Goal: Information Seeking & Learning: Learn about a topic

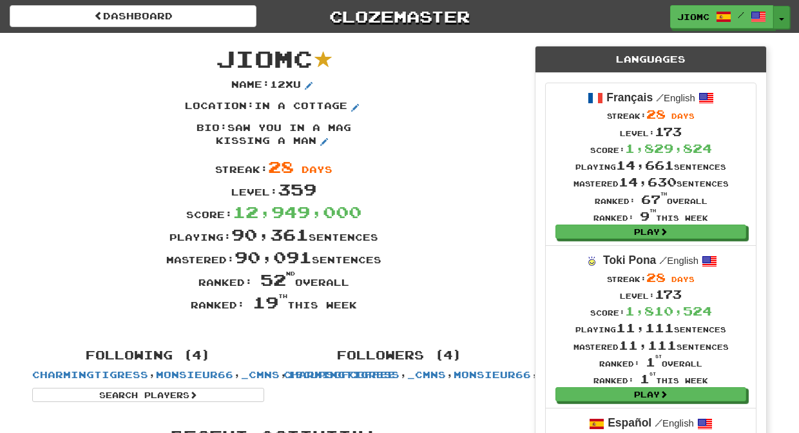
click at [784, 19] on button "Toggle Dropdown" at bounding box center [782, 17] width 17 height 23
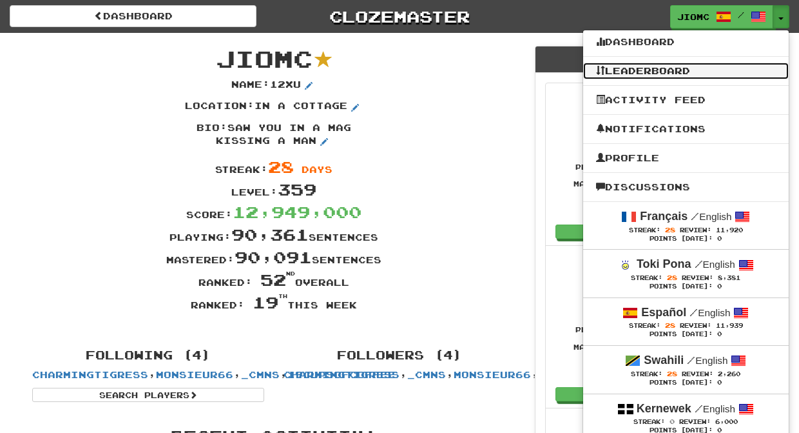
click at [718, 68] on link "Leaderboard" at bounding box center [686, 71] width 206 height 17
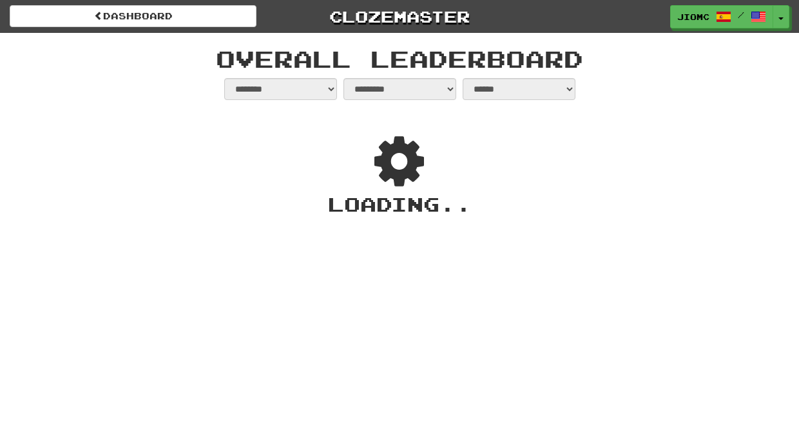
select select "**********"
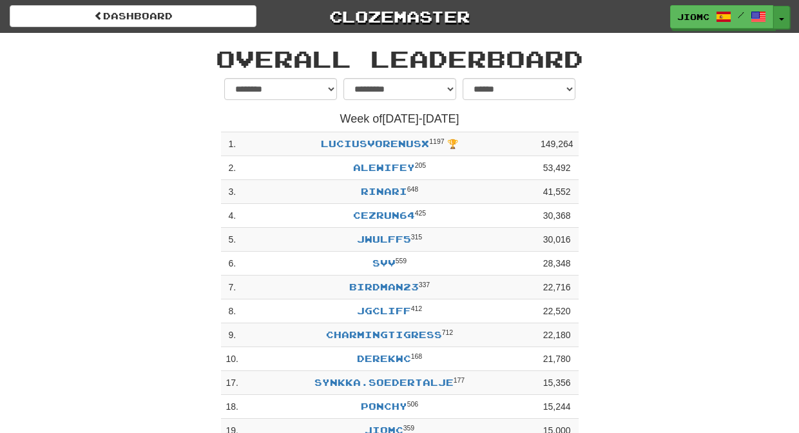
click at [785, 15] on button "Toggle Dropdown" at bounding box center [782, 17] width 17 height 23
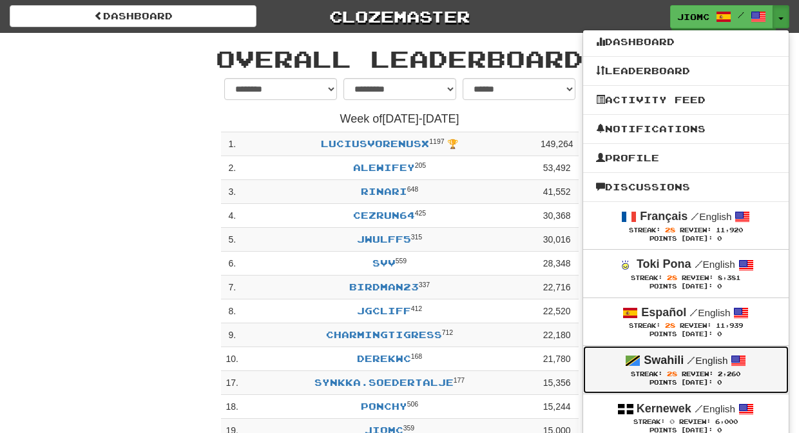
click at [674, 362] on strong "Swahili" at bounding box center [664, 359] width 40 height 13
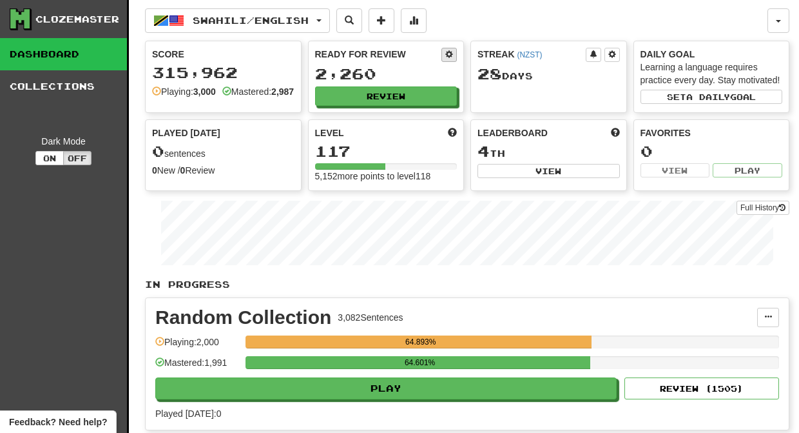
click at [449, 54] on span at bounding box center [449, 54] width 8 height 8
select select "*"
select select "**"
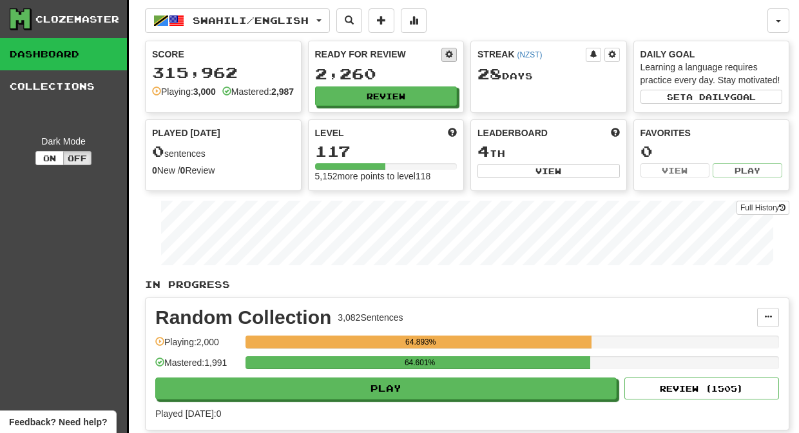
select select "***"
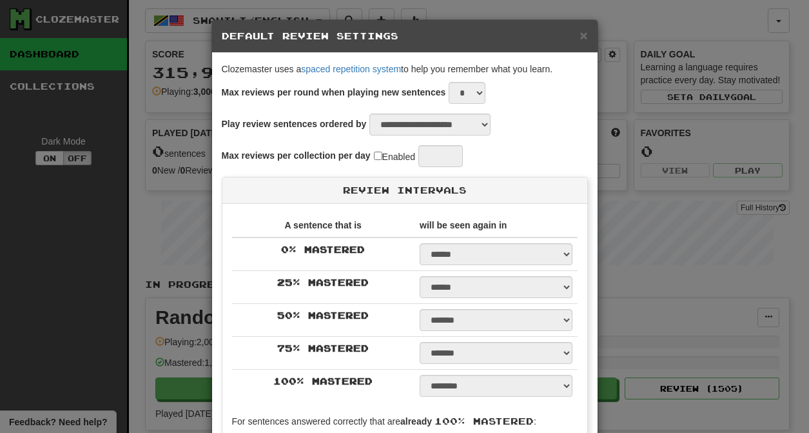
select select "*"
select select "*********"
select select "*"
select select "**"
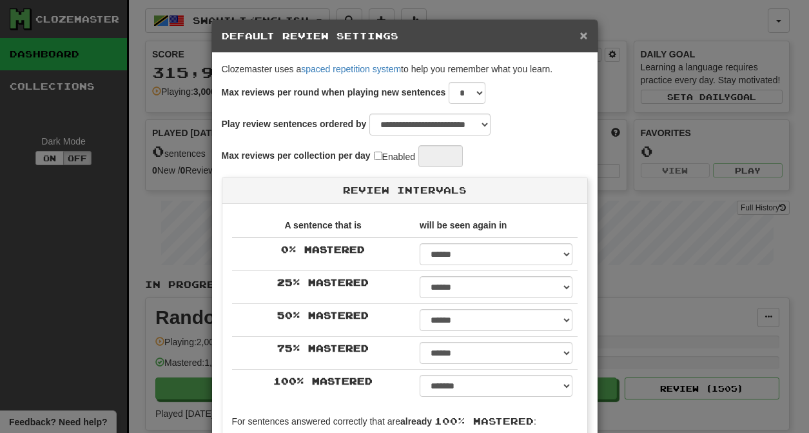
click at [579, 36] on span "×" at bounding box center [583, 35] width 8 height 15
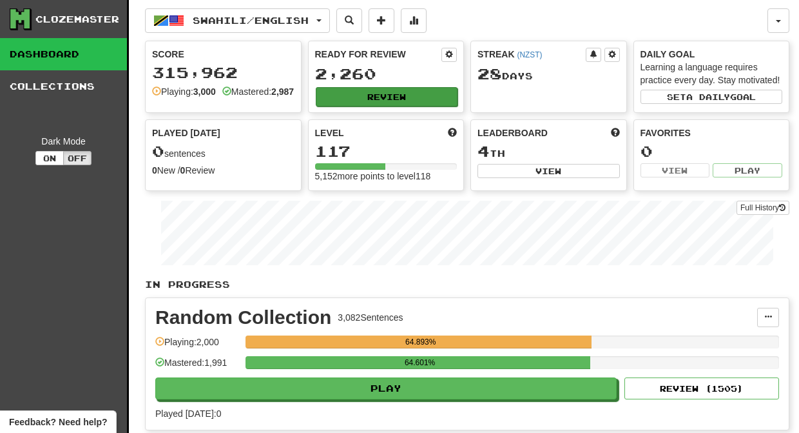
click at [378, 102] on button "Review" at bounding box center [387, 96] width 142 height 19
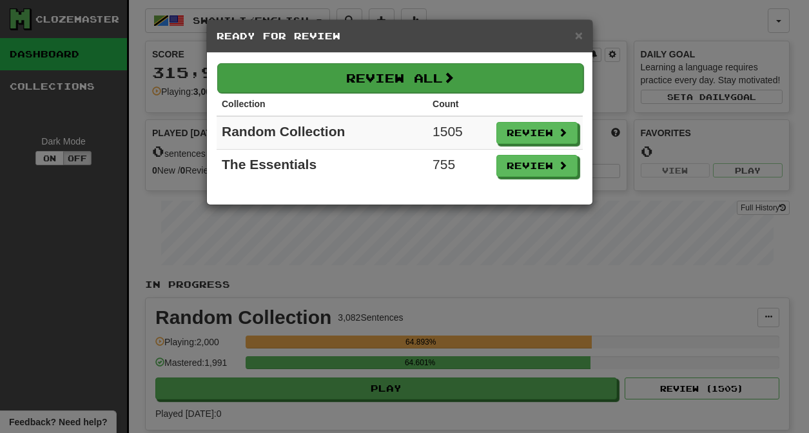
click at [378, 78] on button "Review All" at bounding box center [400, 78] width 366 height 30
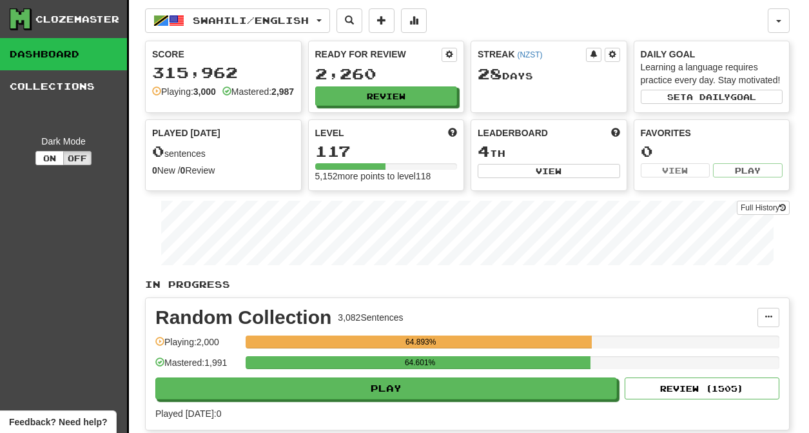
select select "********"
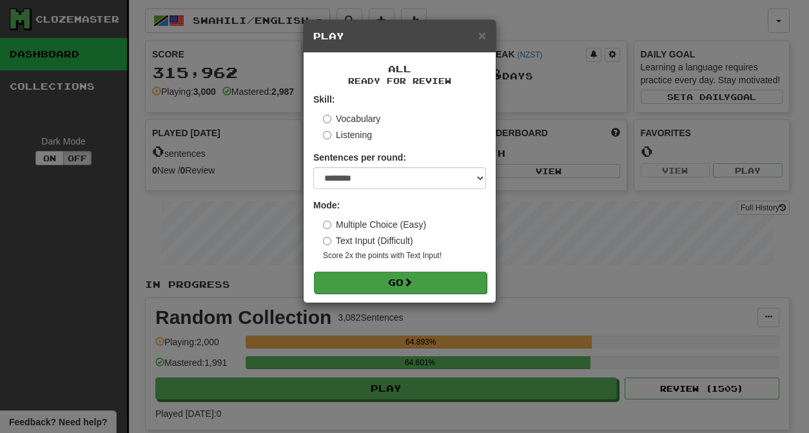
click at [420, 283] on button "Go" at bounding box center [400, 282] width 173 height 22
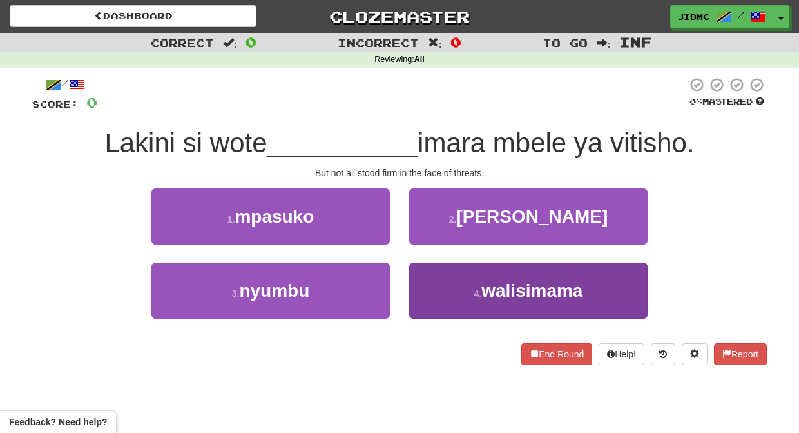
click at [433, 283] on button "4 . walisimama" at bounding box center [528, 290] width 238 height 56
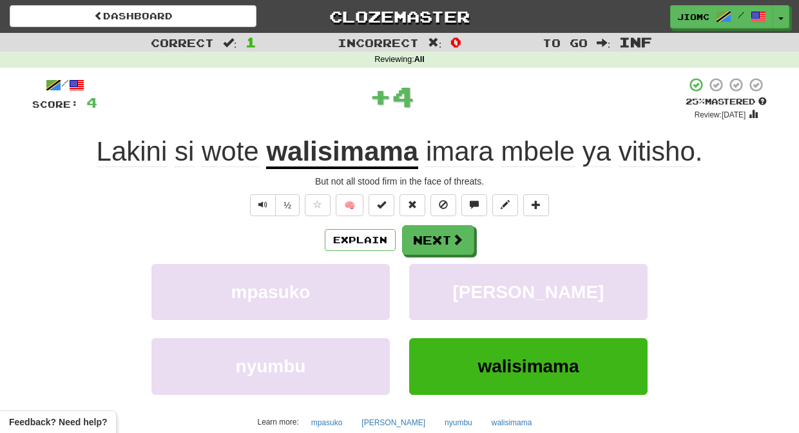
click at [433, 283] on button "mgando" at bounding box center [528, 292] width 238 height 56
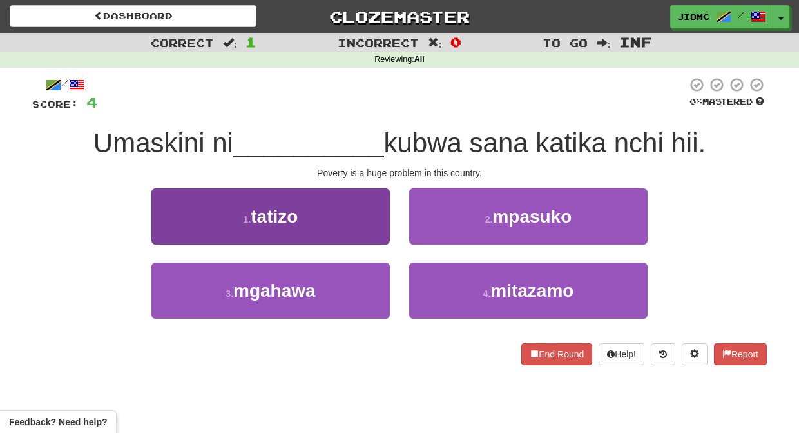
click at [340, 213] on button "1 . tatizo" at bounding box center [270, 216] width 238 height 56
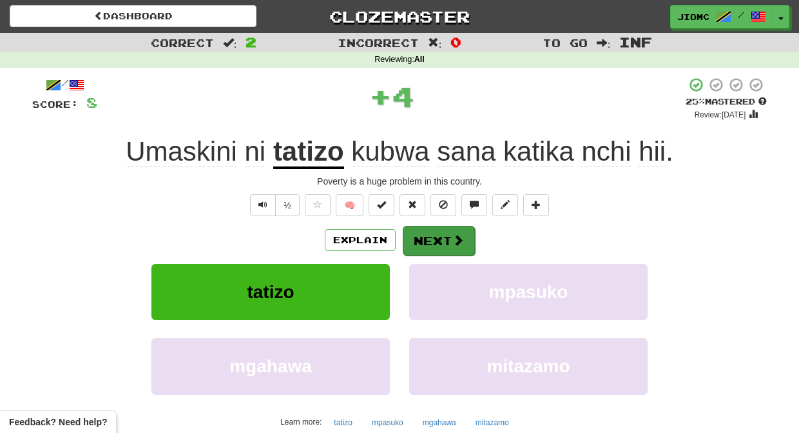
click at [434, 233] on button "Next" at bounding box center [439, 241] width 72 height 30
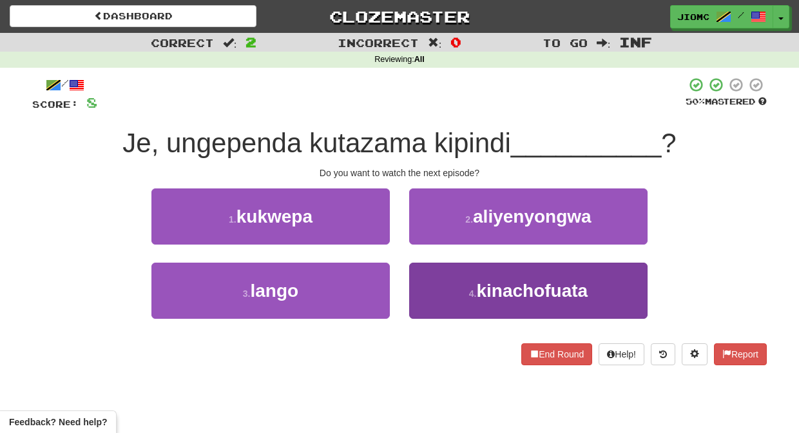
click at [430, 282] on button "4 . kinachofuata" at bounding box center [528, 290] width 238 height 56
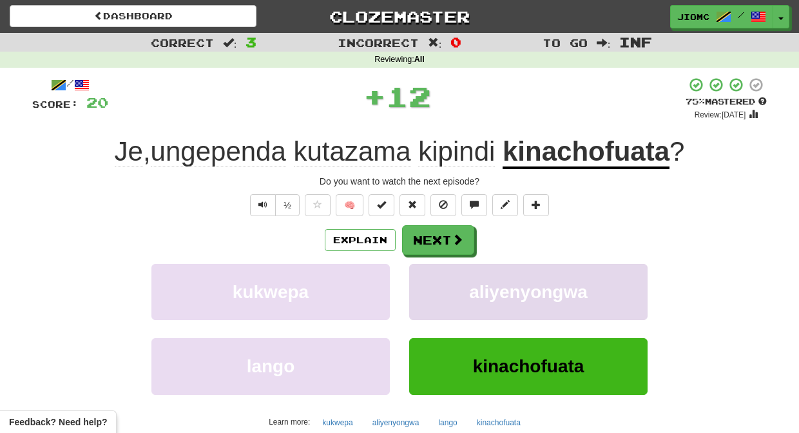
click at [430, 281] on button "aliyenyongwa" at bounding box center [528, 292] width 238 height 56
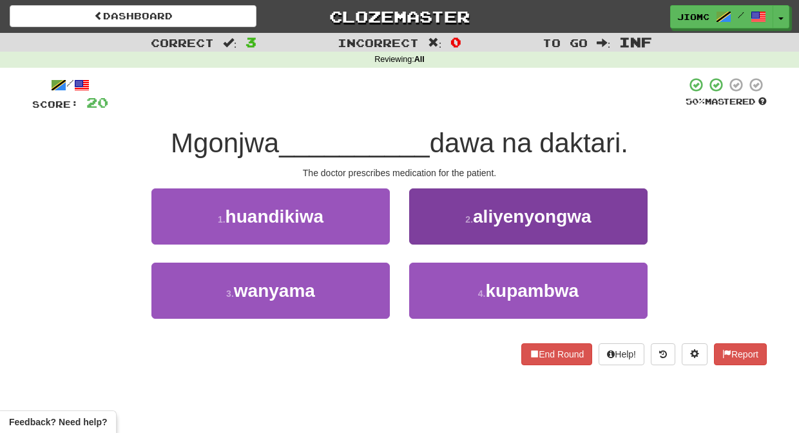
click at [426, 235] on button "2 . aliyenyongwa" at bounding box center [528, 216] width 238 height 56
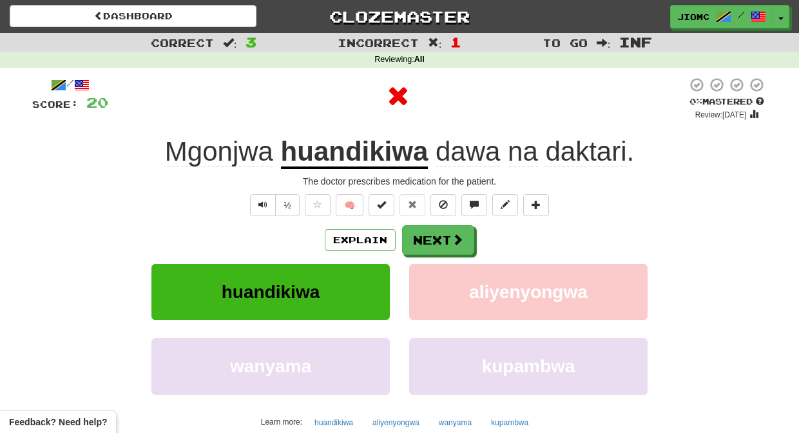
click at [426, 235] on button "Next" at bounding box center [438, 240] width 72 height 30
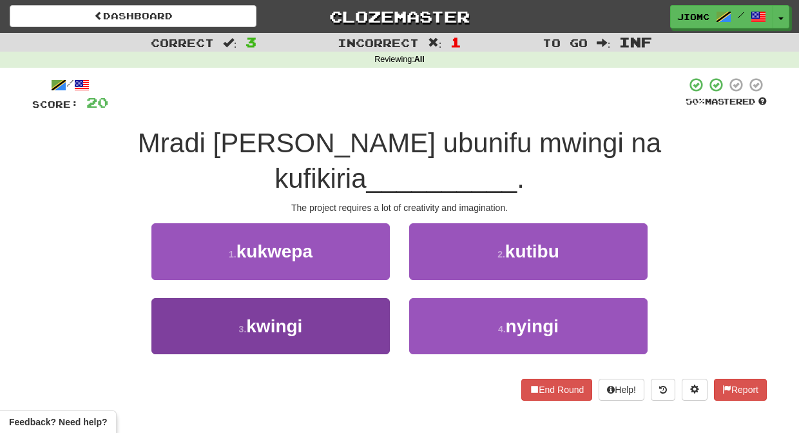
click at [374, 298] on button "3 . kwingi" at bounding box center [270, 326] width 238 height 56
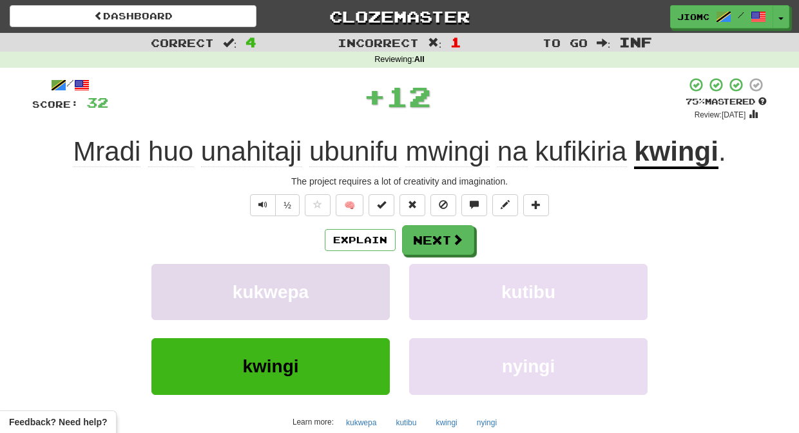
click at [374, 269] on button "kukwepa" at bounding box center [270, 292] width 238 height 56
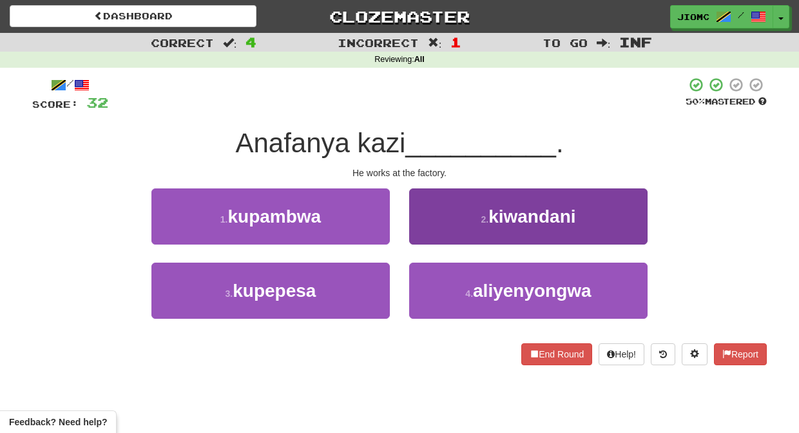
click at [429, 236] on button "2 . kiwandani" at bounding box center [528, 216] width 238 height 56
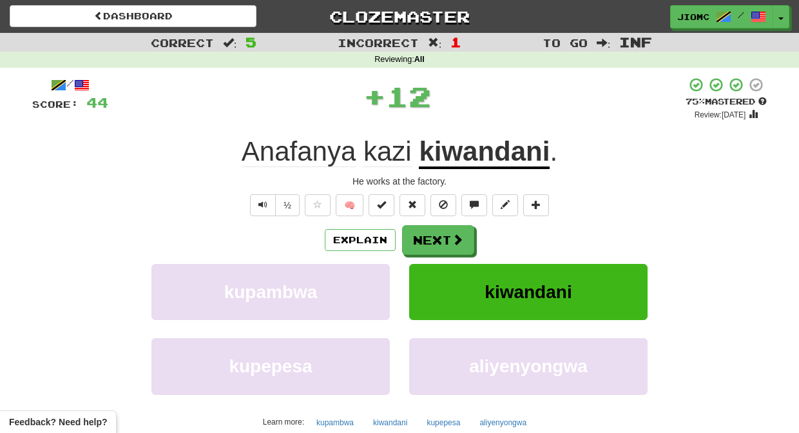
click at [429, 236] on button "Next" at bounding box center [438, 240] width 72 height 30
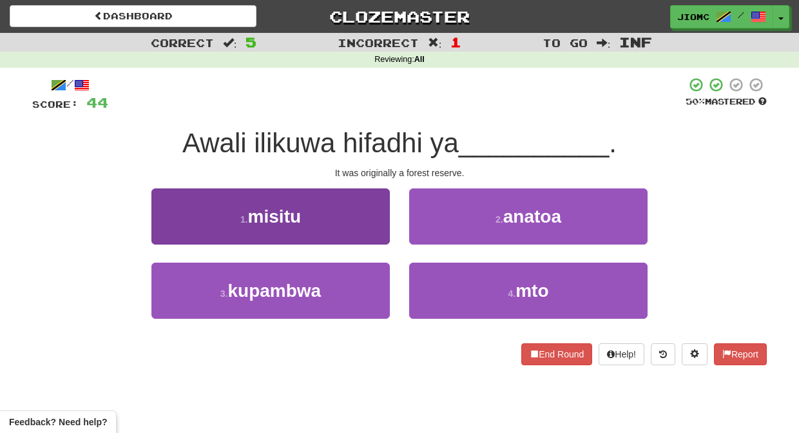
click at [367, 237] on button "1 . misitu" at bounding box center [270, 216] width 238 height 56
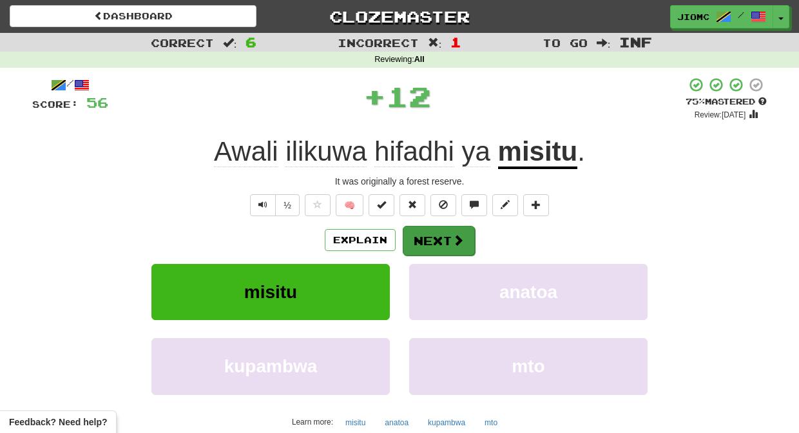
click at [423, 235] on button "Next" at bounding box center [439, 241] width 72 height 30
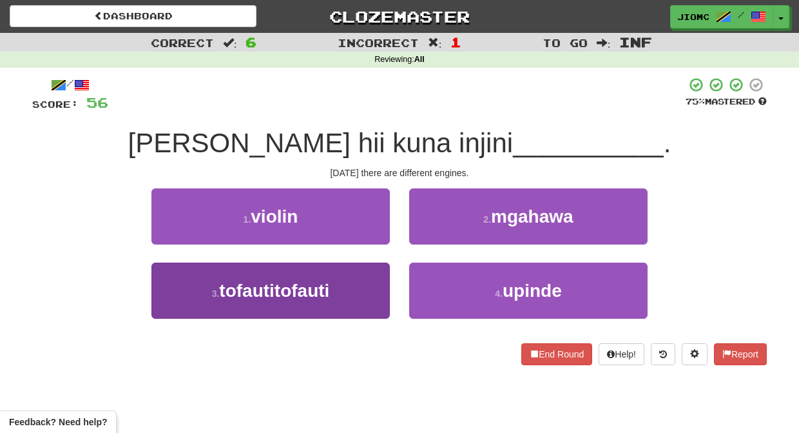
click at [368, 291] on button "3 . tofautitofauti" at bounding box center [270, 290] width 238 height 56
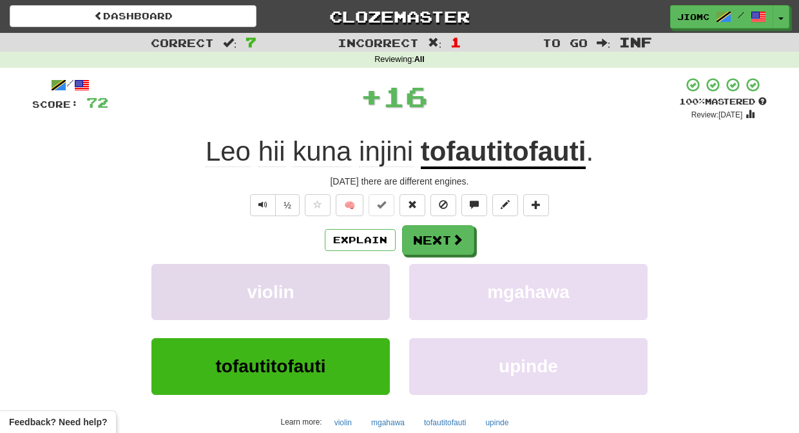
click at [365, 288] on button "violin" at bounding box center [270, 292] width 238 height 56
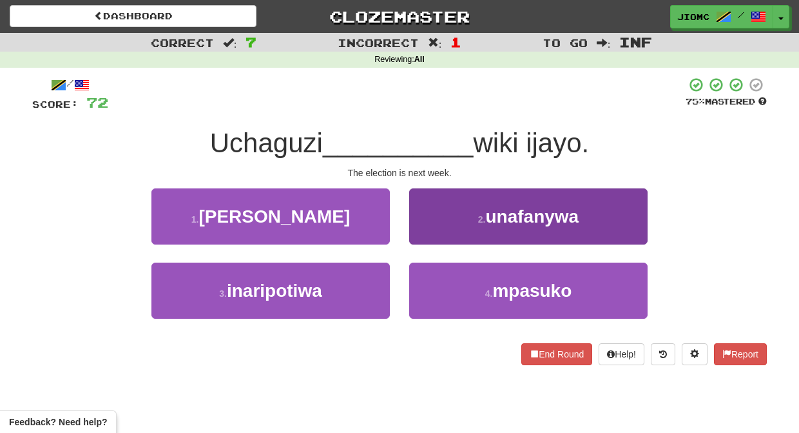
click at [437, 232] on button "2 . unafanywa" at bounding box center [528, 216] width 238 height 56
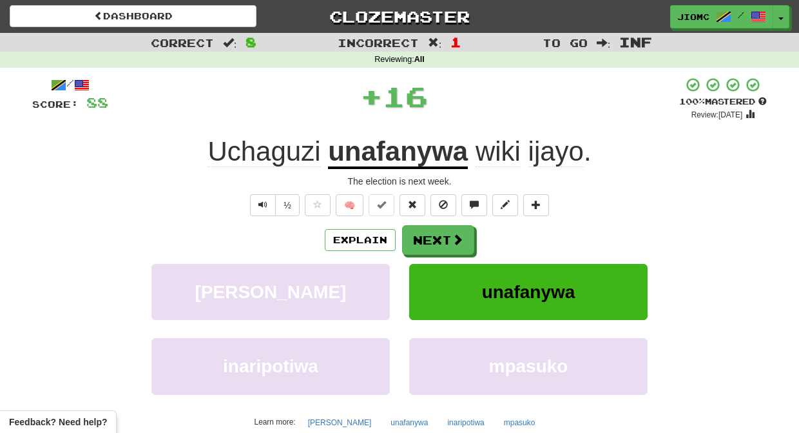
click at [437, 232] on button "Next" at bounding box center [438, 240] width 72 height 30
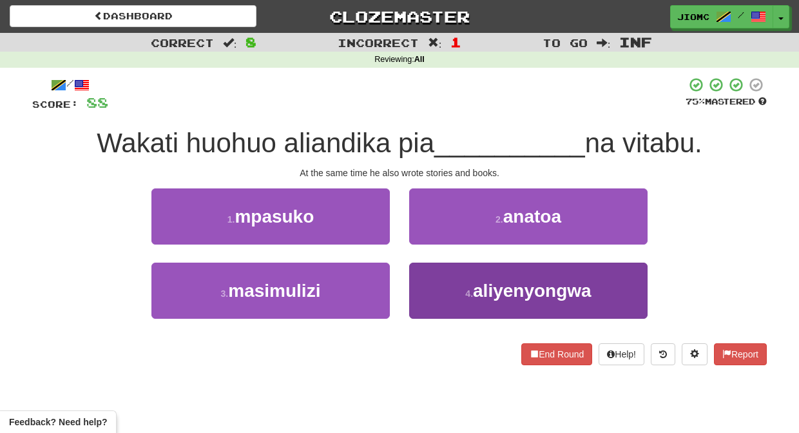
click at [418, 276] on button "4 . aliyenyongwa" at bounding box center [528, 290] width 238 height 56
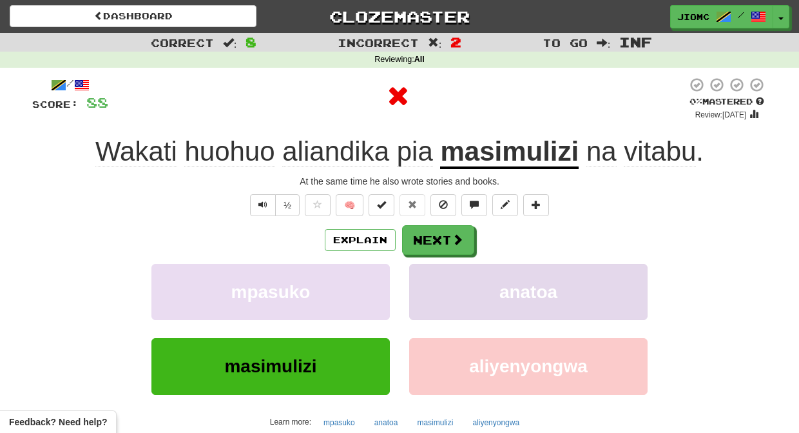
click at [416, 276] on button "anatoa" at bounding box center [528, 292] width 238 height 56
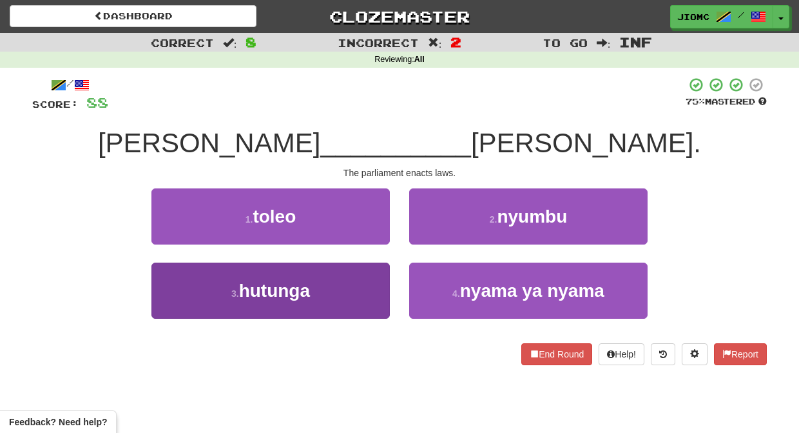
click at [353, 284] on button "3 . hutunga" at bounding box center [270, 290] width 238 height 56
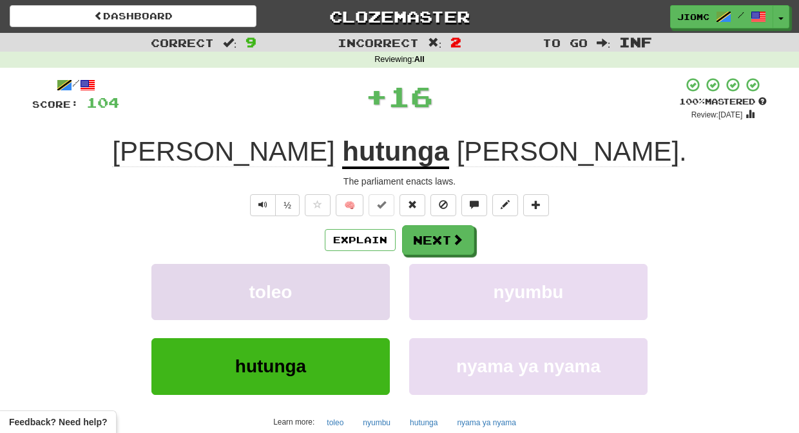
click at [352, 282] on button "toleo" at bounding box center [270, 292] width 238 height 56
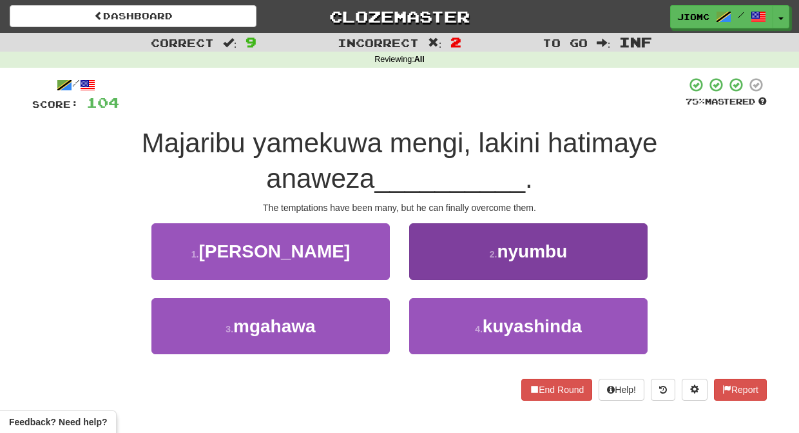
click at [416, 307] on button "4 . kuyashinda" at bounding box center [528, 326] width 238 height 56
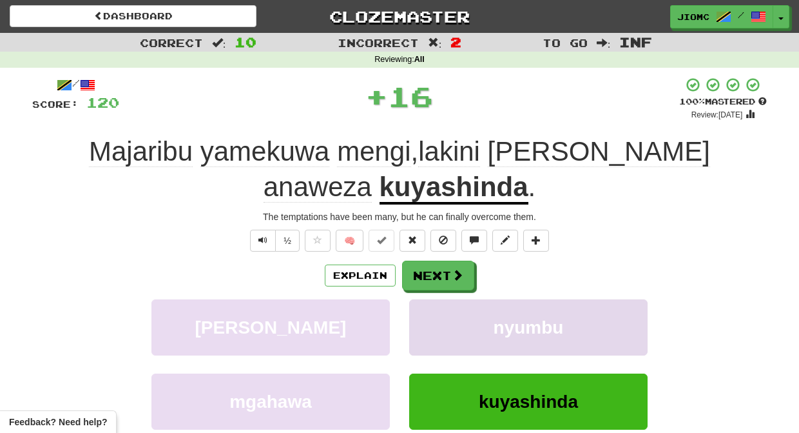
click at [416, 308] on button "nyumbu" at bounding box center [528, 327] width 238 height 56
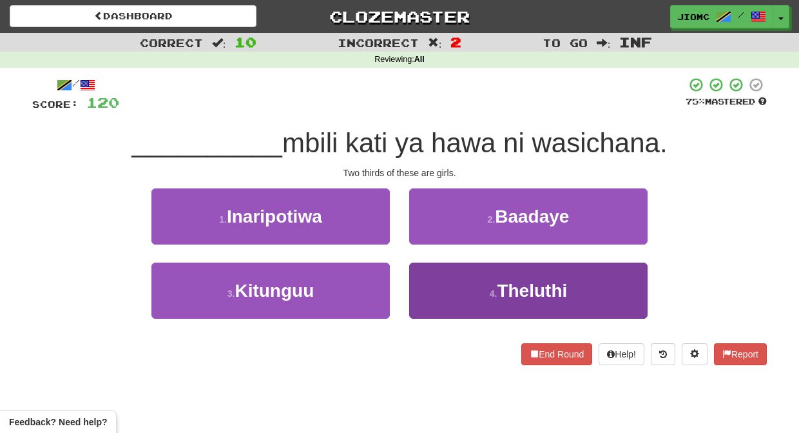
click at [428, 287] on button "4 . Theluthi" at bounding box center [528, 290] width 238 height 56
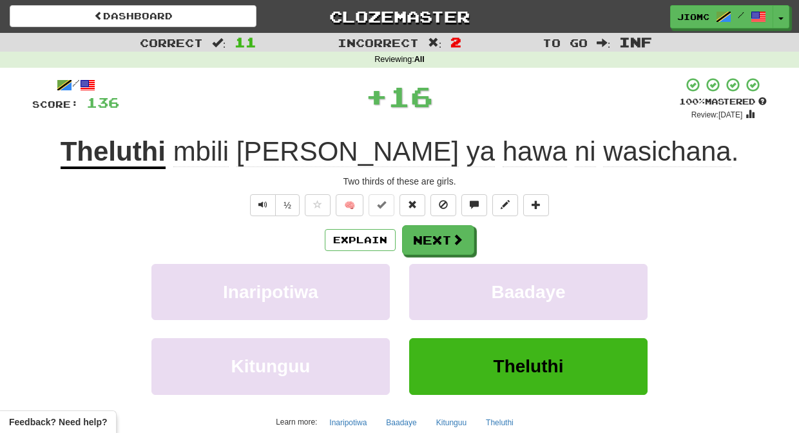
click at [428, 287] on button "Baadaye" at bounding box center [528, 292] width 238 height 56
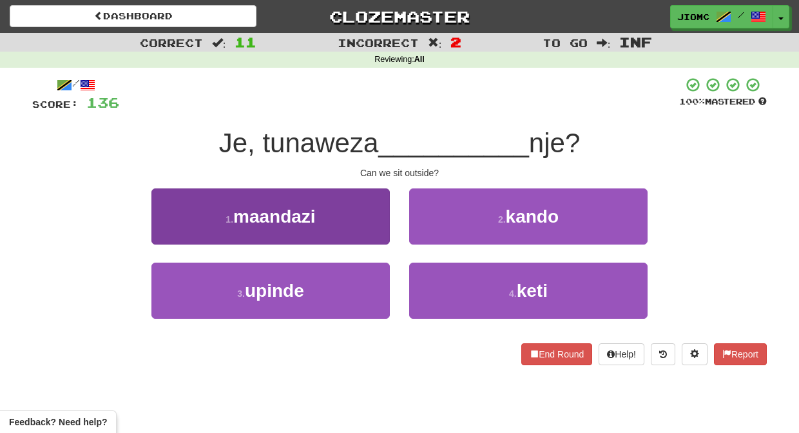
click at [362, 232] on button "1 . maandazi" at bounding box center [270, 216] width 238 height 56
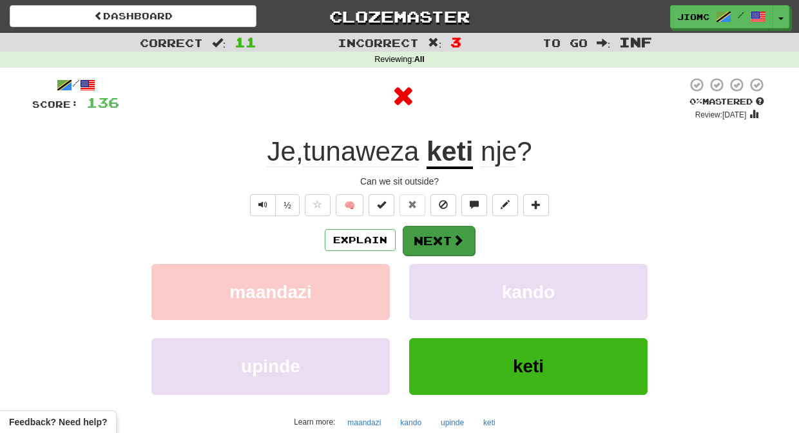
click at [422, 231] on button "Next" at bounding box center [439, 241] width 72 height 30
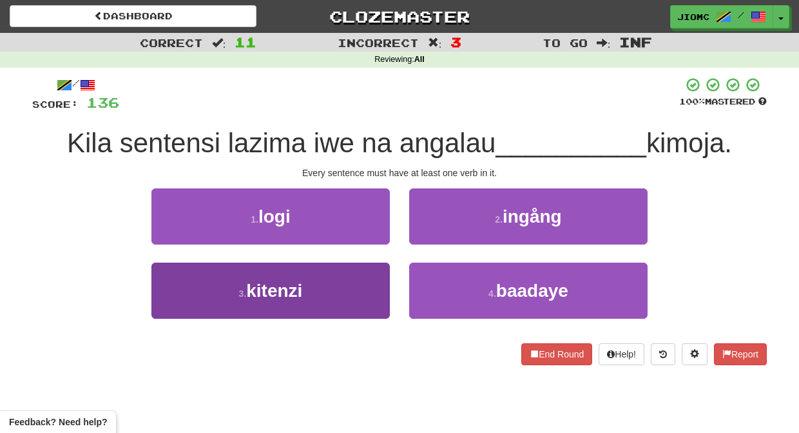
click at [359, 287] on button "3 . kitenzi" at bounding box center [270, 290] width 238 height 56
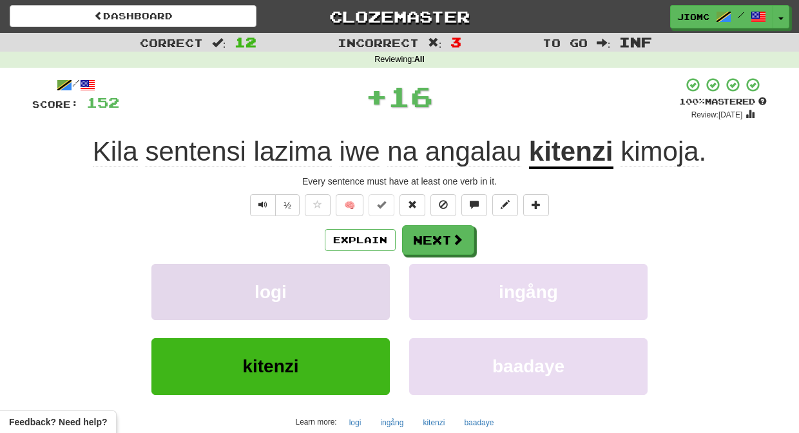
click at [360, 287] on button "logi" at bounding box center [270, 292] width 238 height 56
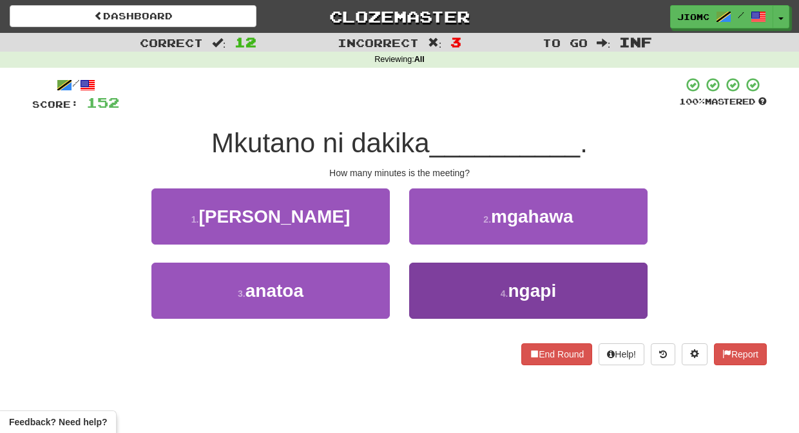
click at [427, 291] on button "4 . ngapi" at bounding box center [528, 290] width 238 height 56
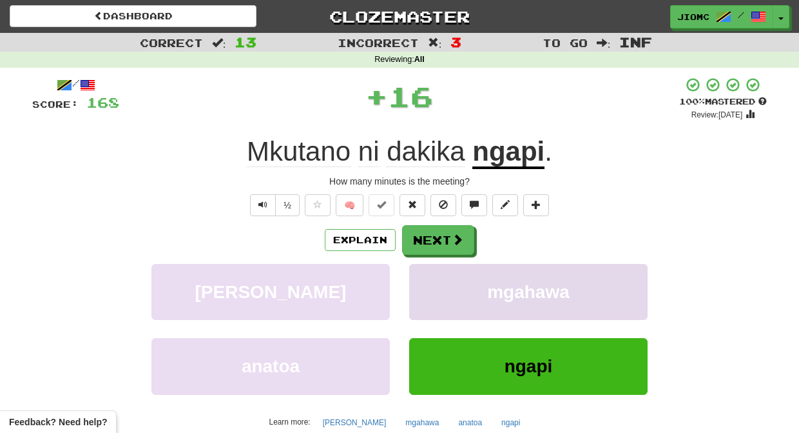
click at [426, 291] on button "mgahawa" at bounding box center [528, 292] width 238 height 56
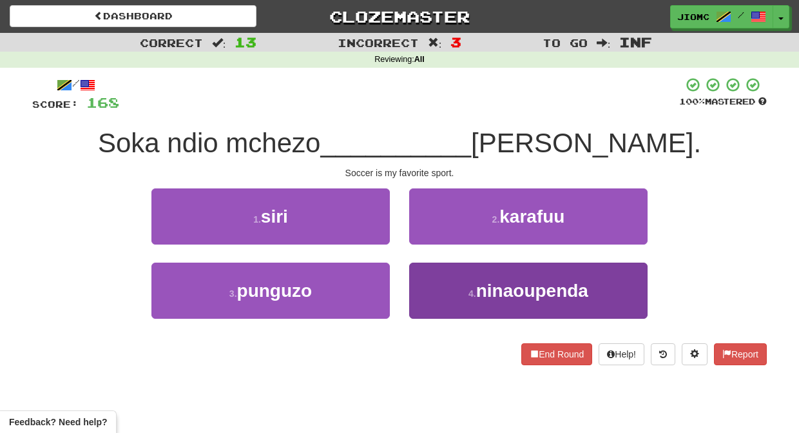
click at [426, 291] on button "4 . ninaoupenda" at bounding box center [528, 290] width 238 height 56
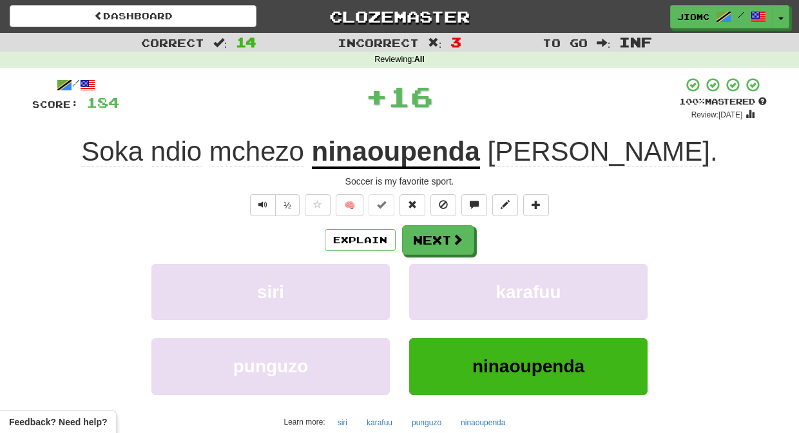
click at [426, 291] on button "karafuu" at bounding box center [528, 292] width 238 height 56
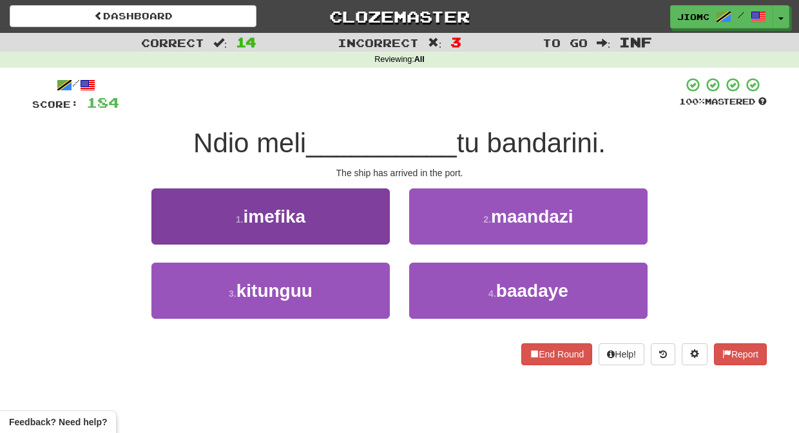
click at [362, 231] on button "1 . imefika" at bounding box center [270, 216] width 238 height 56
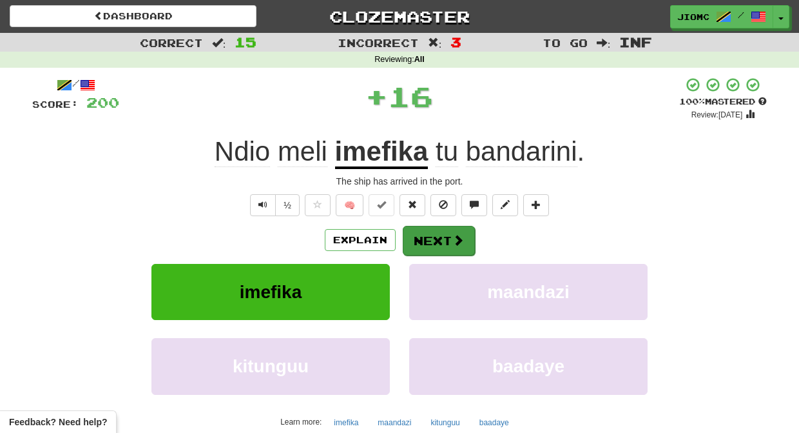
click at [443, 235] on button "Next" at bounding box center [439, 241] width 72 height 30
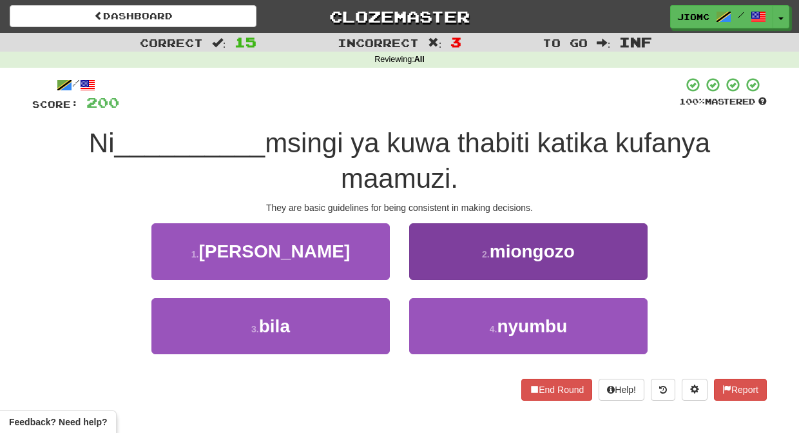
click at [431, 266] on button "2 . miongozo" at bounding box center [528, 251] width 238 height 56
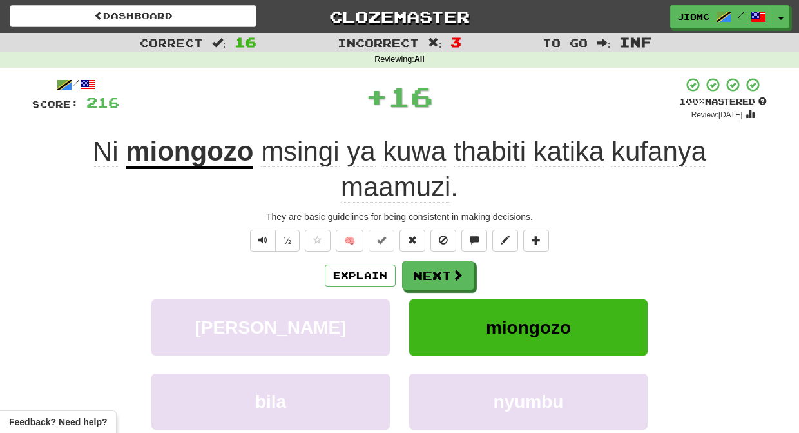
click at [431, 266] on button "Next" at bounding box center [438, 275] width 72 height 30
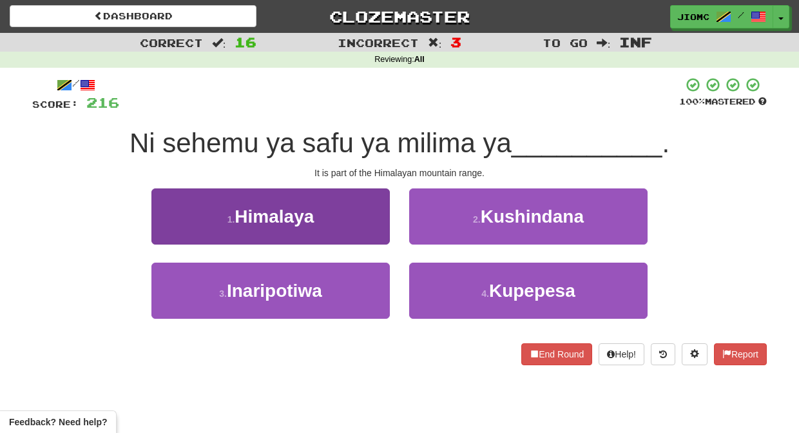
click at [371, 237] on button "1 . Himalaya" at bounding box center [270, 216] width 238 height 56
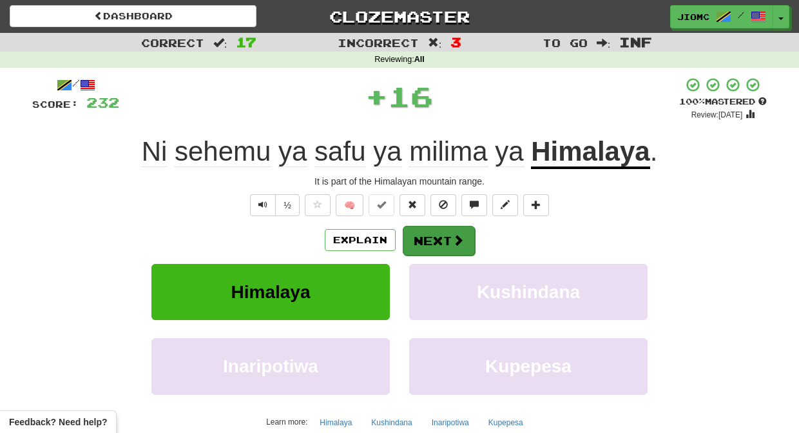
click at [422, 238] on button "Next" at bounding box center [439, 241] width 72 height 30
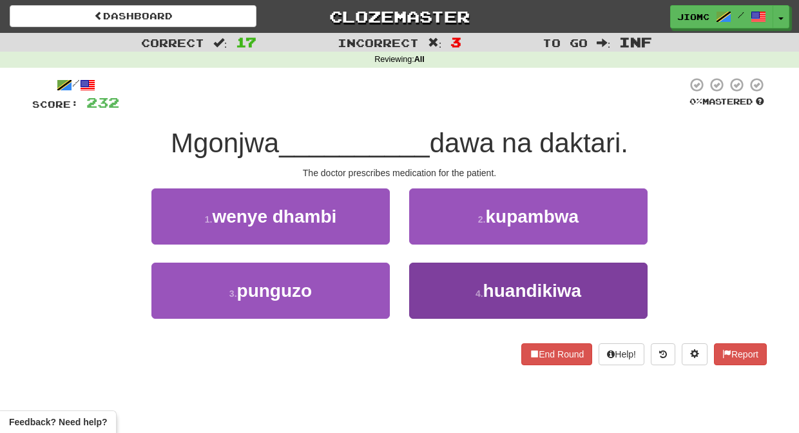
click at [426, 282] on button "4 . huandikiwa" at bounding box center [528, 290] width 238 height 56
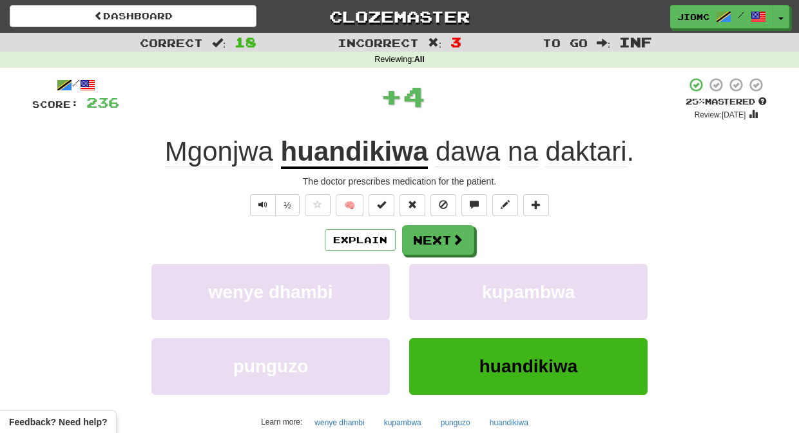
click at [426, 282] on button "kupambwa" at bounding box center [528, 292] width 238 height 56
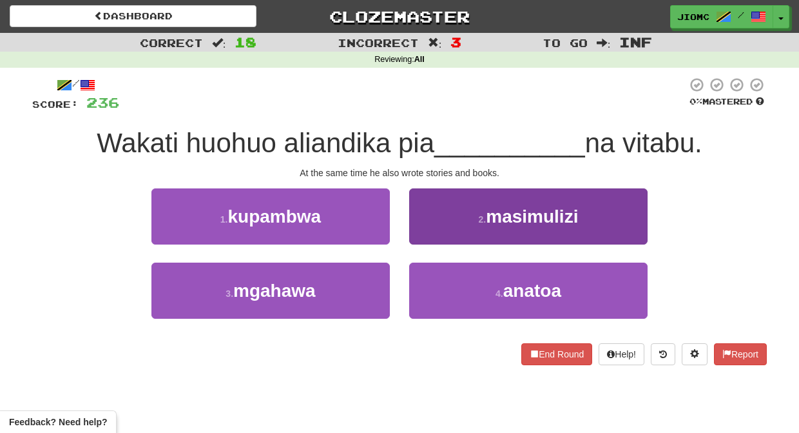
click at [421, 240] on button "2 . masimulizi" at bounding box center [528, 216] width 238 height 56
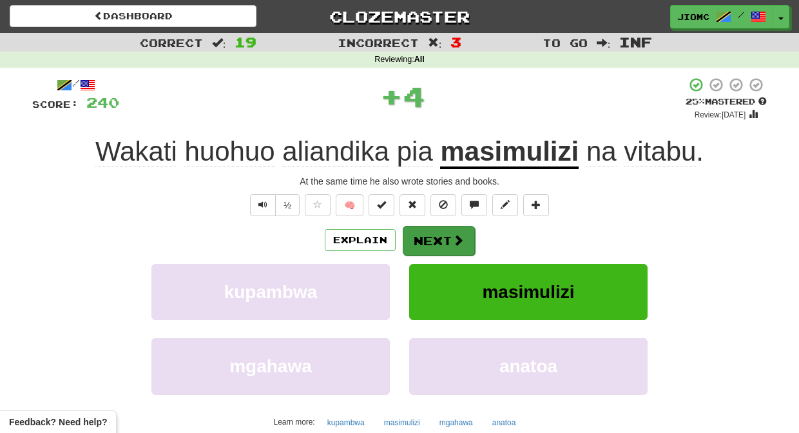
click at [421, 242] on button "Next" at bounding box center [439, 241] width 72 height 30
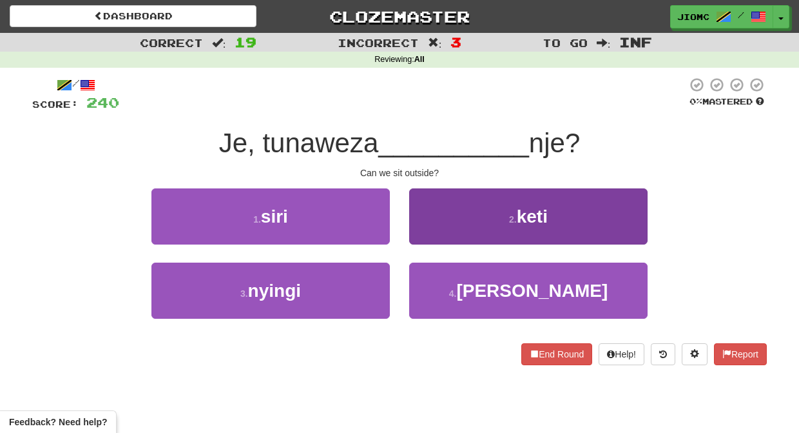
click at [421, 237] on button "2 . keti" at bounding box center [528, 216] width 238 height 56
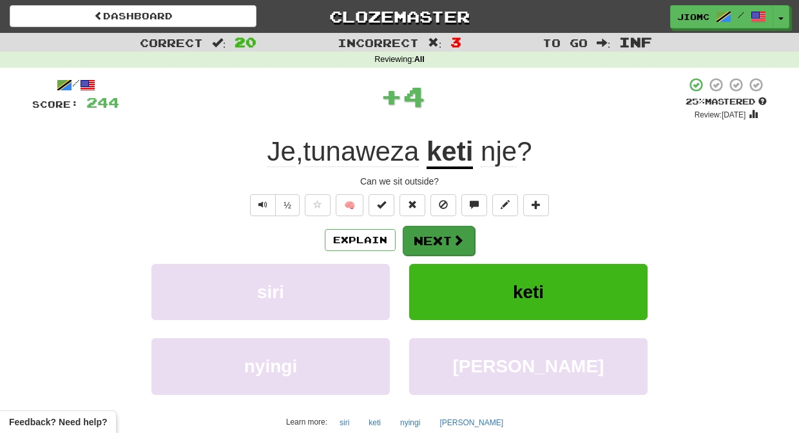
click at [421, 238] on button "Next" at bounding box center [439, 241] width 72 height 30
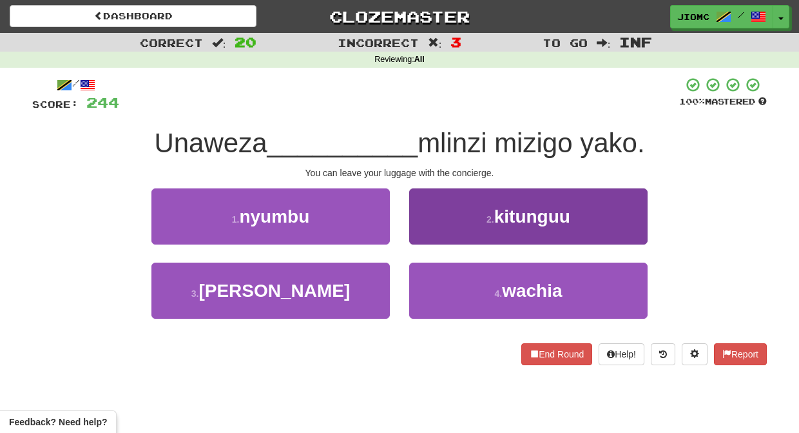
click at [420, 237] on button "2 . kitunguu" at bounding box center [528, 216] width 238 height 56
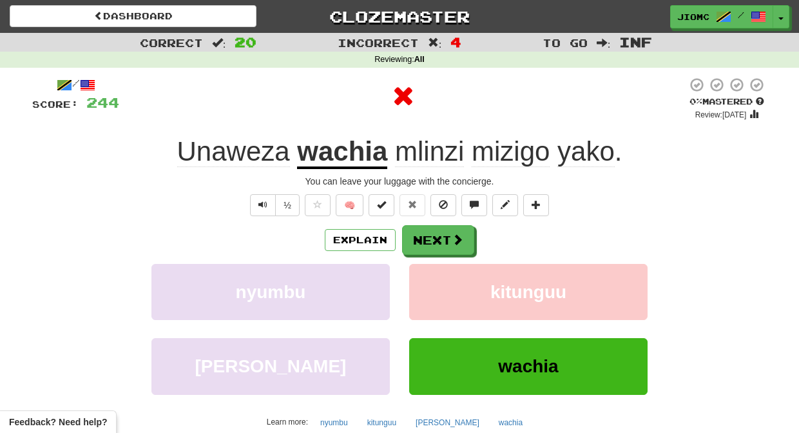
click at [420, 237] on button "Next" at bounding box center [438, 240] width 72 height 30
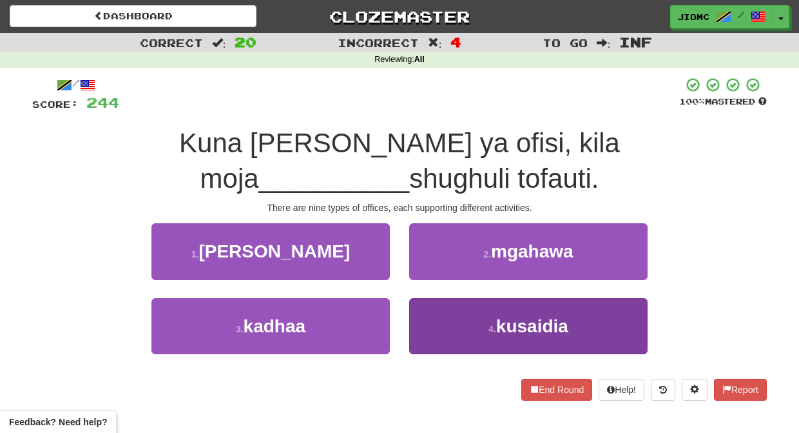
click at [422, 298] on button "4 . kusaidia" at bounding box center [528, 326] width 238 height 56
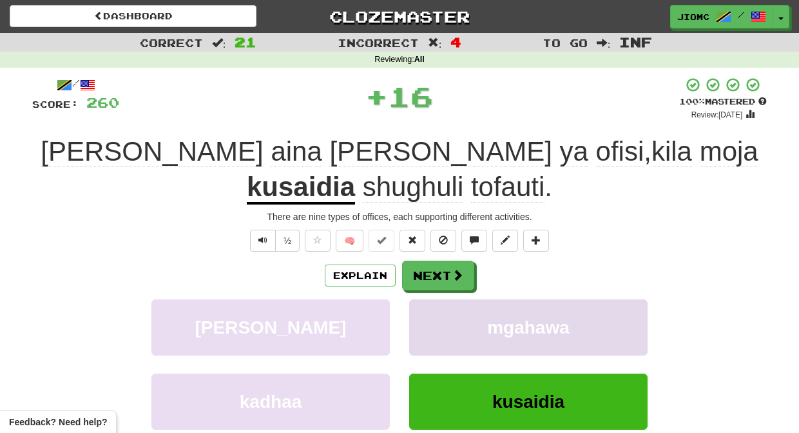
click at [422, 299] on button "mgahawa" at bounding box center [528, 327] width 238 height 56
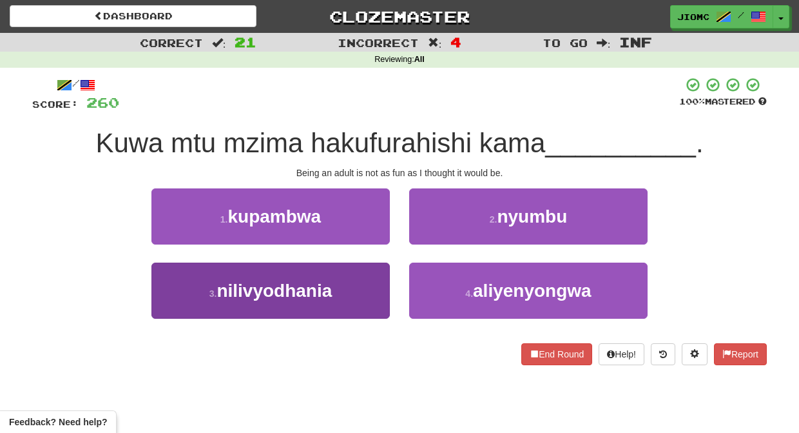
click at [365, 284] on button "3 . nilivyodhania" at bounding box center [270, 290] width 238 height 56
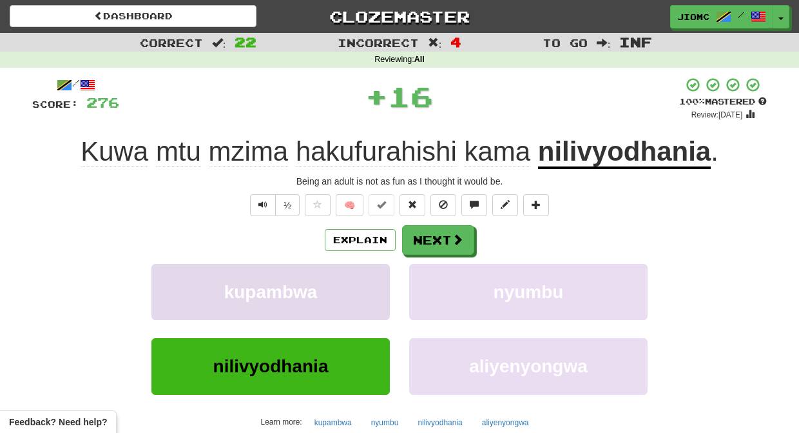
click at [367, 285] on button "kupambwa" at bounding box center [270, 292] width 238 height 56
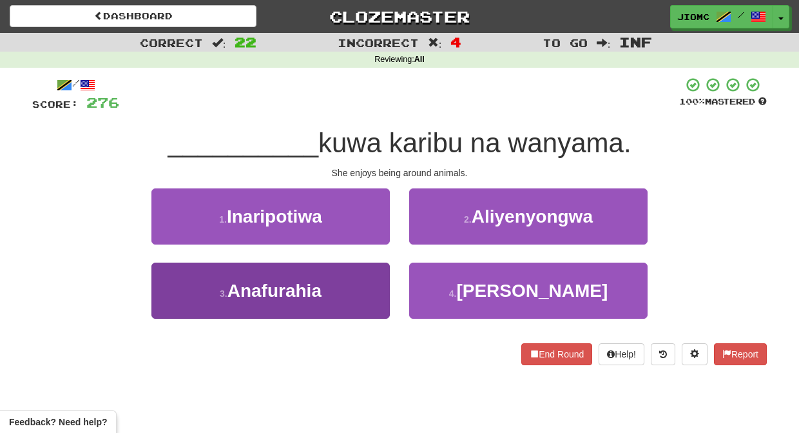
click at [365, 288] on button "3 . Anafurahia" at bounding box center [270, 290] width 238 height 56
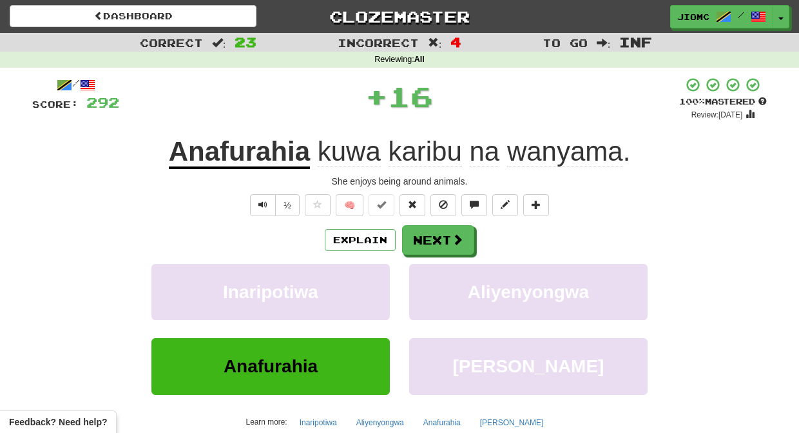
click at [365, 288] on button "Inaripotiwa" at bounding box center [270, 292] width 238 height 56
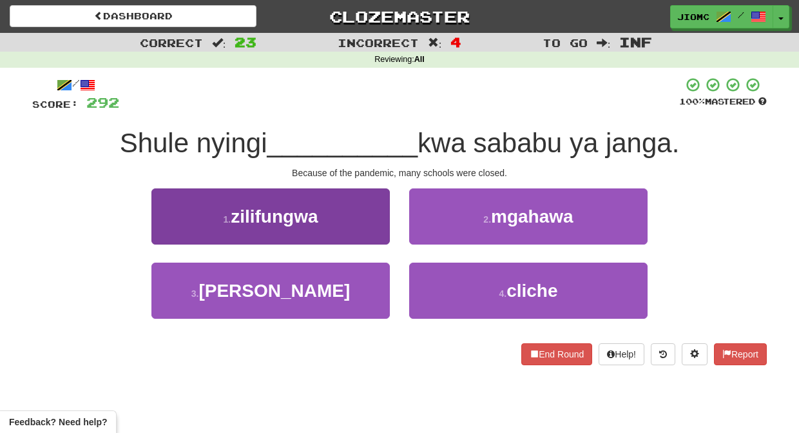
click at [367, 235] on button "1 . zilifungwa" at bounding box center [270, 216] width 238 height 56
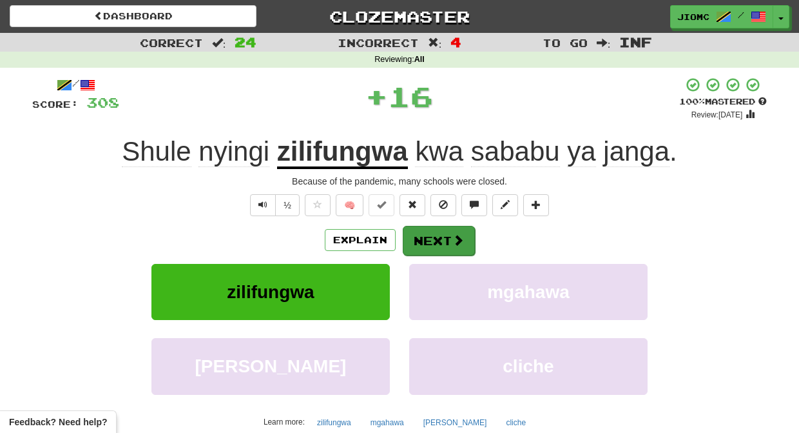
click at [426, 235] on button "Next" at bounding box center [439, 241] width 72 height 30
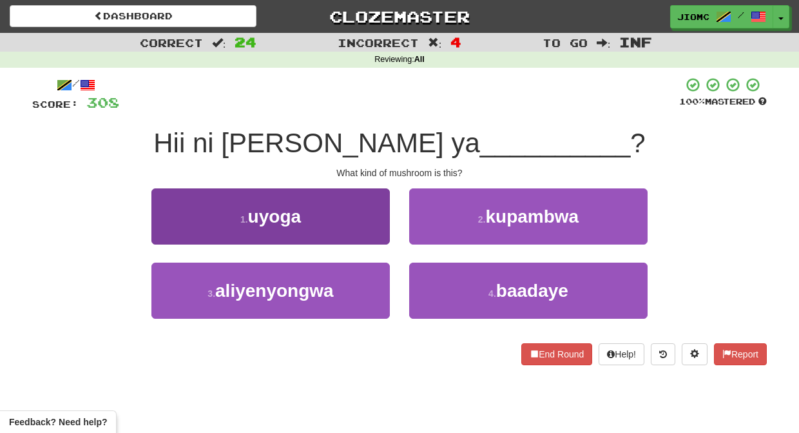
click at [363, 233] on button "1 . uyoga" at bounding box center [270, 216] width 238 height 56
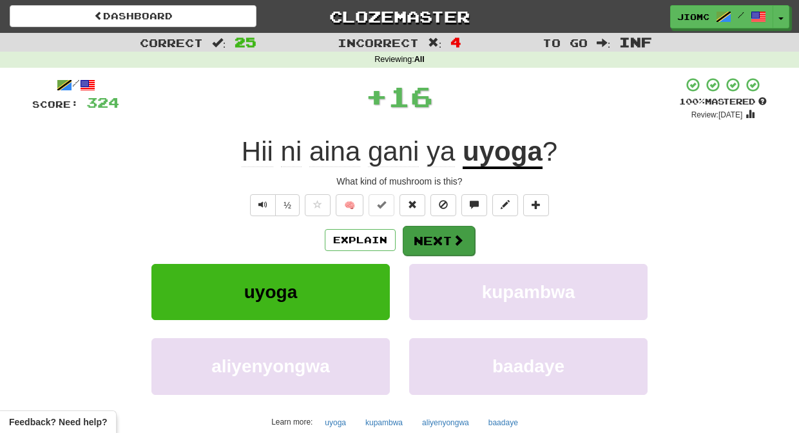
click at [416, 239] on button "Next" at bounding box center [439, 241] width 72 height 30
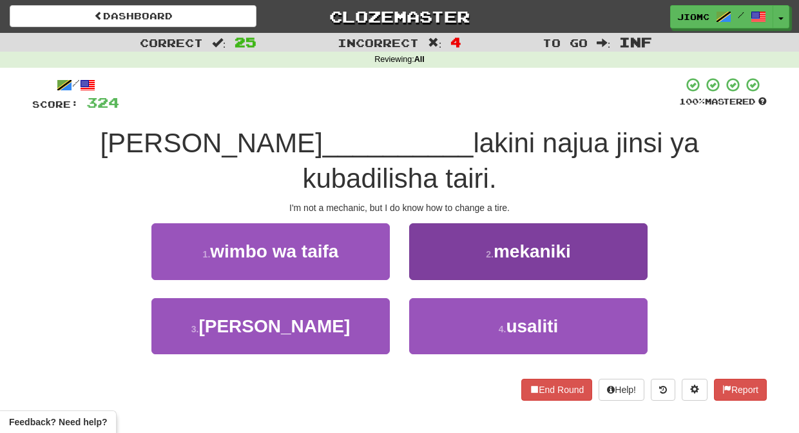
click at [420, 235] on button "2 . mekaniki" at bounding box center [528, 251] width 238 height 56
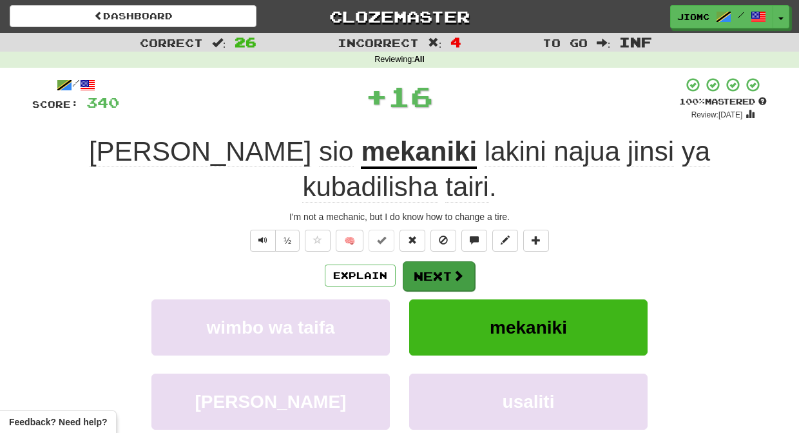
click at [421, 261] on button "Next" at bounding box center [439, 276] width 72 height 30
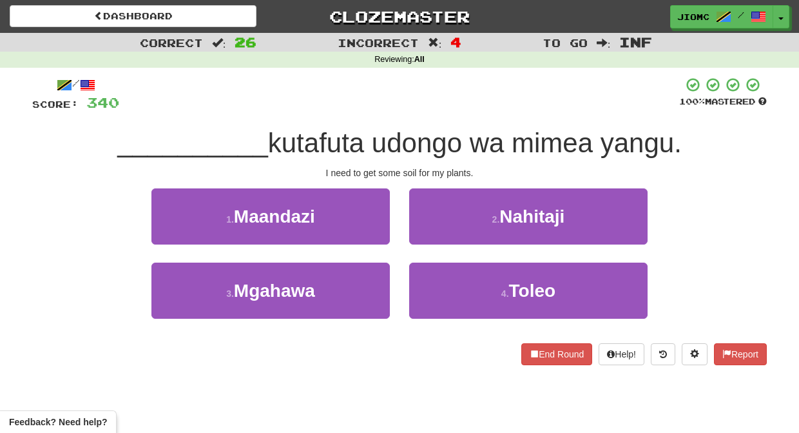
click at [421, 235] on button "2 . Nahitaji" at bounding box center [528, 216] width 238 height 56
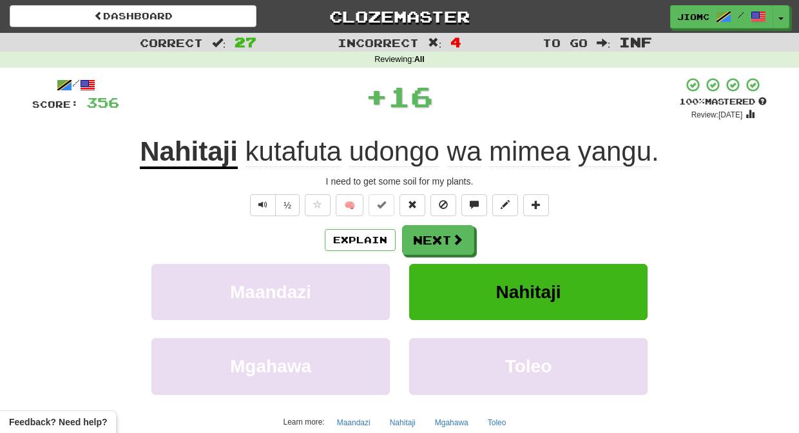
click at [421, 235] on button "Next" at bounding box center [438, 240] width 72 height 30
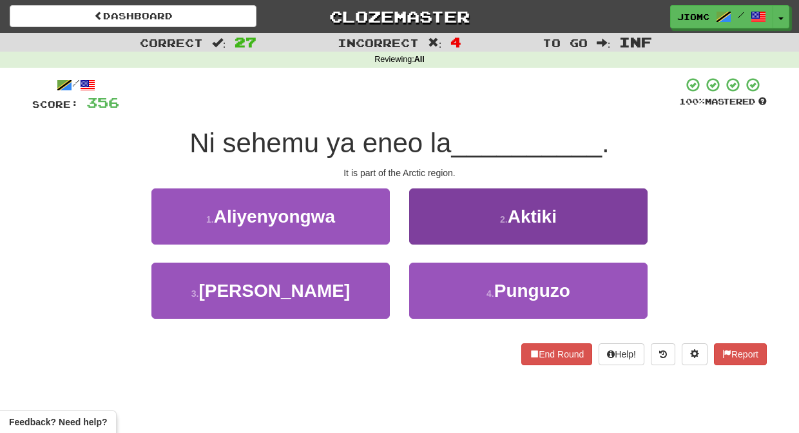
click at [420, 235] on button "2 . Aktiki" at bounding box center [528, 216] width 238 height 56
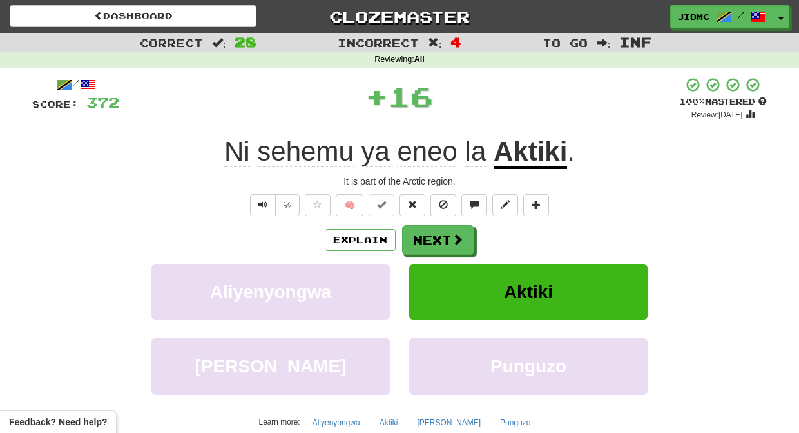
click at [420, 235] on button "Next" at bounding box center [438, 240] width 72 height 30
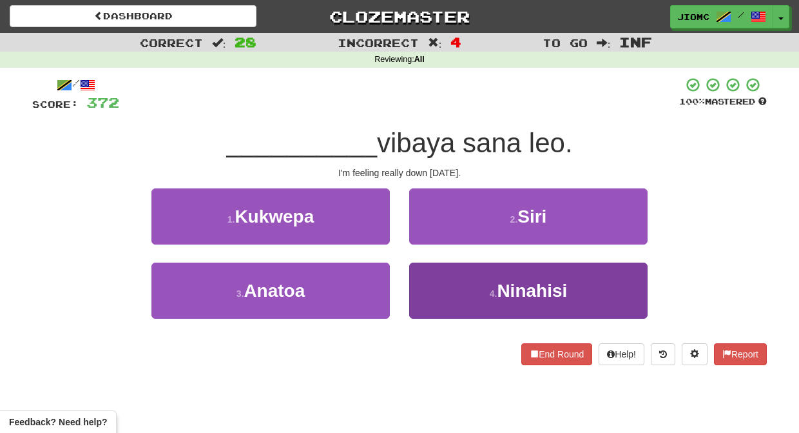
click at [425, 282] on button "4 . Ninahisi" at bounding box center [528, 290] width 238 height 56
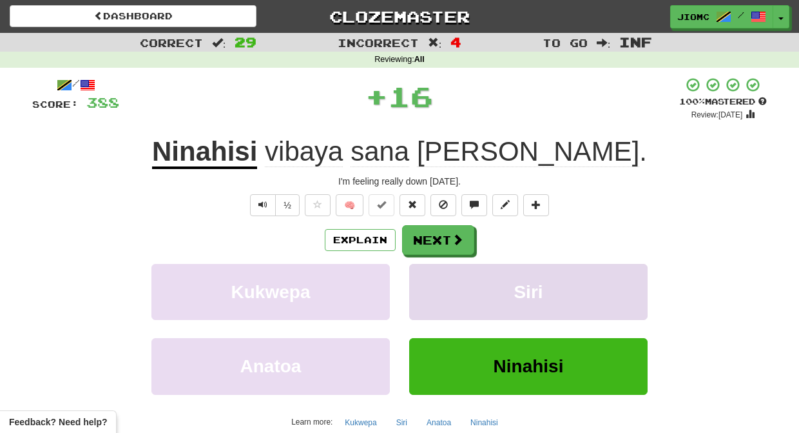
click at [425, 282] on button "Siri" at bounding box center [528, 292] width 238 height 56
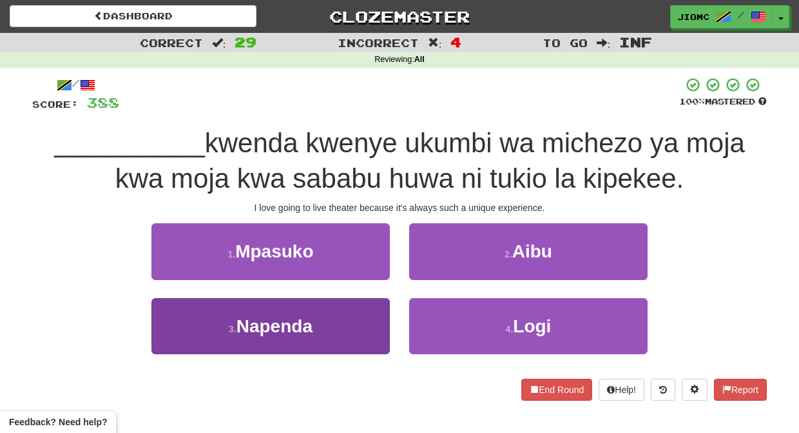
click at [372, 311] on button "3 . Napenda" at bounding box center [270, 326] width 238 height 56
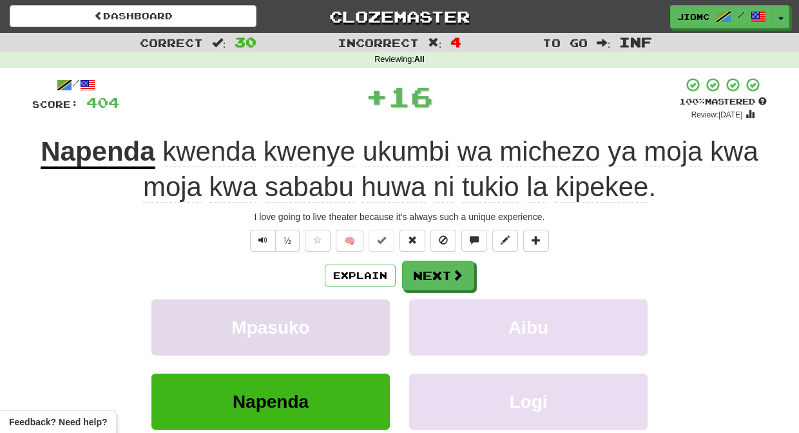
click at [373, 310] on button "Mpasuko" at bounding box center [270, 327] width 238 height 56
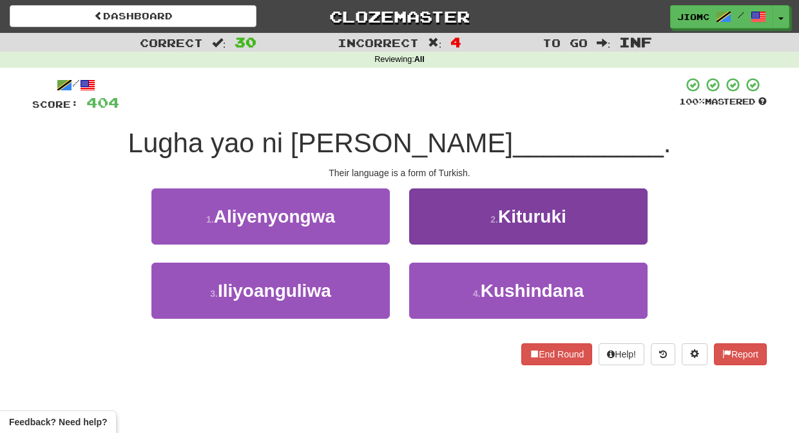
click at [418, 237] on button "2 . Kituruki" at bounding box center [528, 216] width 238 height 56
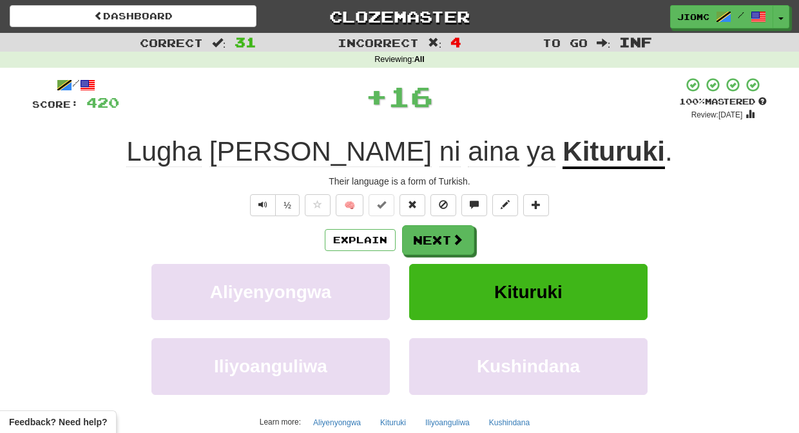
click at [420, 238] on button "Next" at bounding box center [438, 240] width 72 height 30
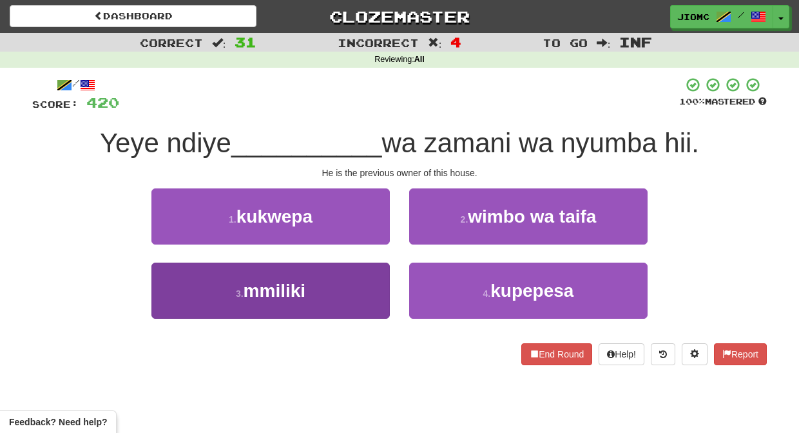
click at [376, 283] on button "3 . mmiliki" at bounding box center [270, 290] width 238 height 56
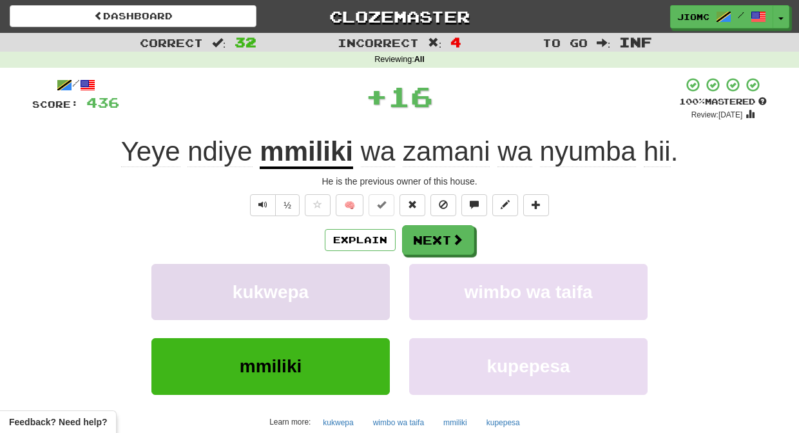
click at [376, 283] on button "kukwepa" at bounding box center [270, 292] width 238 height 56
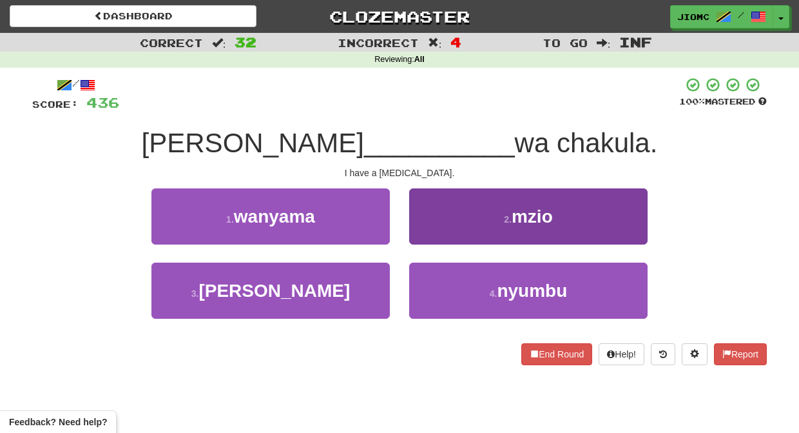
click at [419, 236] on button "2 . mzio" at bounding box center [528, 216] width 238 height 56
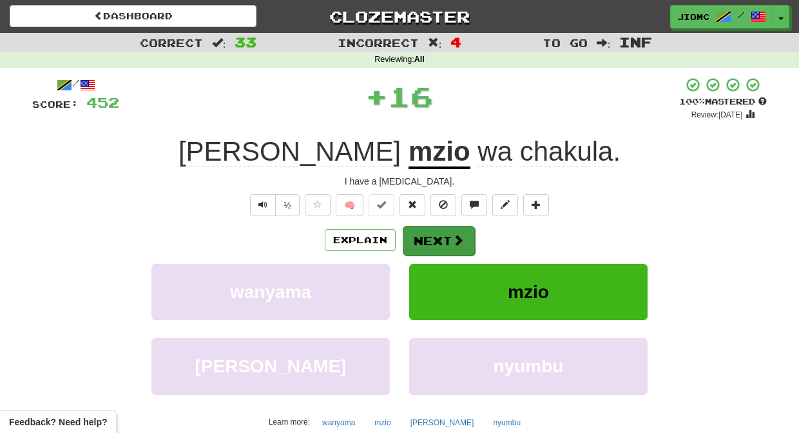
click at [426, 235] on button "Next" at bounding box center [439, 241] width 72 height 30
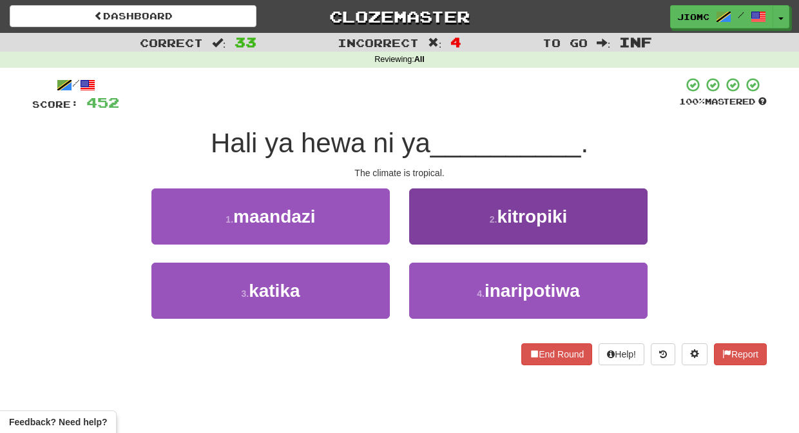
click at [433, 233] on button "2 . kitropiki" at bounding box center [528, 216] width 238 height 56
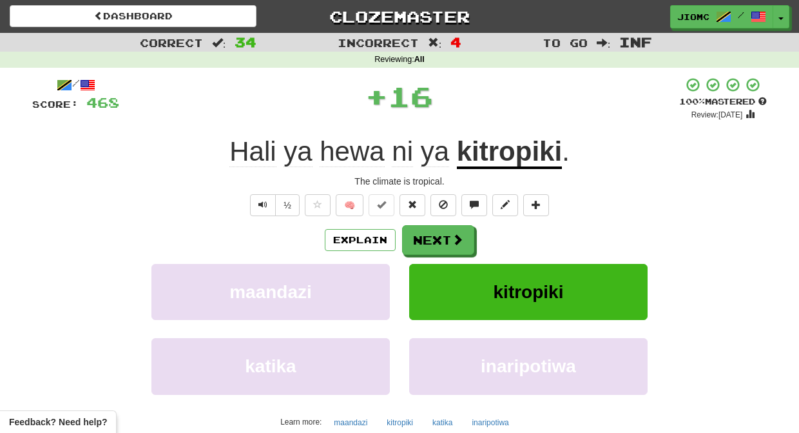
click at [433, 233] on button "Next" at bounding box center [438, 240] width 72 height 30
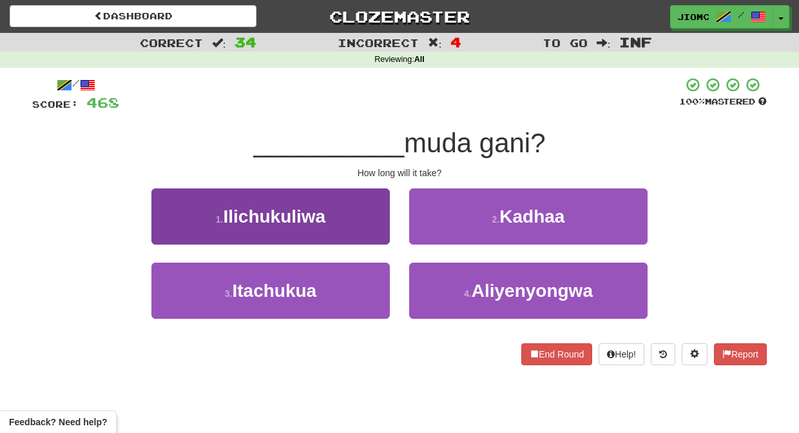
click at [377, 234] on button "1 . Ilichukuliwa" at bounding box center [270, 216] width 238 height 56
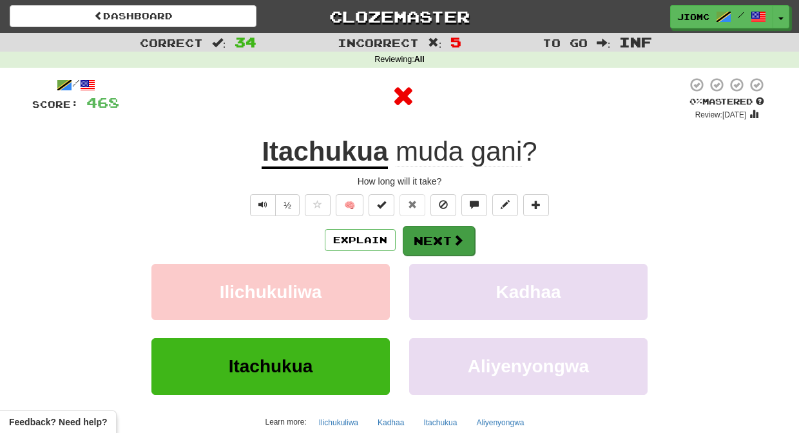
click at [418, 236] on button "Next" at bounding box center [439, 241] width 72 height 30
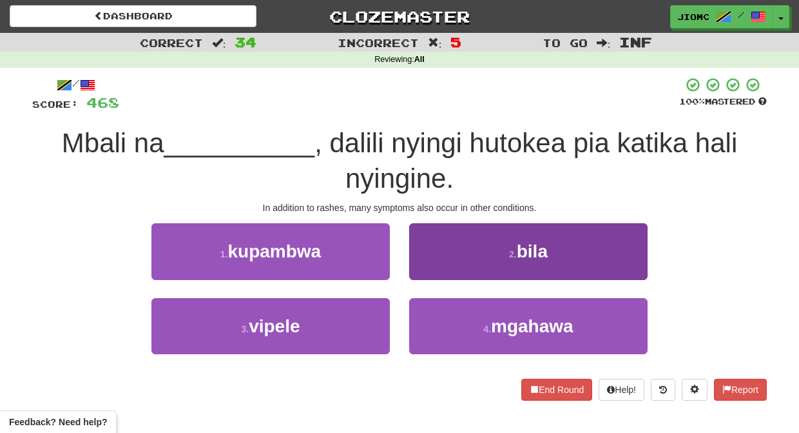
click at [423, 261] on button "2 . bila" at bounding box center [528, 251] width 238 height 56
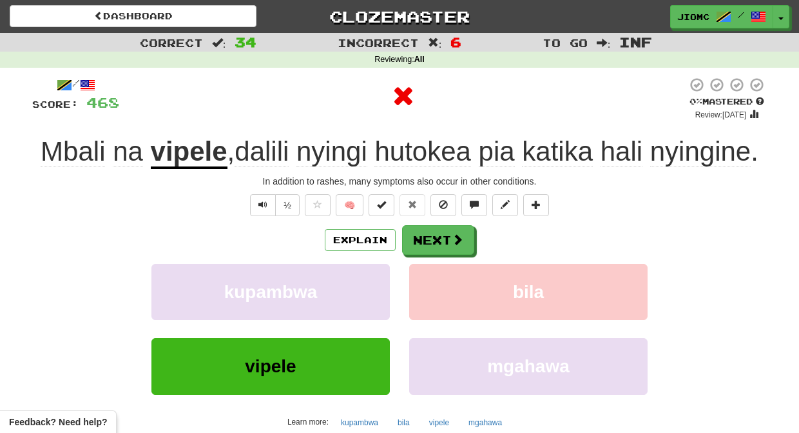
click at [427, 269] on button "bila" at bounding box center [528, 292] width 238 height 56
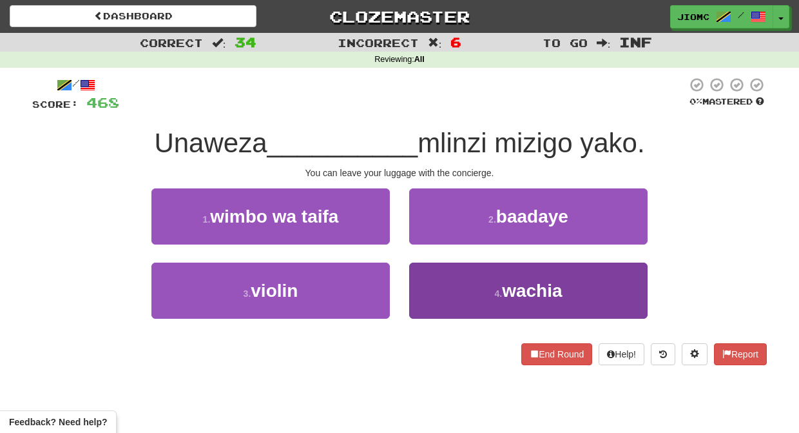
click at [434, 284] on button "4 . wachia" at bounding box center [528, 290] width 238 height 56
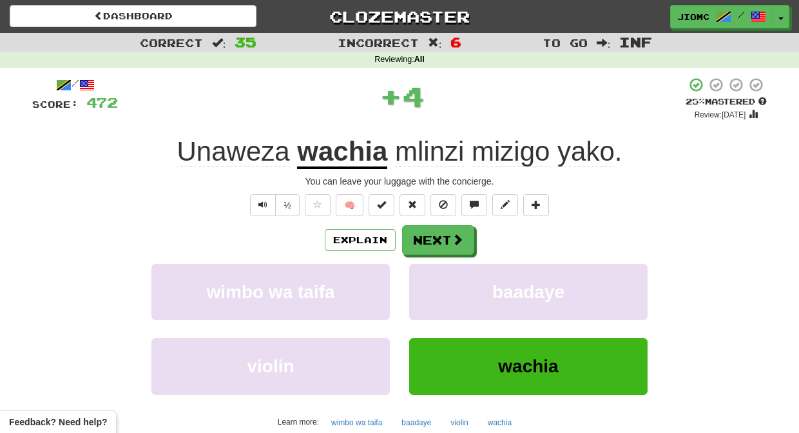
click at [434, 284] on button "baadaye" at bounding box center [528, 292] width 238 height 56
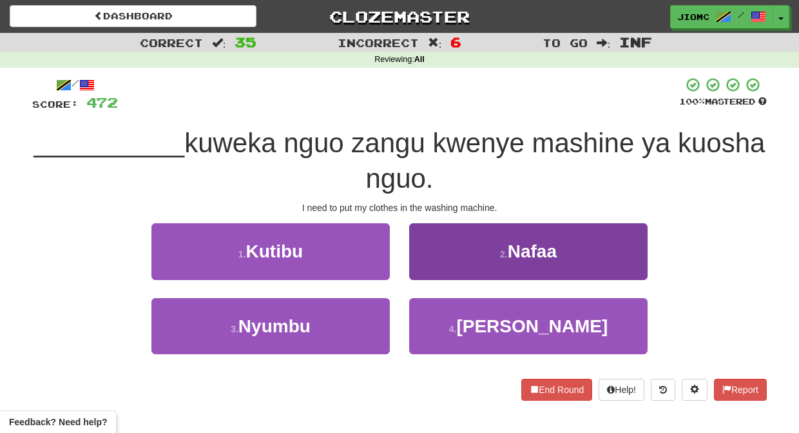
click at [431, 266] on button "2 . Nafaa" at bounding box center [528, 251] width 238 height 56
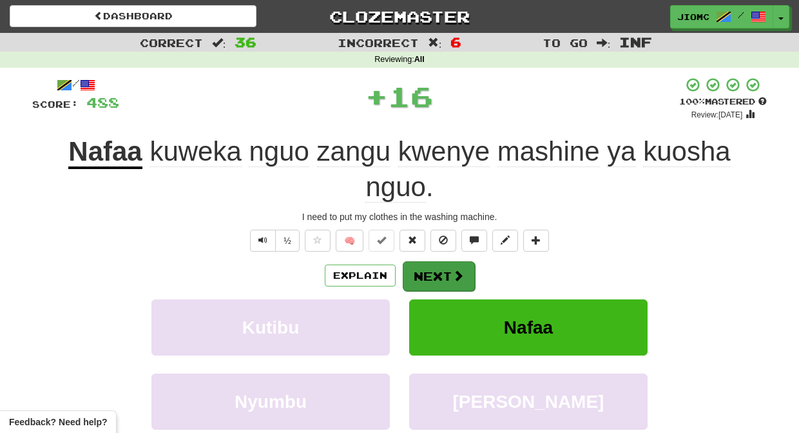
click at [427, 263] on button "Next" at bounding box center [439, 276] width 72 height 30
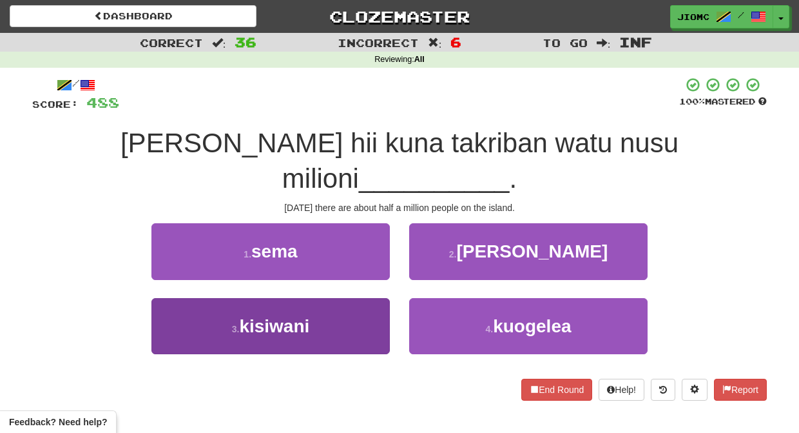
click at [347, 298] on button "3 . kisiwani" at bounding box center [270, 326] width 238 height 56
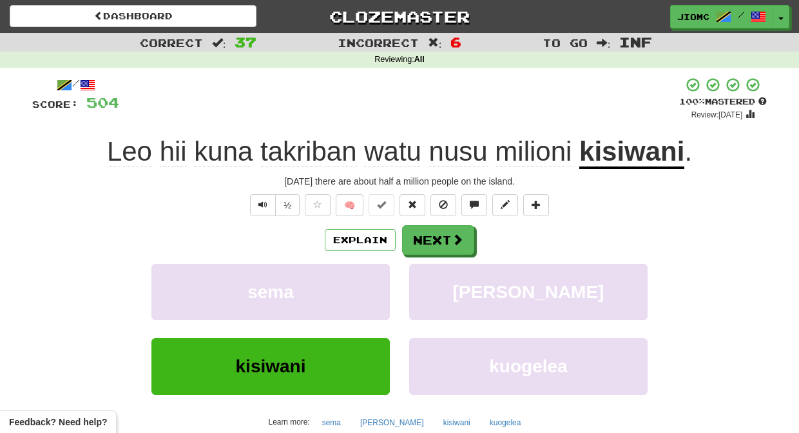
click at [495, 149] on span "nusu" at bounding box center [533, 151] width 77 height 31
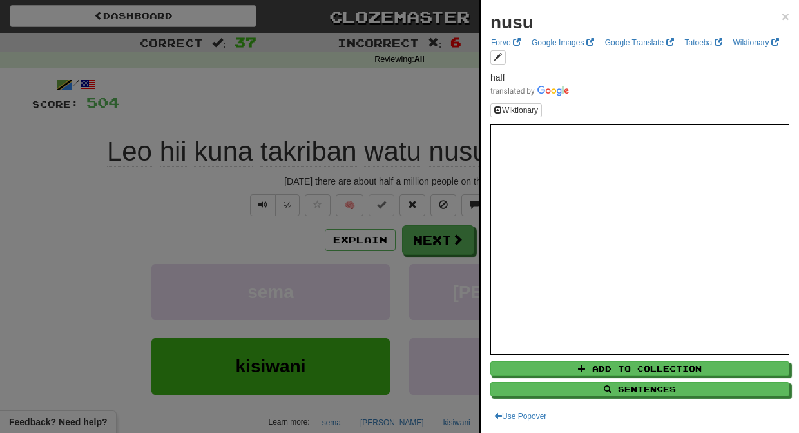
click at [447, 113] on div at bounding box center [399, 216] width 799 height 433
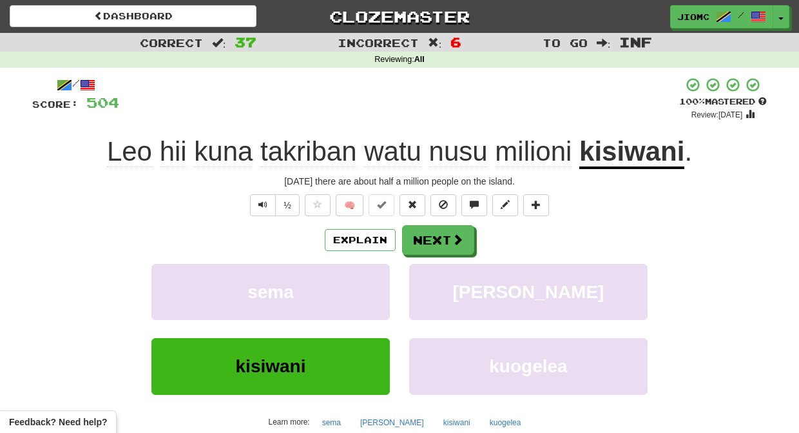
click at [429, 151] on span "watu" at bounding box center [458, 151] width 59 height 31
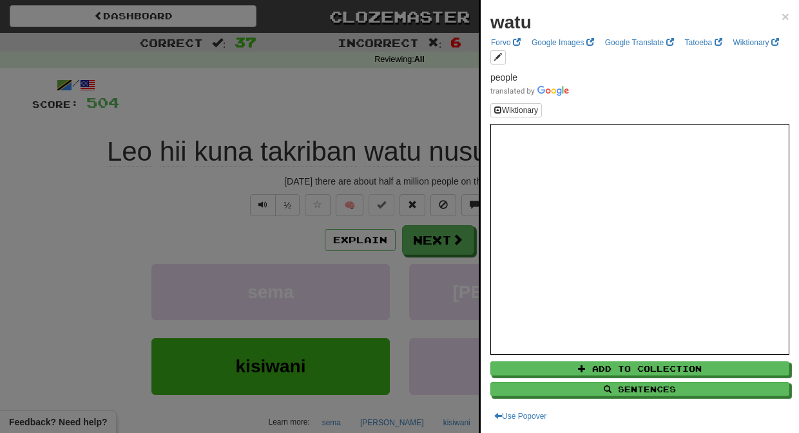
click at [411, 124] on div at bounding box center [399, 216] width 799 height 433
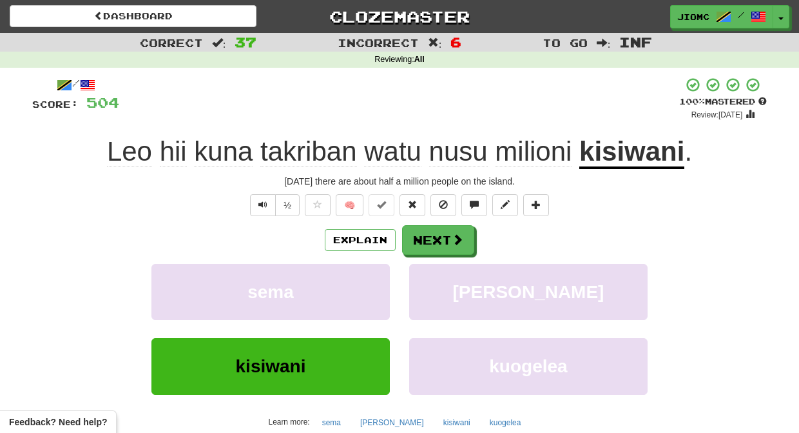
click at [601, 150] on u "kisiwani" at bounding box center [631, 152] width 105 height 33
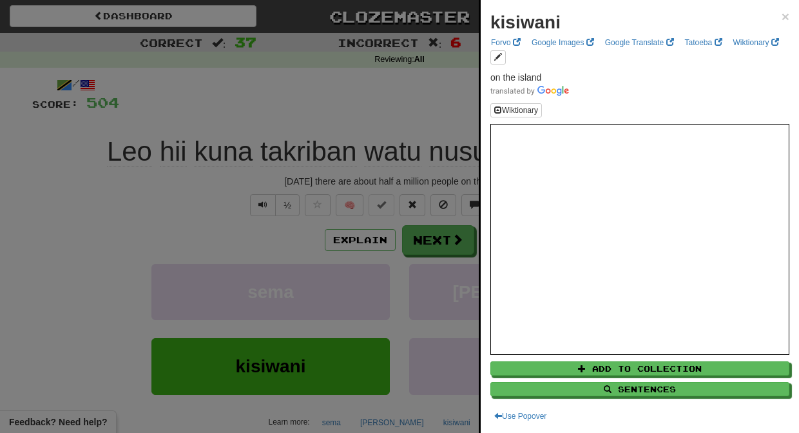
click at [429, 108] on div at bounding box center [399, 216] width 799 height 433
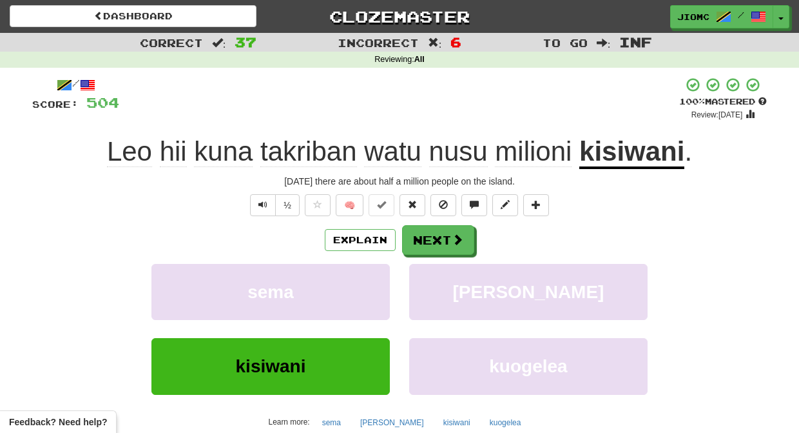
click at [364, 156] on span "takriban" at bounding box center [392, 151] width 57 height 31
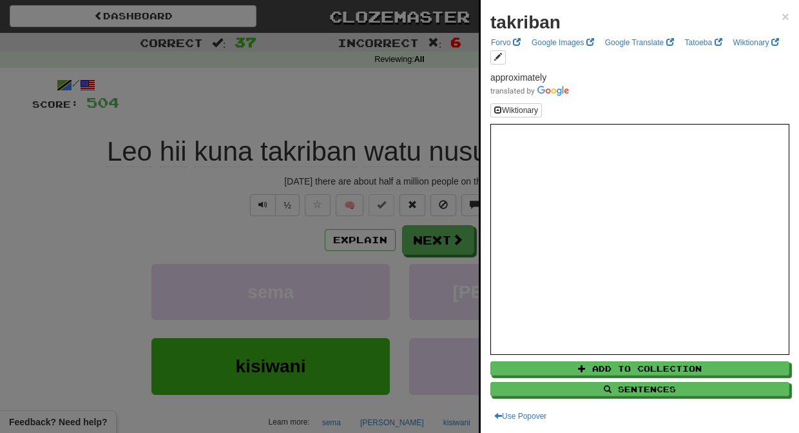
click at [309, 126] on div at bounding box center [399, 216] width 799 height 433
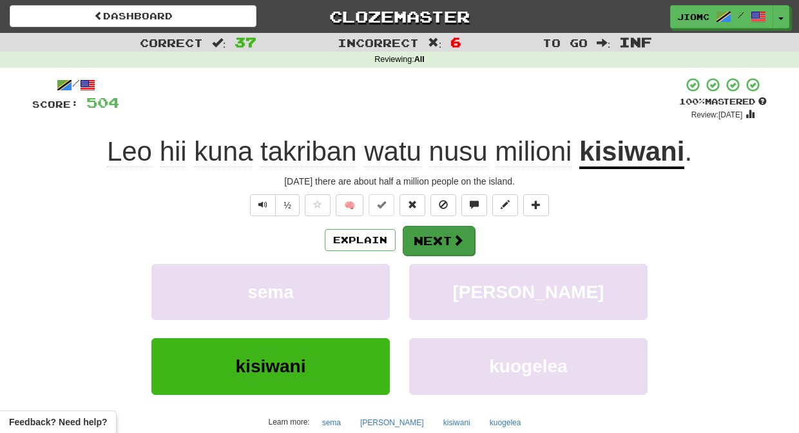
click at [426, 236] on button "Next" at bounding box center [439, 241] width 72 height 30
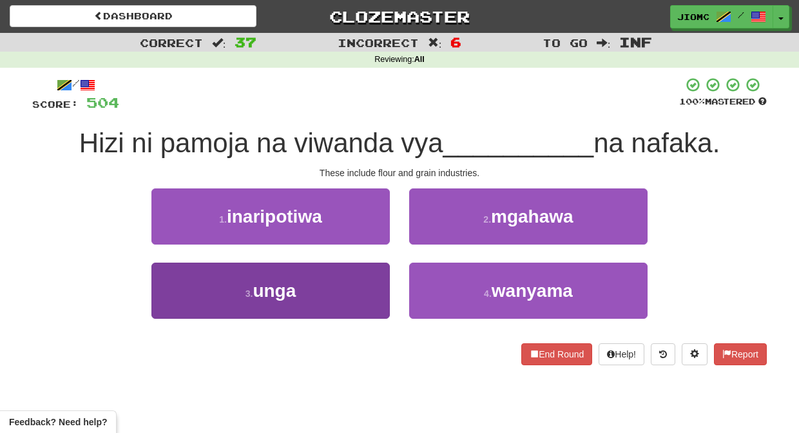
click at [370, 279] on button "3 . unga" at bounding box center [270, 290] width 238 height 56
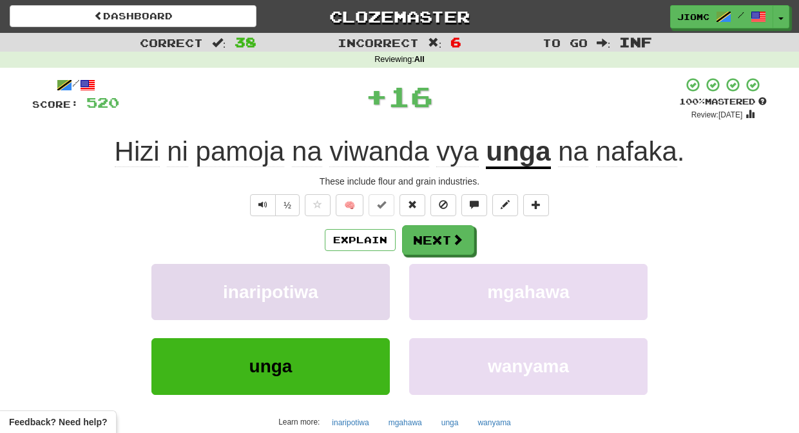
click at [372, 278] on button "inaripotiwa" at bounding box center [270, 292] width 238 height 56
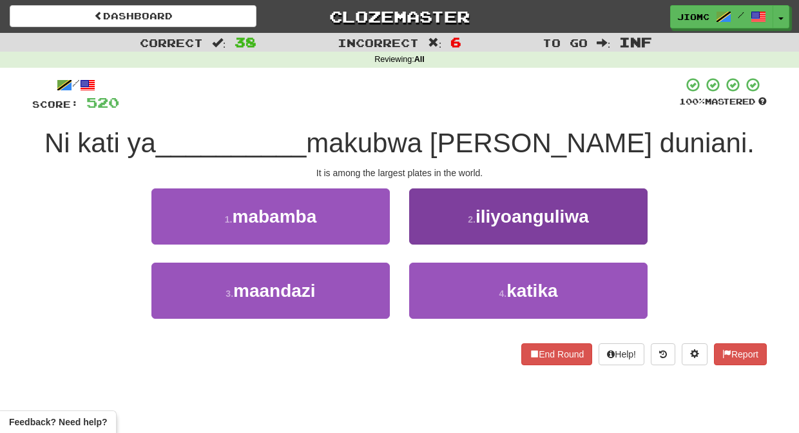
click at [430, 227] on button "2 . iliyoanguliwa" at bounding box center [528, 216] width 238 height 56
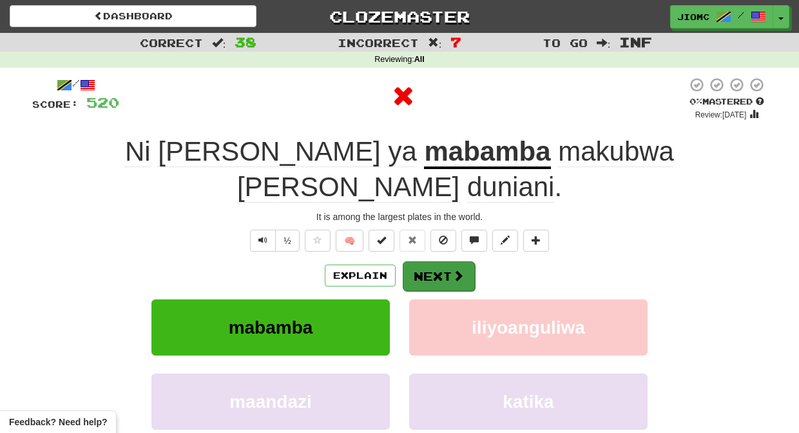
click at [430, 261] on button "Next" at bounding box center [439, 276] width 72 height 30
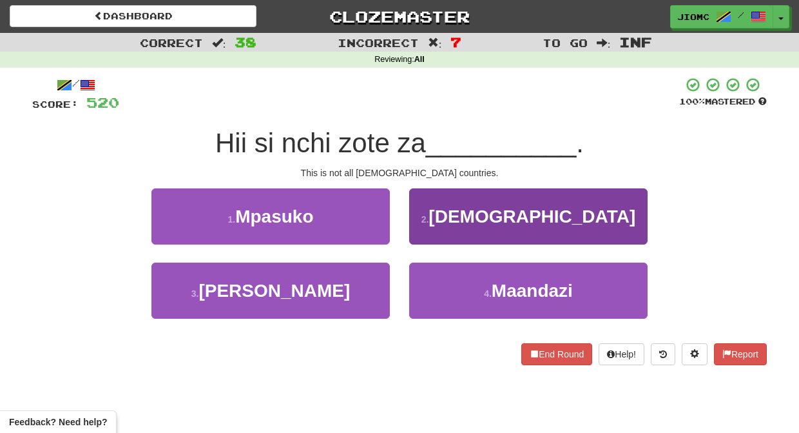
click at [426, 230] on button "2 . Kiislamu" at bounding box center [528, 216] width 238 height 56
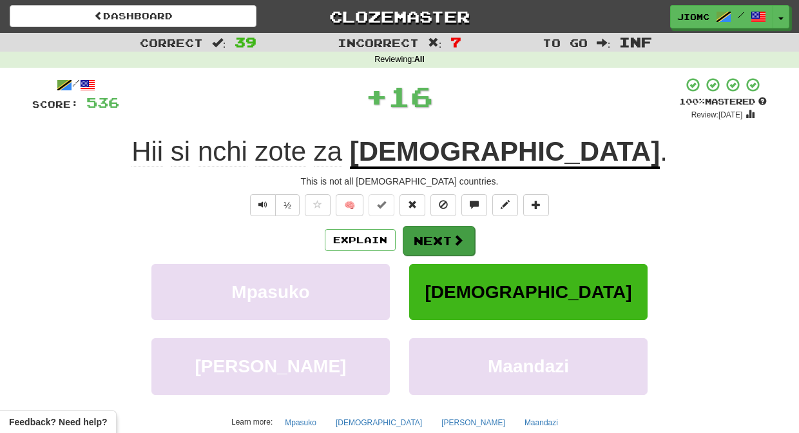
click at [427, 231] on button "Next" at bounding box center [439, 241] width 72 height 30
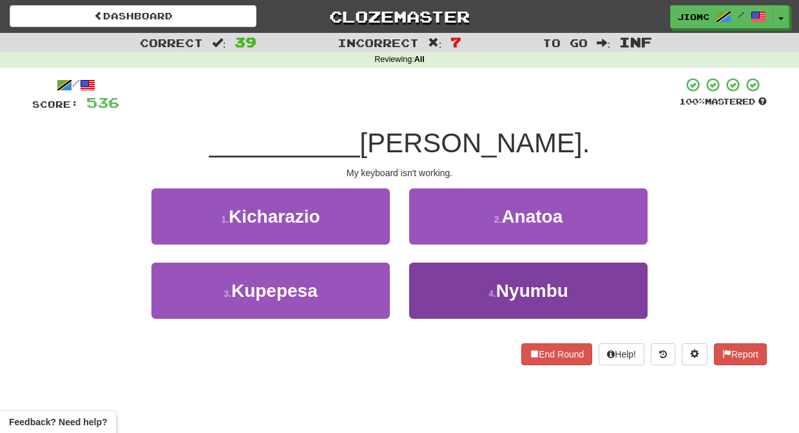
click at [436, 277] on button "4 . Nyumbu" at bounding box center [528, 290] width 238 height 56
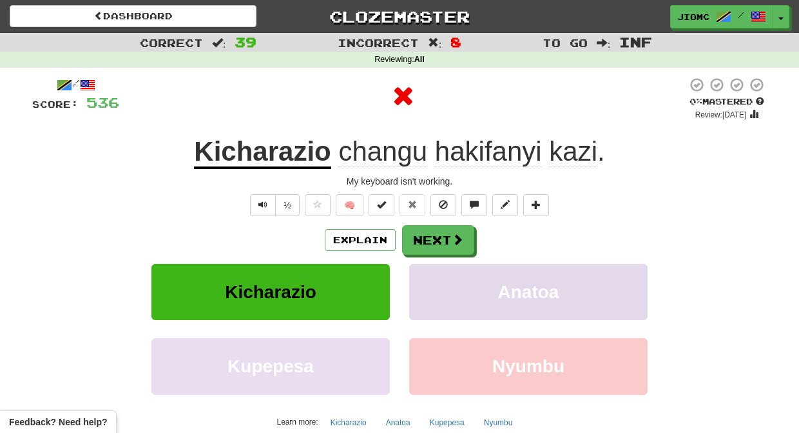
click at [435, 277] on button "Anatoa" at bounding box center [528, 292] width 238 height 56
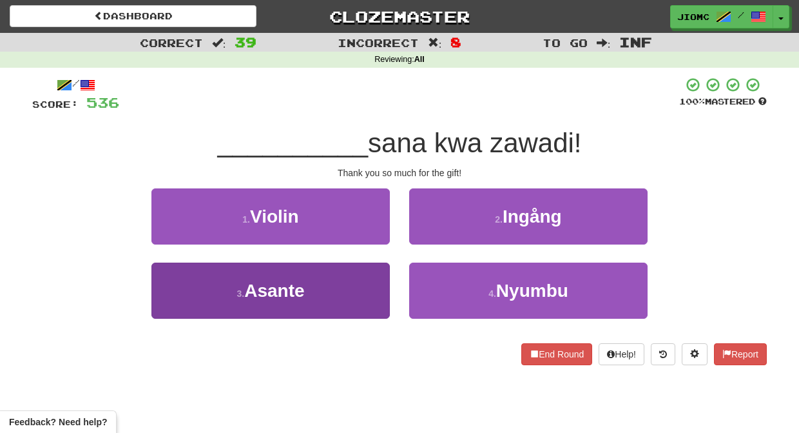
click at [361, 279] on button "3 . Asante" at bounding box center [270, 290] width 238 height 56
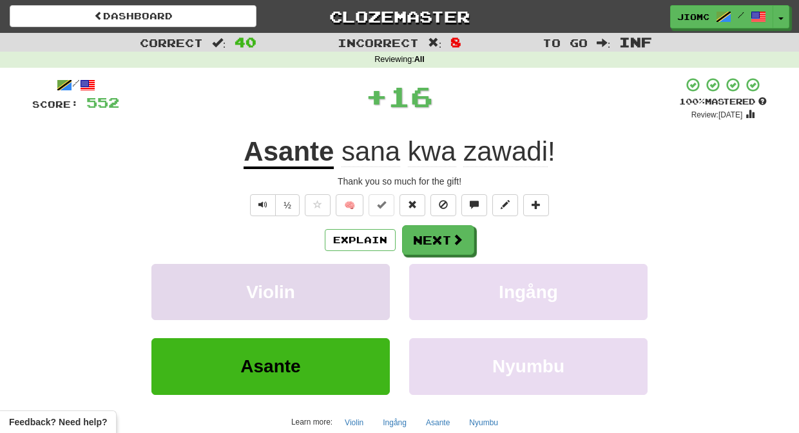
click at [362, 278] on button "Violin" at bounding box center [270, 292] width 238 height 56
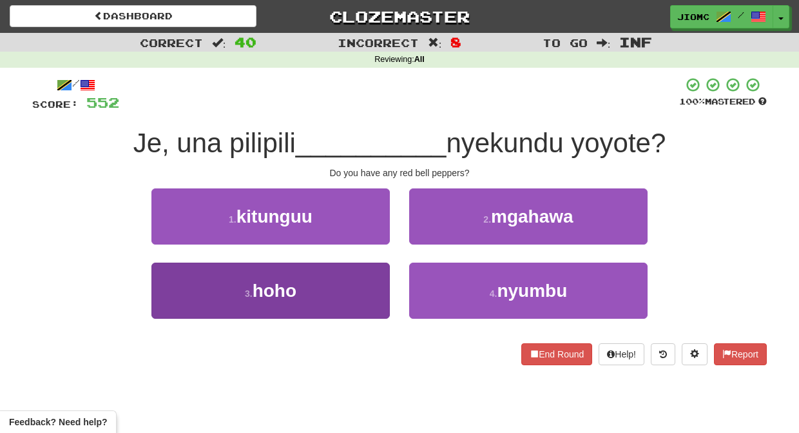
click at [372, 285] on button "3 . hoho" at bounding box center [270, 290] width 238 height 56
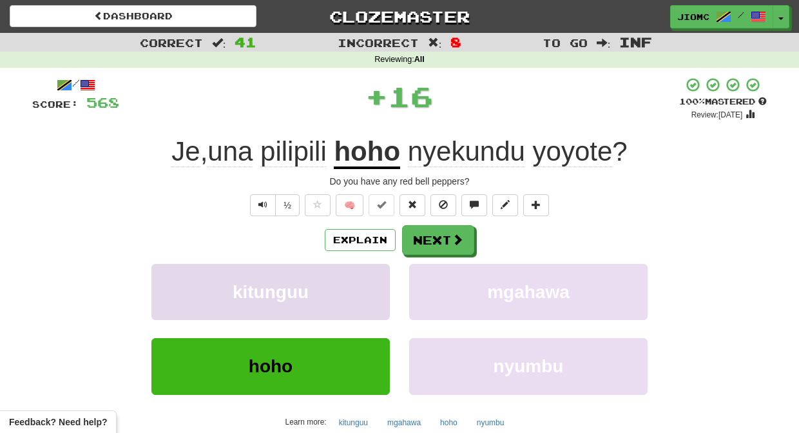
click at [372, 287] on button "kitunguu" at bounding box center [270, 292] width 238 height 56
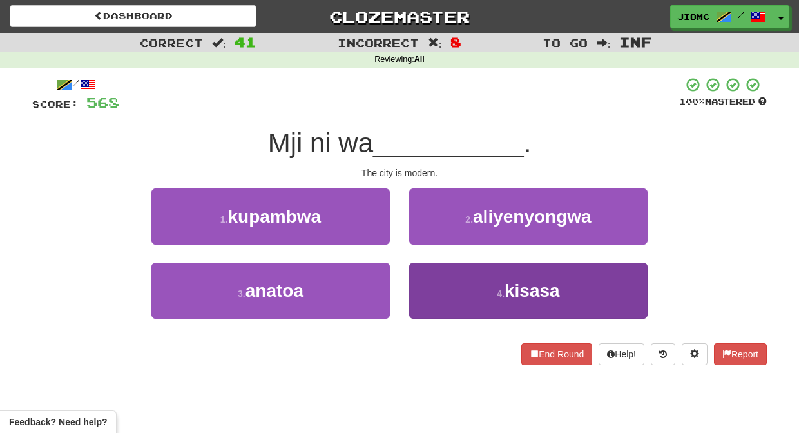
click at [450, 283] on button "4 . kisasa" at bounding box center [528, 290] width 238 height 56
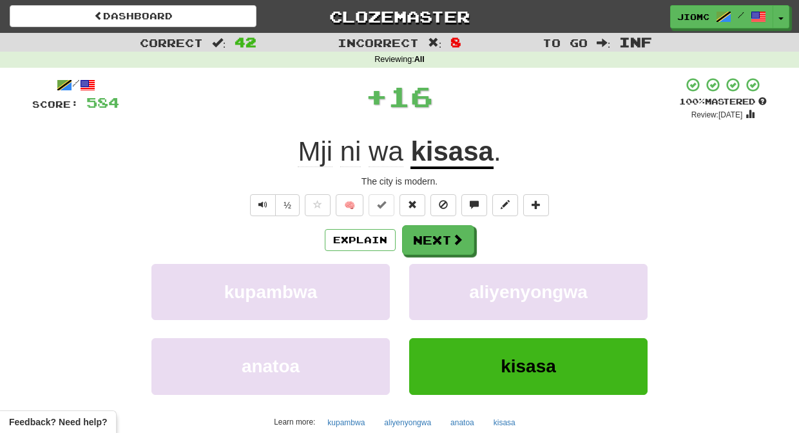
click at [450, 283] on button "aliyenyongwa" at bounding box center [528, 292] width 238 height 56
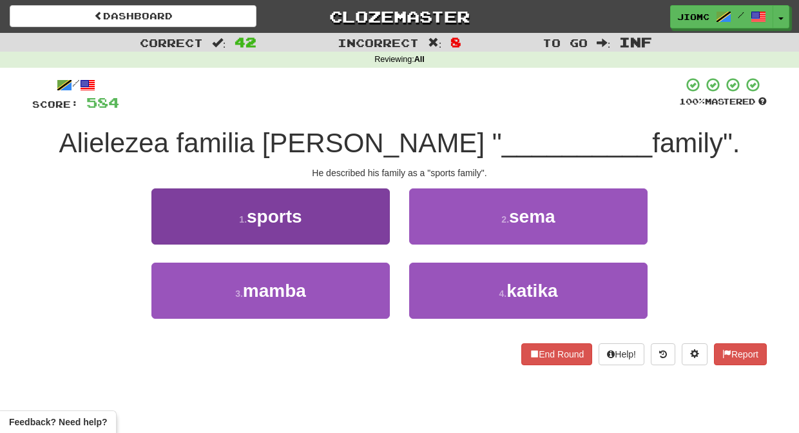
click at [384, 224] on button "1 . sports" at bounding box center [270, 216] width 238 height 56
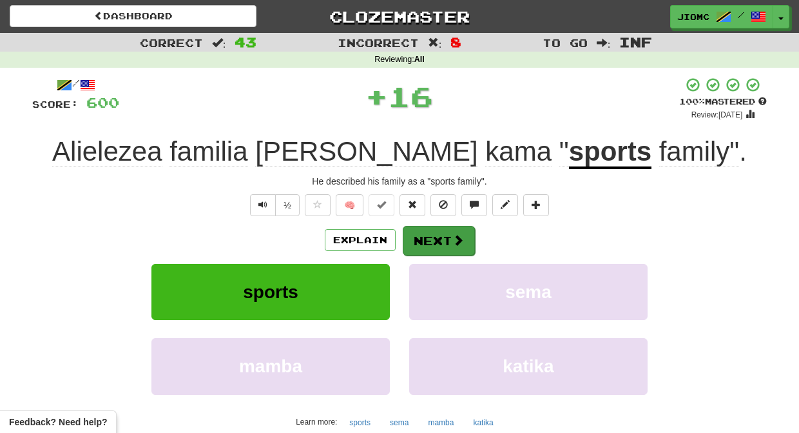
click at [429, 229] on button "Next" at bounding box center [439, 241] width 72 height 30
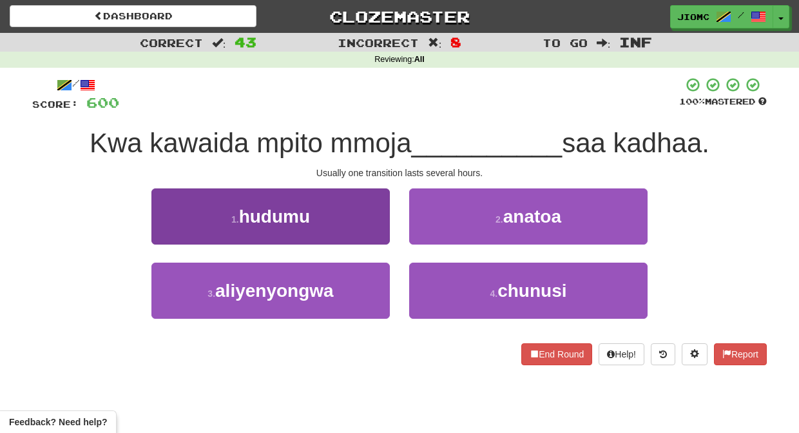
click at [385, 231] on button "1 . hudumu" at bounding box center [270, 216] width 238 height 56
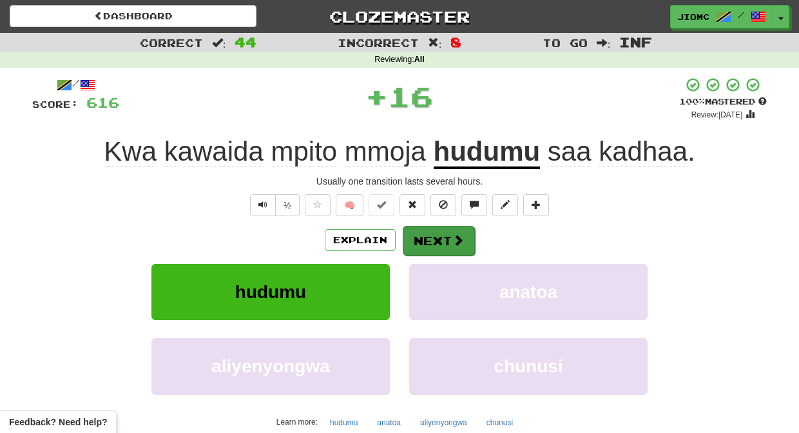
click at [422, 235] on button "Next" at bounding box center [439, 241] width 72 height 30
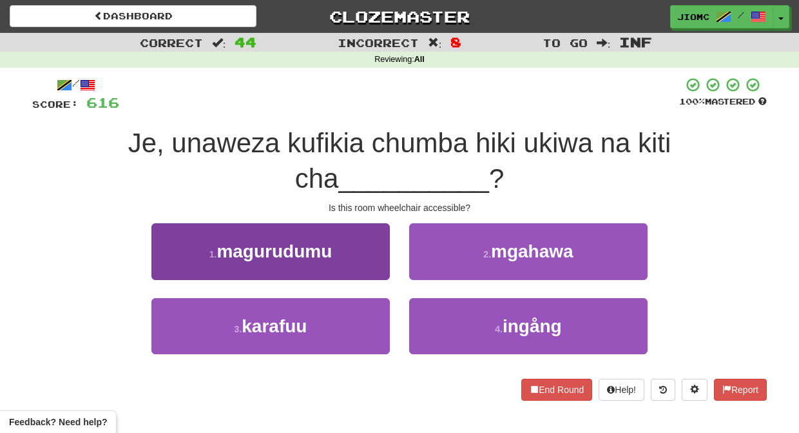
click at [344, 268] on button "1 . magurudumu" at bounding box center [270, 251] width 238 height 56
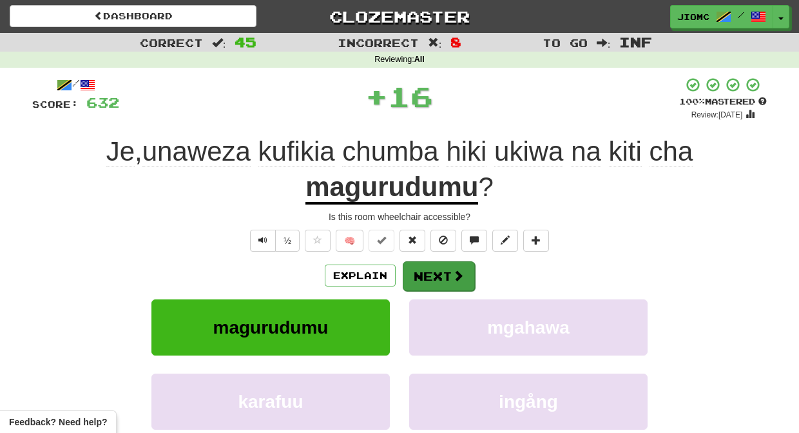
click at [437, 269] on button "Next" at bounding box center [439, 276] width 72 height 30
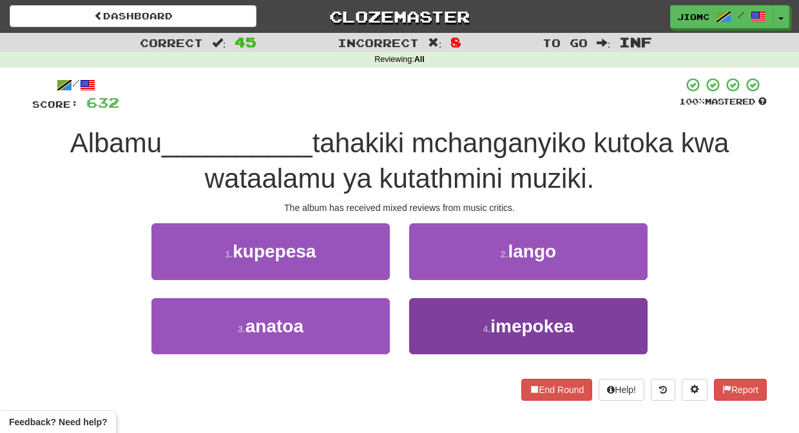
click at [448, 316] on button "4 . imepokea" at bounding box center [528, 326] width 238 height 56
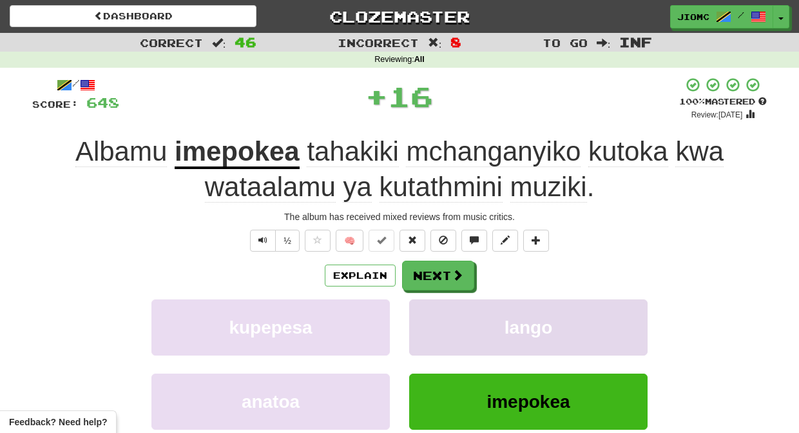
click at [441, 314] on button "lango" at bounding box center [528, 327] width 238 height 56
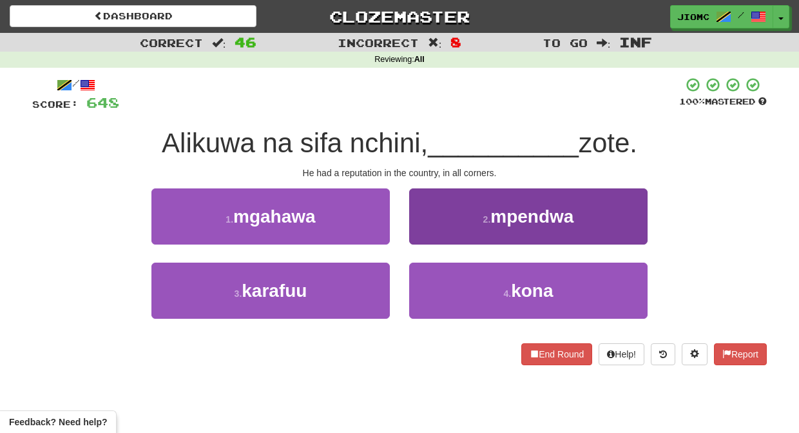
click at [429, 286] on button "4 . kona" at bounding box center [528, 290] width 238 height 56
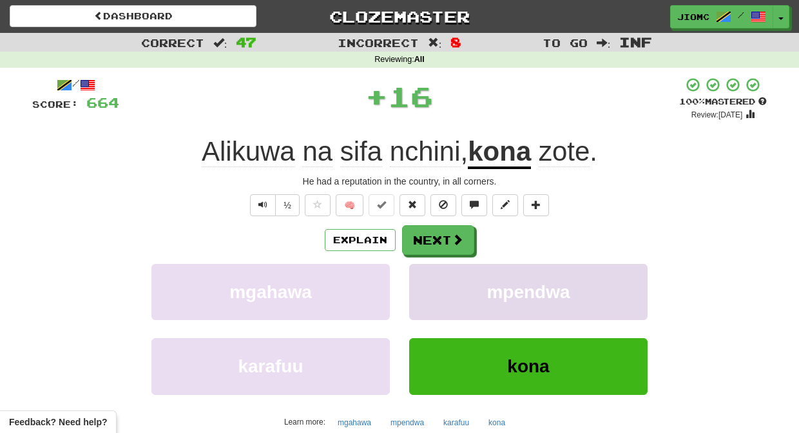
click at [430, 286] on button "mpendwa" at bounding box center [528, 292] width 238 height 56
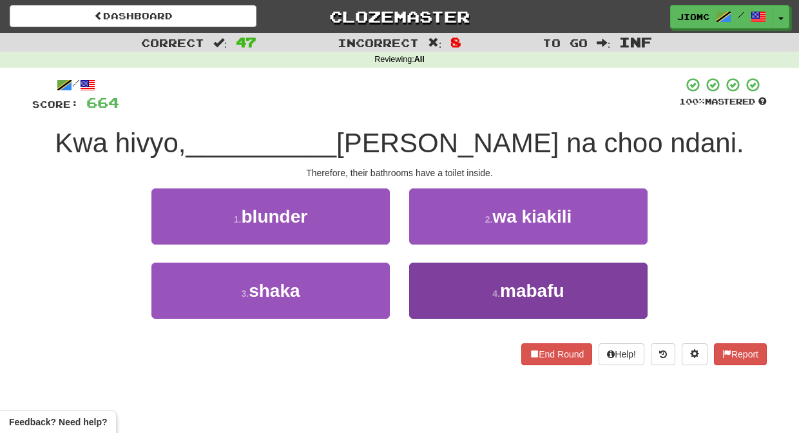
click at [439, 295] on button "4 . mabafu" at bounding box center [528, 290] width 238 height 56
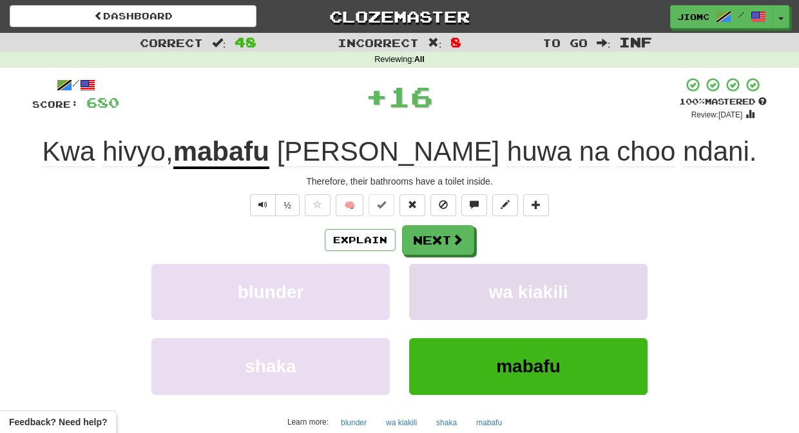
click at [438, 294] on button "wa kiakili" at bounding box center [528, 292] width 238 height 56
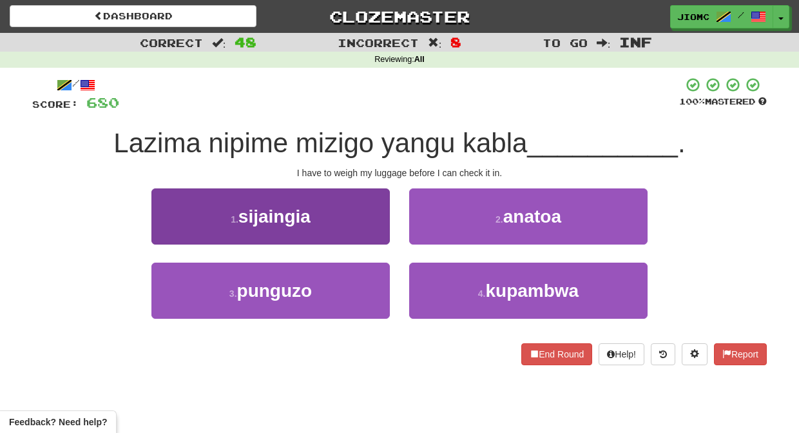
click at [360, 226] on button "1 . sijaingia" at bounding box center [270, 216] width 238 height 56
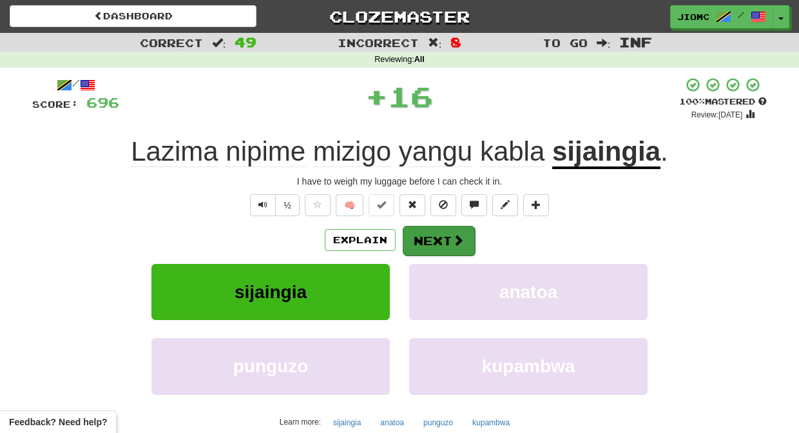
click at [414, 235] on button "Next" at bounding box center [439, 241] width 72 height 30
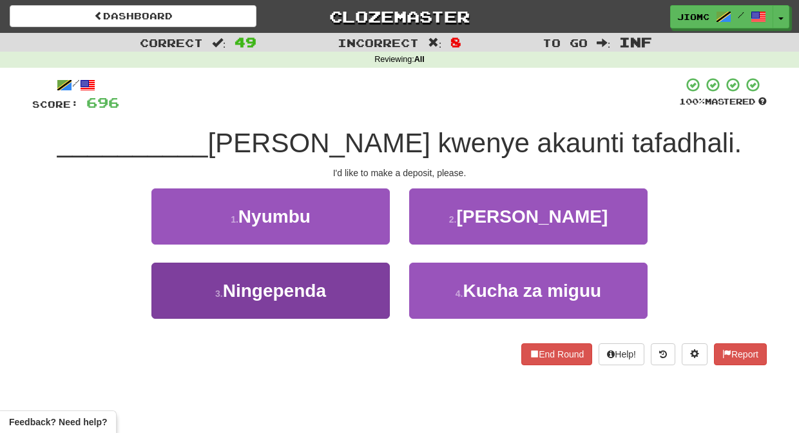
click at [357, 283] on button "3 . Ningependa" at bounding box center [270, 290] width 238 height 56
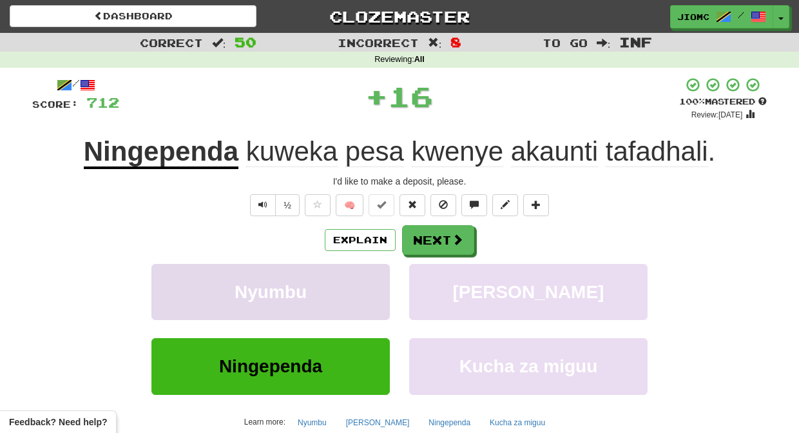
click at [357, 282] on button "Nyumbu" at bounding box center [270, 292] width 238 height 56
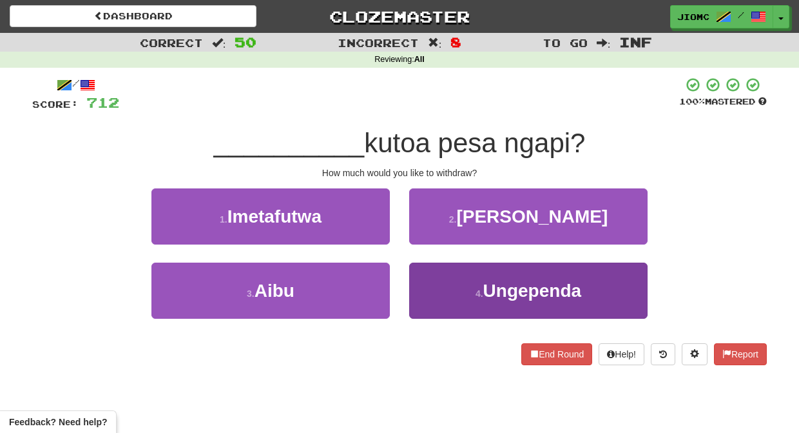
click at [422, 274] on button "4 . Ungependa" at bounding box center [528, 290] width 238 height 56
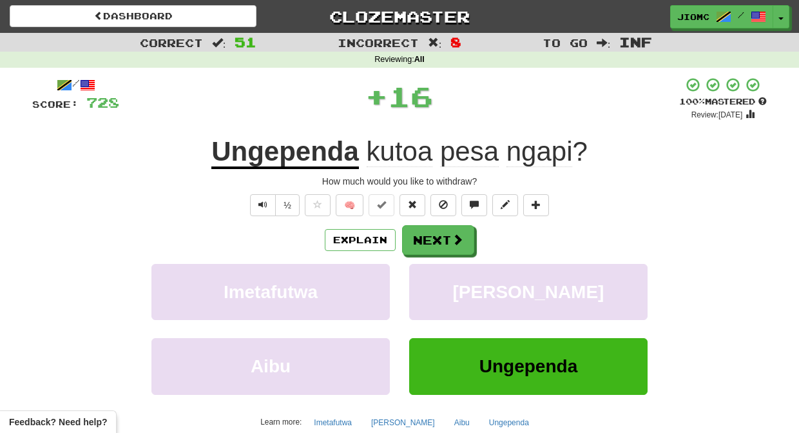
click at [422, 274] on button "Bila kulindwa" at bounding box center [528, 292] width 238 height 56
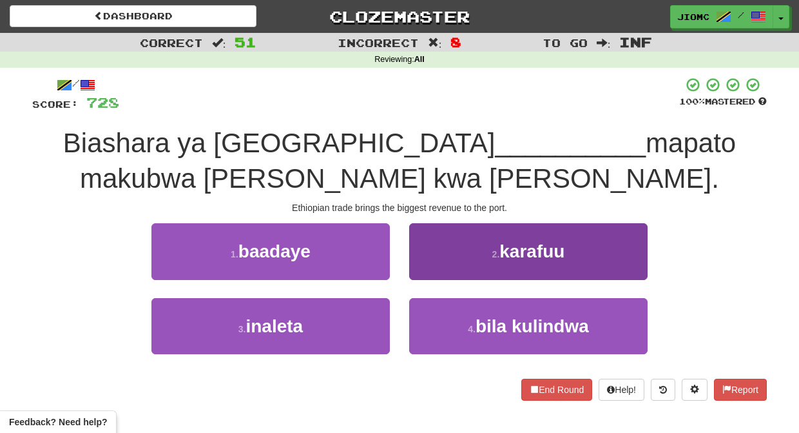
click at [429, 268] on button "2 . karafuu" at bounding box center [528, 251] width 238 height 56
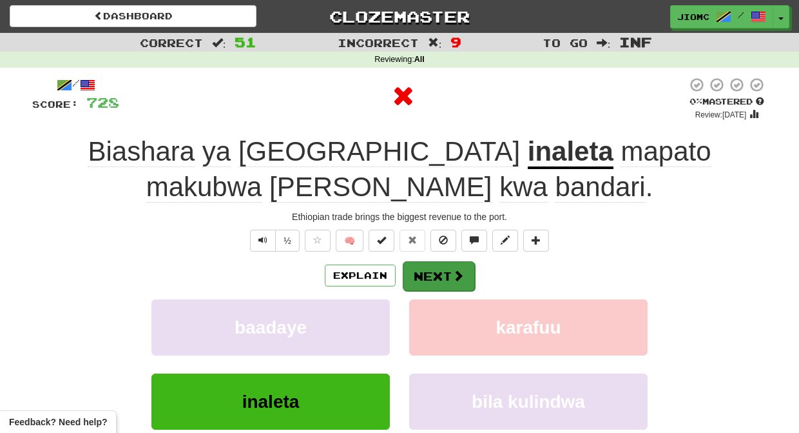
click at [429, 269] on button "Next" at bounding box center [439, 276] width 72 height 30
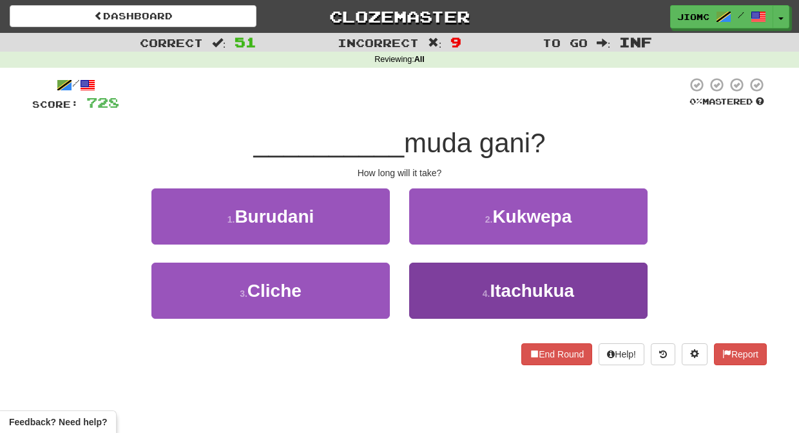
click at [429, 278] on button "4 . Itachukua" at bounding box center [528, 290] width 238 height 56
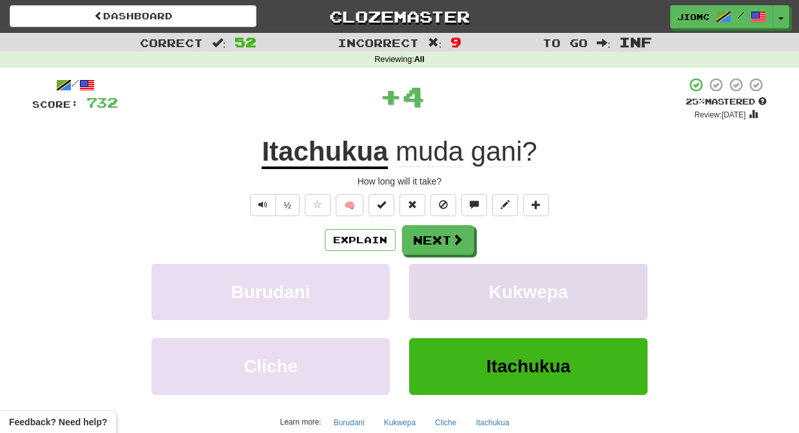
click at [428, 278] on button "Kukwepa" at bounding box center [528, 292] width 238 height 56
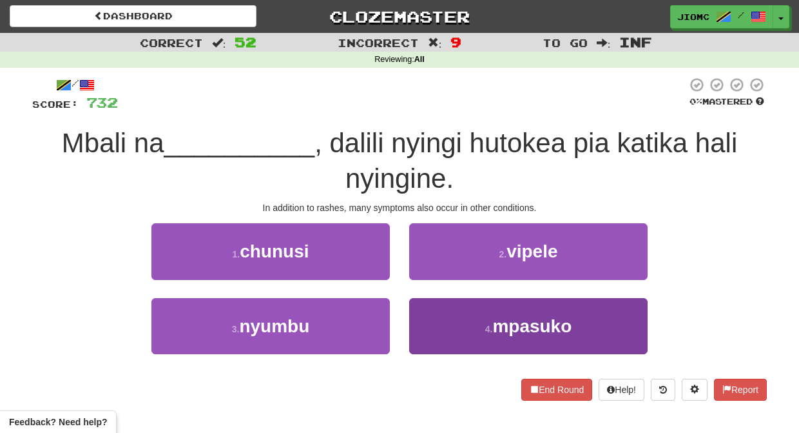
click at [438, 318] on button "4 . mpasuko" at bounding box center [528, 326] width 238 height 56
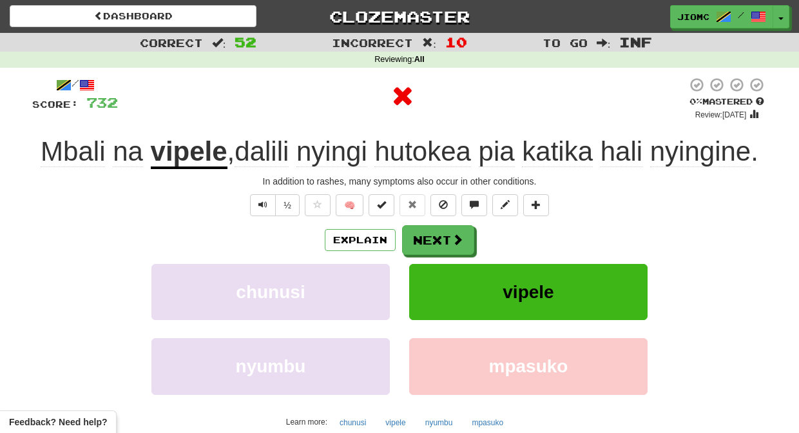
click at [436, 311] on button "vipele" at bounding box center [528, 292] width 238 height 56
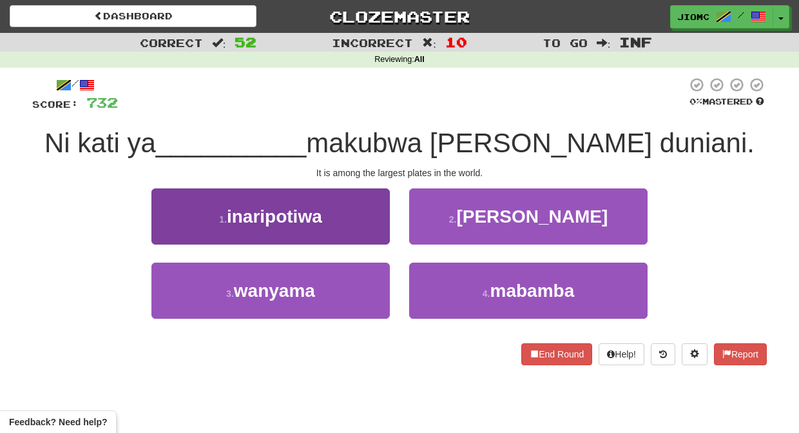
click at [362, 231] on button "1 . inaripotiwa" at bounding box center [270, 216] width 238 height 56
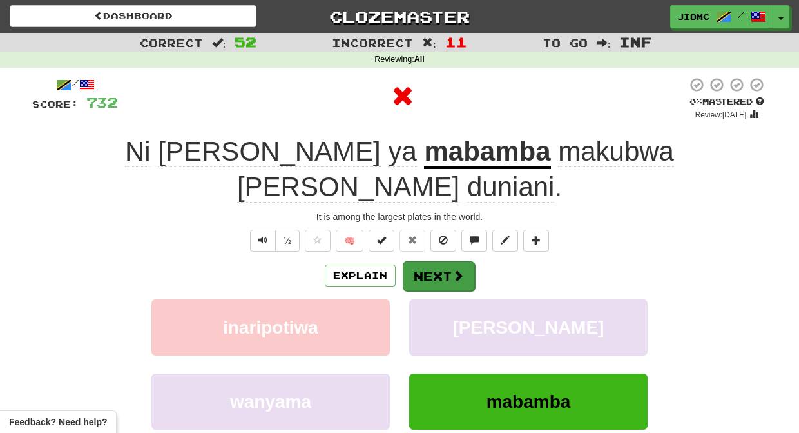
click at [420, 261] on button "Next" at bounding box center [439, 276] width 72 height 30
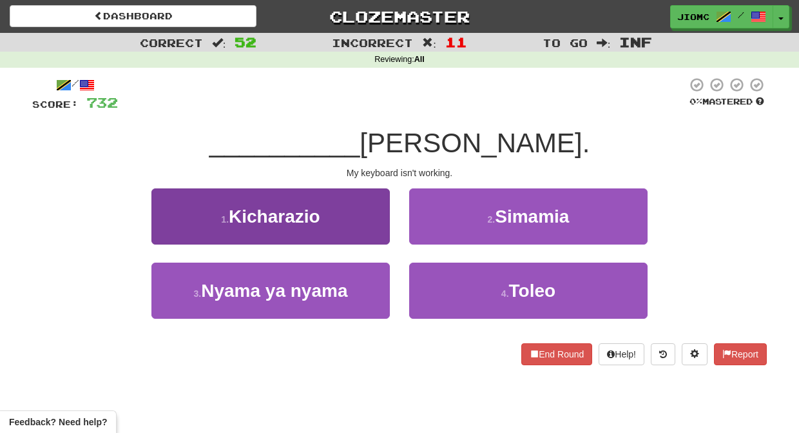
click at [352, 226] on button "1 . Kicharazio" at bounding box center [270, 216] width 238 height 56
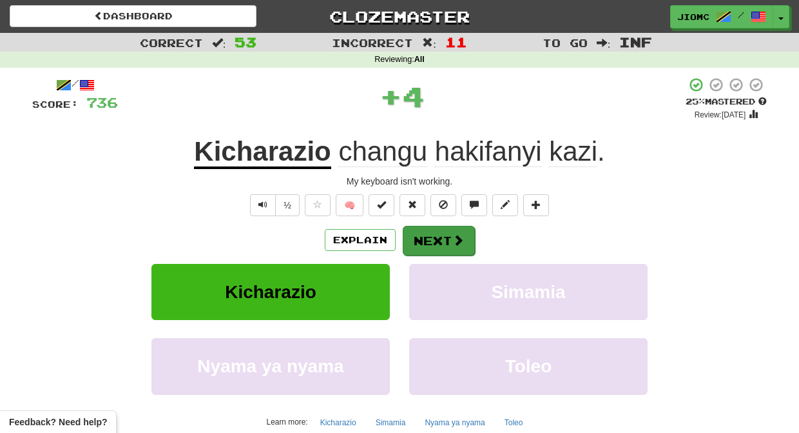
click at [421, 229] on button "Next" at bounding box center [439, 241] width 72 height 30
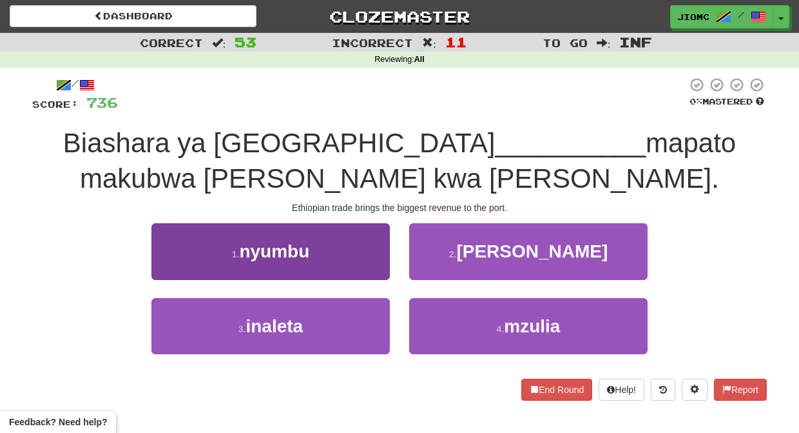
click at [367, 266] on button "1 . nyumbu" at bounding box center [270, 251] width 238 height 56
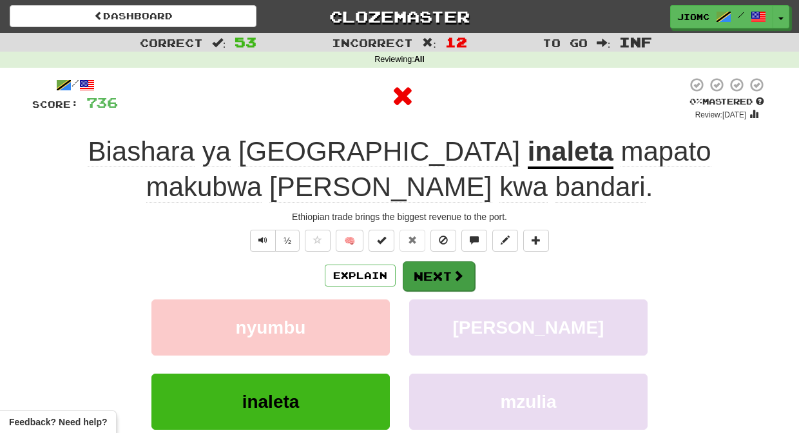
click at [440, 267] on button "Next" at bounding box center [439, 276] width 72 height 30
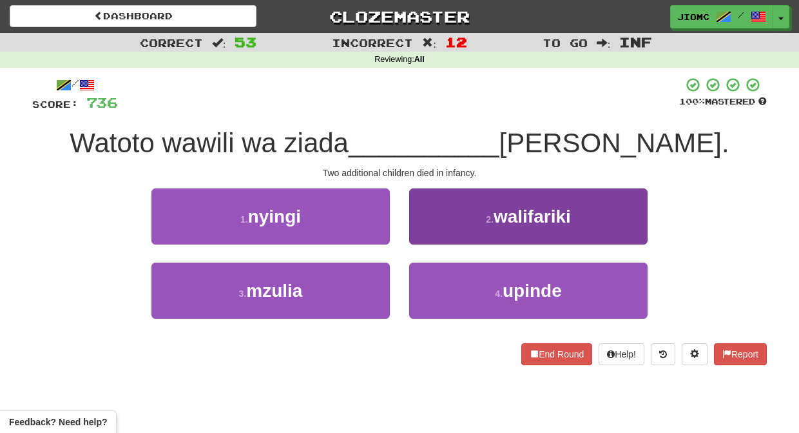
click at [420, 235] on button "2 . walifariki" at bounding box center [528, 216] width 238 height 56
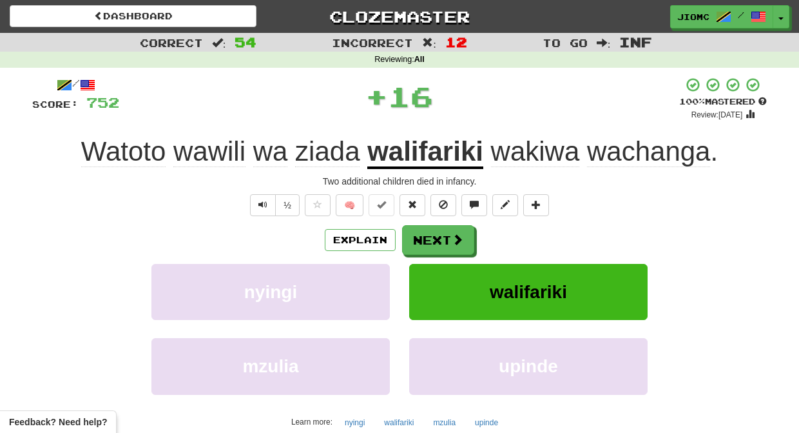
click at [420, 235] on button "Next" at bounding box center [438, 240] width 72 height 30
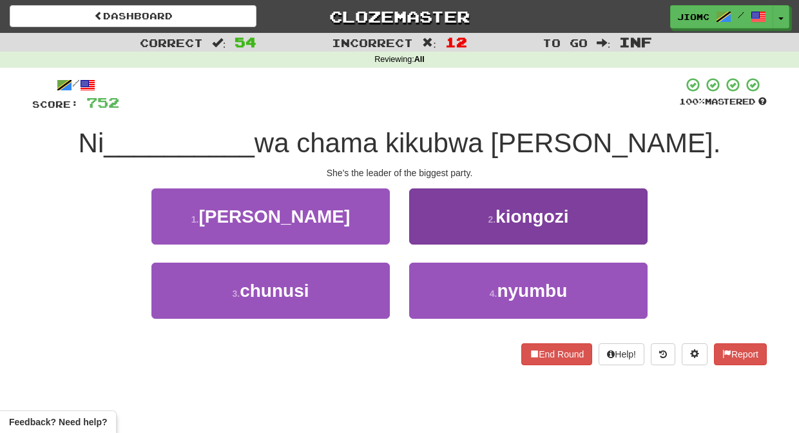
click at [422, 238] on button "2 . kiongozi" at bounding box center [528, 216] width 238 height 56
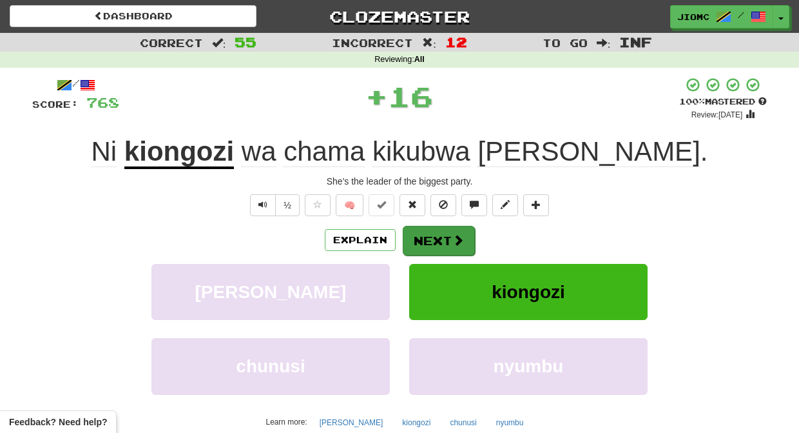
click at [422, 238] on button "Next" at bounding box center [439, 241] width 72 height 30
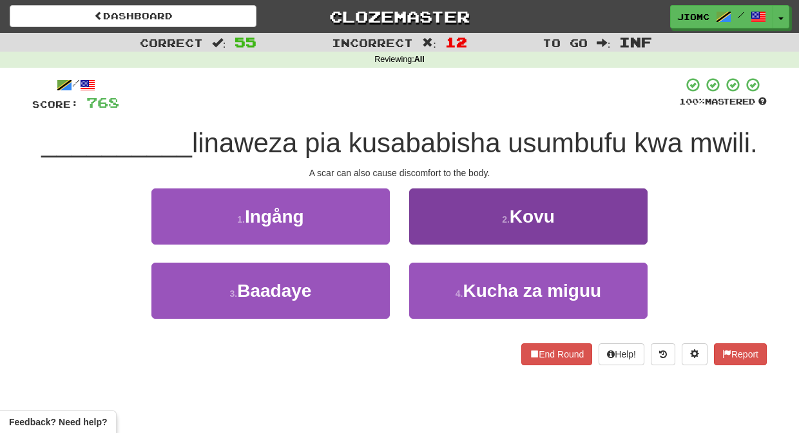
click at [423, 235] on button "2 . Kovu" at bounding box center [528, 216] width 238 height 56
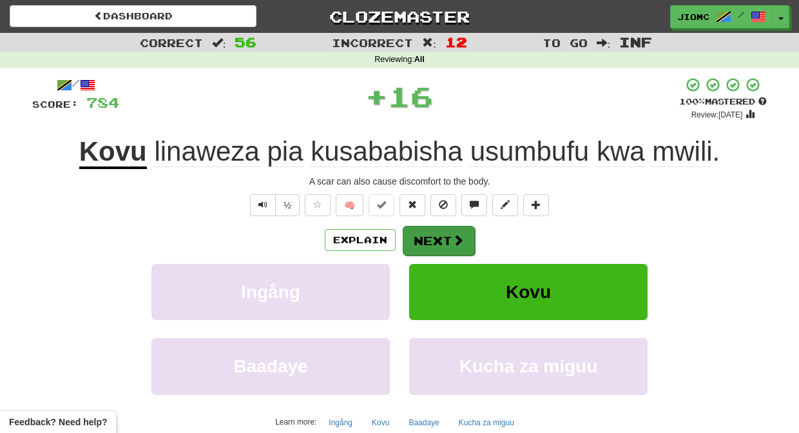
click at [427, 234] on button "Next" at bounding box center [439, 241] width 72 height 30
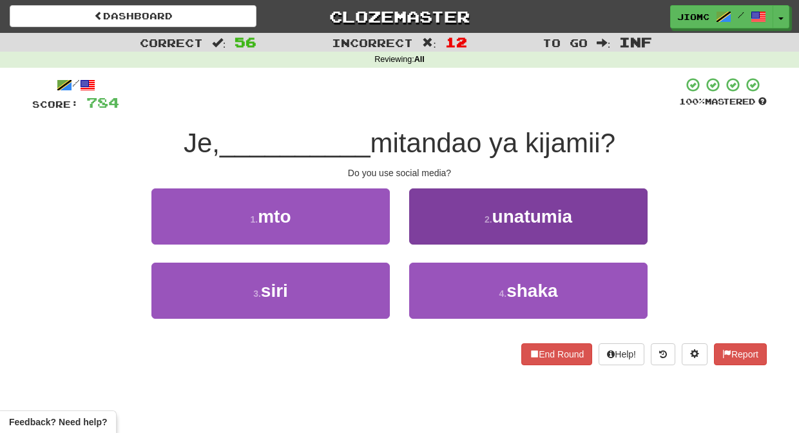
click at [439, 231] on button "2 . unatumia" at bounding box center [528, 216] width 238 height 56
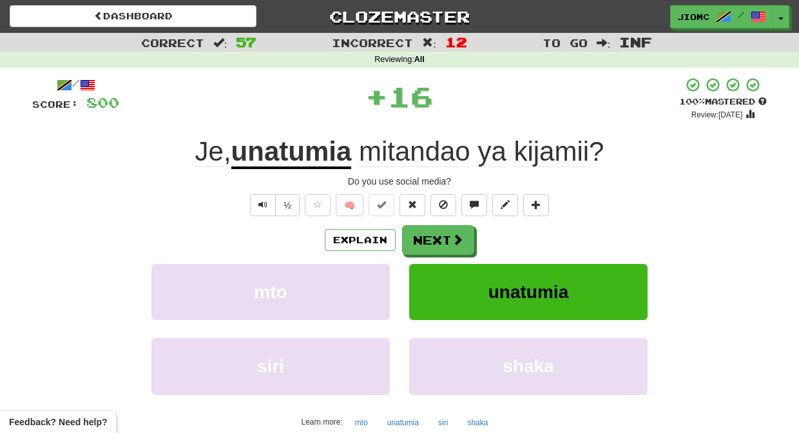
click at [439, 232] on button "Next" at bounding box center [438, 240] width 72 height 30
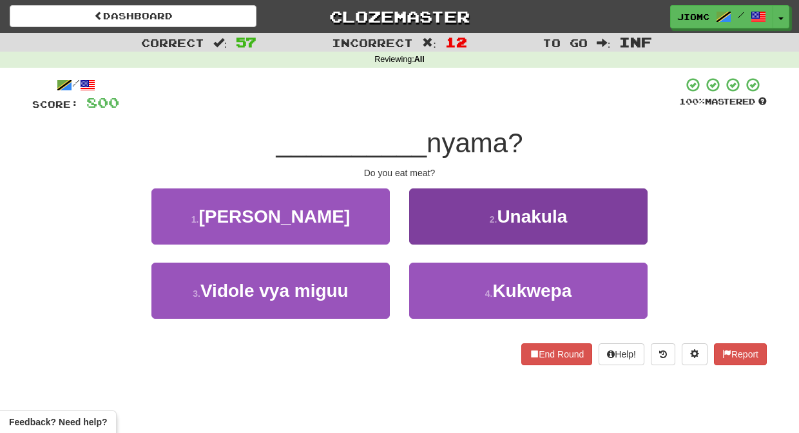
click at [433, 237] on button "2 . Unakula" at bounding box center [528, 216] width 238 height 56
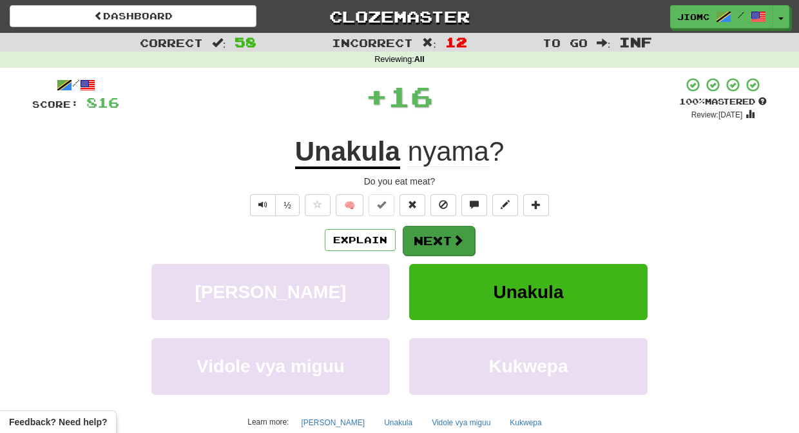
click at [432, 237] on button "Next" at bounding box center [439, 241] width 72 height 30
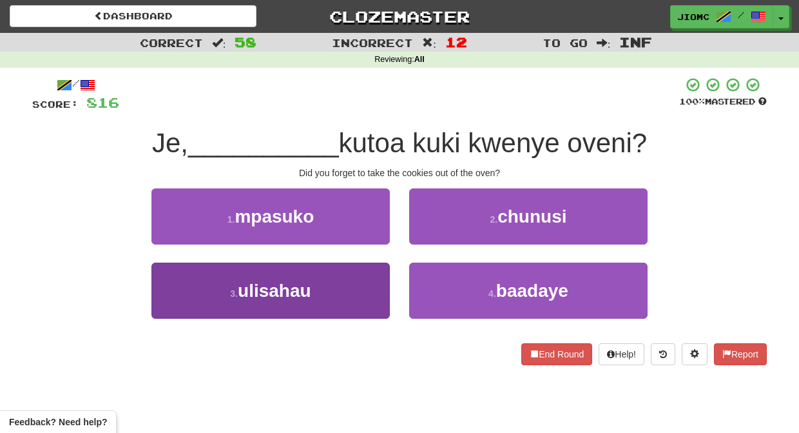
click at [345, 282] on button "3 . ulisahau" at bounding box center [270, 290] width 238 height 56
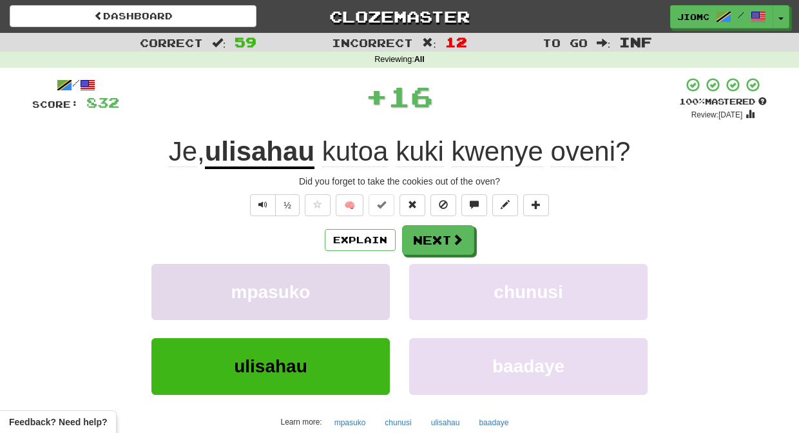
click at [346, 286] on button "mpasuko" at bounding box center [270, 292] width 238 height 56
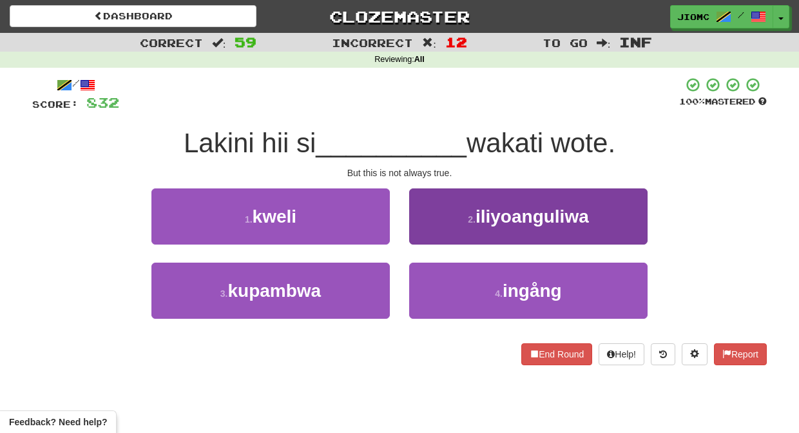
click at [429, 236] on button "2 . iliyoanguliwa" at bounding box center [528, 216] width 238 height 56
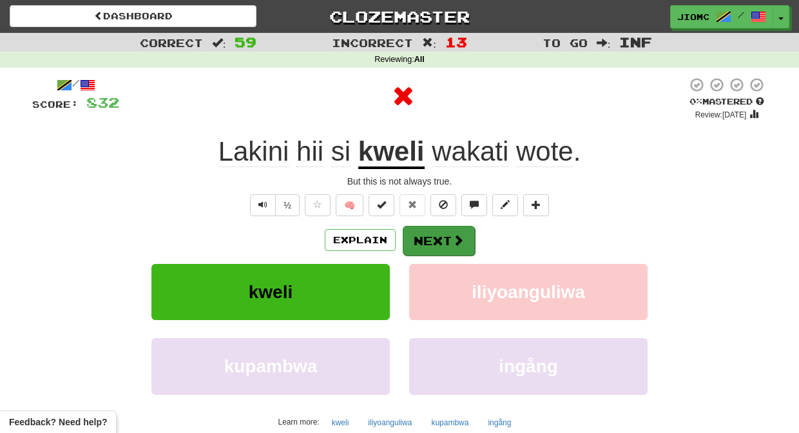
click at [429, 238] on button "Next" at bounding box center [439, 241] width 72 height 30
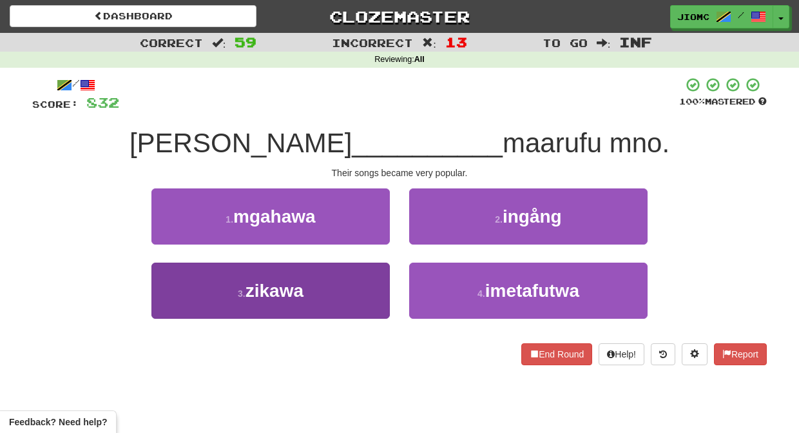
click at [361, 283] on button "3 . zikawa" at bounding box center [270, 290] width 238 height 56
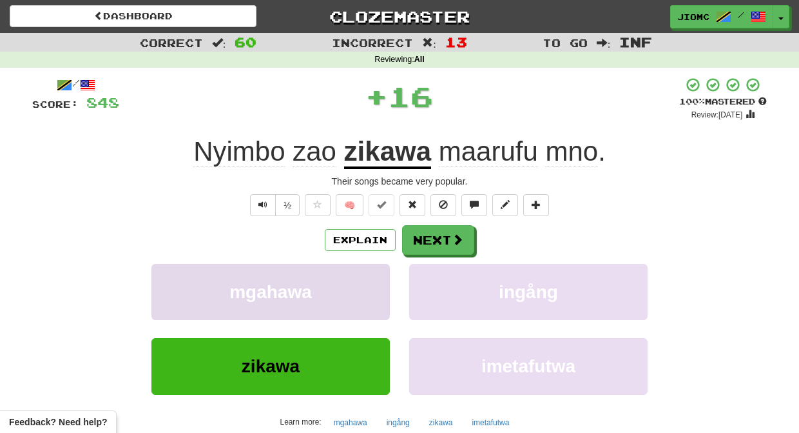
click at [364, 284] on button "mgahawa" at bounding box center [270, 292] width 238 height 56
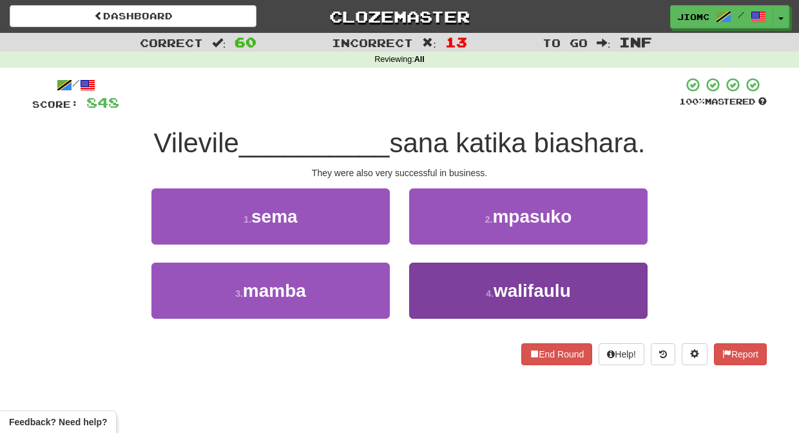
click at [460, 282] on button "4 . walifaulu" at bounding box center [528, 290] width 238 height 56
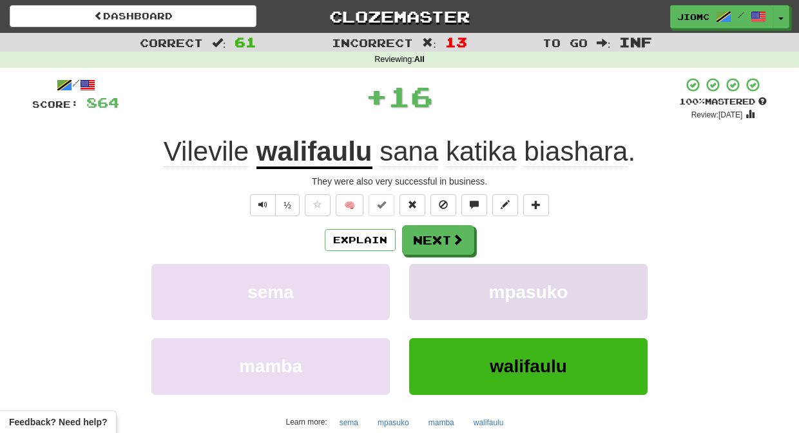
click at [443, 274] on button "mpasuko" at bounding box center [528, 292] width 238 height 56
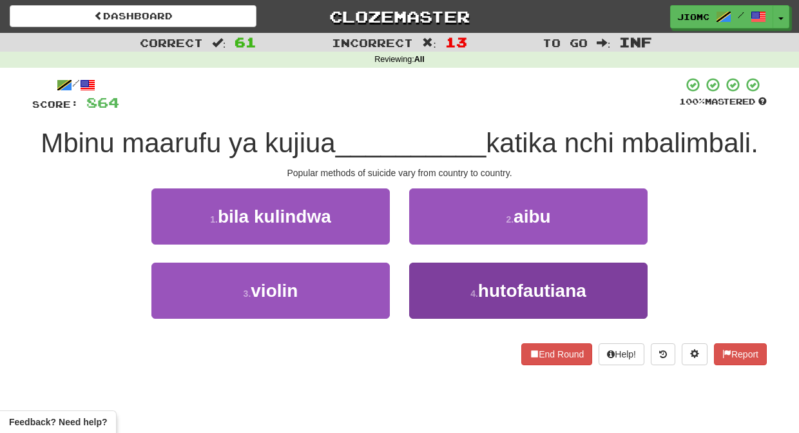
click at [434, 289] on button "4 . hutofautiana" at bounding box center [528, 290] width 238 height 56
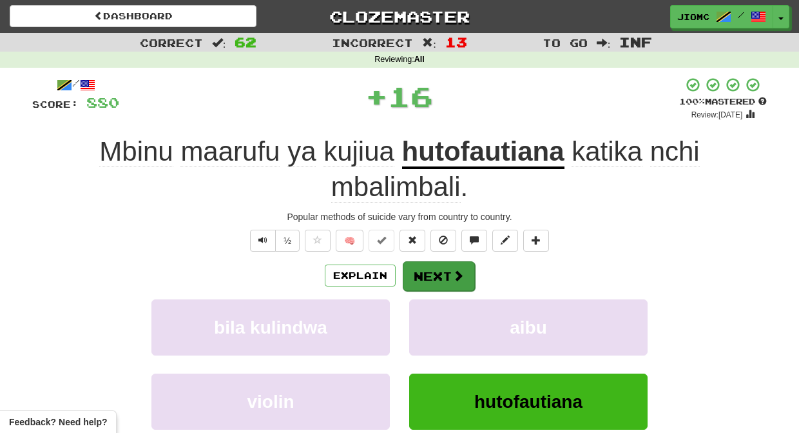
click at [430, 289] on button "Next" at bounding box center [439, 276] width 72 height 30
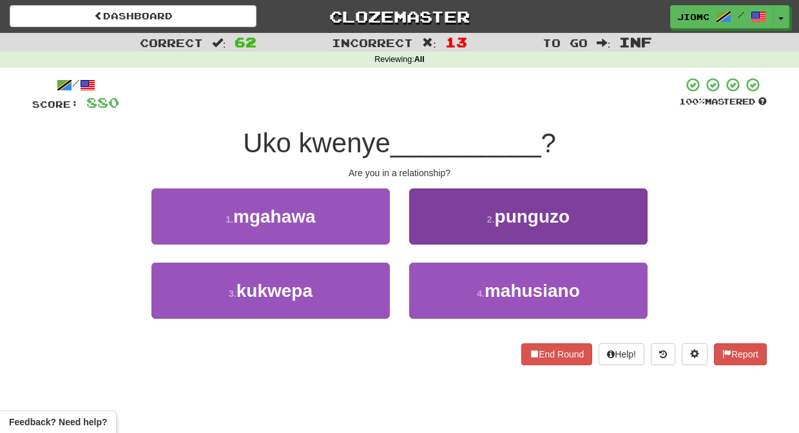
click at [432, 236] on button "2 . punguzo" at bounding box center [528, 216] width 238 height 56
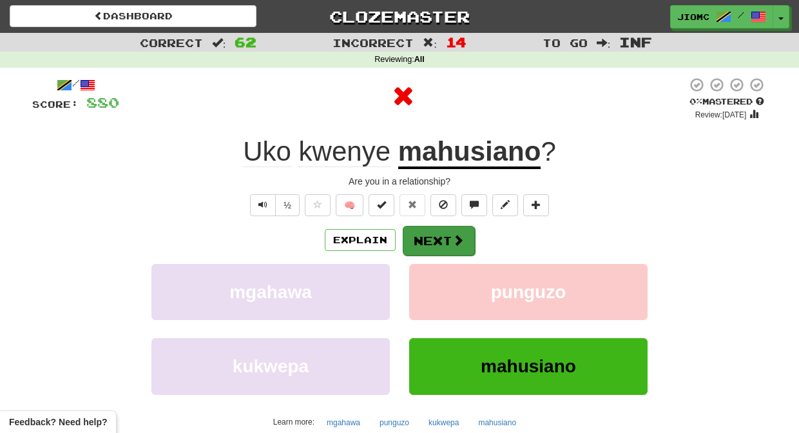
click at [432, 235] on button "Next" at bounding box center [439, 241] width 72 height 30
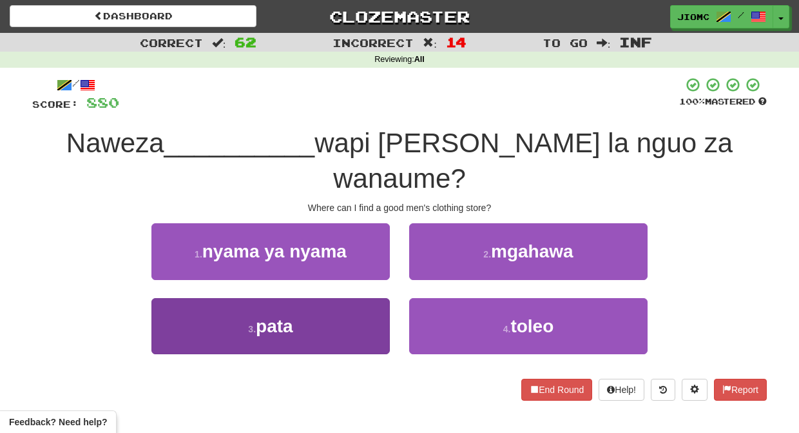
click at [357, 298] on button "3 . pata" at bounding box center [270, 326] width 238 height 56
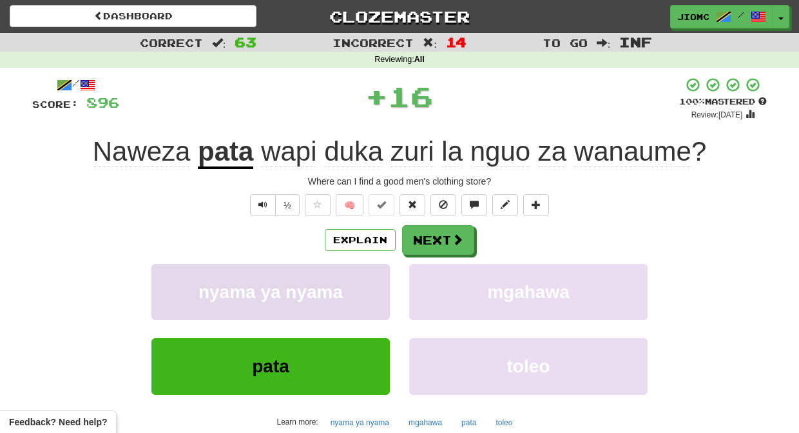
click at [358, 284] on button "nyama ya nyama" at bounding box center [270, 292] width 238 height 56
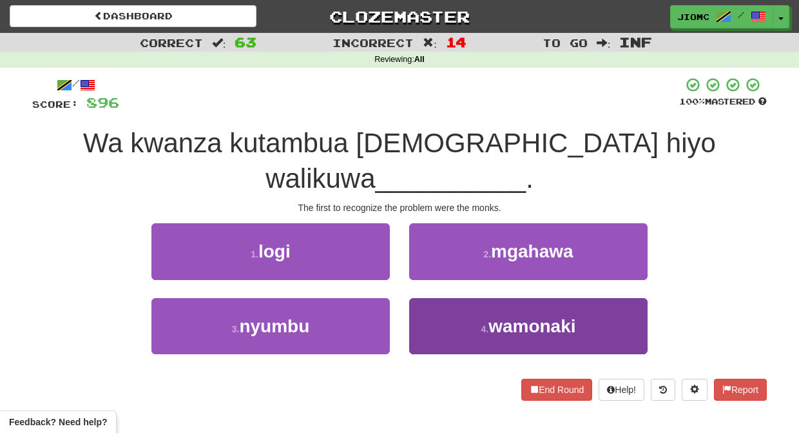
click at [432, 298] on button "4 . wamonaki" at bounding box center [528, 326] width 238 height 56
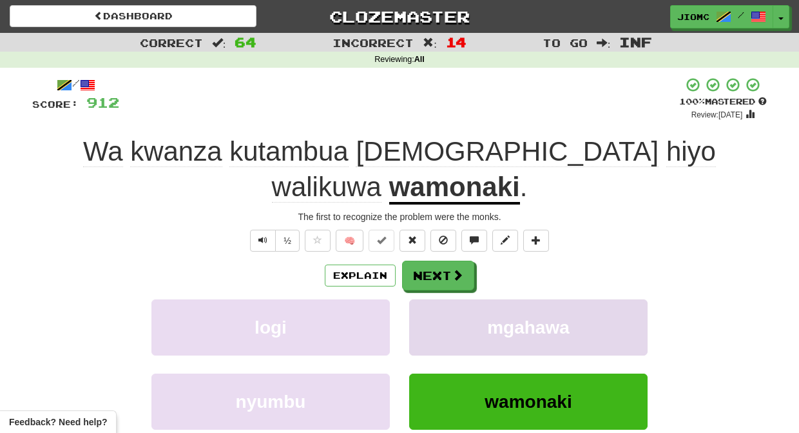
click at [433, 299] on button "mgahawa" at bounding box center [528, 327] width 238 height 56
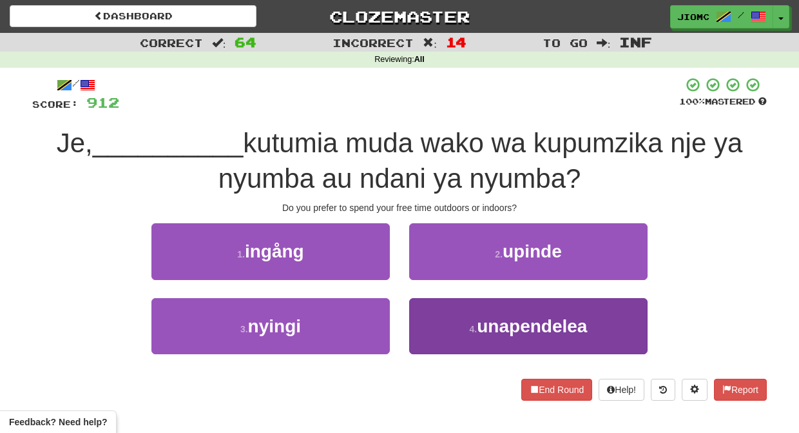
click at [436, 315] on button "4 . unapendelea" at bounding box center [528, 326] width 238 height 56
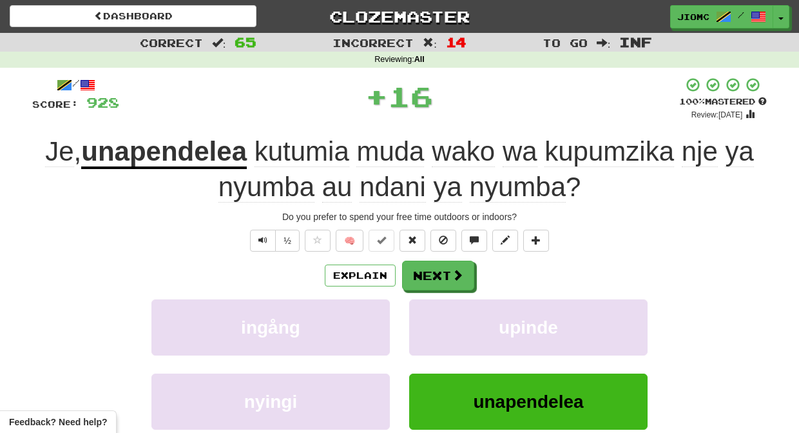
click at [436, 315] on button "upinde" at bounding box center [528, 327] width 238 height 56
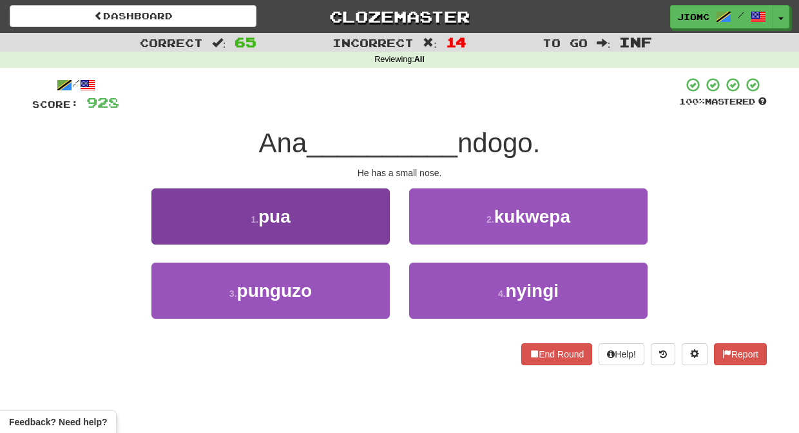
click at [367, 229] on button "1 . pua" at bounding box center [270, 216] width 238 height 56
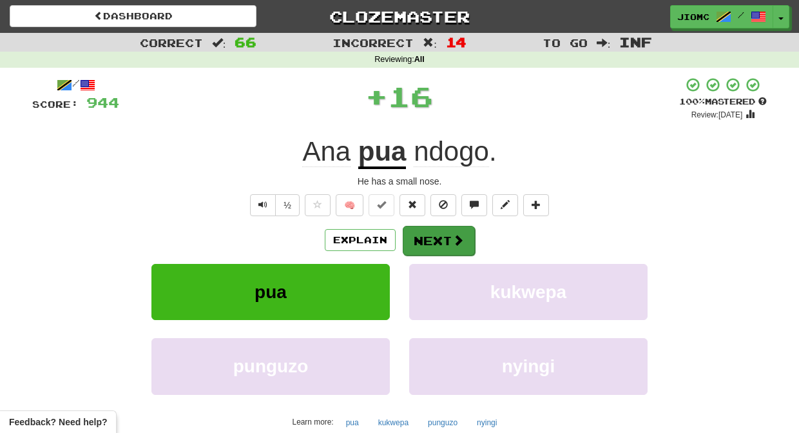
click at [423, 236] on button "Next" at bounding box center [439, 241] width 72 height 30
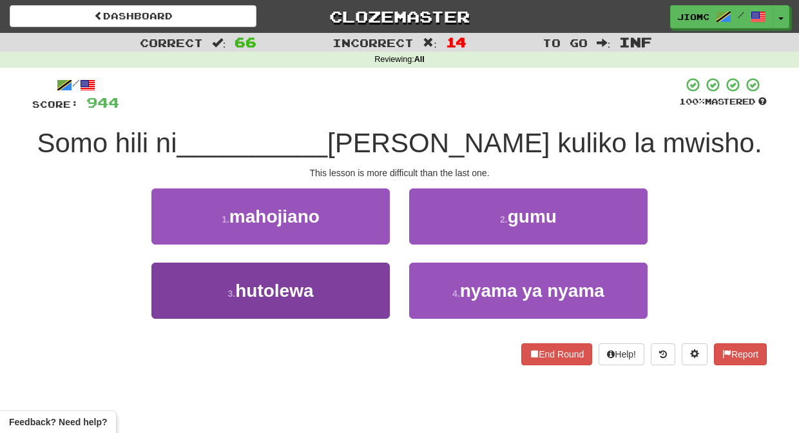
click at [364, 281] on button "3 . hutolewa" at bounding box center [270, 290] width 238 height 56
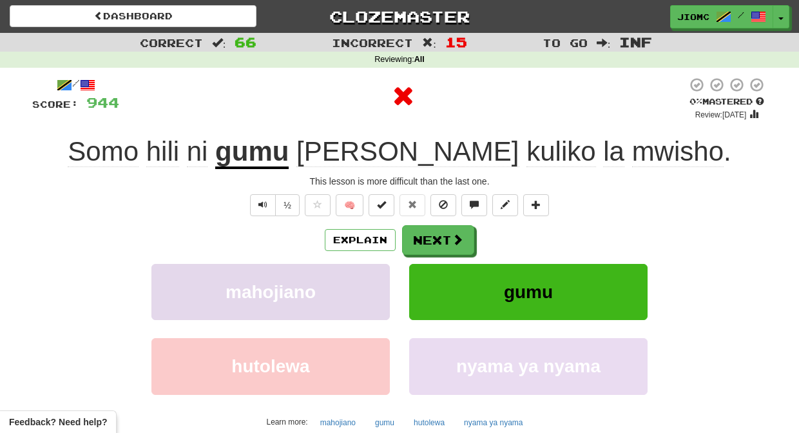
click at [363, 282] on button "mahojiano" at bounding box center [270, 292] width 238 height 56
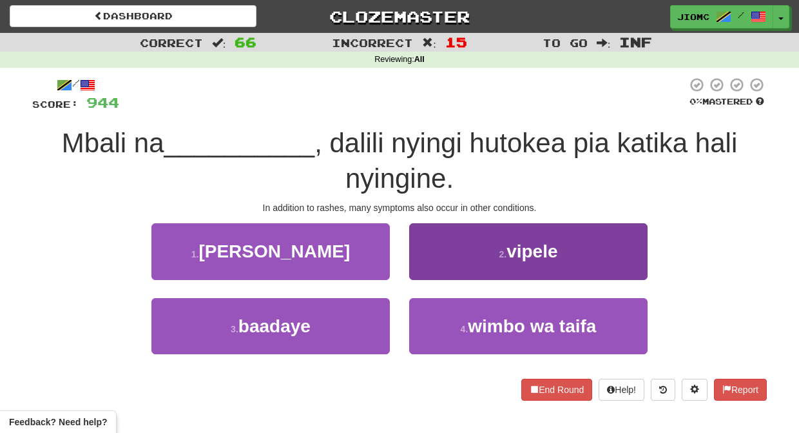
click at [432, 268] on button "2 . vipele" at bounding box center [528, 251] width 238 height 56
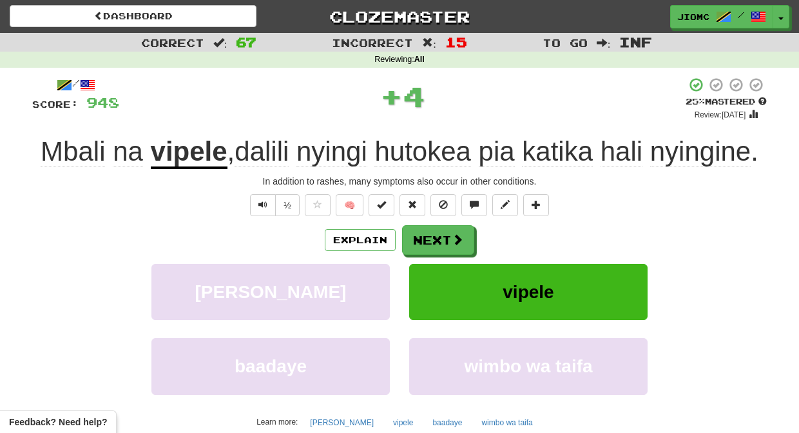
click at [431, 268] on button "vipele" at bounding box center [528, 292] width 238 height 56
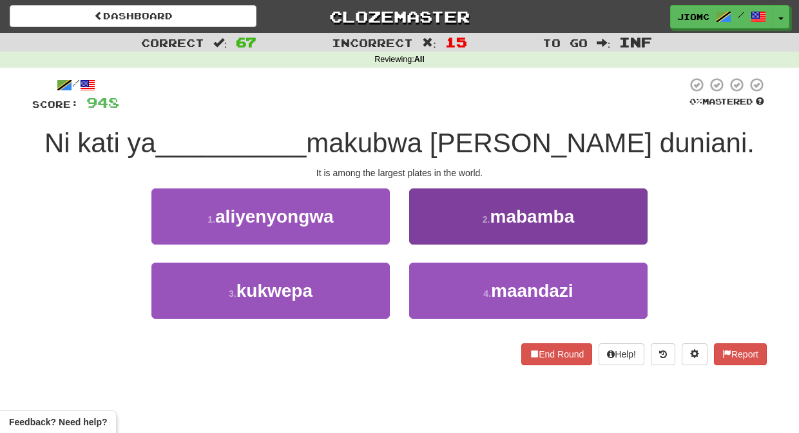
click at [430, 235] on button "2 . mabamba" at bounding box center [528, 216] width 238 height 56
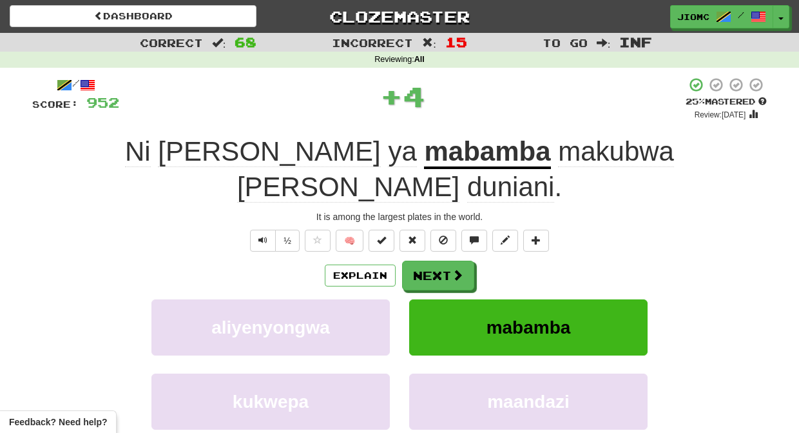
click at [430, 260] on button "Next" at bounding box center [438, 275] width 72 height 30
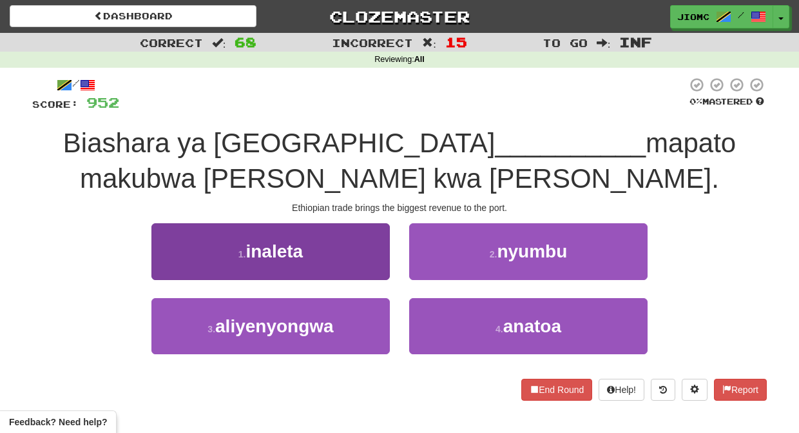
click at [382, 257] on button "1 . inaleta" at bounding box center [270, 251] width 238 height 56
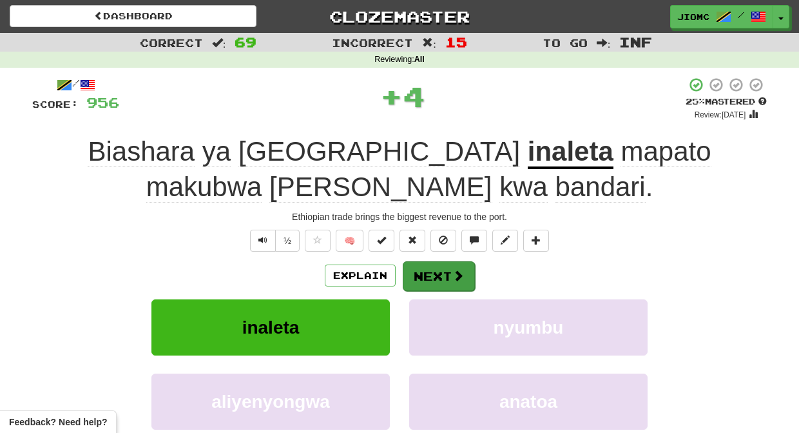
click at [414, 265] on button "Next" at bounding box center [439, 276] width 72 height 30
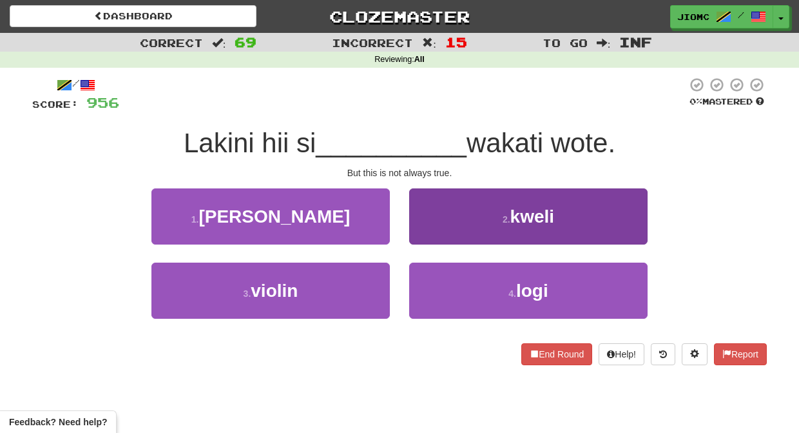
click at [431, 241] on button "2 . kweli" at bounding box center [528, 216] width 238 height 56
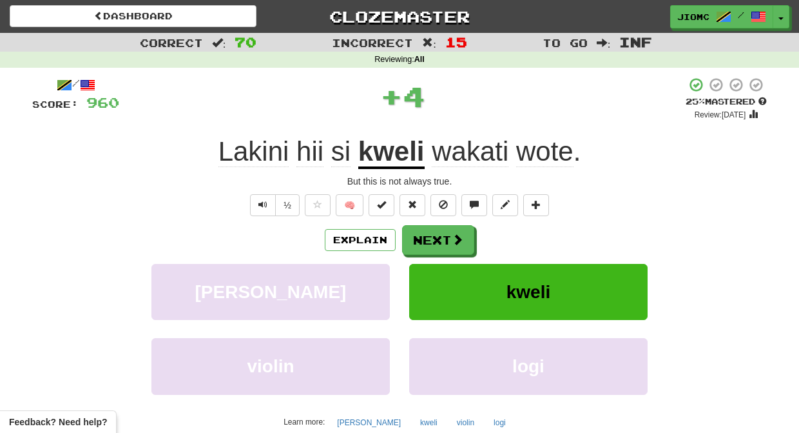
click at [431, 241] on button "Next" at bounding box center [438, 240] width 72 height 30
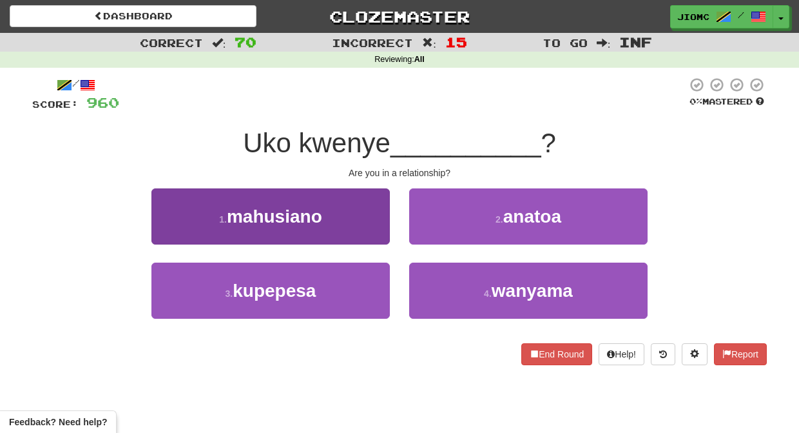
click at [364, 234] on button "1 . mahusiano" at bounding box center [270, 216] width 238 height 56
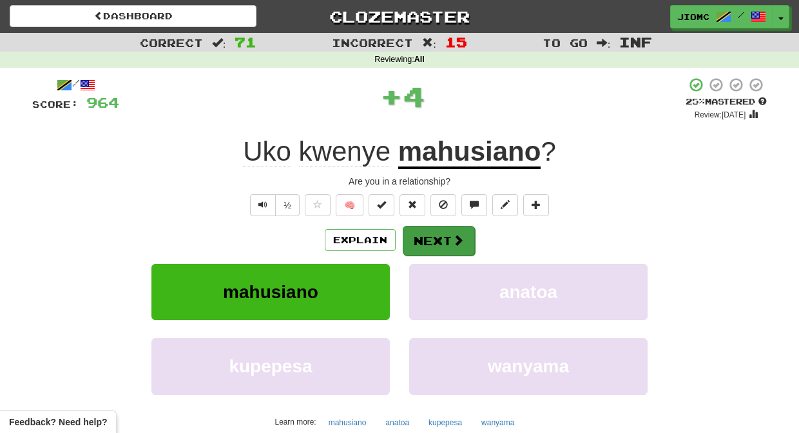
click at [418, 240] on button "Next" at bounding box center [439, 241] width 72 height 30
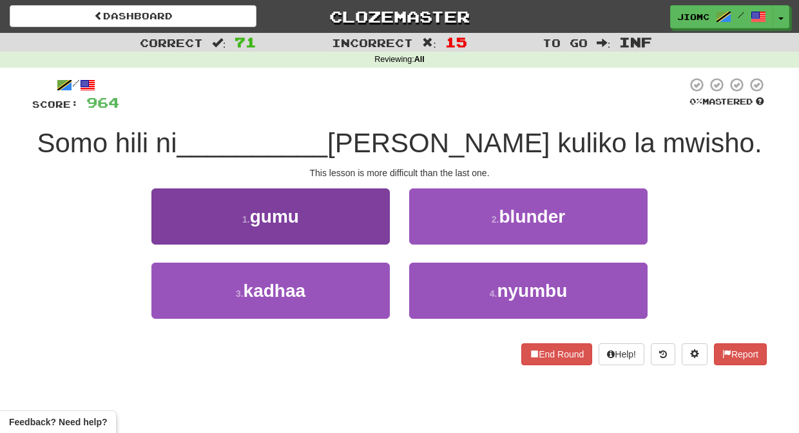
click at [367, 228] on button "1 . gumu" at bounding box center [270, 216] width 238 height 56
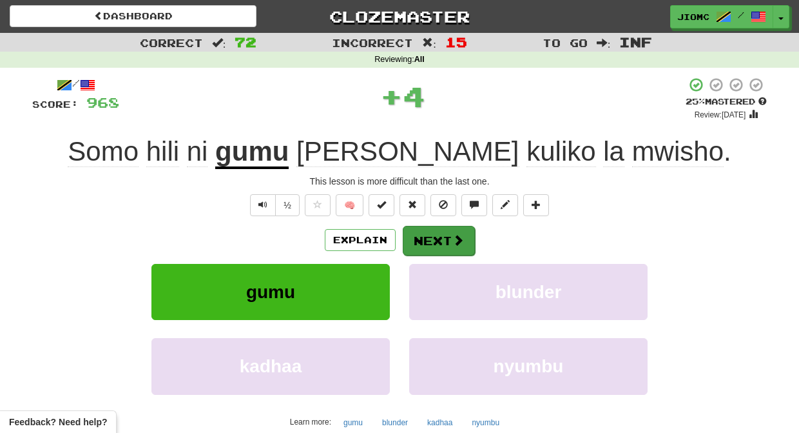
click at [443, 244] on button "Next" at bounding box center [439, 241] width 72 height 30
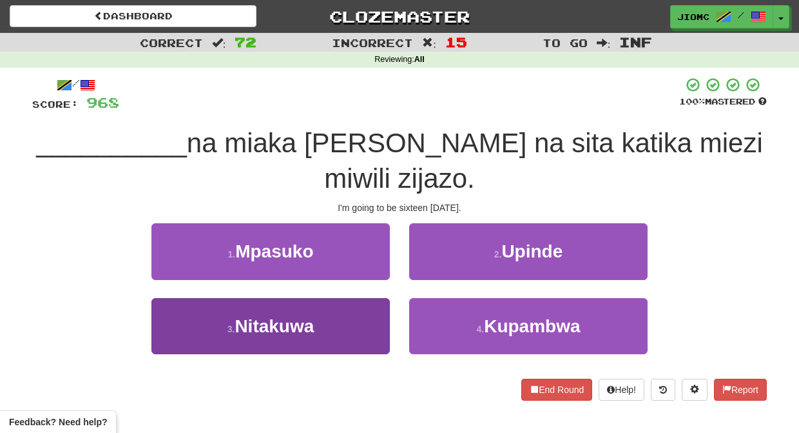
click at [363, 298] on button "3 . Nitakuwa" at bounding box center [270, 326] width 238 height 56
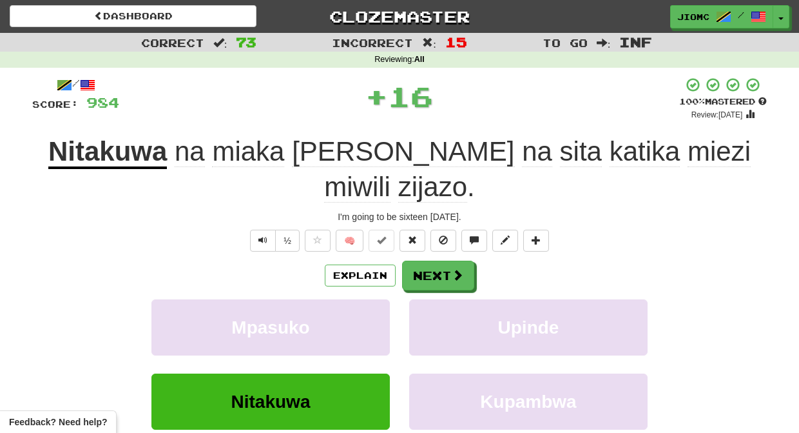
click at [363, 299] on button "Mpasuko" at bounding box center [270, 327] width 238 height 56
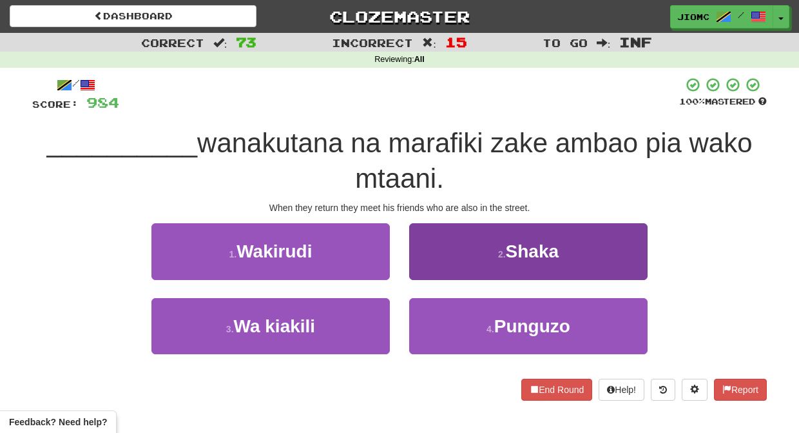
click at [429, 264] on button "2 . Shaka" at bounding box center [528, 251] width 238 height 56
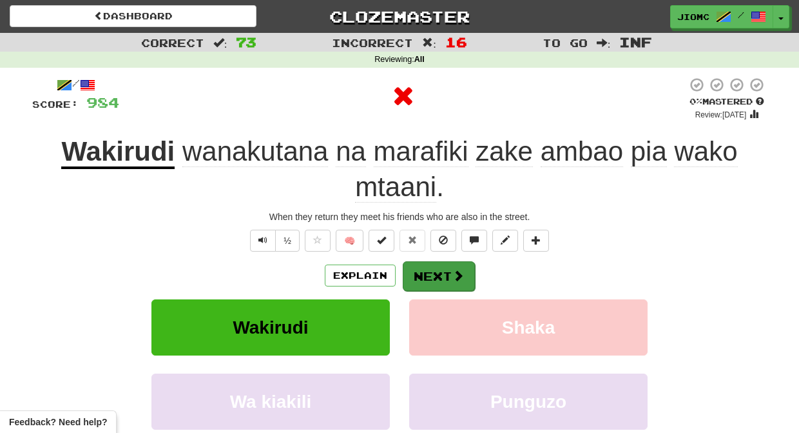
click at [425, 272] on button "Next" at bounding box center [439, 276] width 72 height 30
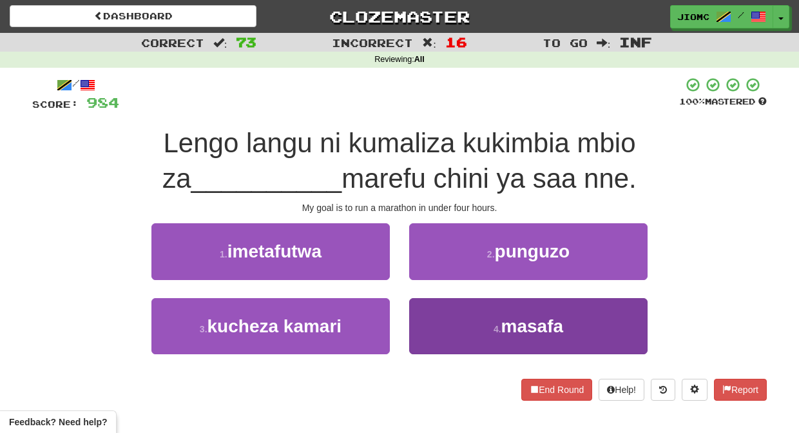
click at [430, 315] on button "4 . masafa" at bounding box center [528, 326] width 238 height 56
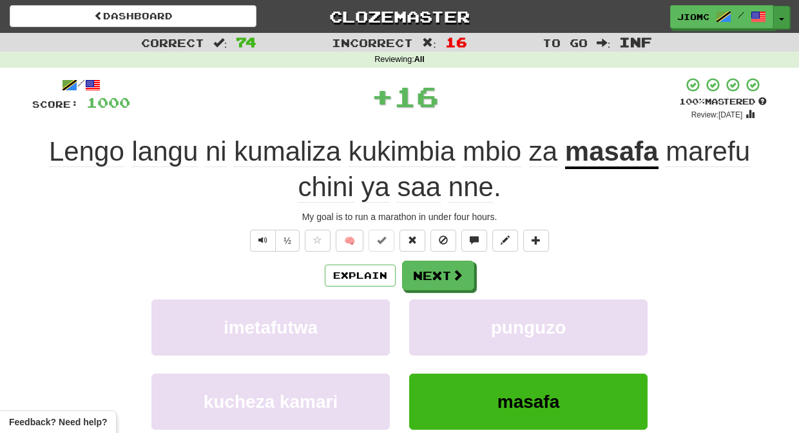
click at [781, 17] on button "Toggle Dropdown" at bounding box center [782, 17] width 17 height 23
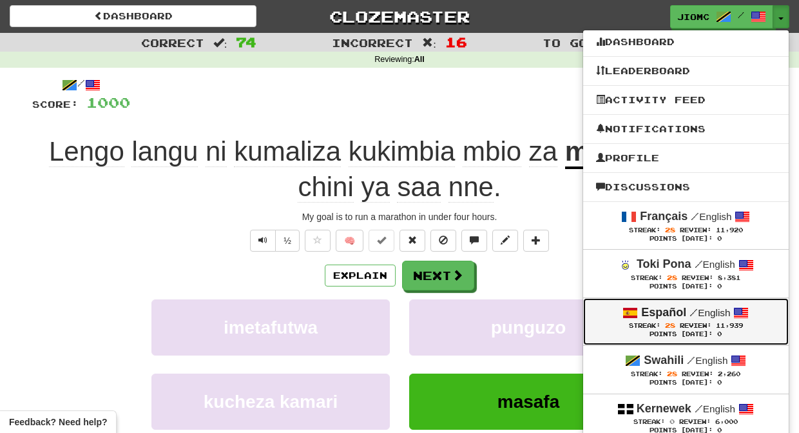
click at [663, 316] on strong "Español" at bounding box center [663, 312] width 45 height 13
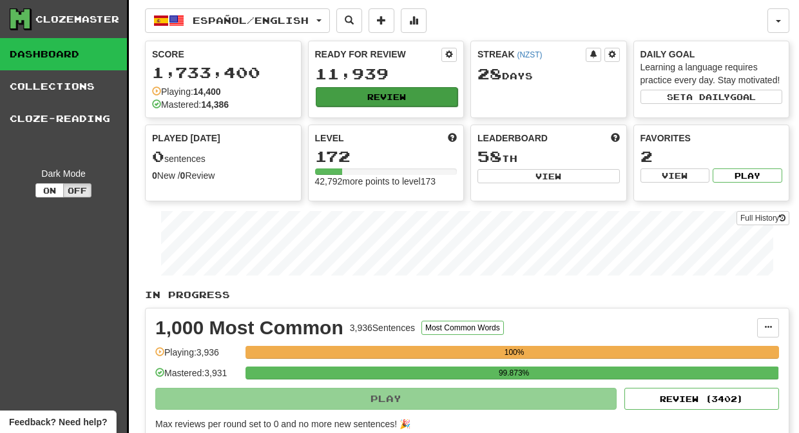
click at [412, 95] on button "Review" at bounding box center [387, 96] width 142 height 19
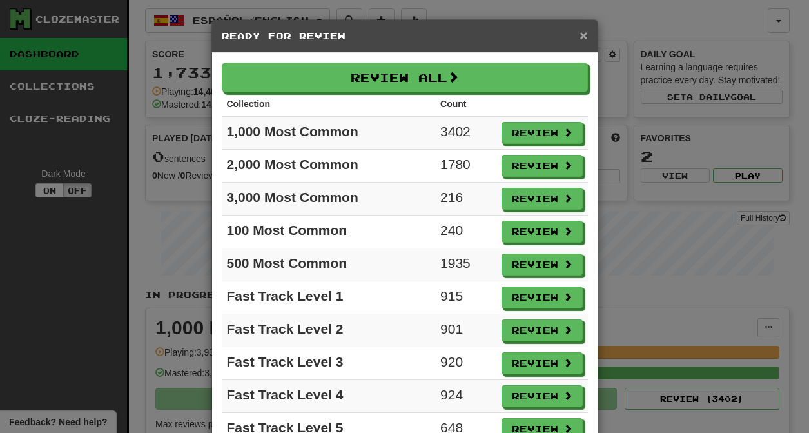
click at [581, 35] on span "×" at bounding box center [583, 35] width 8 height 15
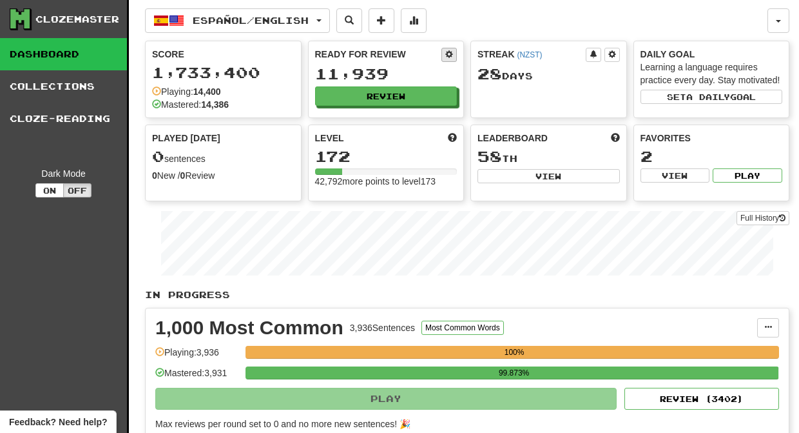
click at [451, 53] on span at bounding box center [449, 54] width 8 height 8
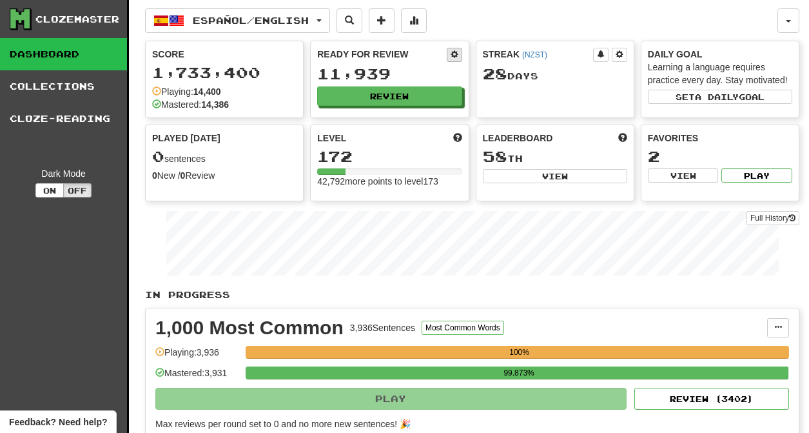
select select "*"
select select "**"
select select "***"
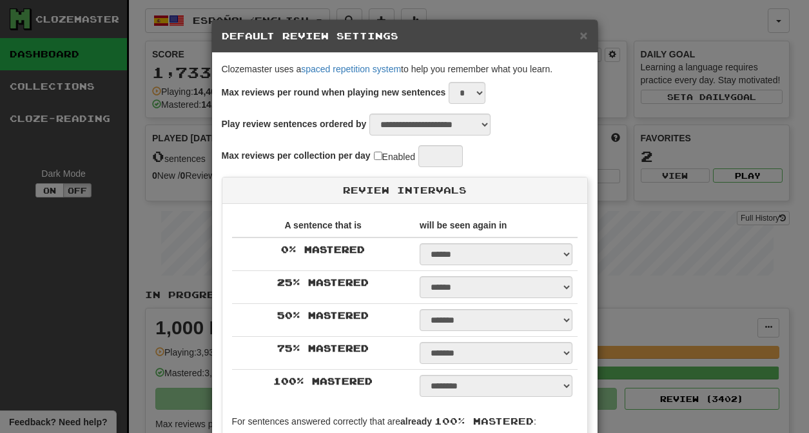
select select "*"
select select "*********"
select select "*"
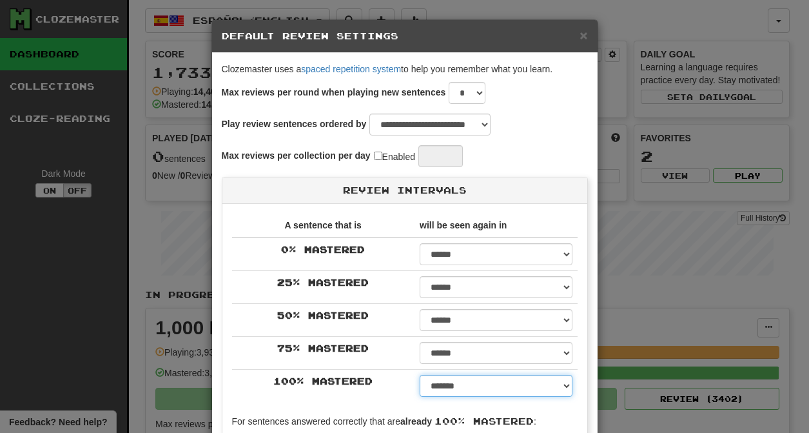
select select "***"
click at [0, 0] on option "********" at bounding box center [0, 0] width 0 height 0
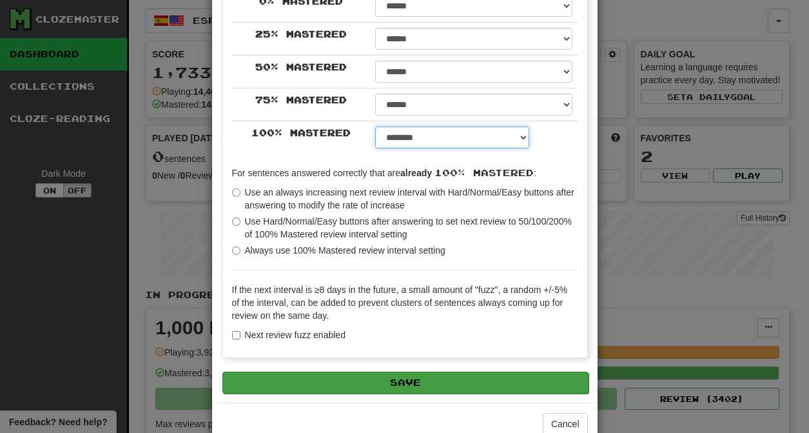
scroll to position [252, 0]
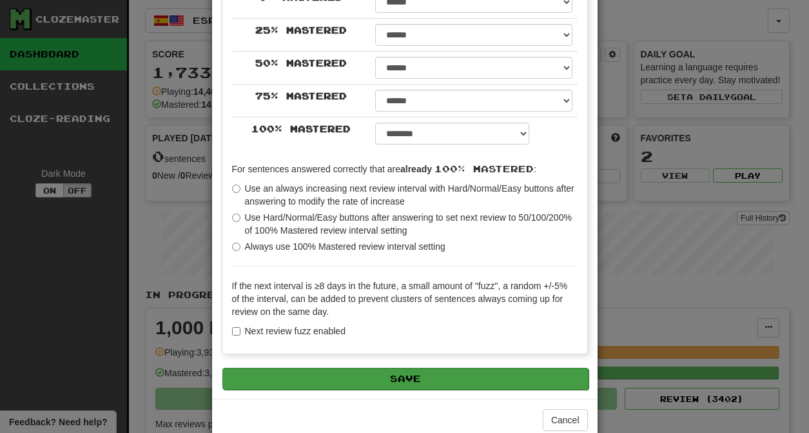
click at [390, 373] on button "Save" at bounding box center [405, 378] width 366 height 22
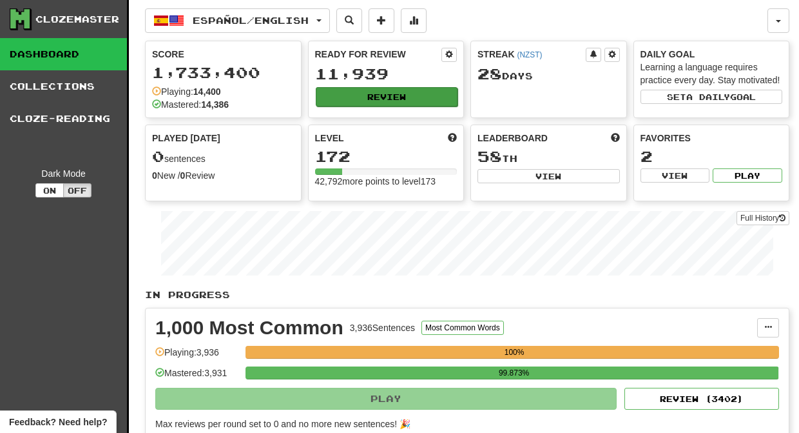
click at [381, 93] on button "Review" at bounding box center [387, 96] width 142 height 19
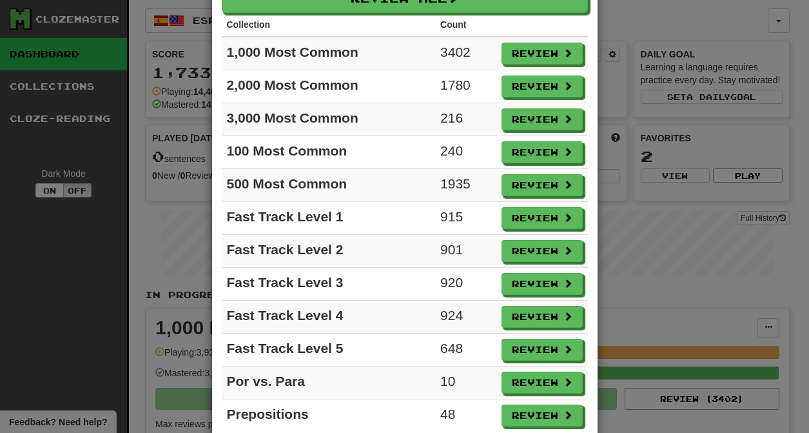
scroll to position [121, 0]
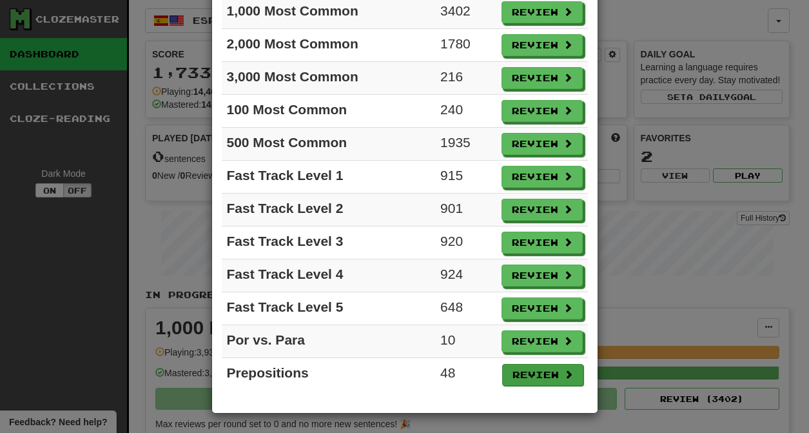
click at [528, 378] on button "Review" at bounding box center [542, 375] width 81 height 22
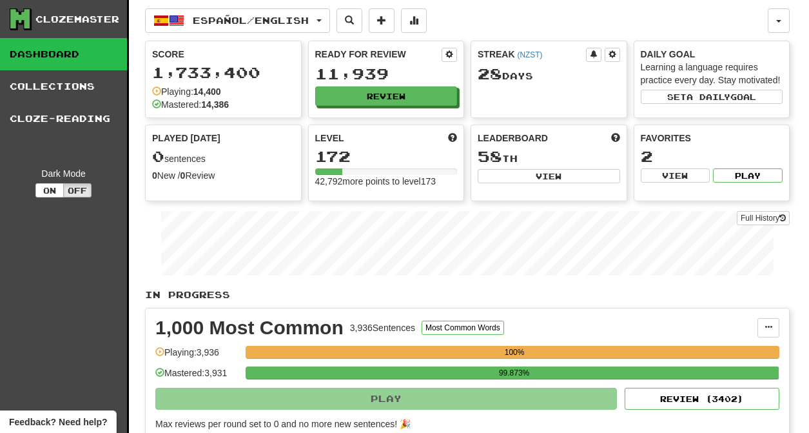
select select "********"
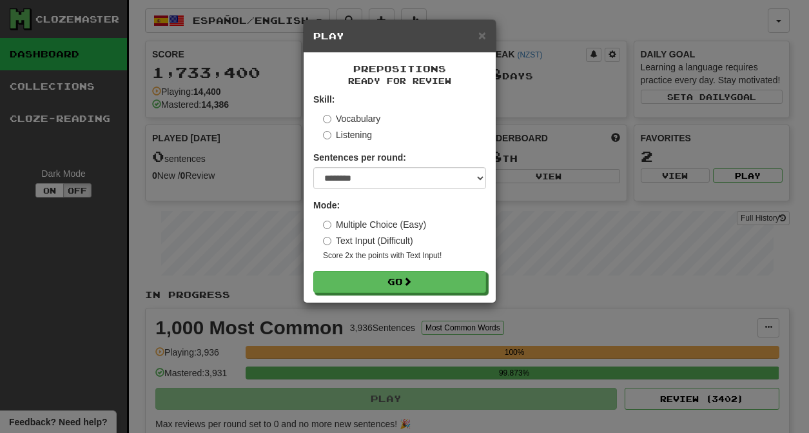
scroll to position [0, 0]
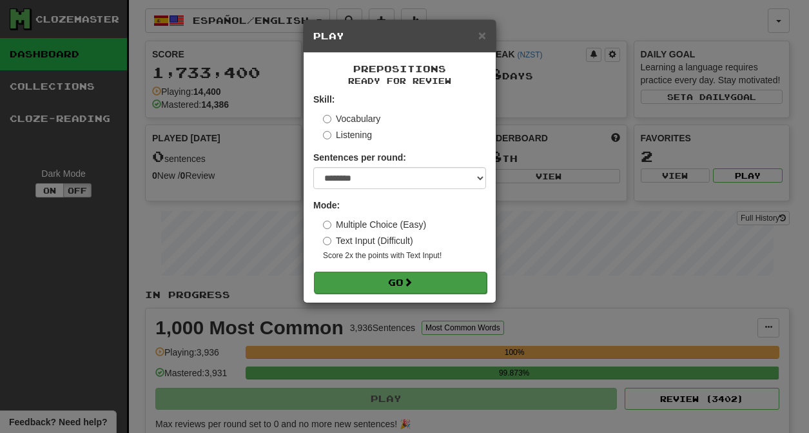
click at [411, 286] on span at bounding box center [408, 281] width 9 height 9
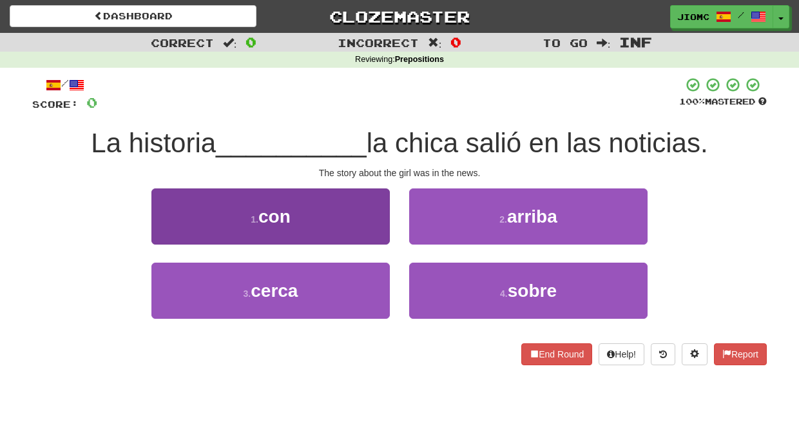
click at [362, 232] on button "1 . con" at bounding box center [270, 216] width 238 height 56
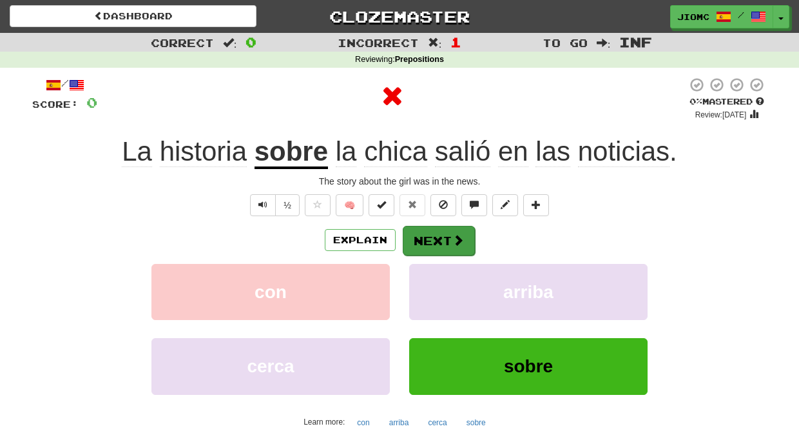
click at [429, 234] on button "Next" at bounding box center [439, 241] width 72 height 30
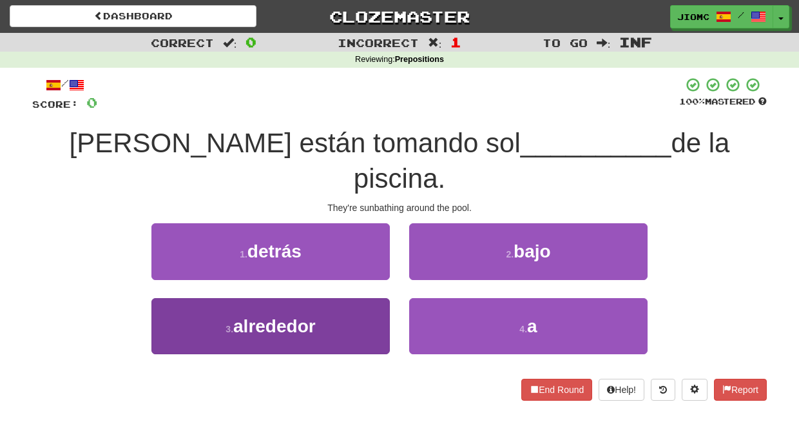
click at [362, 300] on button "3 . alrededor" at bounding box center [270, 326] width 238 height 56
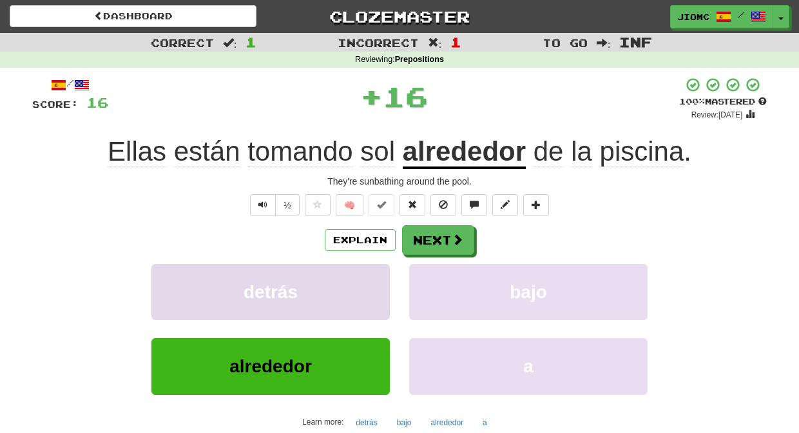
click at [360, 298] on button "detrás" at bounding box center [270, 292] width 238 height 56
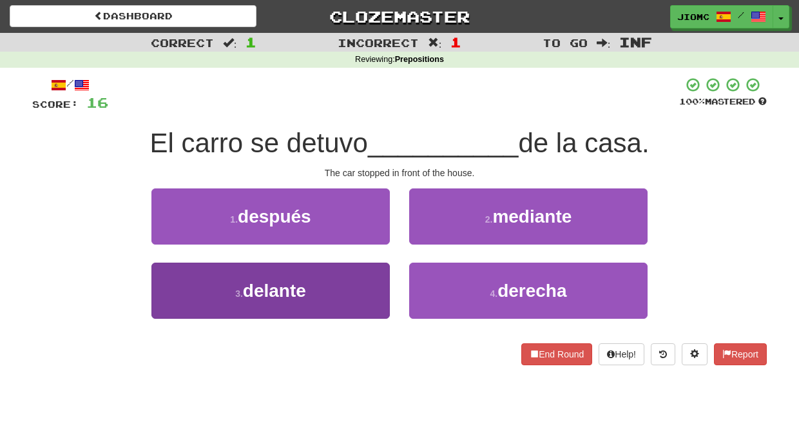
click at [366, 295] on button "3 . delante" at bounding box center [270, 290] width 238 height 56
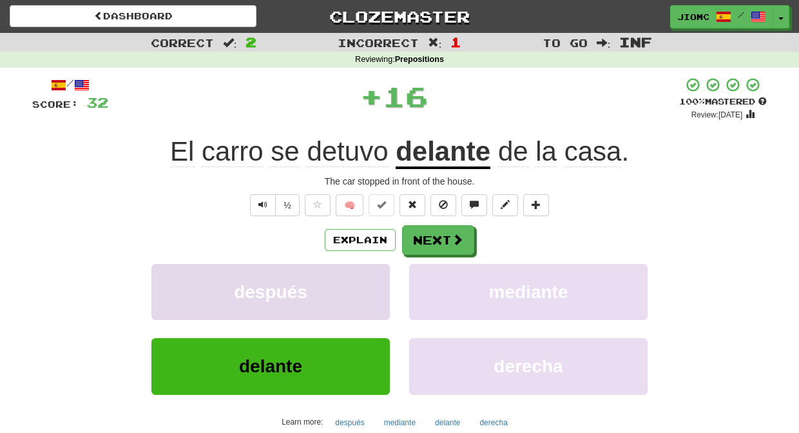
click at [367, 295] on button "después" at bounding box center [270, 292] width 238 height 56
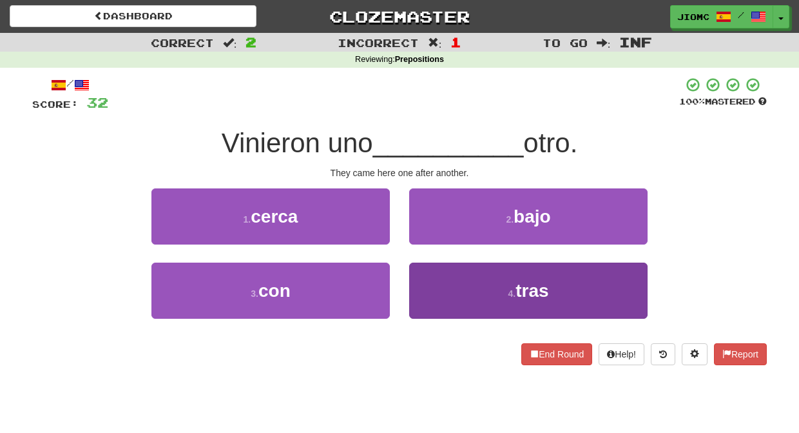
click at [429, 273] on button "4 . tras" at bounding box center [528, 290] width 238 height 56
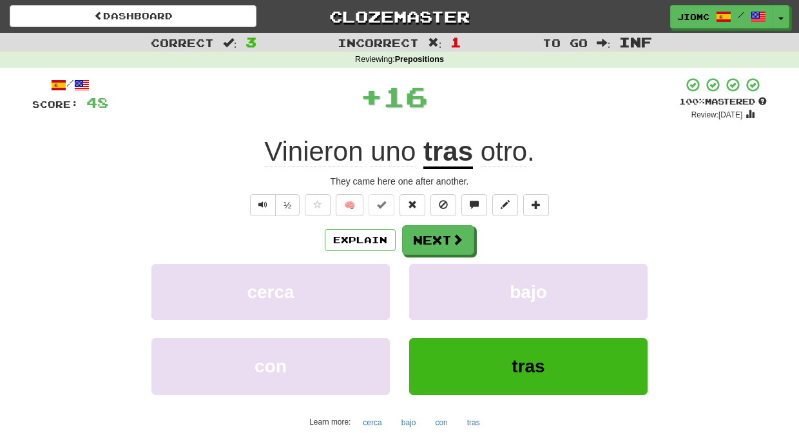
click at [429, 273] on button "bajo" at bounding box center [528, 292] width 238 height 56
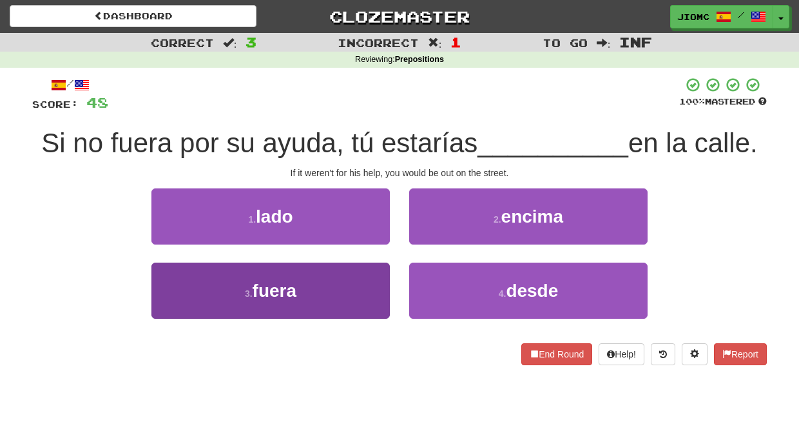
click at [352, 275] on button "3 . fuera" at bounding box center [270, 290] width 238 height 56
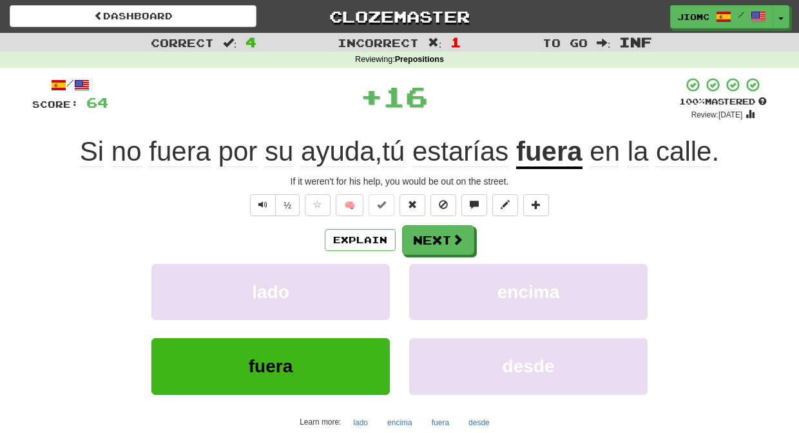
click at [352, 275] on button "lado" at bounding box center [270, 292] width 238 height 56
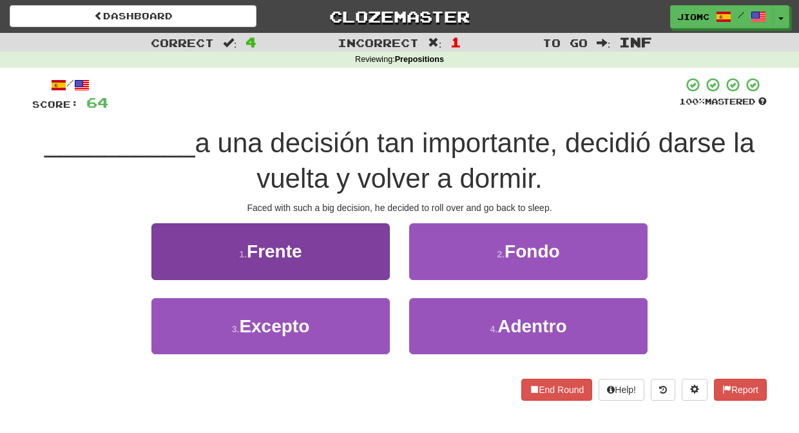
click at [355, 251] on button "1 . Frente" at bounding box center [270, 251] width 238 height 56
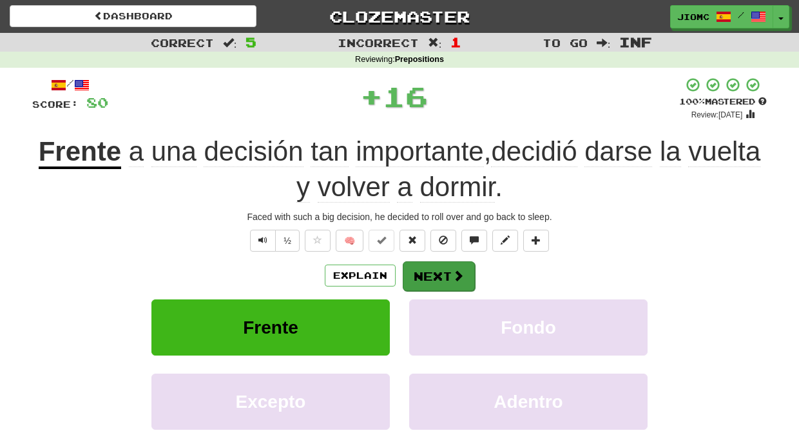
click at [406, 266] on button "Next" at bounding box center [439, 276] width 72 height 30
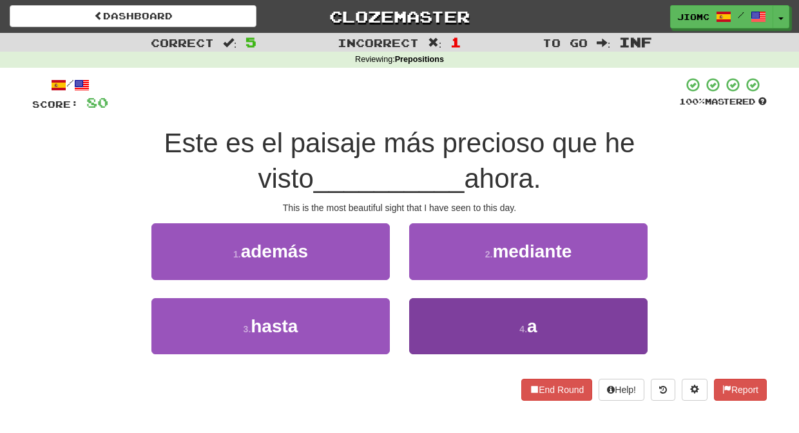
click at [433, 315] on button "4 . a" at bounding box center [528, 326] width 238 height 56
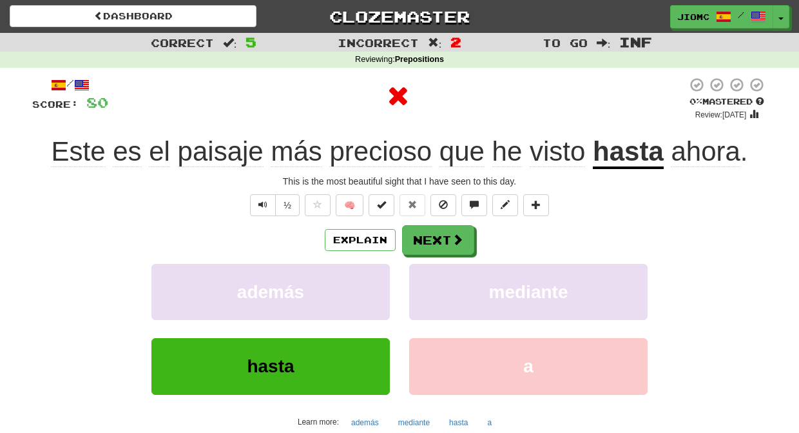
click at [433, 315] on button "mediante" at bounding box center [528, 292] width 238 height 56
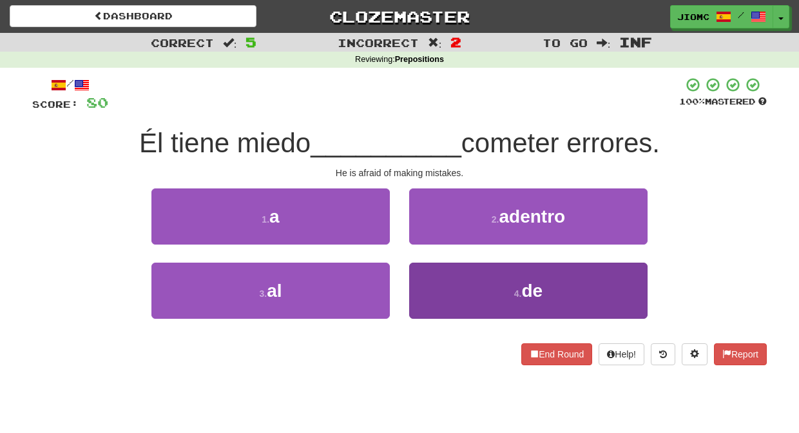
click at [432, 283] on button "4 . de" at bounding box center [528, 290] width 238 height 56
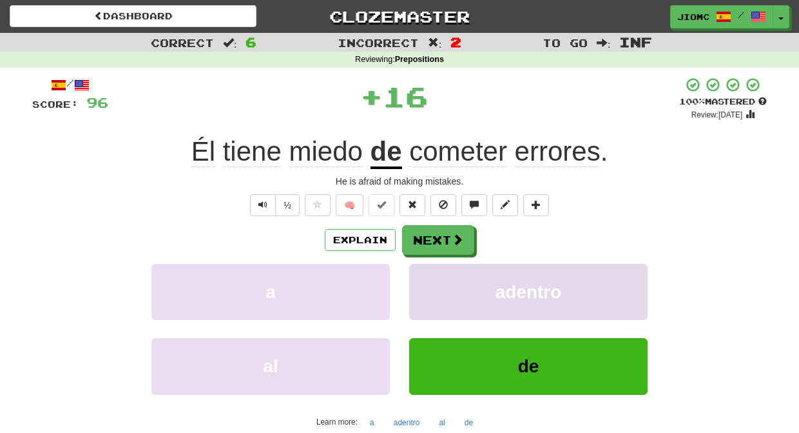
click at [432, 282] on button "adentro" at bounding box center [528, 292] width 238 height 56
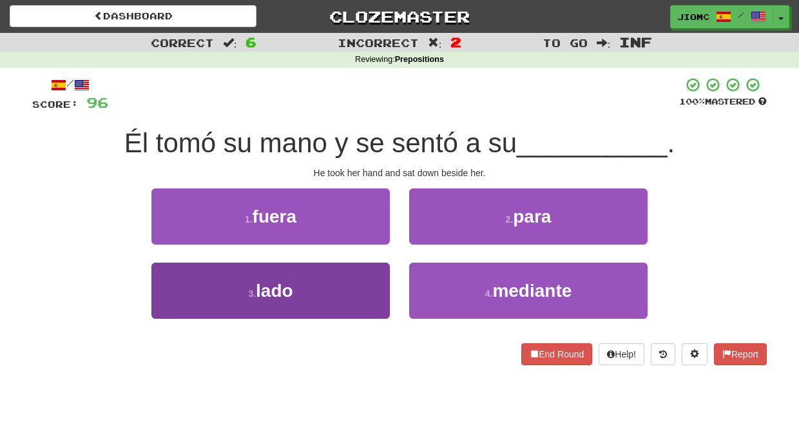
click at [349, 285] on button "3 . lado" at bounding box center [270, 290] width 238 height 56
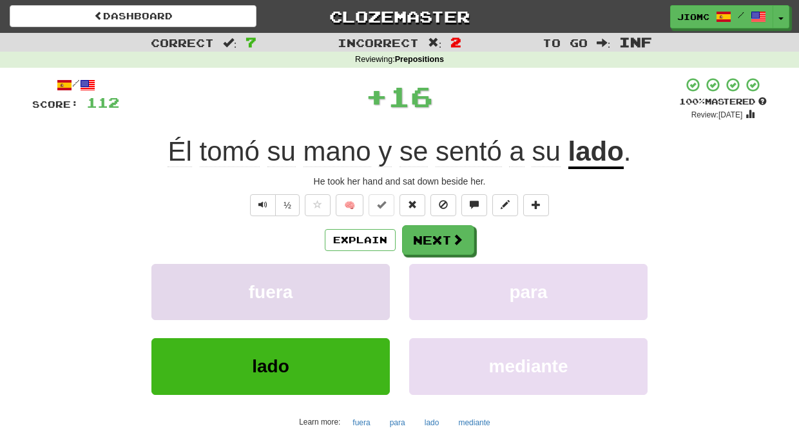
click at [353, 283] on button "fuera" at bounding box center [270, 292] width 238 height 56
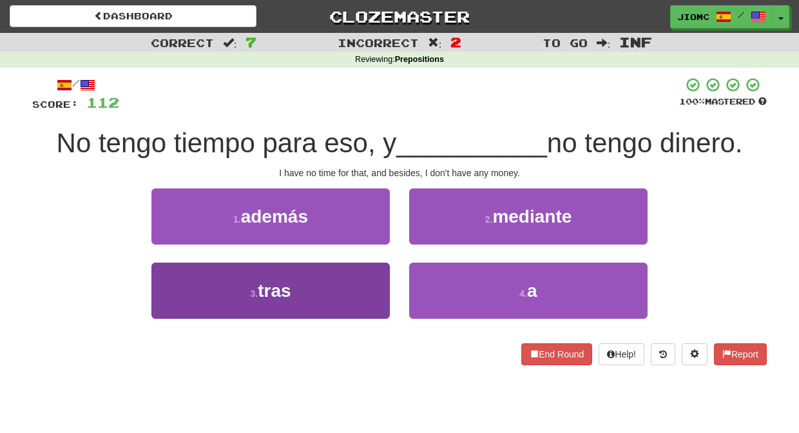
click at [362, 286] on button "3 . tras" at bounding box center [270, 290] width 238 height 56
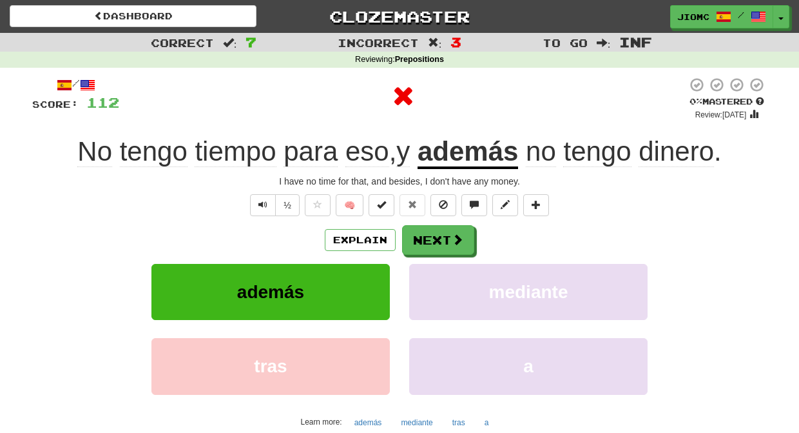
click at [364, 288] on button "además" at bounding box center [270, 292] width 238 height 56
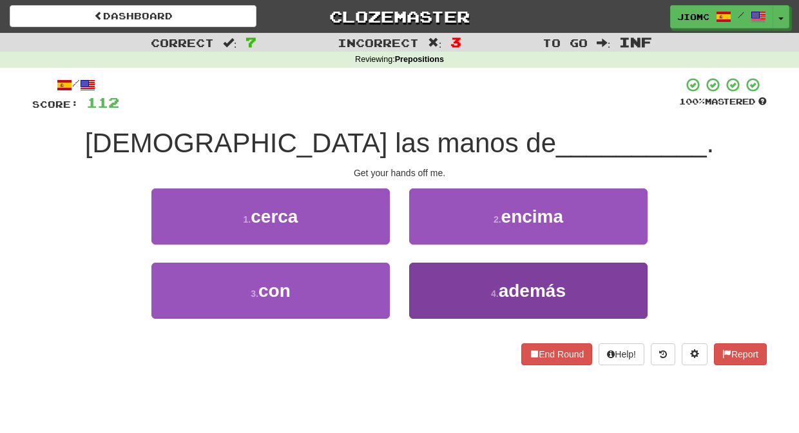
click at [438, 285] on button "4 . además" at bounding box center [528, 290] width 238 height 56
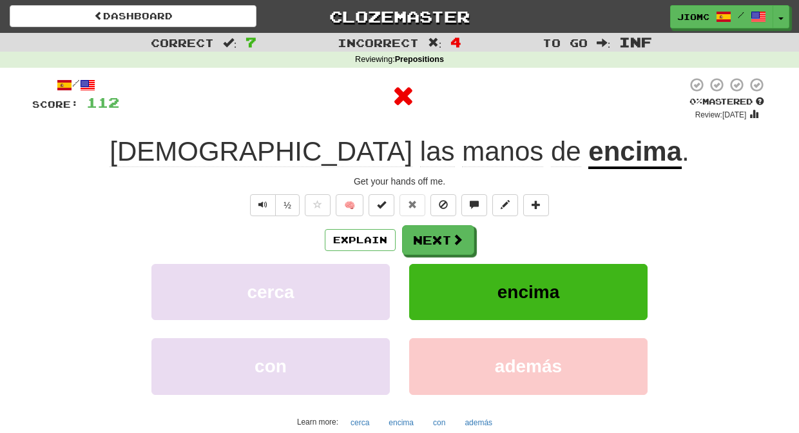
click at [435, 285] on button "encima" at bounding box center [528, 292] width 238 height 56
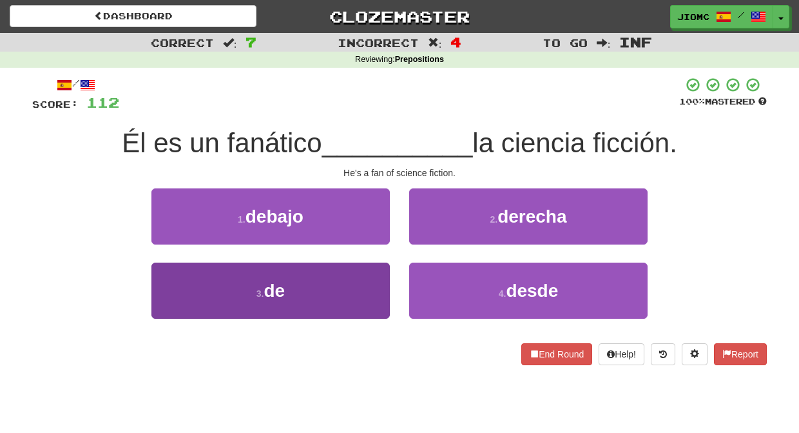
click at [359, 286] on button "3 . de" at bounding box center [270, 290] width 238 height 56
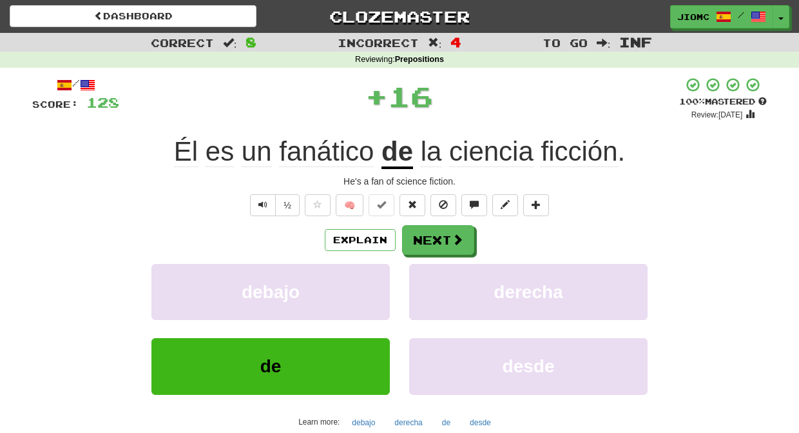
click at [359, 286] on button "debajo" at bounding box center [270, 292] width 238 height 56
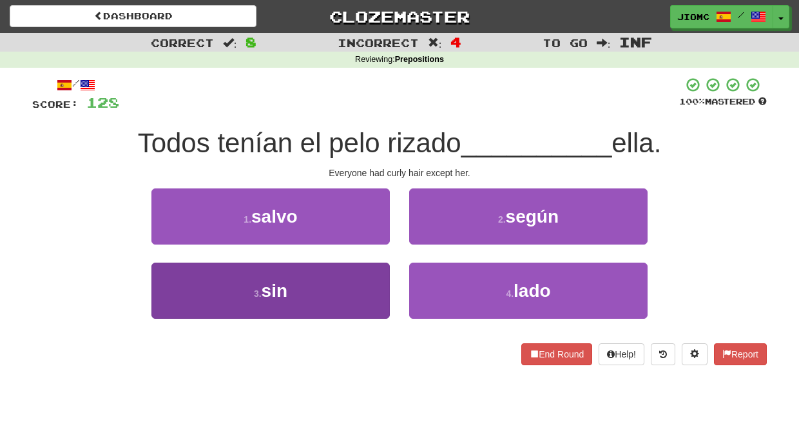
click at [362, 287] on button "3 . sin" at bounding box center [270, 290] width 238 height 56
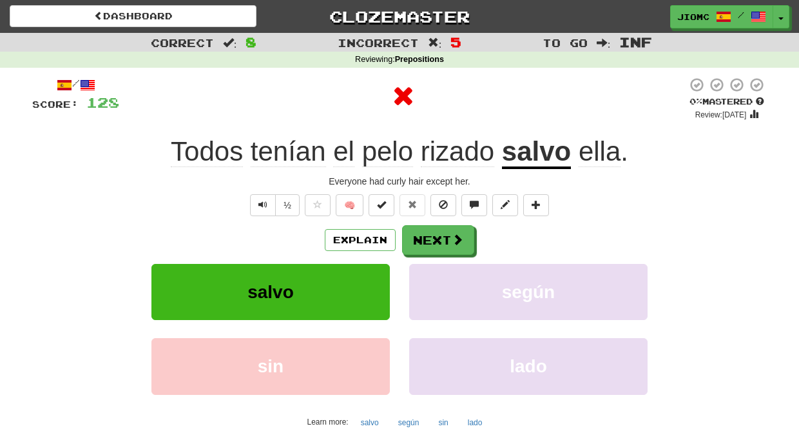
click at [362, 286] on button "salvo" at bounding box center [270, 292] width 238 height 56
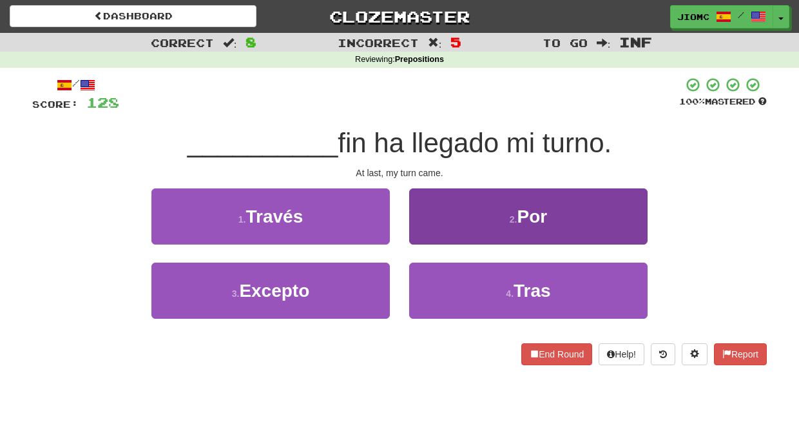
click at [434, 226] on button "2 . Por" at bounding box center [528, 216] width 238 height 56
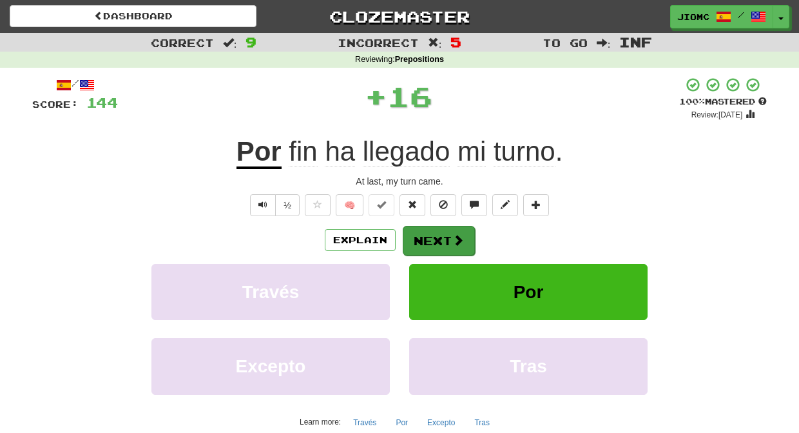
click at [433, 233] on button "Next" at bounding box center [439, 241] width 72 height 30
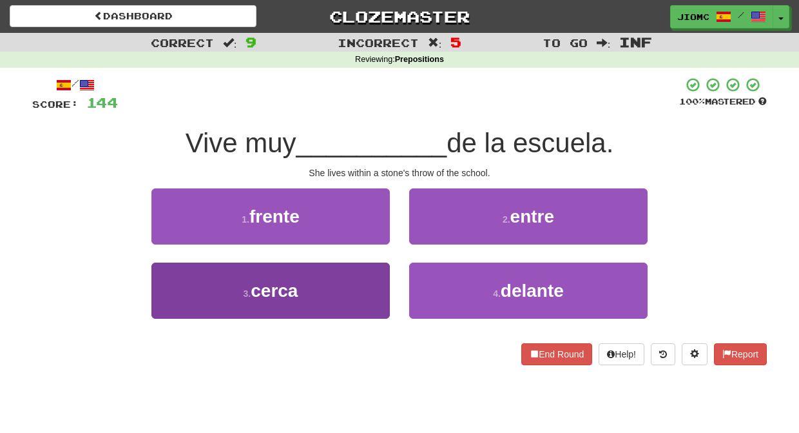
click at [364, 287] on button "3 . cerca" at bounding box center [270, 290] width 238 height 56
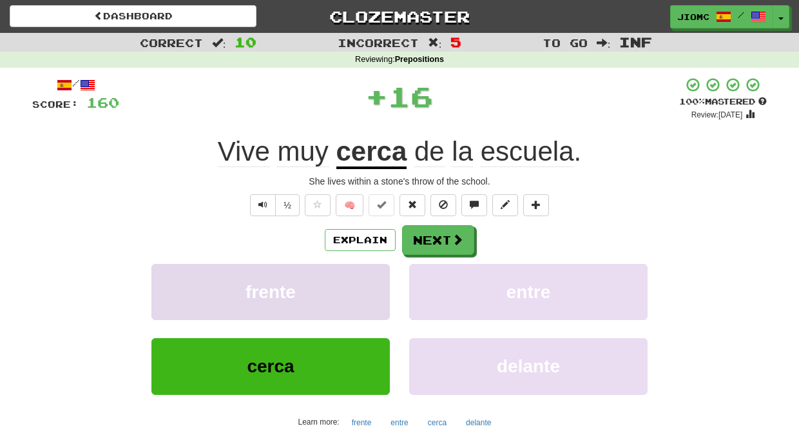
click at [365, 287] on button "frente" at bounding box center [270, 292] width 238 height 56
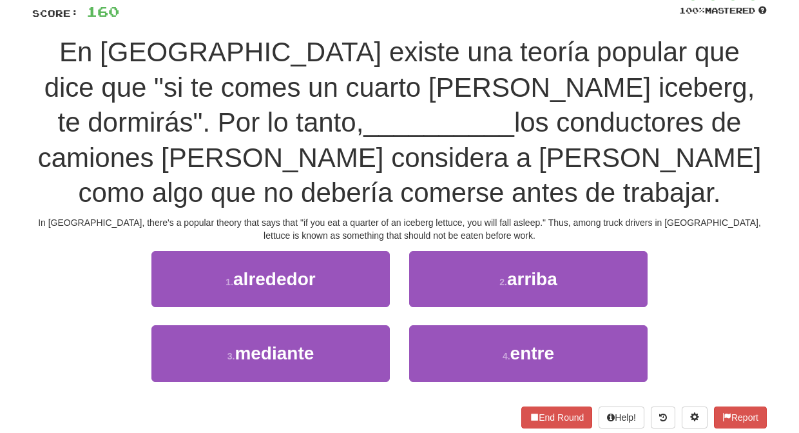
scroll to position [124, 0]
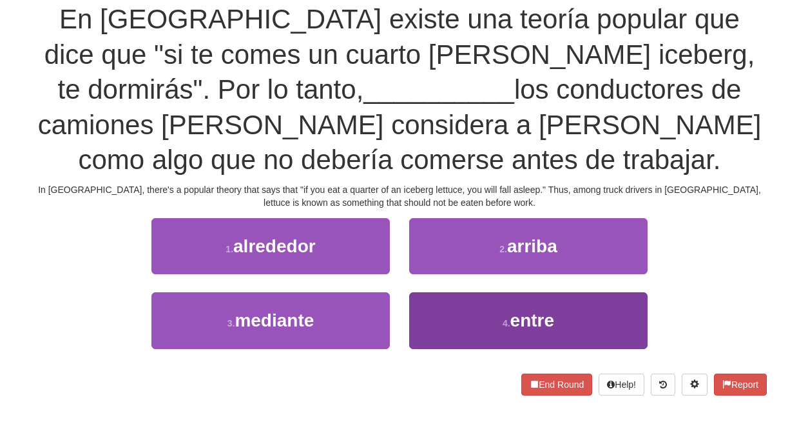
click at [432, 322] on button "4 . entre" at bounding box center [528, 320] width 238 height 56
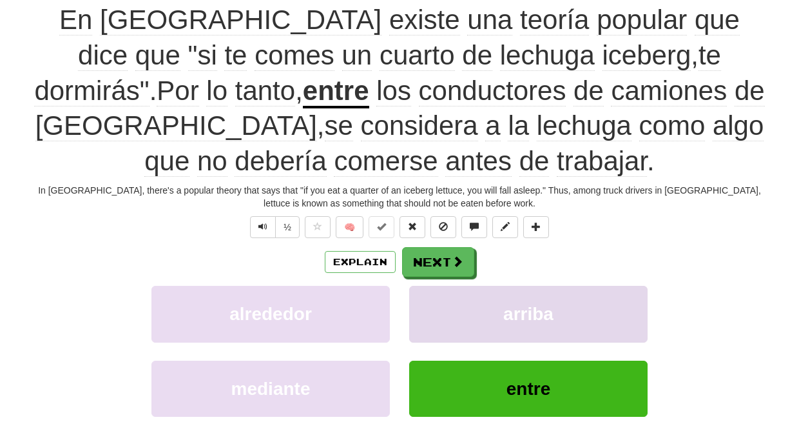
click at [431, 322] on button "arriba" at bounding box center [528, 314] width 238 height 56
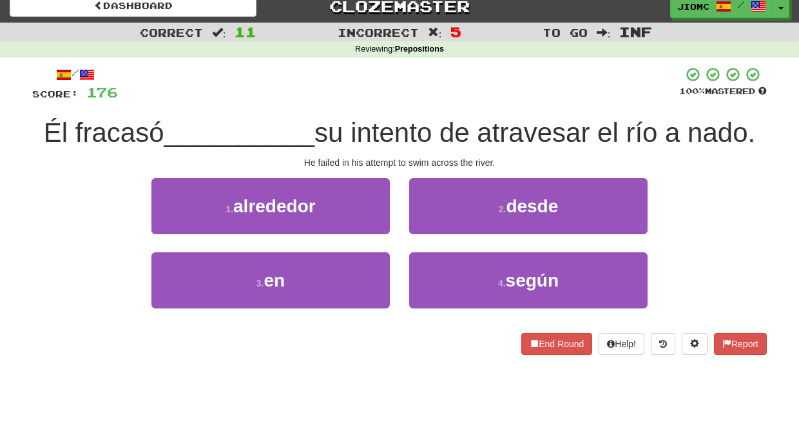
scroll to position [0, 0]
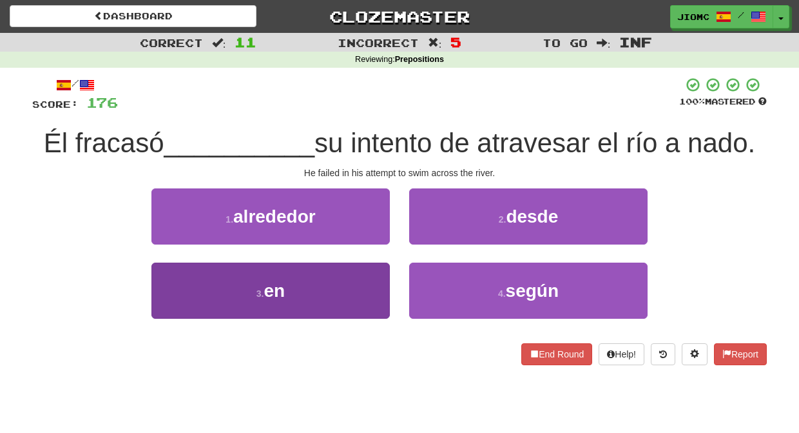
click at [367, 284] on button "3 . en" at bounding box center [270, 290] width 238 height 56
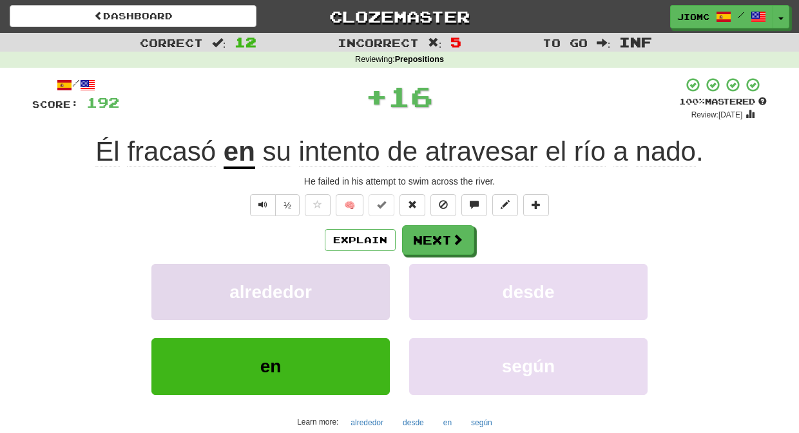
click at [365, 284] on button "alrededor" at bounding box center [270, 292] width 238 height 56
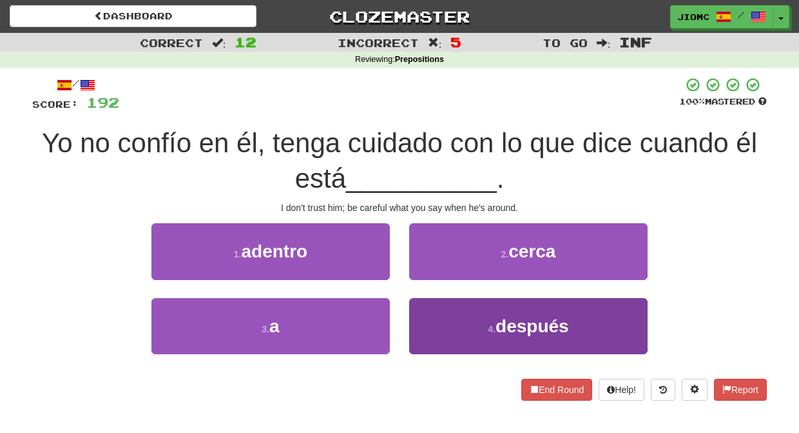
click at [427, 316] on button "4 . después" at bounding box center [528, 326] width 238 height 56
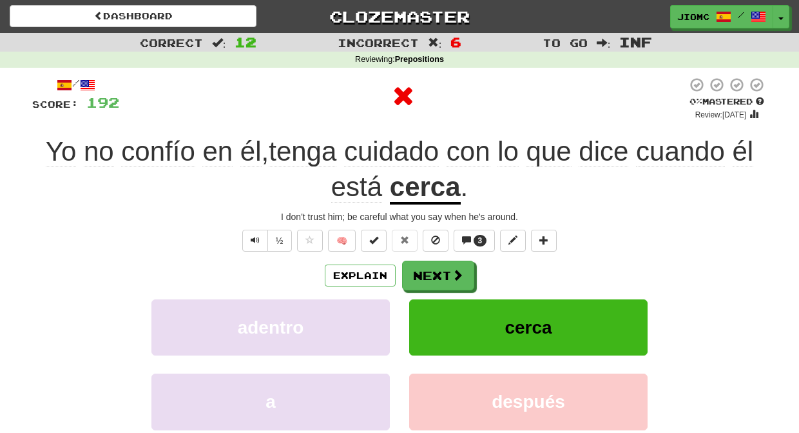
click at [427, 318] on button "cerca" at bounding box center [528, 327] width 238 height 56
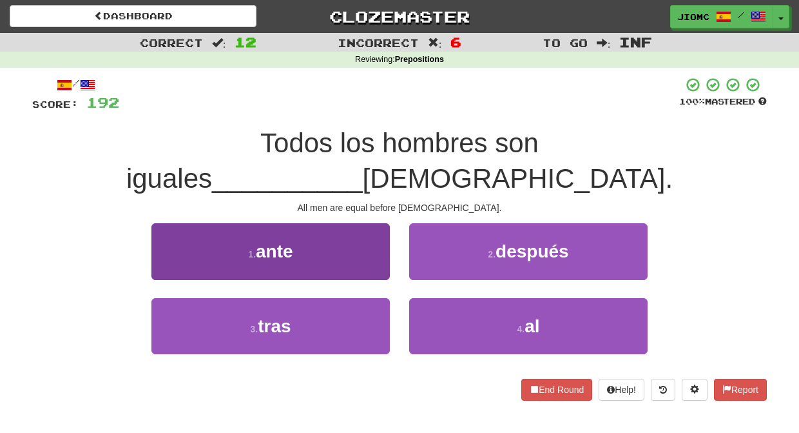
click at [362, 228] on button "1 . ante" at bounding box center [270, 251] width 238 height 56
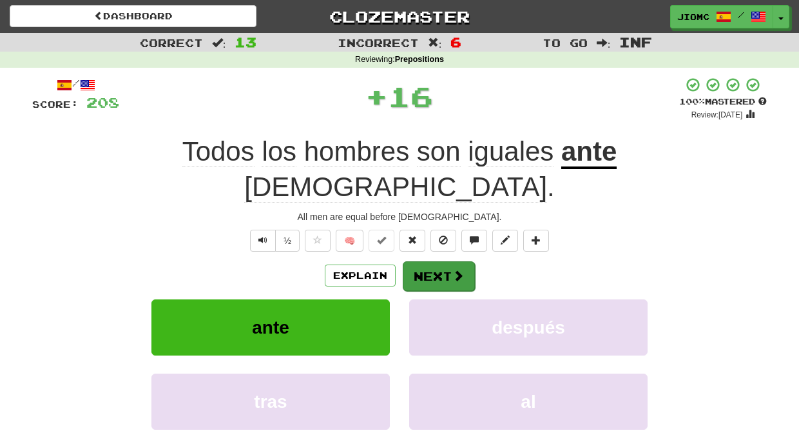
click at [417, 261] on button "Next" at bounding box center [439, 276] width 72 height 30
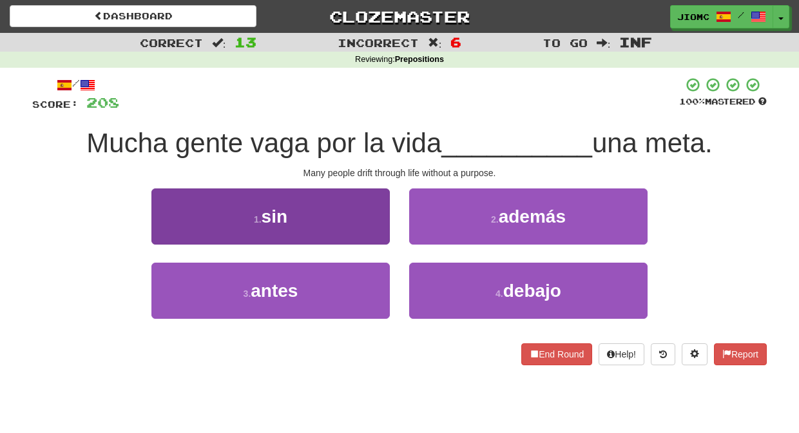
click at [358, 217] on button "1 . sin" at bounding box center [270, 216] width 238 height 56
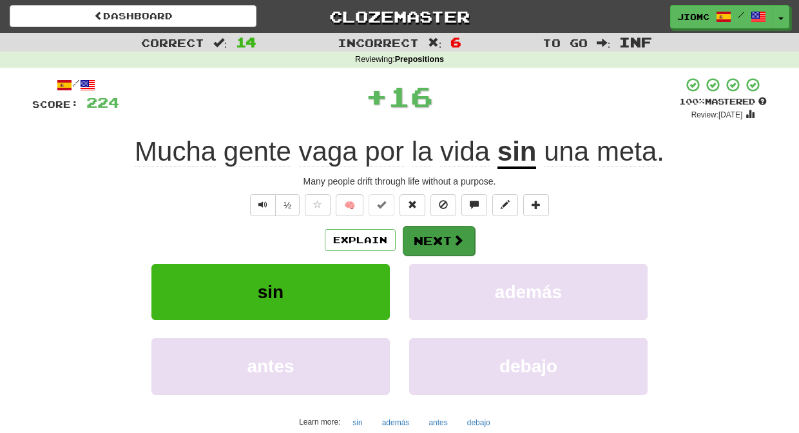
click at [440, 238] on button "Next" at bounding box center [439, 241] width 72 height 30
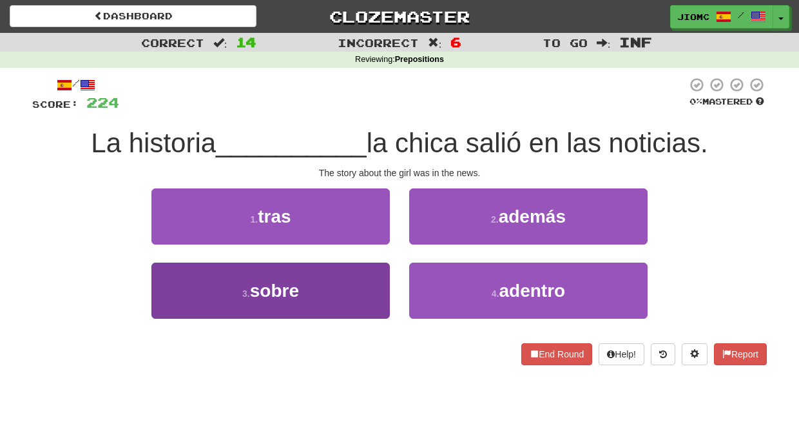
click at [367, 287] on button "3 . sobre" at bounding box center [270, 290] width 238 height 56
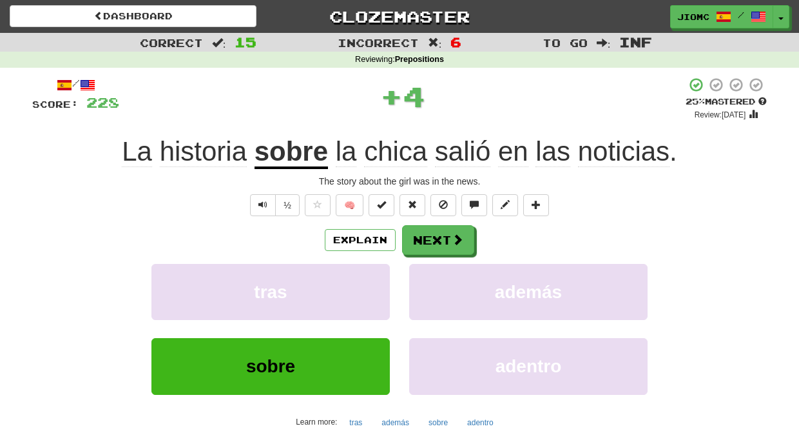
click at [367, 287] on button "tras" at bounding box center [270, 292] width 238 height 56
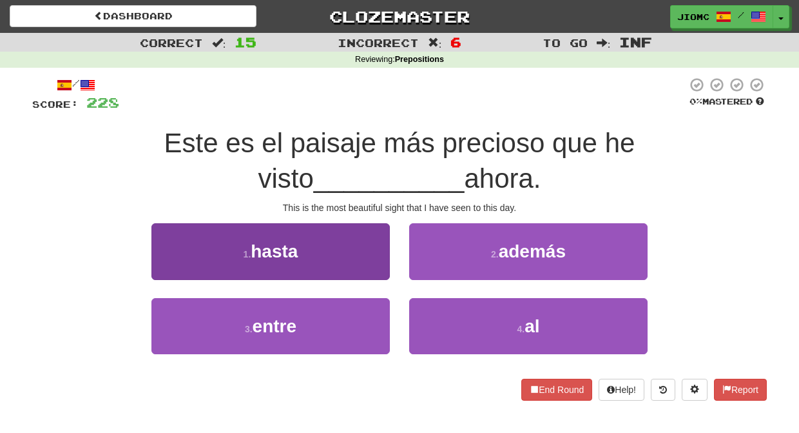
click at [369, 266] on button "1 . hasta" at bounding box center [270, 251] width 238 height 56
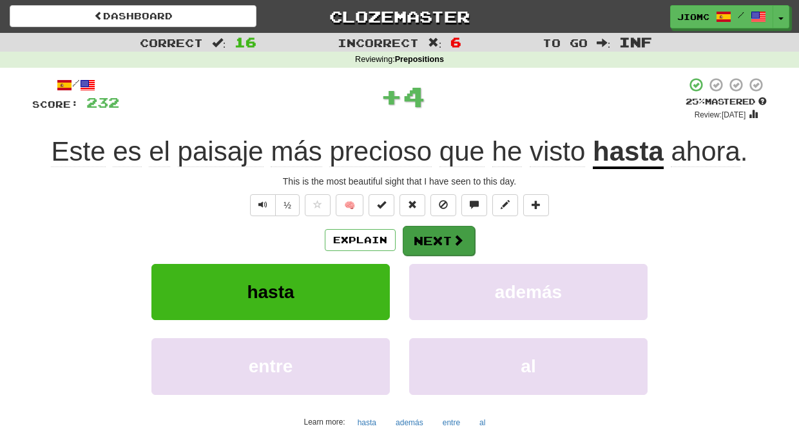
click at [414, 248] on button "Next" at bounding box center [439, 241] width 72 height 30
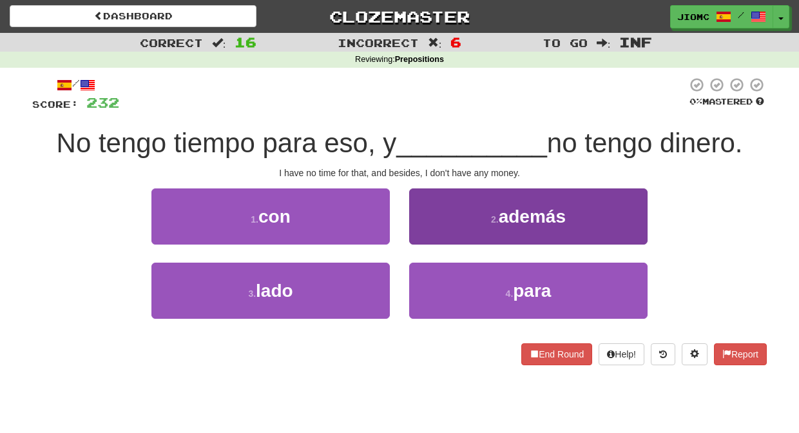
click at [431, 229] on button "2 . además" at bounding box center [528, 216] width 238 height 56
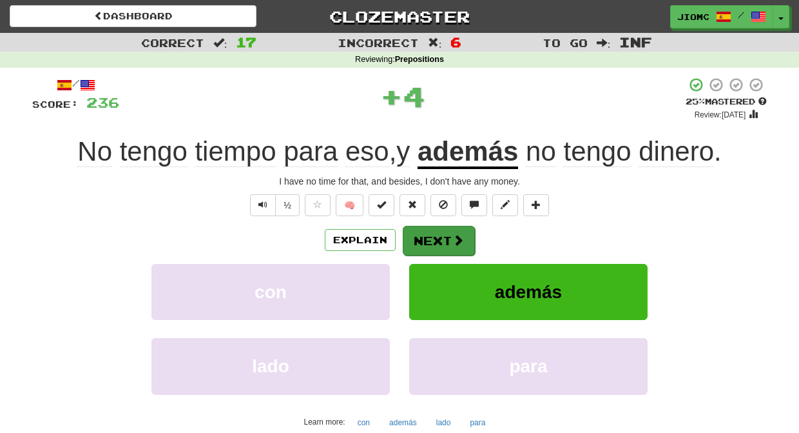
click at [430, 236] on button "Next" at bounding box center [439, 241] width 72 height 30
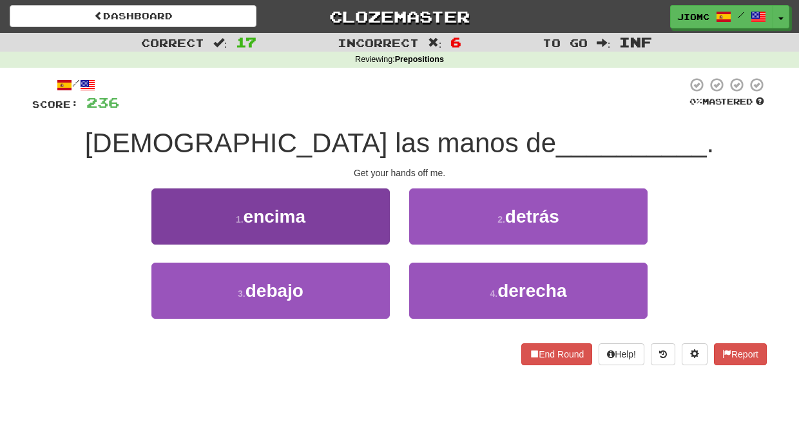
click at [377, 235] on button "1 . encima" at bounding box center [270, 216] width 238 height 56
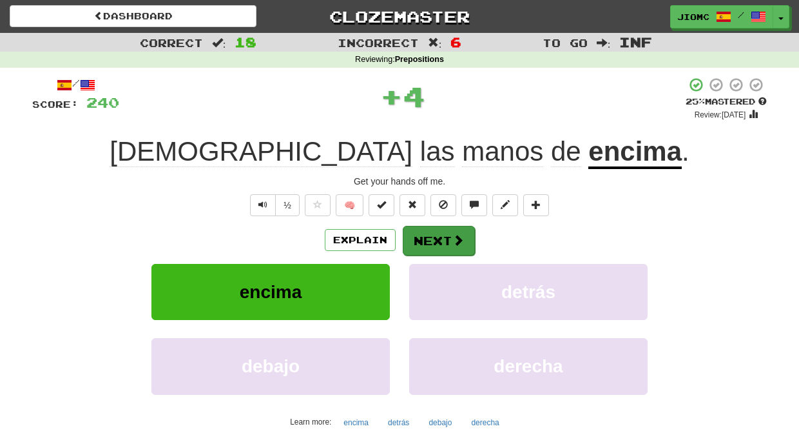
click at [431, 232] on button "Next" at bounding box center [439, 241] width 72 height 30
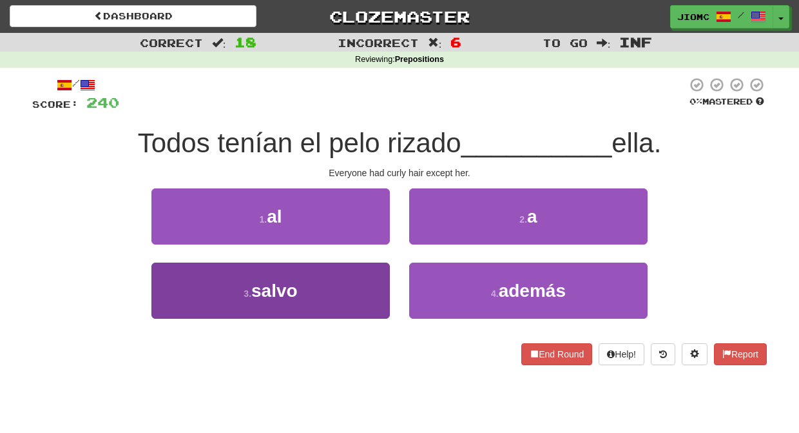
click at [369, 277] on button "3 . salvo" at bounding box center [270, 290] width 238 height 56
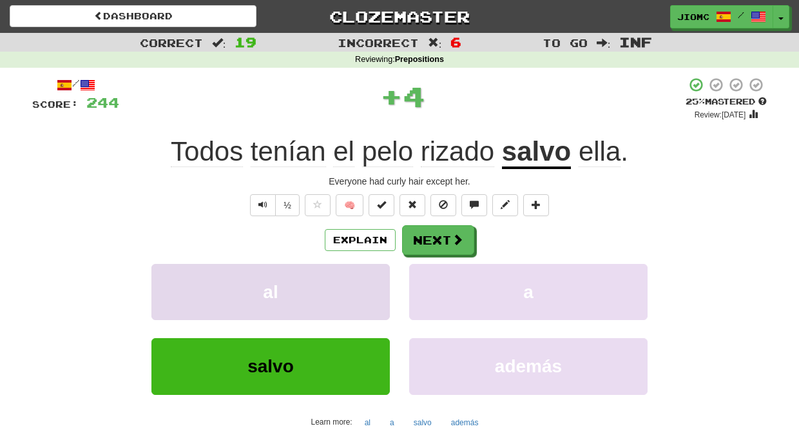
click at [370, 277] on button "al" at bounding box center [270, 292] width 238 height 56
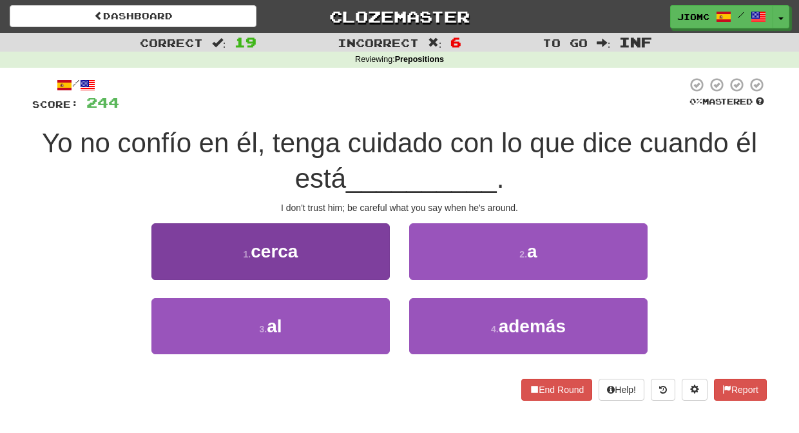
click at [362, 268] on button "1 . cerca" at bounding box center [270, 251] width 238 height 56
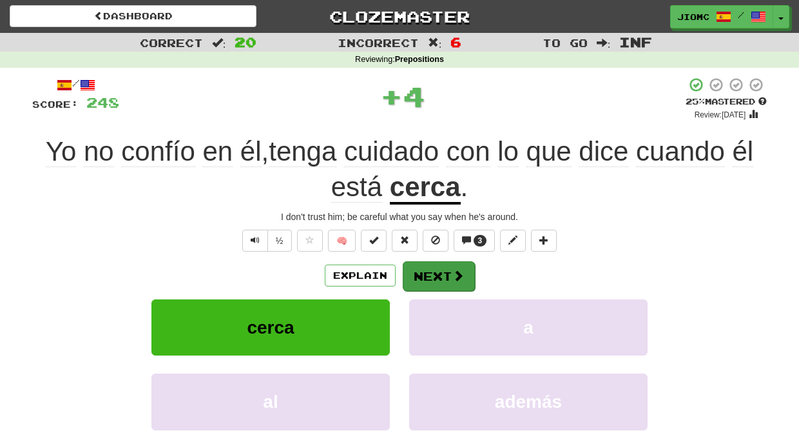
click at [414, 266] on button "Next" at bounding box center [439, 276] width 72 height 30
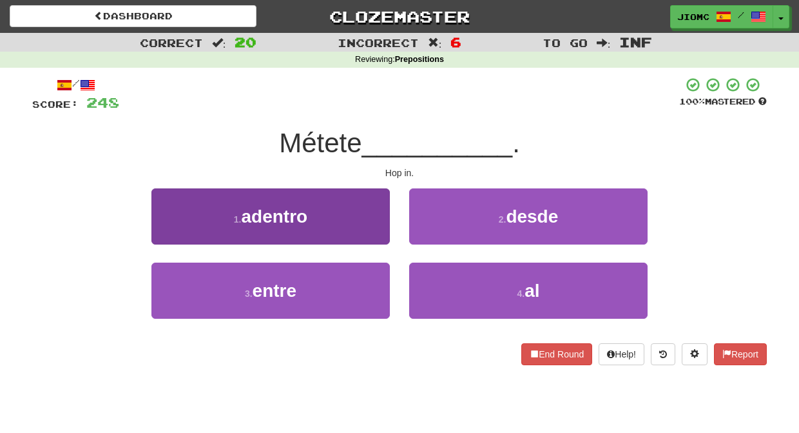
click at [379, 238] on button "1 . adentro" at bounding box center [270, 216] width 238 height 56
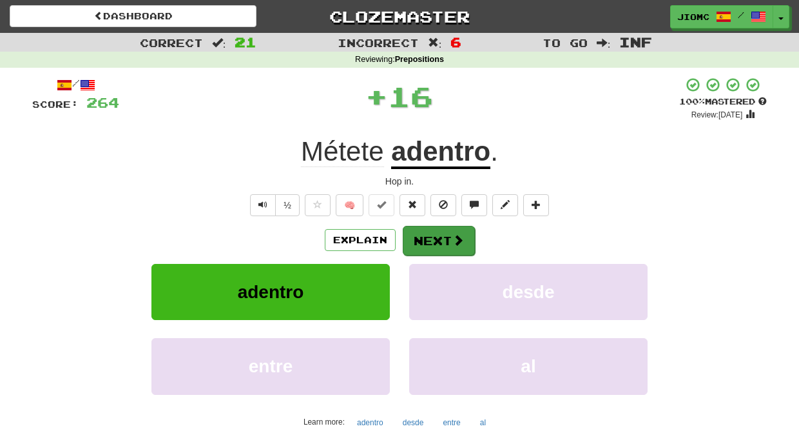
click at [425, 238] on button "Next" at bounding box center [439, 241] width 72 height 30
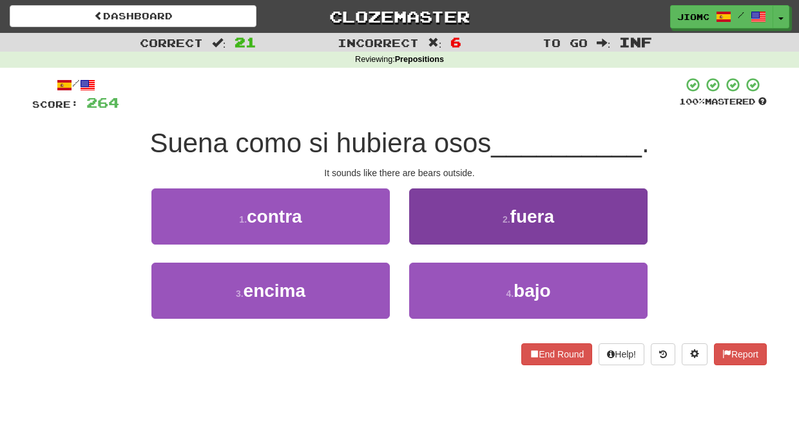
click at [423, 238] on button "2 . fuera" at bounding box center [528, 216] width 238 height 56
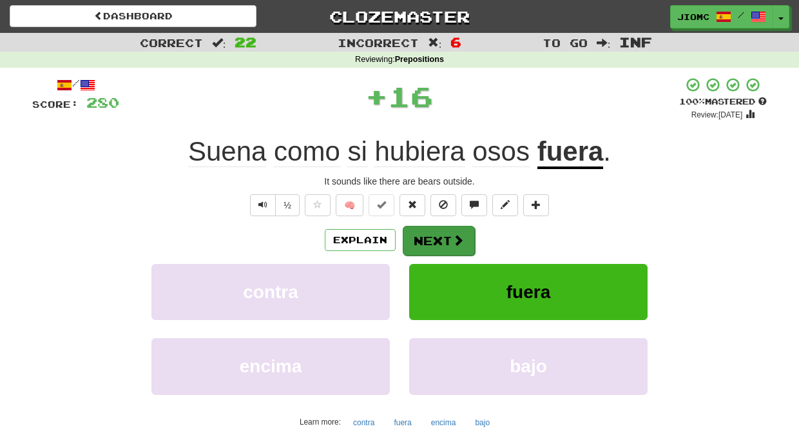
click at [422, 238] on button "Next" at bounding box center [439, 241] width 72 height 30
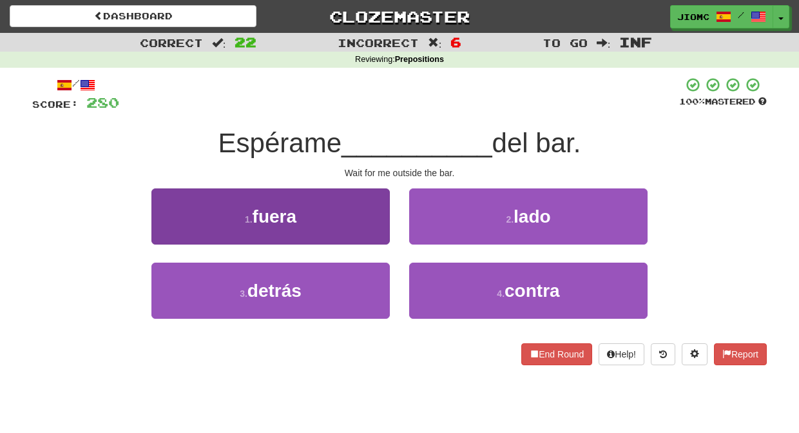
click at [364, 231] on button "1 . fuera" at bounding box center [270, 216] width 238 height 56
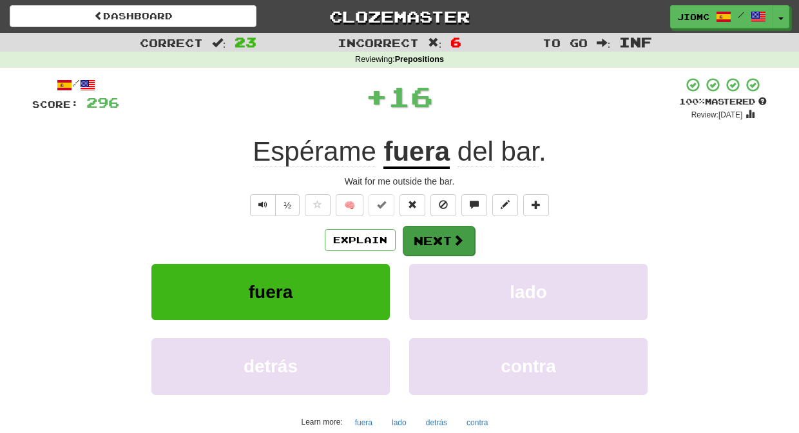
click at [428, 235] on button "Next" at bounding box center [439, 241] width 72 height 30
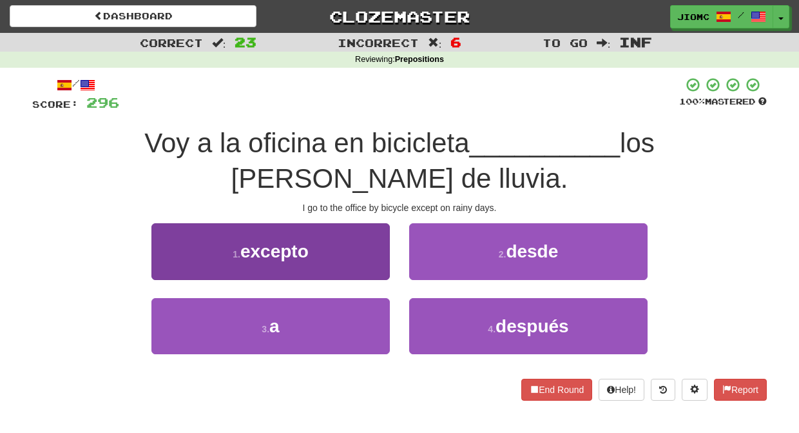
click at [367, 228] on button "1 . excepto" at bounding box center [270, 251] width 238 height 56
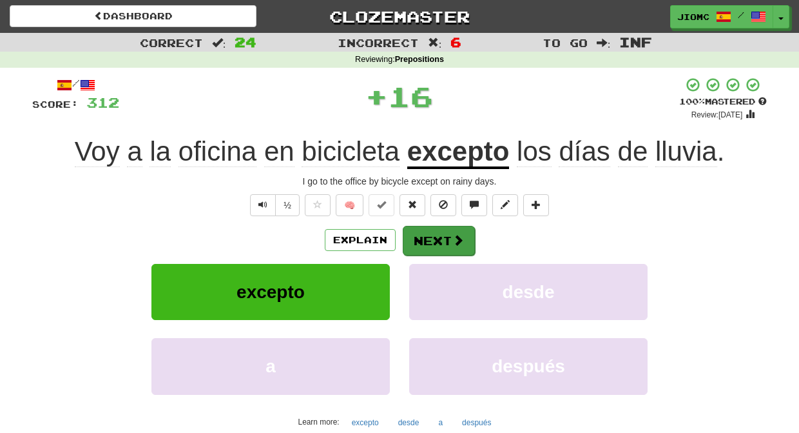
click at [431, 238] on button "Next" at bounding box center [439, 241] width 72 height 30
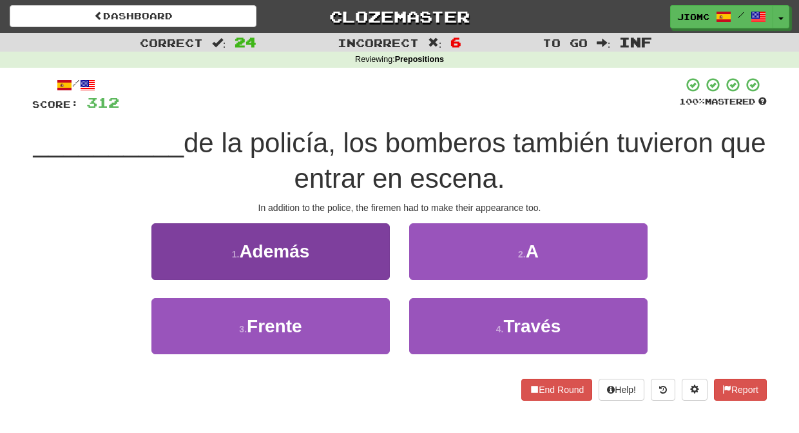
click at [365, 262] on button "1 . Además" at bounding box center [270, 251] width 238 height 56
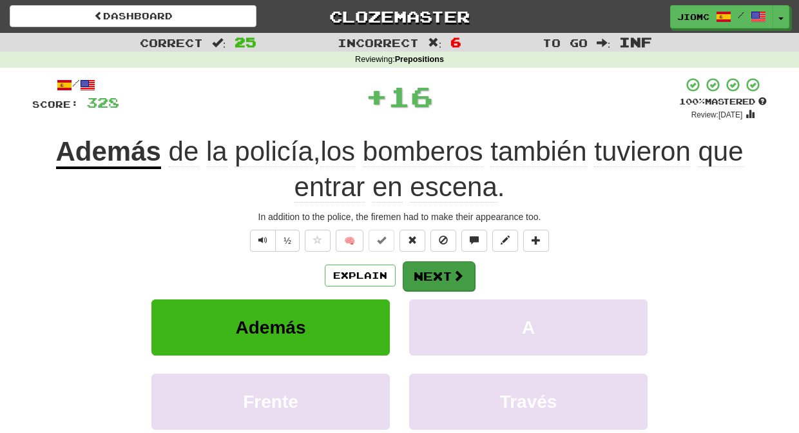
click at [427, 272] on button "Next" at bounding box center [439, 276] width 72 height 30
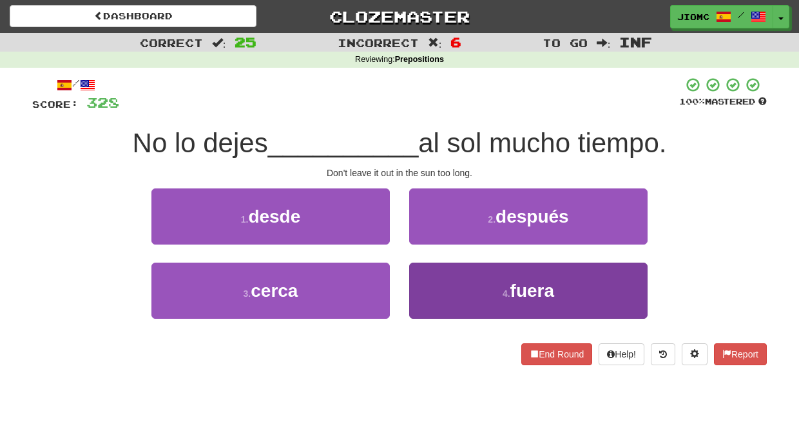
click at [465, 284] on button "4 . fuera" at bounding box center [528, 290] width 238 height 56
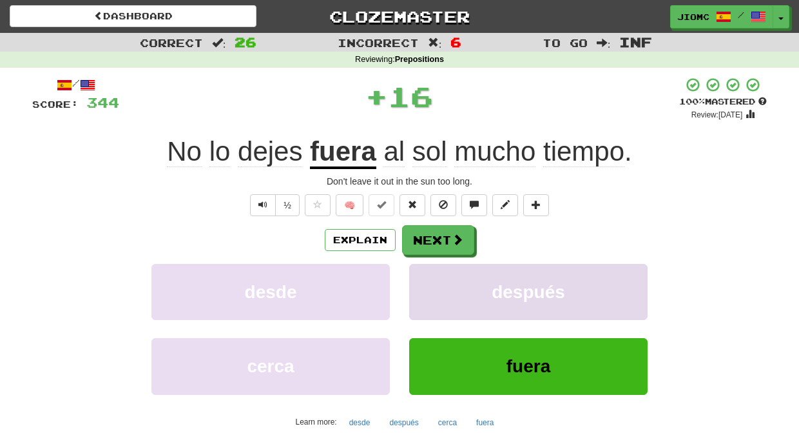
click at [463, 282] on button "después" at bounding box center [528, 292] width 238 height 56
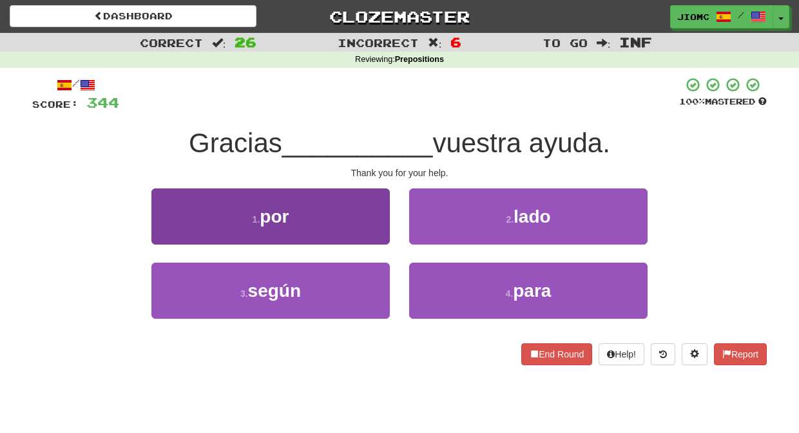
click at [362, 226] on button "1 . por" at bounding box center [270, 216] width 238 height 56
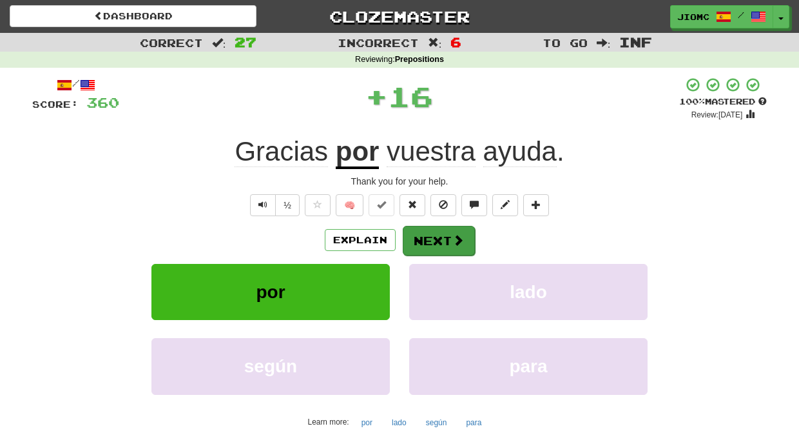
click at [440, 228] on button "Next" at bounding box center [439, 241] width 72 height 30
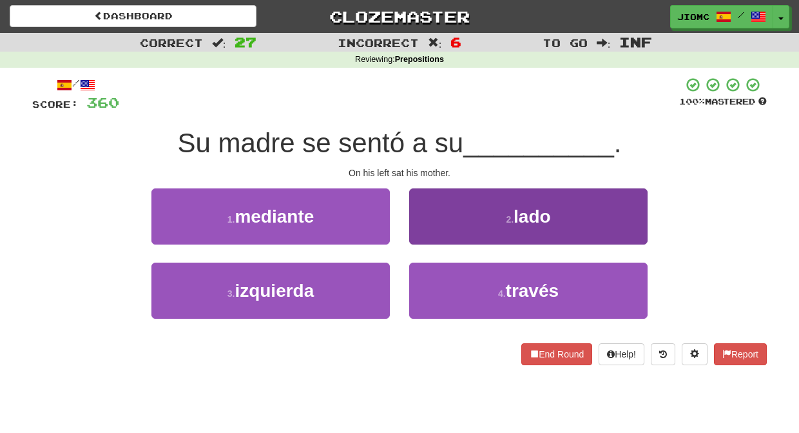
click at [439, 226] on button "2 . lado" at bounding box center [528, 216] width 238 height 56
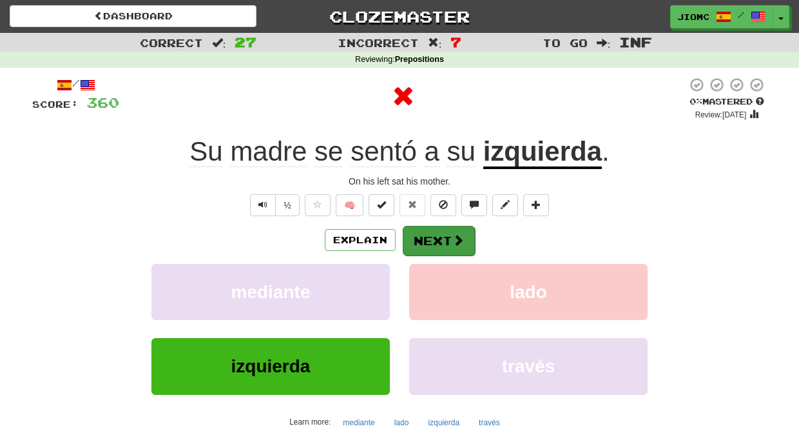
click at [439, 232] on button "Next" at bounding box center [439, 241] width 72 height 30
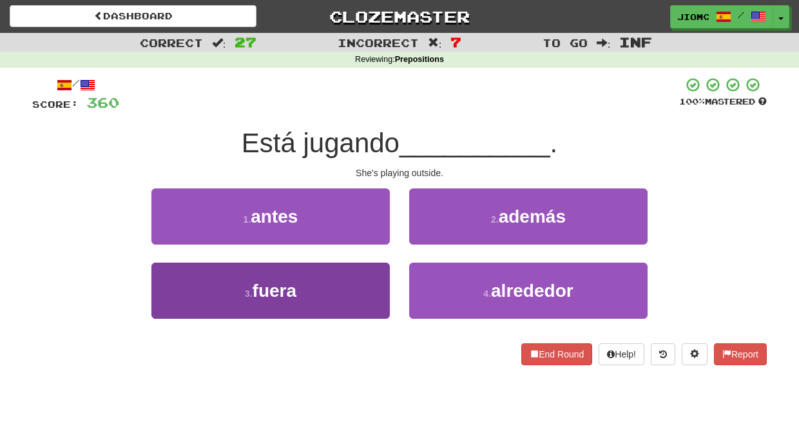
click at [366, 274] on button "3 . fuera" at bounding box center [270, 290] width 238 height 56
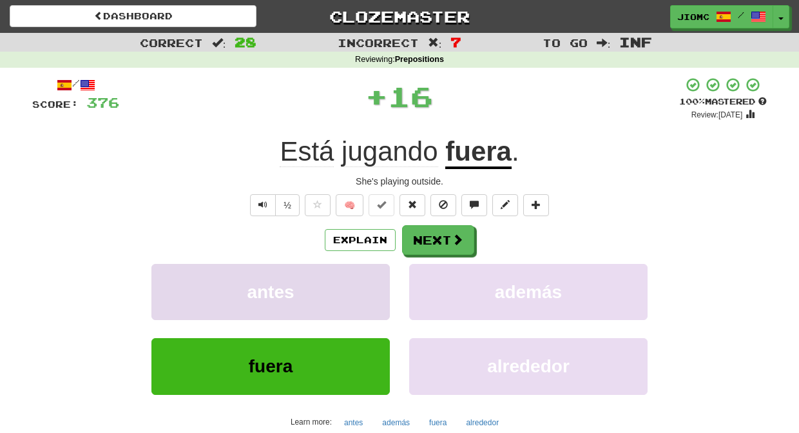
click at [367, 275] on button "antes" at bounding box center [270, 292] width 238 height 56
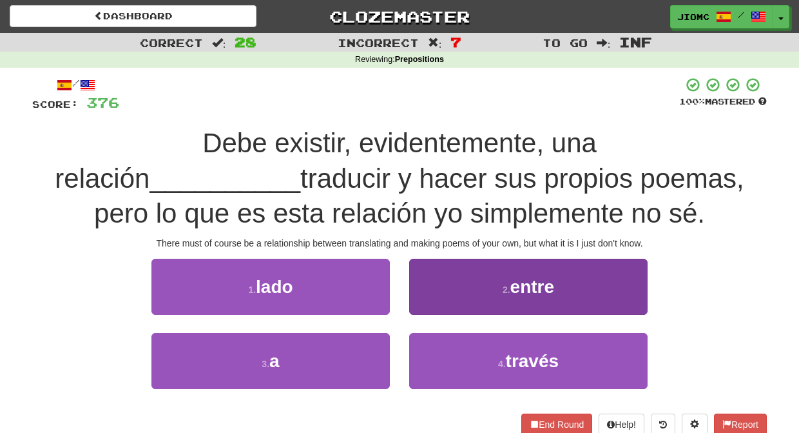
click at [435, 291] on button "2 . entre" at bounding box center [528, 286] width 238 height 56
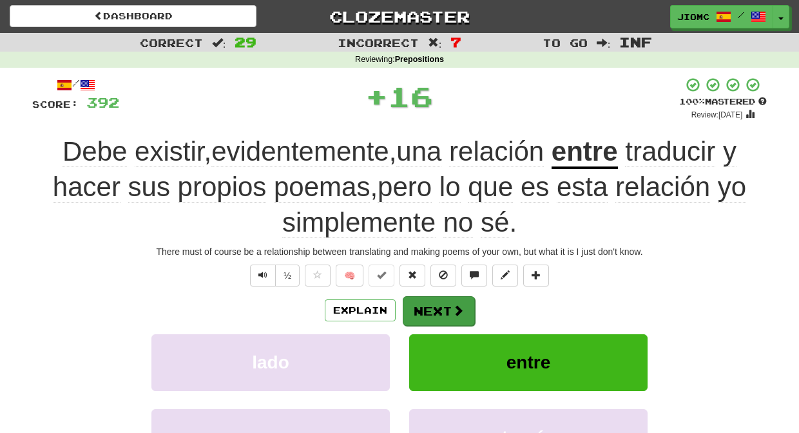
click at [429, 305] on button "Next" at bounding box center [439, 311] width 72 height 30
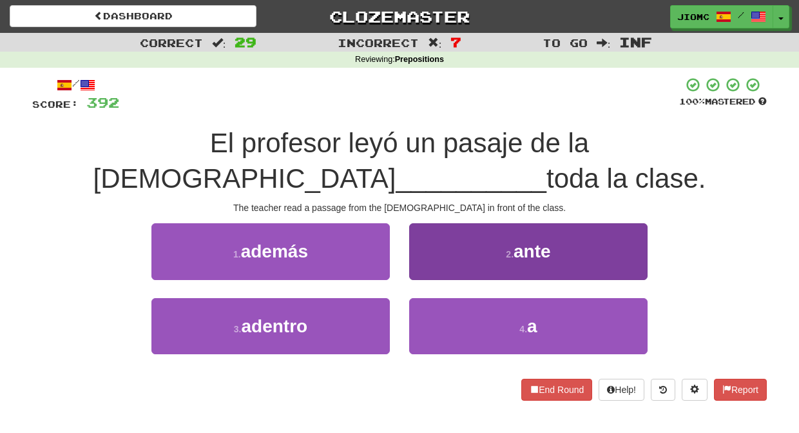
click at [431, 264] on button "2 . ante" at bounding box center [528, 251] width 238 height 56
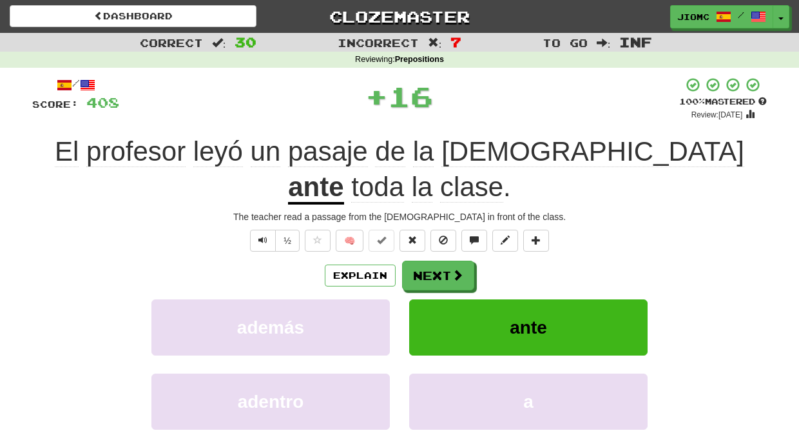
click at [434, 299] on button "ante" at bounding box center [528, 327] width 238 height 56
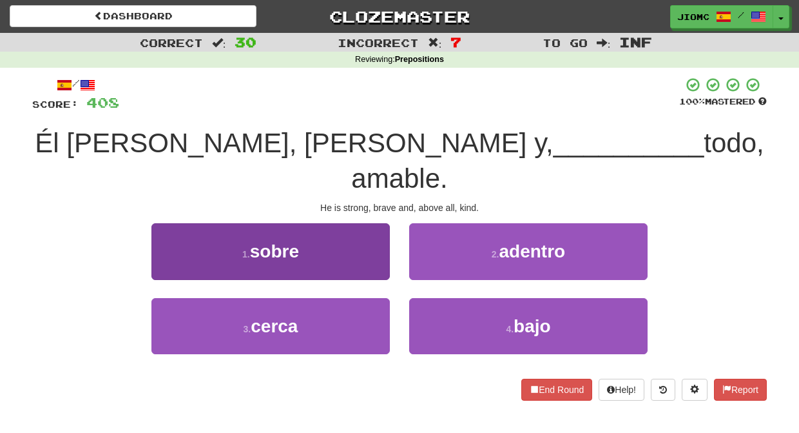
click at [373, 231] on button "1 . sobre" at bounding box center [270, 251] width 238 height 56
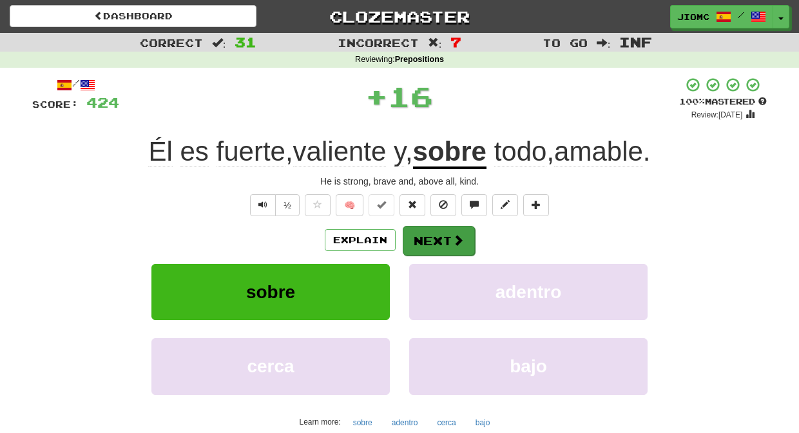
click at [422, 234] on button "Next" at bounding box center [439, 241] width 72 height 30
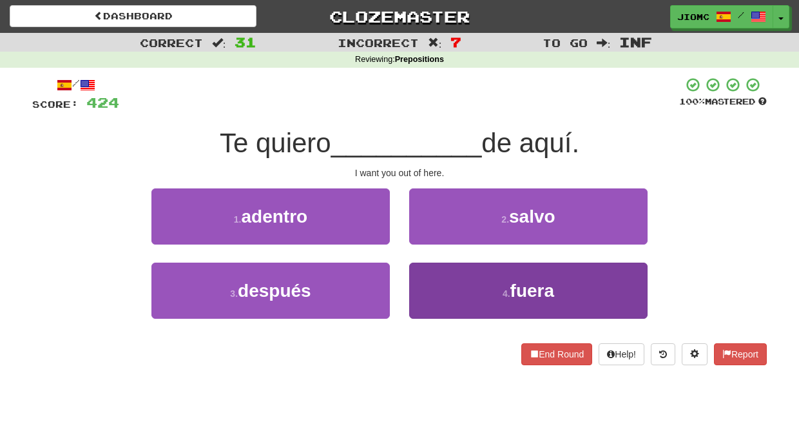
click at [442, 282] on button "4 . fuera" at bounding box center [528, 290] width 238 height 56
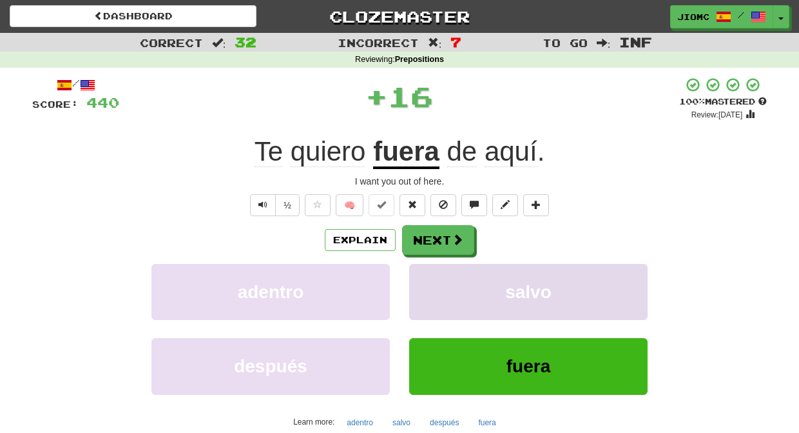
click at [441, 281] on button "salvo" at bounding box center [528, 292] width 238 height 56
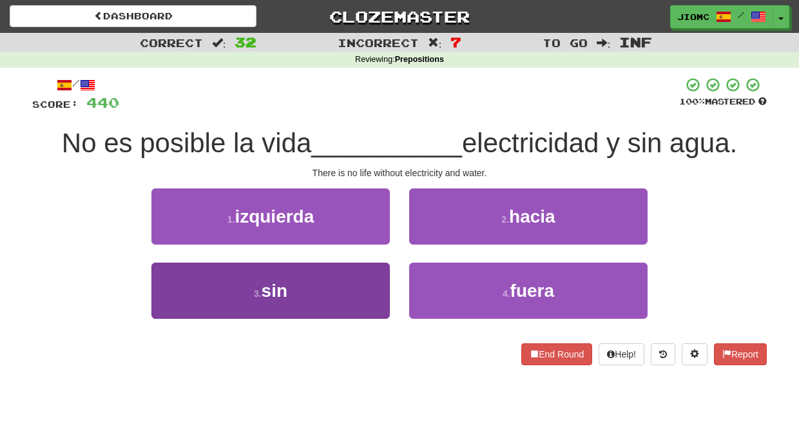
click at [356, 284] on button "3 . sin" at bounding box center [270, 290] width 238 height 56
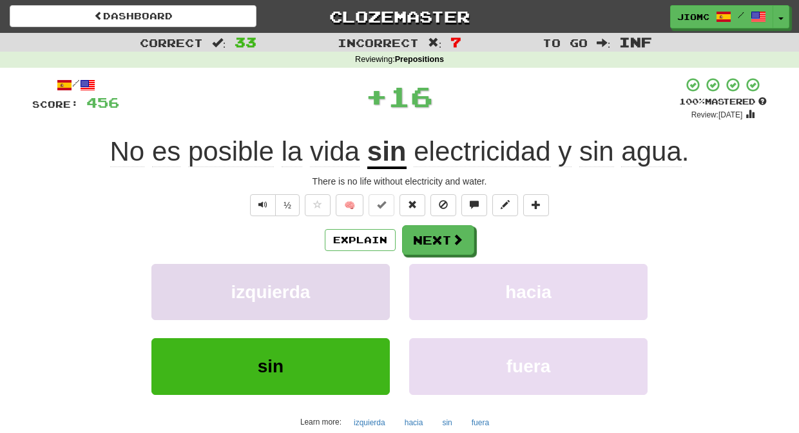
click at [357, 284] on button "izquierda" at bounding box center [270, 292] width 238 height 56
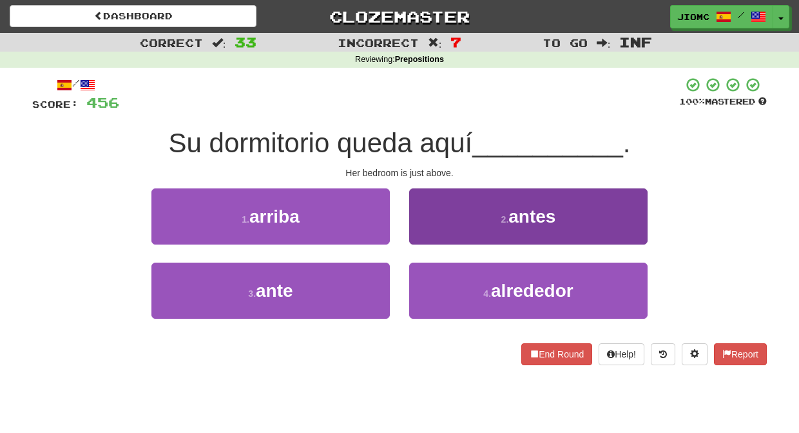
click at [433, 233] on button "2 . antes" at bounding box center [528, 216] width 238 height 56
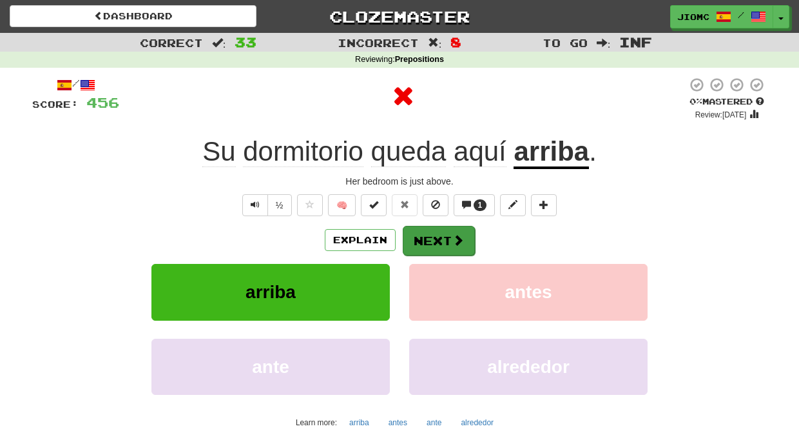
click at [429, 234] on button "Next" at bounding box center [439, 241] width 72 height 30
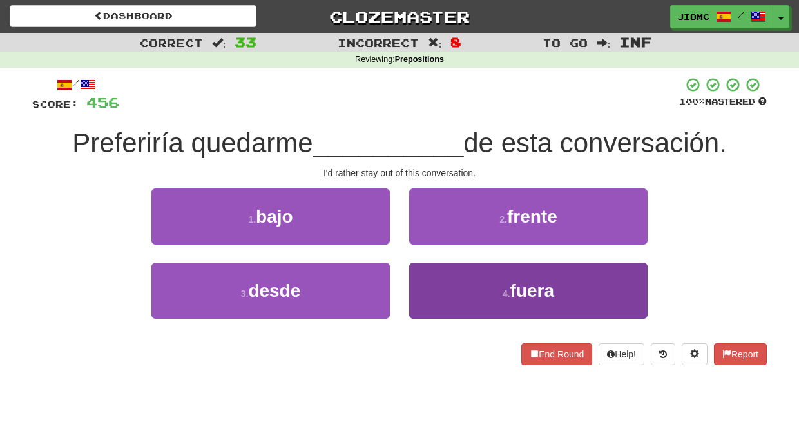
click at [436, 268] on button "4 . fuera" at bounding box center [528, 290] width 238 height 56
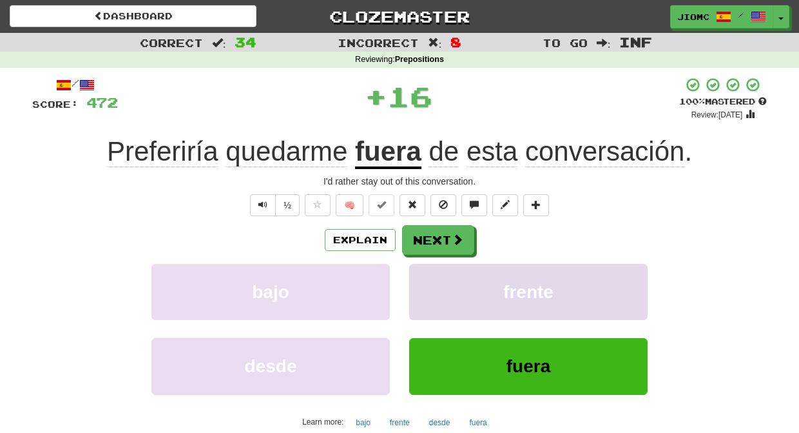
click at [433, 273] on button "frente" at bounding box center [528, 292] width 238 height 56
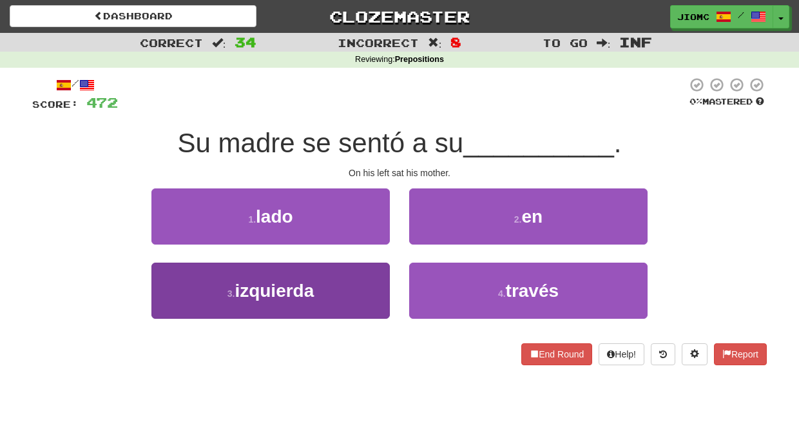
click at [367, 286] on button "3 . izquierda" at bounding box center [270, 290] width 238 height 56
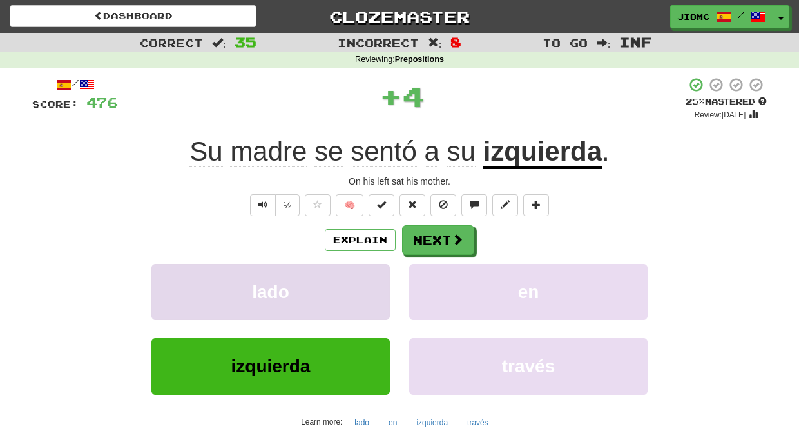
click at [367, 286] on button "lado" at bounding box center [270, 292] width 238 height 56
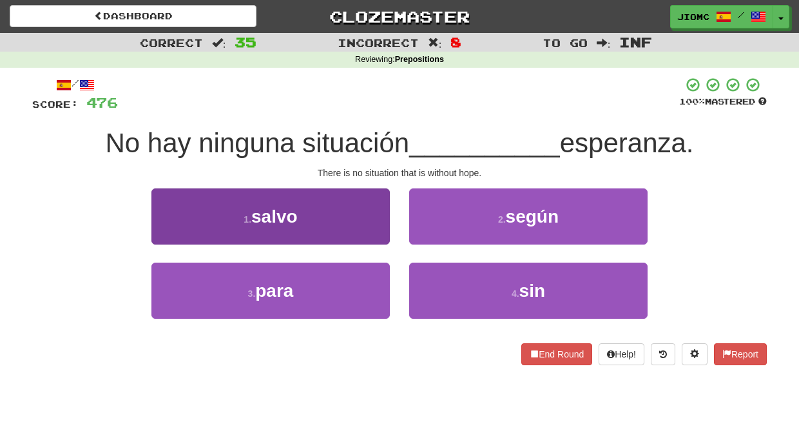
click at [378, 234] on button "1 . salvo" at bounding box center [270, 216] width 238 height 56
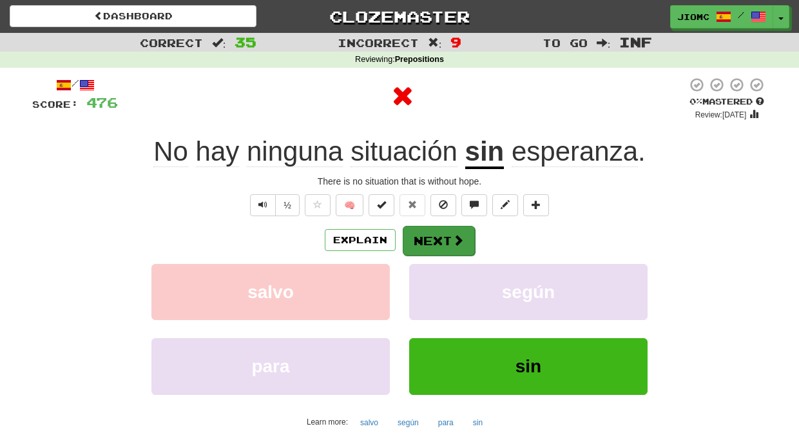
click at [418, 235] on button "Next" at bounding box center [439, 241] width 72 height 30
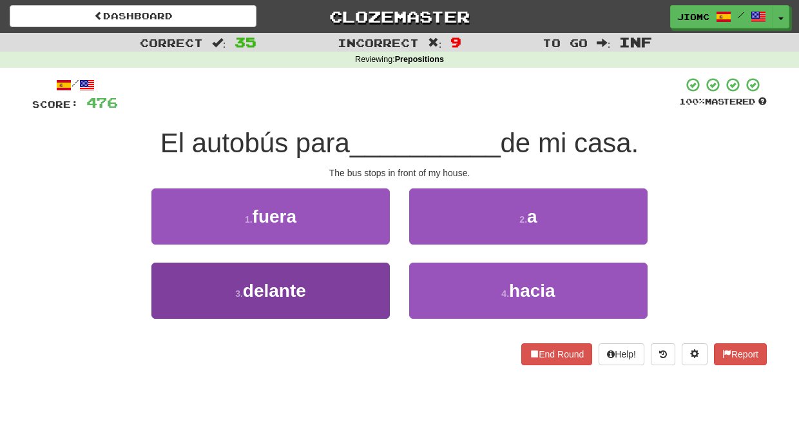
click at [369, 286] on button "3 . delante" at bounding box center [270, 290] width 238 height 56
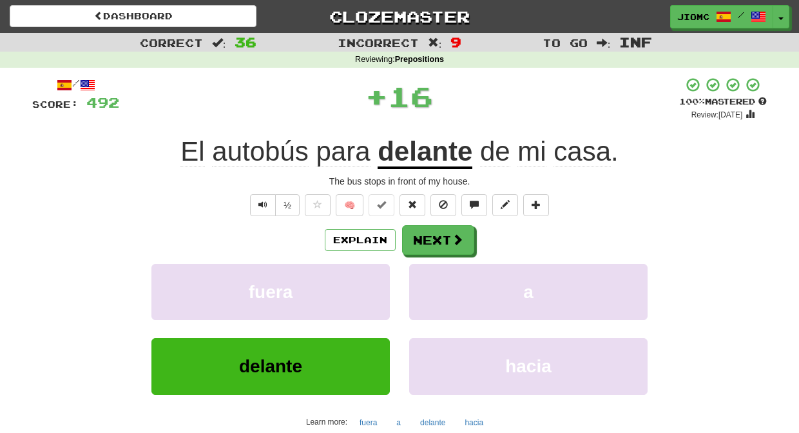
click at [369, 286] on button "fuera" at bounding box center [270, 292] width 238 height 56
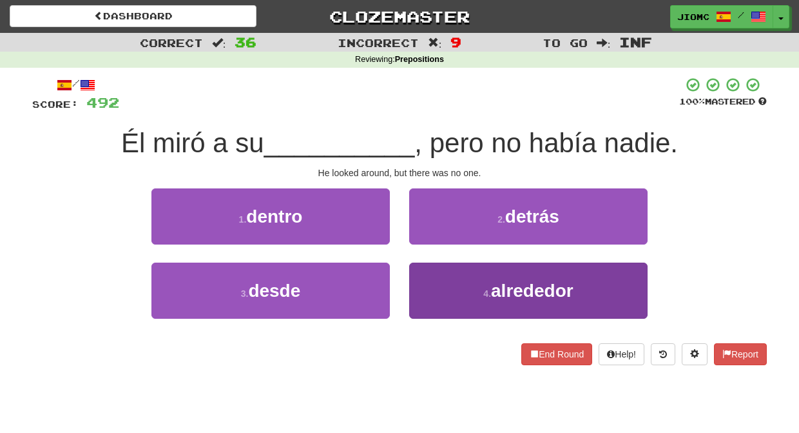
click at [444, 279] on button "4 . alrededor" at bounding box center [528, 290] width 238 height 56
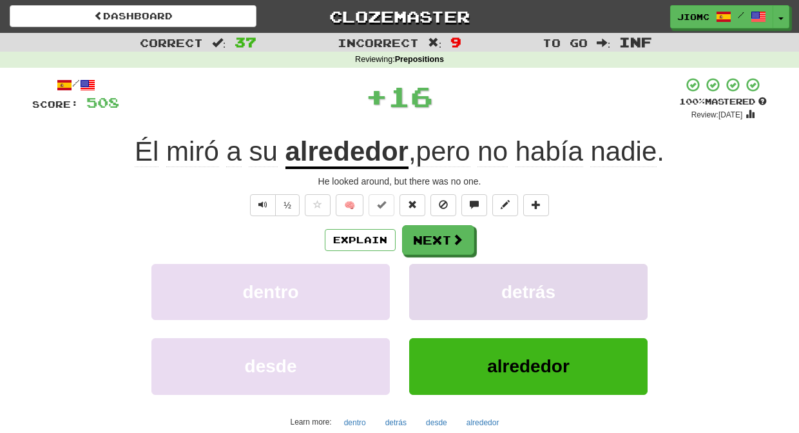
click at [441, 276] on button "detrás" at bounding box center [528, 292] width 238 height 56
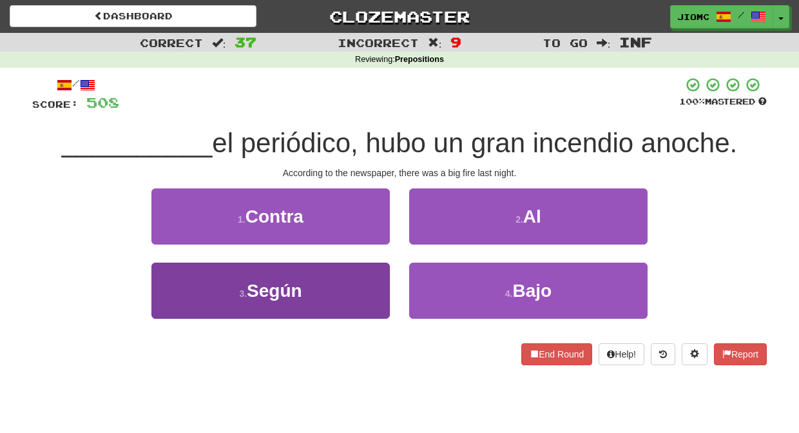
click at [375, 277] on button "3 . Según" at bounding box center [270, 290] width 238 height 56
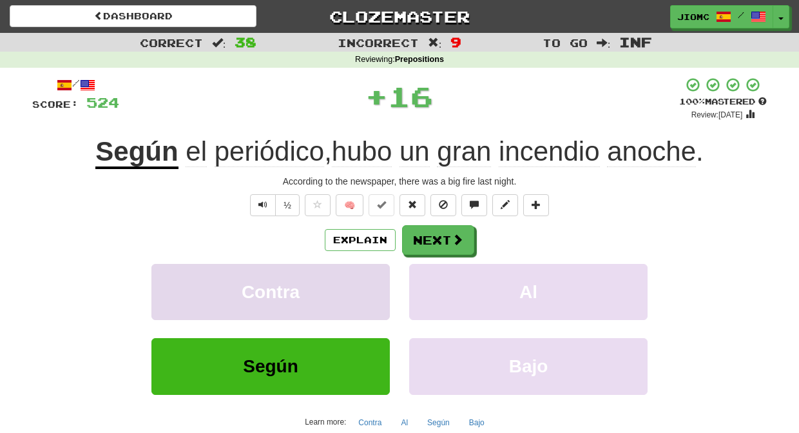
click at [375, 277] on button "Contra" at bounding box center [270, 292] width 238 height 56
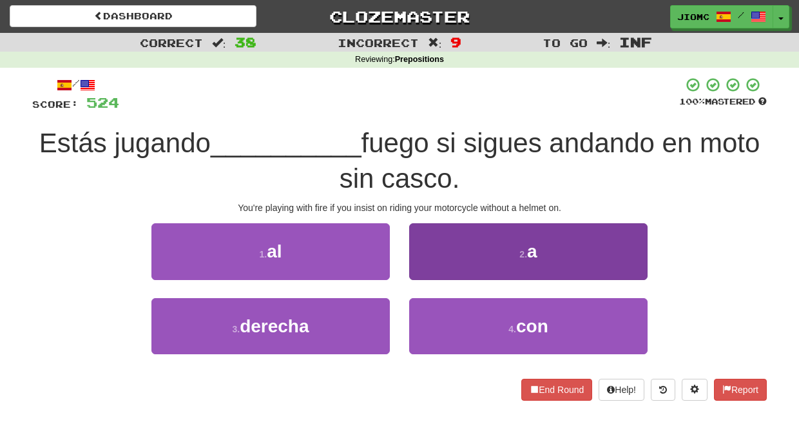
click at [435, 313] on button "4 . con" at bounding box center [528, 326] width 238 height 56
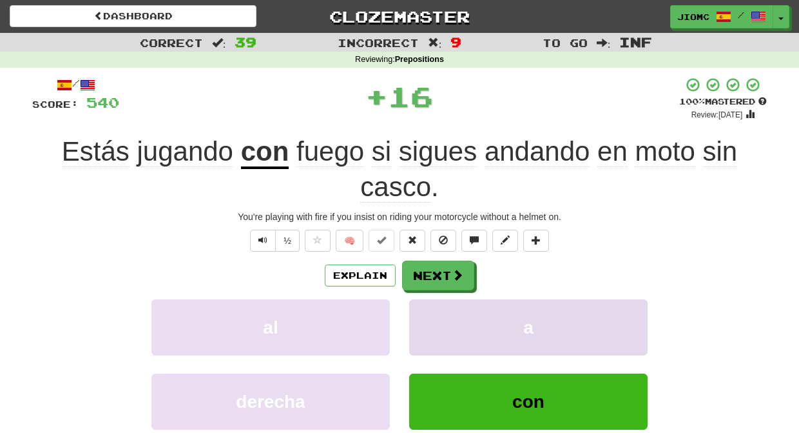
click at [434, 312] on button "a" at bounding box center [528, 327] width 238 height 56
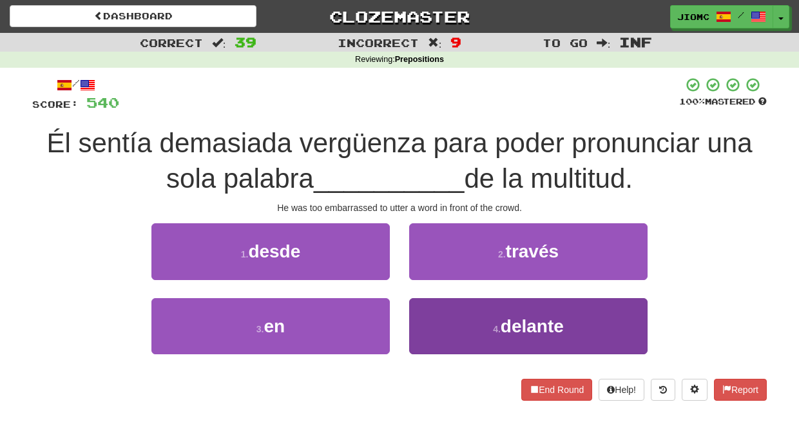
click at [440, 317] on button "4 . delante" at bounding box center [528, 326] width 238 height 56
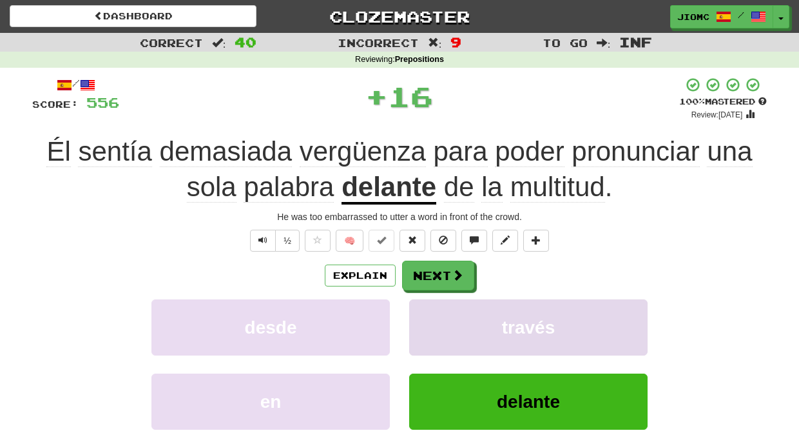
click at [435, 314] on button "través" at bounding box center [528, 327] width 238 height 56
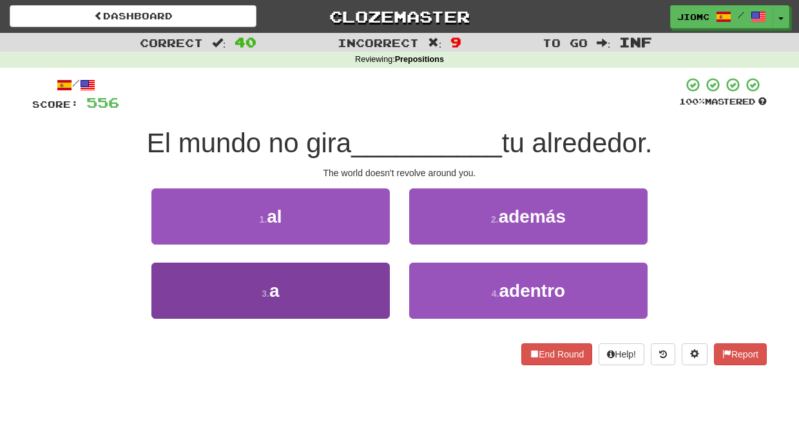
click at [368, 283] on button "3 . a" at bounding box center [270, 290] width 238 height 56
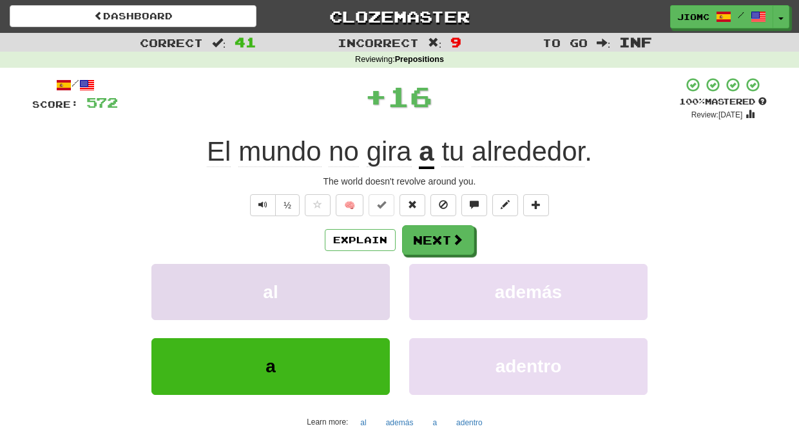
click at [370, 284] on button "al" at bounding box center [270, 292] width 238 height 56
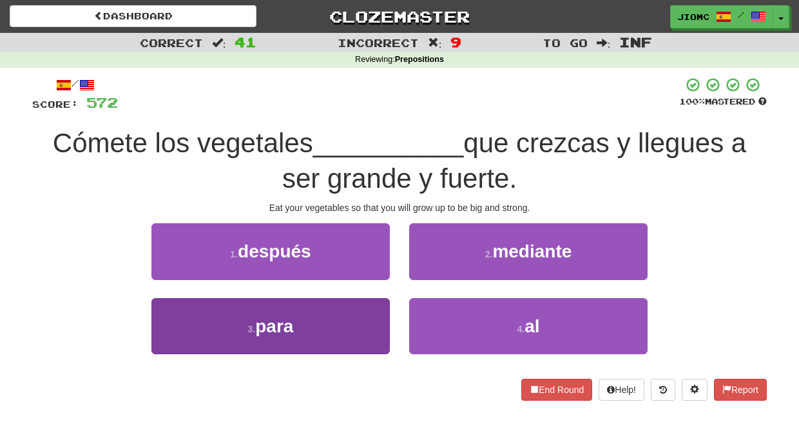
click at [364, 319] on button "3 . para" at bounding box center [270, 326] width 238 height 56
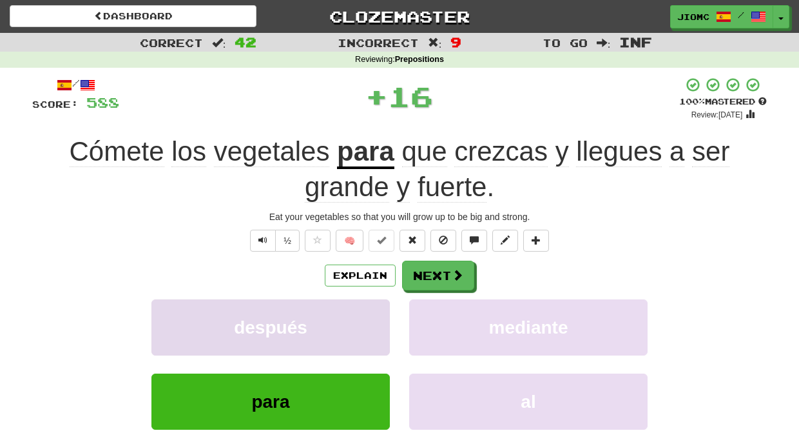
click at [367, 320] on button "después" at bounding box center [270, 327] width 238 height 56
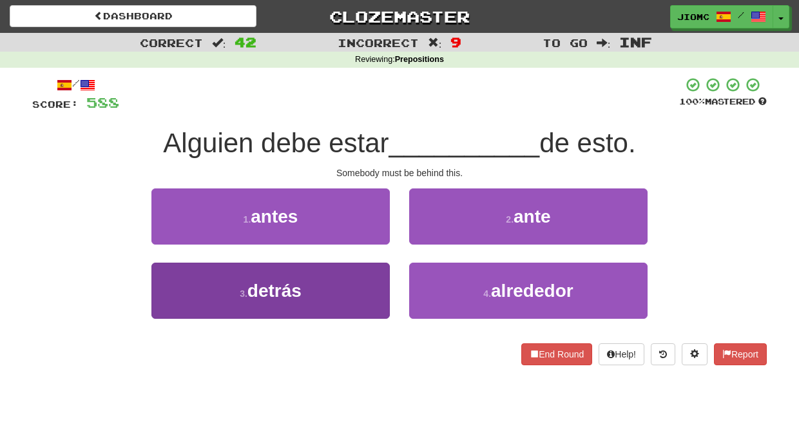
click at [371, 286] on button "3 . detrás" at bounding box center [270, 290] width 238 height 56
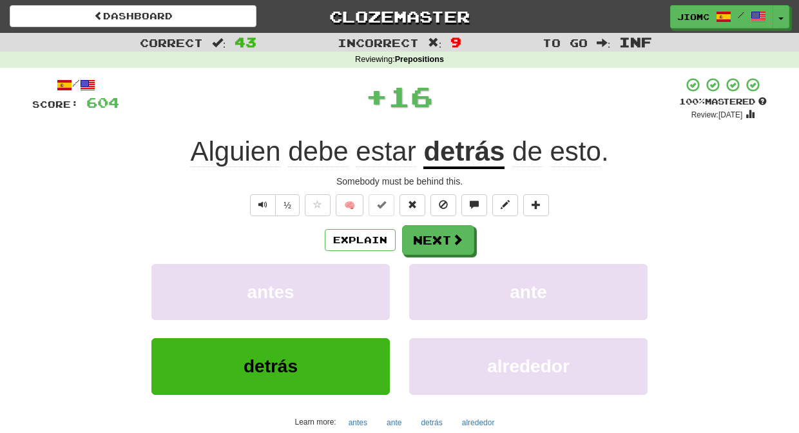
click at [371, 286] on button "antes" at bounding box center [270, 292] width 238 height 56
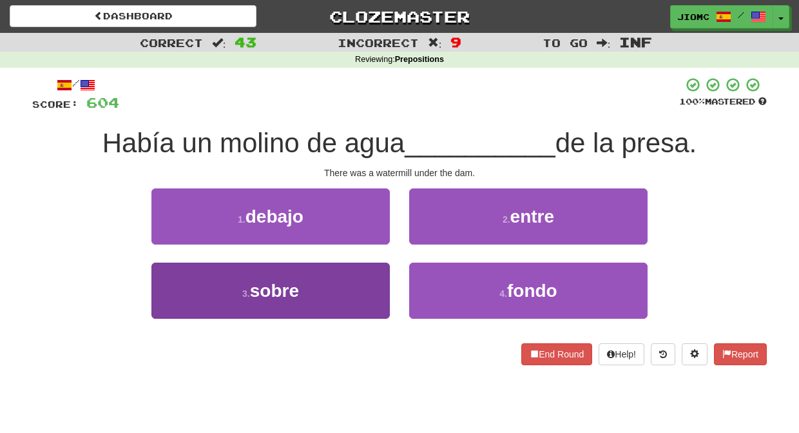
click at [365, 289] on button "3 . sobre" at bounding box center [270, 290] width 238 height 56
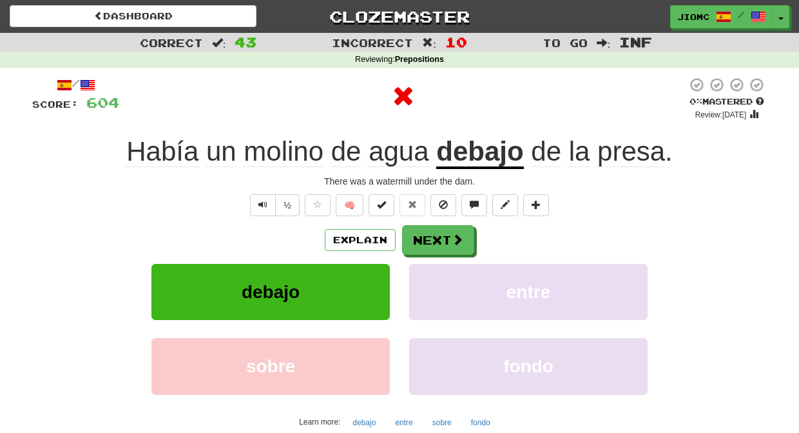
click at [365, 289] on button "debajo" at bounding box center [270, 292] width 238 height 56
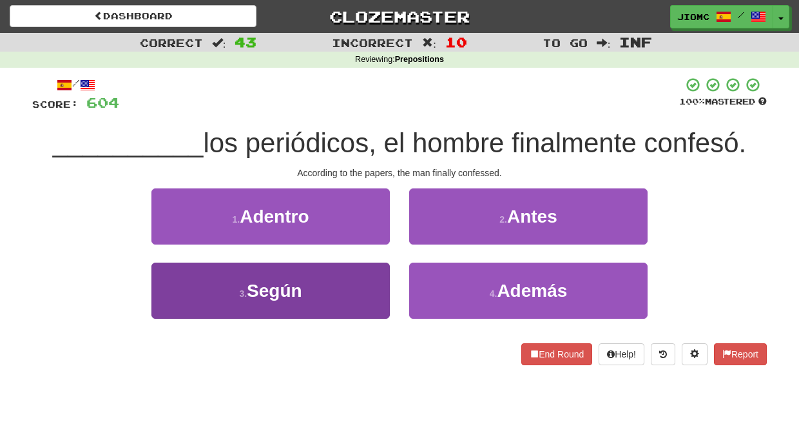
click at [366, 293] on button "3 . Según" at bounding box center [270, 290] width 238 height 56
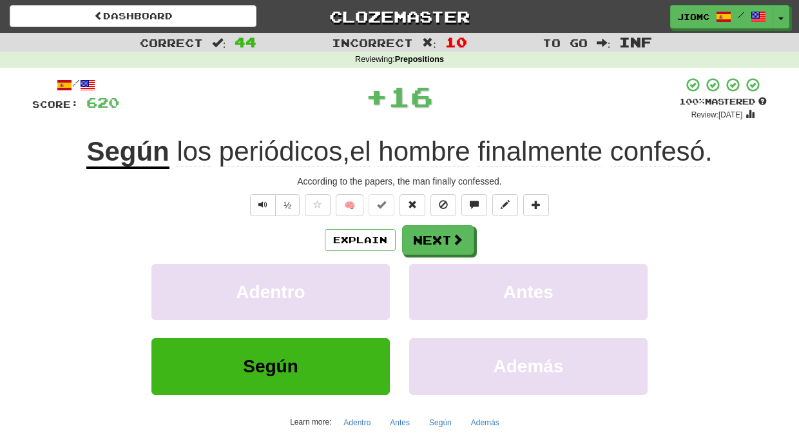
click at [366, 293] on button "Adentro" at bounding box center [270, 292] width 238 height 56
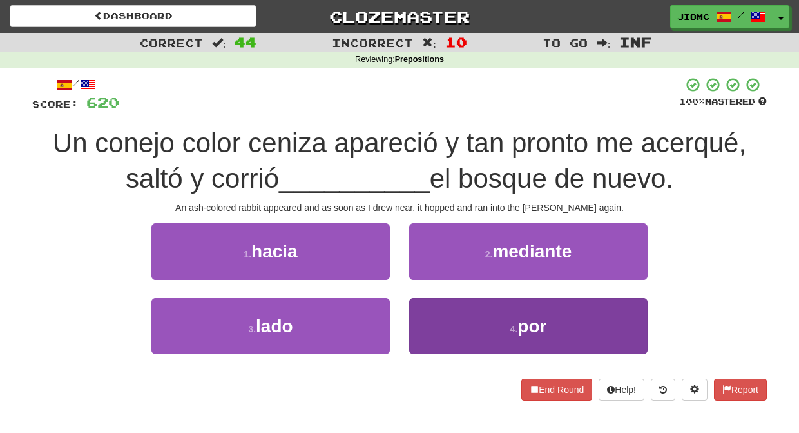
click at [438, 312] on button "4 . por" at bounding box center [528, 326] width 238 height 56
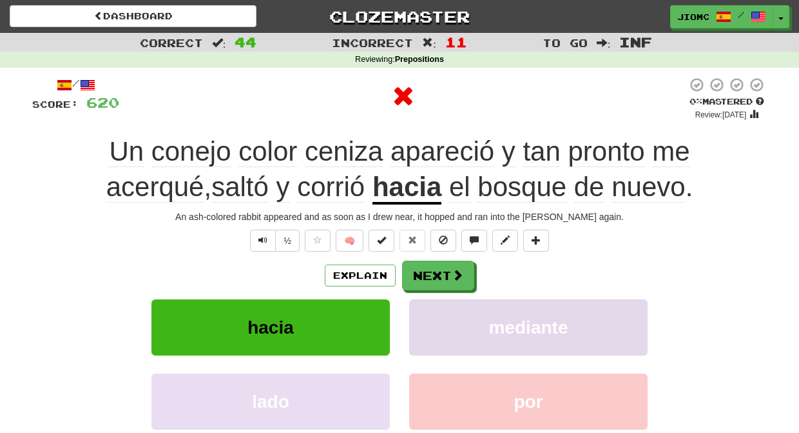
click at [439, 307] on button "mediante" at bounding box center [528, 327] width 238 height 56
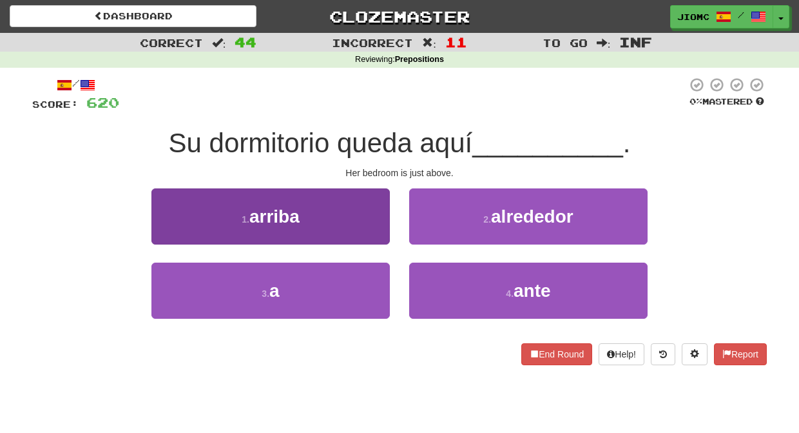
click at [371, 225] on button "1 . arriba" at bounding box center [270, 216] width 238 height 56
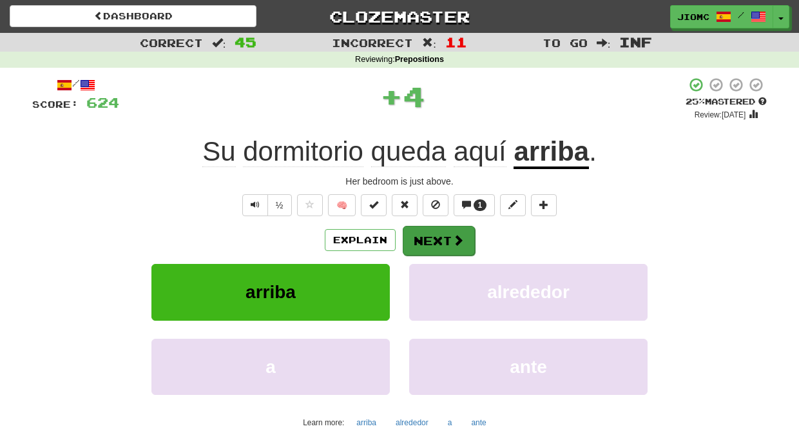
click at [427, 231] on button "Next" at bounding box center [439, 241] width 72 height 30
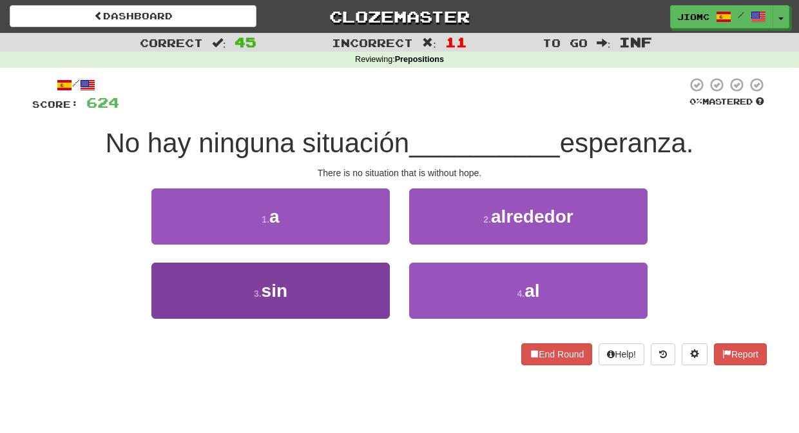
click at [369, 289] on button "3 . sin" at bounding box center [270, 290] width 238 height 56
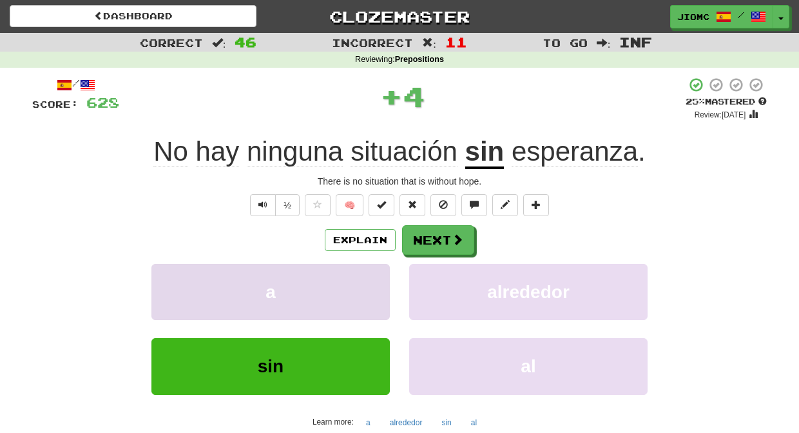
click at [369, 288] on button "a" at bounding box center [270, 292] width 238 height 56
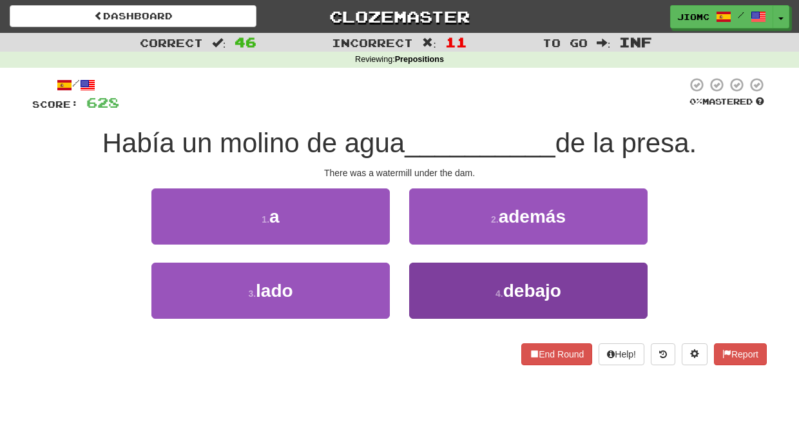
click at [424, 282] on button "4 . debajo" at bounding box center [528, 290] width 238 height 56
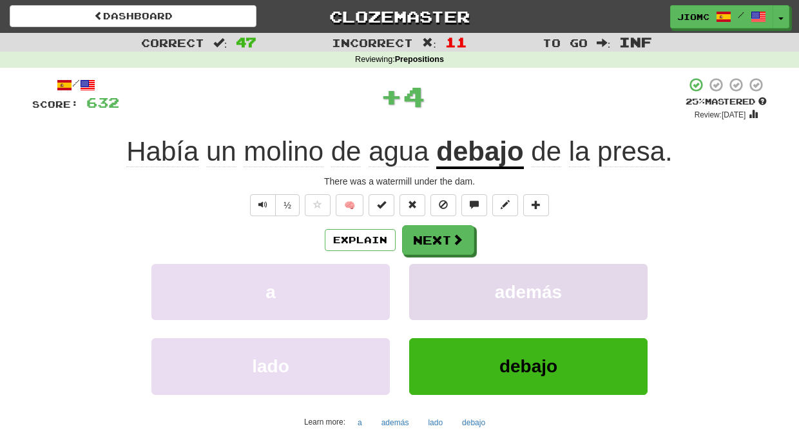
click at [425, 280] on button "además" at bounding box center [528, 292] width 238 height 56
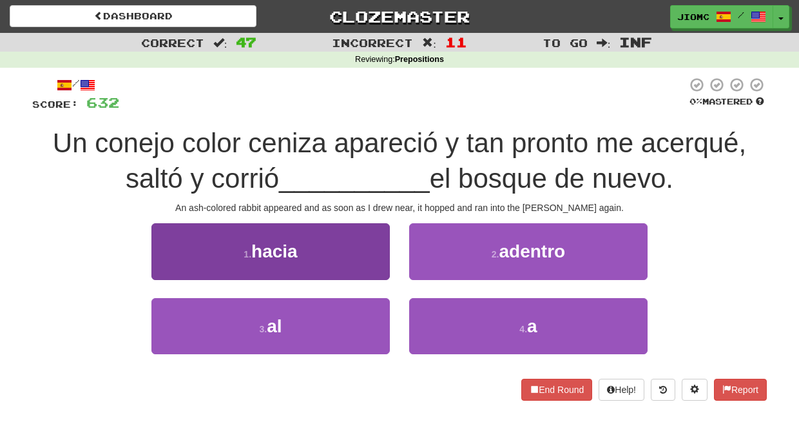
click at [359, 258] on button "1 . hacia" at bounding box center [270, 251] width 238 height 56
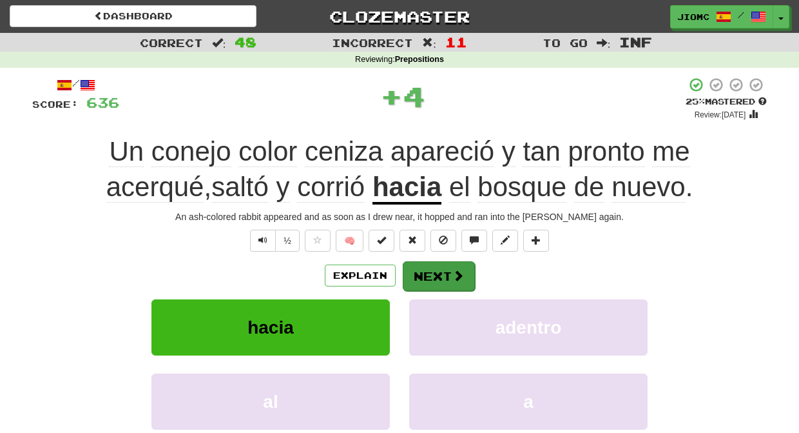
click at [417, 275] on button "Next" at bounding box center [439, 276] width 72 height 30
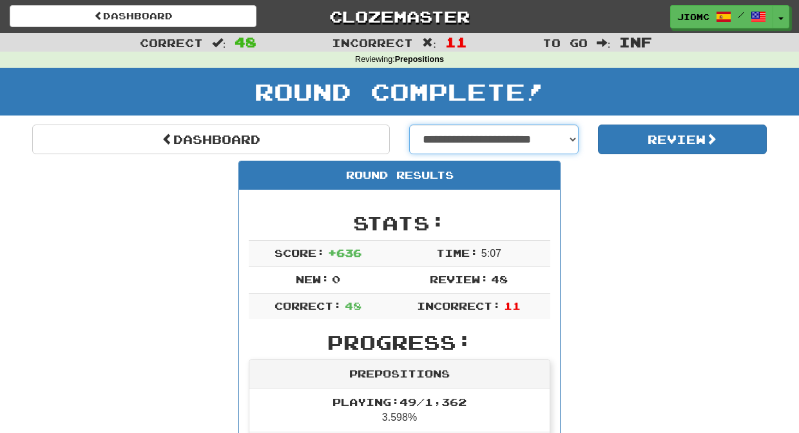
select select "**********"
click at [0, 0] on option "**********" at bounding box center [0, 0] width 0 height 0
select select "**********"
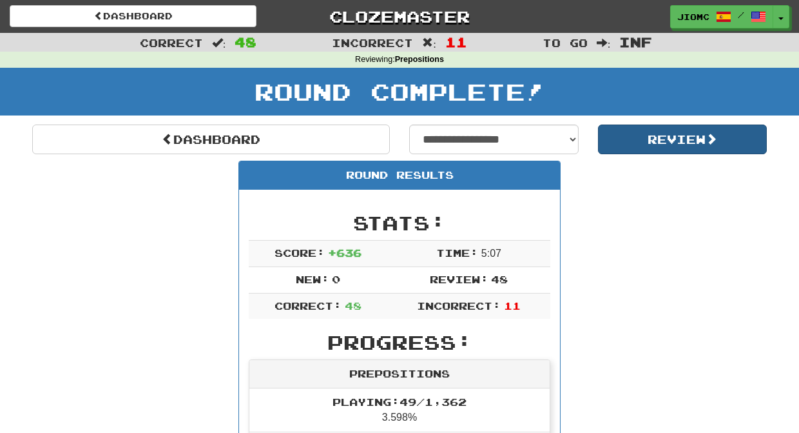
click at [627, 142] on button "Review" at bounding box center [683, 139] width 170 height 30
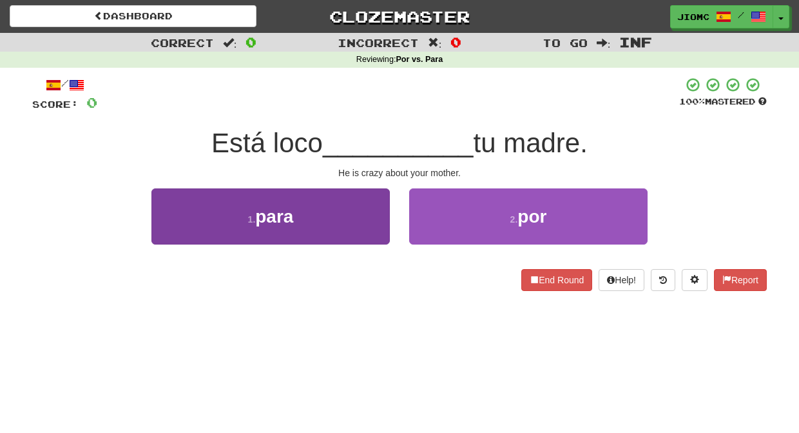
click at [348, 224] on button "1 . para" at bounding box center [270, 216] width 238 height 56
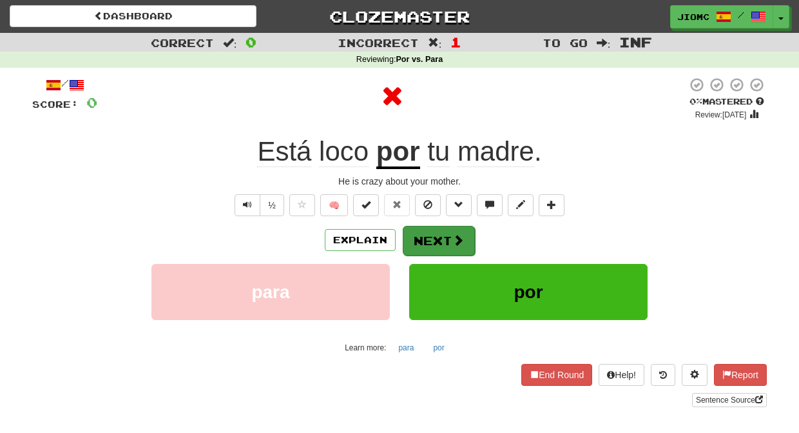
click at [412, 237] on button "Next" at bounding box center [439, 241] width 72 height 30
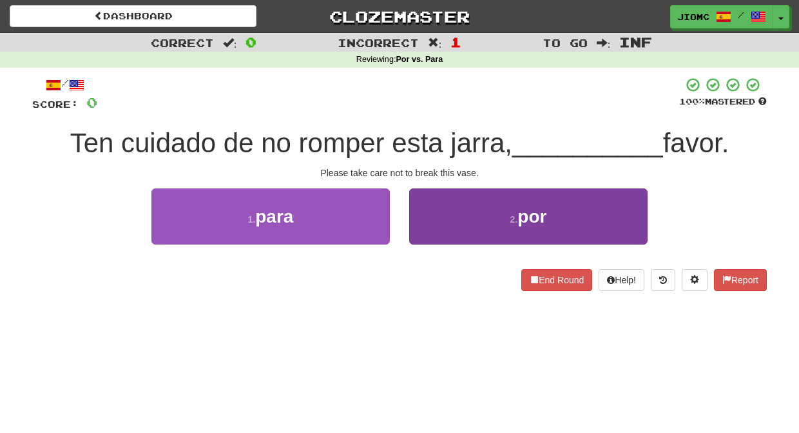
click at [426, 232] on button "2 . por" at bounding box center [528, 216] width 238 height 56
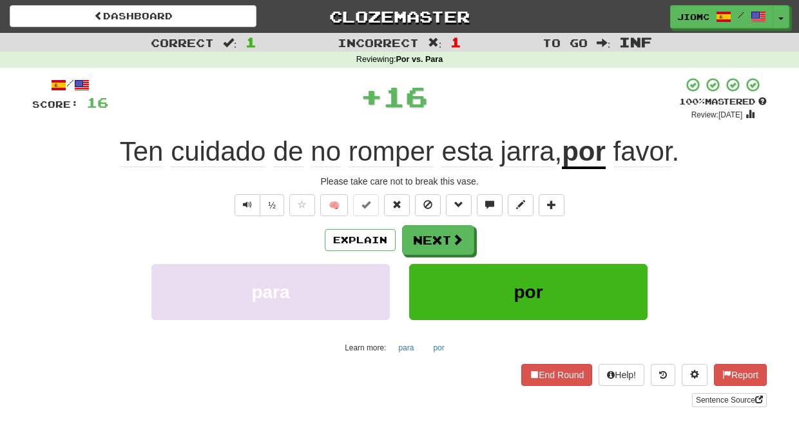
click at [426, 233] on button "Next" at bounding box center [438, 240] width 72 height 30
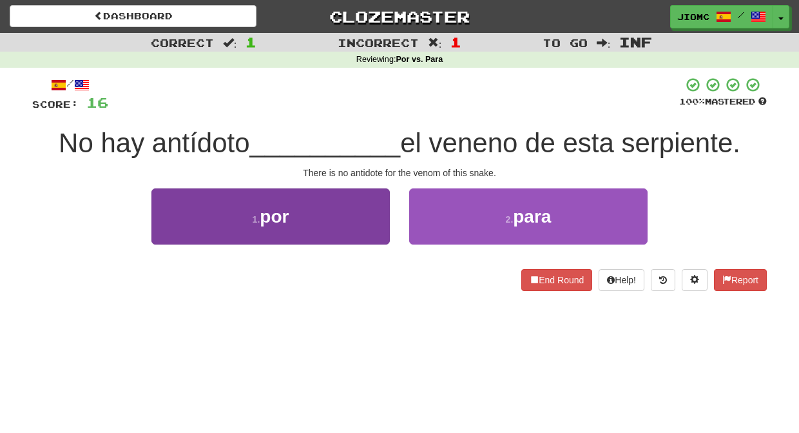
click at [363, 230] on button "1 . por" at bounding box center [270, 216] width 238 height 56
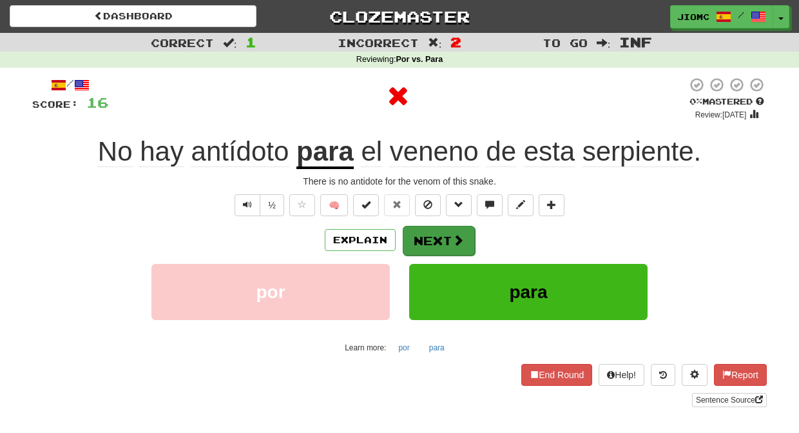
click at [425, 233] on button "Next" at bounding box center [439, 241] width 72 height 30
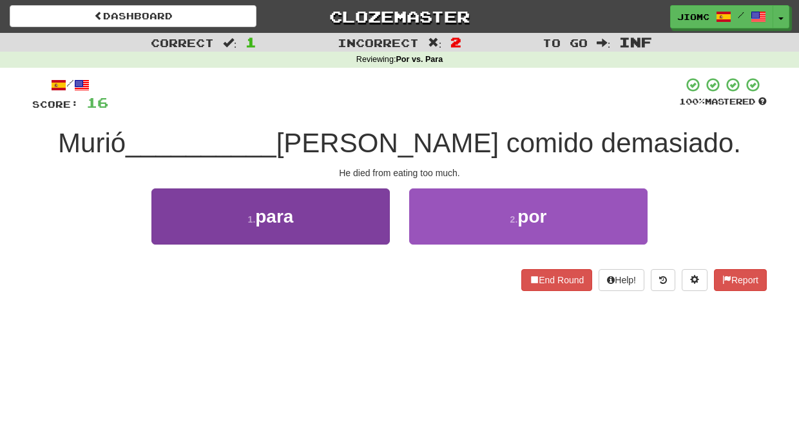
click at [366, 229] on button "1 . para" at bounding box center [270, 216] width 238 height 56
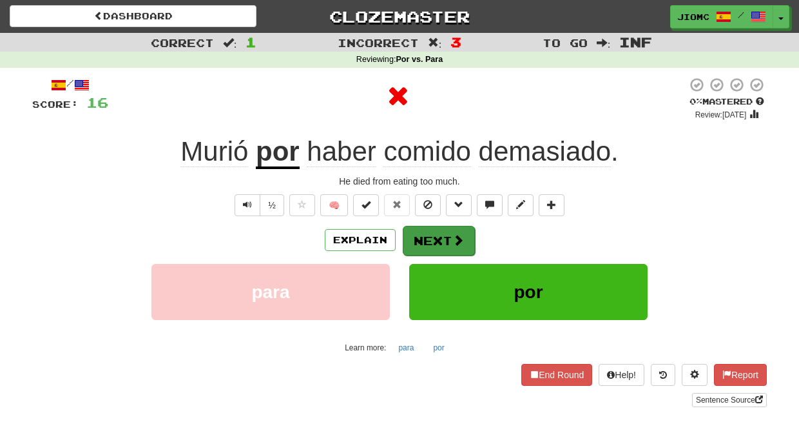
click at [424, 228] on button "Next" at bounding box center [439, 241] width 72 height 30
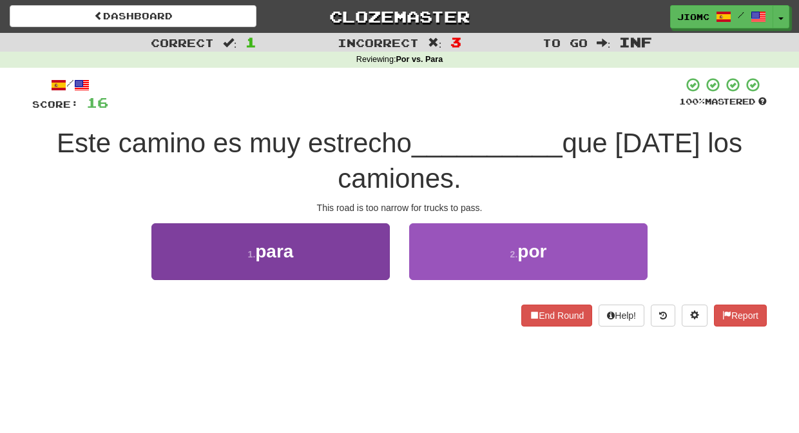
click at [367, 250] on button "1 . para" at bounding box center [270, 251] width 238 height 56
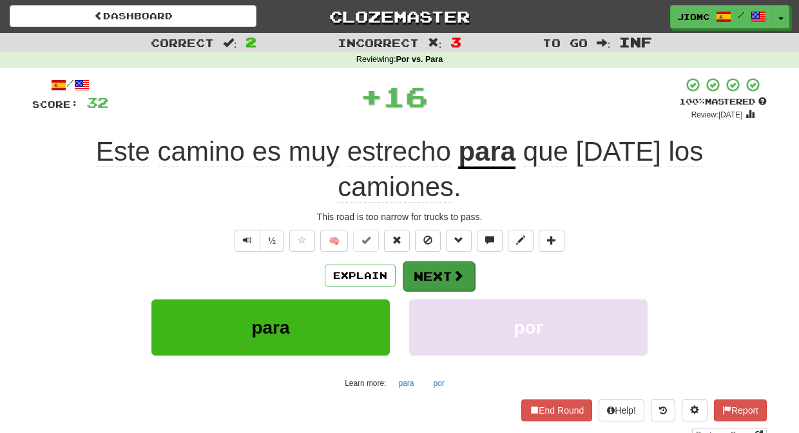
click at [438, 261] on button "Next" at bounding box center [439, 276] width 72 height 30
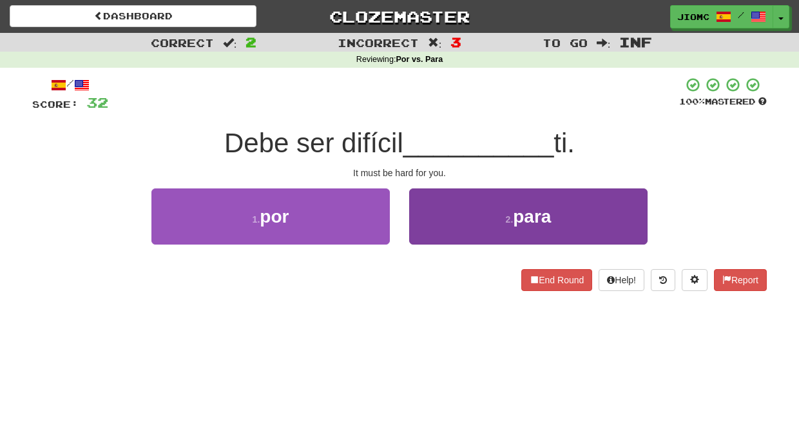
click at [429, 236] on button "2 . para" at bounding box center [528, 216] width 238 height 56
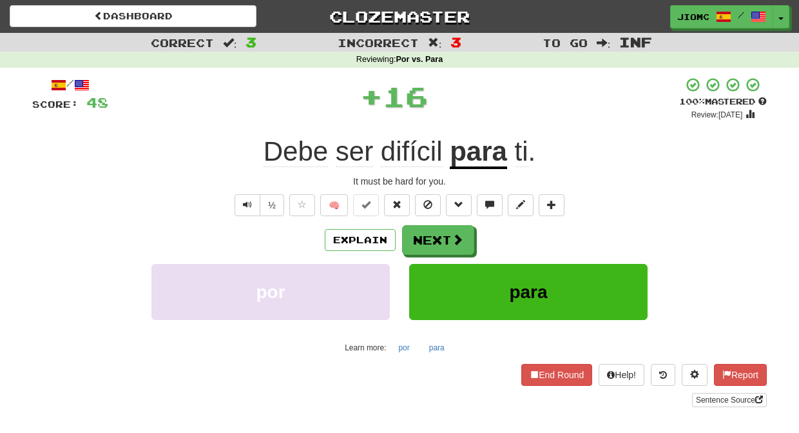
click at [429, 237] on button "Next" at bounding box center [438, 240] width 72 height 30
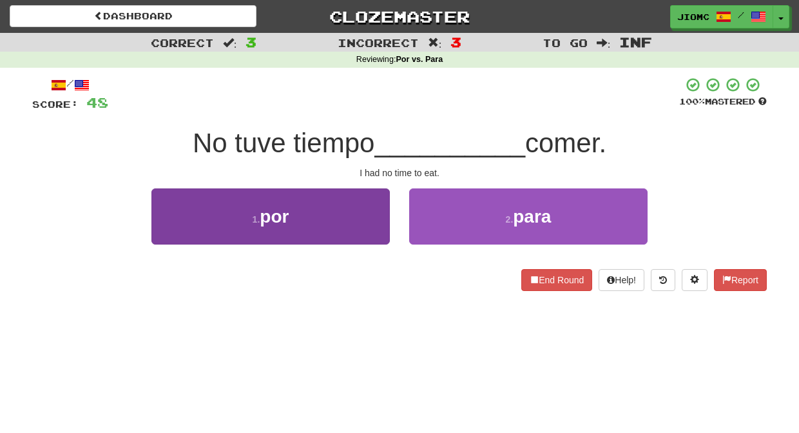
click at [368, 235] on button "1 . por" at bounding box center [270, 216] width 238 height 56
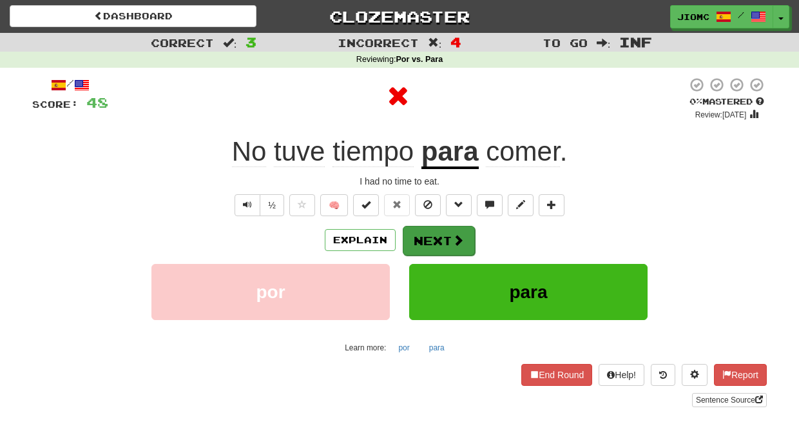
click at [431, 240] on button "Next" at bounding box center [439, 241] width 72 height 30
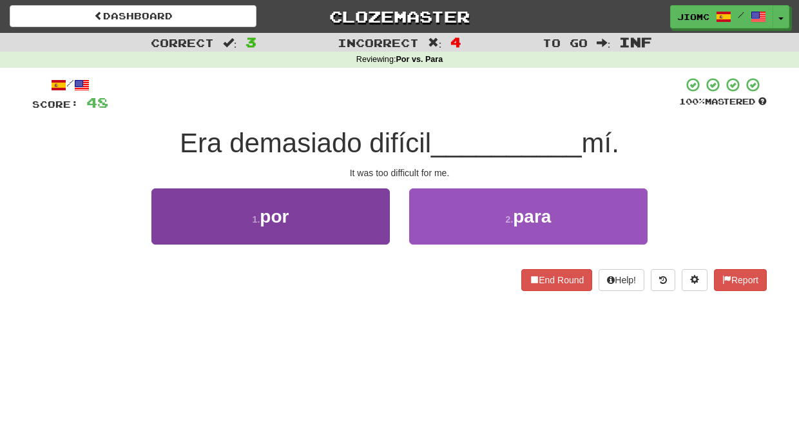
click at [371, 233] on button "1 . por" at bounding box center [270, 216] width 238 height 56
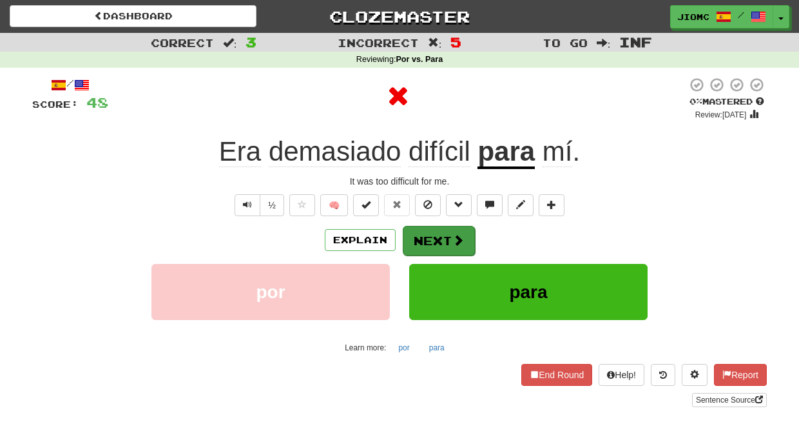
click at [429, 237] on button "Next" at bounding box center [439, 241] width 72 height 30
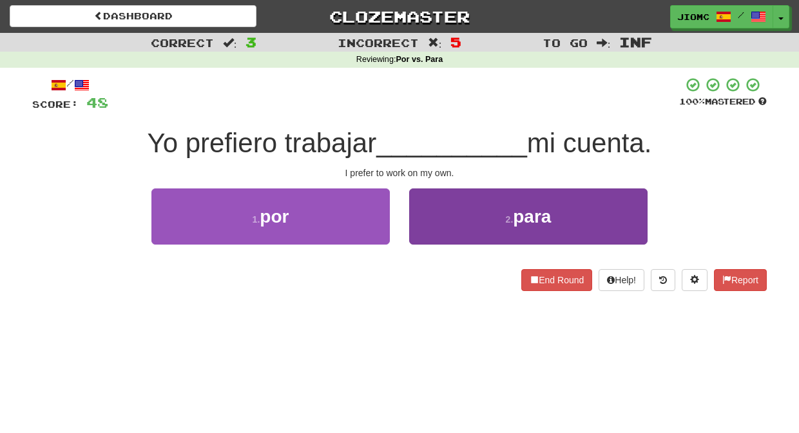
click at [420, 238] on button "2 . para" at bounding box center [528, 216] width 238 height 56
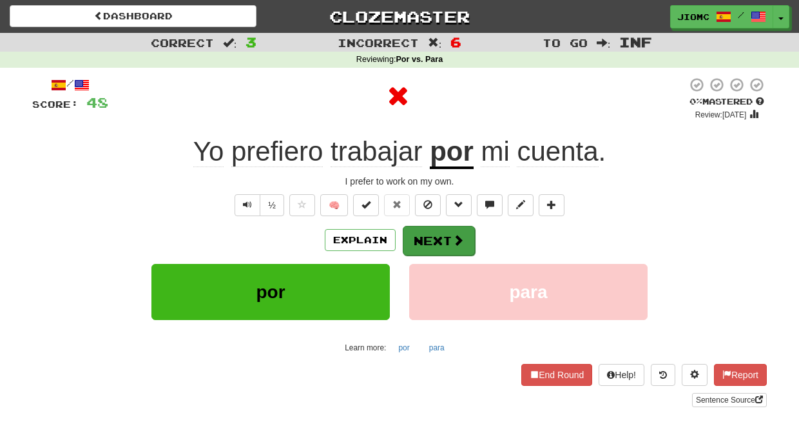
click at [421, 240] on button "Next" at bounding box center [439, 241] width 72 height 30
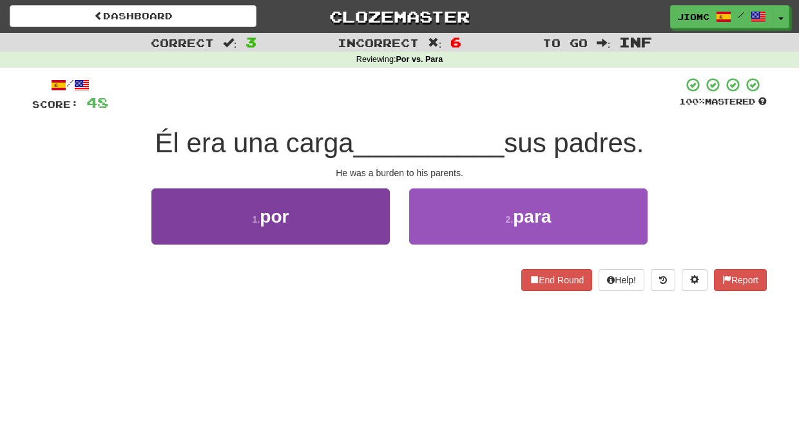
click at [371, 229] on button "1 . por" at bounding box center [270, 216] width 238 height 56
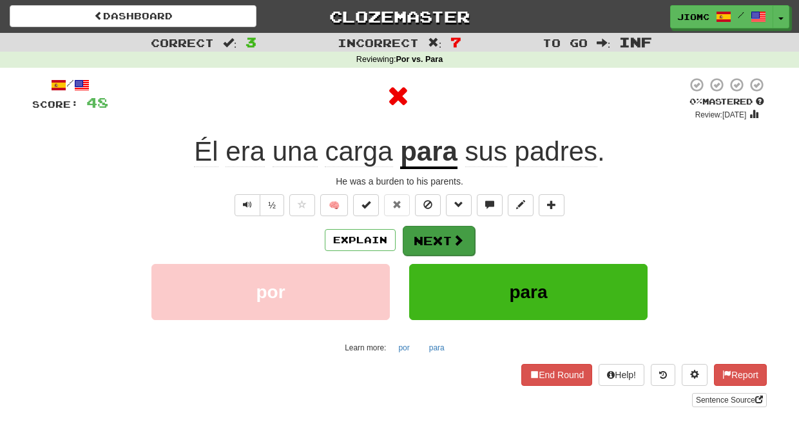
click at [427, 235] on button "Next" at bounding box center [439, 241] width 72 height 30
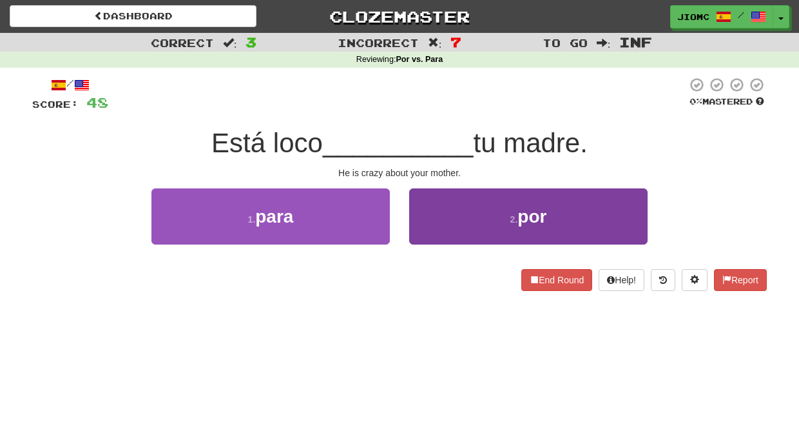
click at [422, 233] on button "2 . por" at bounding box center [528, 216] width 238 height 56
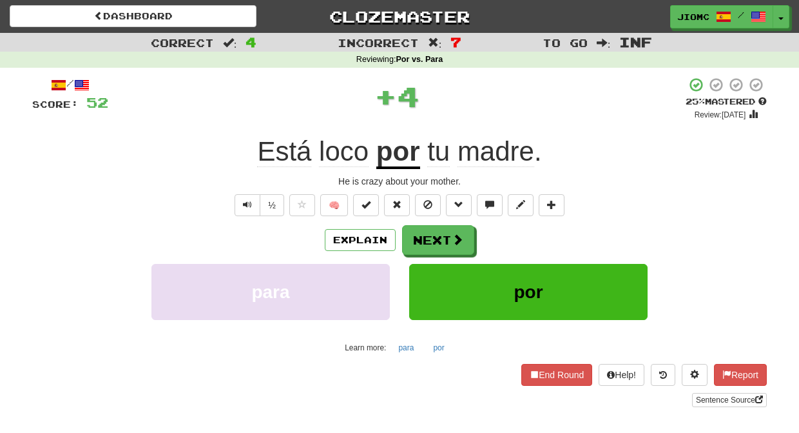
click at [422, 233] on button "Next" at bounding box center [438, 240] width 72 height 30
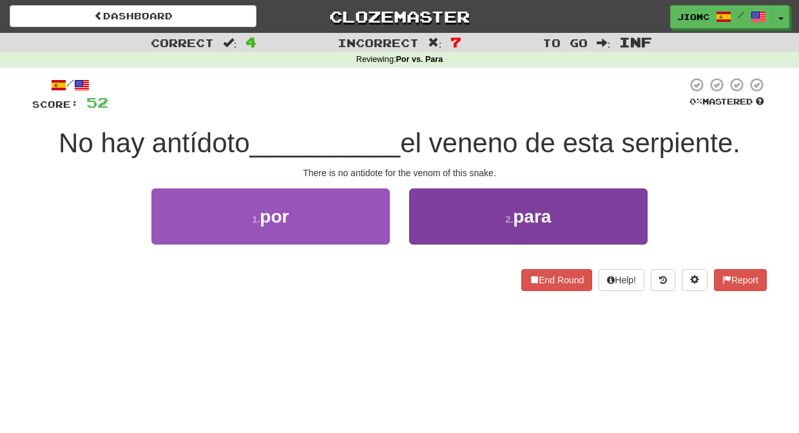
click at [423, 235] on button "2 . para" at bounding box center [528, 216] width 238 height 56
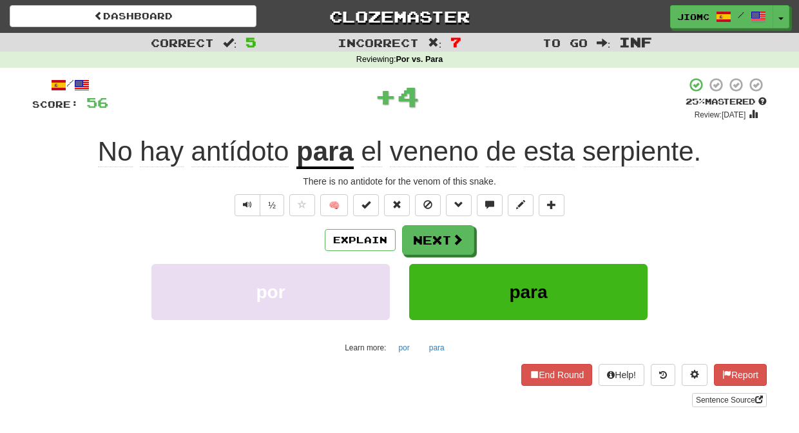
click at [423, 235] on button "Next" at bounding box center [438, 240] width 72 height 30
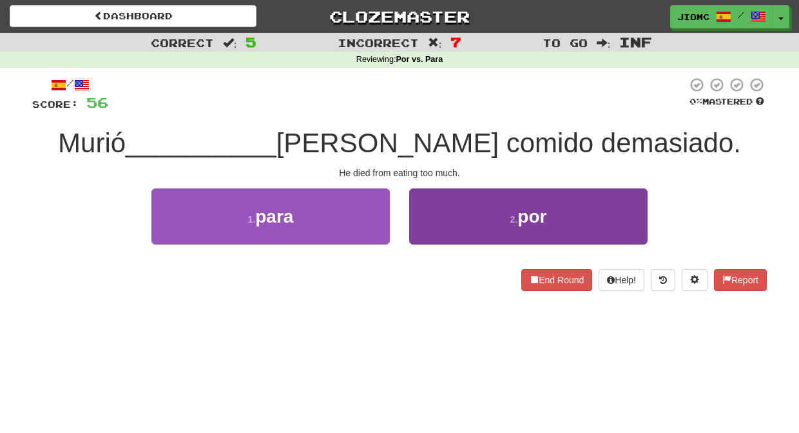
click at [424, 235] on button "2 . por" at bounding box center [528, 216] width 238 height 56
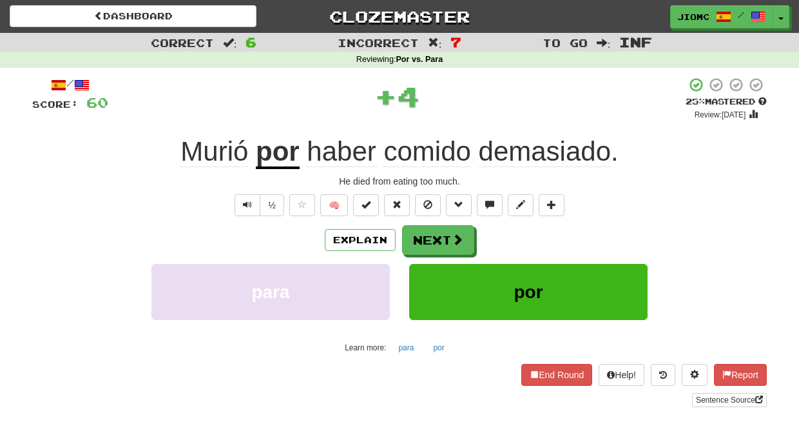
click at [424, 235] on button "Next" at bounding box center [438, 240] width 72 height 30
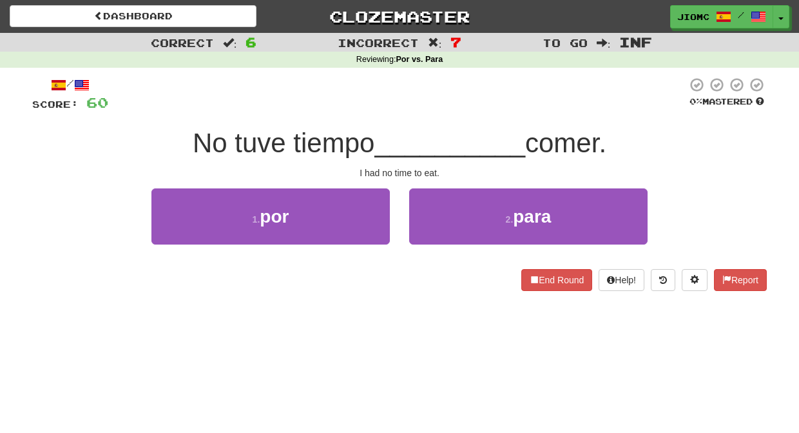
click at [424, 235] on button "2 . para" at bounding box center [528, 216] width 238 height 56
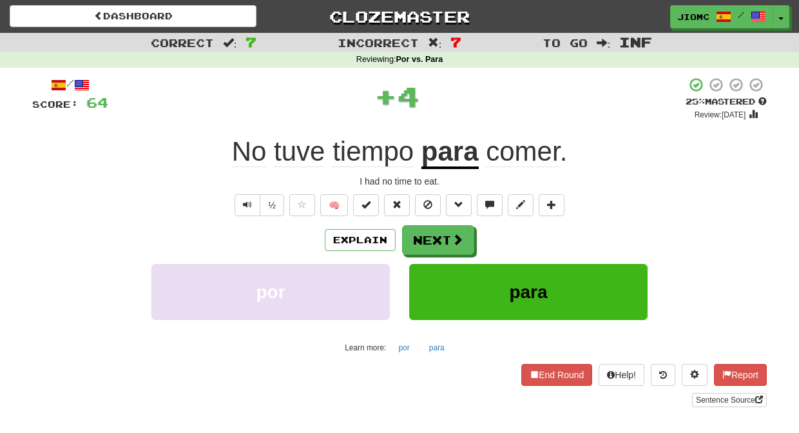
click at [424, 235] on button "Next" at bounding box center [438, 240] width 72 height 30
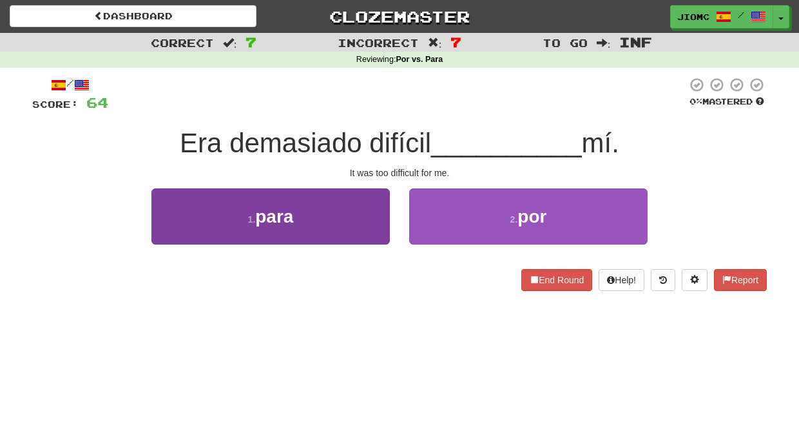
click at [374, 233] on button "1 . para" at bounding box center [270, 216] width 238 height 56
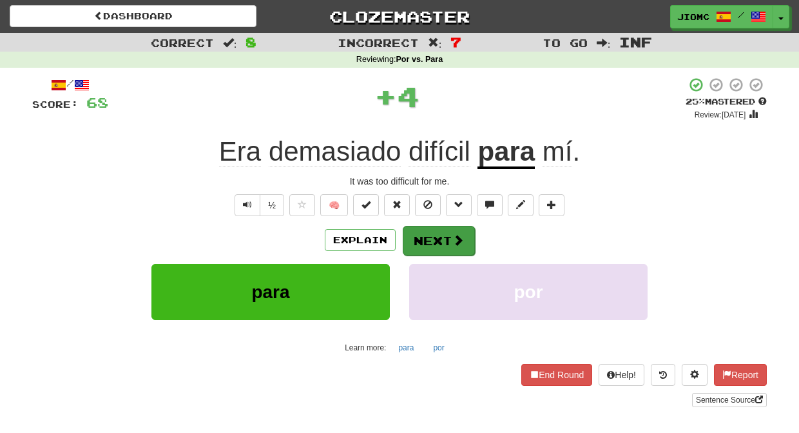
click at [411, 235] on button "Next" at bounding box center [439, 241] width 72 height 30
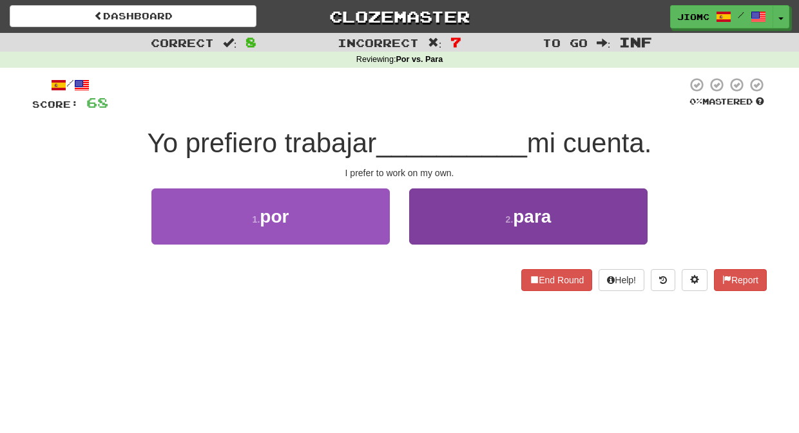
click at [414, 233] on button "2 . para" at bounding box center [528, 216] width 238 height 56
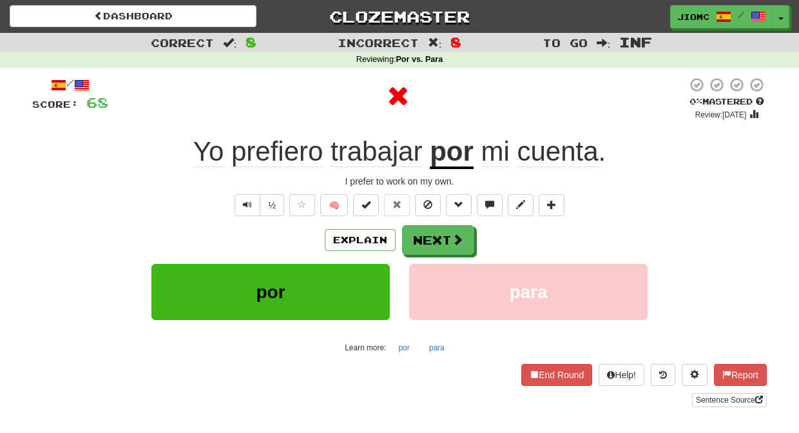
click at [414, 233] on button "Next" at bounding box center [438, 240] width 72 height 30
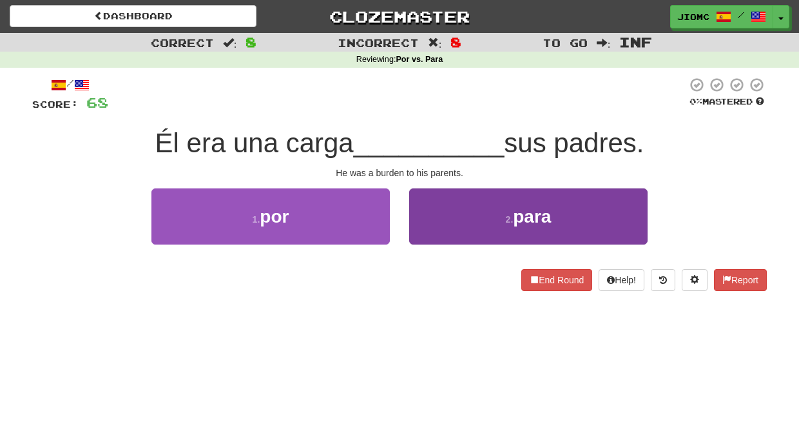
click at [418, 229] on button "2 . para" at bounding box center [528, 216] width 238 height 56
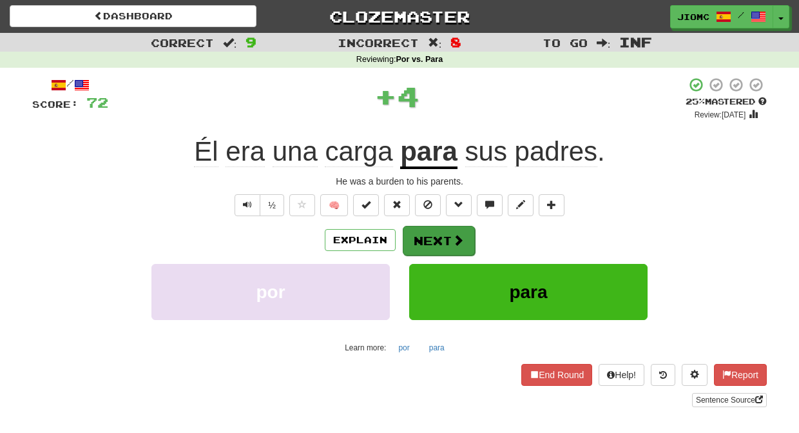
click at [419, 229] on button "Next" at bounding box center [439, 241] width 72 height 30
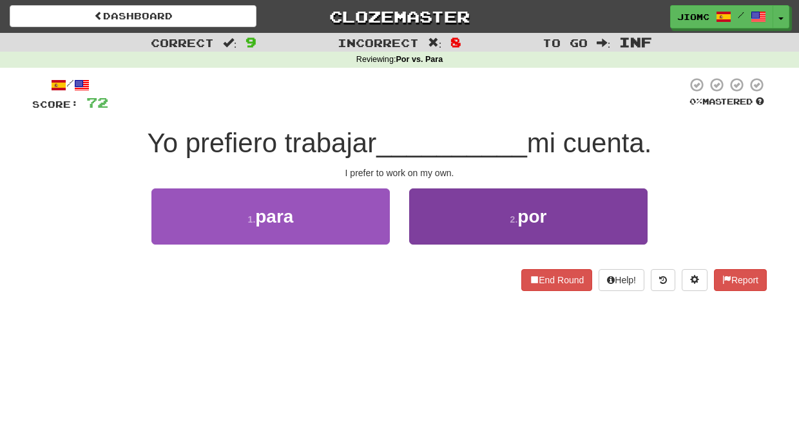
click at [422, 229] on button "2 . por" at bounding box center [528, 216] width 238 height 56
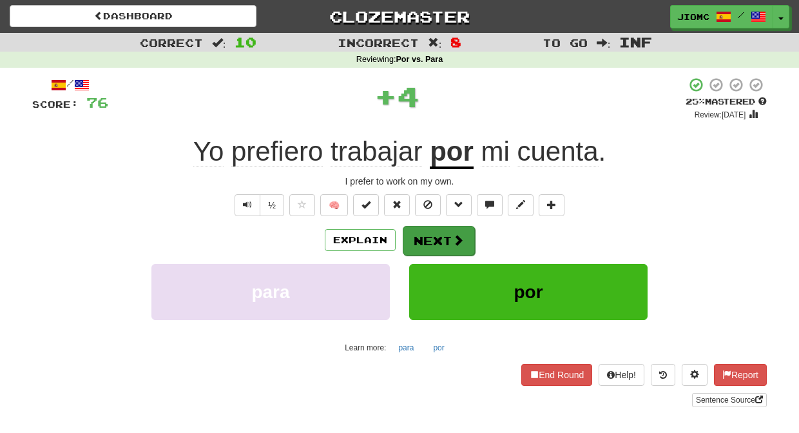
click at [421, 229] on button "Next" at bounding box center [439, 241] width 72 height 30
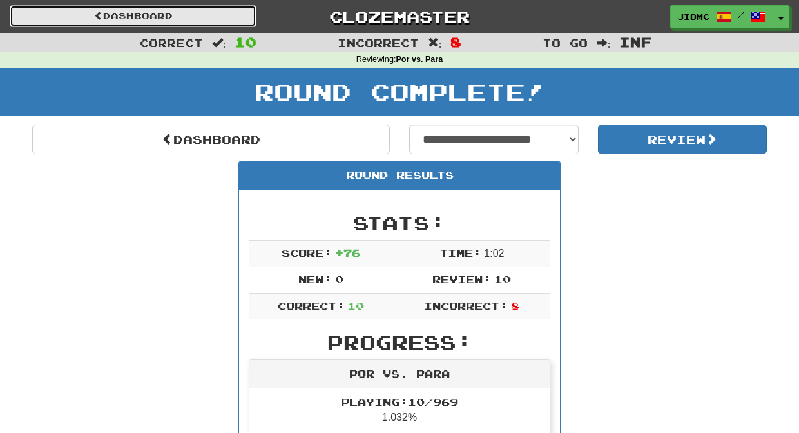
click at [228, 17] on link "Dashboard" at bounding box center [133, 16] width 247 height 22
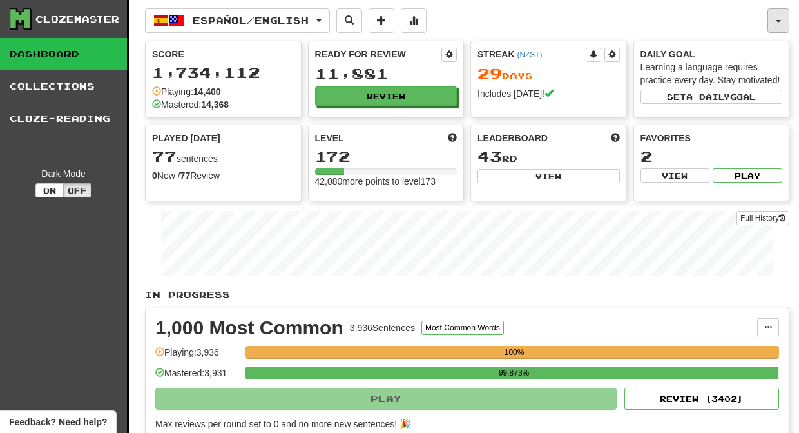
click at [775, 19] on button "button" at bounding box center [779, 20] width 22 height 24
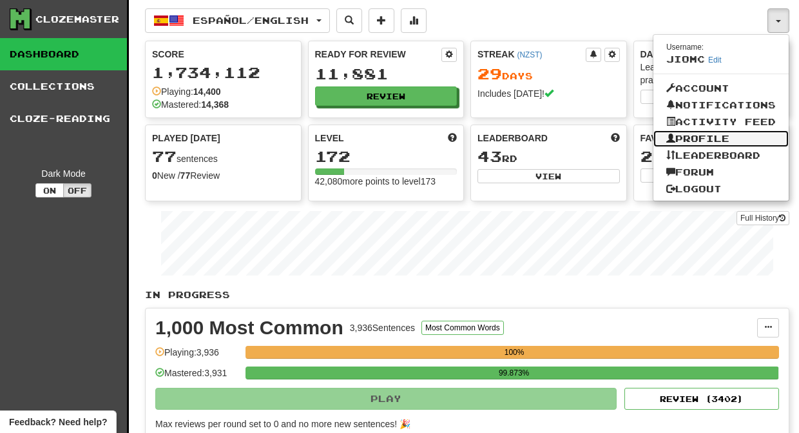
click at [721, 141] on link "Profile" at bounding box center [721, 138] width 135 height 17
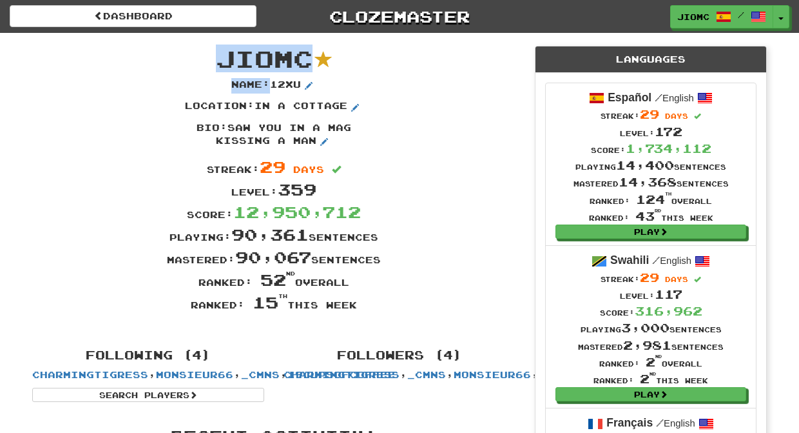
drag, startPoint x: 384, startPoint y: 309, endPoint x: 217, endPoint y: 59, distance: 300.2
click at [217, 59] on div "JioMc Name : 12xu Location : in a cottage Bio : saw you in a mag kissing a man …" at bounding box center [274, 184] width 503 height 303
click at [217, 60] on span "JioMc" at bounding box center [264, 58] width 97 height 28
drag, startPoint x: 219, startPoint y: 54, endPoint x: 400, endPoint y: 306, distance: 309.5
click at [400, 306] on div "JioMc Name : 12xu Location : in a cottage Bio : saw you in a mag kissing a man …" at bounding box center [274, 184] width 503 height 303
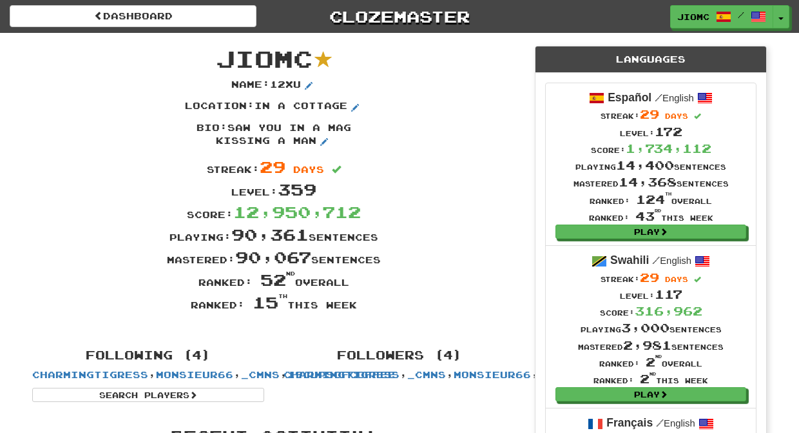
click at [401, 306] on div "Ranked: 15 th this week" at bounding box center [274, 302] width 503 height 23
click at [784, 17] on button "Toggle Dropdown" at bounding box center [782, 17] width 17 height 23
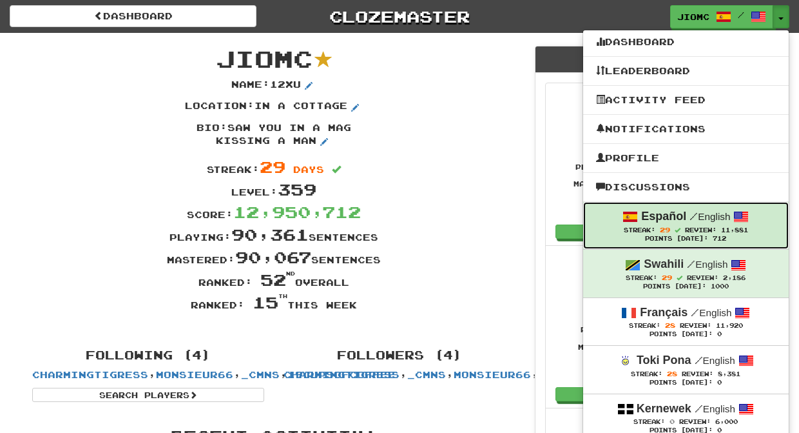
click at [668, 226] on span "29" at bounding box center [665, 230] width 10 height 8
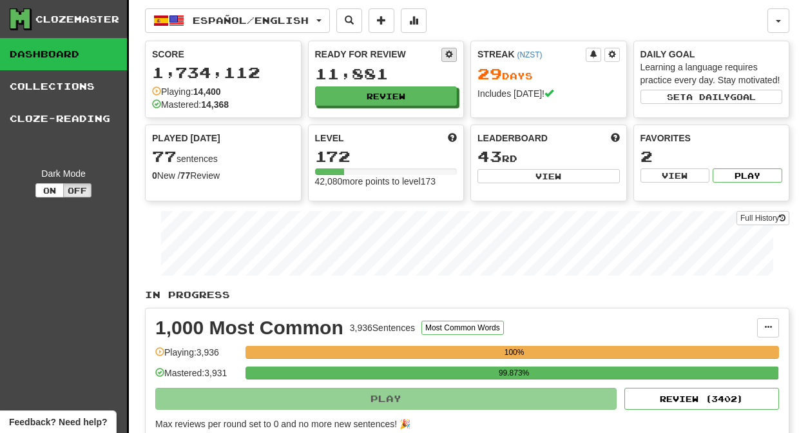
click at [448, 55] on span at bounding box center [449, 54] width 8 height 8
select select "*"
select select "**"
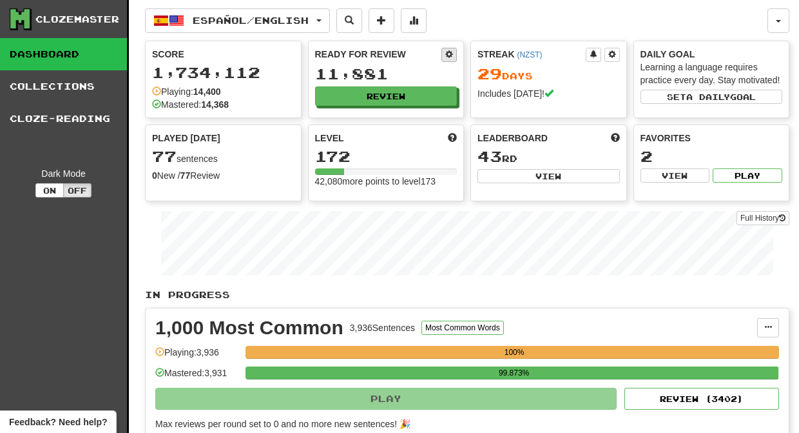
select select "***"
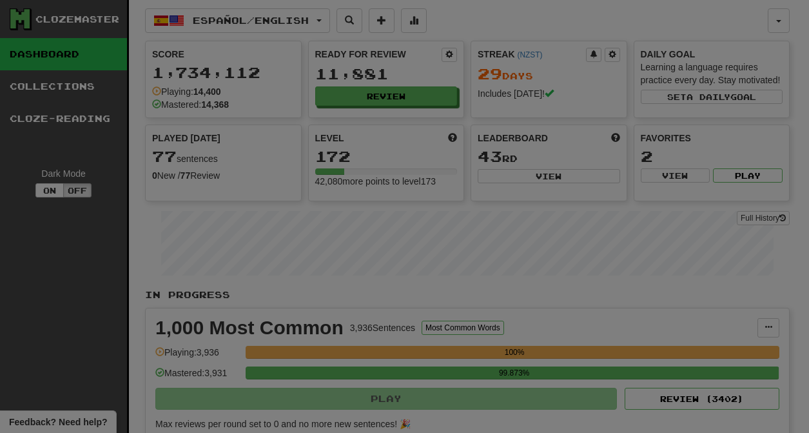
select select "*"
select select "*********"
select select "*"
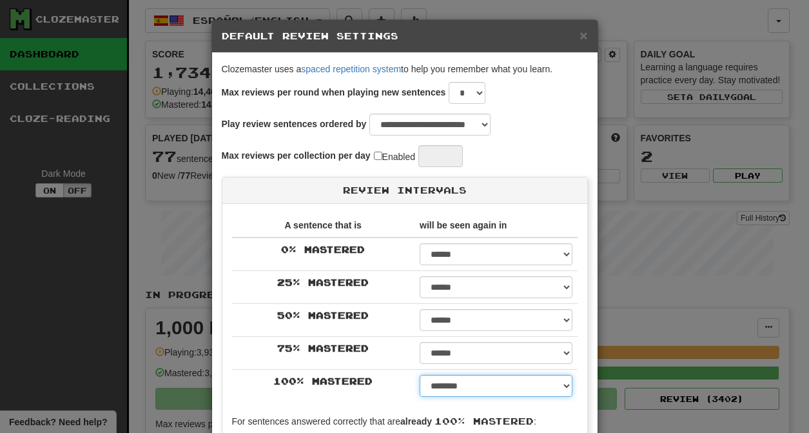
select select "**"
click at [0, 0] on option "*******" at bounding box center [0, 0] width 0 height 0
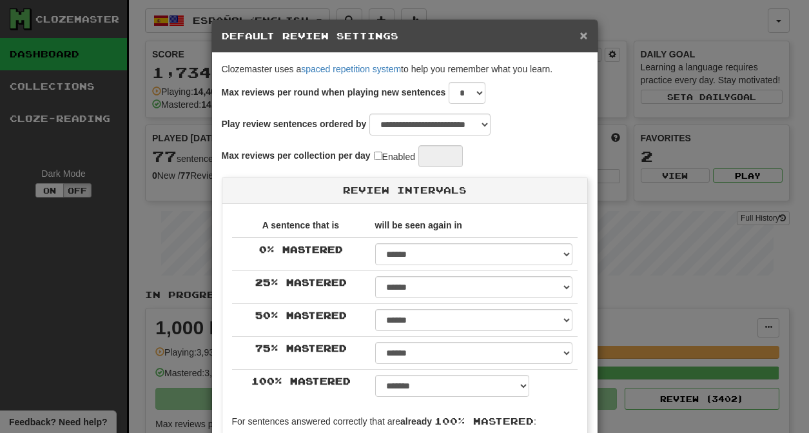
click at [580, 39] on span "×" at bounding box center [583, 35] width 8 height 15
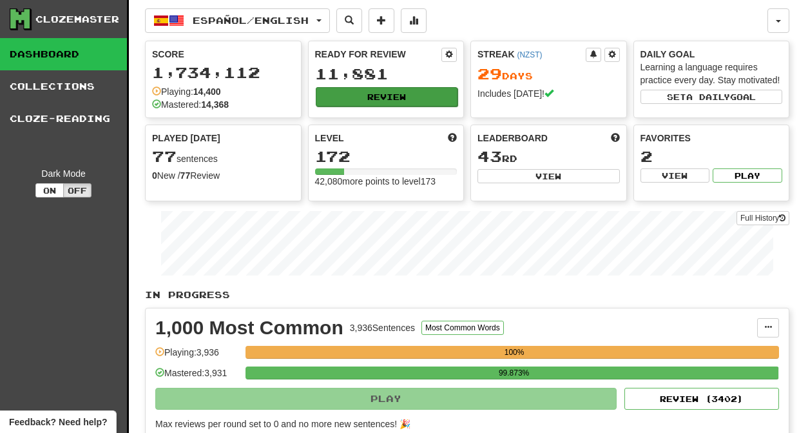
click at [388, 96] on button "Review" at bounding box center [387, 96] width 142 height 19
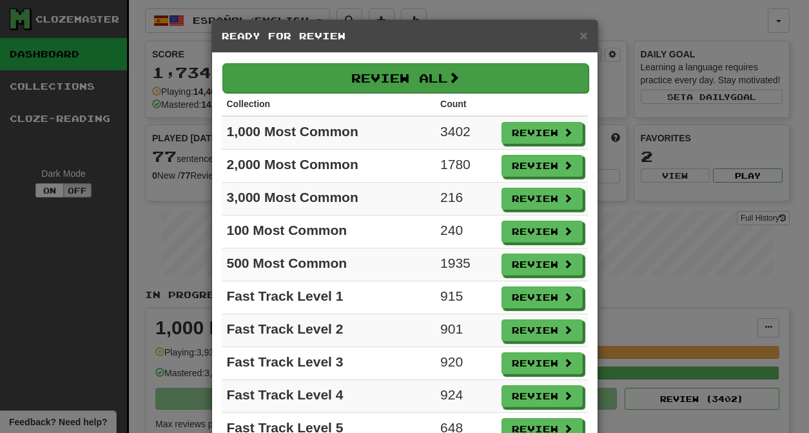
click at [389, 79] on button "Review All" at bounding box center [405, 78] width 366 height 30
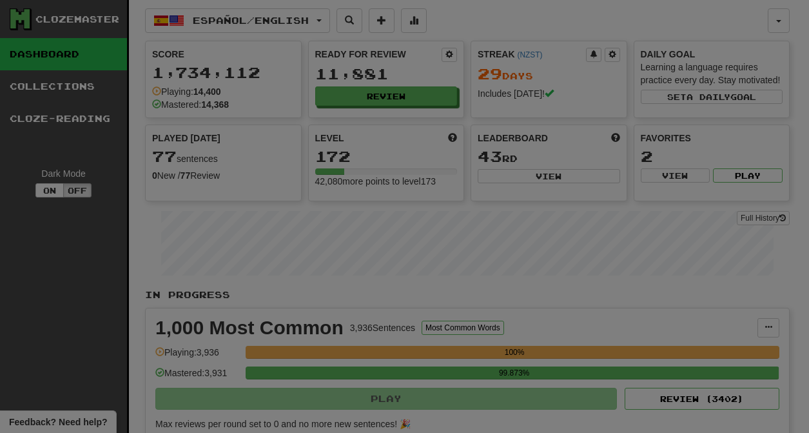
select select "********"
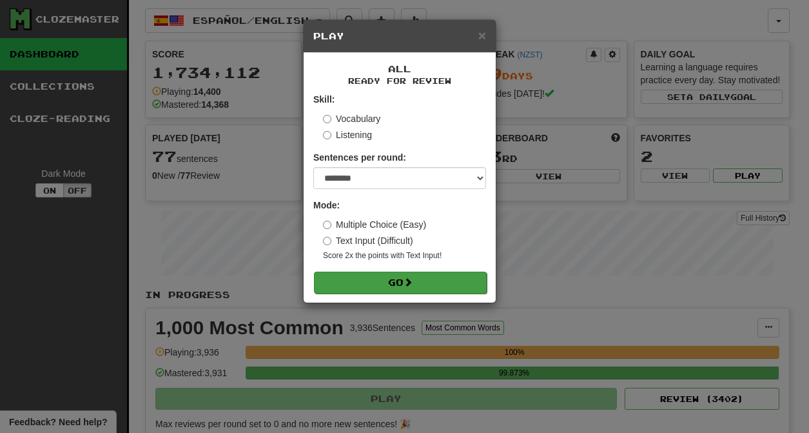
click at [413, 285] on span at bounding box center [408, 281] width 9 height 9
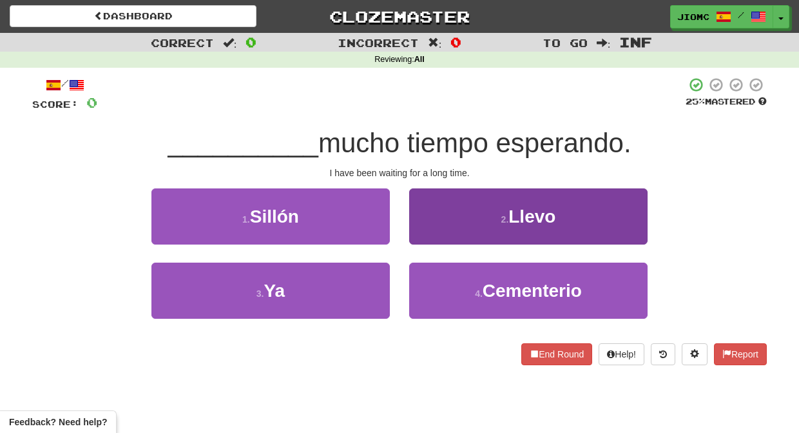
click at [435, 237] on button "2 . [GEOGRAPHIC_DATA]" at bounding box center [528, 216] width 238 height 56
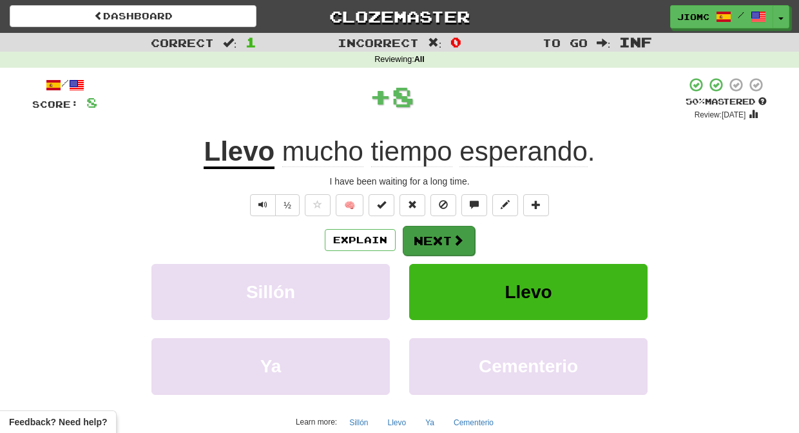
click at [433, 237] on button "Next" at bounding box center [439, 241] width 72 height 30
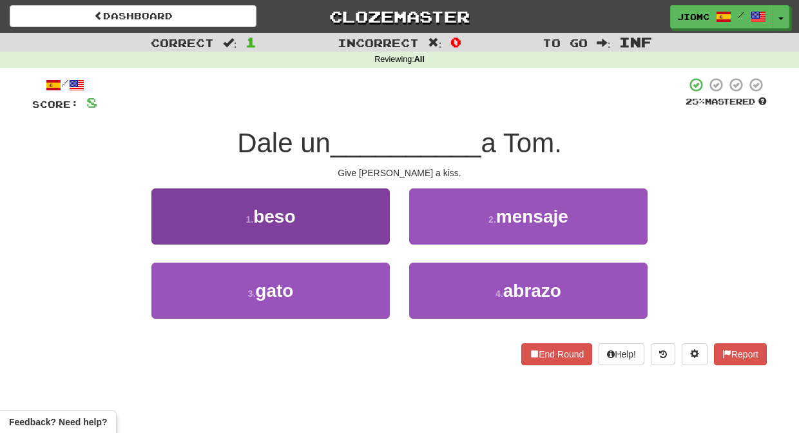
click at [362, 226] on button "1 . beso" at bounding box center [270, 216] width 238 height 56
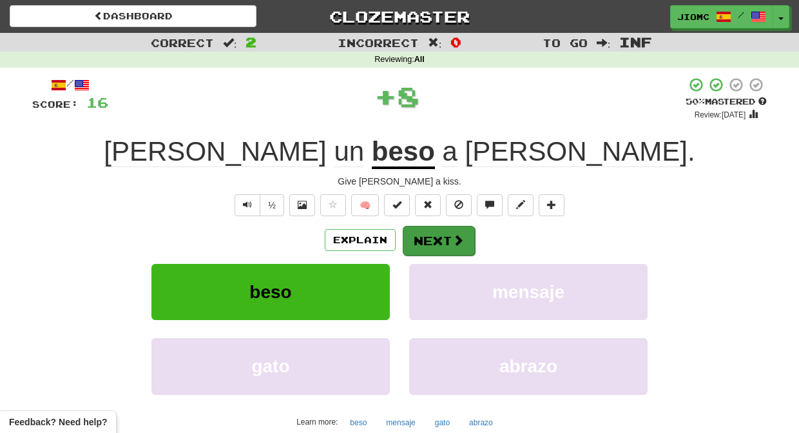
click at [425, 233] on button "Next" at bounding box center [439, 241] width 72 height 30
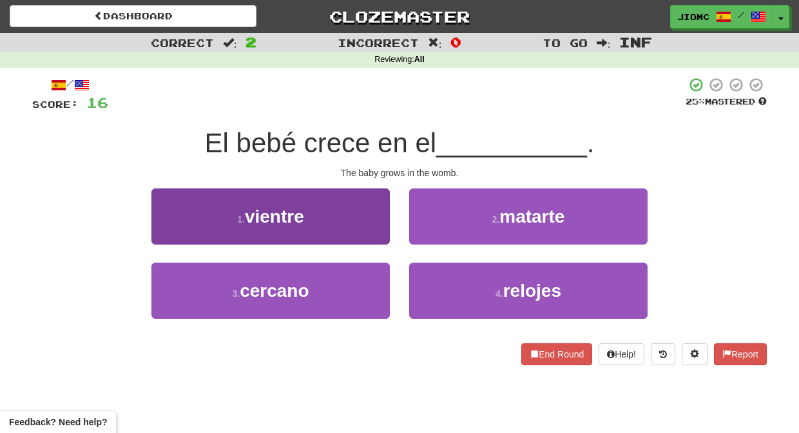
click at [366, 226] on button "1 . [GEOGRAPHIC_DATA]" at bounding box center [270, 216] width 238 height 56
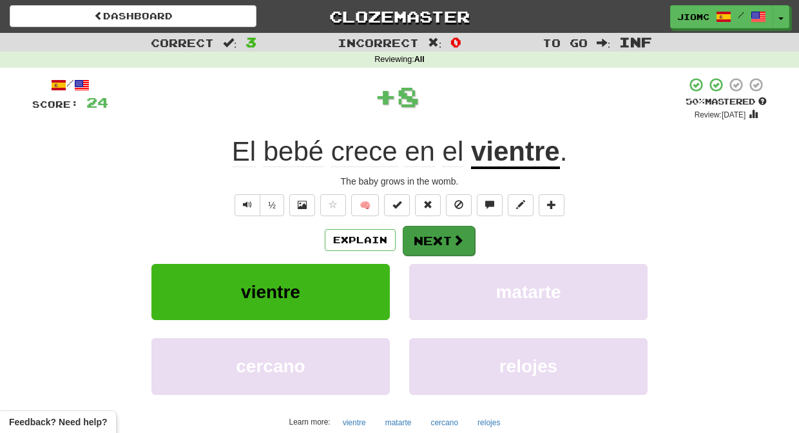
click at [423, 233] on button "Next" at bounding box center [439, 241] width 72 height 30
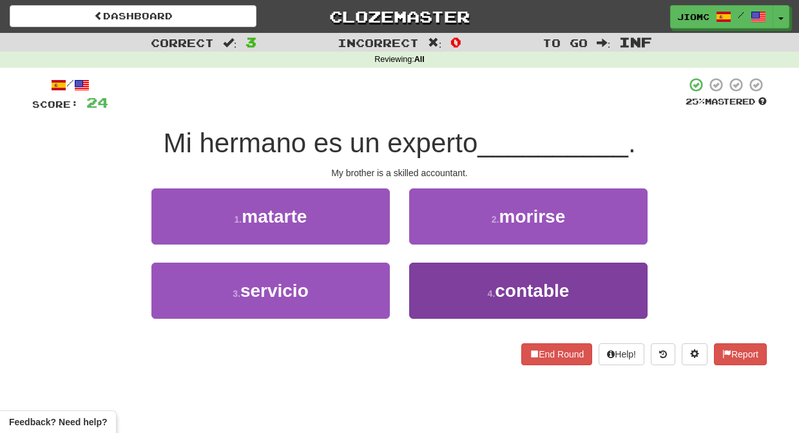
click at [433, 277] on button "4 . contable" at bounding box center [528, 290] width 238 height 56
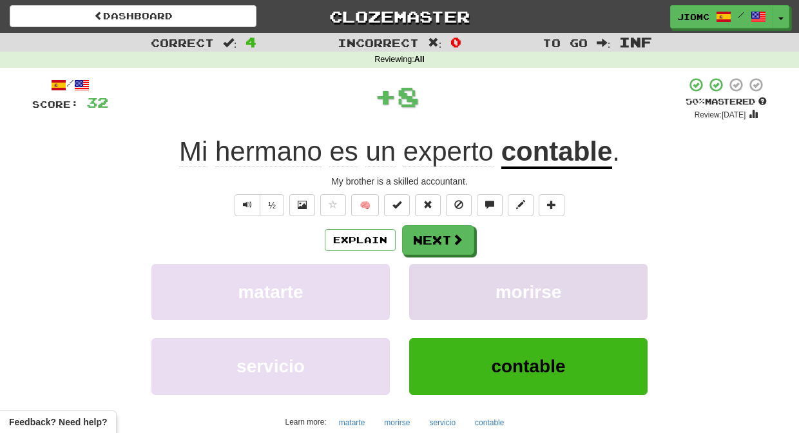
click at [433, 276] on button "morirse" at bounding box center [528, 292] width 238 height 56
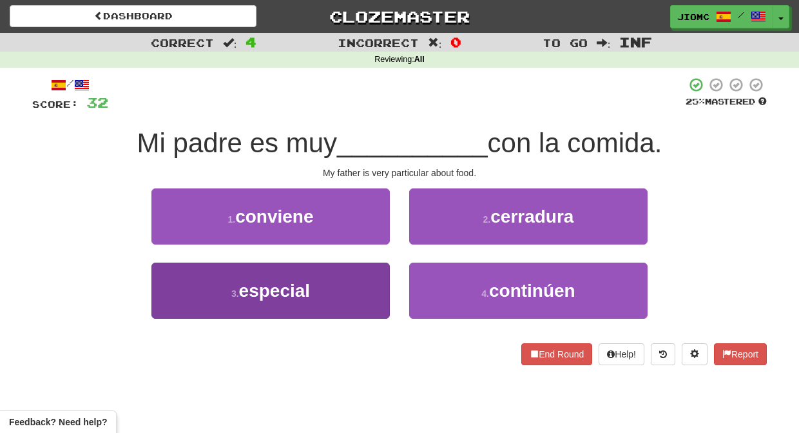
click at [375, 282] on button "3 . especial" at bounding box center [270, 290] width 238 height 56
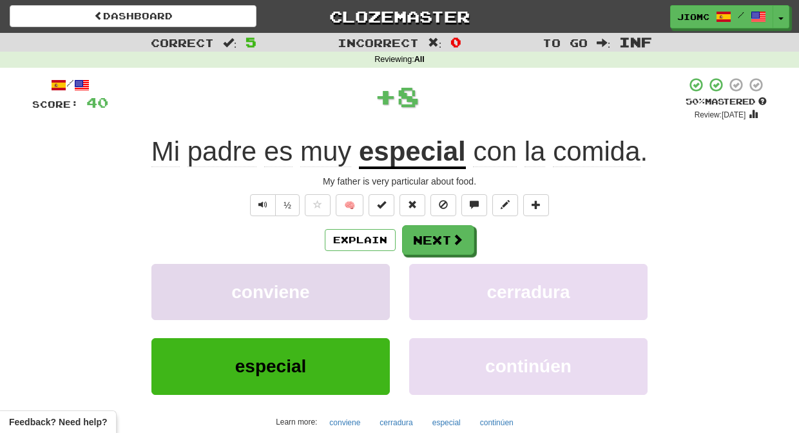
click at [376, 282] on button "conviene" at bounding box center [270, 292] width 238 height 56
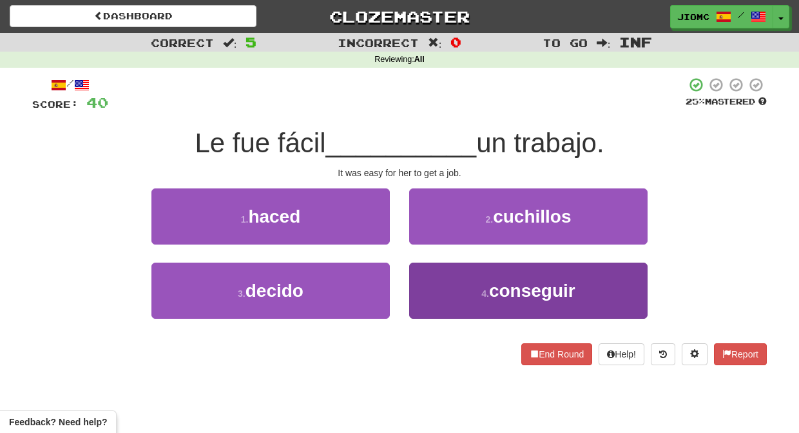
click at [418, 270] on button "4 . conseguir" at bounding box center [528, 290] width 238 height 56
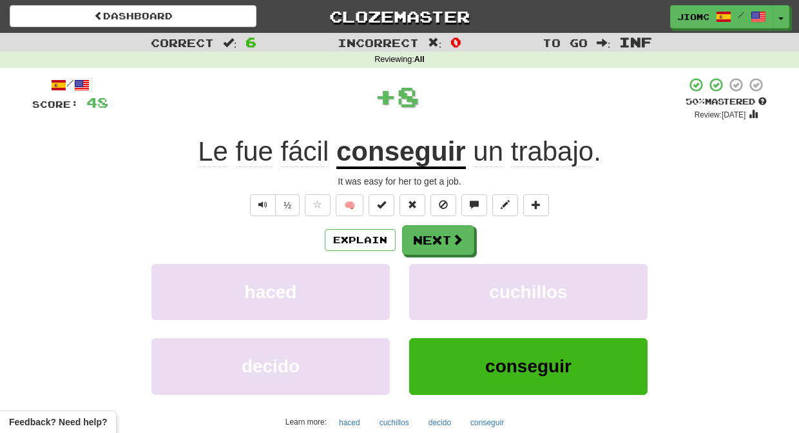
click at [418, 270] on button "cuchillos" at bounding box center [528, 292] width 238 height 56
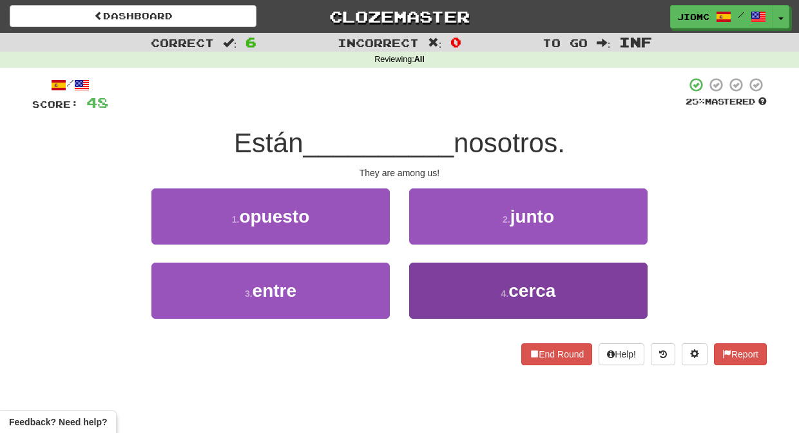
click at [425, 271] on button "4 . cerca" at bounding box center [528, 290] width 238 height 56
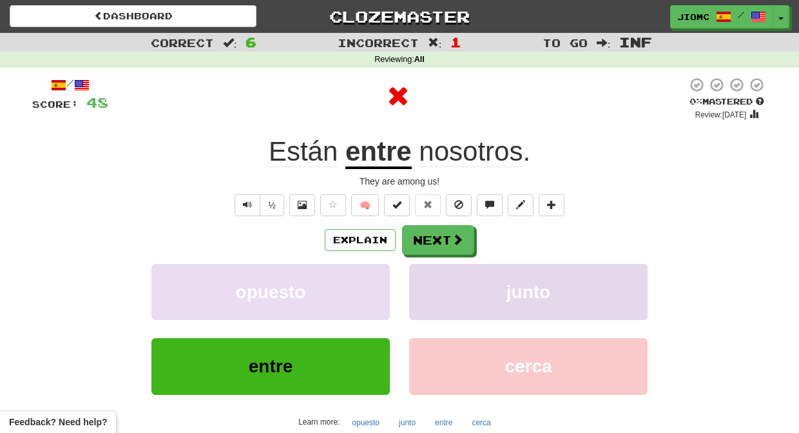
click at [425, 271] on button "junto" at bounding box center [528, 292] width 238 height 56
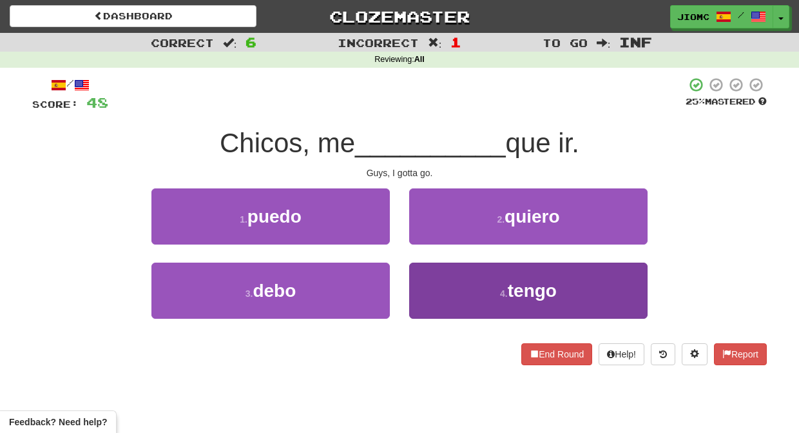
click at [430, 280] on button "4 . tengo" at bounding box center [528, 290] width 238 height 56
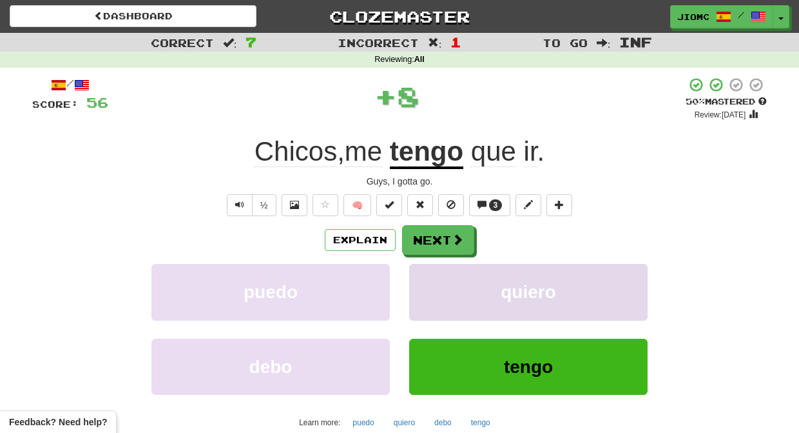
click at [430, 280] on button "quiero" at bounding box center [528, 292] width 238 height 56
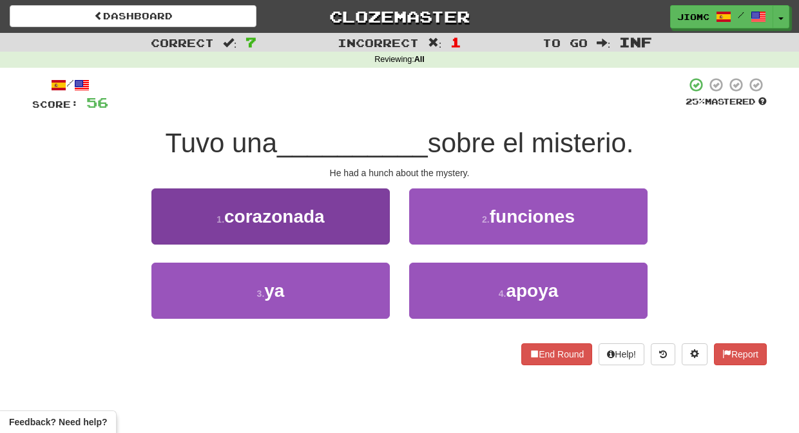
click at [373, 232] on button "1 . corazonada" at bounding box center [270, 216] width 238 height 56
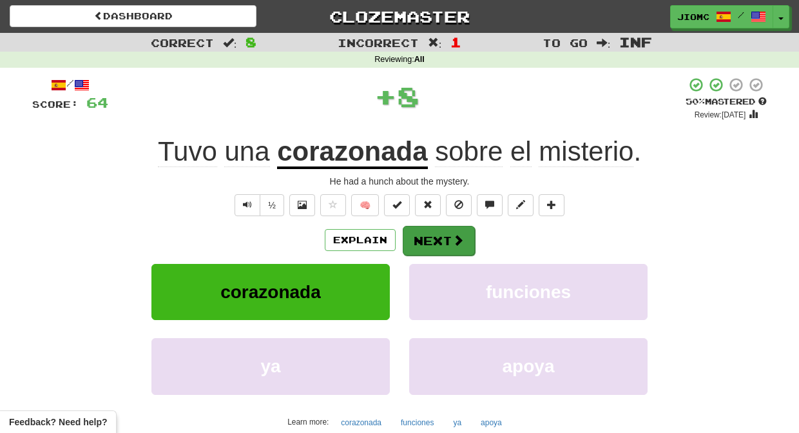
click at [429, 243] on button "Next" at bounding box center [439, 241] width 72 height 30
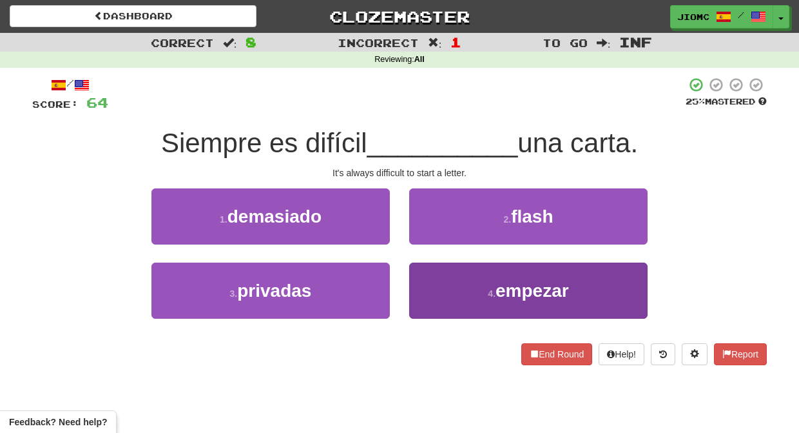
click at [422, 277] on button "4 . empezar" at bounding box center [528, 290] width 238 height 56
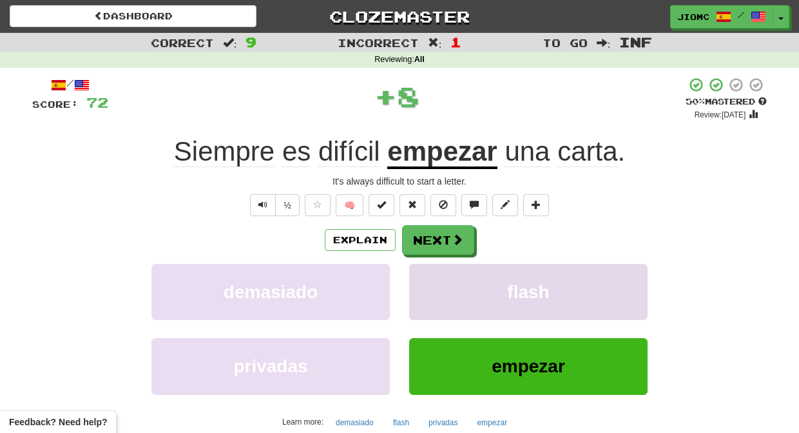
click at [423, 274] on button "flash" at bounding box center [528, 292] width 238 height 56
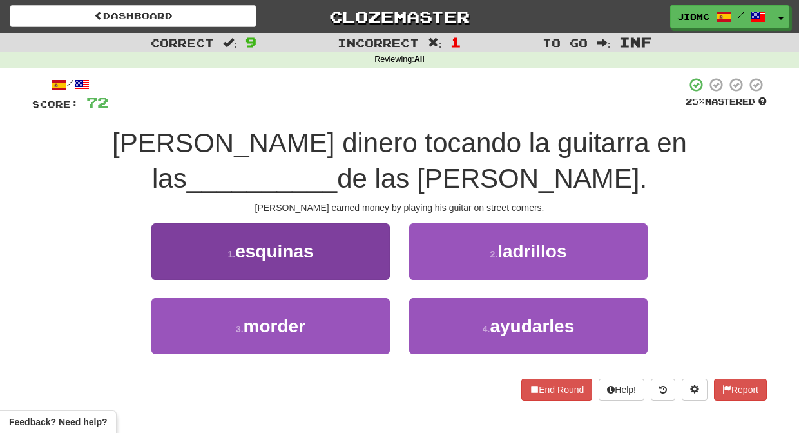
click at [358, 269] on button "1 . esquinas" at bounding box center [270, 251] width 238 height 56
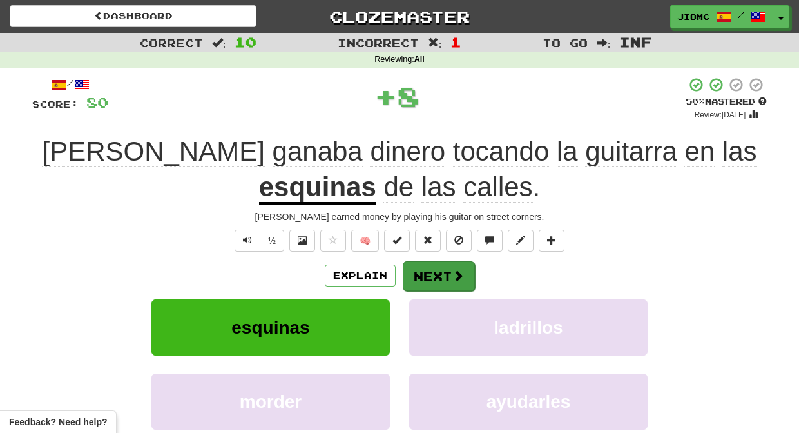
click at [423, 276] on button "Next" at bounding box center [439, 276] width 72 height 30
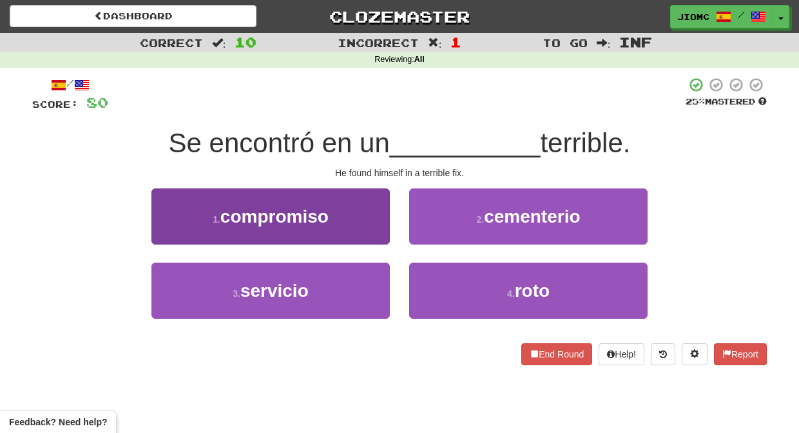
click at [362, 229] on button "1 . compromiso" at bounding box center [270, 216] width 238 height 56
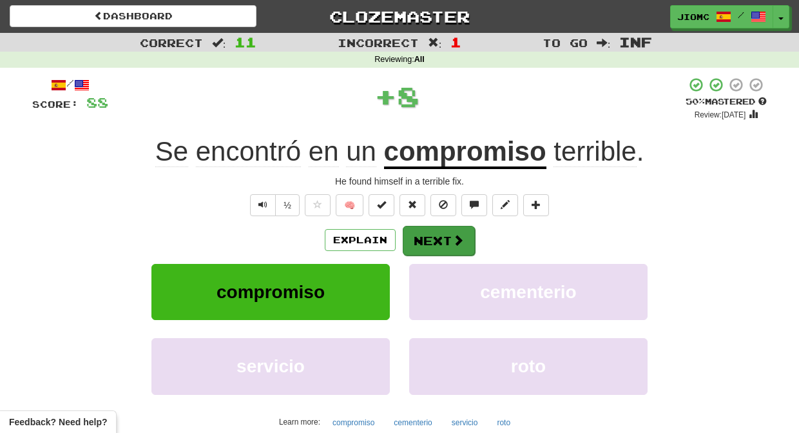
click at [429, 238] on button "Next" at bounding box center [439, 241] width 72 height 30
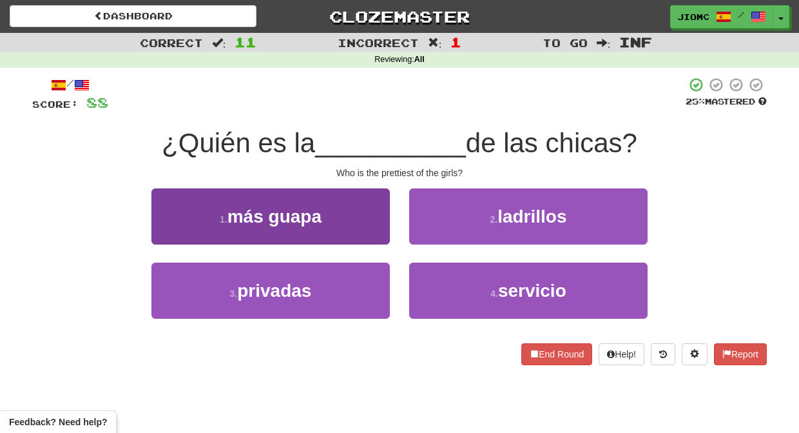
click at [360, 231] on button "1 . más guapa" at bounding box center [270, 216] width 238 height 56
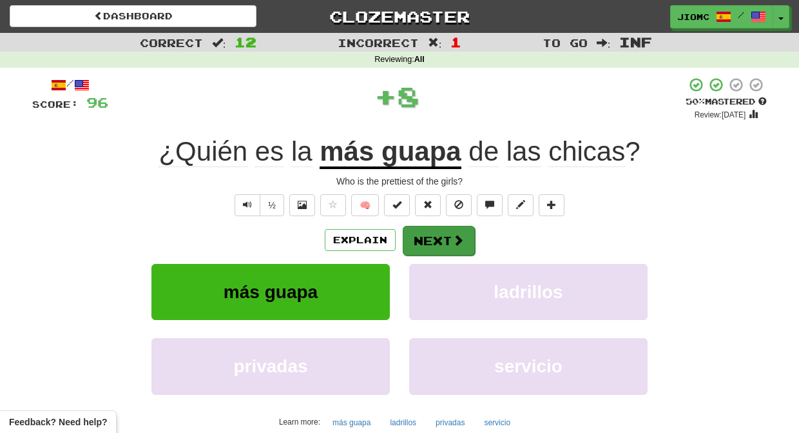
click at [414, 235] on button "Next" at bounding box center [439, 241] width 72 height 30
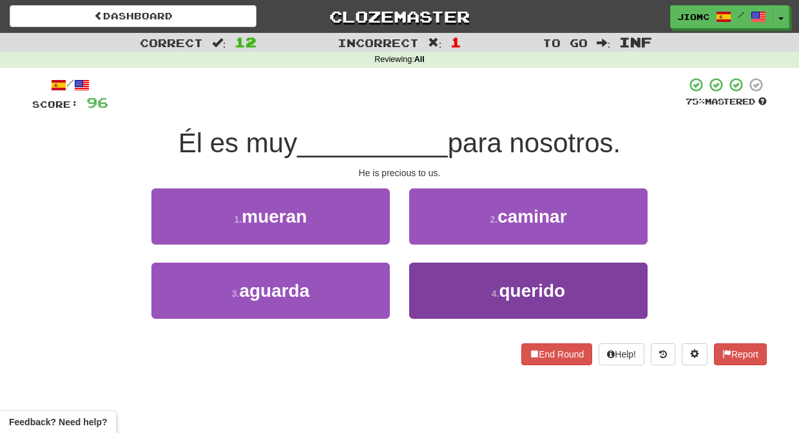
click at [433, 282] on button "4 . querido" at bounding box center [528, 290] width 238 height 56
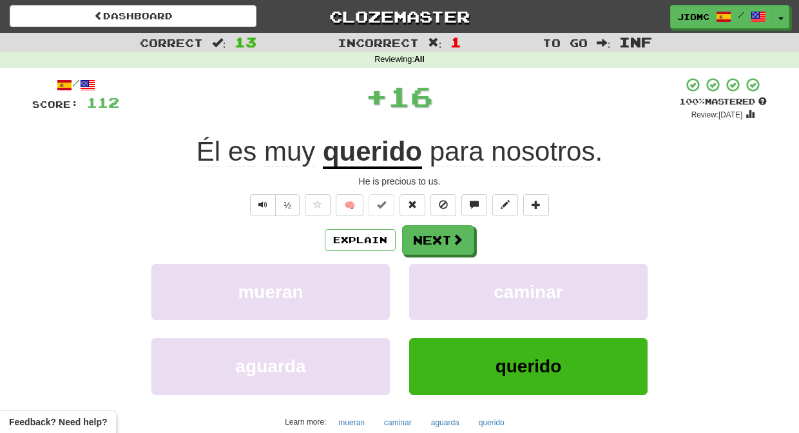
click at [433, 282] on button "caminar" at bounding box center [528, 292] width 238 height 56
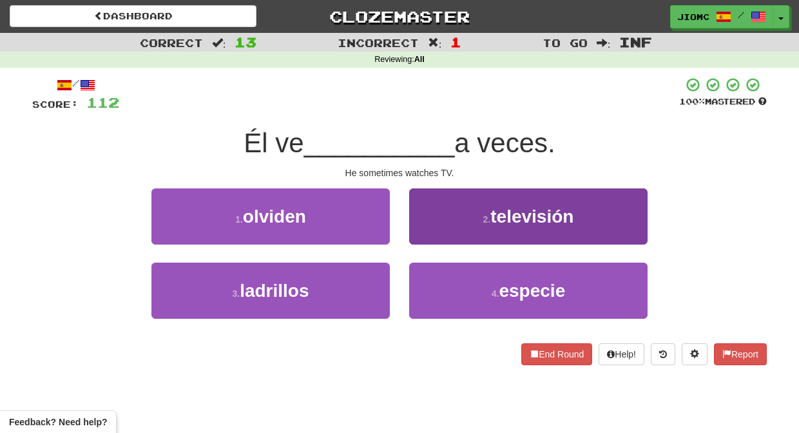
click at [424, 228] on button "2 . televisión" at bounding box center [528, 216] width 238 height 56
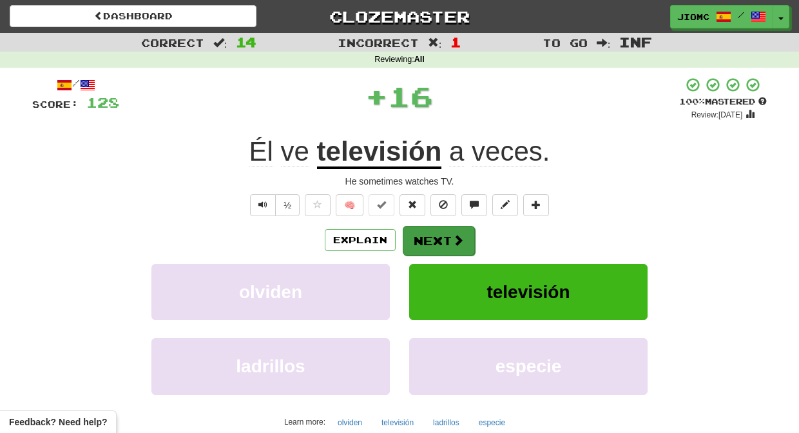
click at [427, 233] on button "Next" at bounding box center [439, 241] width 72 height 30
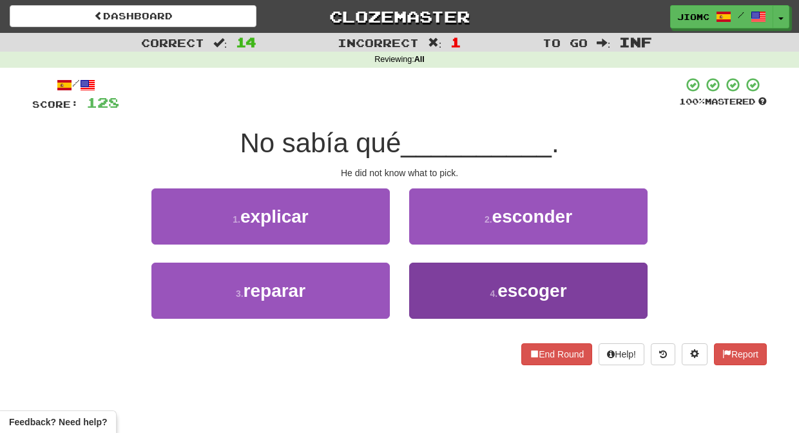
click at [436, 278] on button "4 . escoger" at bounding box center [528, 290] width 238 height 56
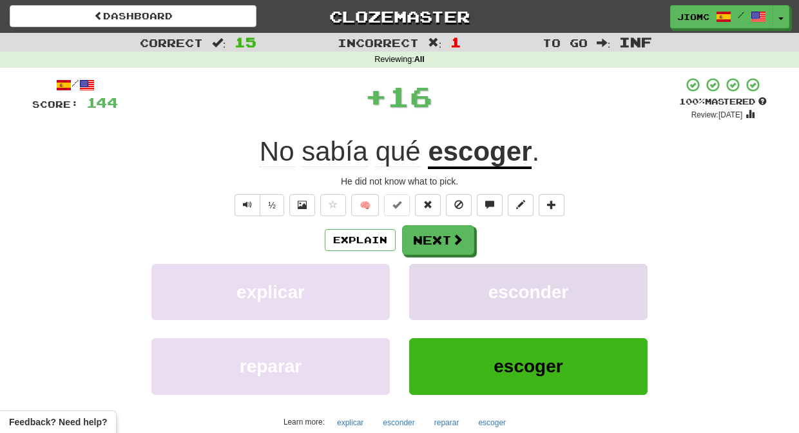
click at [436, 279] on button "esconder" at bounding box center [528, 292] width 238 height 56
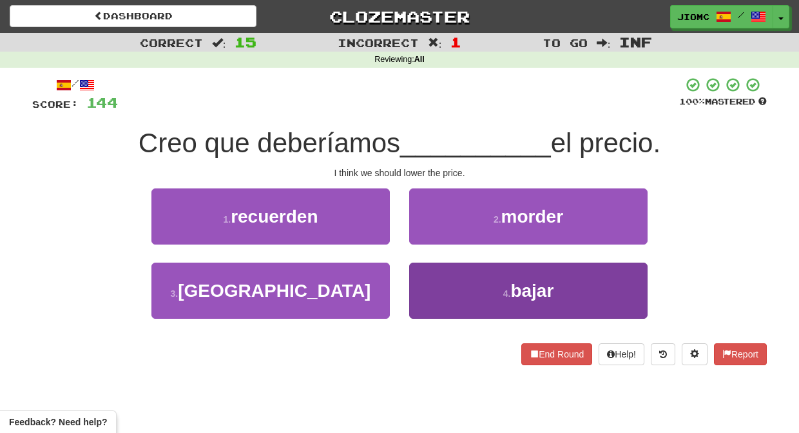
click at [426, 285] on button "4 . bajar" at bounding box center [528, 290] width 238 height 56
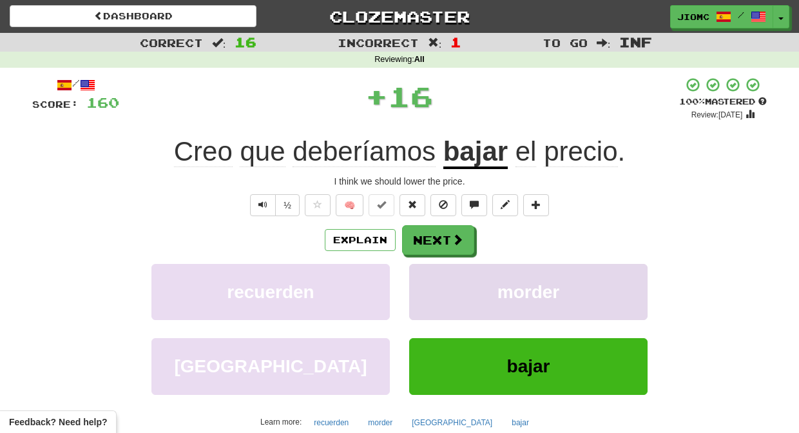
click at [427, 286] on button "morder" at bounding box center [528, 292] width 238 height 56
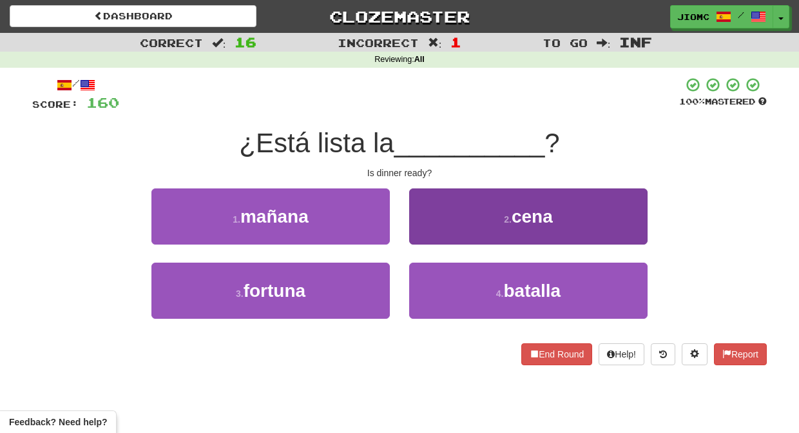
click at [429, 237] on button "2 . cena" at bounding box center [528, 216] width 238 height 56
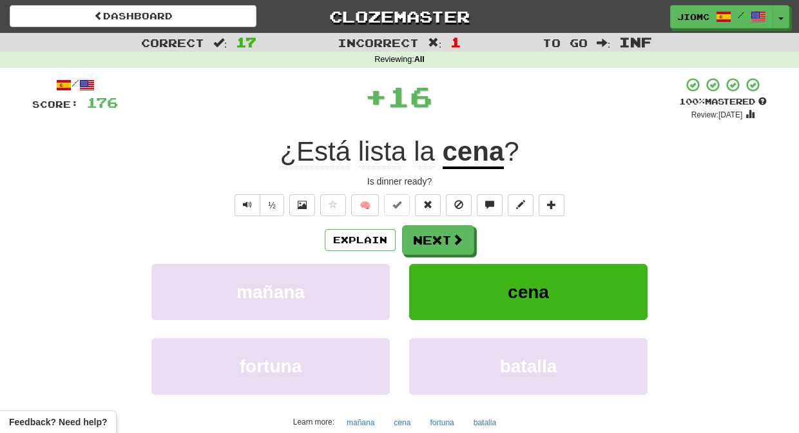
click at [429, 237] on button "Next" at bounding box center [438, 240] width 72 height 30
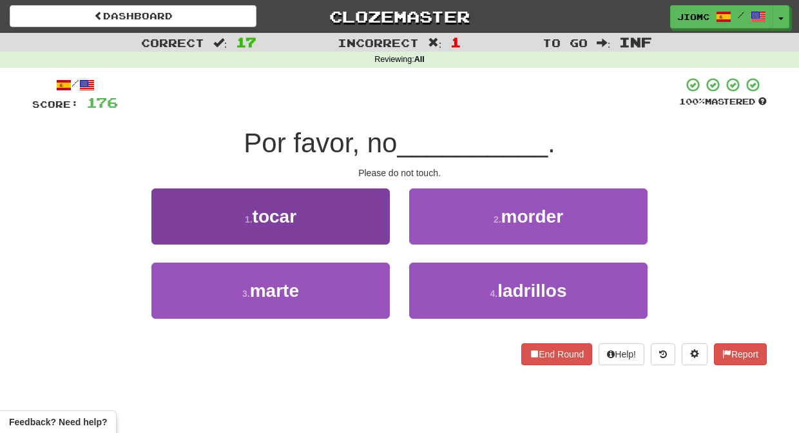
click at [378, 233] on button "1 . tocar" at bounding box center [270, 216] width 238 height 56
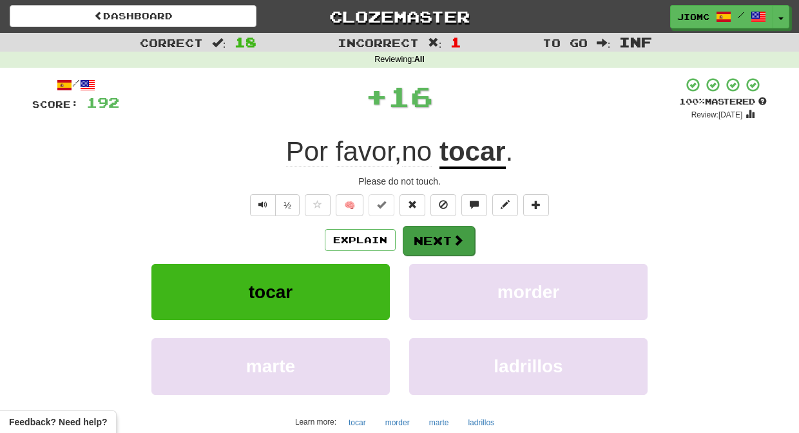
drag, startPoint x: 378, startPoint y: 233, endPoint x: 441, endPoint y: 239, distance: 62.9
click at [441, 239] on button "Next" at bounding box center [439, 241] width 72 height 30
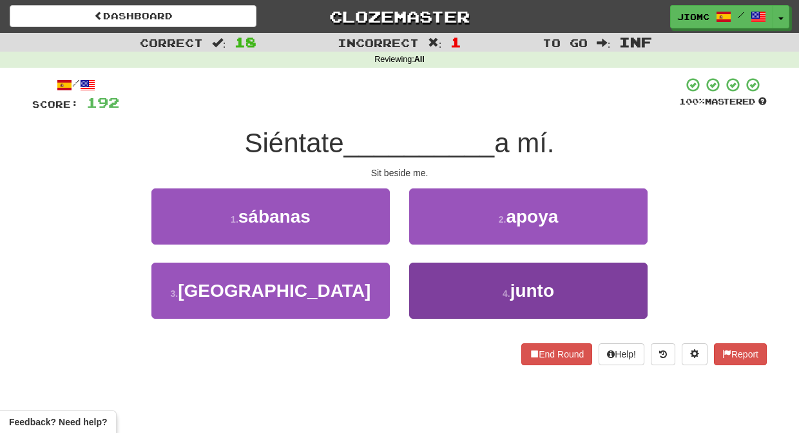
click at [444, 278] on button "4 . junto" at bounding box center [528, 290] width 238 height 56
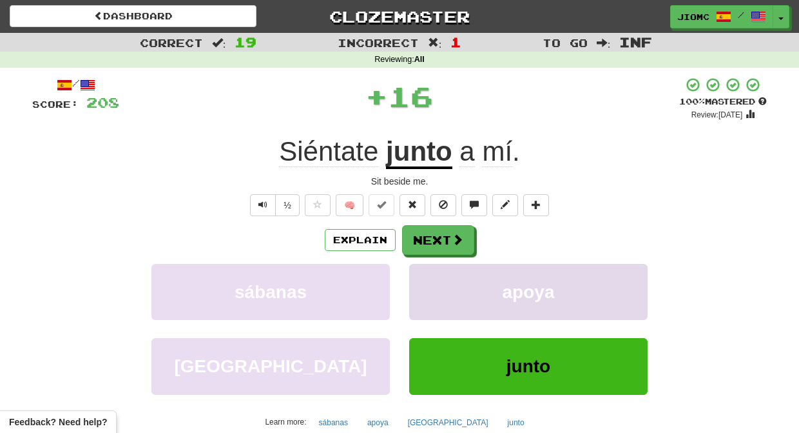
click at [445, 278] on button "apoya" at bounding box center [528, 292] width 238 height 56
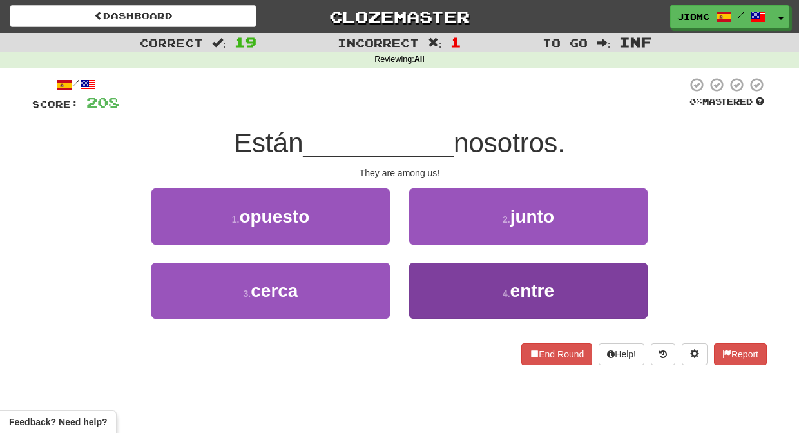
click at [443, 275] on button "4 . entre" at bounding box center [528, 290] width 238 height 56
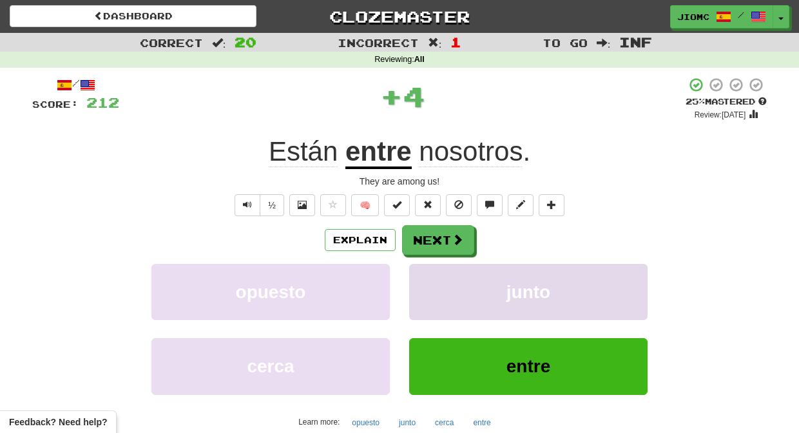
click at [441, 271] on button "junto" at bounding box center [528, 292] width 238 height 56
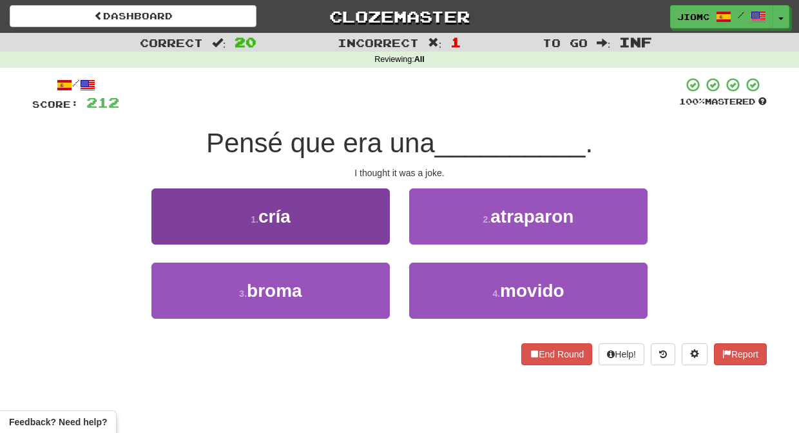
click at [352, 275] on button "3 . broma" at bounding box center [270, 290] width 238 height 56
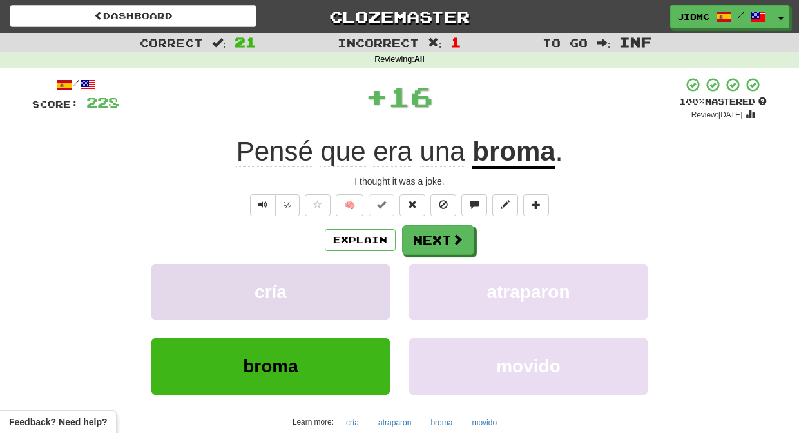
click at [356, 277] on button "cría" at bounding box center [270, 292] width 238 height 56
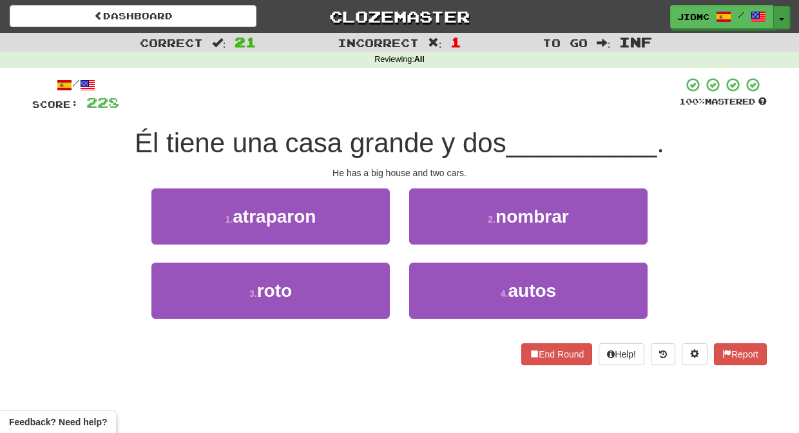
click at [781, 15] on button "Toggle Dropdown" at bounding box center [782, 17] width 17 height 23
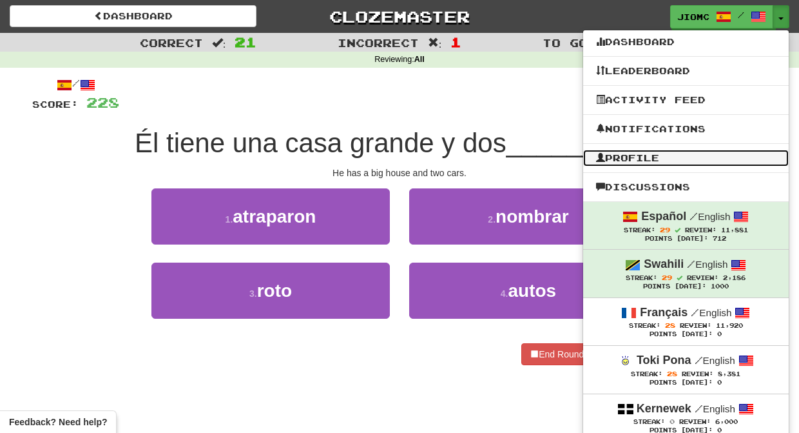
click at [683, 153] on link "Profile" at bounding box center [686, 158] width 206 height 17
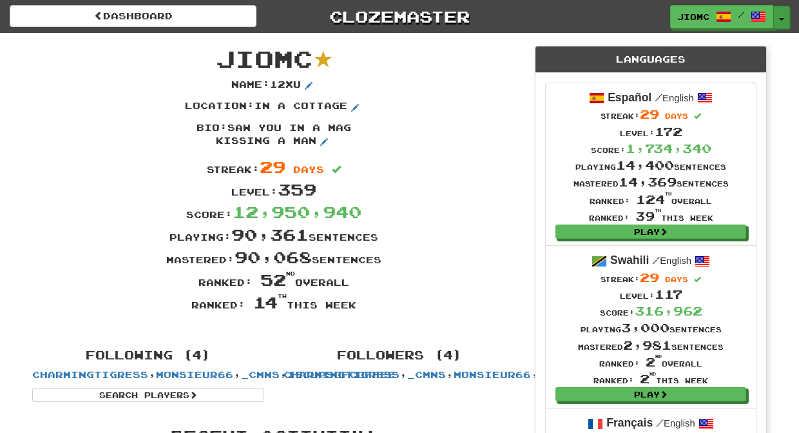
click at [781, 17] on button "Toggle Dropdown" at bounding box center [782, 17] width 17 height 23
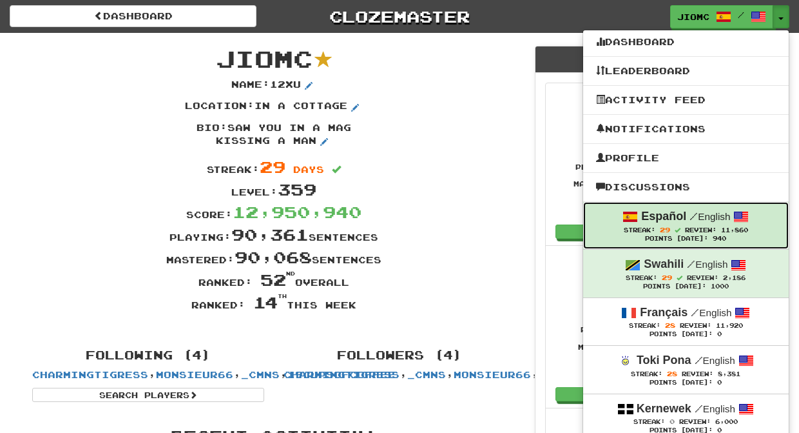
click at [668, 231] on span "29" at bounding box center [665, 230] width 10 height 8
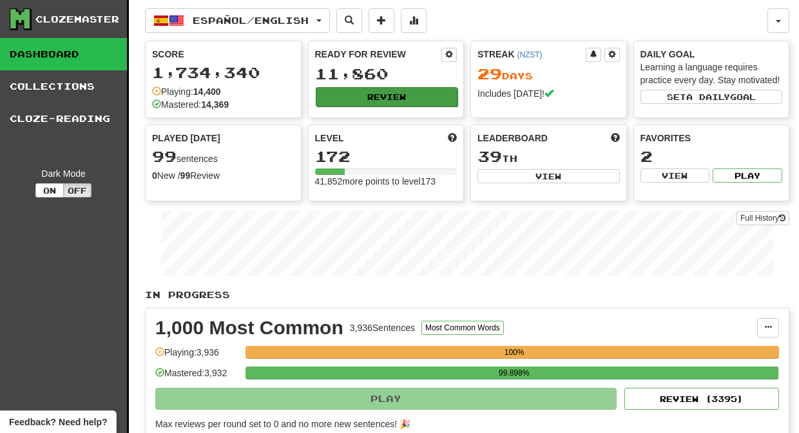
click at [387, 95] on button "Review" at bounding box center [387, 96] width 142 height 19
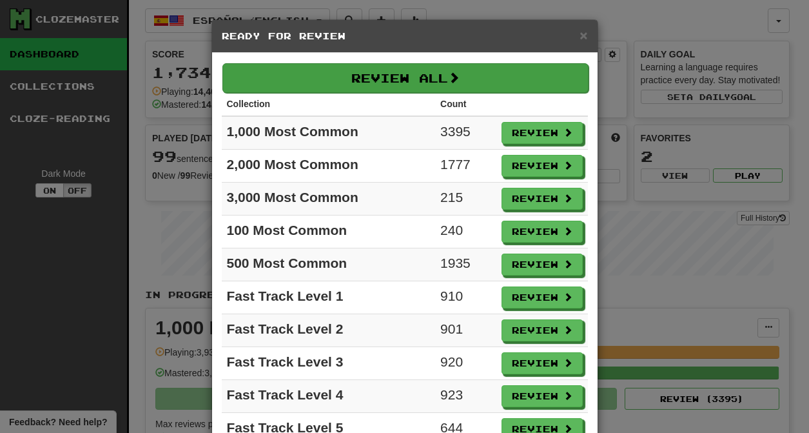
click at [386, 84] on button "Review All" at bounding box center [405, 78] width 366 height 30
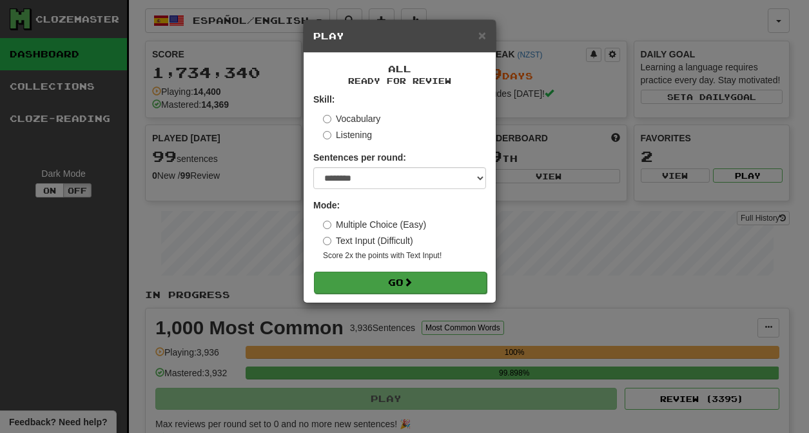
click at [429, 276] on button "Go" at bounding box center [400, 282] width 173 height 22
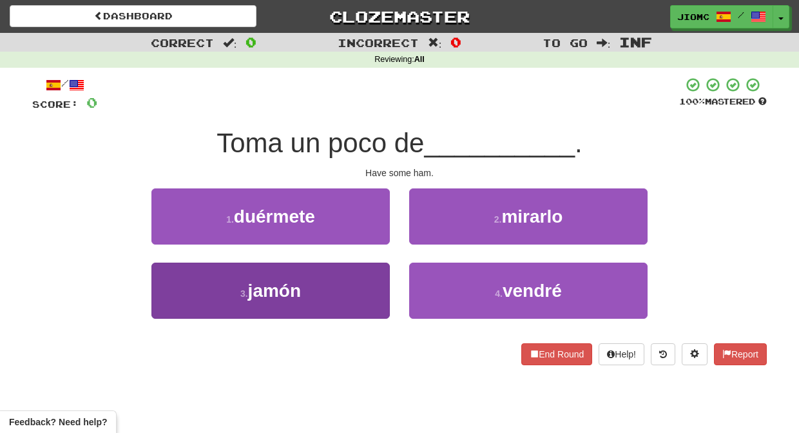
click at [372, 281] on button "3 . jamón" at bounding box center [270, 290] width 238 height 56
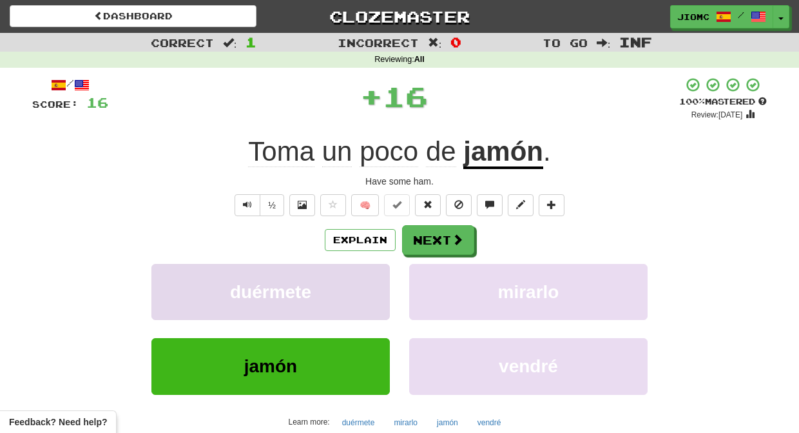
click at [373, 282] on button "duérmete" at bounding box center [270, 292] width 238 height 56
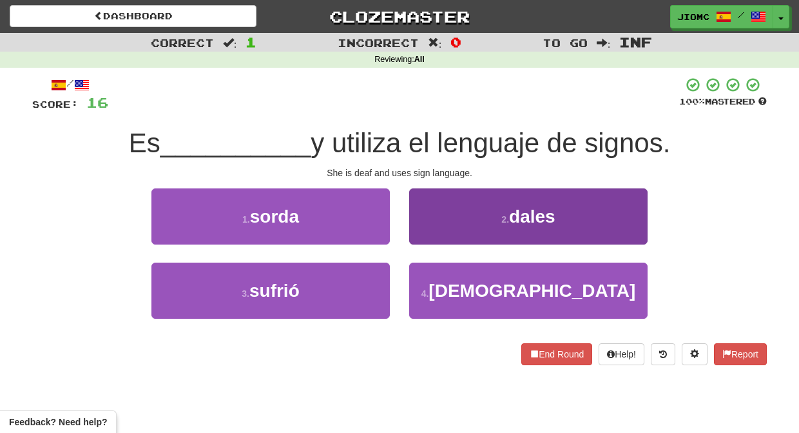
click at [427, 234] on button "2 . dales" at bounding box center [528, 216] width 238 height 56
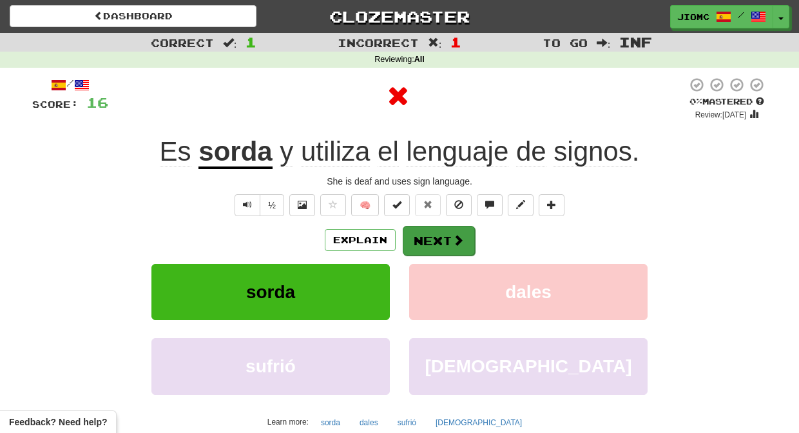
click at [428, 236] on button "Next" at bounding box center [439, 241] width 72 height 30
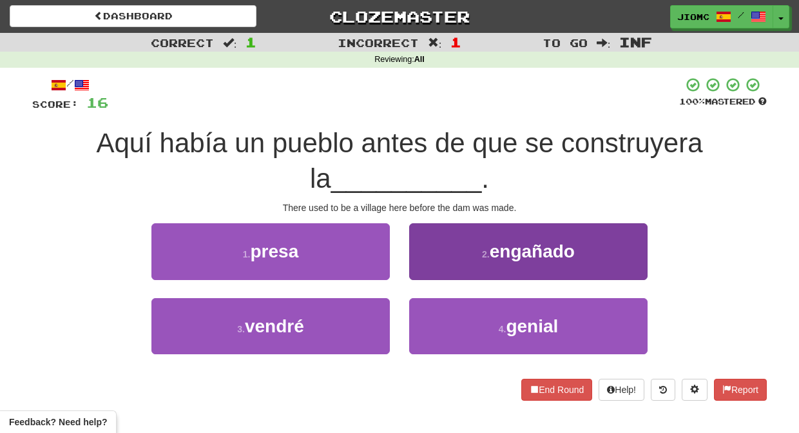
click at [423, 269] on button "2 . engañado" at bounding box center [528, 251] width 238 height 56
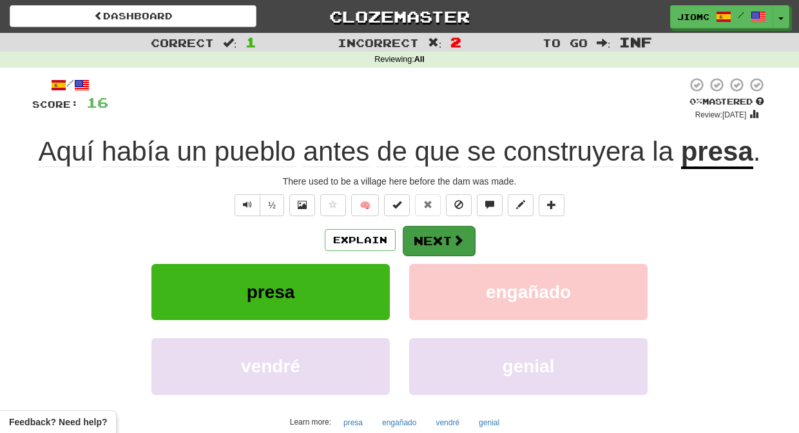
click at [421, 238] on button "Next" at bounding box center [439, 241] width 72 height 30
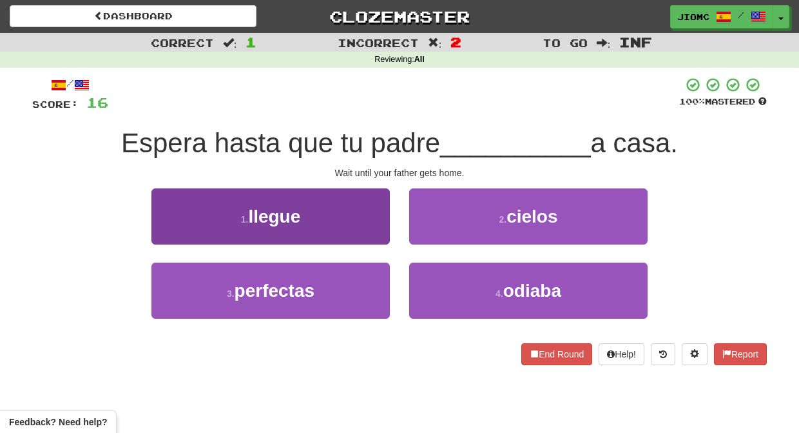
click at [373, 235] on button "1 . llegue" at bounding box center [270, 216] width 238 height 56
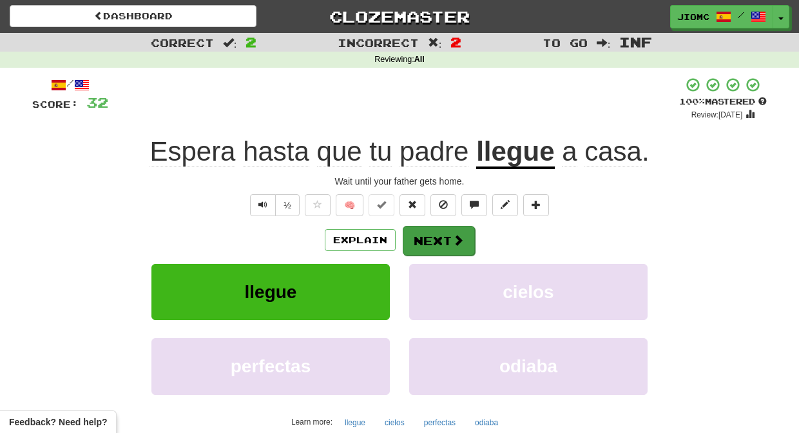
click at [425, 235] on button "Next" at bounding box center [439, 241] width 72 height 30
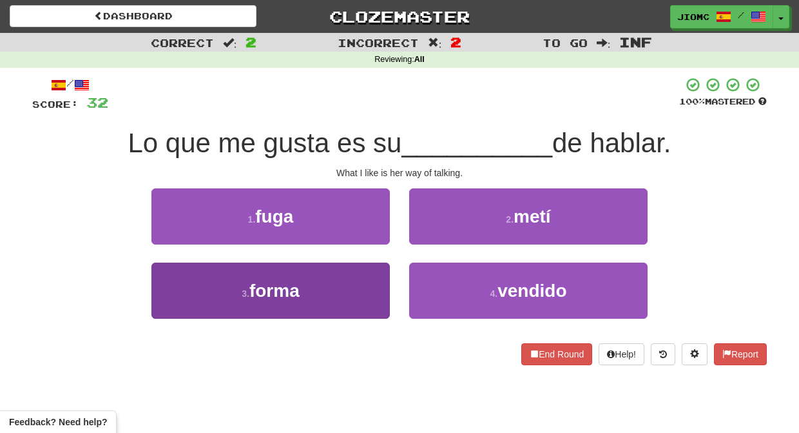
click at [354, 284] on button "3 . forma" at bounding box center [270, 290] width 238 height 56
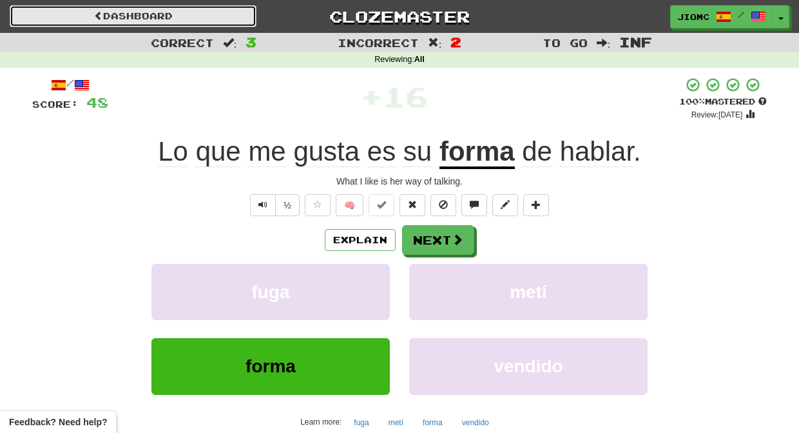
click at [205, 15] on link "Dashboard" at bounding box center [133, 16] width 247 height 22
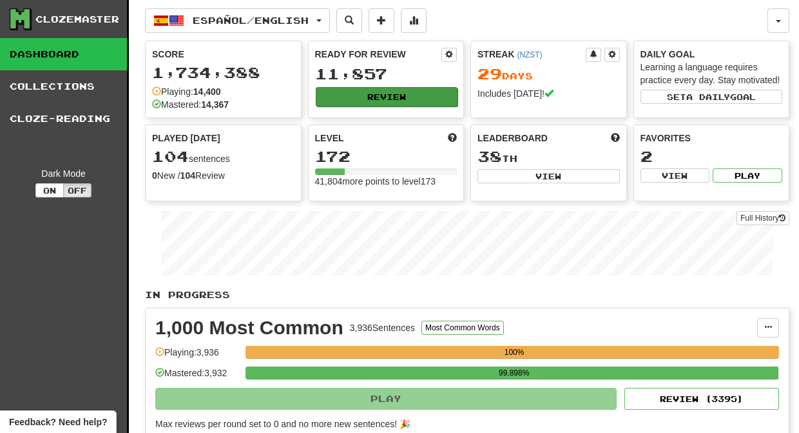
click at [331, 92] on button "Review" at bounding box center [387, 96] width 142 height 19
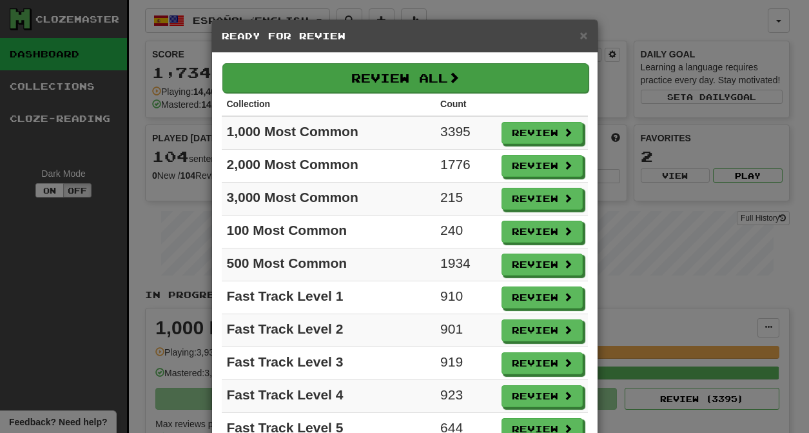
click at [333, 68] on button "Review All" at bounding box center [405, 78] width 366 height 30
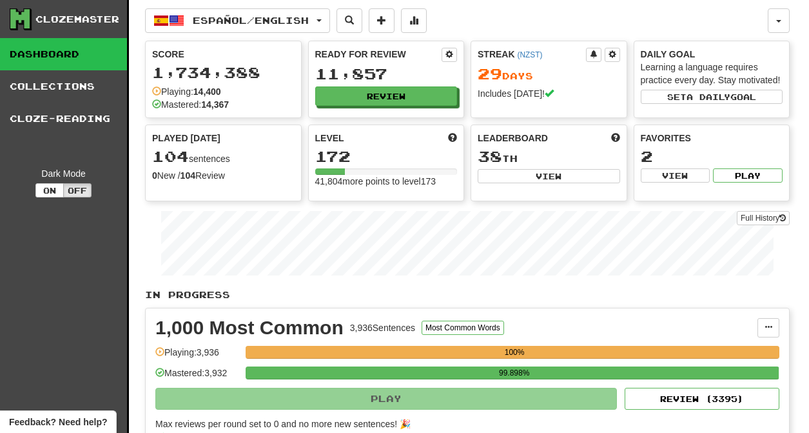
select select "********"
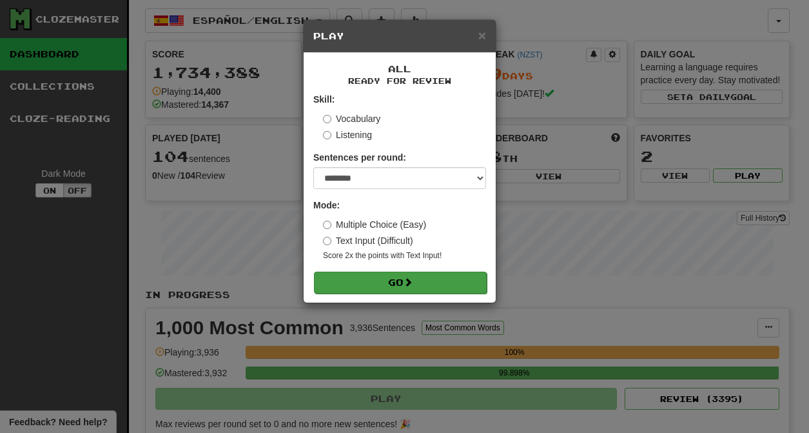
click at [427, 286] on button "Go" at bounding box center [400, 282] width 173 height 22
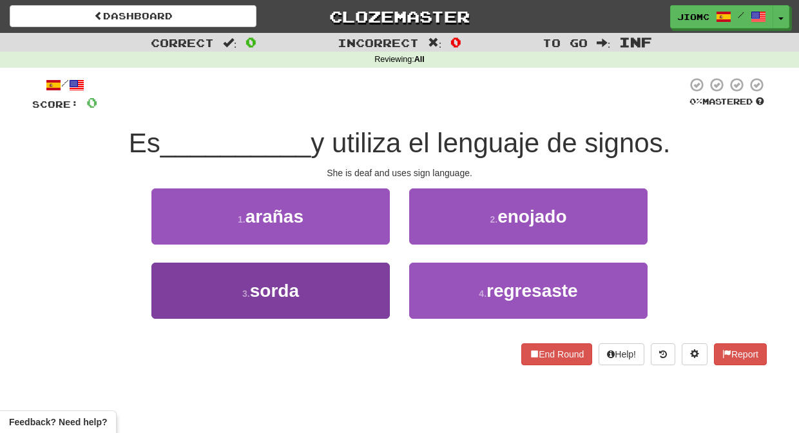
click at [345, 287] on button "3 . [GEOGRAPHIC_DATA]" at bounding box center [270, 290] width 238 height 56
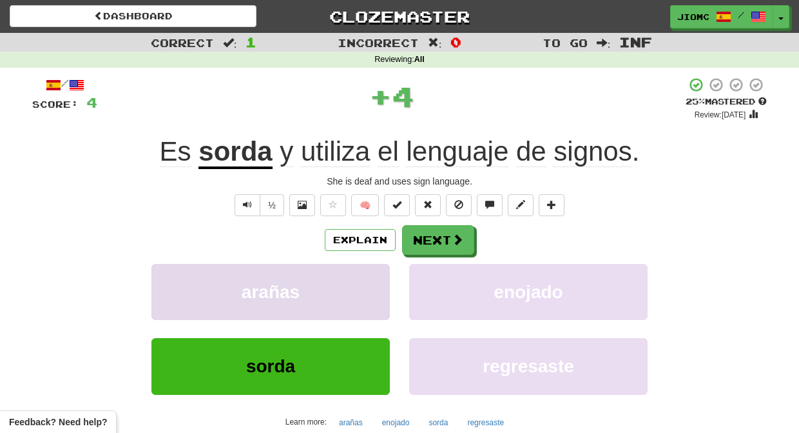
click at [347, 287] on button "arañas" at bounding box center [270, 292] width 238 height 56
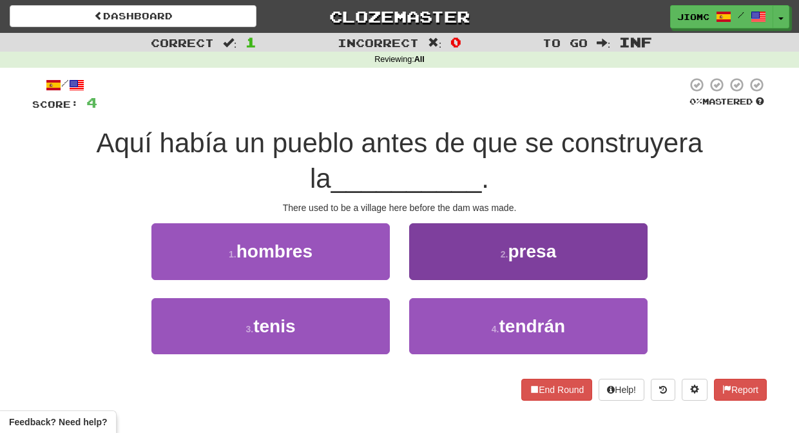
click at [431, 268] on button "2 . presa" at bounding box center [528, 251] width 238 height 56
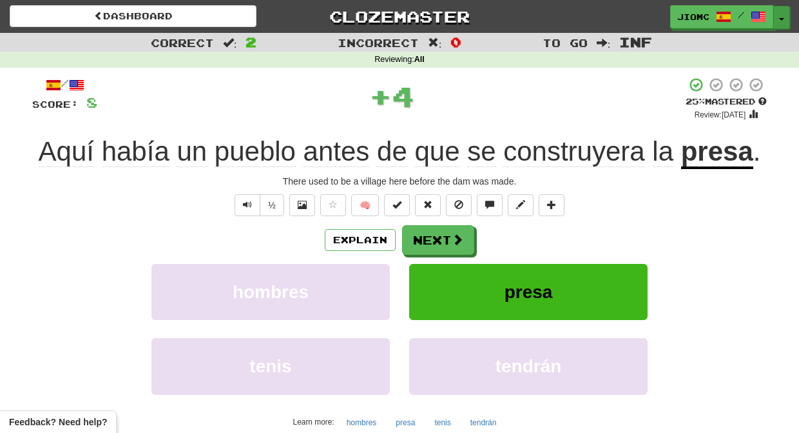
click at [783, 15] on button "Toggle Dropdown" at bounding box center [782, 17] width 17 height 23
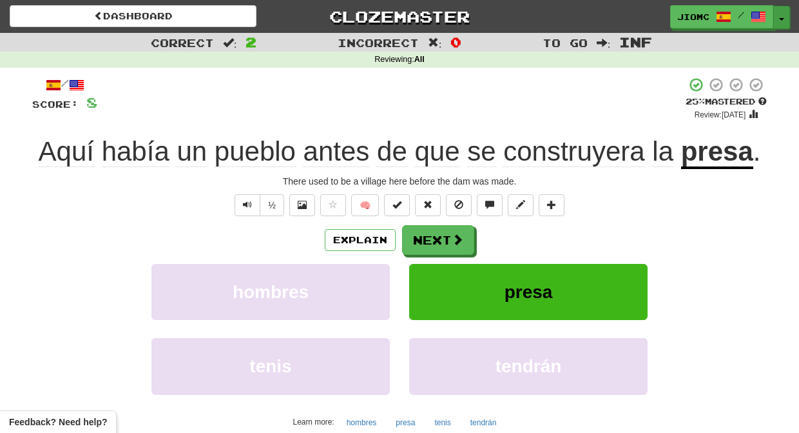
click at [784, 19] on span "button" at bounding box center [781, 19] width 5 height 3
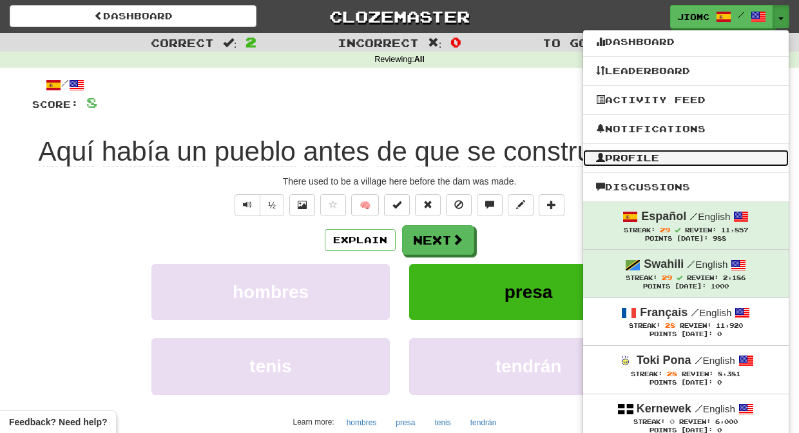
click at [688, 153] on link "Profile" at bounding box center [686, 158] width 206 height 17
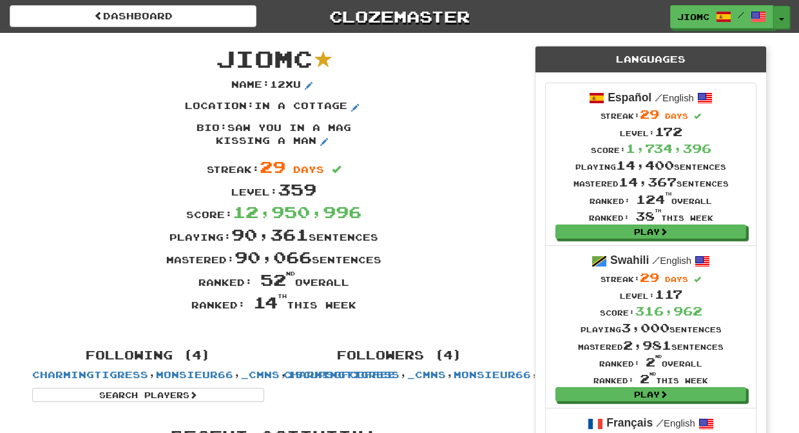
click at [785, 16] on button "Toggle Dropdown" at bounding box center [782, 17] width 17 height 23
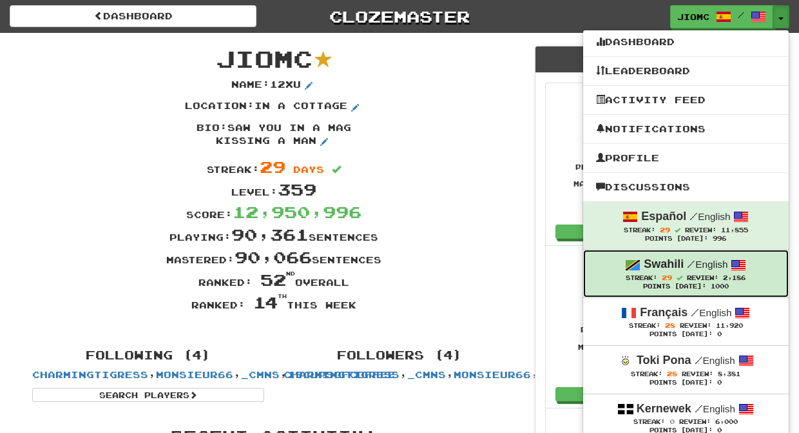
click at [689, 267] on span "/" at bounding box center [691, 264] width 8 height 12
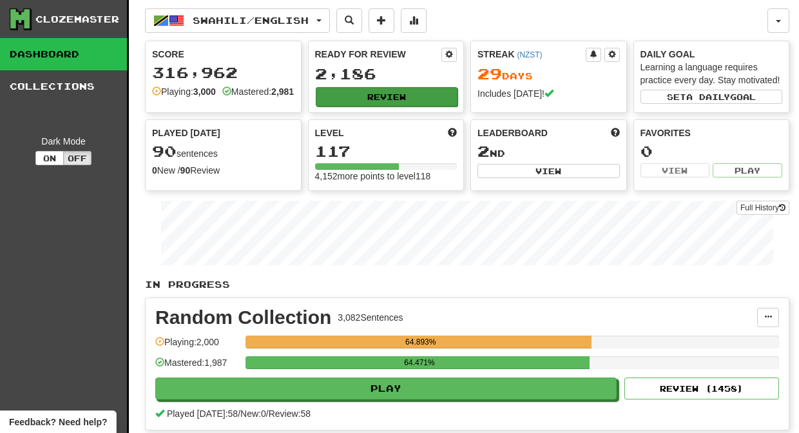
click at [331, 99] on button "Review" at bounding box center [387, 96] width 142 height 19
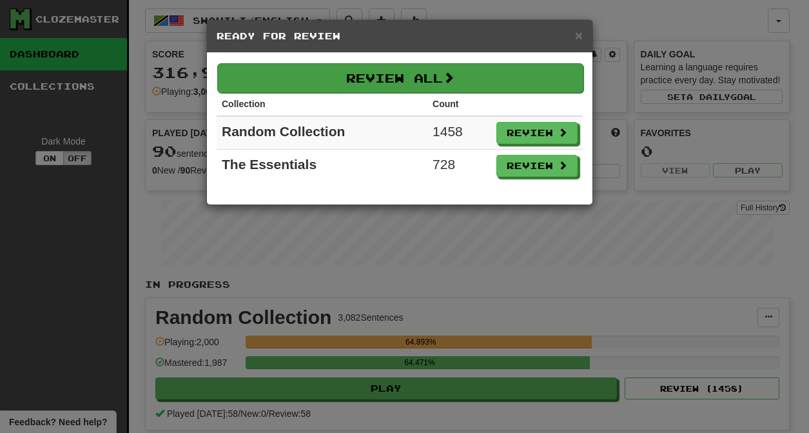
click at [331, 75] on button "Review All" at bounding box center [400, 78] width 366 height 30
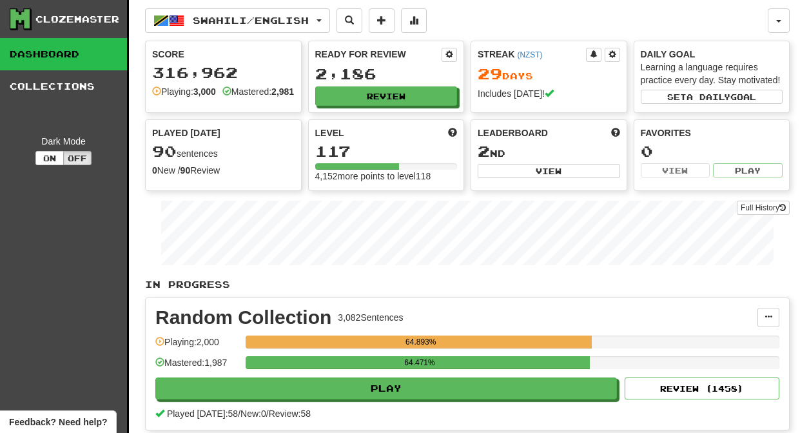
select select "********"
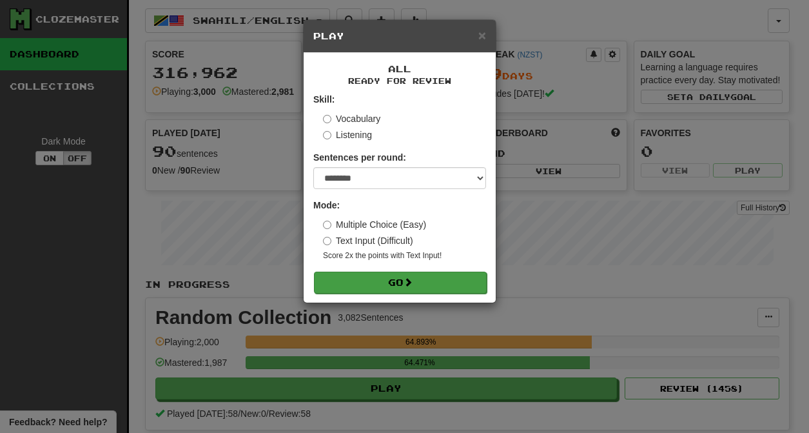
click at [422, 285] on button "Go" at bounding box center [400, 282] width 173 height 22
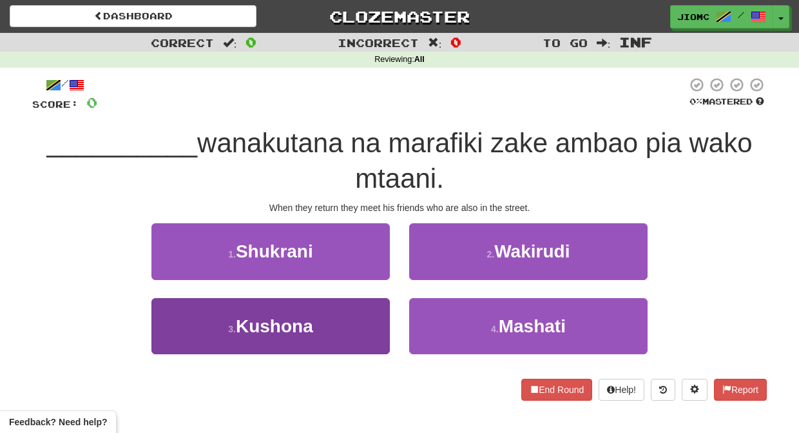
click at [369, 322] on button "3 . [GEOGRAPHIC_DATA]" at bounding box center [270, 326] width 238 height 56
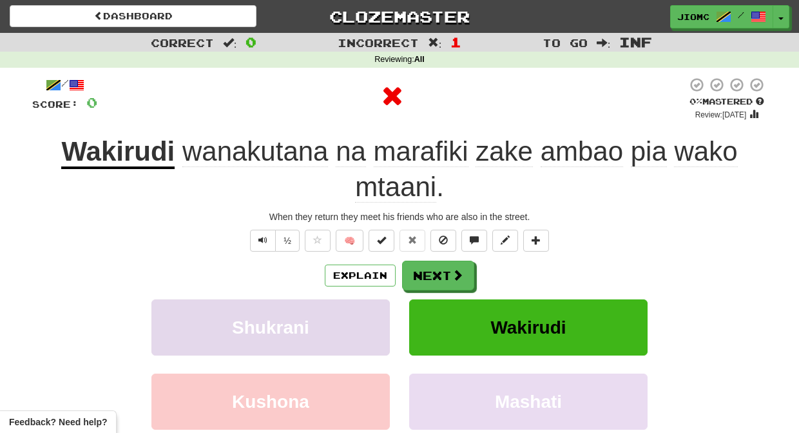
click at [372, 325] on button "Shukrani" at bounding box center [270, 327] width 238 height 56
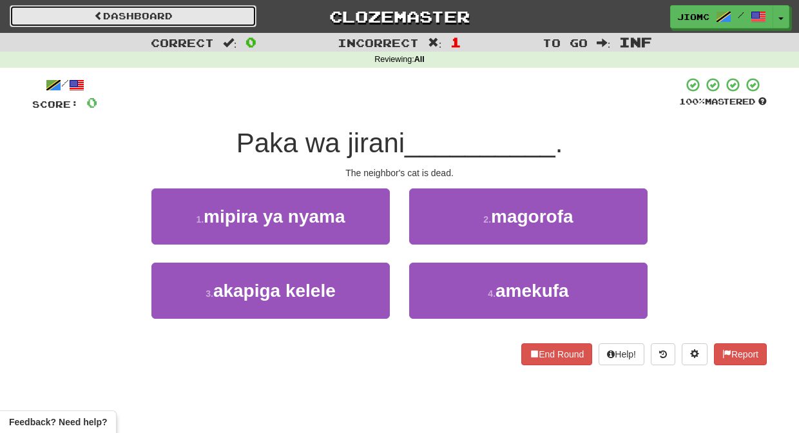
click at [155, 15] on link "Dashboard" at bounding box center [133, 16] width 247 height 22
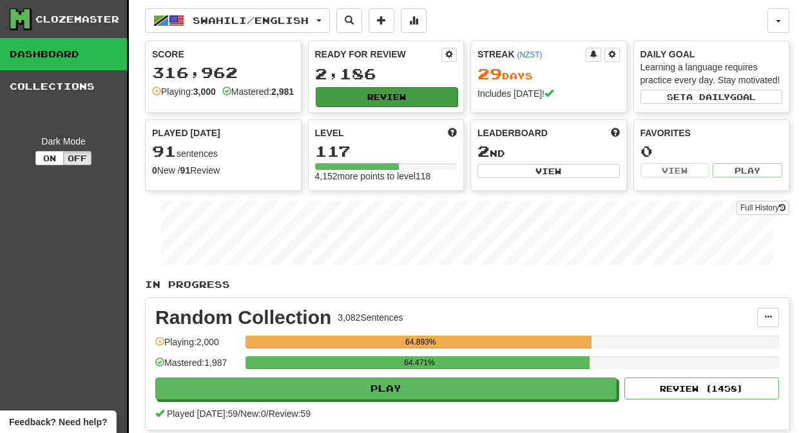
click at [335, 91] on button "Review" at bounding box center [387, 96] width 142 height 19
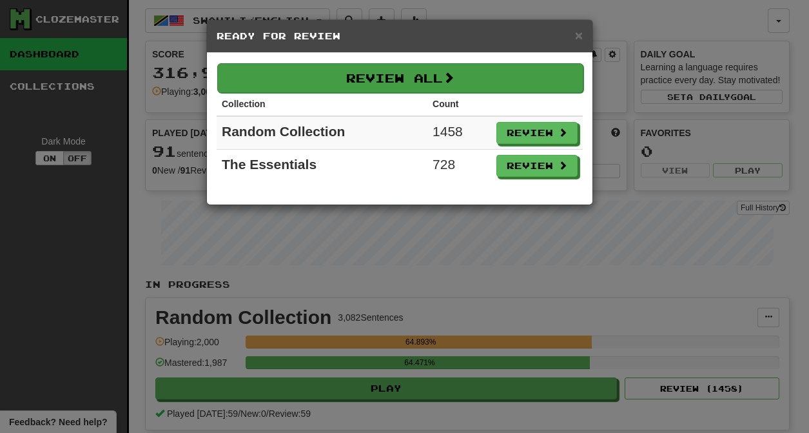
click at [333, 78] on button "Review All" at bounding box center [400, 78] width 366 height 30
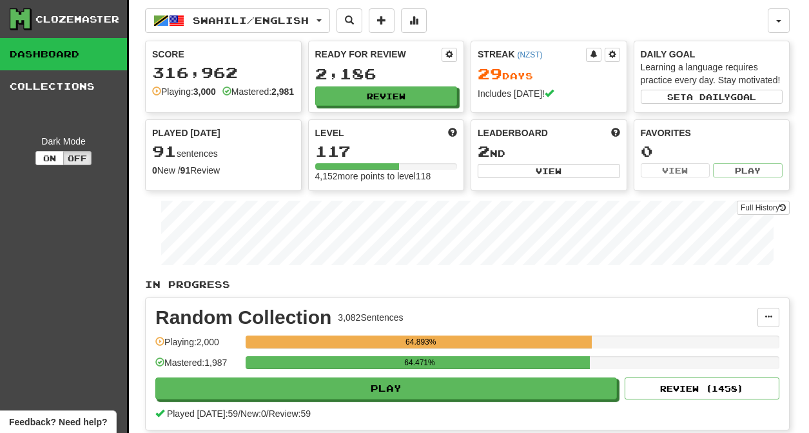
select select "********"
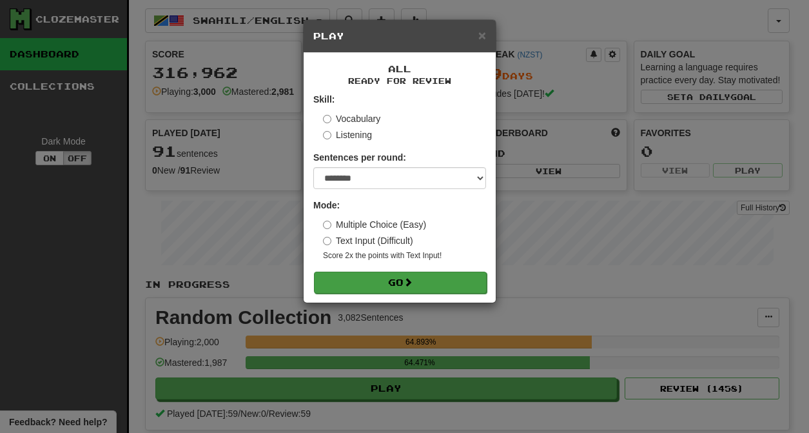
click at [375, 286] on button "Go" at bounding box center [400, 282] width 173 height 22
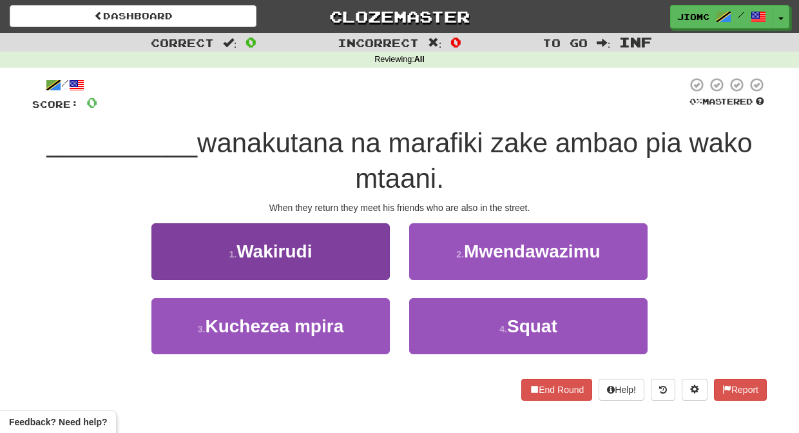
click at [367, 269] on button "1 . Wakirudi" at bounding box center [270, 251] width 238 height 56
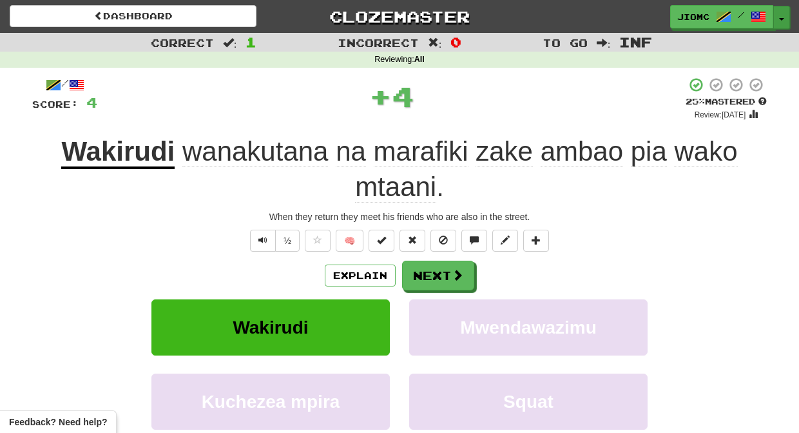
click at [782, 17] on button "Toggle Dropdown" at bounding box center [782, 17] width 17 height 23
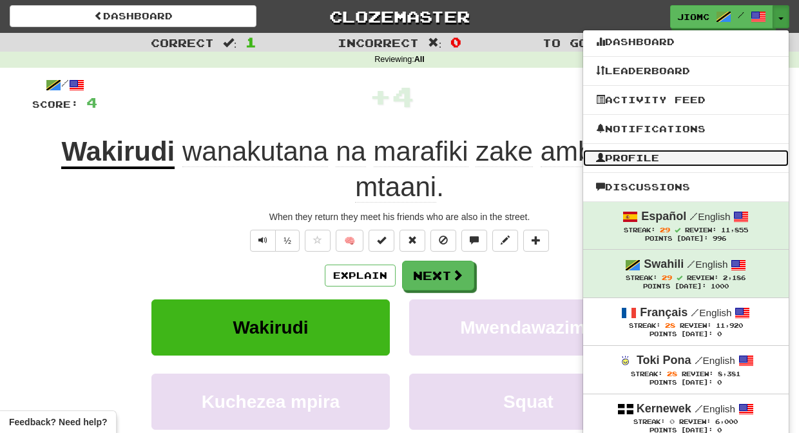
click at [672, 157] on link "Profile" at bounding box center [686, 158] width 206 height 17
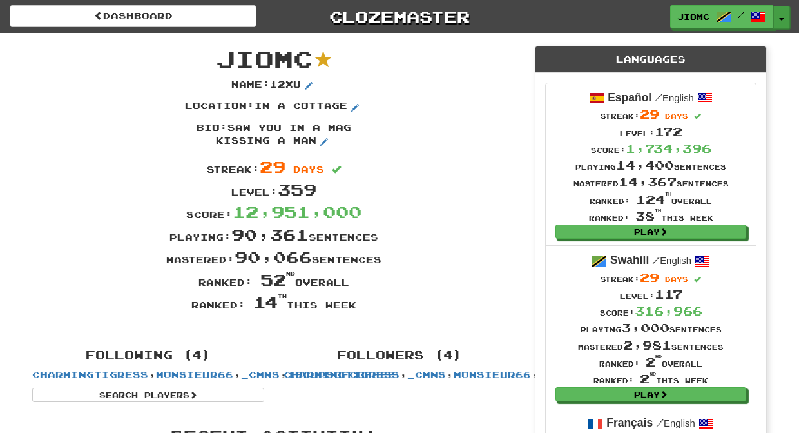
click at [782, 17] on button "Toggle Dropdown" at bounding box center [782, 17] width 17 height 23
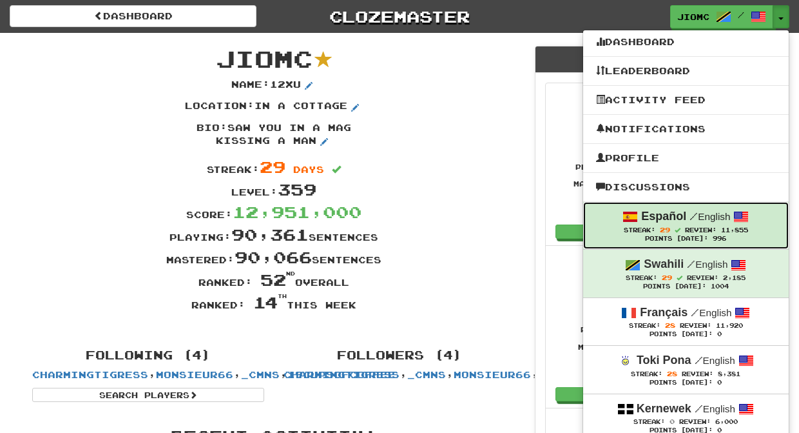
click at [686, 225] on div "Español / English" at bounding box center [686, 216] width 180 height 17
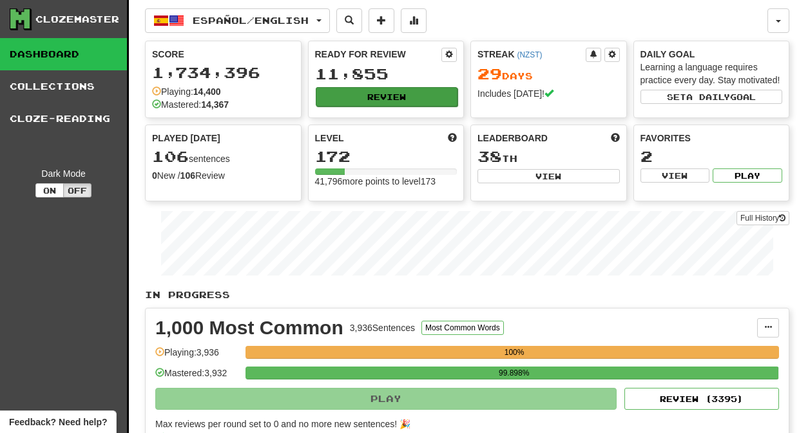
click at [385, 102] on button "Review" at bounding box center [387, 96] width 142 height 19
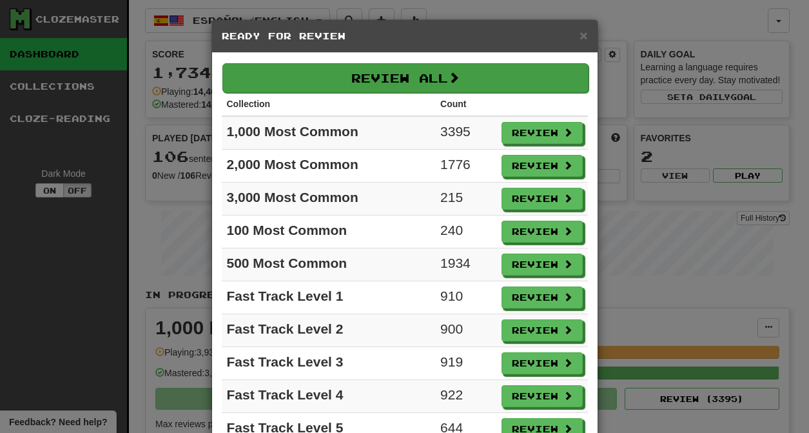
click at [383, 82] on button "Review All" at bounding box center [405, 78] width 366 height 30
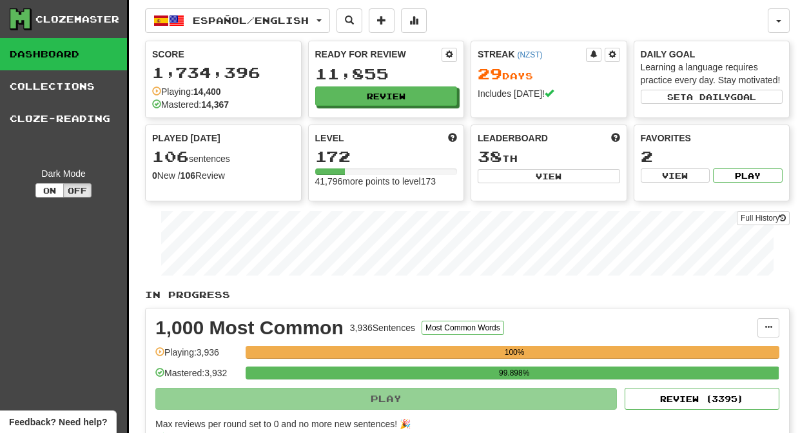
select select "********"
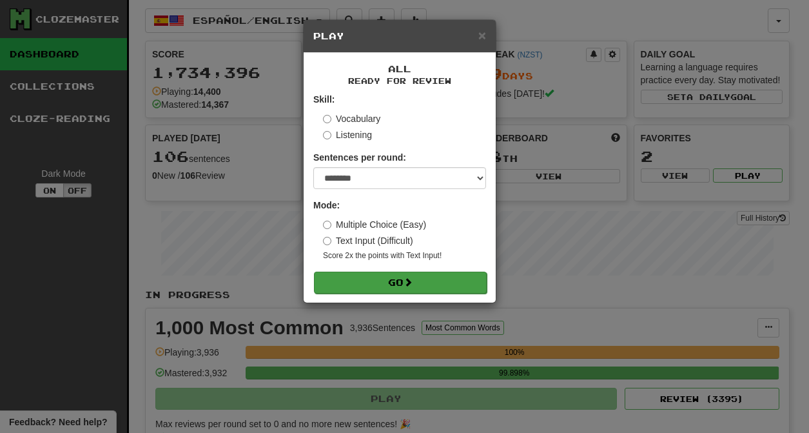
click at [425, 286] on button "Go" at bounding box center [400, 282] width 173 height 22
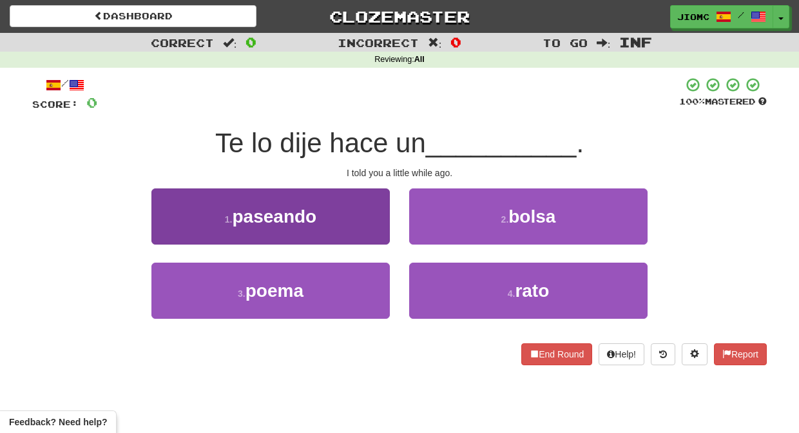
click at [374, 226] on button "1 . paseando" at bounding box center [270, 216] width 238 height 56
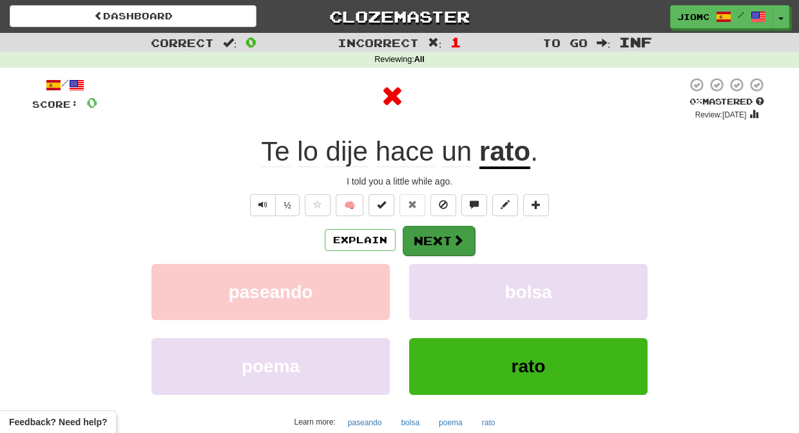
click at [431, 234] on button "Next" at bounding box center [439, 241] width 72 height 30
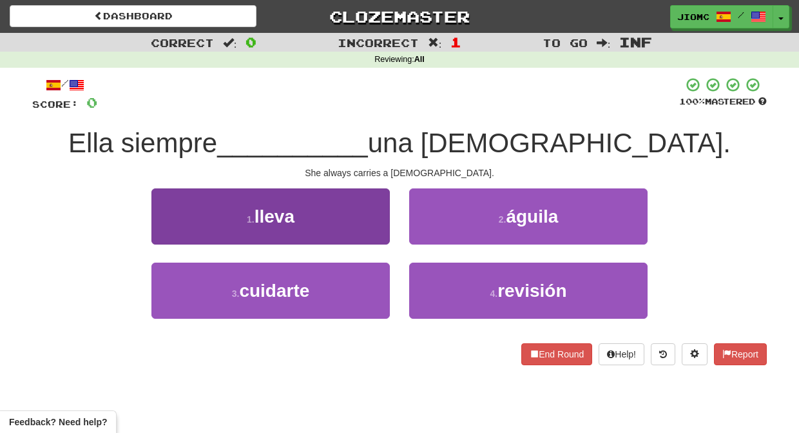
click at [362, 233] on button "1 . lleva" at bounding box center [270, 216] width 238 height 56
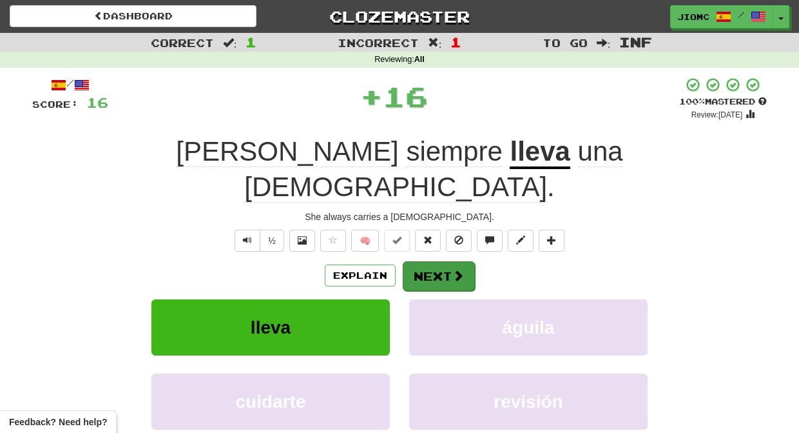
click at [427, 261] on button "Next" at bounding box center [439, 276] width 72 height 30
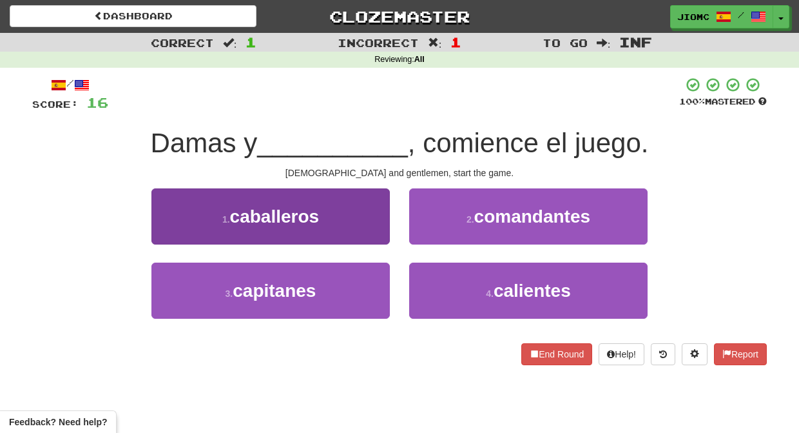
click at [369, 229] on button "1 . caballeros" at bounding box center [270, 216] width 238 height 56
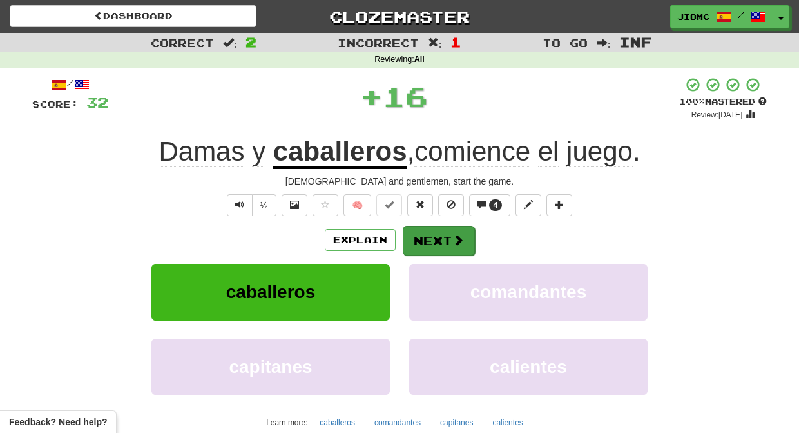
click at [420, 235] on button "Next" at bounding box center [439, 241] width 72 height 30
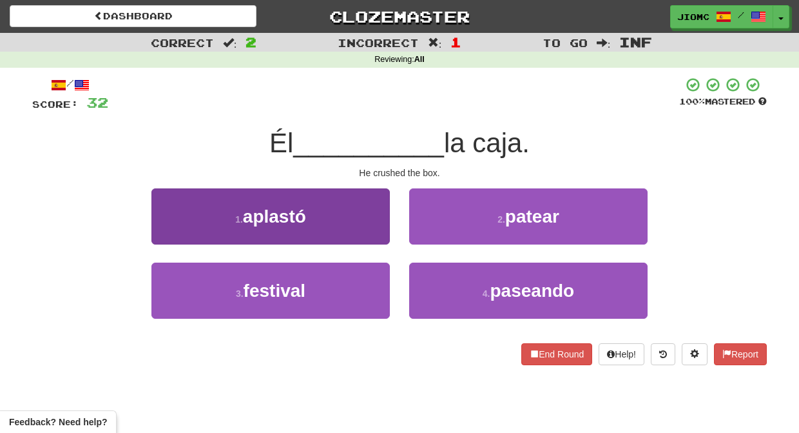
click at [364, 231] on button "1 . aplastó" at bounding box center [270, 216] width 238 height 56
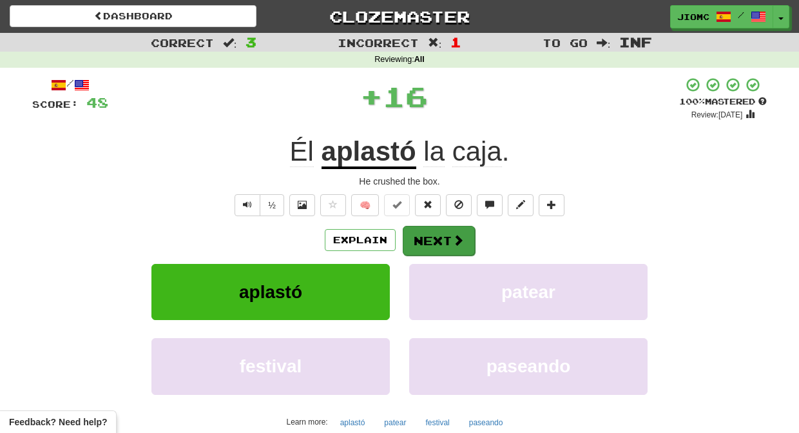
click at [429, 240] on button "Next" at bounding box center [439, 241] width 72 height 30
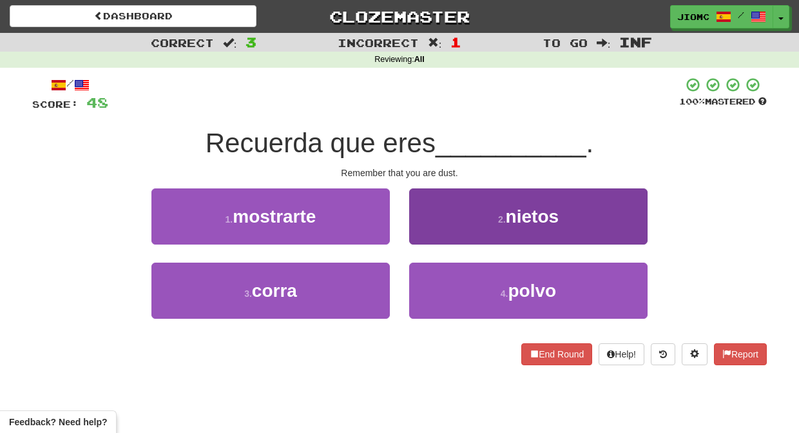
click at [440, 276] on button "4 . polvo" at bounding box center [528, 290] width 238 height 56
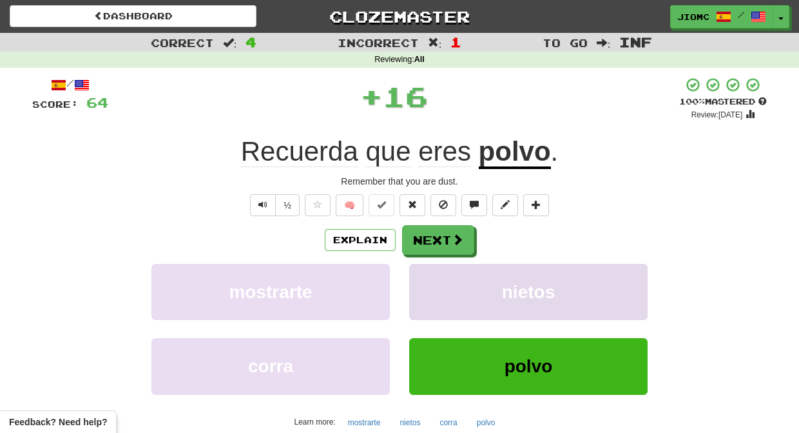
click at [432, 277] on button "nietos" at bounding box center [528, 292] width 238 height 56
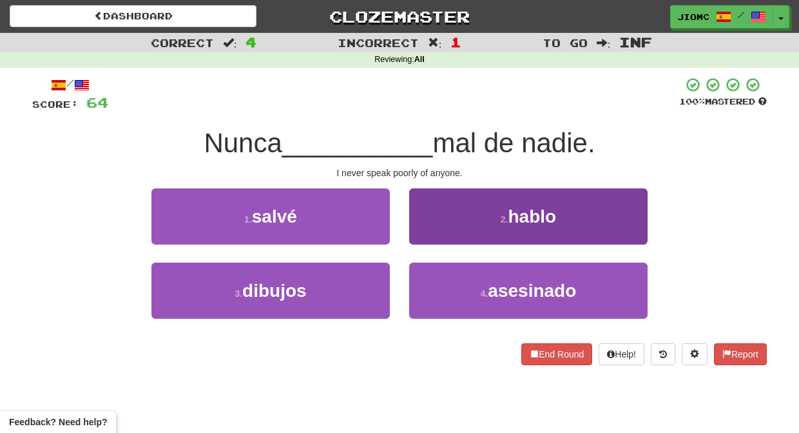
click at [435, 233] on button "2 . hablo" at bounding box center [528, 216] width 238 height 56
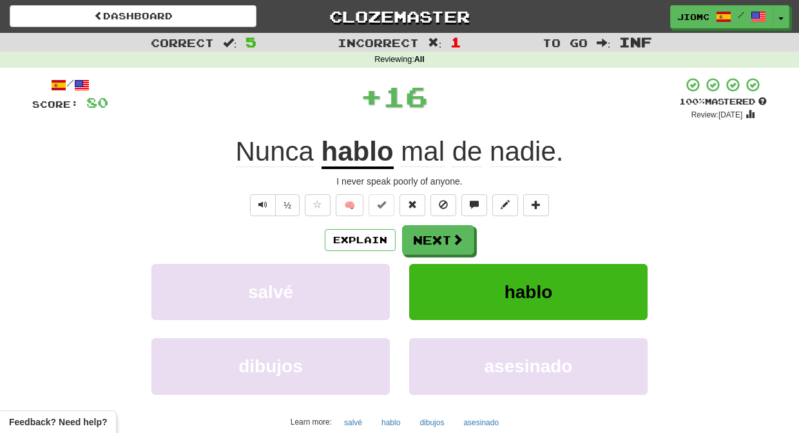
click at [435, 233] on button "Next" at bounding box center [438, 240] width 72 height 30
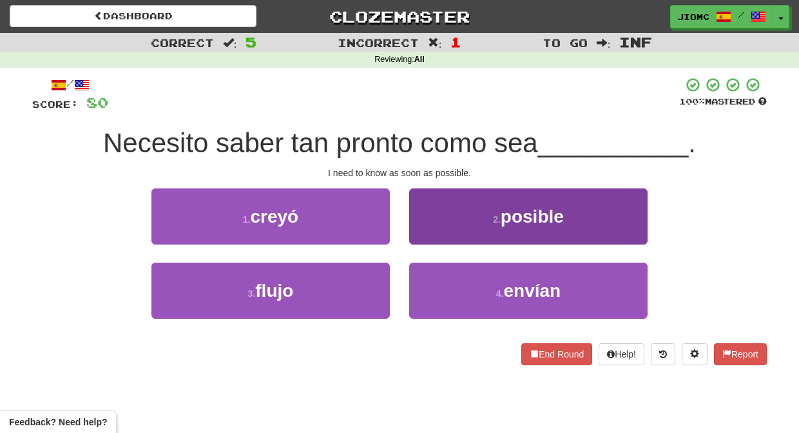
click at [434, 235] on button "2 . posible" at bounding box center [528, 216] width 238 height 56
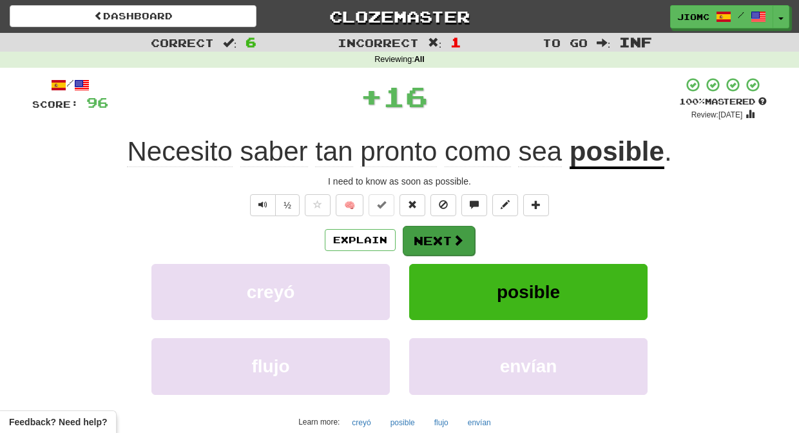
click at [436, 240] on button "Next" at bounding box center [439, 241] width 72 height 30
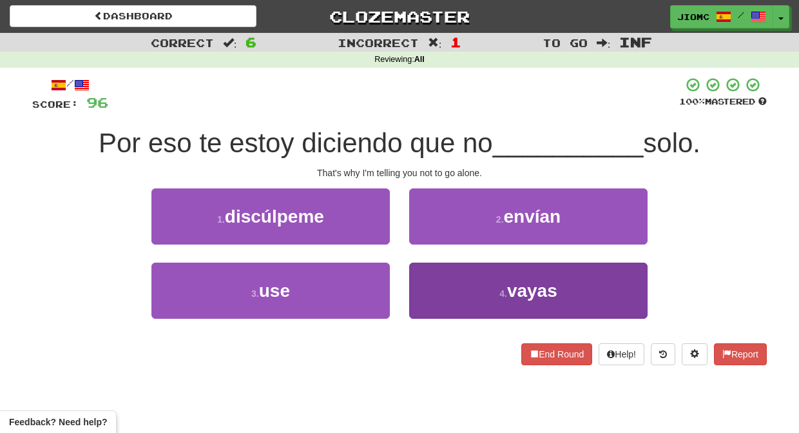
click at [432, 277] on button "4 . vayas" at bounding box center [528, 290] width 238 height 56
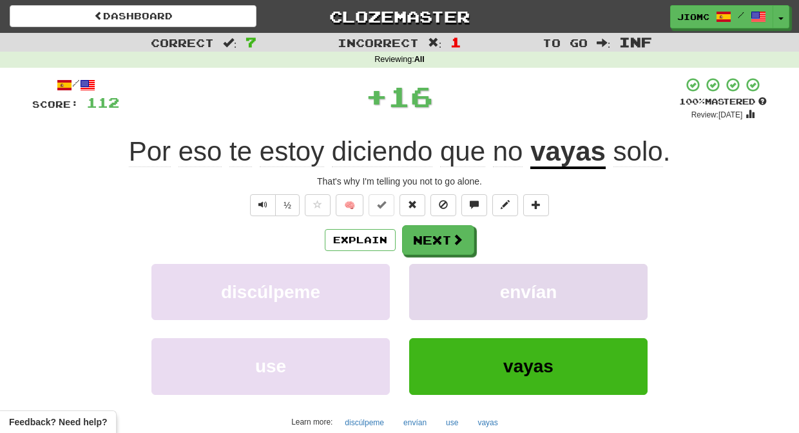
click at [431, 276] on button "envían" at bounding box center [528, 292] width 238 height 56
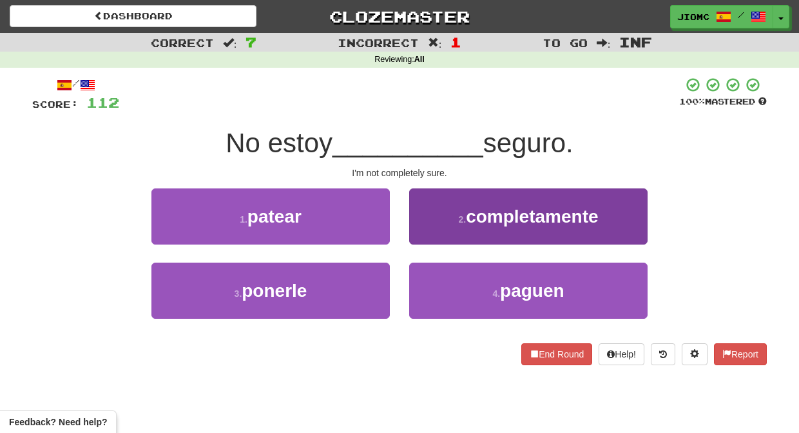
click at [430, 225] on button "2 . completamente" at bounding box center [528, 216] width 238 height 56
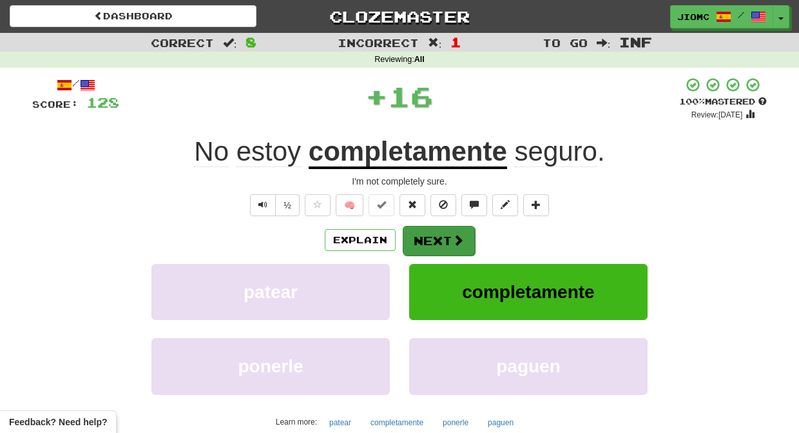
click at [426, 233] on button "Next" at bounding box center [439, 241] width 72 height 30
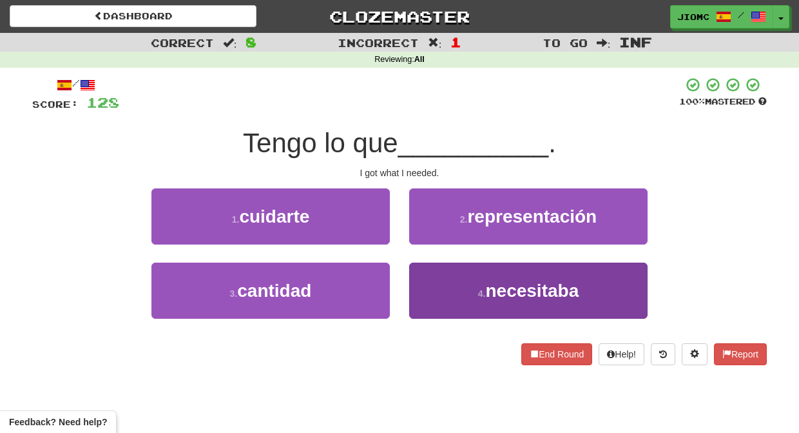
click at [433, 279] on button "4 . necesitaba" at bounding box center [528, 290] width 238 height 56
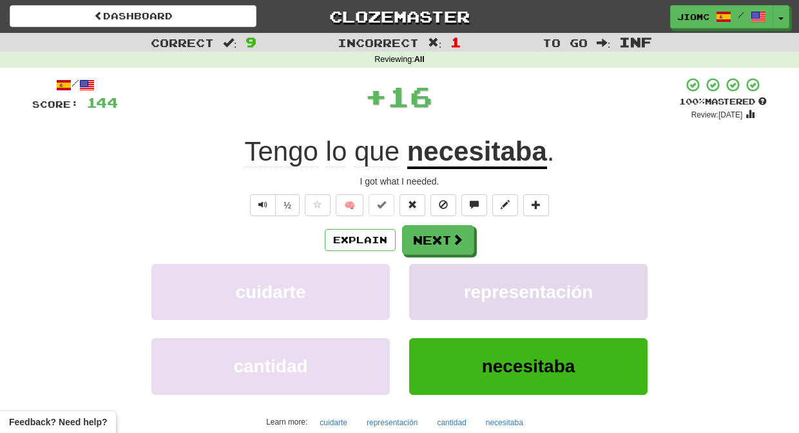
click at [433, 275] on button "representación" at bounding box center [528, 292] width 238 height 56
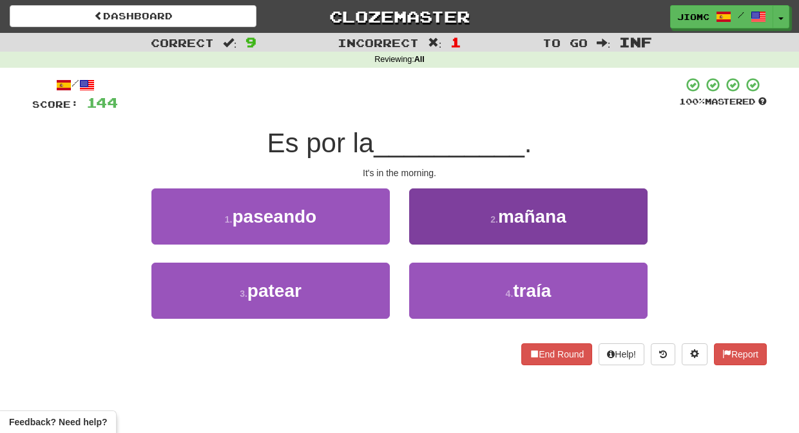
click at [426, 234] on button "2 . mañana" at bounding box center [528, 216] width 238 height 56
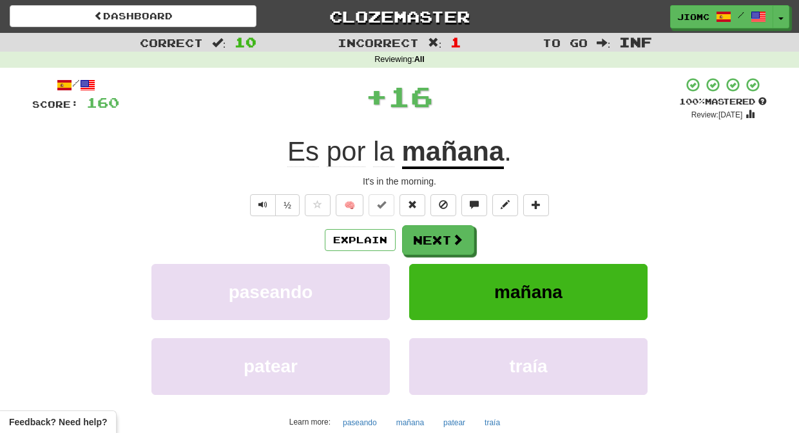
click at [426, 234] on button "Next" at bounding box center [438, 240] width 72 height 30
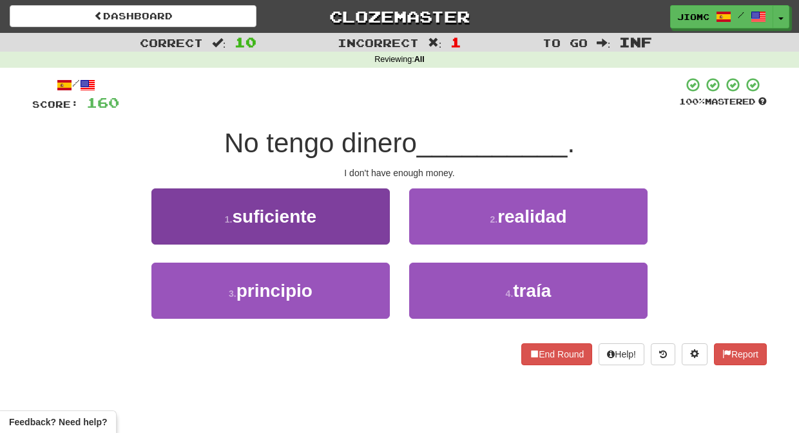
click at [383, 228] on button "1 . suficiente" at bounding box center [270, 216] width 238 height 56
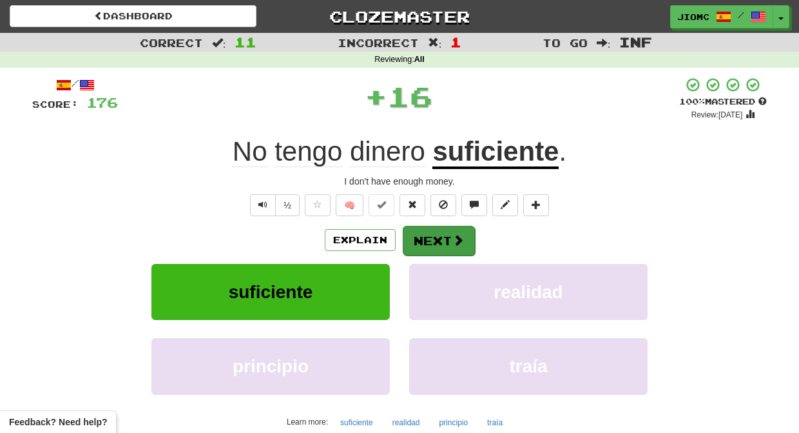
click at [423, 230] on button "Next" at bounding box center [439, 241] width 72 height 30
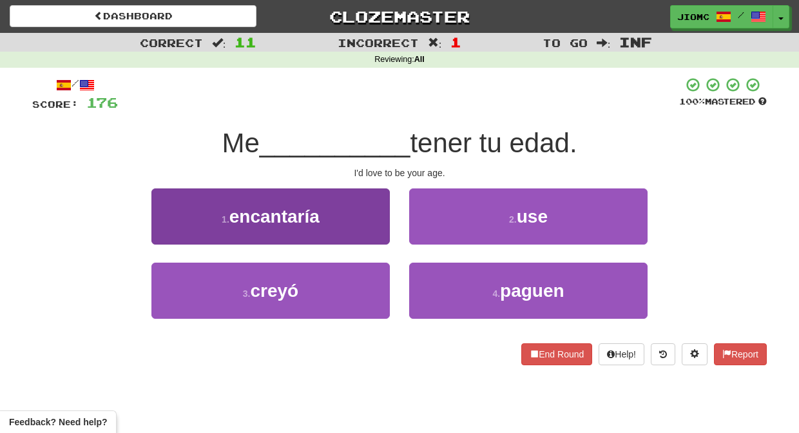
click at [370, 226] on button "1 . encantaría" at bounding box center [270, 216] width 238 height 56
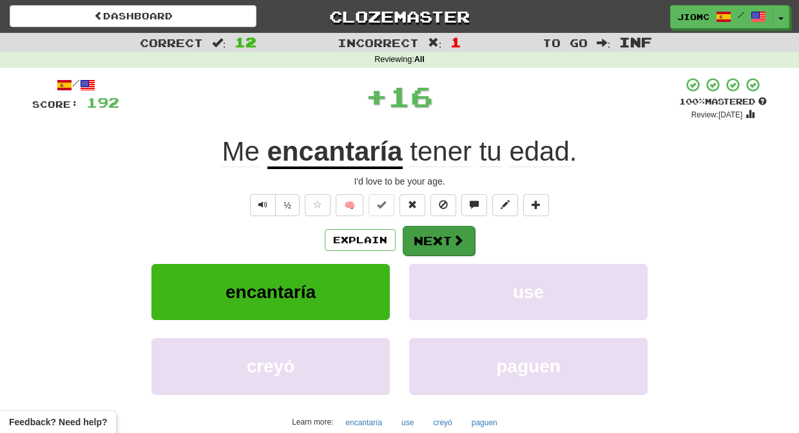
click at [429, 234] on button "Next" at bounding box center [439, 241] width 72 height 30
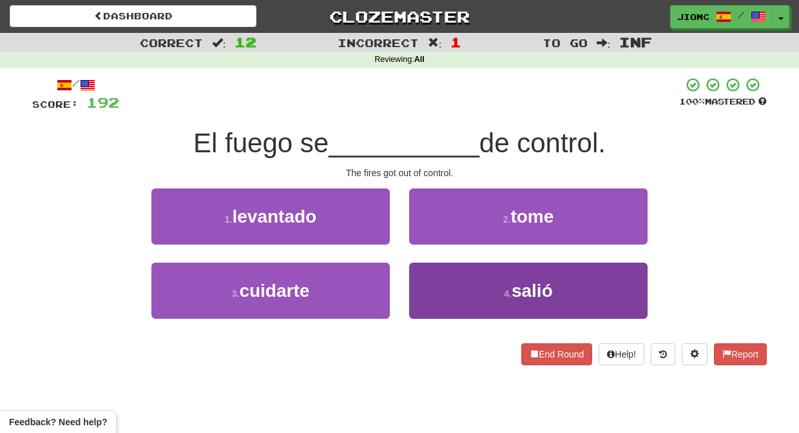
click at [437, 271] on button "4 . salió" at bounding box center [528, 290] width 238 height 56
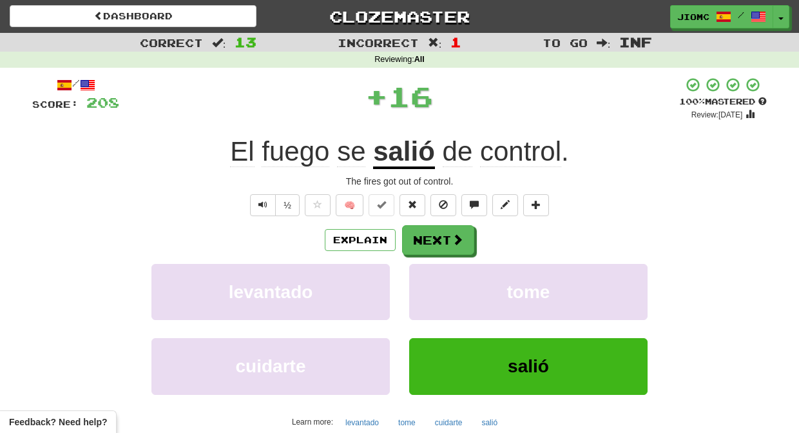
click at [431, 262] on div "Explain Next levantado tome cuidarte salió Learn more: levantado tome cuidarte …" at bounding box center [399, 328] width 735 height 207
click at [435, 277] on button "tome" at bounding box center [528, 292] width 238 height 56
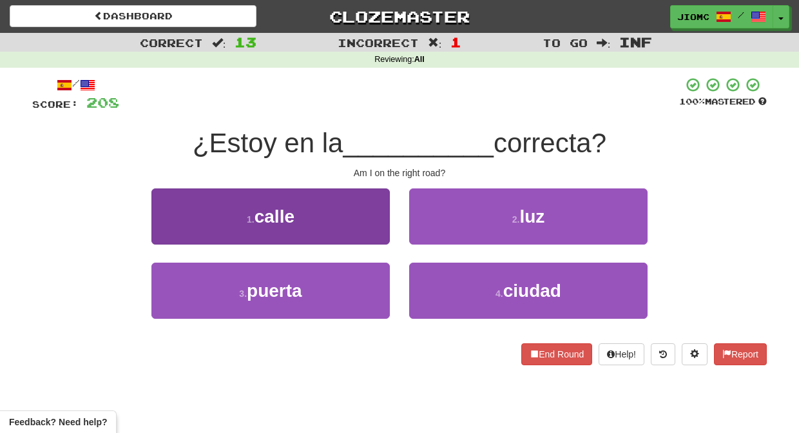
click at [376, 229] on button "1 . calle" at bounding box center [270, 216] width 238 height 56
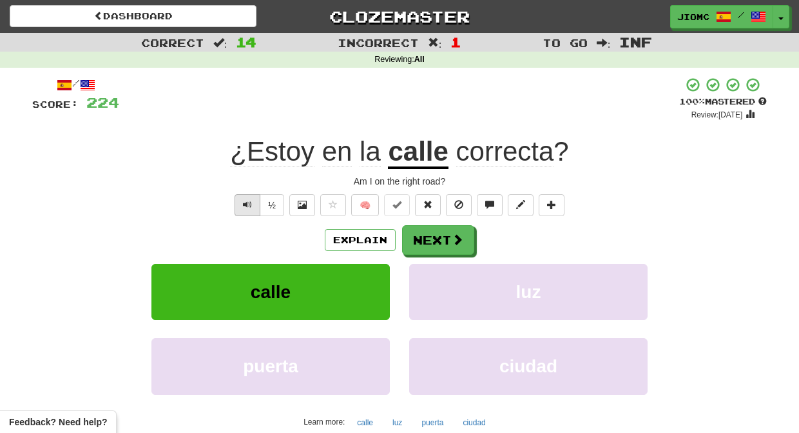
click at [250, 200] on span "Text-to-speech controls" at bounding box center [247, 204] width 9 height 9
click at [431, 237] on button "Next" at bounding box center [439, 241] width 72 height 30
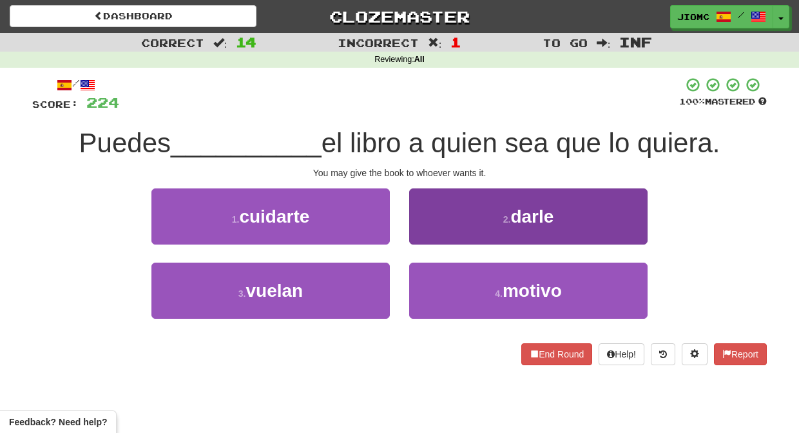
click at [430, 238] on button "2 . darle" at bounding box center [528, 216] width 238 height 56
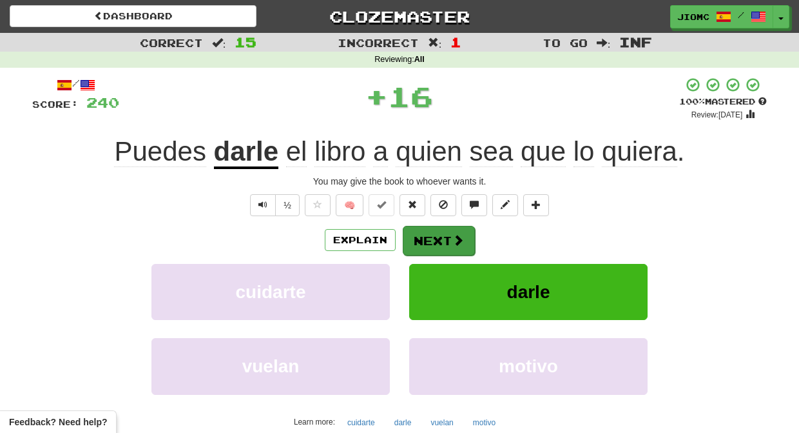
click at [430, 238] on button "Next" at bounding box center [439, 241] width 72 height 30
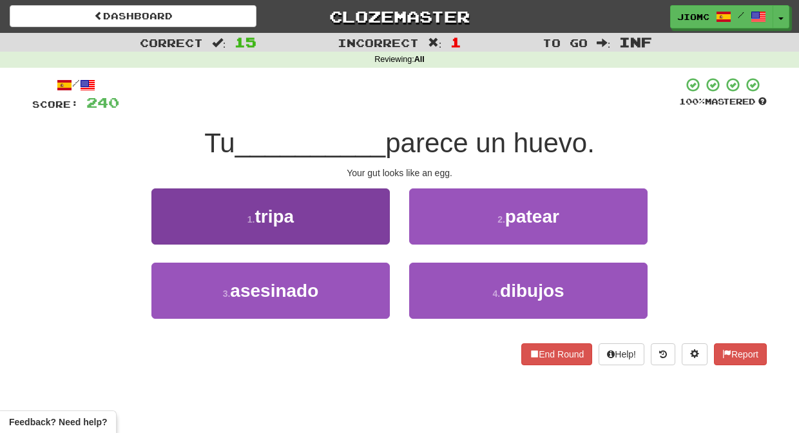
click at [371, 226] on button "1 . tripa" at bounding box center [270, 216] width 238 height 56
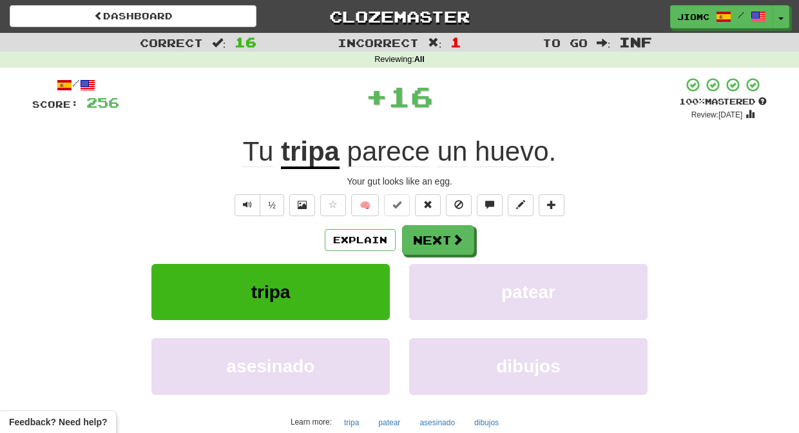
click at [432, 224] on div "/ Score: 256 + 16 100 % Mastered Review: 2026-03-17 Tu tripa parece un huevo . …" at bounding box center [399, 268] width 735 height 383
click at [431, 235] on button "Next" at bounding box center [439, 241] width 72 height 30
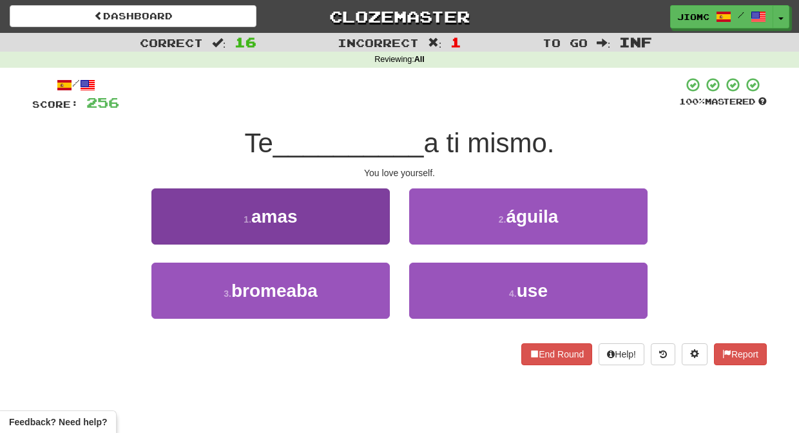
click at [380, 232] on button "1 . amas" at bounding box center [270, 216] width 238 height 56
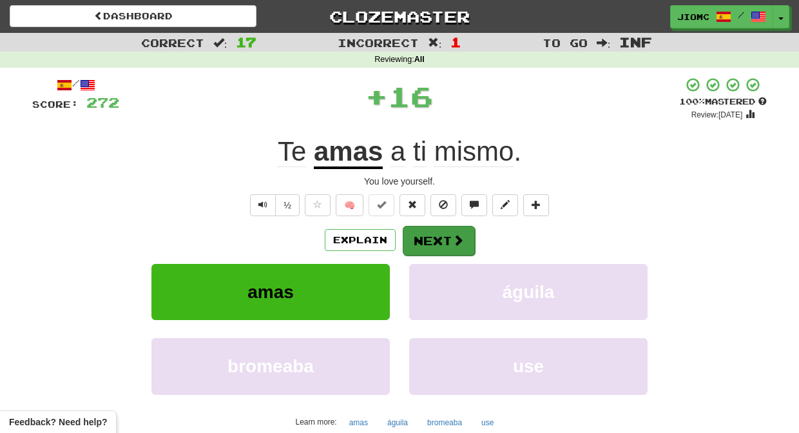
click at [449, 233] on button "Next" at bounding box center [439, 241] width 72 height 30
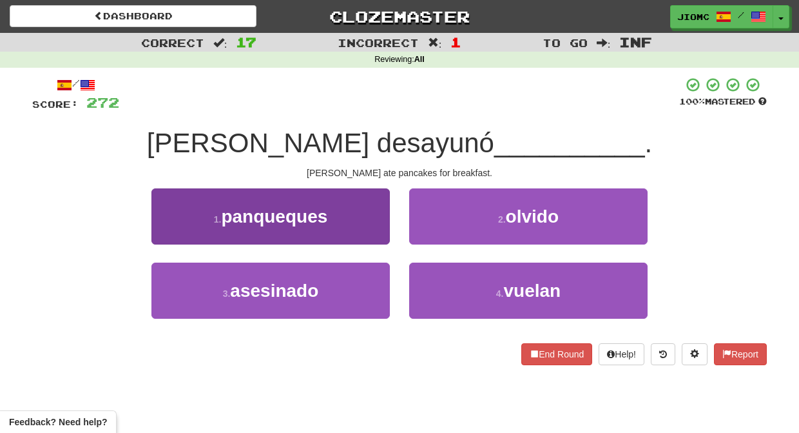
click at [373, 230] on button "1 . panqueques" at bounding box center [270, 216] width 238 height 56
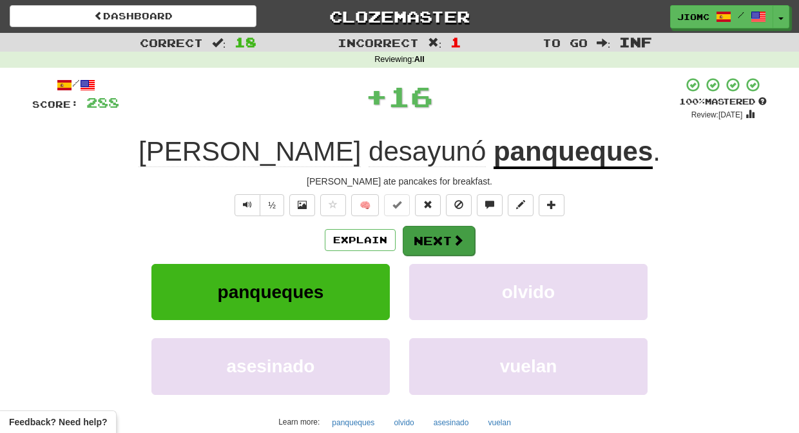
click at [438, 238] on button "Next" at bounding box center [439, 241] width 72 height 30
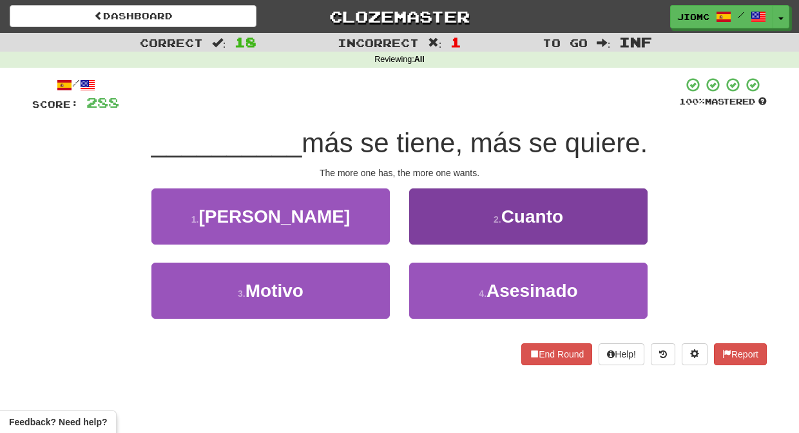
click at [440, 237] on button "2 . Cuanto" at bounding box center [528, 216] width 238 height 56
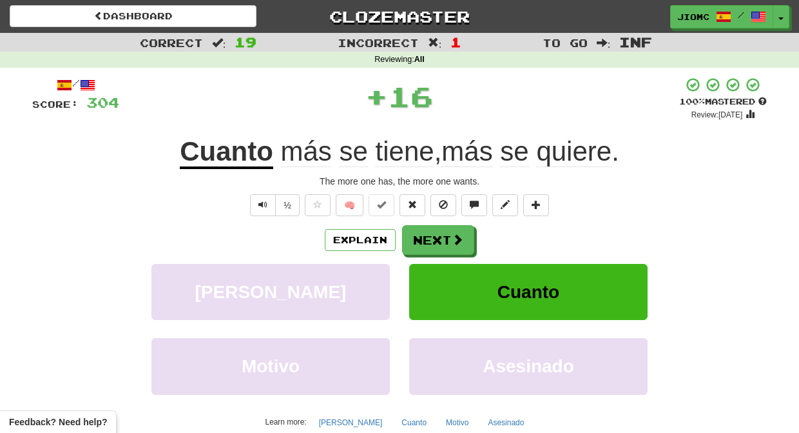
click at [440, 237] on button "Next" at bounding box center [438, 240] width 72 height 30
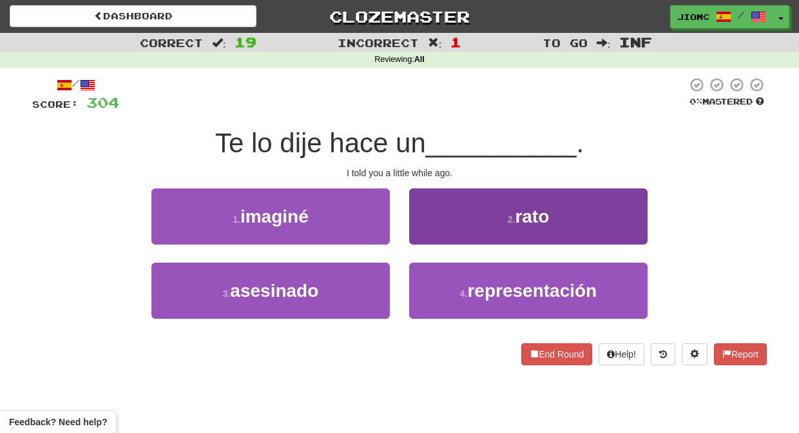
click at [436, 243] on button "2 . rato" at bounding box center [528, 216] width 238 height 56
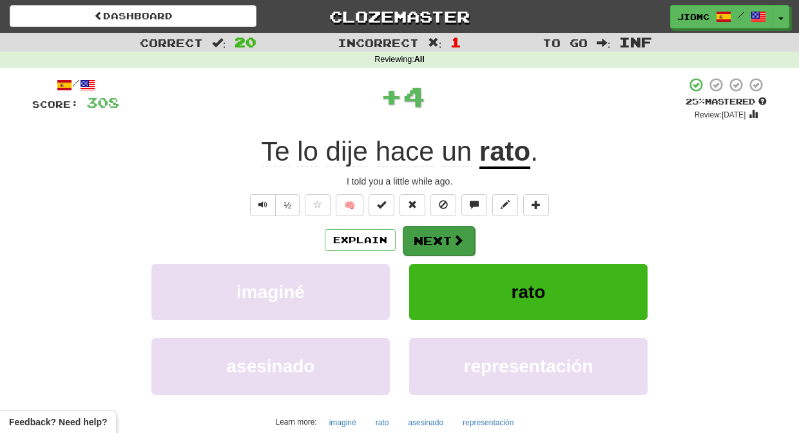
click at [437, 242] on button "Next" at bounding box center [439, 241] width 72 height 30
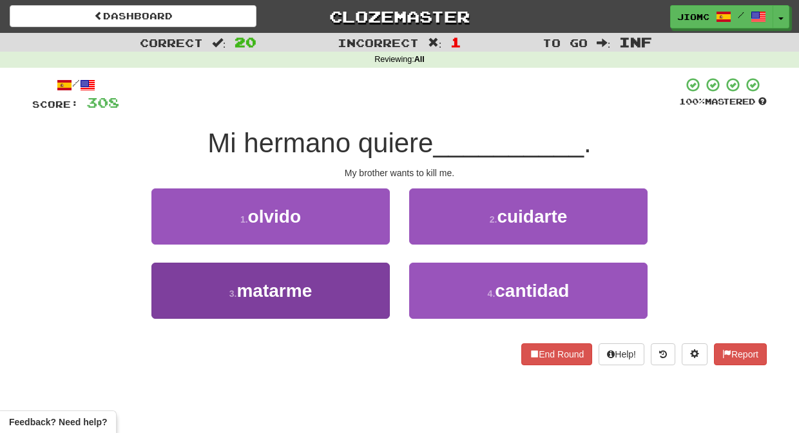
click at [389, 275] on button "3 . matarme" at bounding box center [270, 290] width 238 height 56
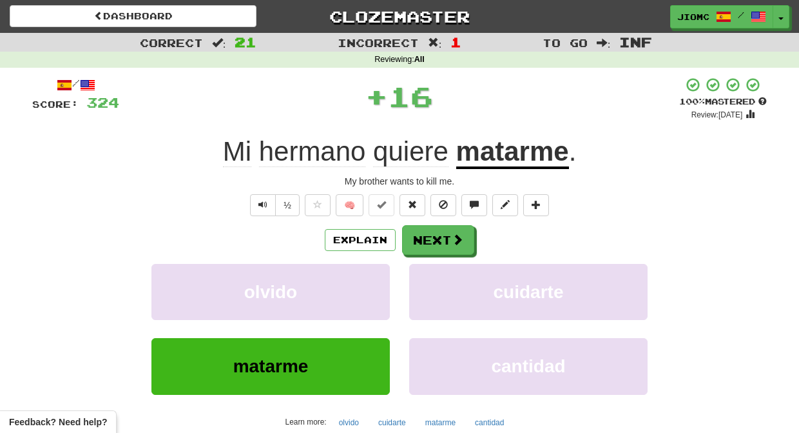
click at [389, 275] on button "olvido" at bounding box center [270, 292] width 238 height 56
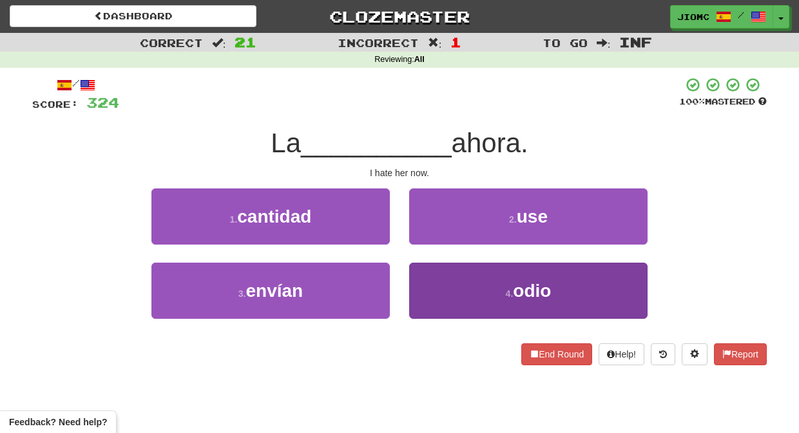
click at [425, 277] on button "4 . odio" at bounding box center [528, 290] width 238 height 56
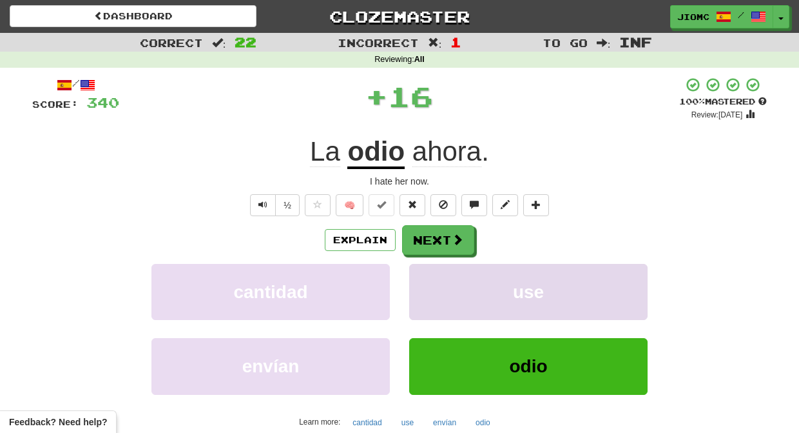
click at [426, 277] on button "use" at bounding box center [528, 292] width 238 height 56
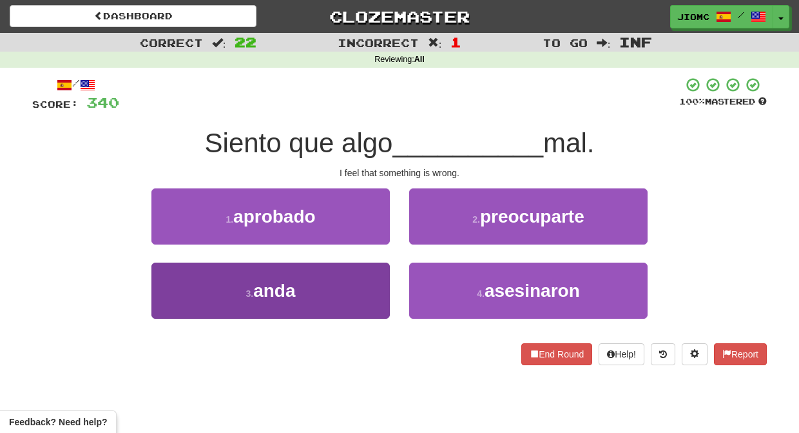
click at [365, 278] on button "3 . anda" at bounding box center [270, 290] width 238 height 56
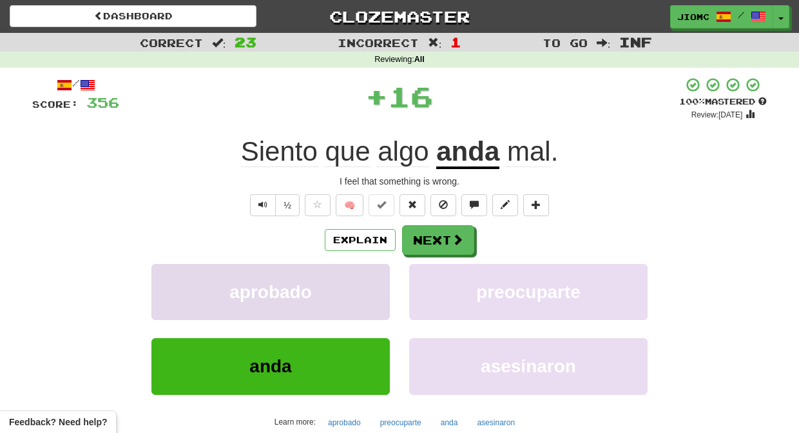
click at [367, 278] on button "aprobado" at bounding box center [270, 292] width 238 height 56
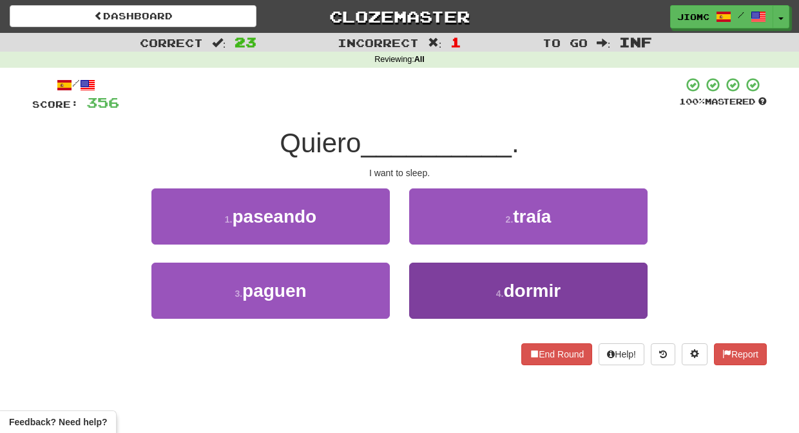
click at [442, 276] on button "4 . dormir" at bounding box center [528, 290] width 238 height 56
click at [442, 244] on button "2 . traía" at bounding box center [528, 216] width 238 height 56
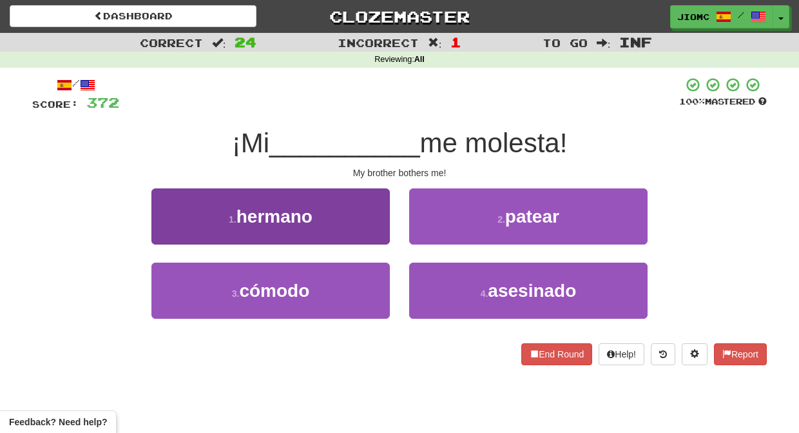
click at [371, 235] on button "1 . hermano" at bounding box center [270, 216] width 238 height 56
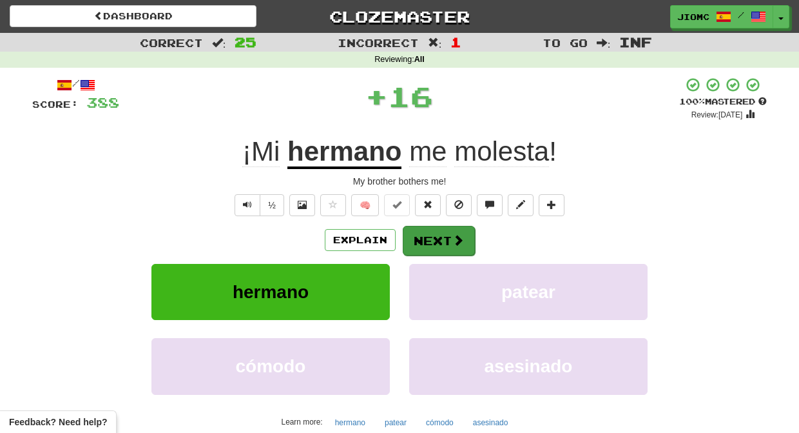
click at [424, 240] on button "Next" at bounding box center [439, 241] width 72 height 30
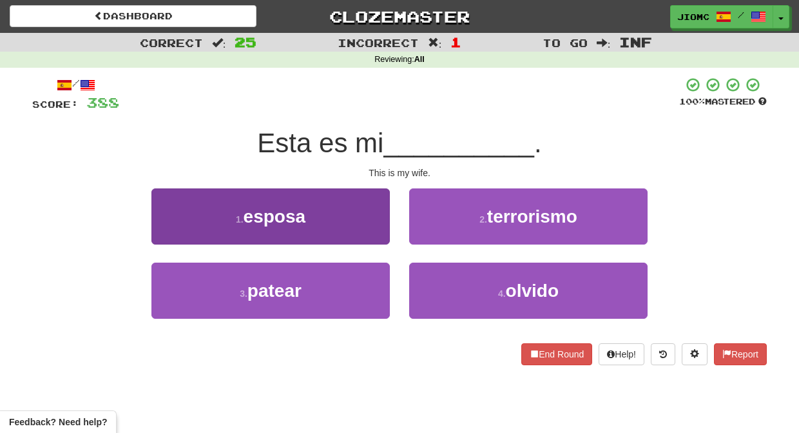
click at [376, 233] on button "1 . esposa" at bounding box center [270, 216] width 238 height 56
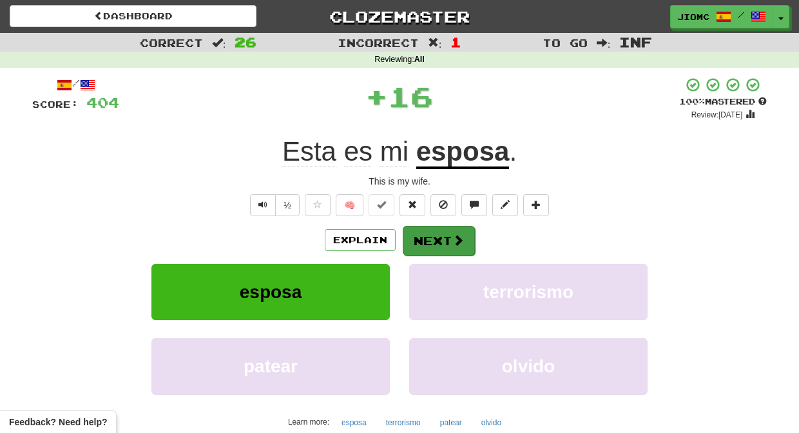
click at [425, 238] on button "Next" at bounding box center [439, 241] width 72 height 30
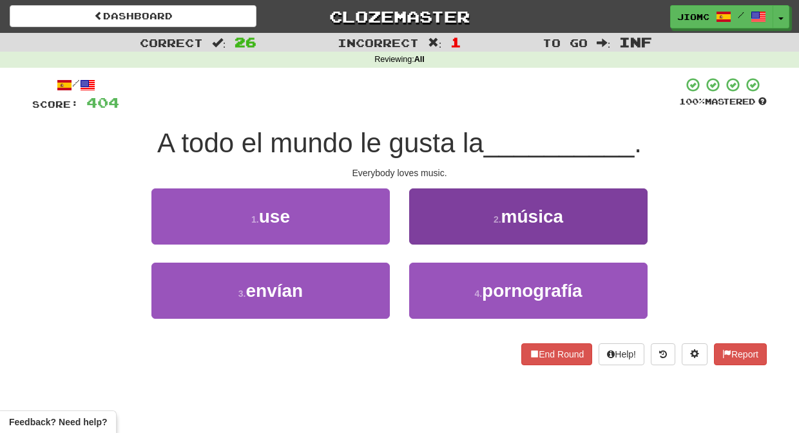
click at [422, 236] on button "2 . música" at bounding box center [528, 216] width 238 height 56
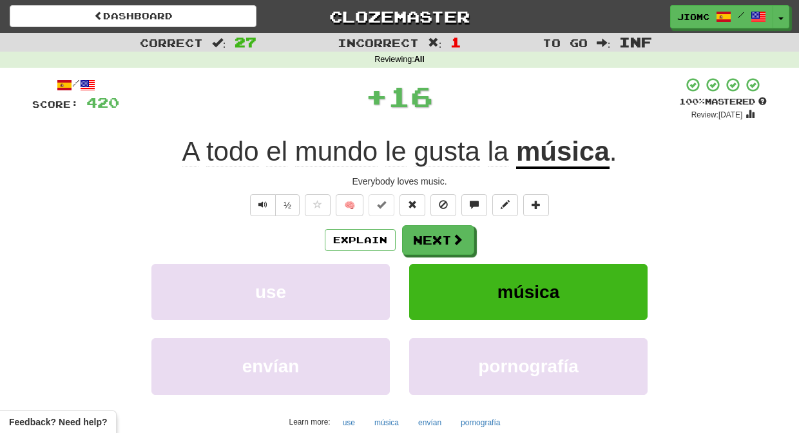
click at [422, 236] on button "Next" at bounding box center [438, 240] width 72 height 30
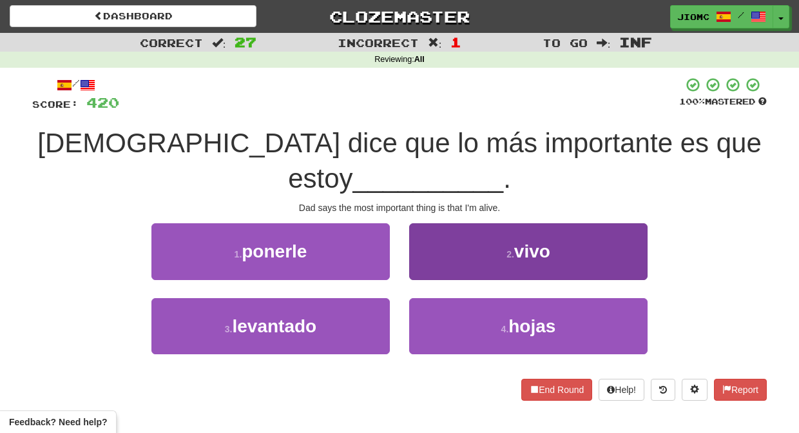
click at [423, 231] on button "2 . vivo" at bounding box center [528, 251] width 238 height 56
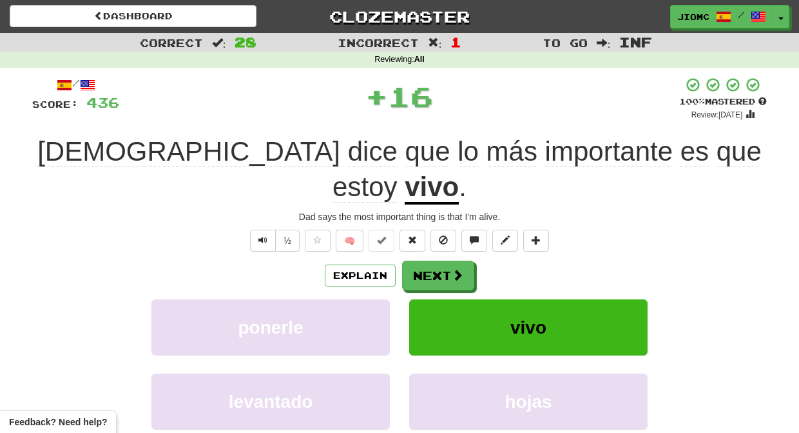
click at [428, 260] on button "Next" at bounding box center [438, 275] width 72 height 30
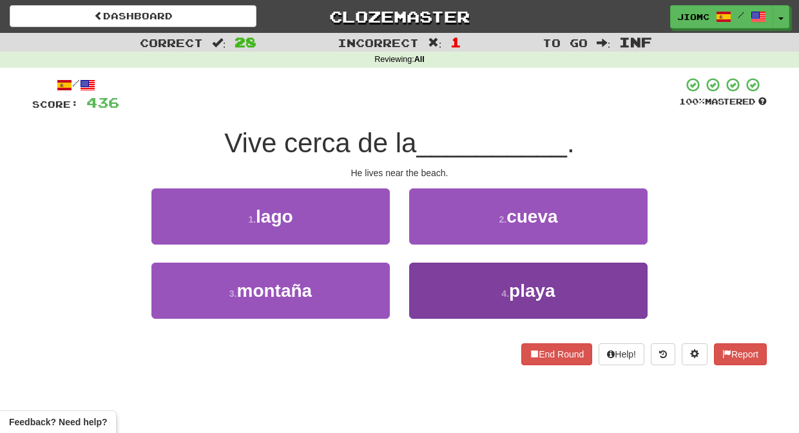
click at [423, 286] on button "4 . playa" at bounding box center [528, 290] width 238 height 56
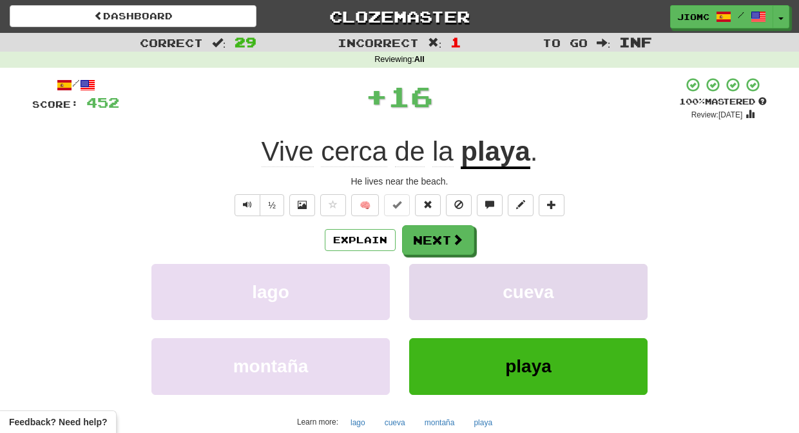
click at [423, 286] on button "cueva" at bounding box center [528, 292] width 238 height 56
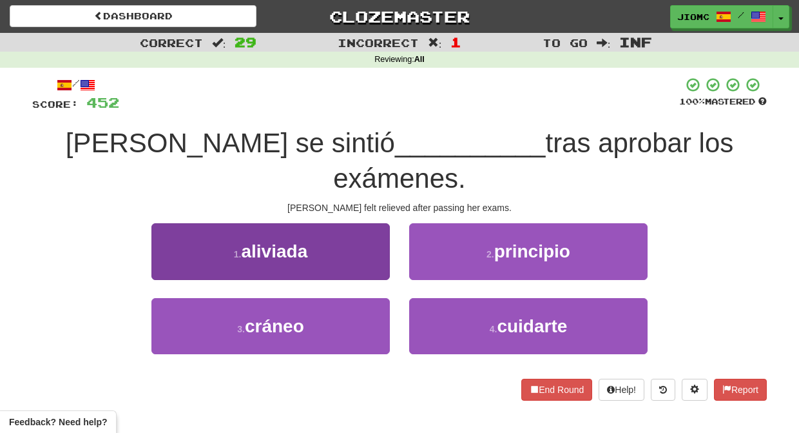
click at [371, 224] on button "1 . aliviada" at bounding box center [270, 251] width 238 height 56
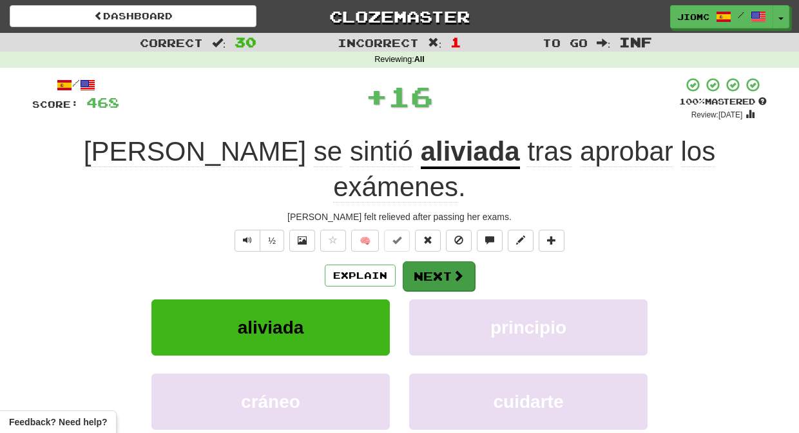
click at [440, 261] on button "Next" at bounding box center [439, 276] width 72 height 30
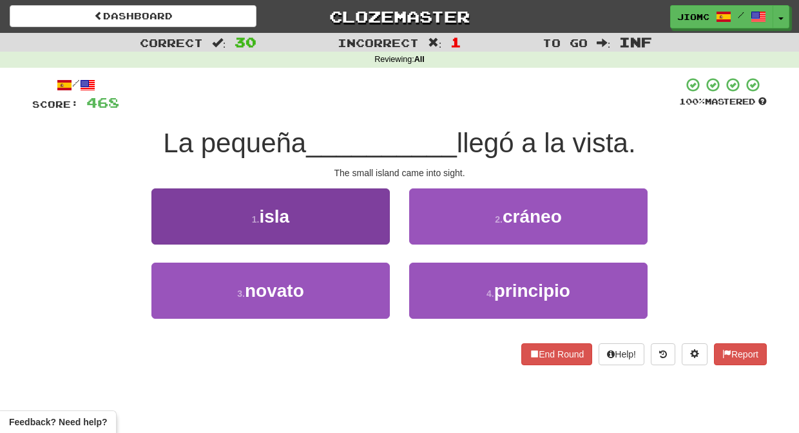
click at [375, 229] on button "1 . isla" at bounding box center [270, 216] width 238 height 56
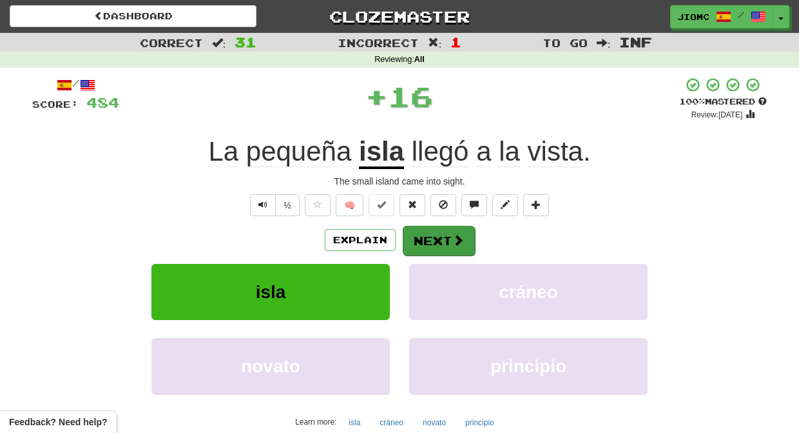
click at [432, 235] on button "Next" at bounding box center [439, 241] width 72 height 30
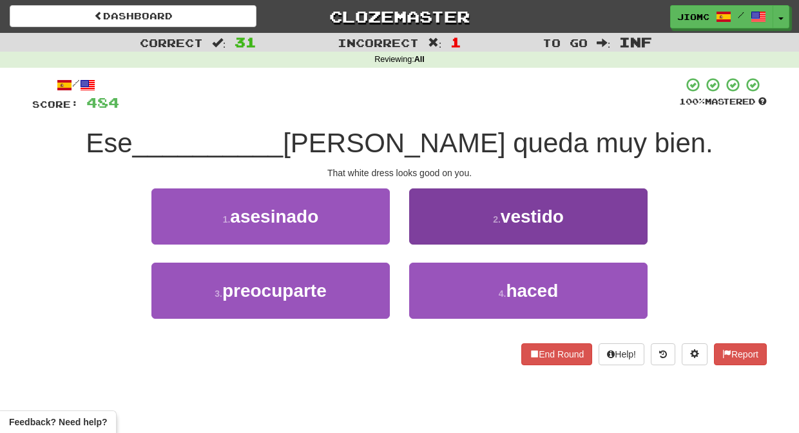
click at [433, 235] on button "2 . vestido" at bounding box center [528, 216] width 238 height 56
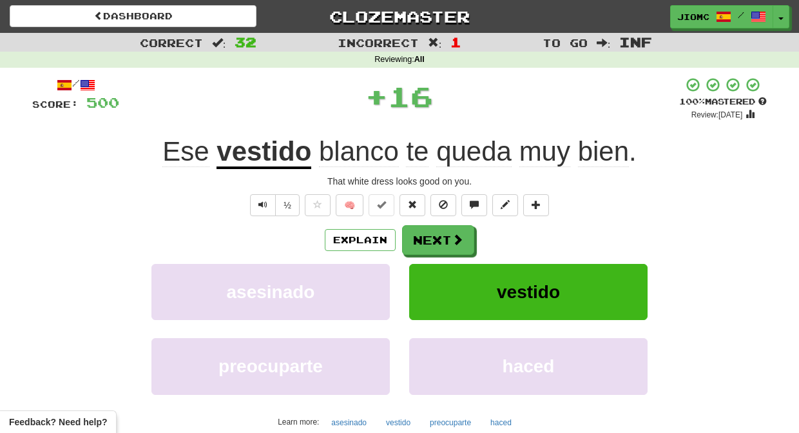
click at [433, 235] on button "Next" at bounding box center [438, 240] width 72 height 30
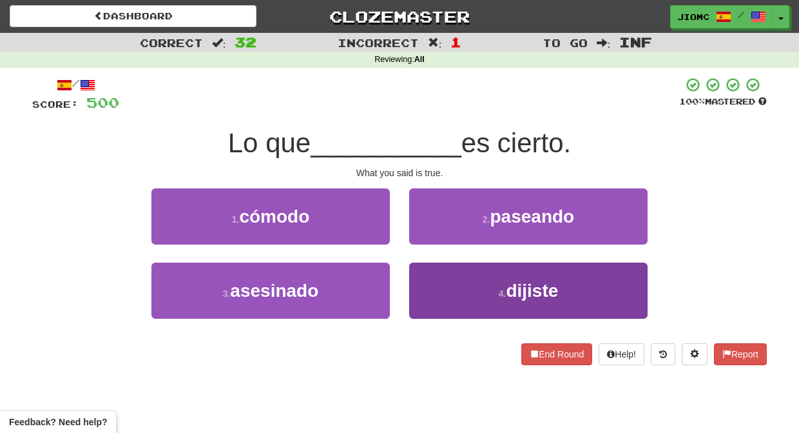
click at [445, 282] on button "4 . dijiste" at bounding box center [528, 290] width 238 height 56
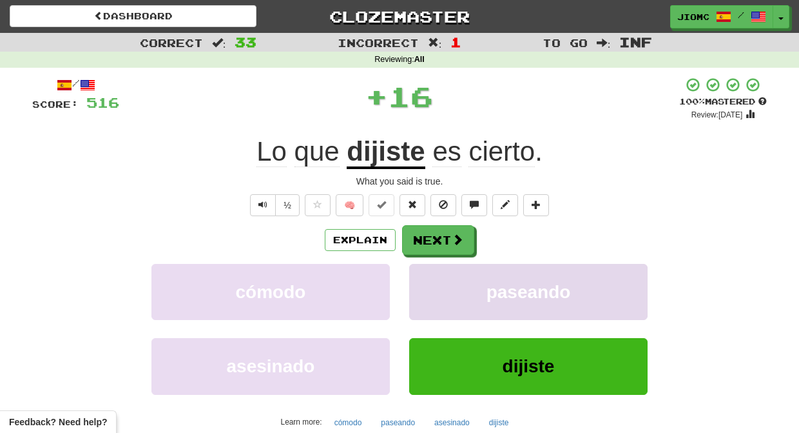
click at [445, 282] on button "paseando" at bounding box center [528, 292] width 238 height 56
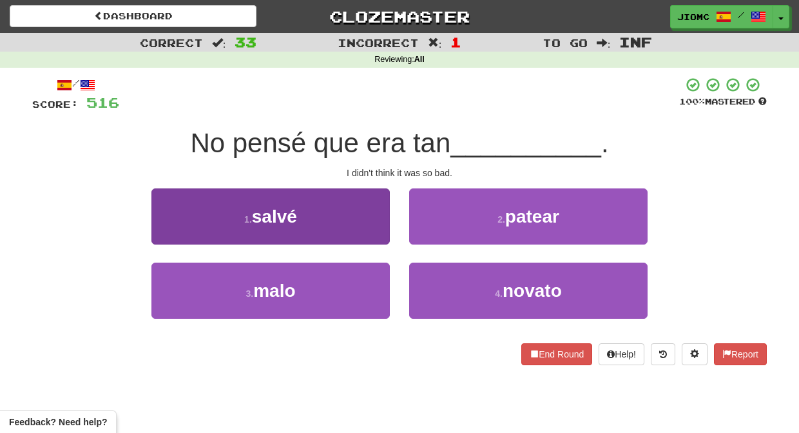
click at [376, 285] on button "3 . malo" at bounding box center [270, 290] width 238 height 56
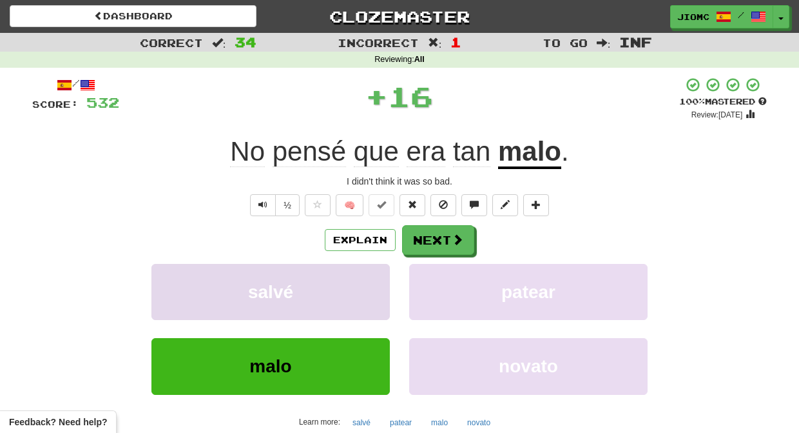
click at [378, 281] on button "salvé" at bounding box center [270, 292] width 238 height 56
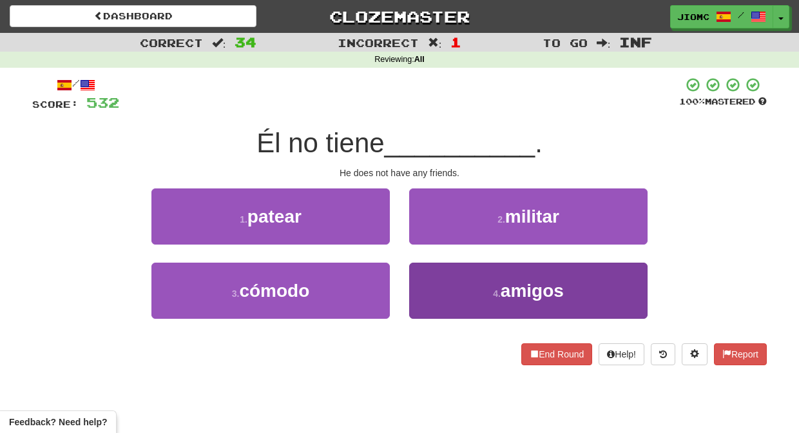
click at [415, 281] on button "4 . amigos" at bounding box center [528, 290] width 238 height 56
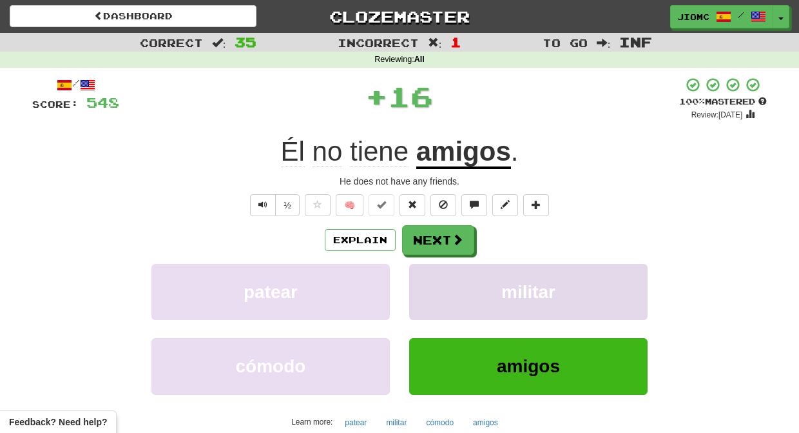
click at [416, 280] on button "militar" at bounding box center [528, 292] width 238 height 56
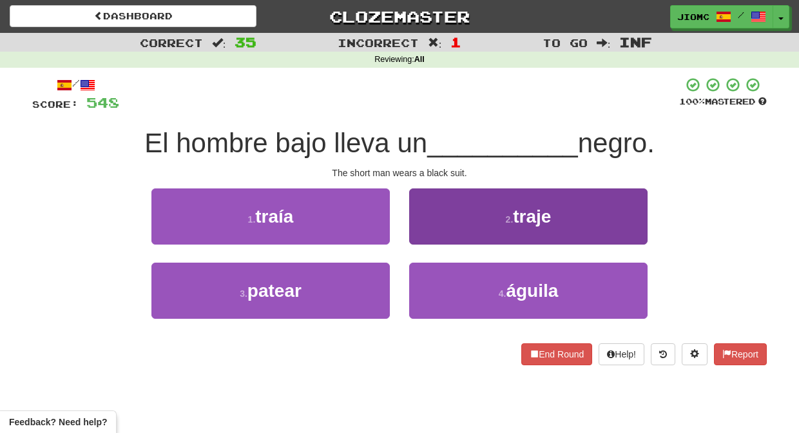
click at [427, 240] on button "2 . traje" at bounding box center [528, 216] width 238 height 56
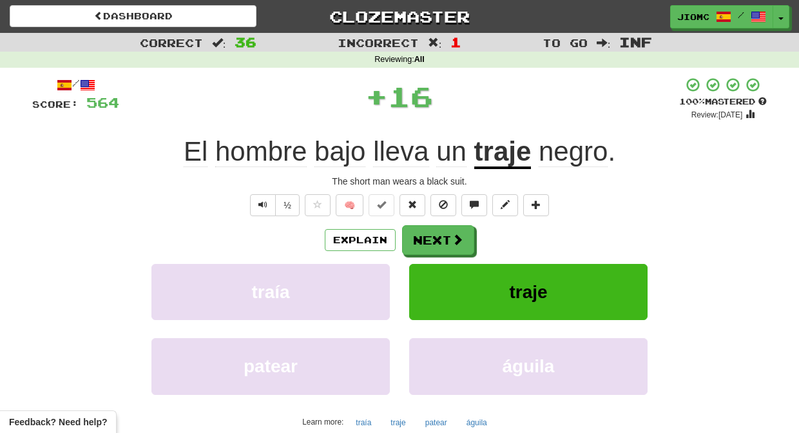
click at [427, 240] on button "Next" at bounding box center [438, 240] width 72 height 30
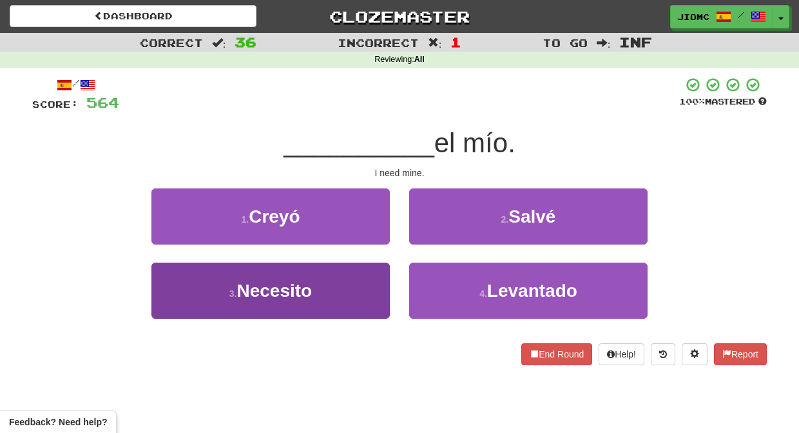
click at [367, 278] on button "3 . Necesito" at bounding box center [270, 290] width 238 height 56
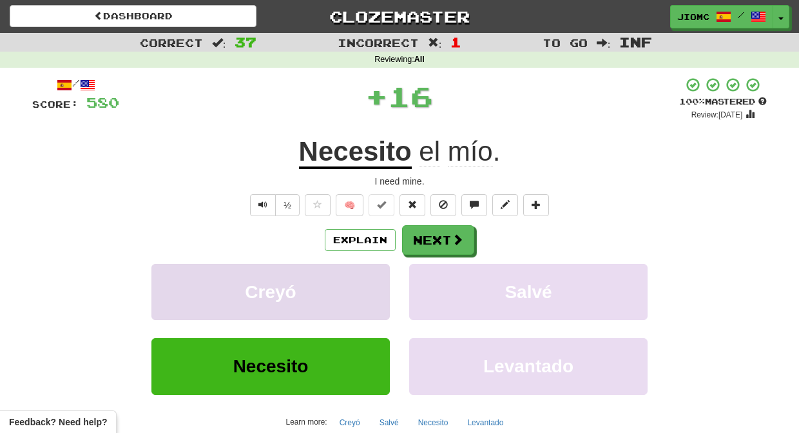
click at [369, 278] on button "Creyó" at bounding box center [270, 292] width 238 height 56
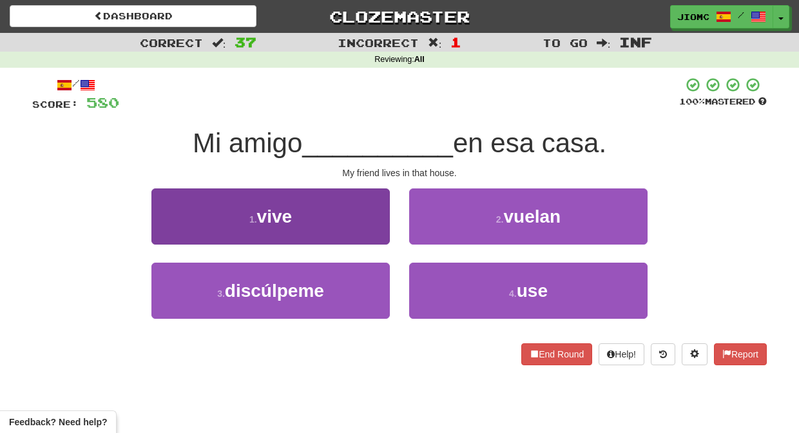
click at [381, 210] on button "1 . vive" at bounding box center [270, 216] width 238 height 56
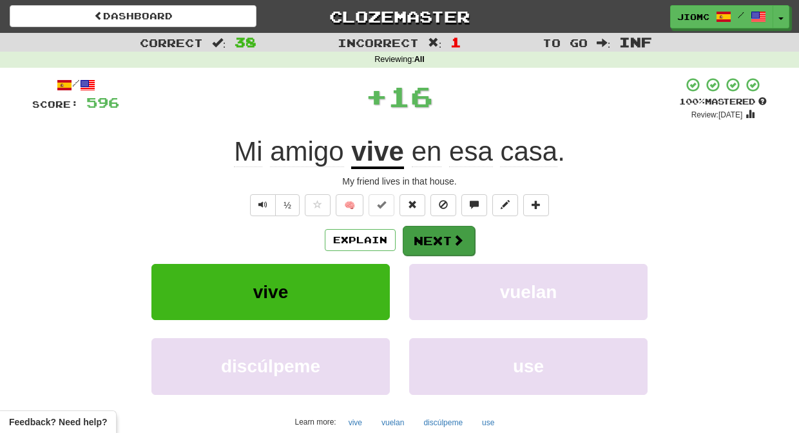
click at [434, 240] on button "Next" at bounding box center [439, 241] width 72 height 30
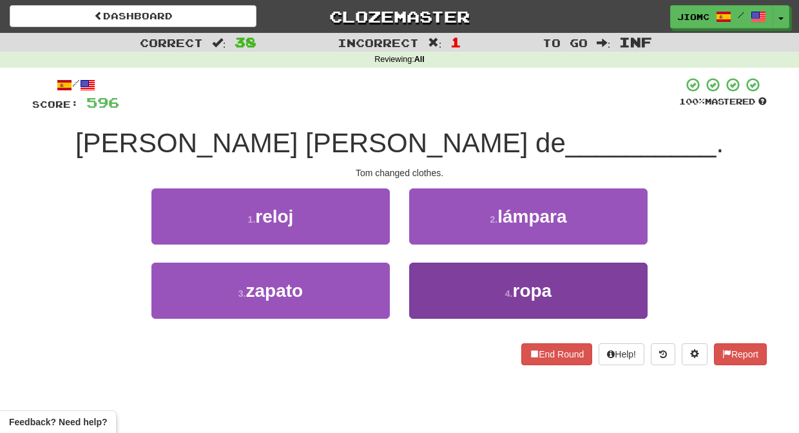
click at [421, 280] on button "4 . ropa" at bounding box center [528, 290] width 238 height 56
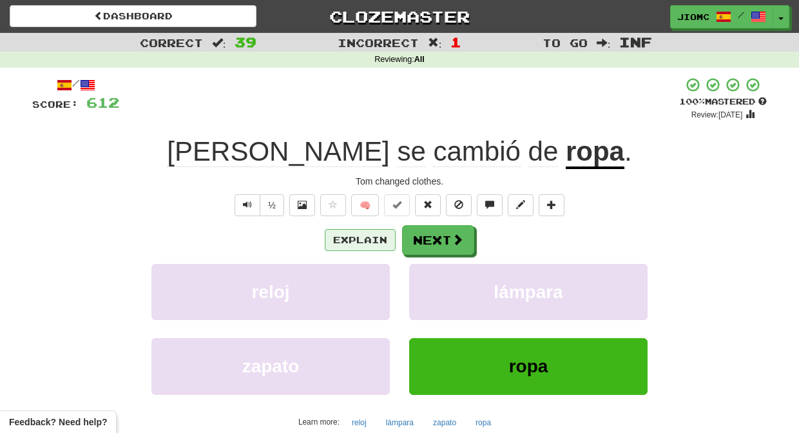
click at [369, 236] on button "Explain" at bounding box center [360, 240] width 71 height 22
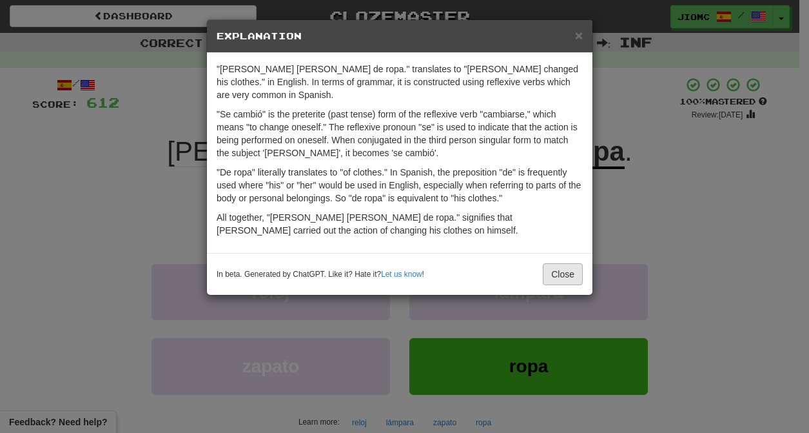
click at [553, 263] on button "Close" at bounding box center [563, 274] width 40 height 22
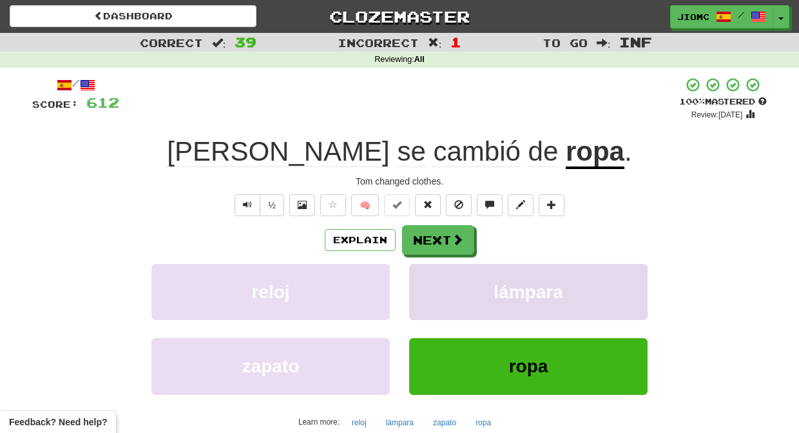
click at [488, 282] on button "lámpara" at bounding box center [528, 292] width 238 height 56
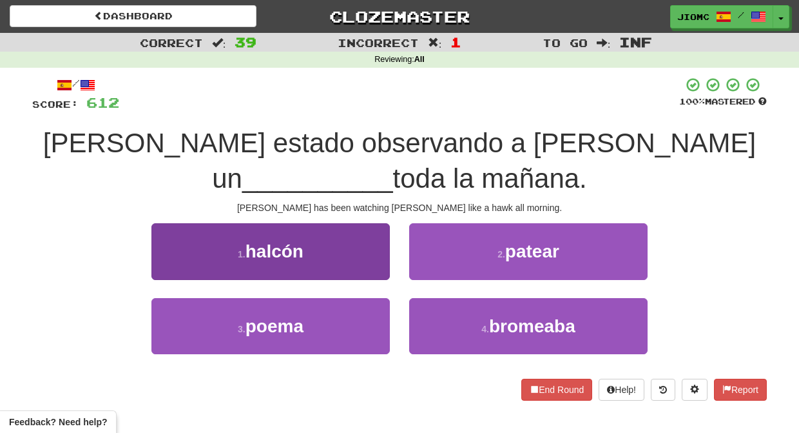
click at [373, 251] on button "1 . halcón" at bounding box center [270, 251] width 238 height 56
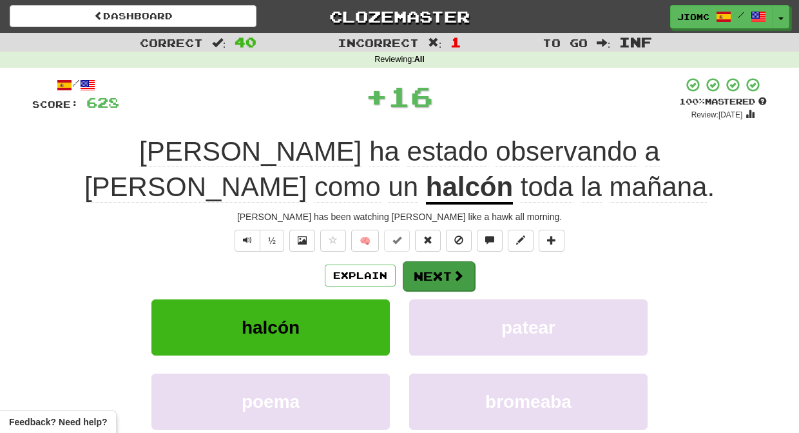
click at [438, 271] on button "Next" at bounding box center [439, 276] width 72 height 30
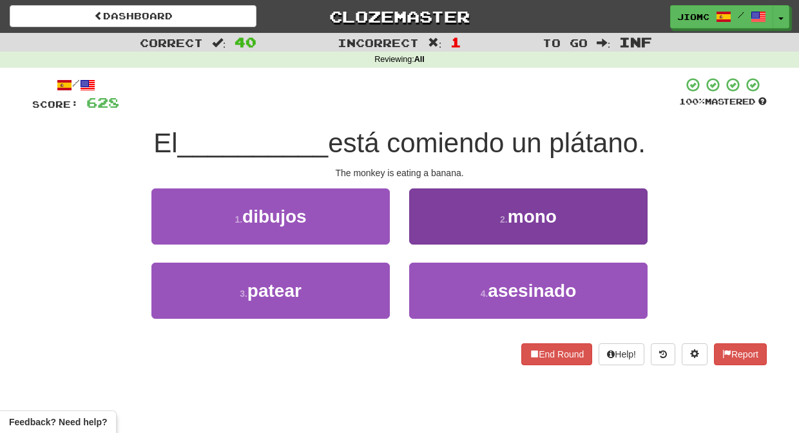
click at [423, 234] on button "2 . mono" at bounding box center [528, 216] width 238 height 56
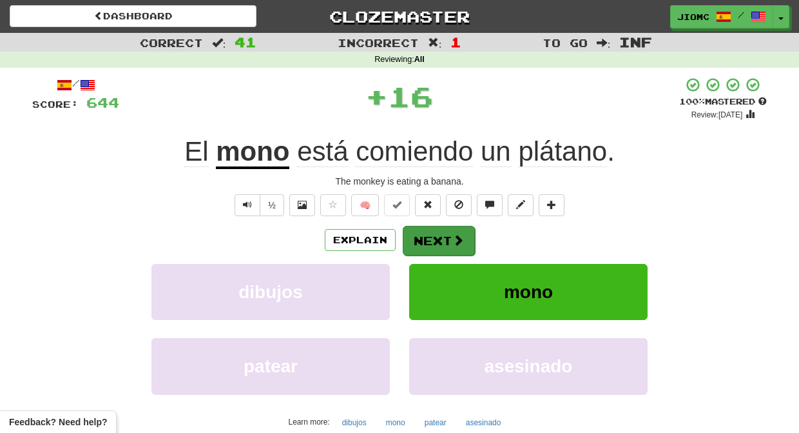
click at [430, 235] on button "Next" at bounding box center [439, 241] width 72 height 30
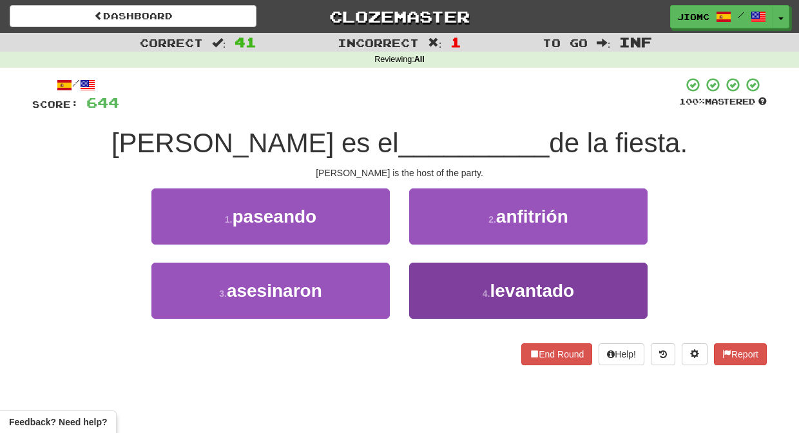
click at [426, 284] on button "4 . levantado" at bounding box center [528, 290] width 238 height 56
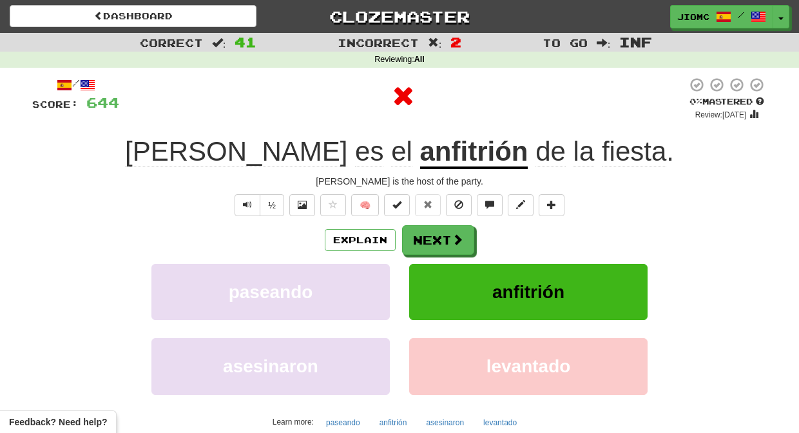
click at [427, 284] on button "anfitrión" at bounding box center [528, 292] width 238 height 56
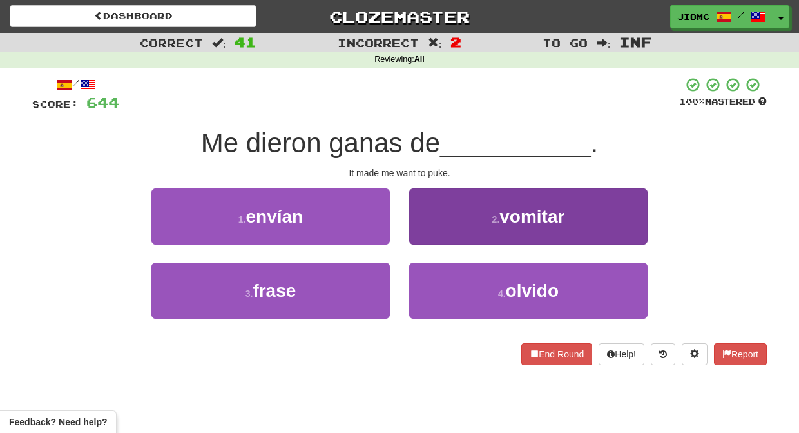
click at [423, 233] on button "2 . vomitar" at bounding box center [528, 216] width 238 height 56
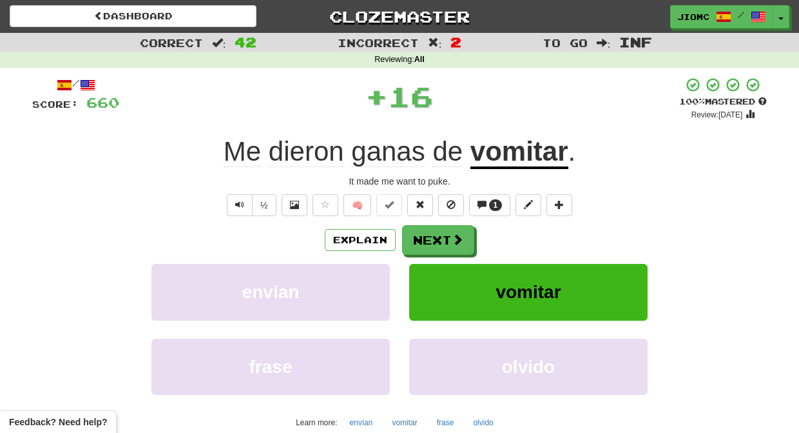
click at [423, 234] on button "Next" at bounding box center [438, 240] width 72 height 30
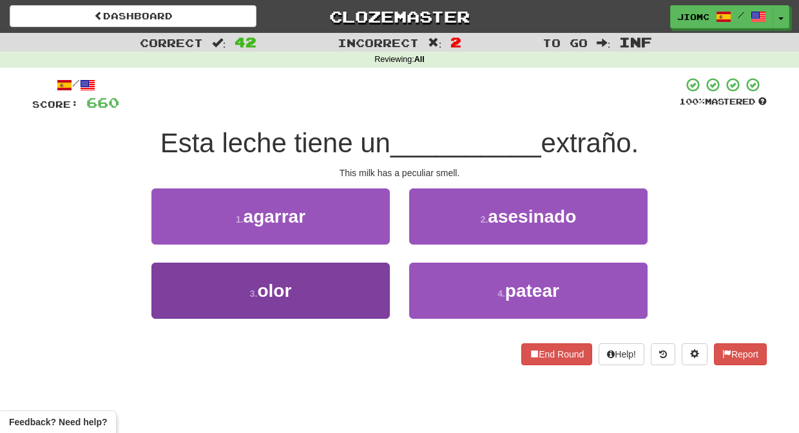
click at [362, 281] on button "3 . olor" at bounding box center [270, 290] width 238 height 56
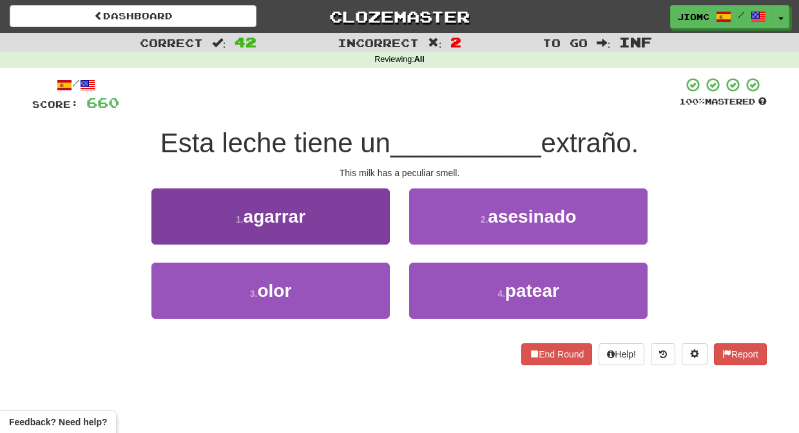
click at [362, 244] on button "1 . agarrar" at bounding box center [270, 216] width 238 height 56
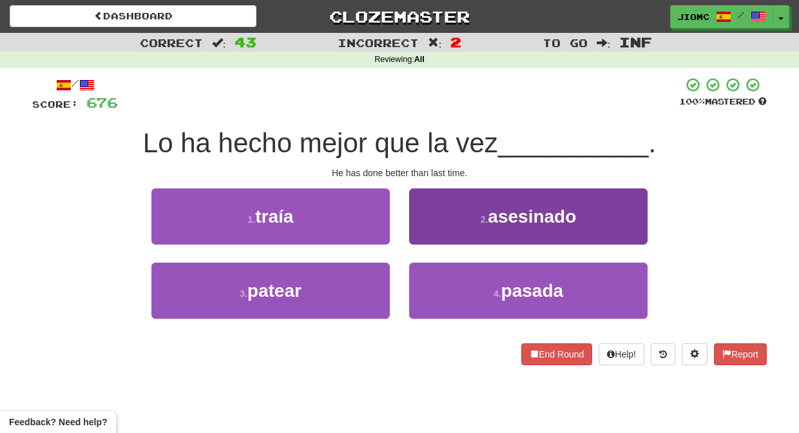
click at [429, 276] on button "4 . pasada" at bounding box center [528, 290] width 238 height 56
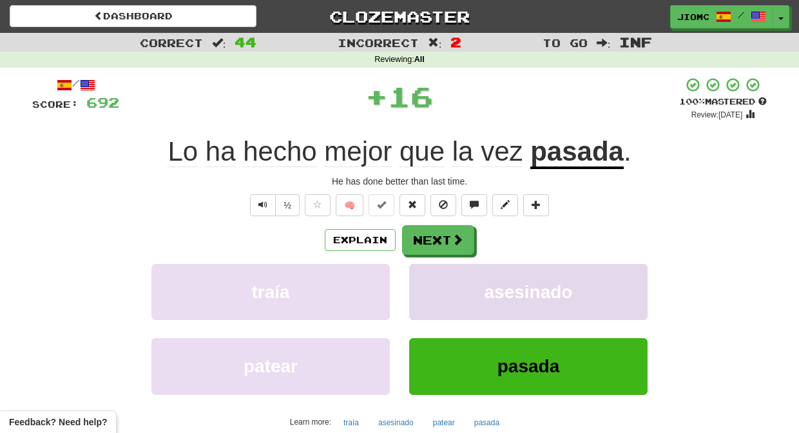
click at [429, 277] on button "asesinado" at bounding box center [528, 292] width 238 height 56
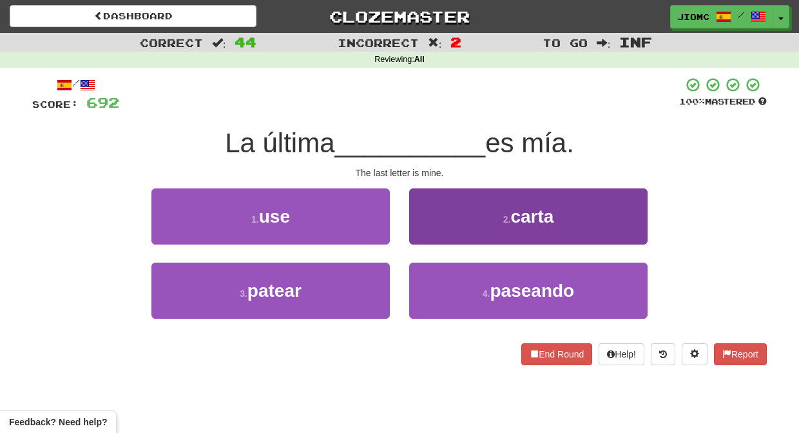
click at [423, 229] on button "2 . carta" at bounding box center [528, 216] width 238 height 56
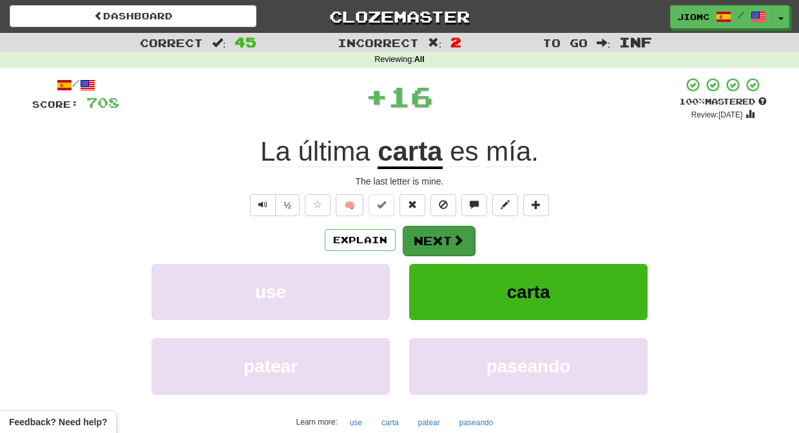
click at [423, 231] on button "Next" at bounding box center [439, 241] width 72 height 30
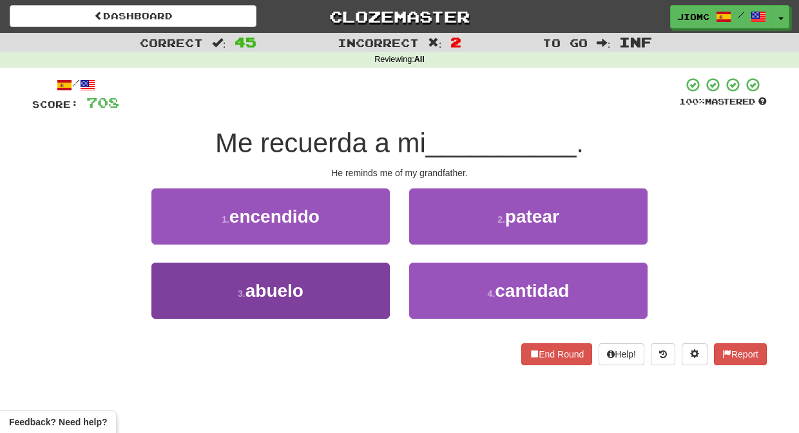
click at [363, 291] on button "3 . abuelo" at bounding box center [270, 290] width 238 height 56
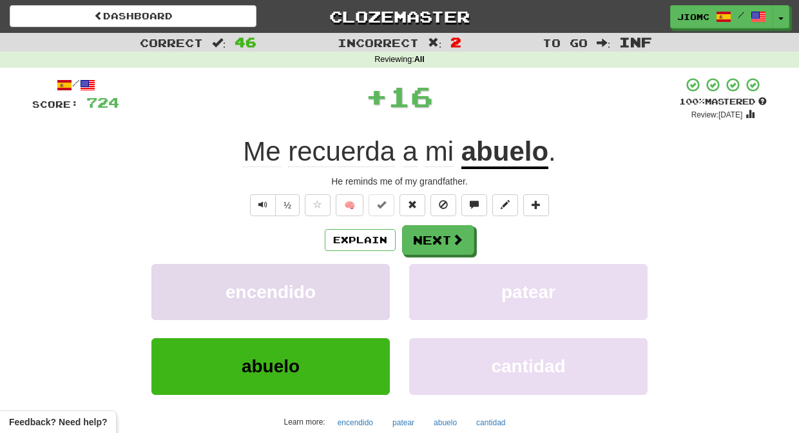
click at [369, 287] on button "encendido" at bounding box center [270, 292] width 238 height 56
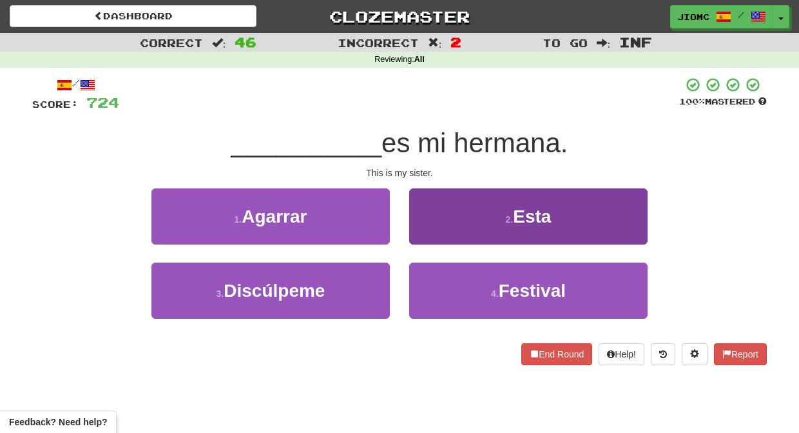
click at [416, 229] on button "2 . Esta" at bounding box center [528, 216] width 238 height 56
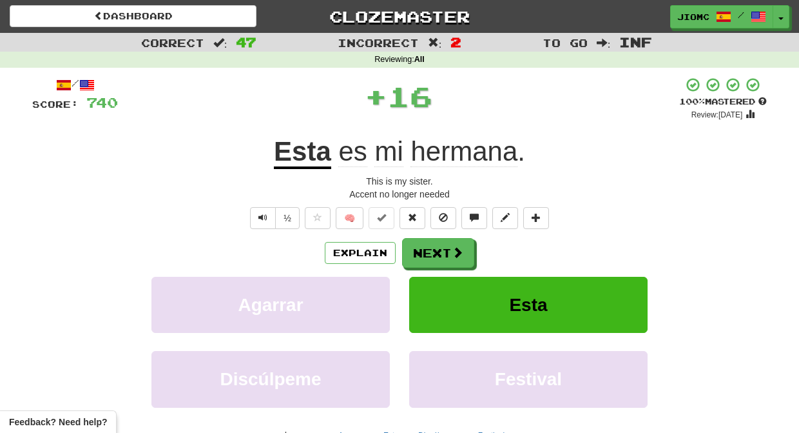
click at [418, 235] on div "/ Score: 740 + 16 100 % Mastered Review: 2026-03-17 Esta es mi hermana . This i…" at bounding box center [399, 285] width 735 height 417
click at [422, 248] on button "Next" at bounding box center [439, 253] width 72 height 30
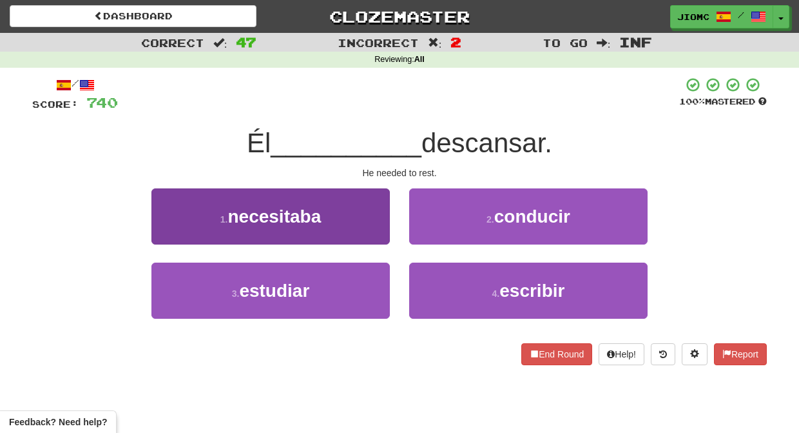
click at [387, 231] on button "1 . necesitaba" at bounding box center [270, 216] width 238 height 56
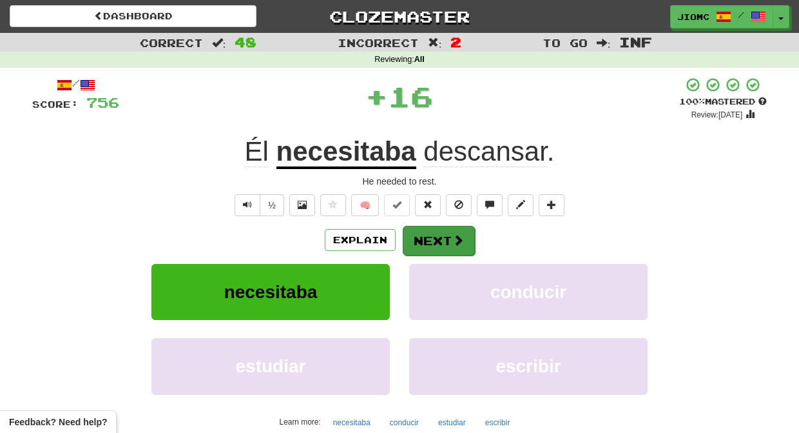
click at [414, 238] on button "Next" at bounding box center [439, 241] width 72 height 30
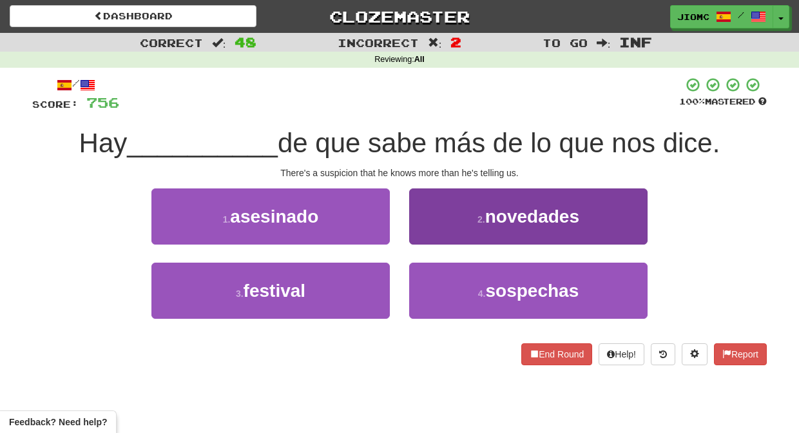
click at [429, 282] on button "4 . sospechas" at bounding box center [528, 290] width 238 height 56
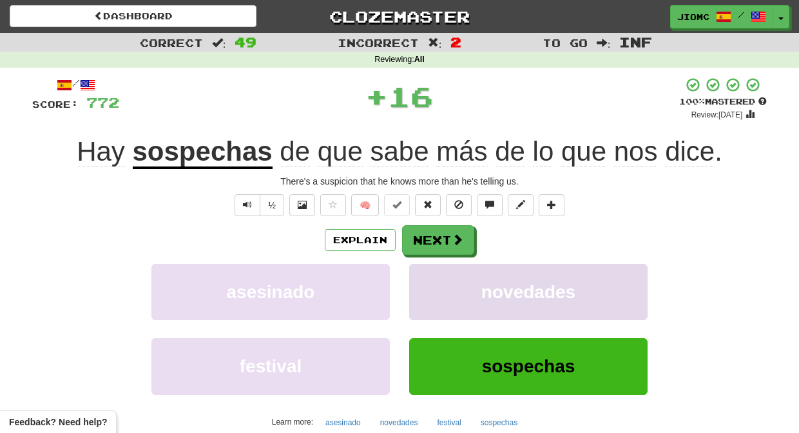
click at [429, 280] on button "novedades" at bounding box center [528, 292] width 238 height 56
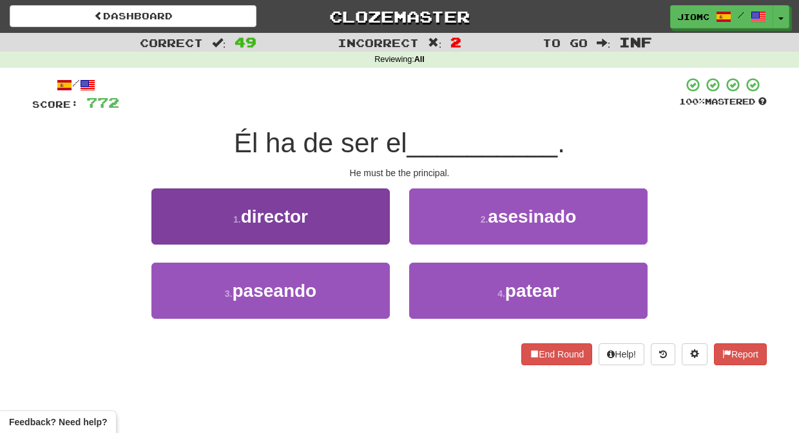
click at [369, 232] on button "1 . director" at bounding box center [270, 216] width 238 height 56
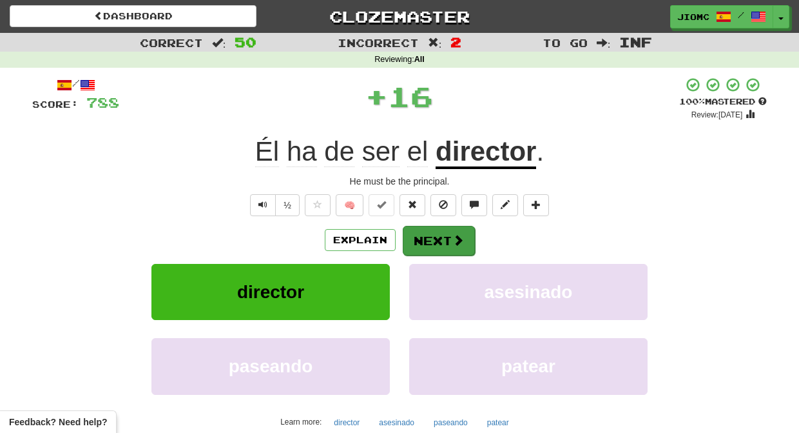
click at [431, 242] on button "Next" at bounding box center [439, 241] width 72 height 30
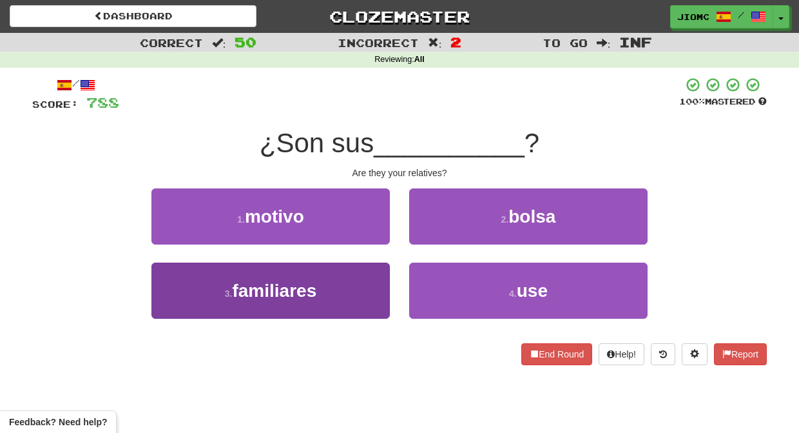
click at [378, 285] on button "3 . familiares" at bounding box center [270, 290] width 238 height 56
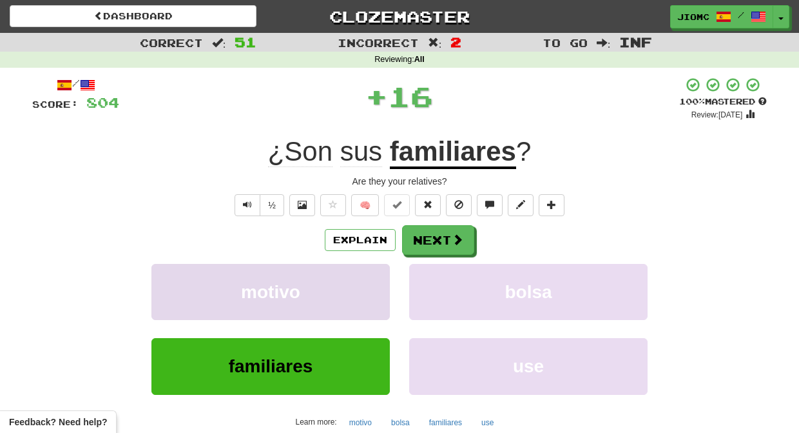
click at [378, 284] on button "motivo" at bounding box center [270, 292] width 238 height 56
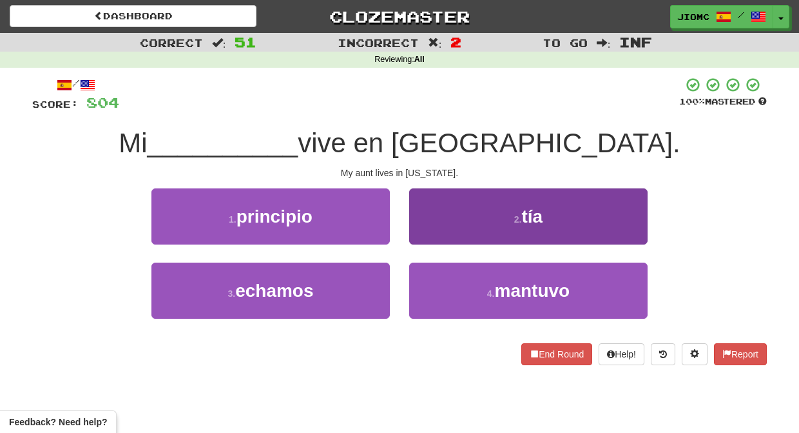
click at [424, 240] on button "2 . tía" at bounding box center [528, 216] width 238 height 56
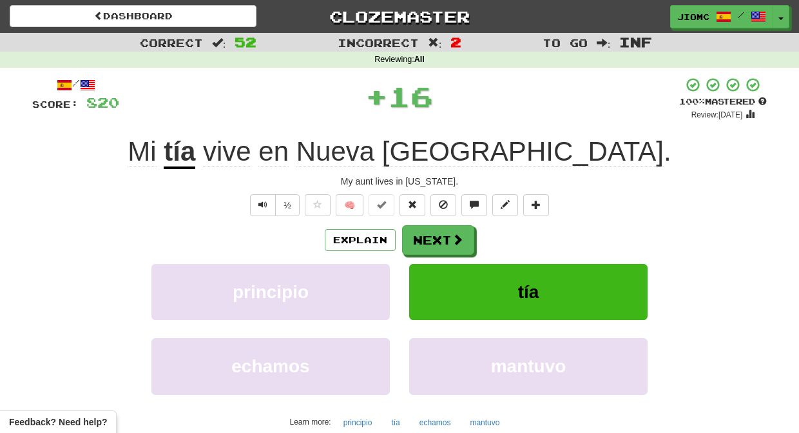
click at [425, 240] on button "Next" at bounding box center [438, 240] width 72 height 30
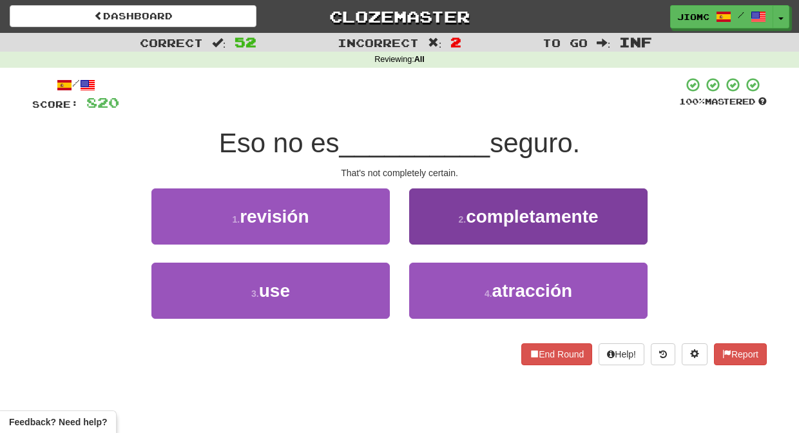
click at [425, 238] on button "2 . completamente" at bounding box center [528, 216] width 238 height 56
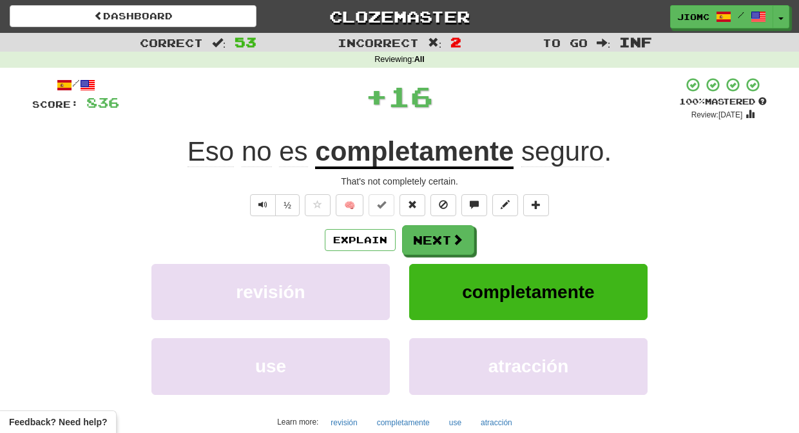
click at [425, 238] on button "Next" at bounding box center [438, 240] width 72 height 30
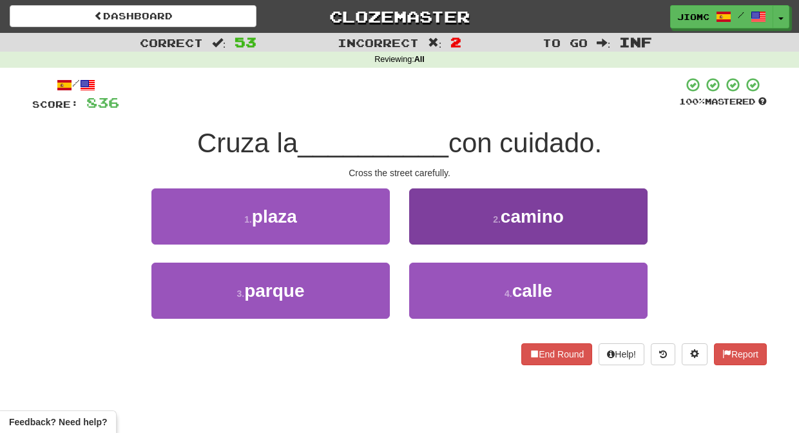
click at [422, 238] on button "2 . camino" at bounding box center [528, 216] width 238 height 56
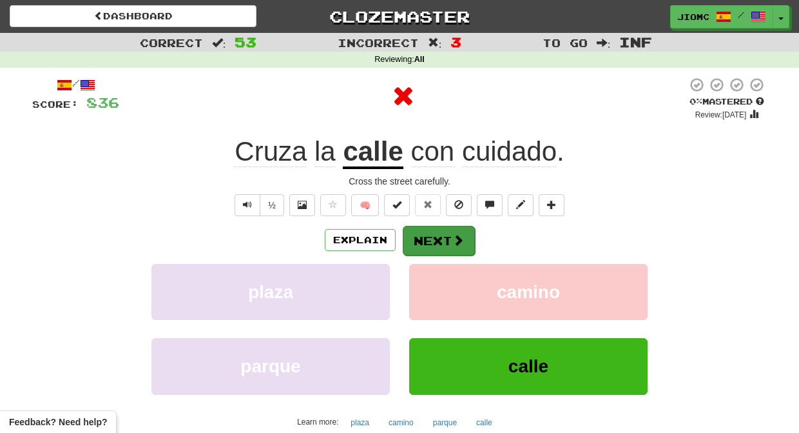
click at [422, 239] on button "Next" at bounding box center [439, 241] width 72 height 30
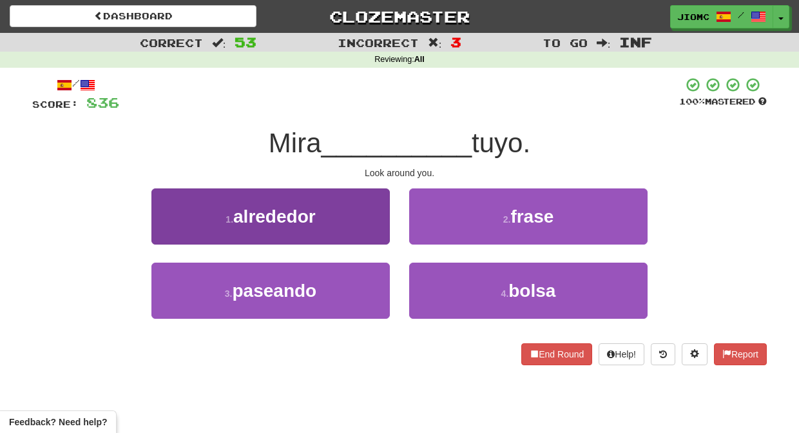
click at [364, 233] on button "1 . alrededor" at bounding box center [270, 216] width 238 height 56
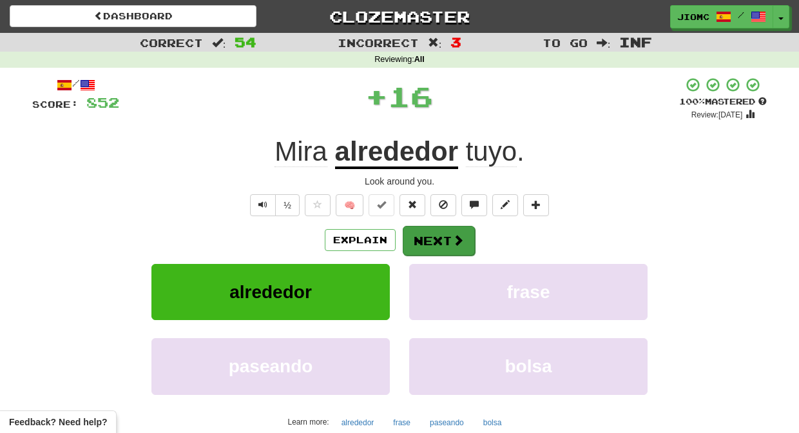
click at [415, 233] on button "Next" at bounding box center [439, 241] width 72 height 30
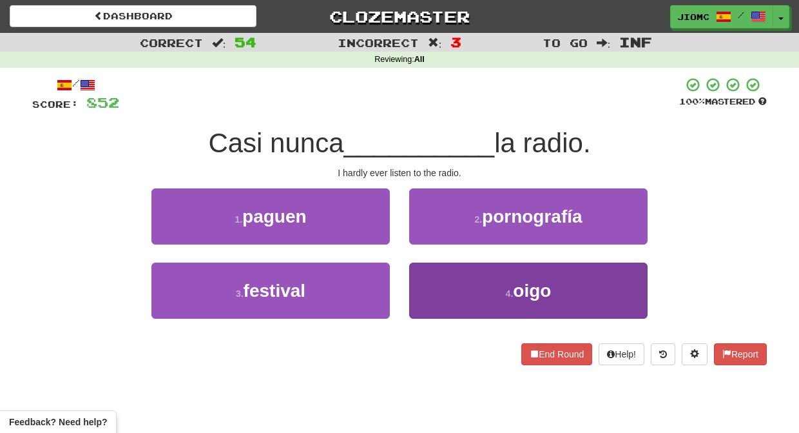
click at [427, 275] on button "4 . oigo" at bounding box center [528, 290] width 238 height 56
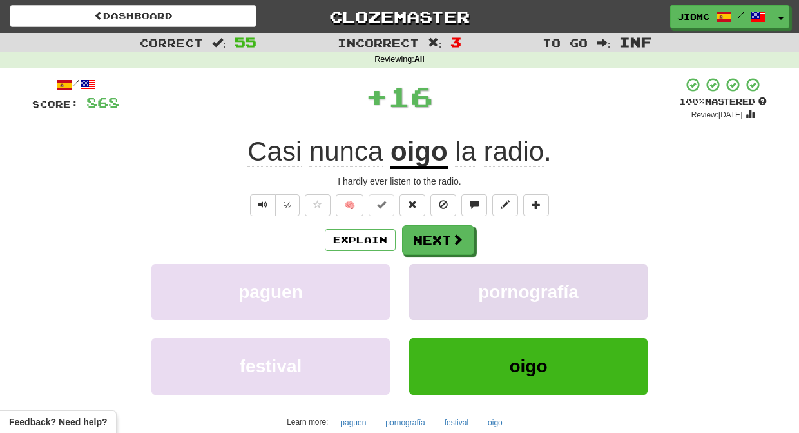
click at [425, 274] on button "pornografía" at bounding box center [528, 292] width 238 height 56
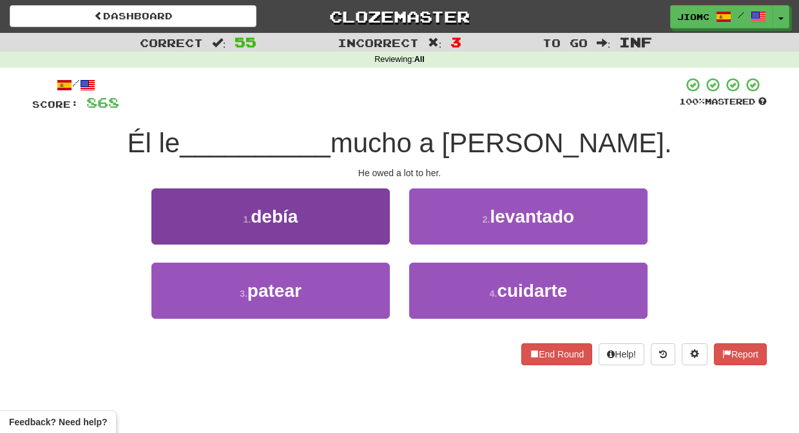
drag, startPoint x: 364, startPoint y: 226, endPoint x: 372, endPoint y: 229, distance: 8.2
click at [372, 229] on button "1 . debía" at bounding box center [270, 216] width 238 height 56
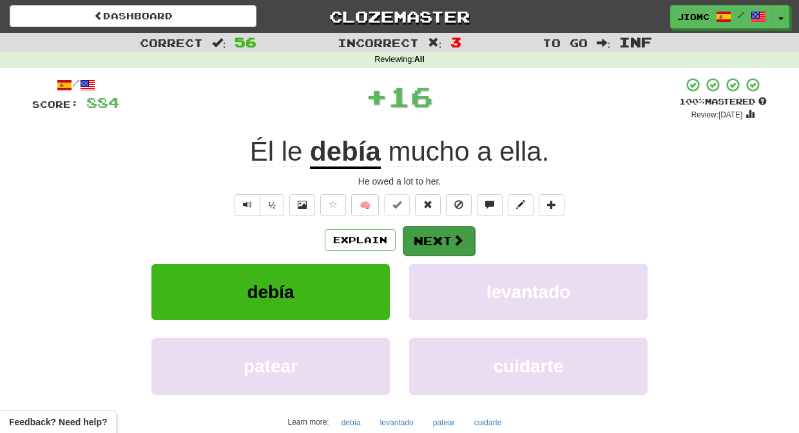
click at [431, 240] on button "Next" at bounding box center [439, 241] width 72 height 30
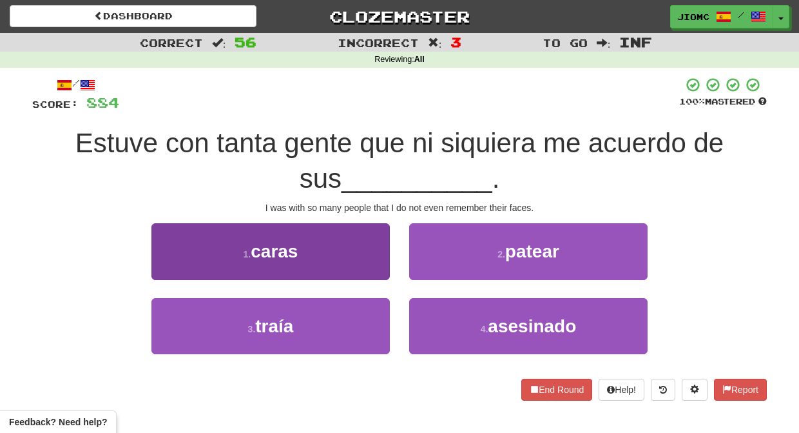
click at [358, 271] on button "1 . caras" at bounding box center [270, 251] width 238 height 56
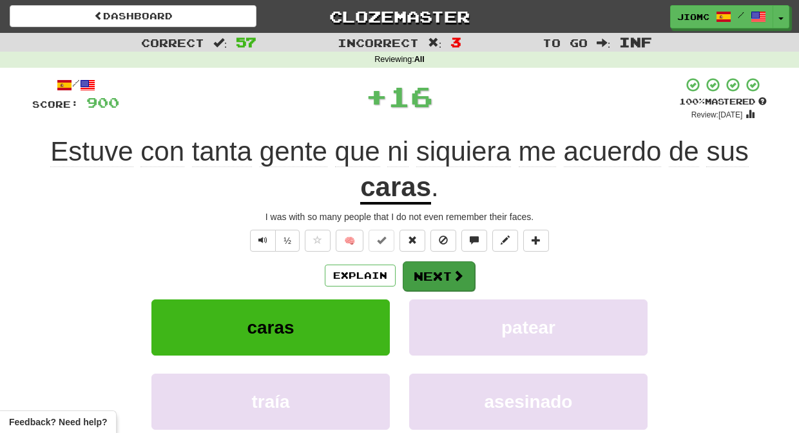
click at [447, 273] on button "Next" at bounding box center [439, 276] width 72 height 30
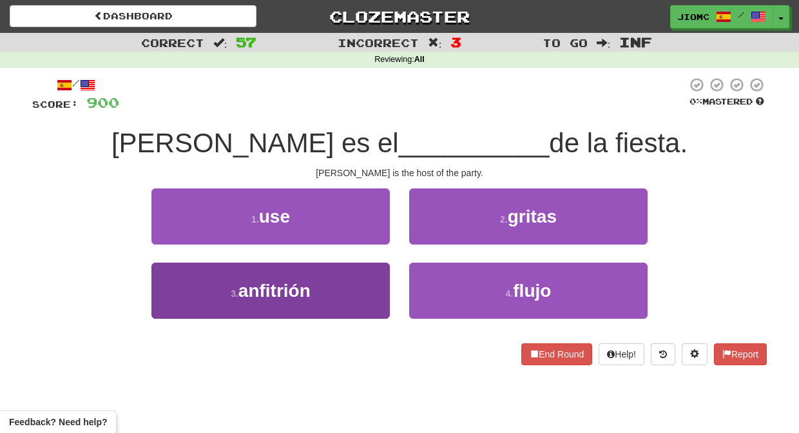
click at [373, 282] on button "3 . anfitrión" at bounding box center [270, 290] width 238 height 56
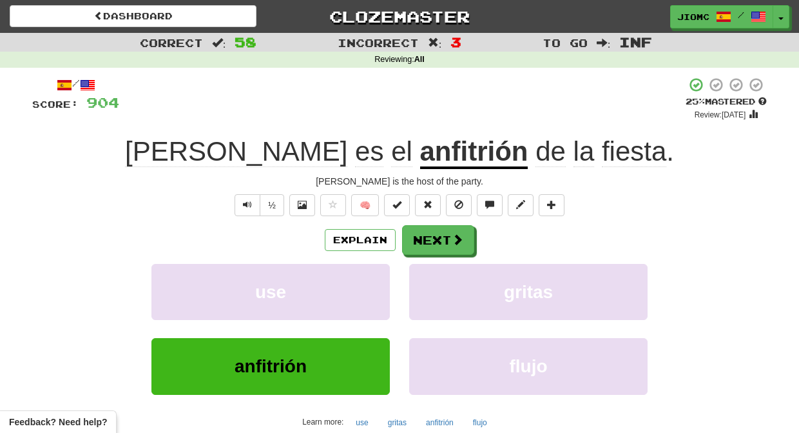
click at [420, 159] on u "anfitrión" at bounding box center [474, 152] width 108 height 33
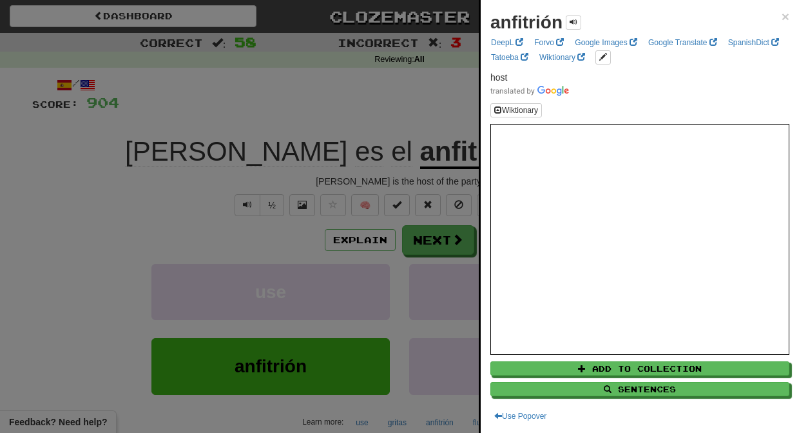
drag, startPoint x: 121, startPoint y: 220, endPoint x: 245, endPoint y: 205, distance: 125.3
click at [128, 219] on div at bounding box center [399, 216] width 799 height 433
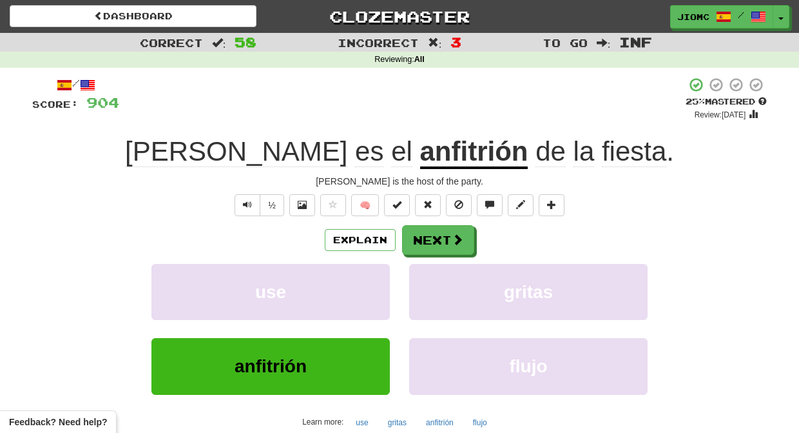
click at [249, 205] on span "Text-to-speech controls" at bounding box center [247, 204] width 9 height 9
click at [420, 238] on button "Next" at bounding box center [439, 241] width 72 height 30
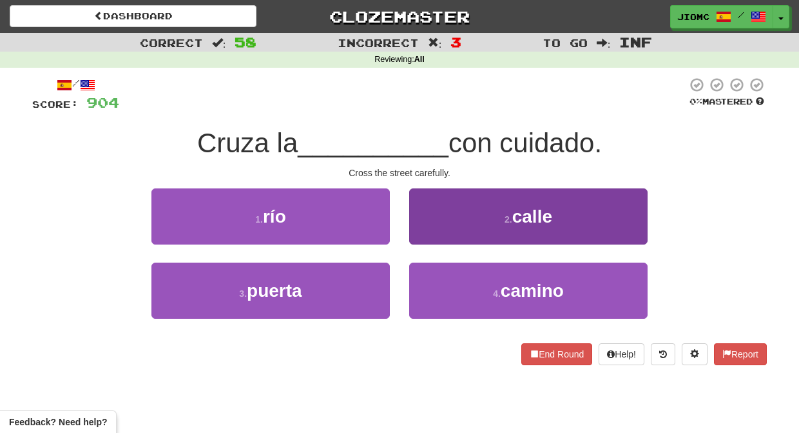
click at [421, 236] on button "2 . calle" at bounding box center [528, 216] width 238 height 56
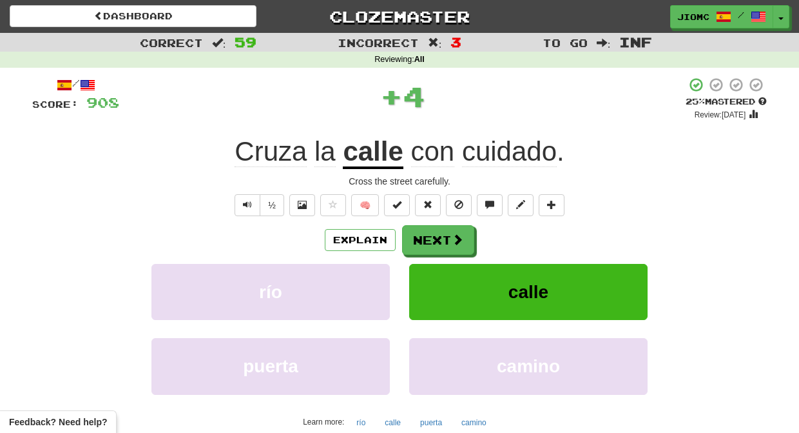
click at [421, 236] on button "Next" at bounding box center [438, 240] width 72 height 30
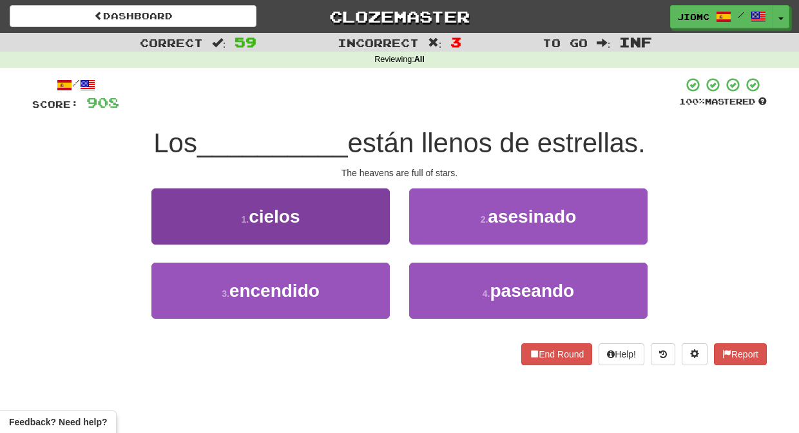
click at [364, 236] on button "1 . cielos" at bounding box center [270, 216] width 238 height 56
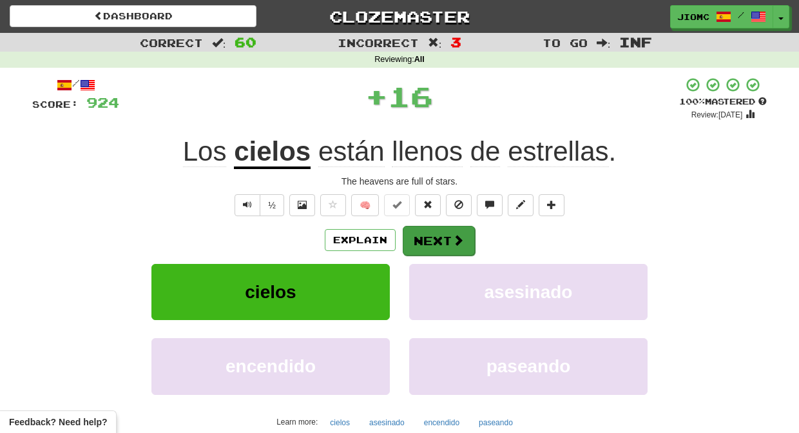
click at [429, 237] on button "Next" at bounding box center [439, 241] width 72 height 30
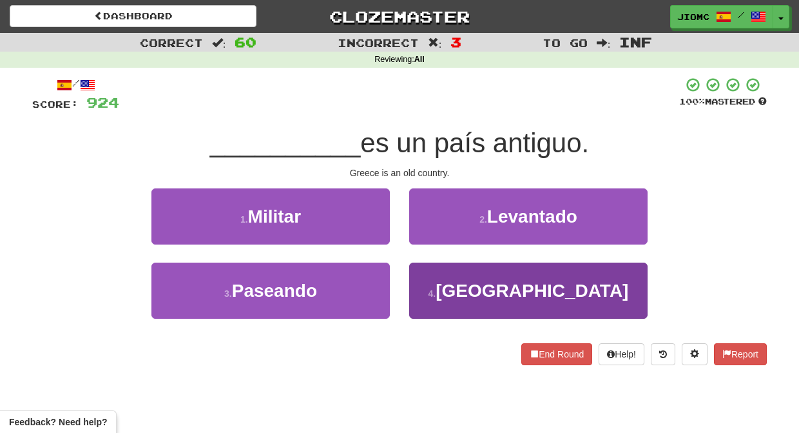
click at [435, 280] on button "4 . Grecia" at bounding box center [528, 290] width 238 height 56
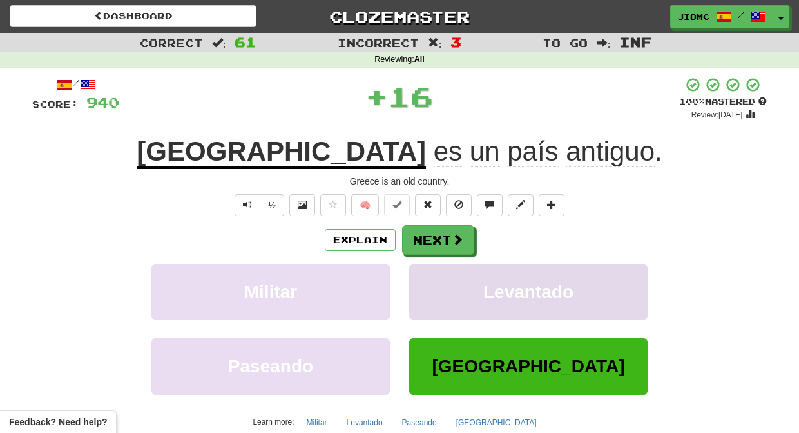
click at [435, 277] on button "Levantado" at bounding box center [528, 292] width 238 height 56
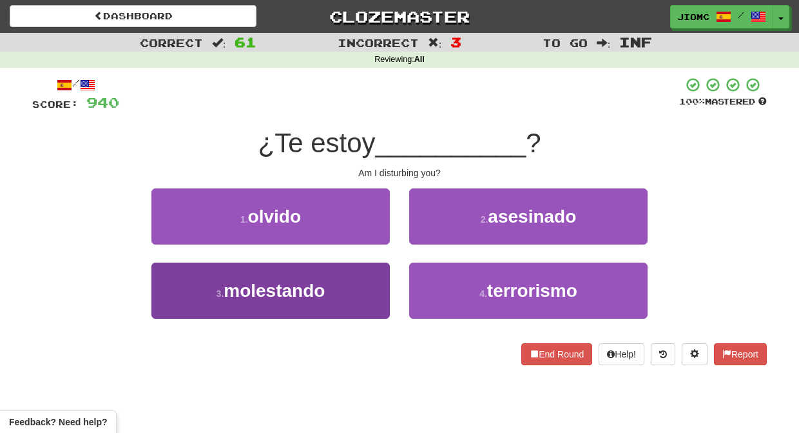
click at [373, 277] on button "3 . molestando" at bounding box center [270, 290] width 238 height 56
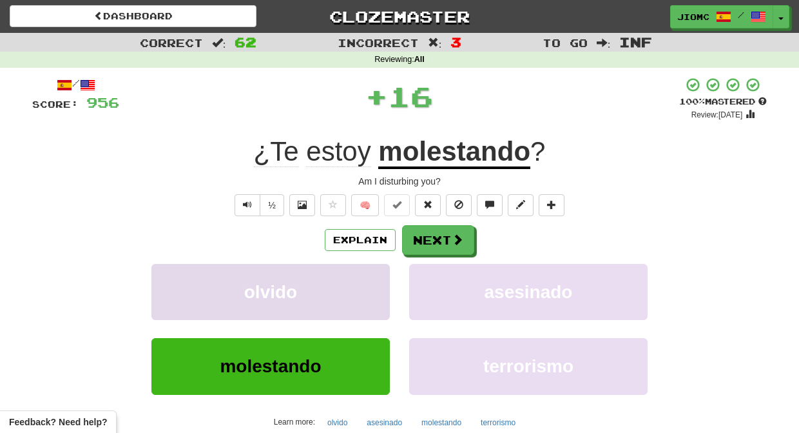
click at [375, 278] on button "olvido" at bounding box center [270, 292] width 238 height 56
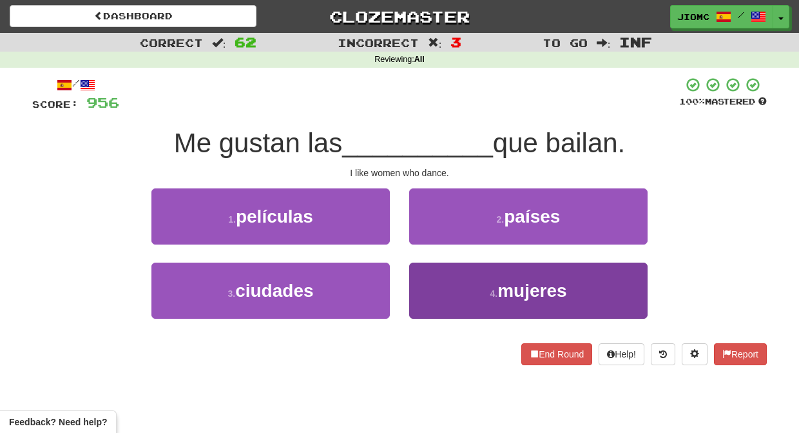
click at [443, 283] on button "4 . mujeres" at bounding box center [528, 290] width 238 height 56
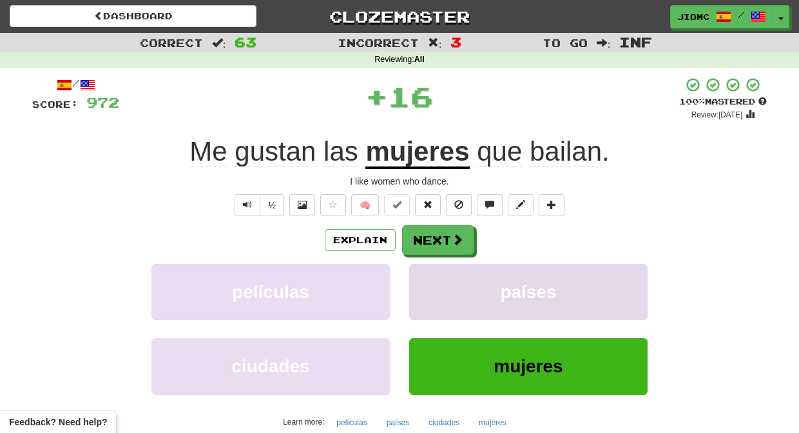
click at [442, 283] on button "países" at bounding box center [528, 292] width 238 height 56
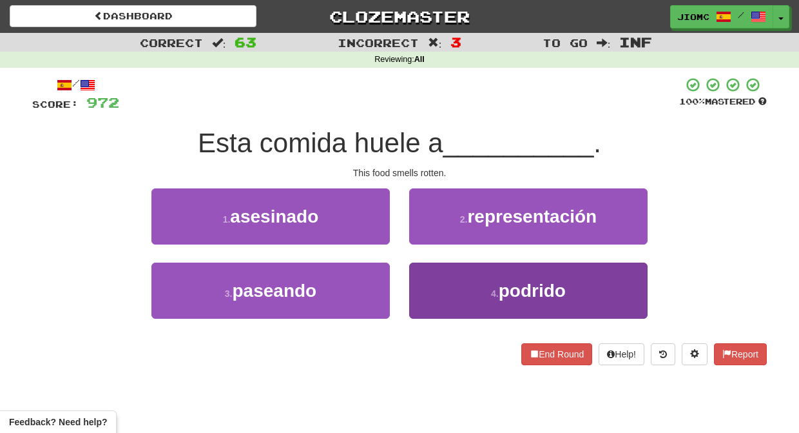
click at [421, 282] on button "4 . podrido" at bounding box center [528, 290] width 238 height 56
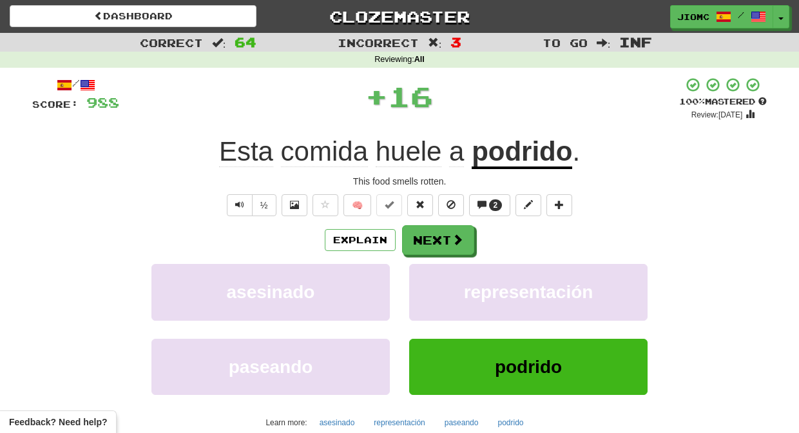
click at [421, 282] on button "representación" at bounding box center [528, 292] width 238 height 56
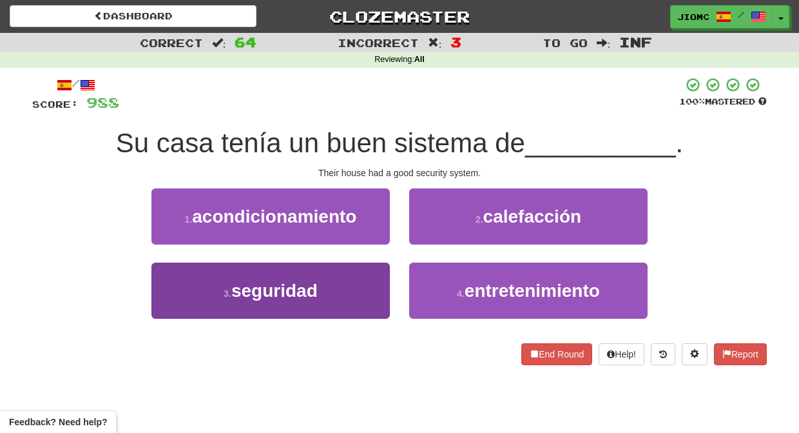
click at [364, 281] on button "3 . seguridad" at bounding box center [270, 290] width 238 height 56
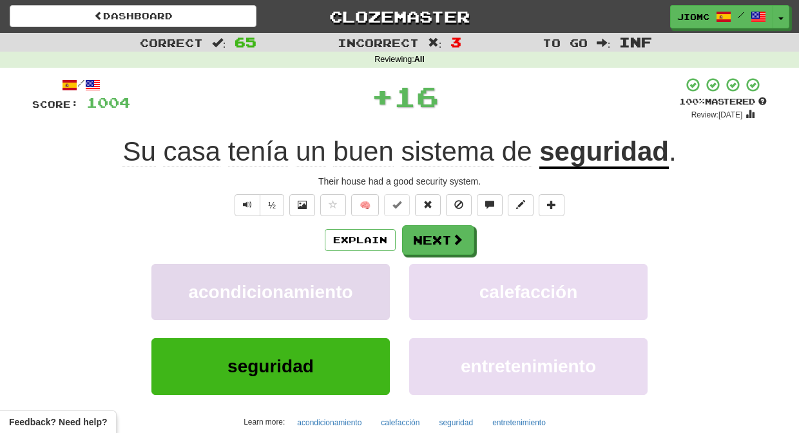
click at [365, 280] on button "acondicionamiento" at bounding box center [270, 292] width 238 height 56
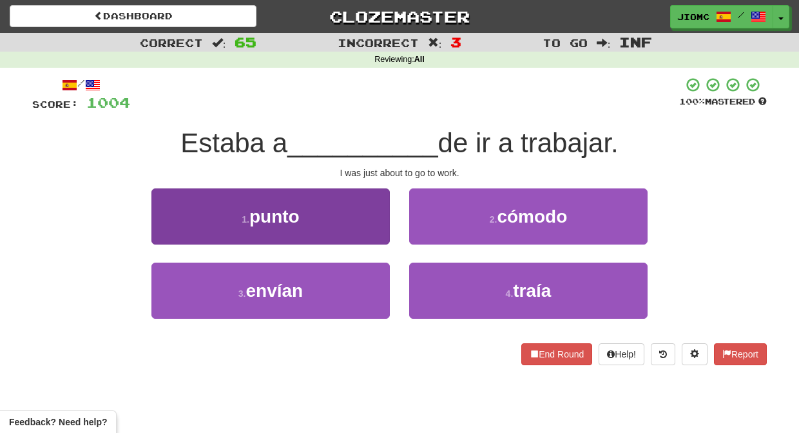
click at [373, 233] on button "1 . punto" at bounding box center [270, 216] width 238 height 56
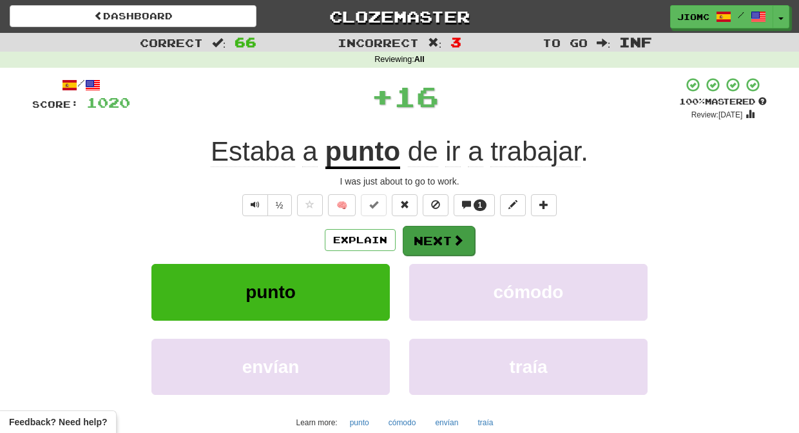
click at [416, 238] on button "Next" at bounding box center [439, 241] width 72 height 30
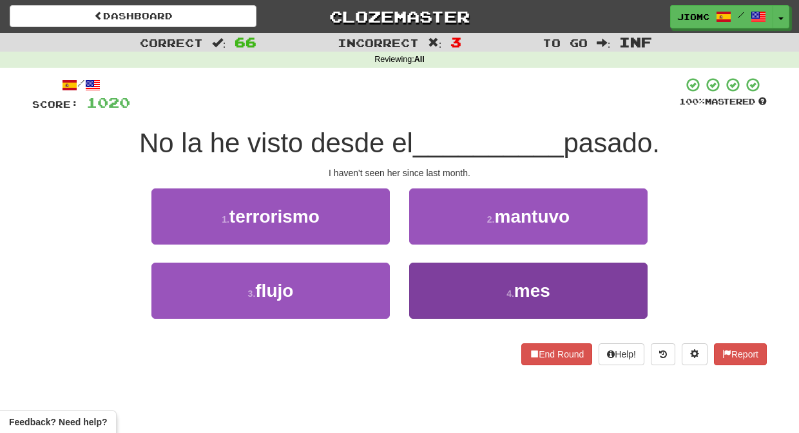
click at [421, 273] on button "4 . mes" at bounding box center [528, 290] width 238 height 56
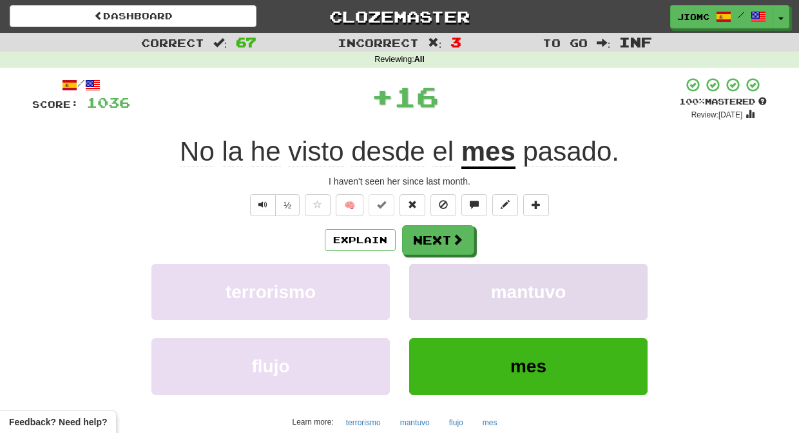
click at [422, 272] on button "mantuvo" at bounding box center [528, 292] width 238 height 56
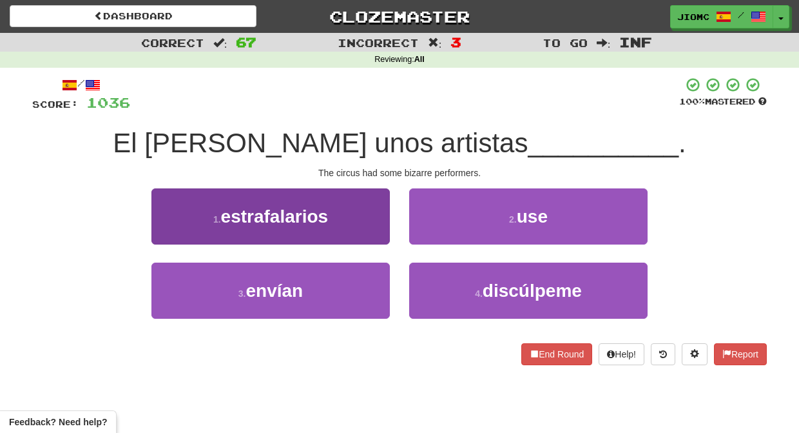
click at [384, 231] on button "1 . estrafalarios" at bounding box center [270, 216] width 238 height 56
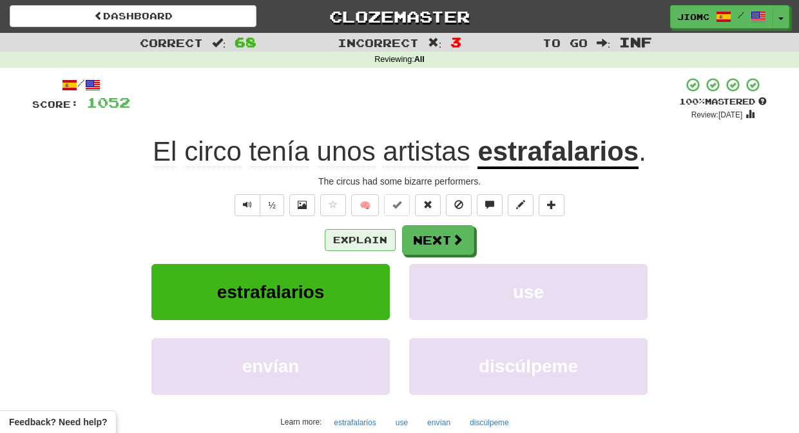
click at [349, 239] on button "Explain" at bounding box center [360, 240] width 71 height 22
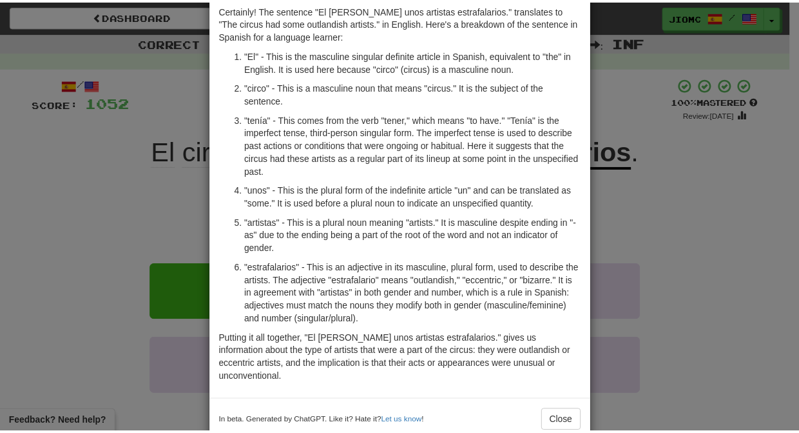
scroll to position [75, 0]
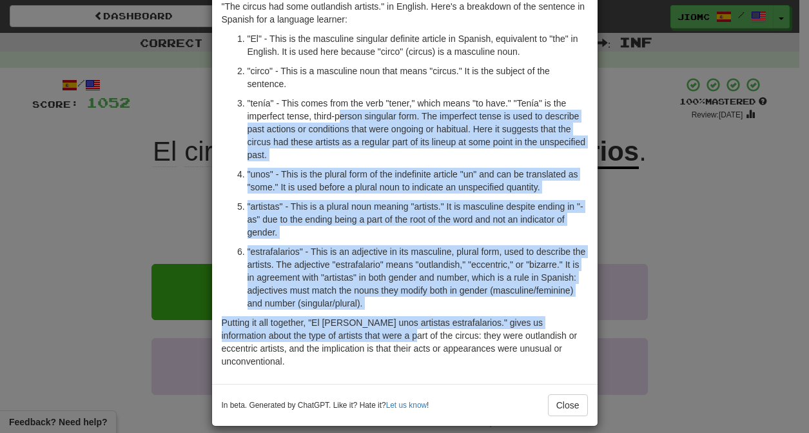
drag, startPoint x: 349, startPoint y: 340, endPoint x: 338, endPoint y: 117, distance: 223.3
click at [338, 117] on div "Certainly! The sentence "El circo tenía unos artistas estrafalarios." translate…" at bounding box center [404, 180] width 385 height 406
click at [345, 115] on p ""tenía" - This comes from the verb "tener," which means "to have." "Tenía" is t…" at bounding box center [418, 129] width 340 height 64
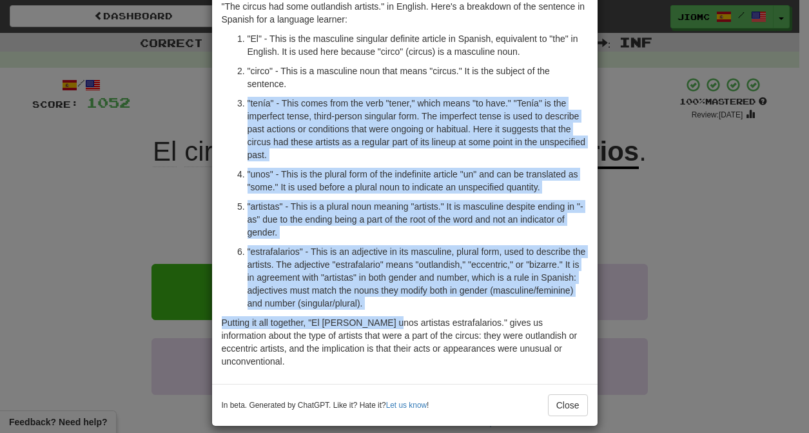
drag, startPoint x: 403, startPoint y: 84, endPoint x: 379, endPoint y: 323, distance: 239.7
click at [379, 323] on div "Certainly! The sentence "El circo tenía unos artistas estrafalarios." translate…" at bounding box center [404, 180] width 385 height 406
click at [378, 324] on p "Putting it all together, "El circo tenía unos artistas estrafalarios." gives us…" at bounding box center [405, 342] width 366 height 52
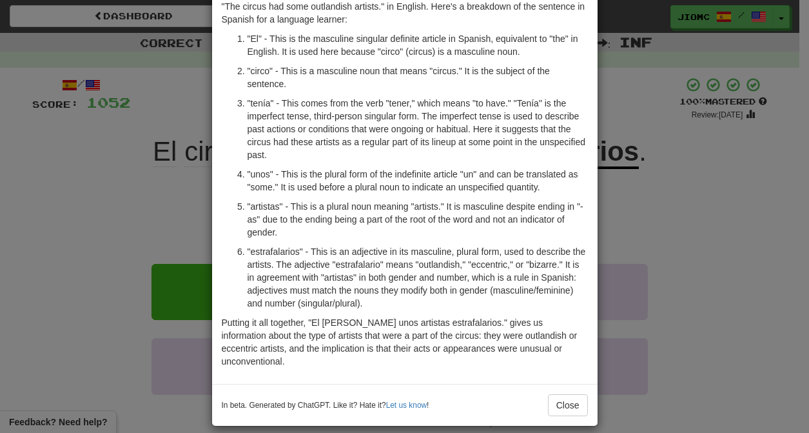
click at [373, 327] on p "Putting it all together, "El circo tenía unos artistas estrafalarios." gives us…" at bounding box center [405, 342] width 366 height 52
click at [121, 197] on div "× Explanation Certainly! The sentence "El circo tenía unos artistas estrafalari…" at bounding box center [404, 216] width 809 height 433
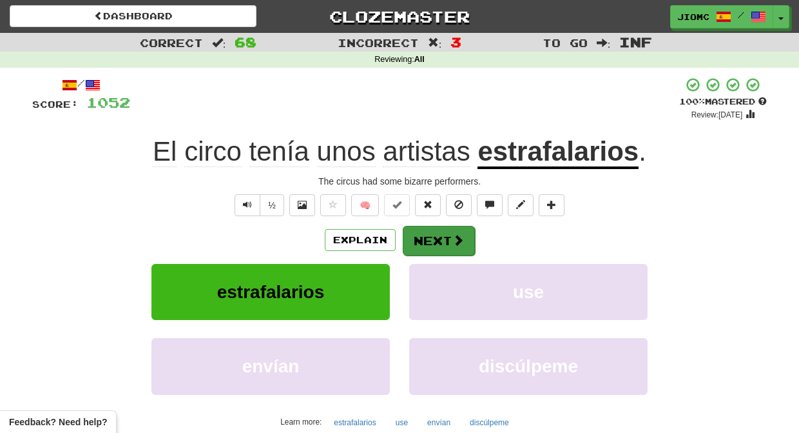
click at [449, 240] on button "Next" at bounding box center [439, 241] width 72 height 30
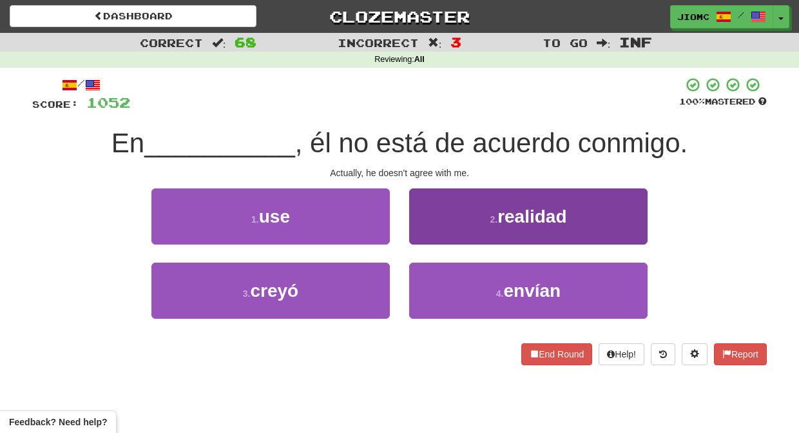
click at [418, 242] on button "2 . realidad" at bounding box center [528, 216] width 238 height 56
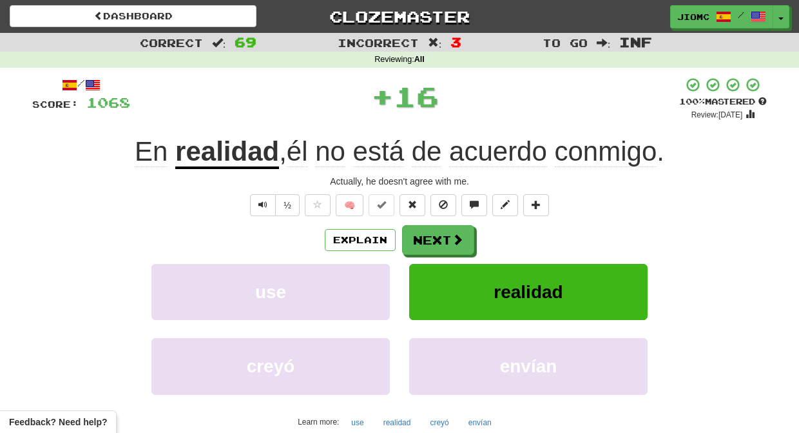
click at [418, 242] on button "Next" at bounding box center [438, 240] width 72 height 30
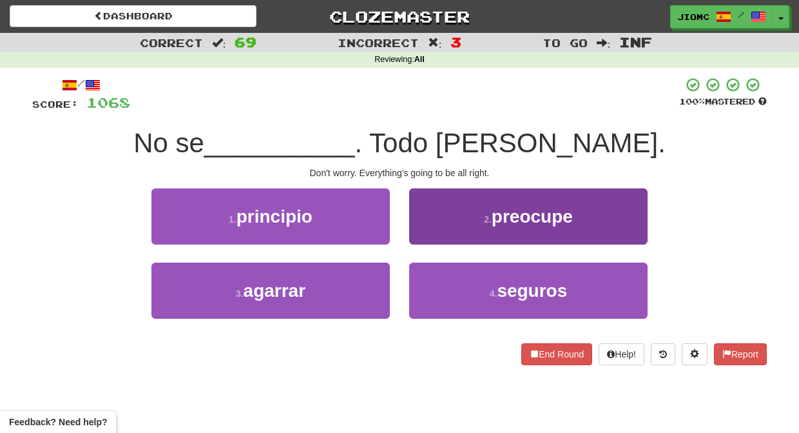
click at [447, 239] on button "2 . preocupe" at bounding box center [528, 216] width 238 height 56
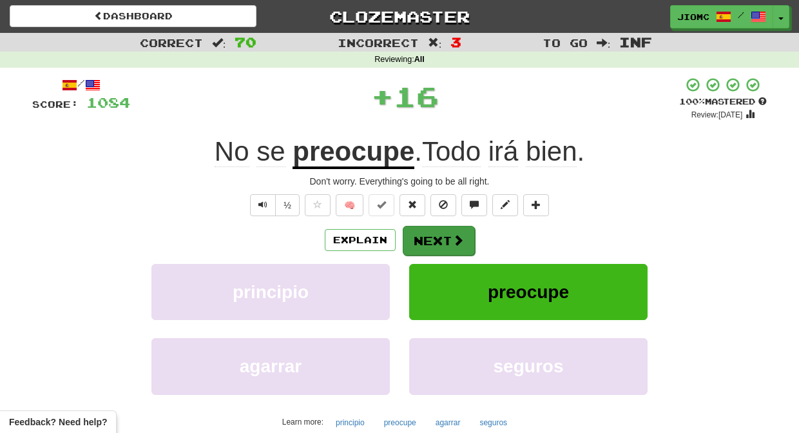
click at [441, 241] on button "Next" at bounding box center [439, 241] width 72 height 30
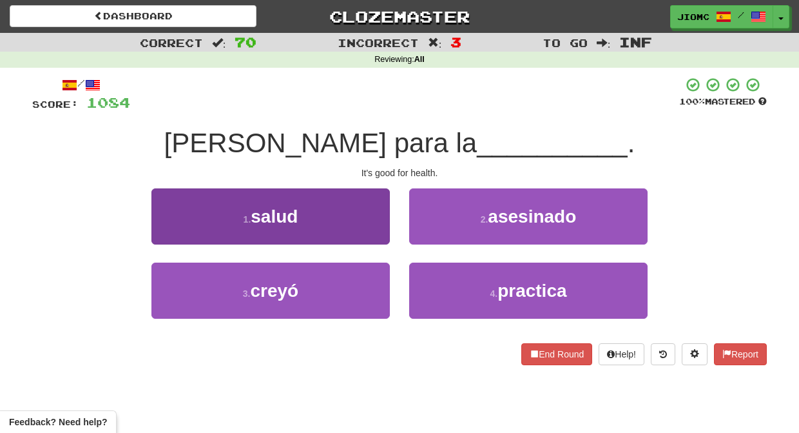
click at [375, 231] on button "1 . salud" at bounding box center [270, 216] width 238 height 56
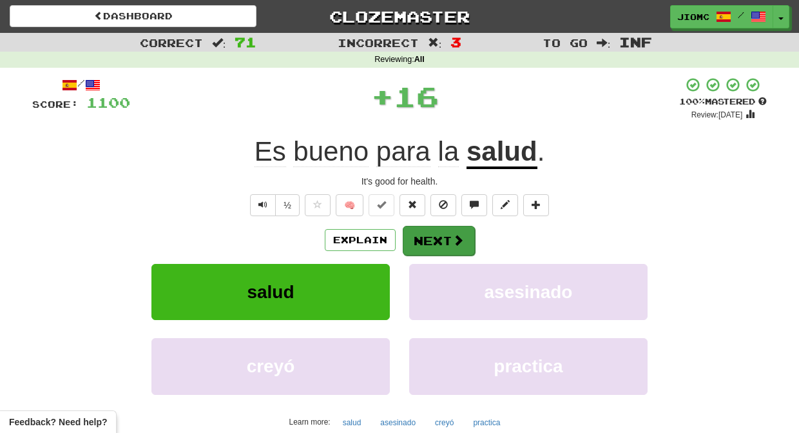
click at [445, 238] on button "Next" at bounding box center [439, 241] width 72 height 30
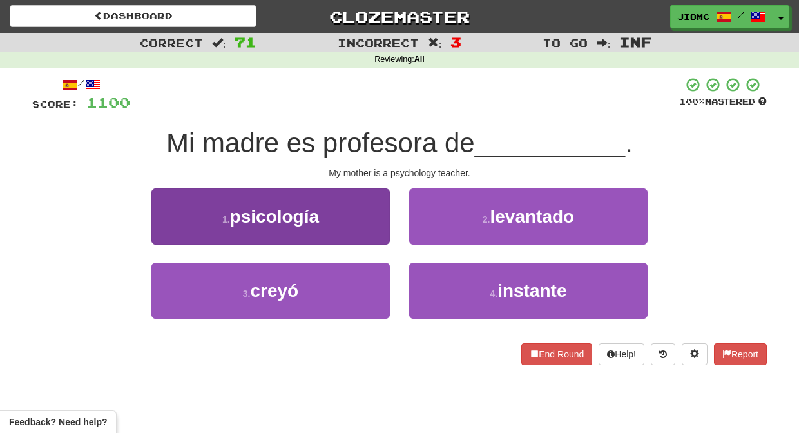
click at [375, 231] on button "1 . psicología" at bounding box center [270, 216] width 238 height 56
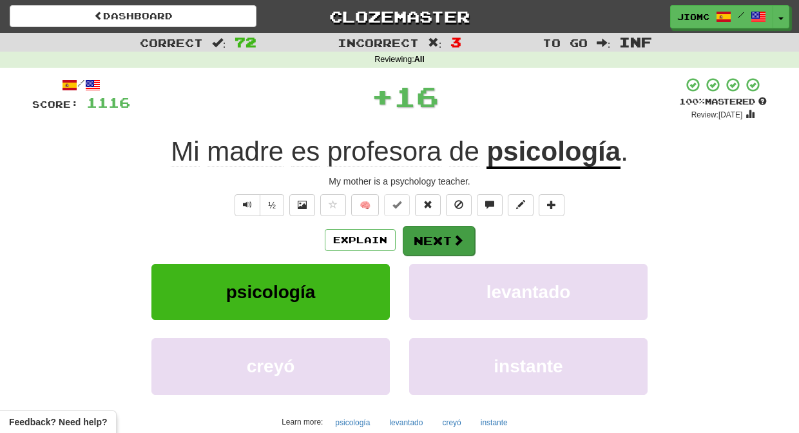
click at [445, 235] on button "Next" at bounding box center [439, 241] width 72 height 30
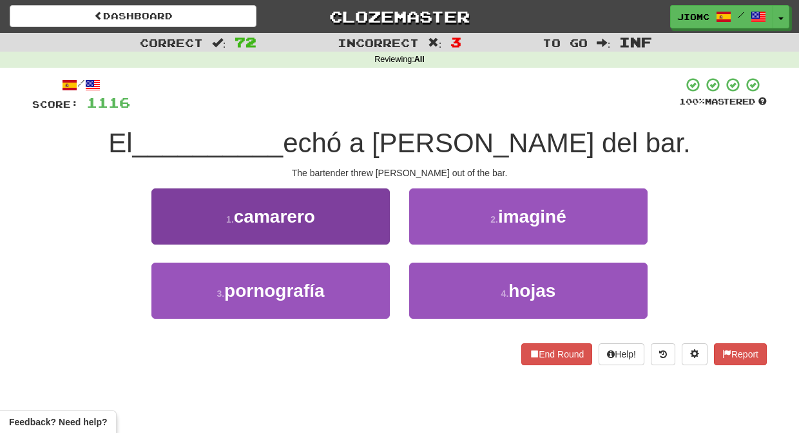
click at [376, 235] on button "1 . camarero" at bounding box center [270, 216] width 238 height 56
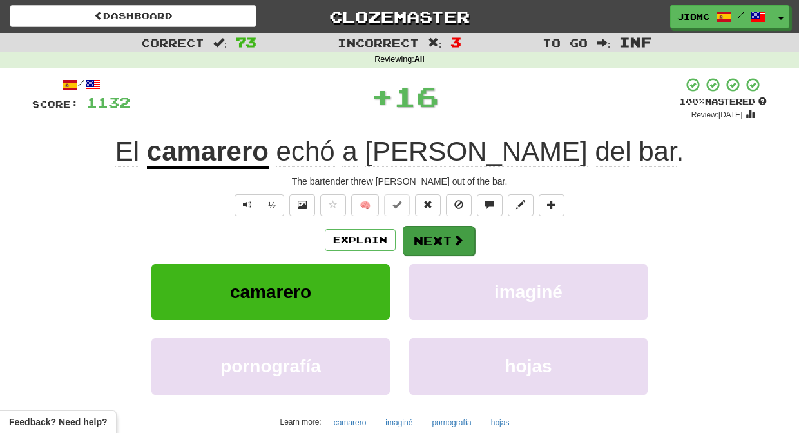
click at [420, 239] on button "Next" at bounding box center [439, 241] width 72 height 30
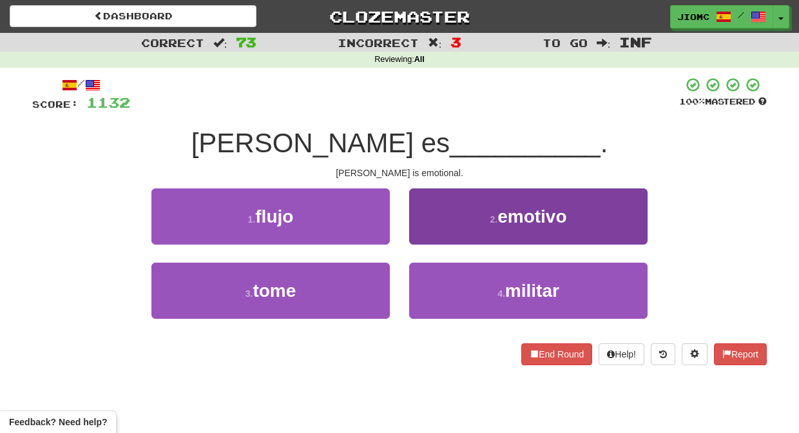
click at [418, 239] on button "2 . emotivo" at bounding box center [528, 216] width 238 height 56
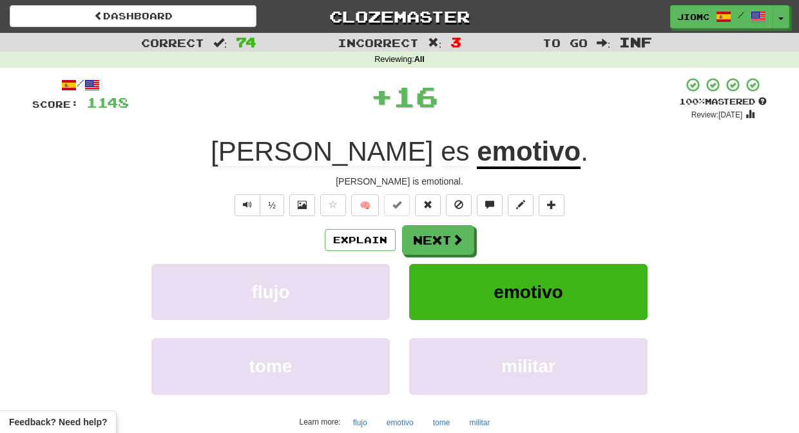
click at [418, 240] on button "Next" at bounding box center [438, 240] width 72 height 30
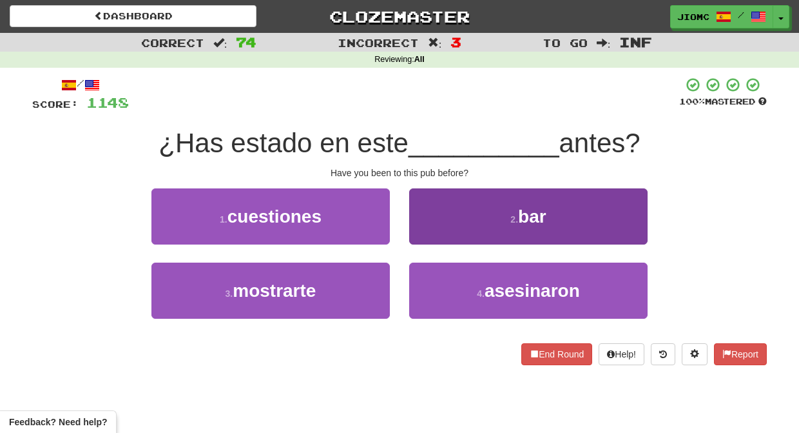
click at [419, 238] on button "2 . bar" at bounding box center [528, 216] width 238 height 56
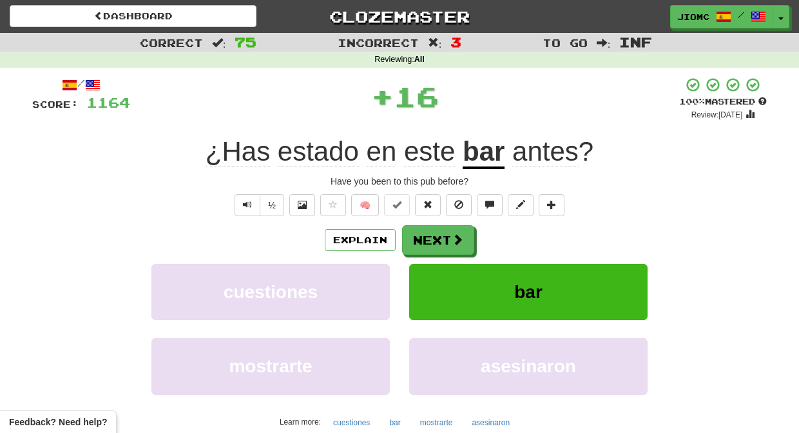
click at [419, 238] on button "Next" at bounding box center [438, 240] width 72 height 30
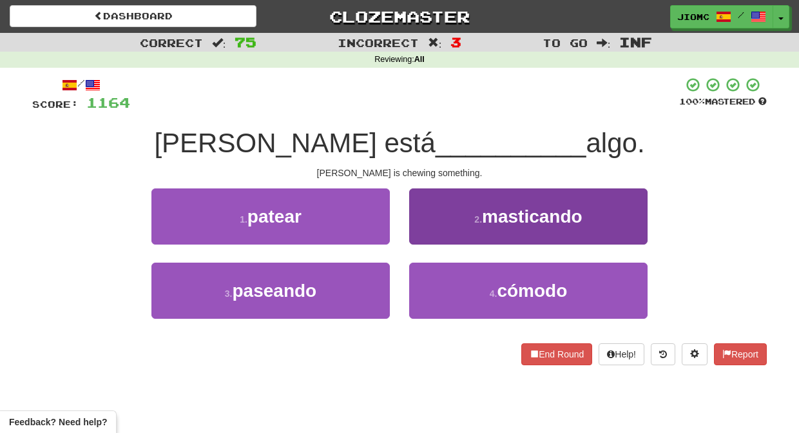
click at [419, 237] on button "2 . masticando" at bounding box center [528, 216] width 238 height 56
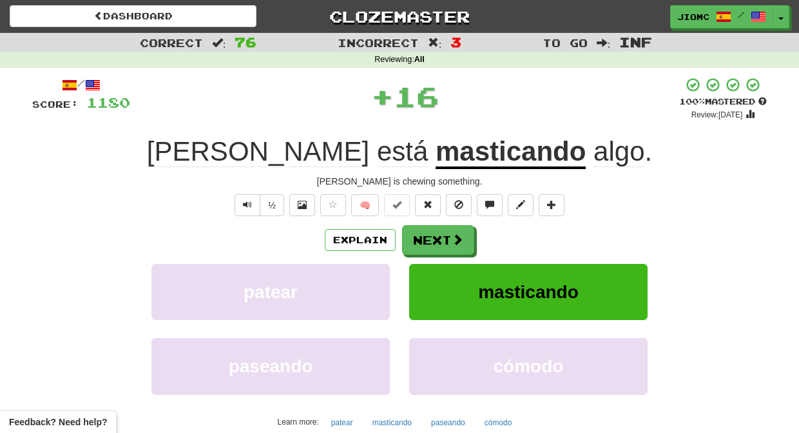
click at [419, 237] on button "Next" at bounding box center [438, 240] width 72 height 30
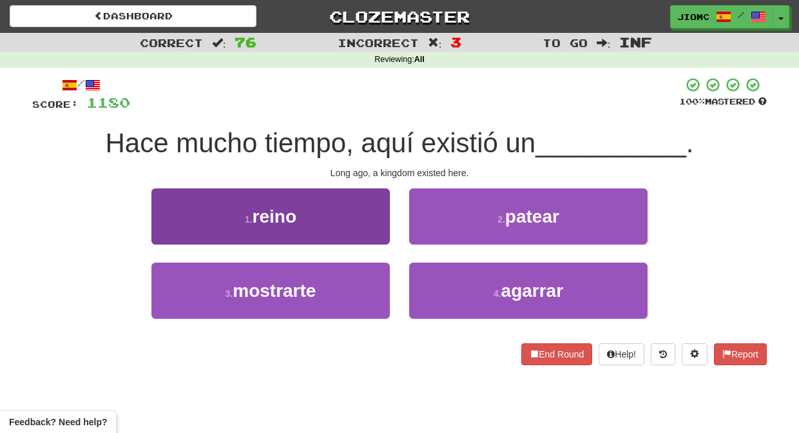
click at [358, 235] on button "1 . reino" at bounding box center [270, 216] width 238 height 56
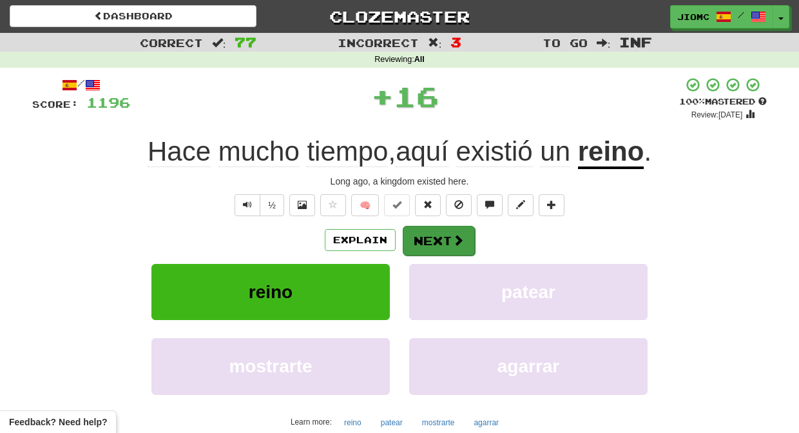
click at [429, 239] on button "Next" at bounding box center [439, 241] width 72 height 30
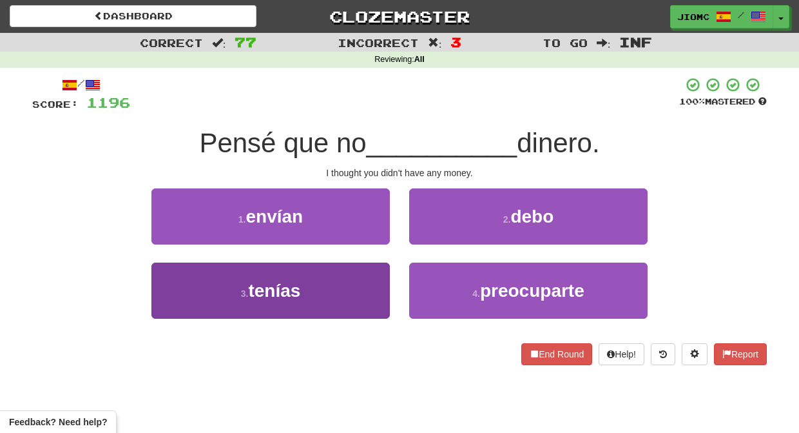
click at [358, 278] on button "3 . tenías" at bounding box center [270, 290] width 238 height 56
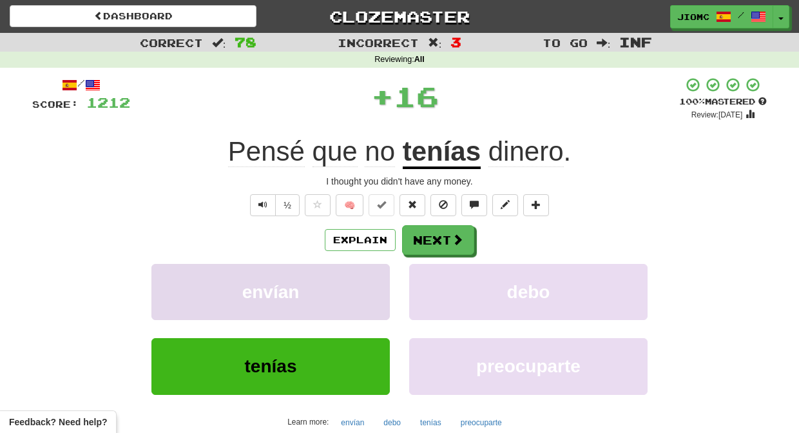
click at [360, 278] on button "envían" at bounding box center [270, 292] width 238 height 56
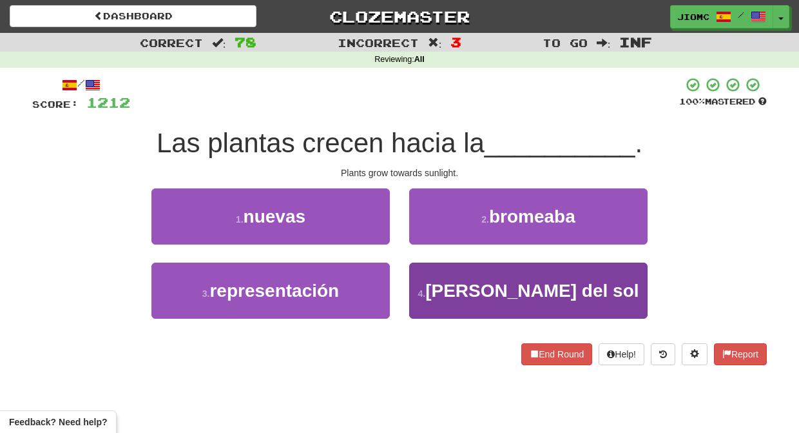
click at [423, 281] on button "4 . luz del sol" at bounding box center [528, 290] width 238 height 56
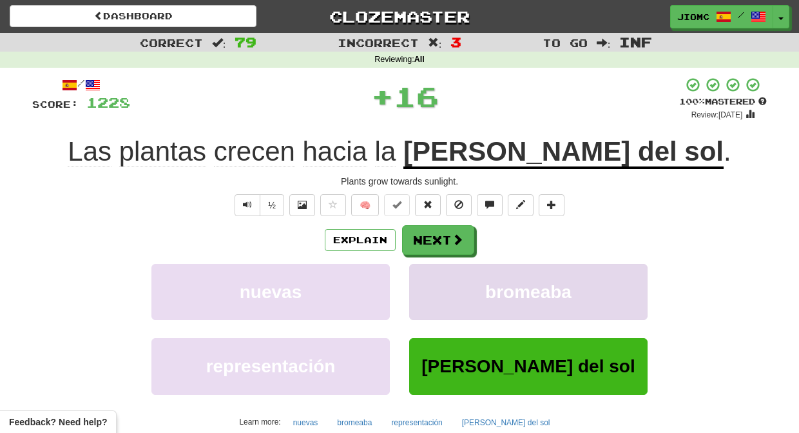
click at [423, 281] on button "bromeaba" at bounding box center [528, 292] width 238 height 56
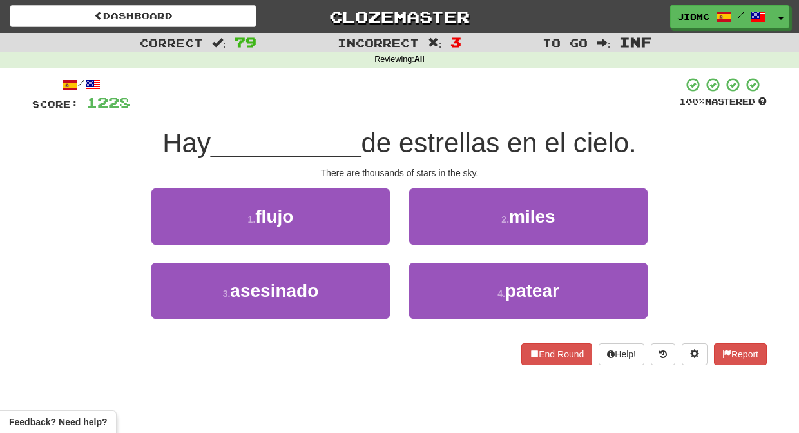
click at [427, 245] on div "2 . miles" at bounding box center [529, 225] width 258 height 74
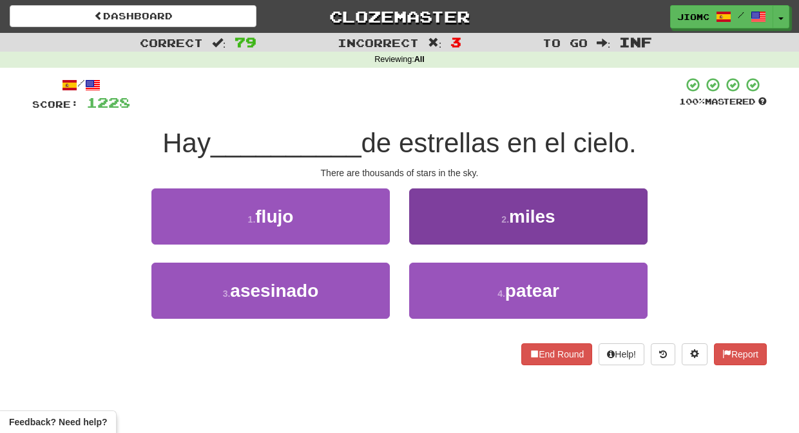
click at [427, 240] on button "2 . miles" at bounding box center [528, 216] width 238 height 56
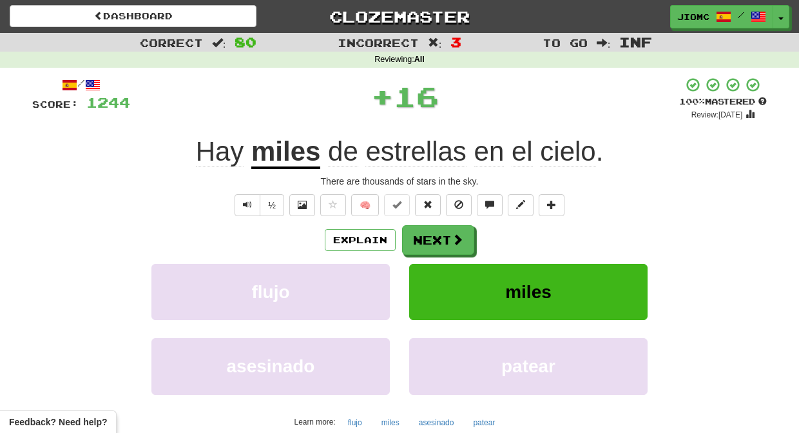
click at [427, 240] on button "Next" at bounding box center [438, 240] width 72 height 30
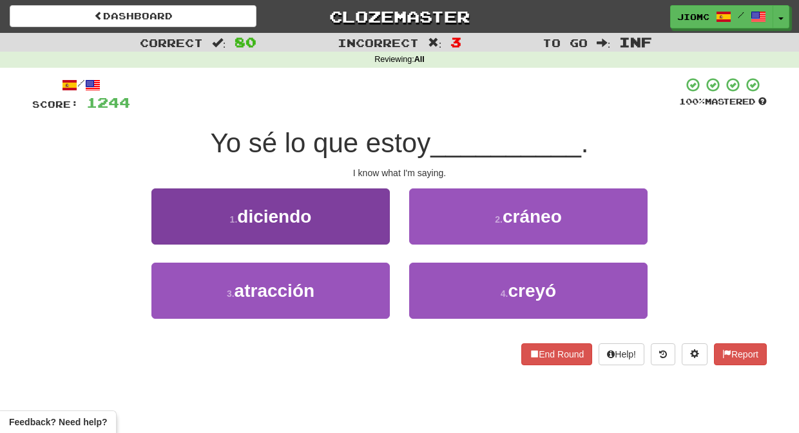
click at [375, 244] on button "1 . diciendo" at bounding box center [270, 216] width 238 height 56
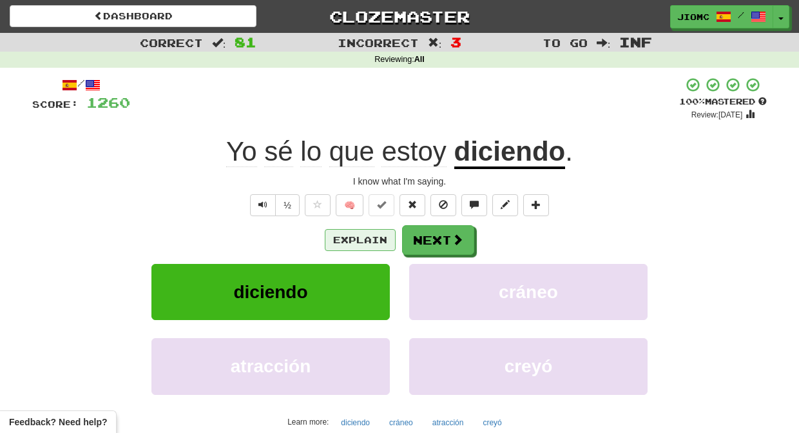
click at [367, 238] on button "Explain" at bounding box center [360, 240] width 71 height 22
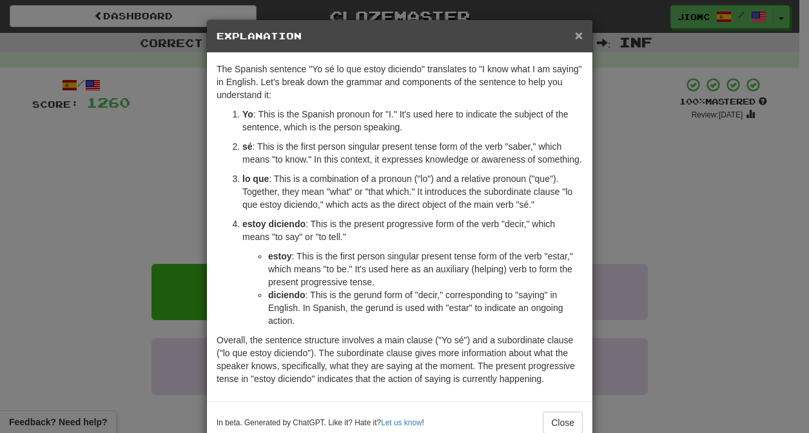
click at [575, 35] on span "×" at bounding box center [579, 35] width 8 height 15
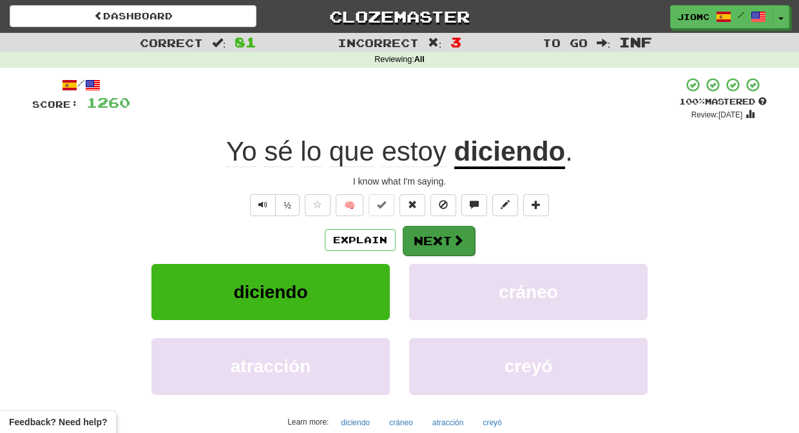
click at [440, 235] on button "Next" at bounding box center [439, 241] width 72 height 30
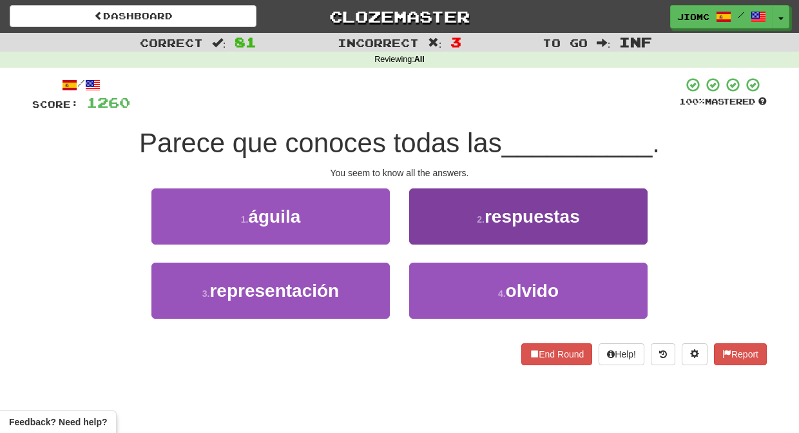
click at [435, 231] on button "2 . respuestas" at bounding box center [528, 216] width 238 height 56
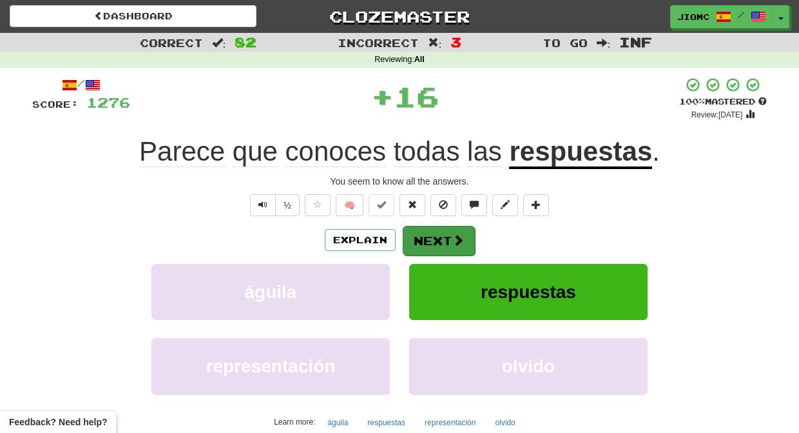
click at [436, 233] on button "Next" at bounding box center [439, 241] width 72 height 30
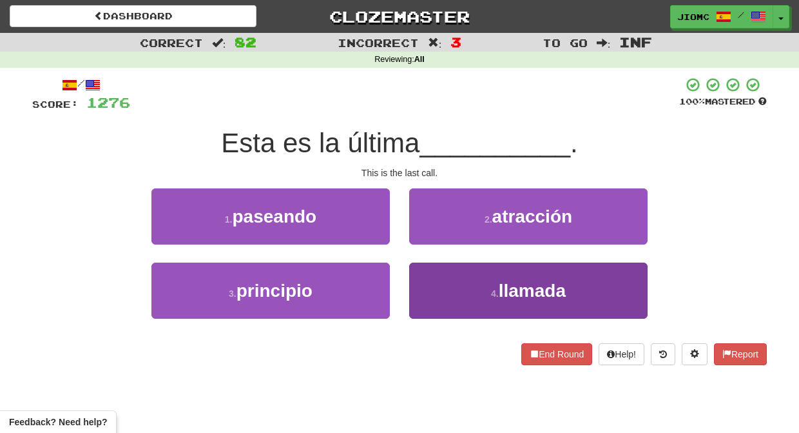
click at [427, 284] on button "4 . llamada" at bounding box center [528, 290] width 238 height 56
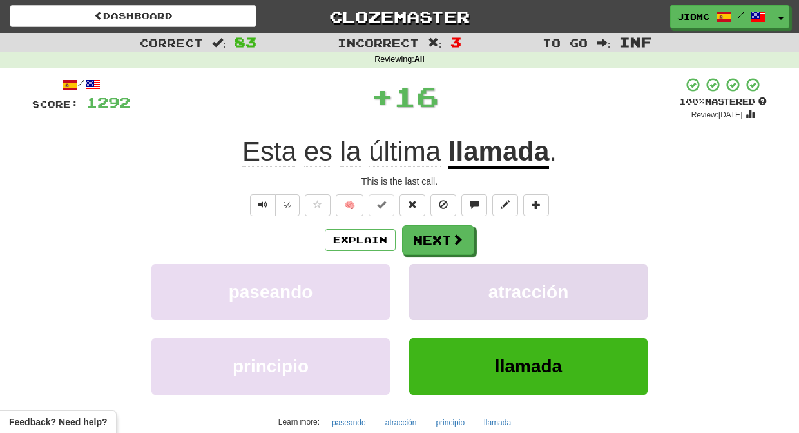
click at [429, 284] on button "atracción" at bounding box center [528, 292] width 238 height 56
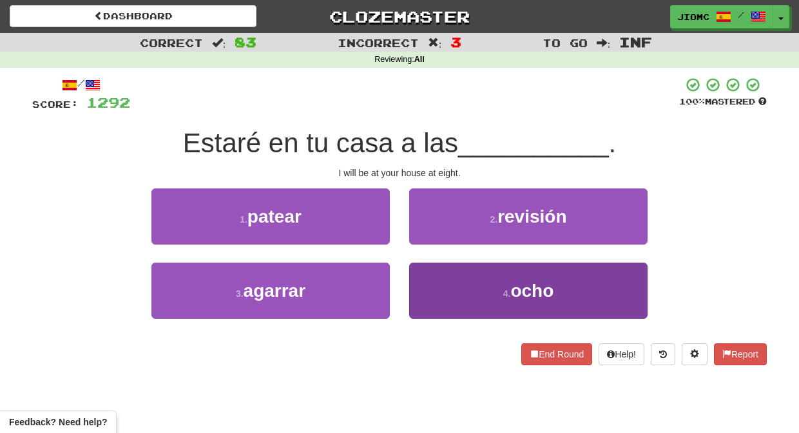
click at [422, 279] on button "4 . ocho" at bounding box center [528, 290] width 238 height 56
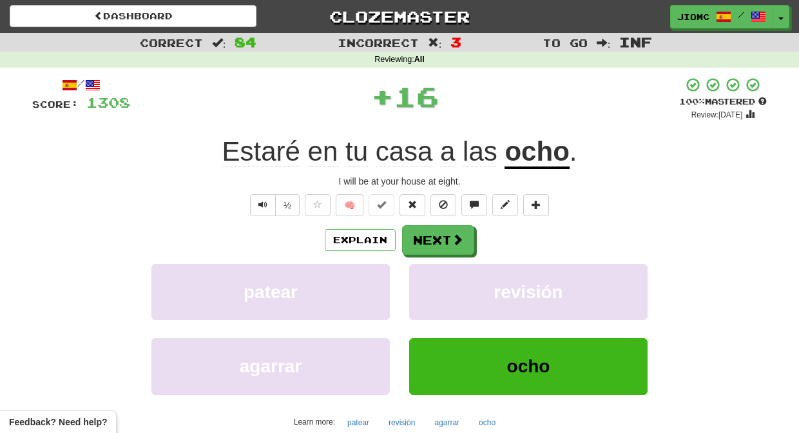
click at [422, 279] on button "revisión" at bounding box center [528, 292] width 238 height 56
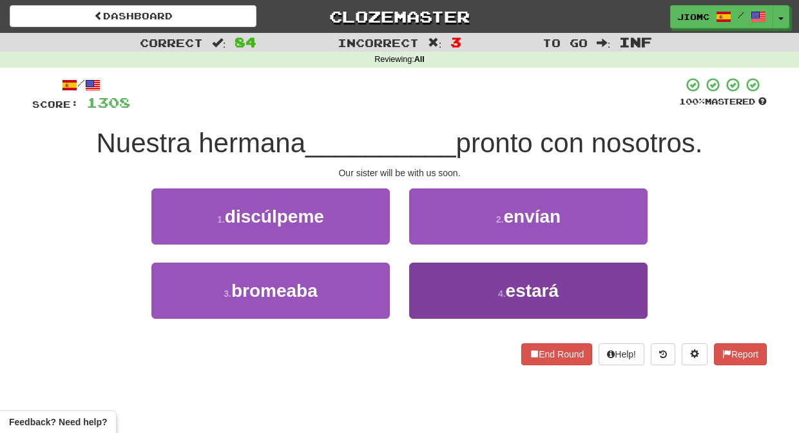
click at [425, 280] on button "4 . estará" at bounding box center [528, 290] width 238 height 56
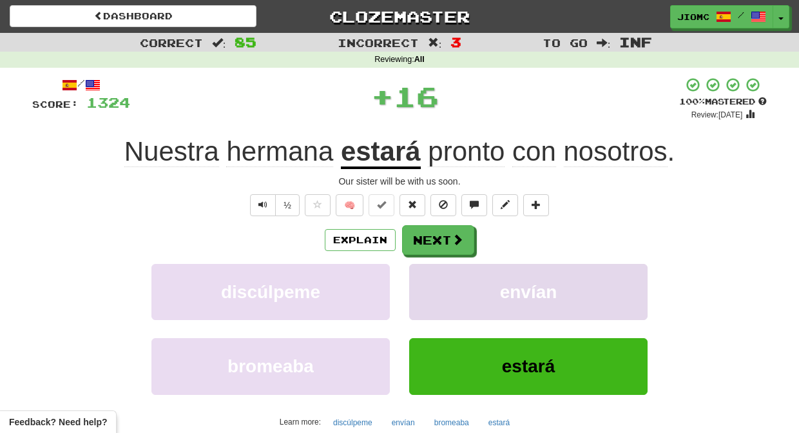
click at [427, 280] on button "envían" at bounding box center [528, 292] width 238 height 56
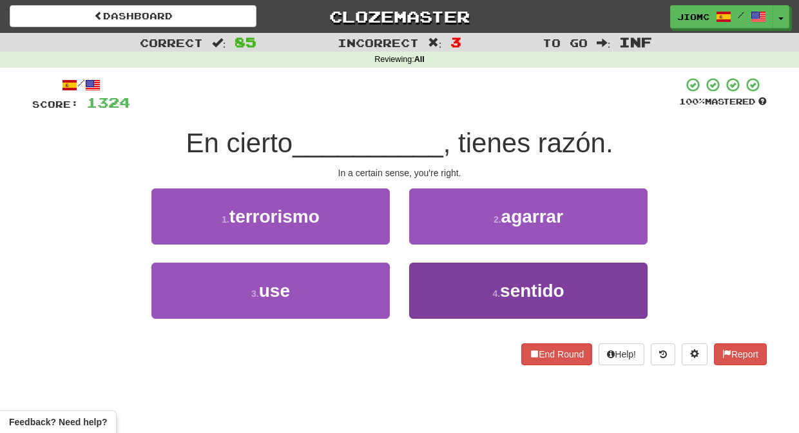
click at [427, 279] on button "4 . sentido" at bounding box center [528, 290] width 238 height 56
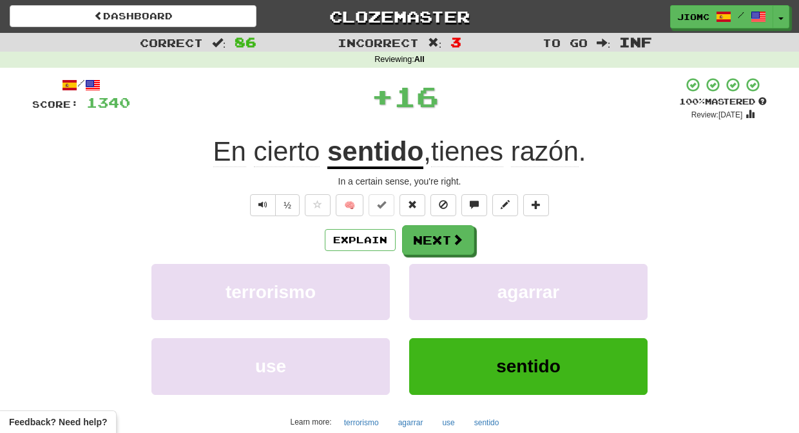
click at [427, 279] on button "agarrar" at bounding box center [528, 292] width 238 height 56
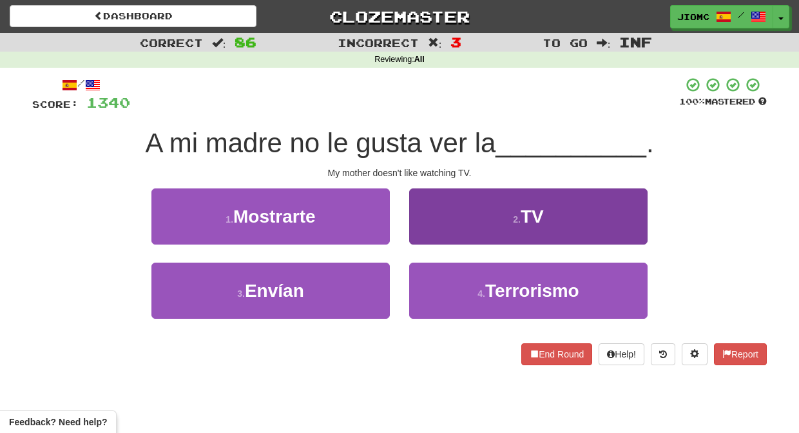
click at [419, 235] on button "2 . TV" at bounding box center [528, 216] width 238 height 56
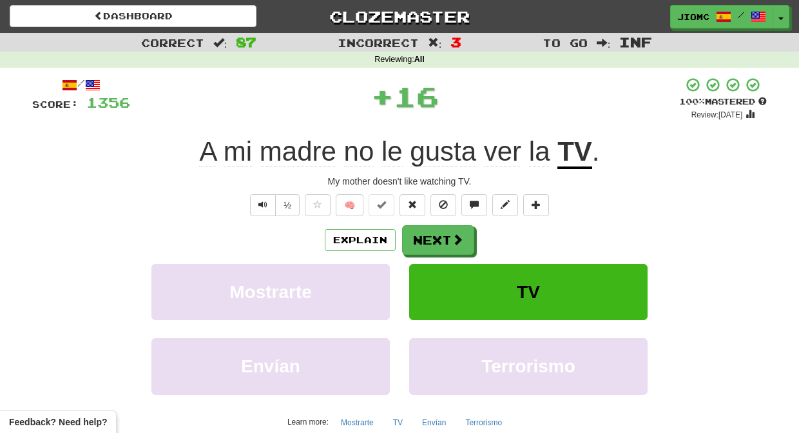
click at [419, 235] on button "Next" at bounding box center [438, 240] width 72 height 30
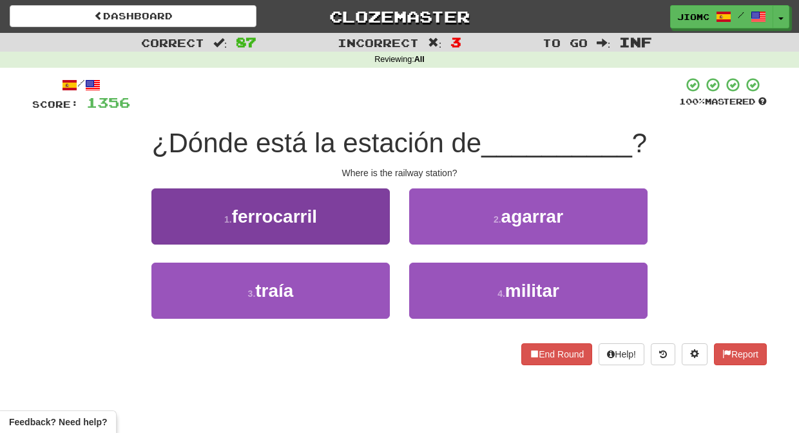
click at [381, 229] on button "1 . ferrocarril" at bounding box center [270, 216] width 238 height 56
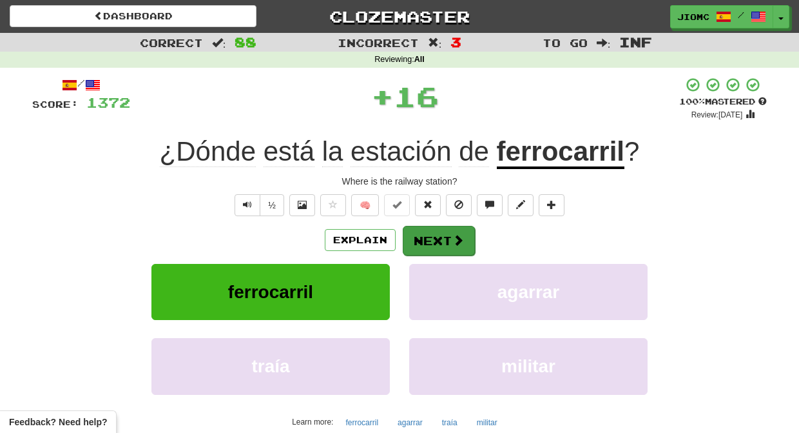
click at [436, 244] on button "Next" at bounding box center [439, 241] width 72 height 30
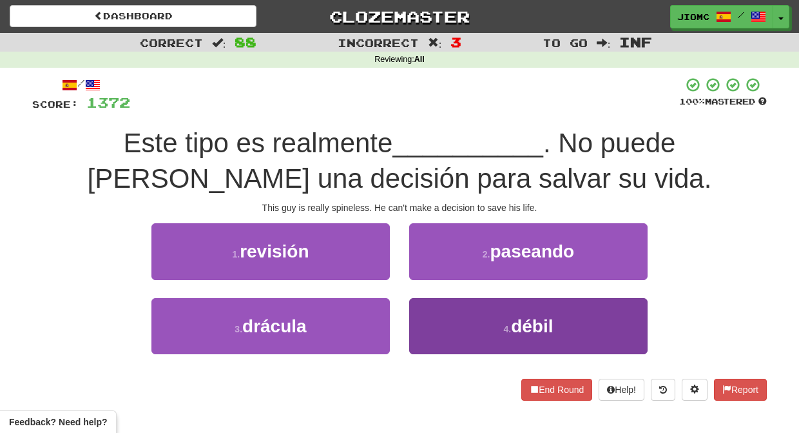
click at [425, 312] on button "4 . débil" at bounding box center [528, 326] width 238 height 56
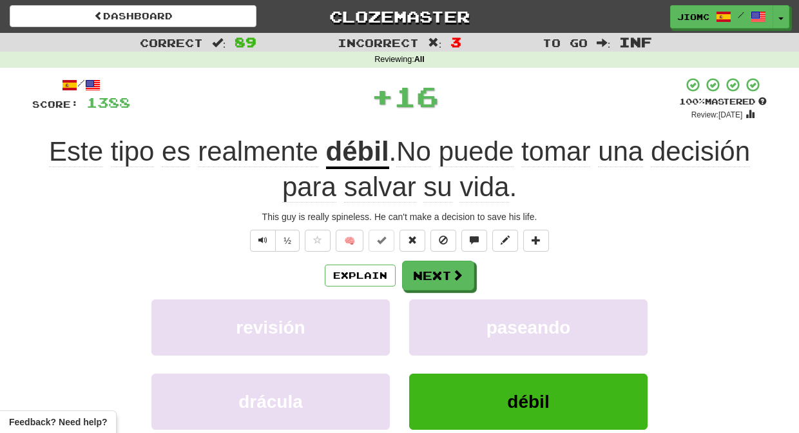
click at [425, 312] on button "paseando" at bounding box center [528, 327] width 238 height 56
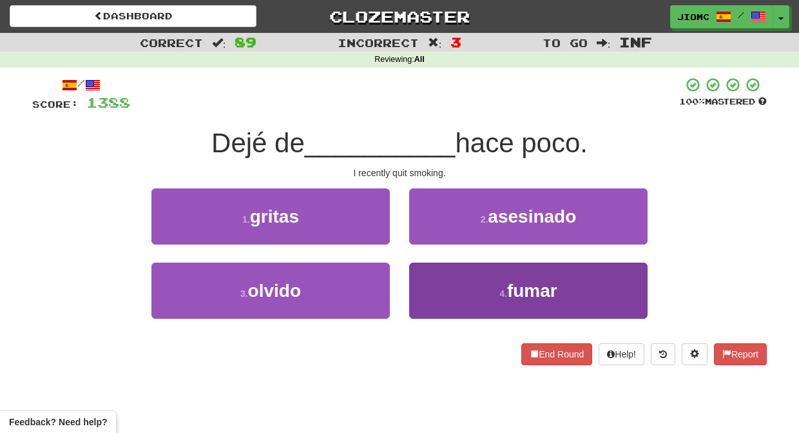
click at [427, 295] on button "4 . fumar" at bounding box center [528, 290] width 238 height 56
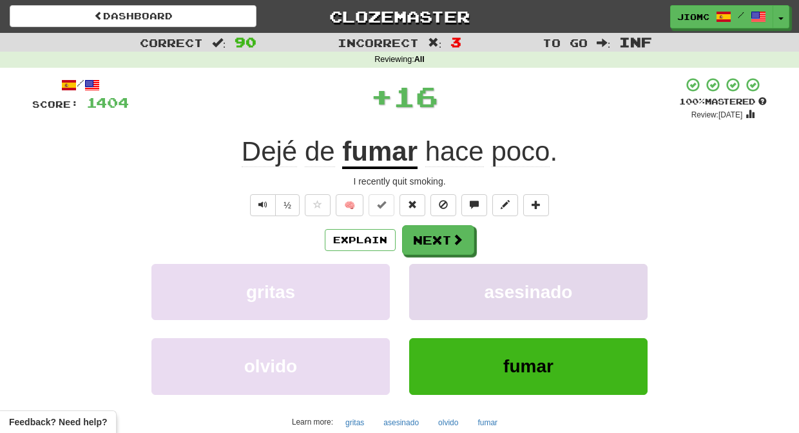
click at [429, 289] on button "asesinado" at bounding box center [528, 292] width 238 height 56
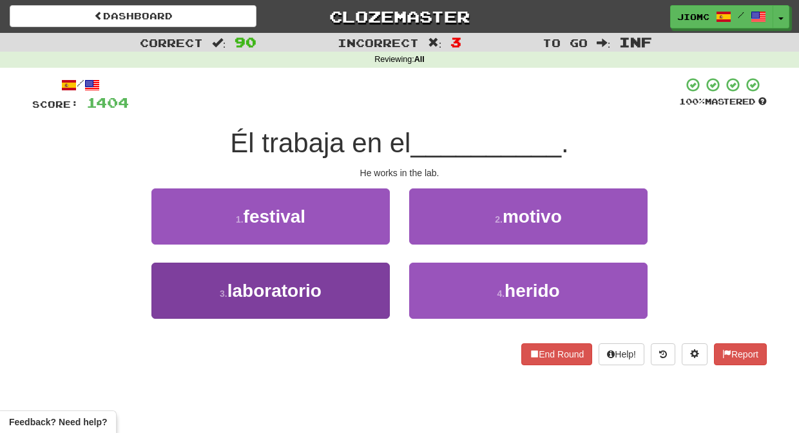
click at [376, 282] on button "3 . laboratorio" at bounding box center [270, 290] width 238 height 56
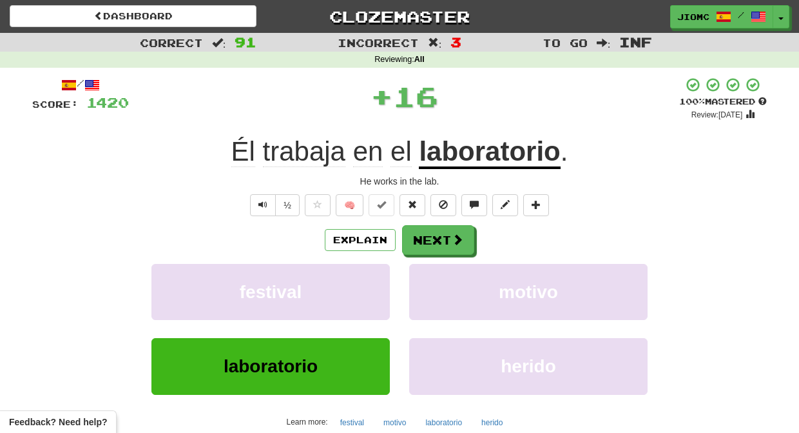
click at [376, 282] on button "festival" at bounding box center [270, 292] width 238 height 56
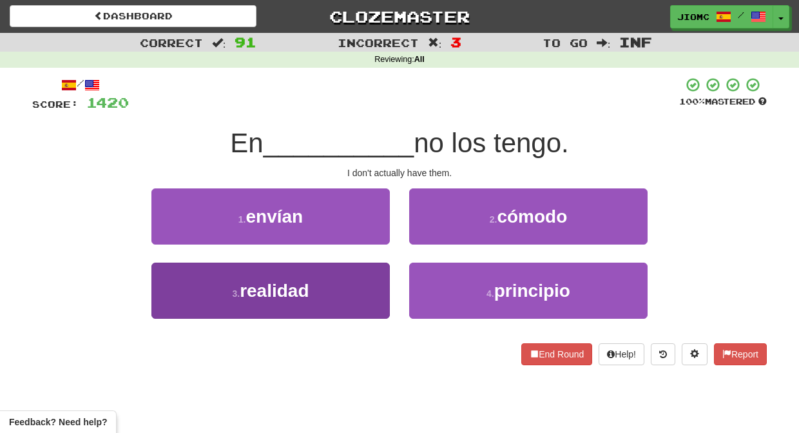
click at [383, 284] on button "3 . realidad" at bounding box center [270, 290] width 238 height 56
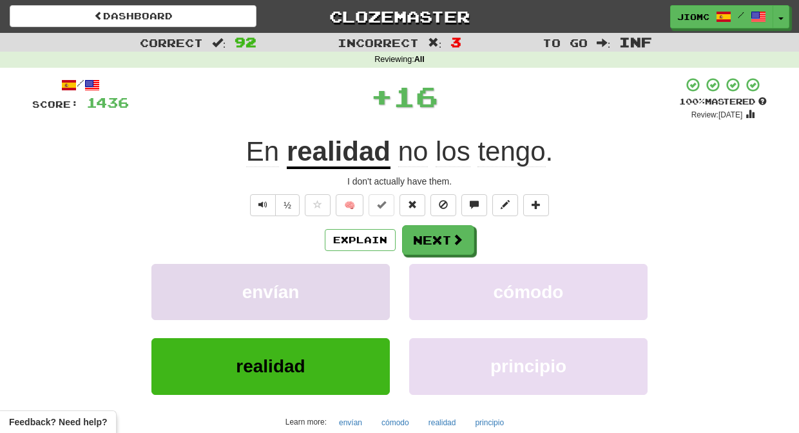
click at [382, 284] on button "envían" at bounding box center [270, 292] width 238 height 56
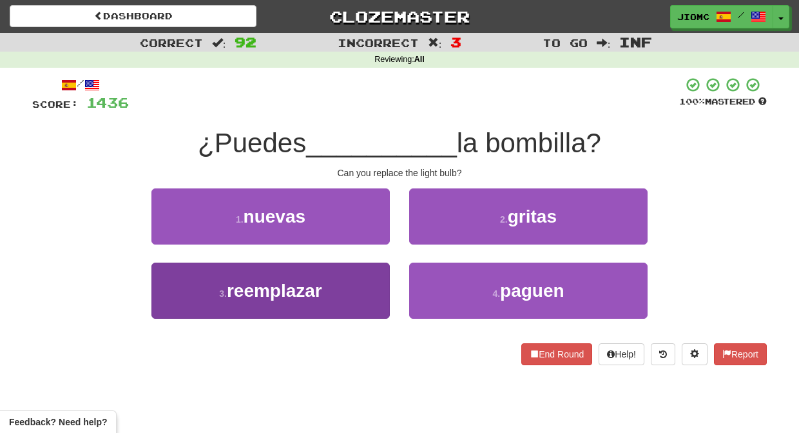
click at [375, 284] on button "3 . reemplazar" at bounding box center [270, 290] width 238 height 56
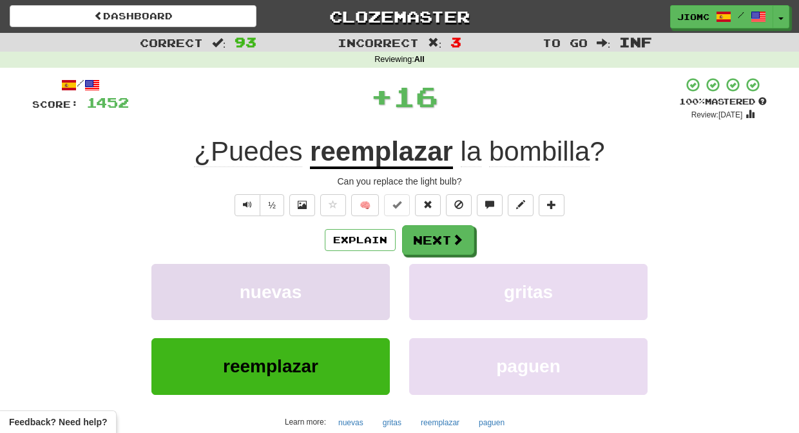
click at [376, 284] on button "nuevas" at bounding box center [270, 292] width 238 height 56
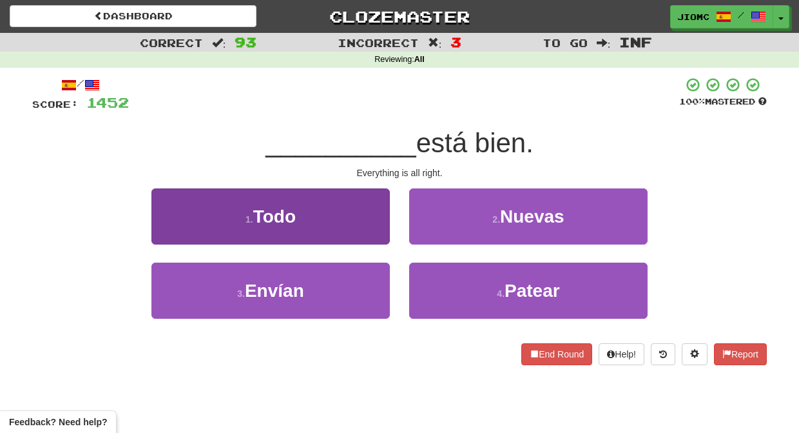
click at [382, 231] on button "1 . Todo" at bounding box center [270, 216] width 238 height 56
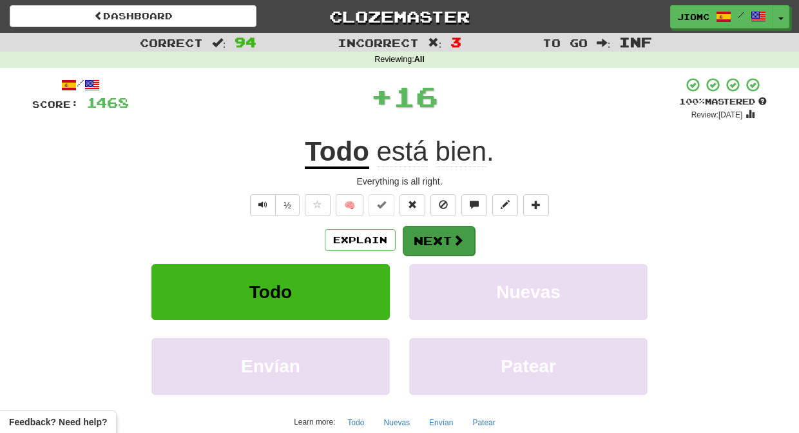
click at [429, 239] on button "Next" at bounding box center [439, 241] width 72 height 30
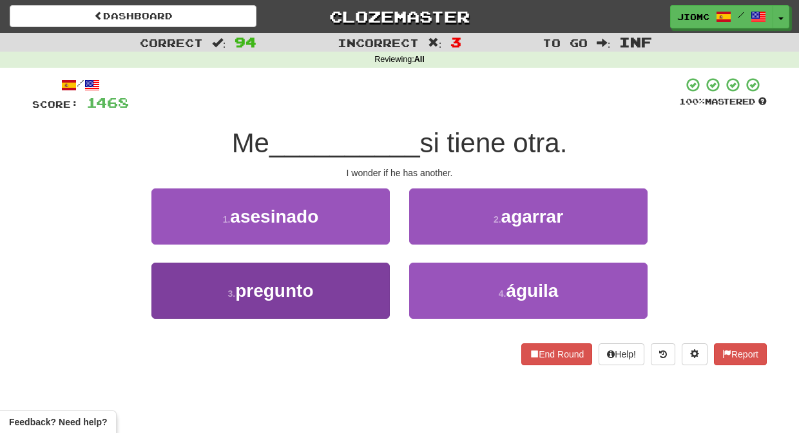
click at [355, 271] on button "3 . pregunto" at bounding box center [270, 290] width 238 height 56
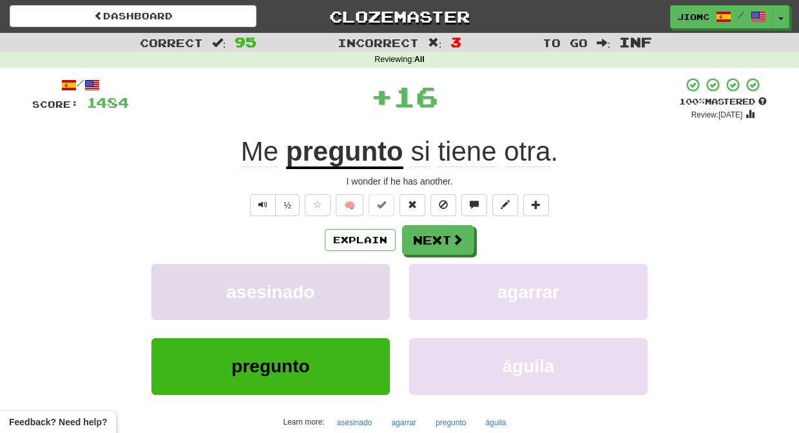
click at [368, 269] on button "asesinado" at bounding box center [270, 292] width 238 height 56
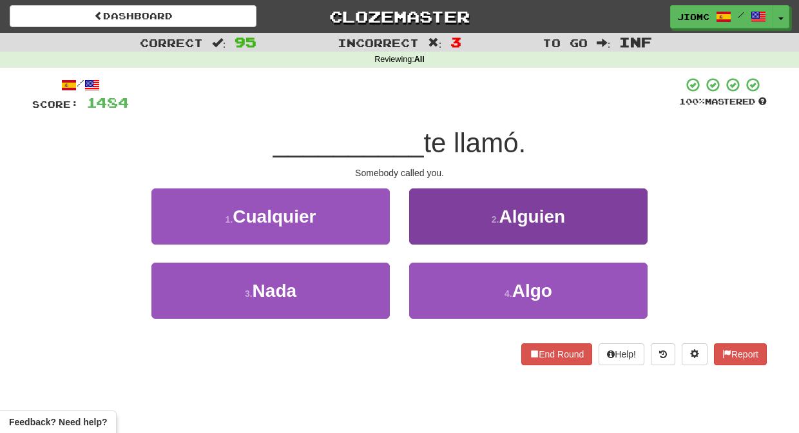
click at [421, 232] on button "2 . Alguien" at bounding box center [528, 216] width 238 height 56
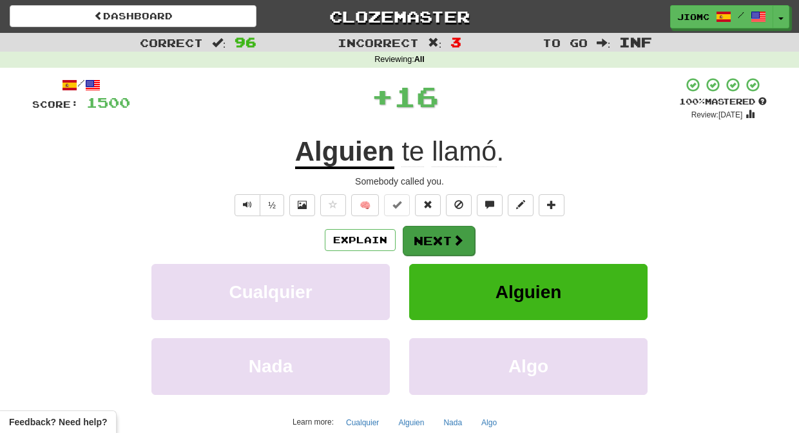
click at [421, 233] on button "Next" at bounding box center [439, 241] width 72 height 30
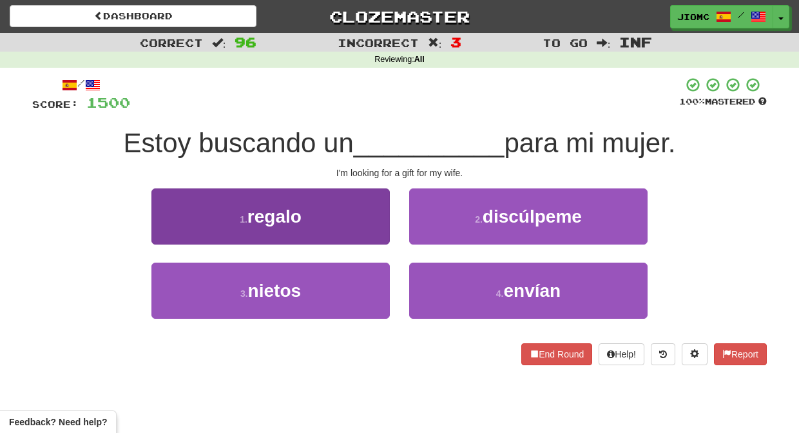
click at [378, 232] on button "1 . regalo" at bounding box center [270, 216] width 238 height 56
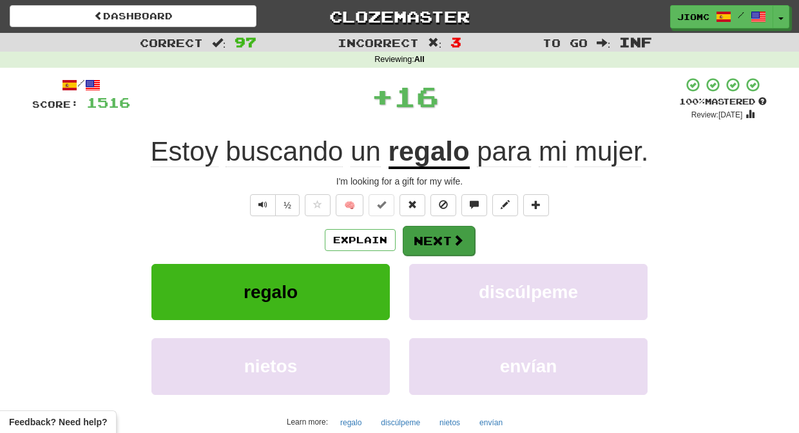
click at [430, 238] on button "Next" at bounding box center [439, 241] width 72 height 30
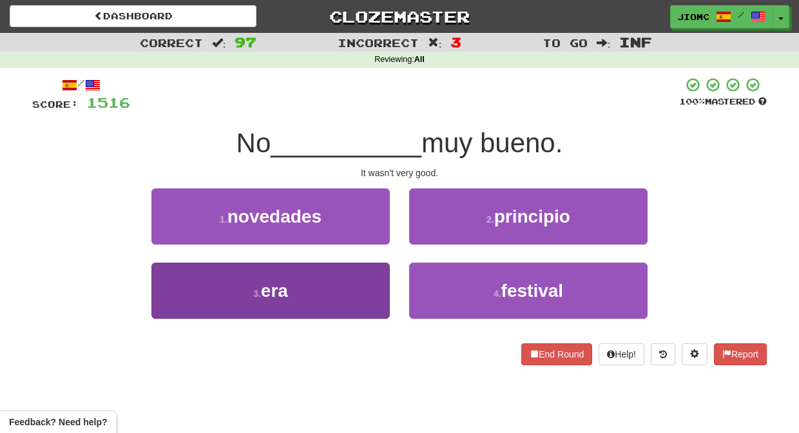
click at [366, 275] on button "3 . era" at bounding box center [270, 290] width 238 height 56
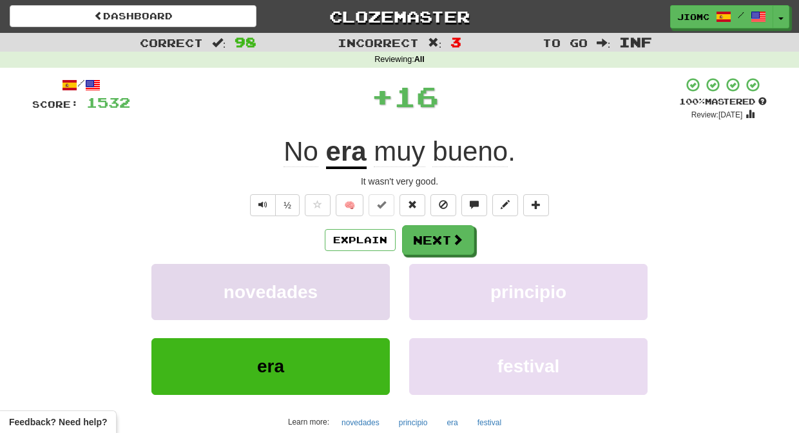
click at [367, 275] on button "novedades" at bounding box center [270, 292] width 238 height 56
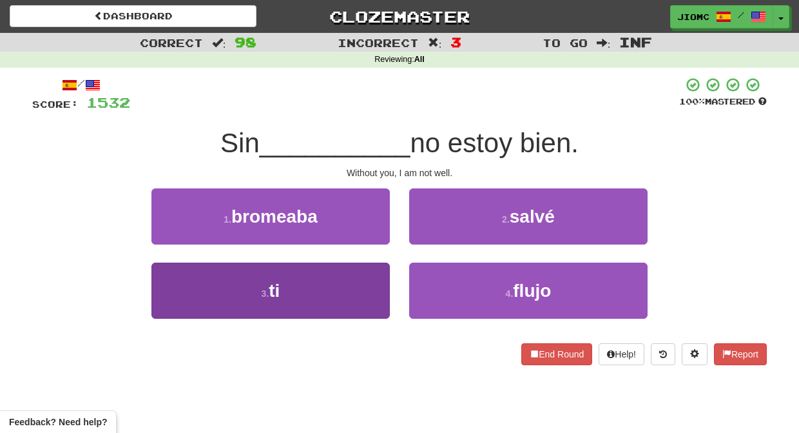
click at [367, 276] on button "3 . ti" at bounding box center [270, 290] width 238 height 56
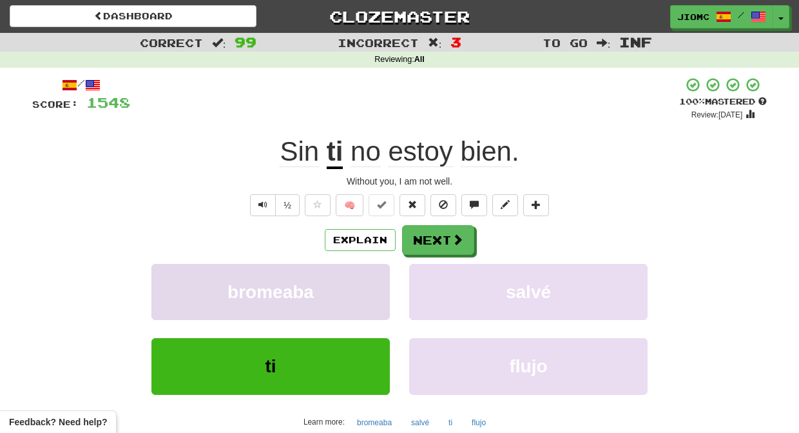
click at [367, 277] on button "bromeaba" at bounding box center [270, 292] width 238 height 56
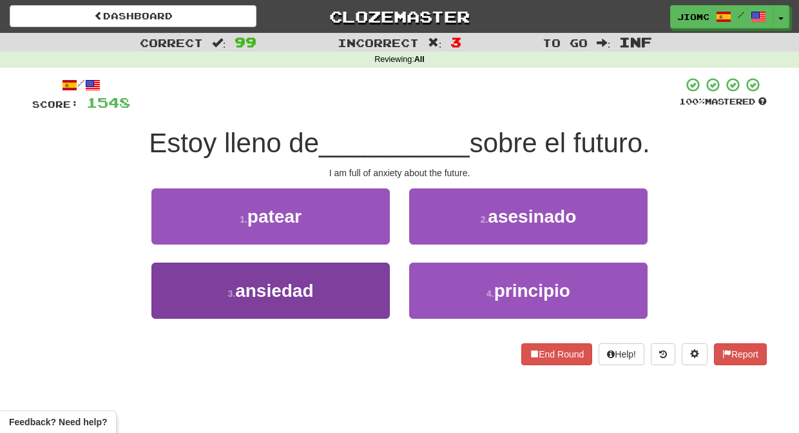
click at [371, 289] on button "3 . ansiedad" at bounding box center [270, 290] width 238 height 56
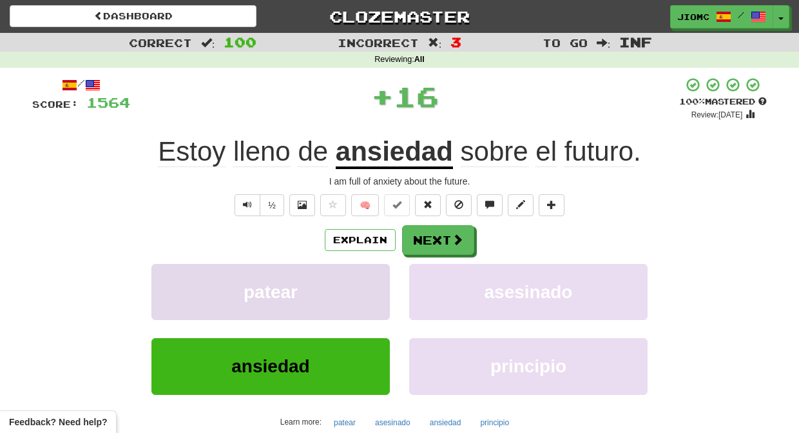
click at [373, 289] on button "patear" at bounding box center [270, 292] width 238 height 56
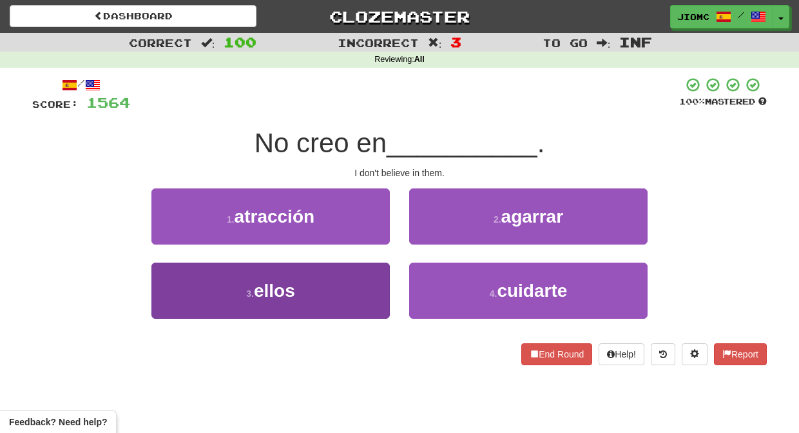
click at [366, 291] on button "3 . ellos" at bounding box center [270, 290] width 238 height 56
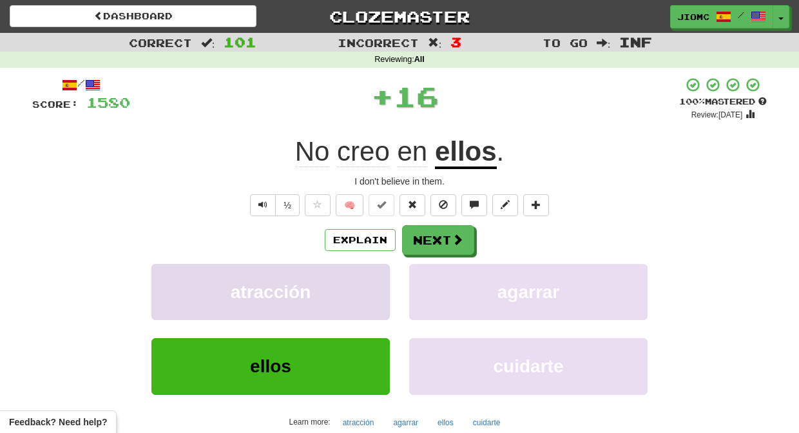
click at [369, 289] on button "atracción" at bounding box center [270, 292] width 238 height 56
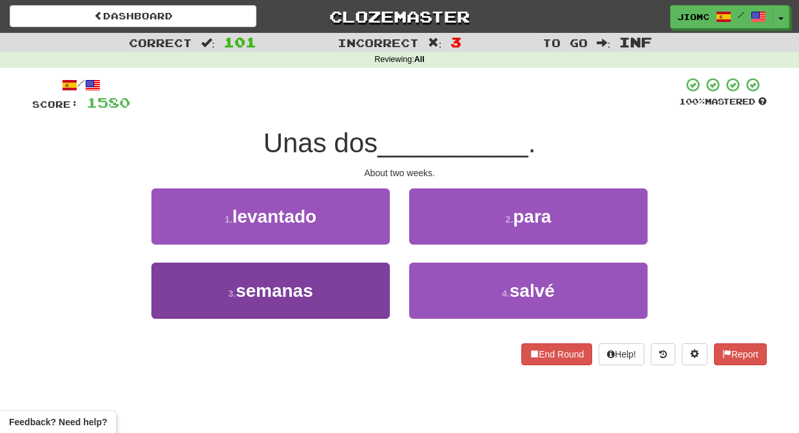
click at [371, 291] on button "3 . semanas" at bounding box center [270, 290] width 238 height 56
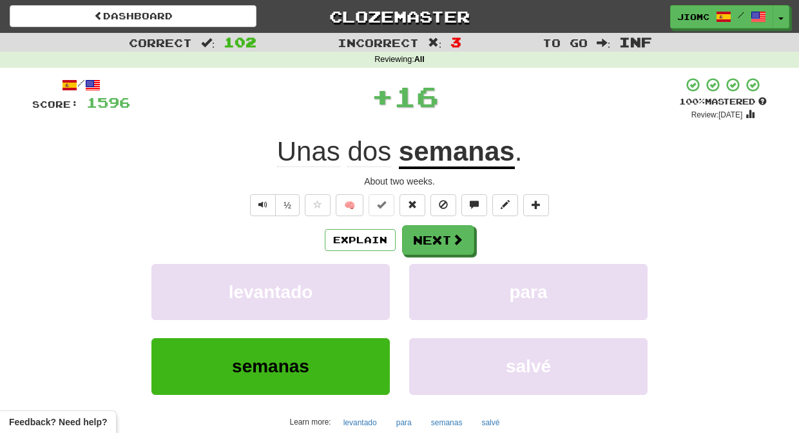
click at [371, 291] on button "levantado" at bounding box center [270, 292] width 238 height 56
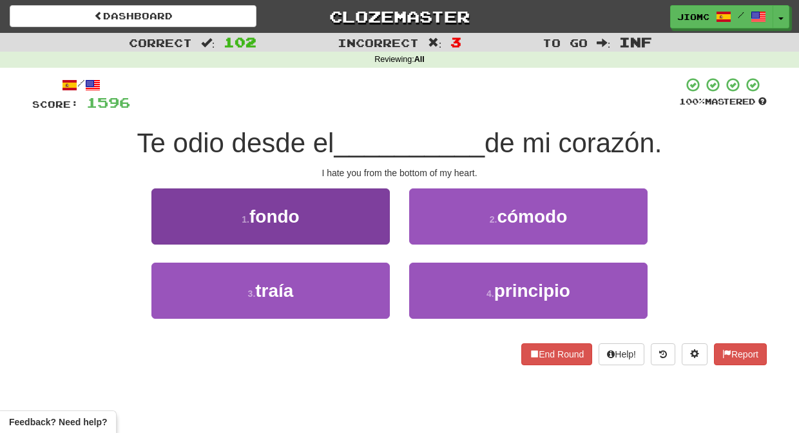
click at [371, 229] on button "1 . fondo" at bounding box center [270, 216] width 238 height 56
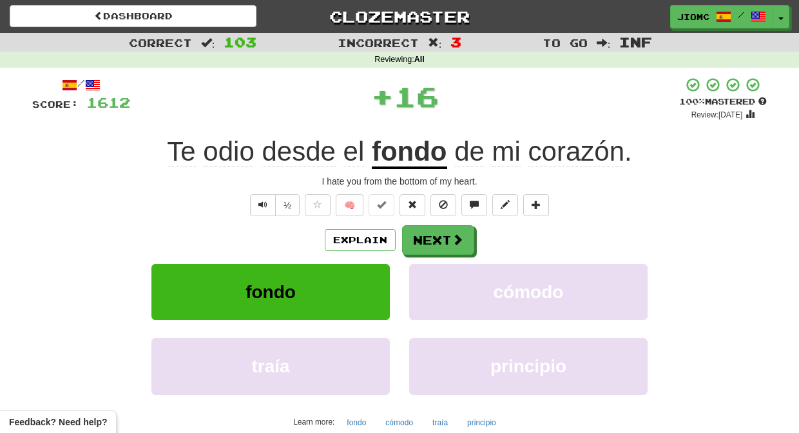
click at [429, 240] on button "Next" at bounding box center [438, 240] width 72 height 30
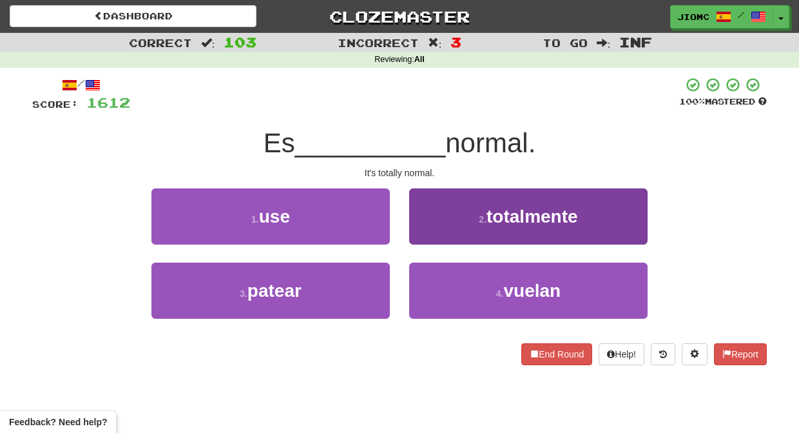
click at [430, 235] on button "2 . totalmente" at bounding box center [528, 216] width 238 height 56
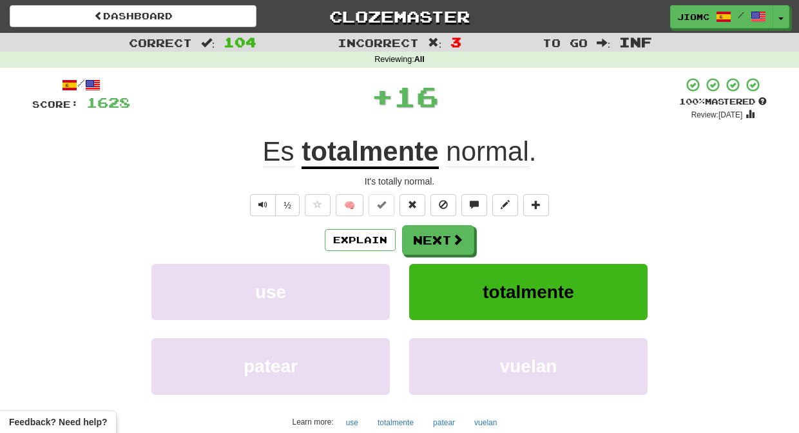
click at [430, 235] on button "Next" at bounding box center [438, 240] width 72 height 30
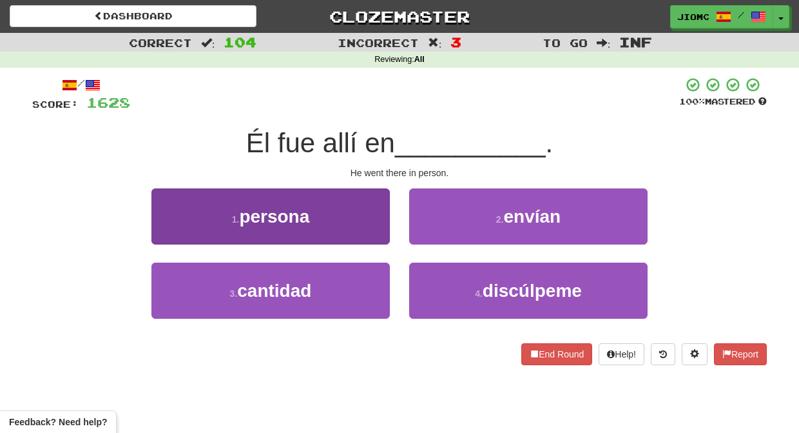
click at [371, 228] on button "1 . persona" at bounding box center [270, 216] width 238 height 56
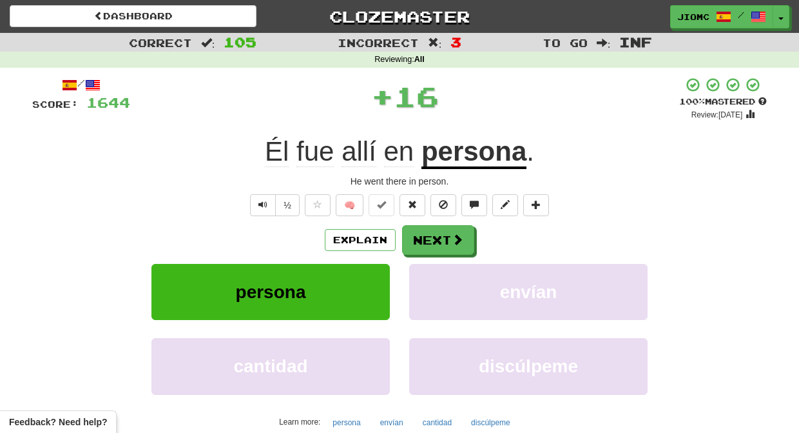
click at [436, 230] on button "Next" at bounding box center [438, 240] width 72 height 30
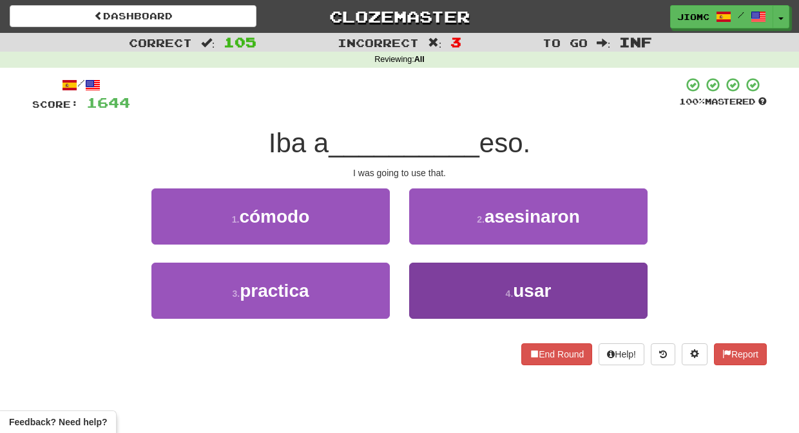
click at [435, 283] on button "4 . usar" at bounding box center [528, 290] width 238 height 56
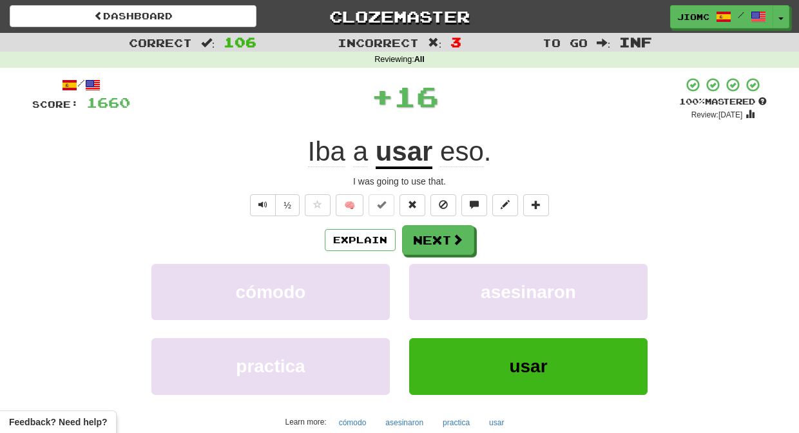
click at [435, 283] on button "asesinaron" at bounding box center [528, 292] width 238 height 56
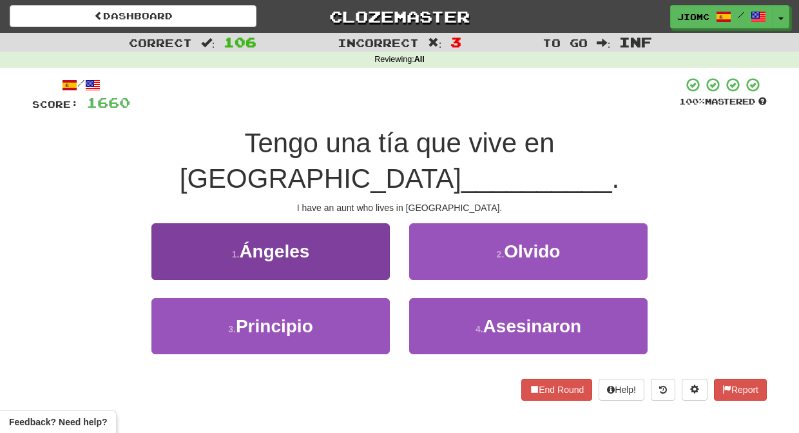
click at [368, 227] on button "1 . Ángeles" at bounding box center [270, 251] width 238 height 56
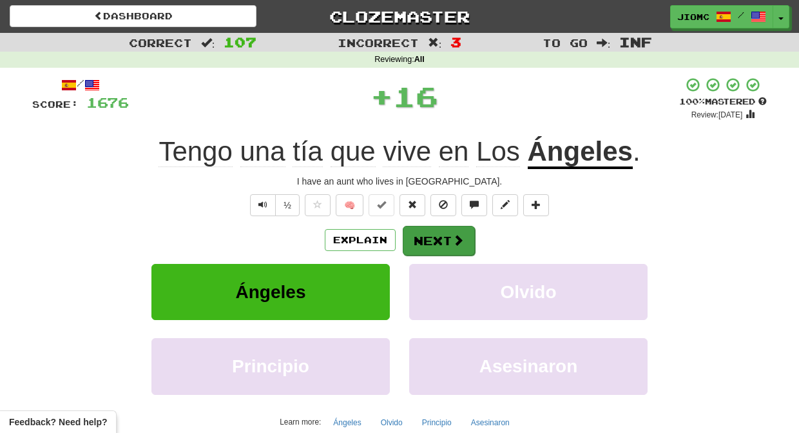
click at [430, 235] on button "Next" at bounding box center [439, 241] width 72 height 30
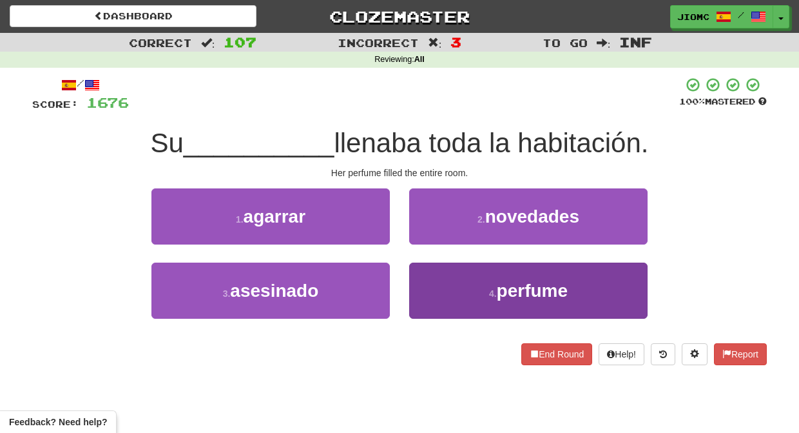
click at [436, 285] on button "4 . perfume" at bounding box center [528, 290] width 238 height 56
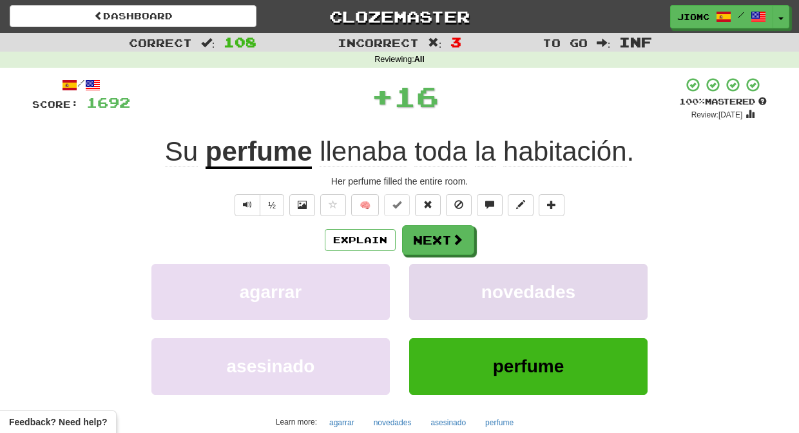
click at [434, 283] on button "novedades" at bounding box center [528, 292] width 238 height 56
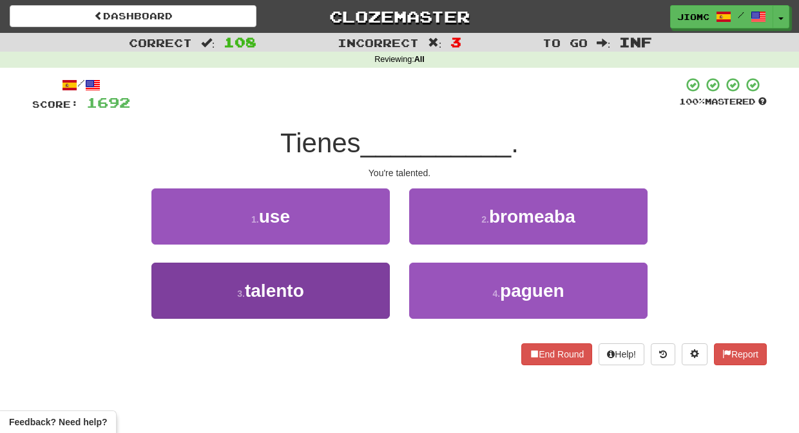
click at [372, 282] on button "3 . talento" at bounding box center [270, 290] width 238 height 56
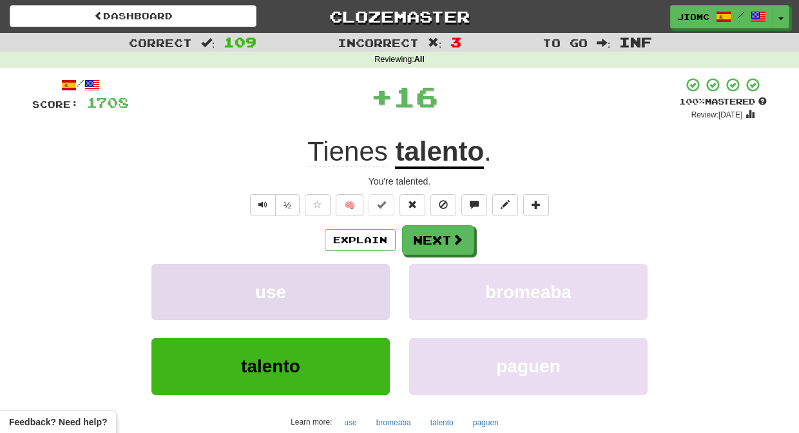
click at [373, 282] on button "use" at bounding box center [270, 292] width 238 height 56
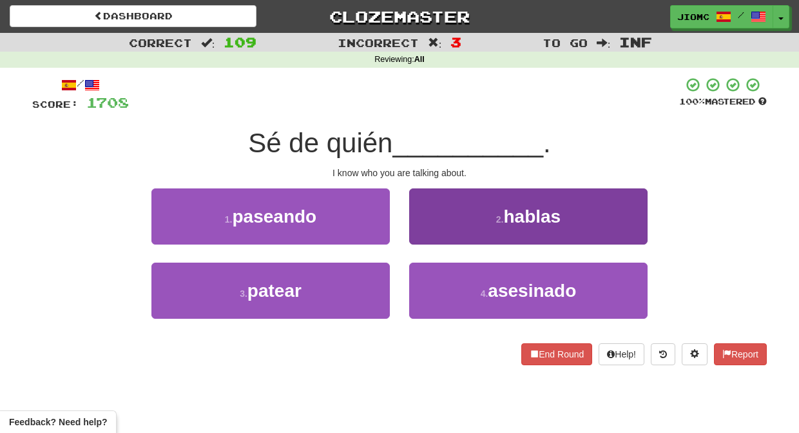
click at [434, 231] on button "2 . hablas" at bounding box center [528, 216] width 238 height 56
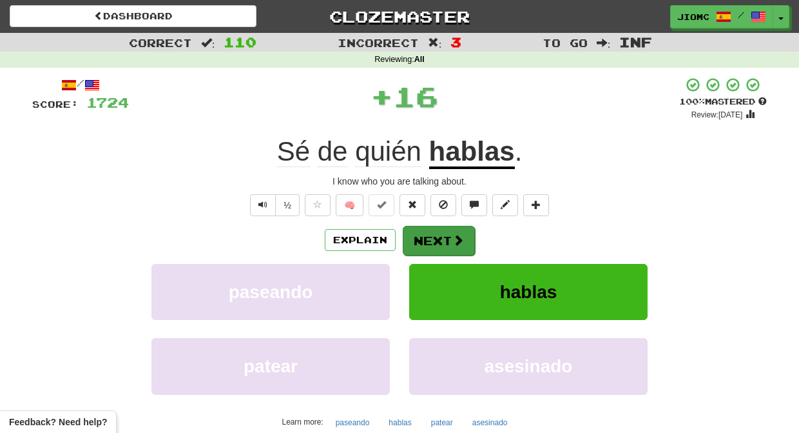
click at [427, 235] on button "Next" at bounding box center [439, 241] width 72 height 30
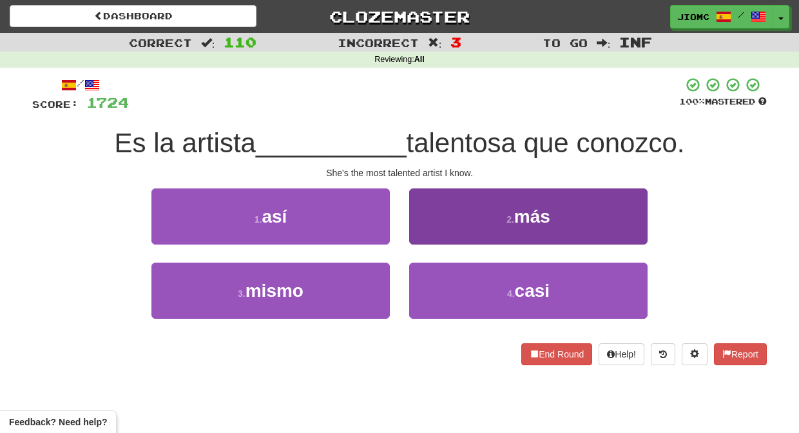
click at [423, 236] on button "2 . más" at bounding box center [528, 216] width 238 height 56
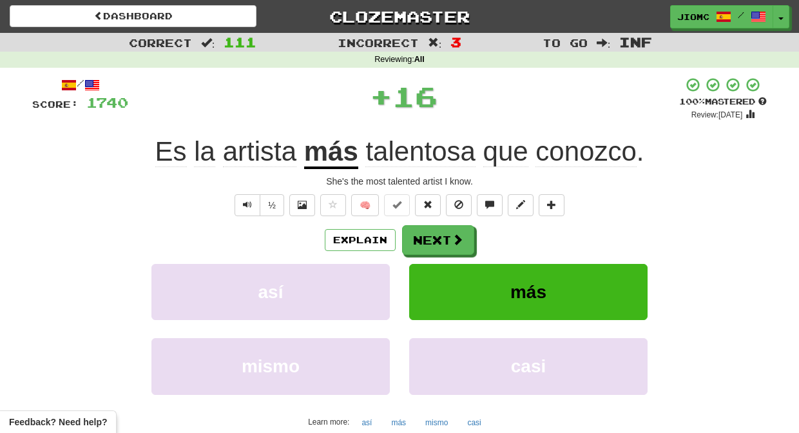
click at [423, 236] on button "Next" at bounding box center [438, 240] width 72 height 30
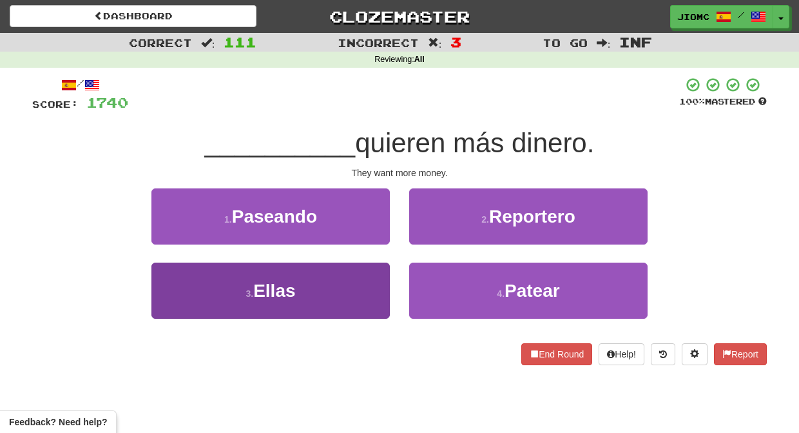
click at [373, 277] on button "3 . Ellas" at bounding box center [270, 290] width 238 height 56
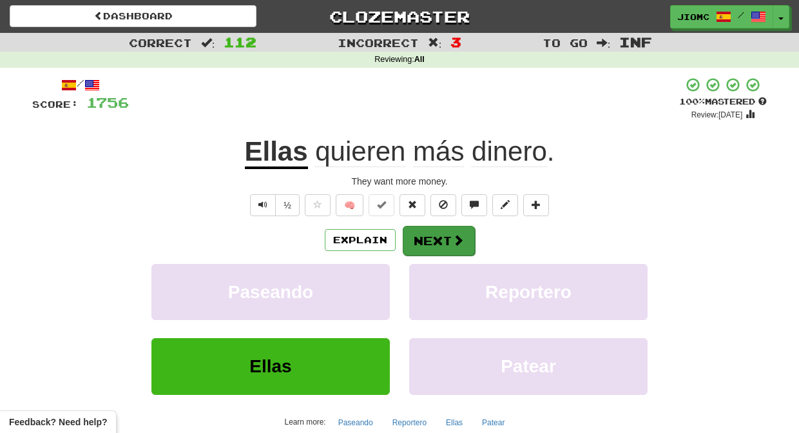
click at [434, 240] on button "Next" at bounding box center [439, 241] width 72 height 30
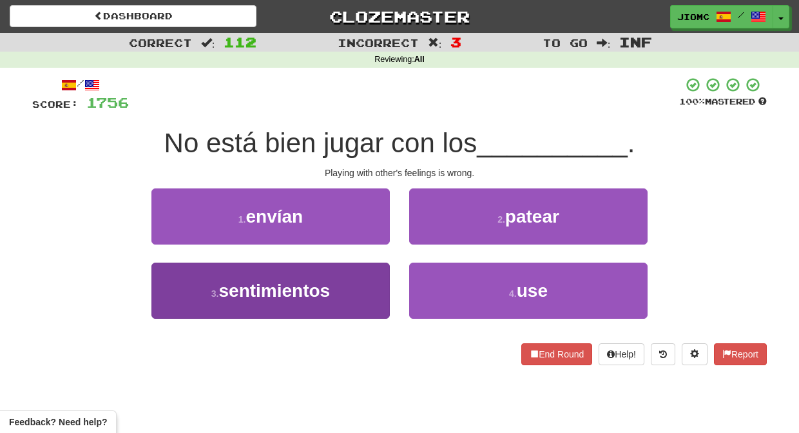
click at [355, 280] on button "3 . sentimientos" at bounding box center [270, 290] width 238 height 56
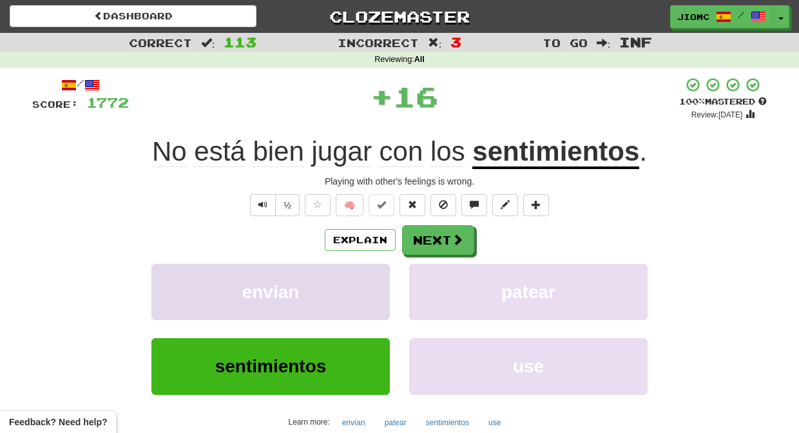
click at [356, 279] on button "envían" at bounding box center [270, 292] width 238 height 56
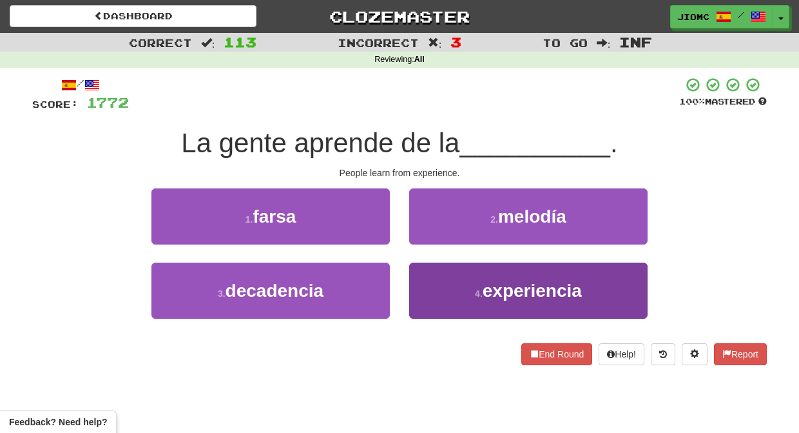
click at [428, 280] on button "4 . experiencia" at bounding box center [528, 290] width 238 height 56
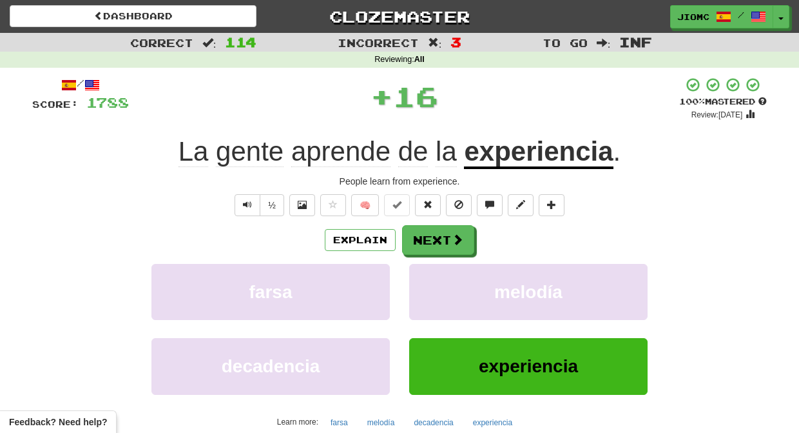
click at [428, 280] on button "melodía" at bounding box center [528, 292] width 238 height 56
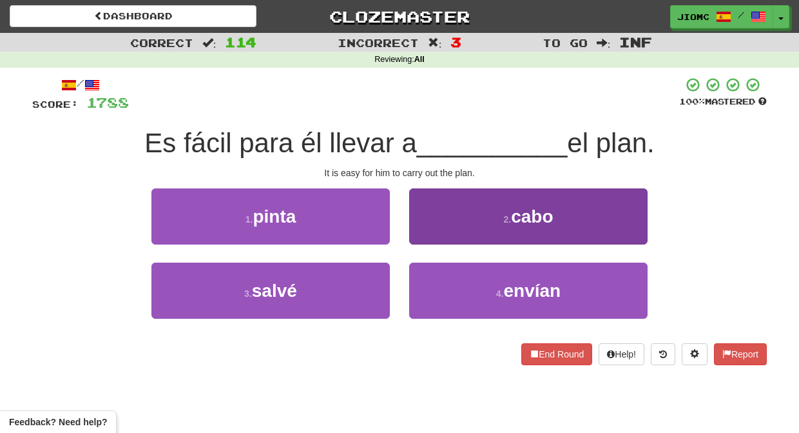
click at [426, 237] on button "2 . cabo" at bounding box center [528, 216] width 238 height 56
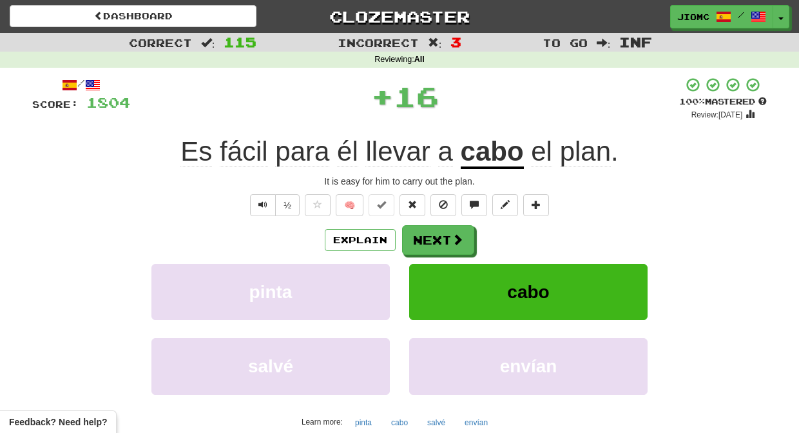
click at [426, 237] on button "Next" at bounding box center [438, 240] width 72 height 30
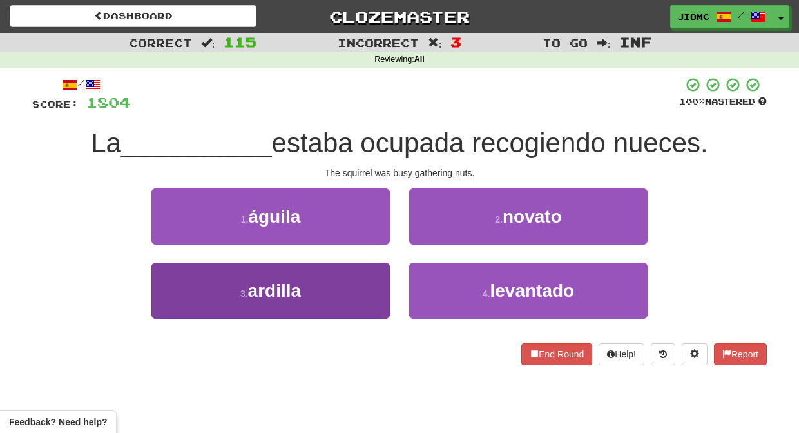
click at [368, 284] on button "3 . ardilla" at bounding box center [270, 290] width 238 height 56
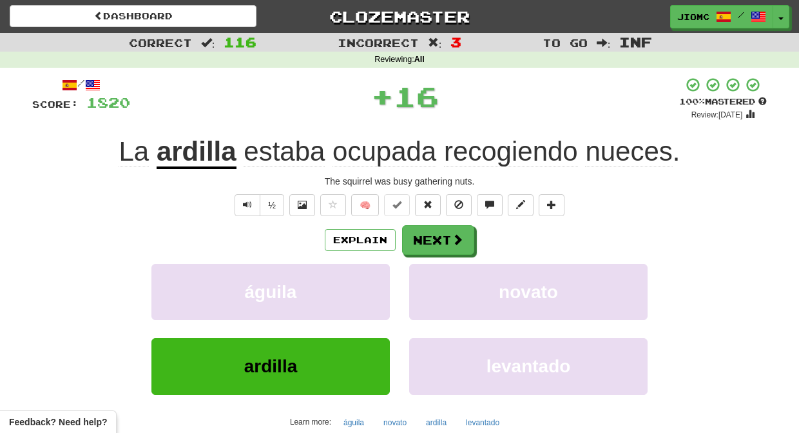
click at [368, 284] on button "águila" at bounding box center [270, 292] width 238 height 56
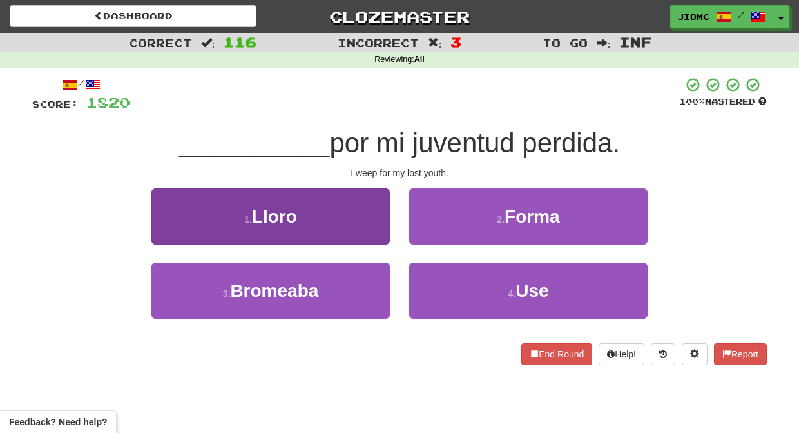
click at [381, 228] on button "1 . Lloro" at bounding box center [270, 216] width 238 height 56
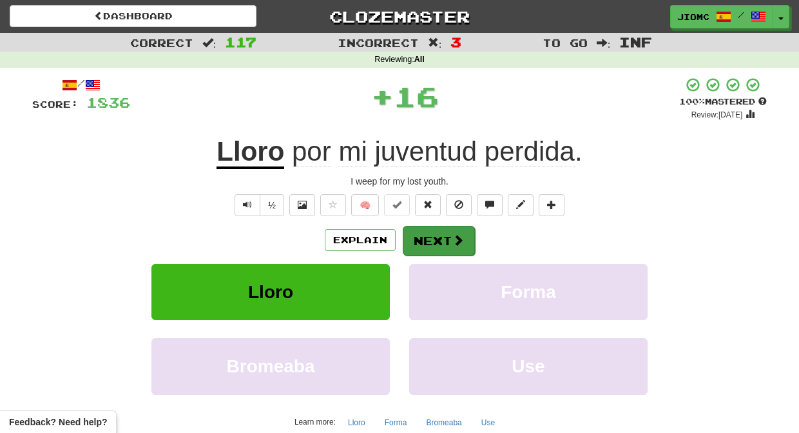
click at [434, 231] on button "Next" at bounding box center [439, 241] width 72 height 30
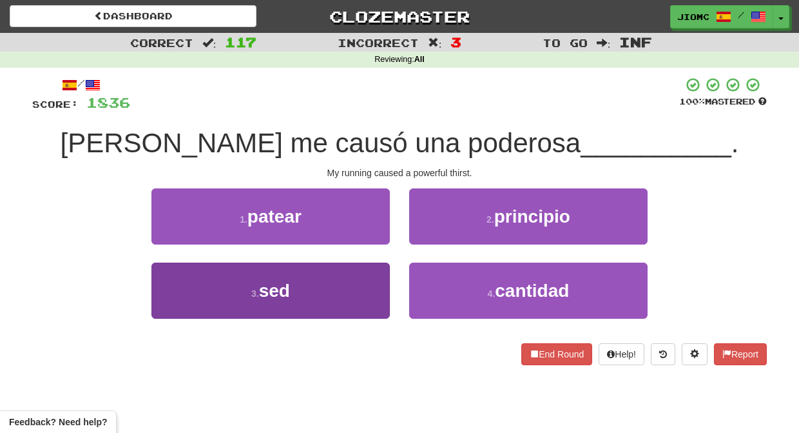
click at [365, 287] on button "3 . sed" at bounding box center [270, 290] width 238 height 56
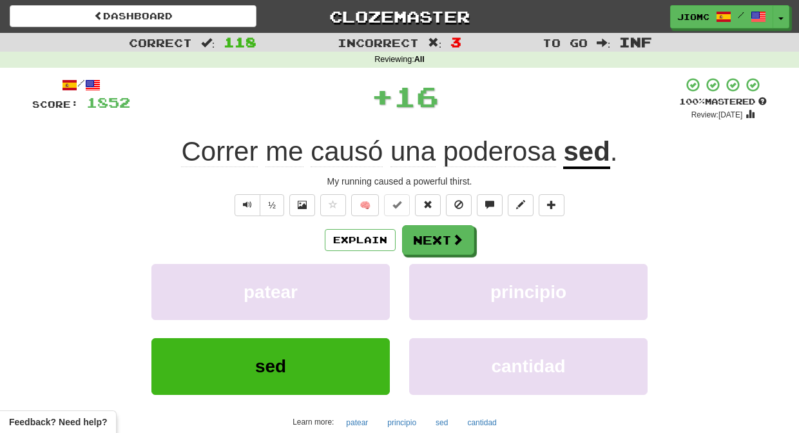
click at [365, 287] on button "patear" at bounding box center [270, 292] width 238 height 56
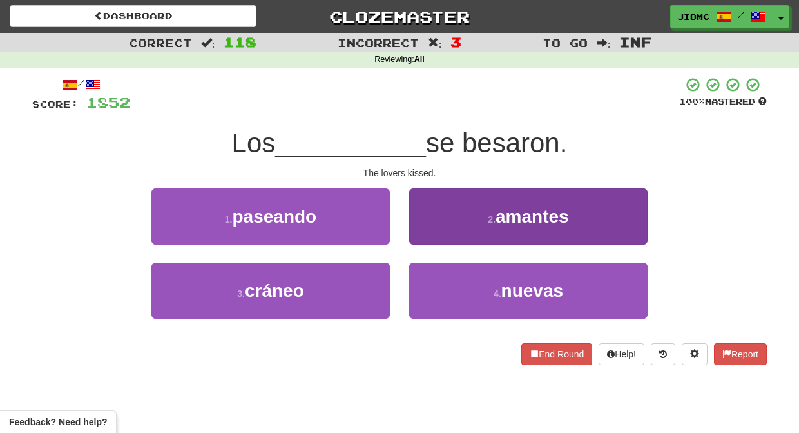
click at [429, 232] on button "2 . amantes" at bounding box center [528, 216] width 238 height 56
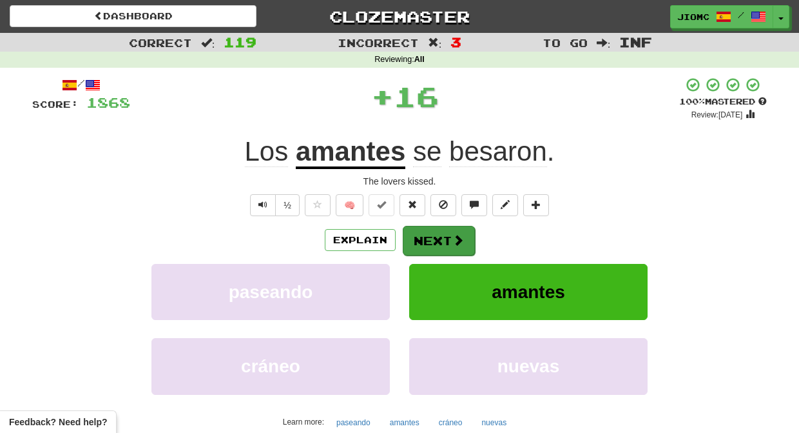
click at [427, 233] on button "Next" at bounding box center [439, 241] width 72 height 30
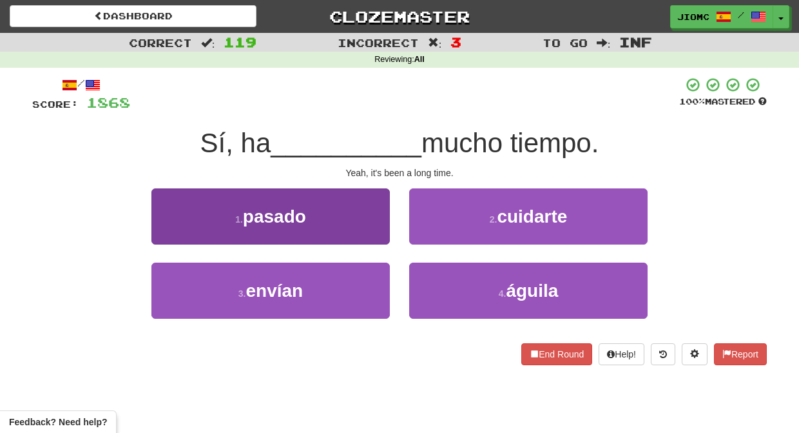
click at [362, 227] on button "1 . pasado" at bounding box center [270, 216] width 238 height 56
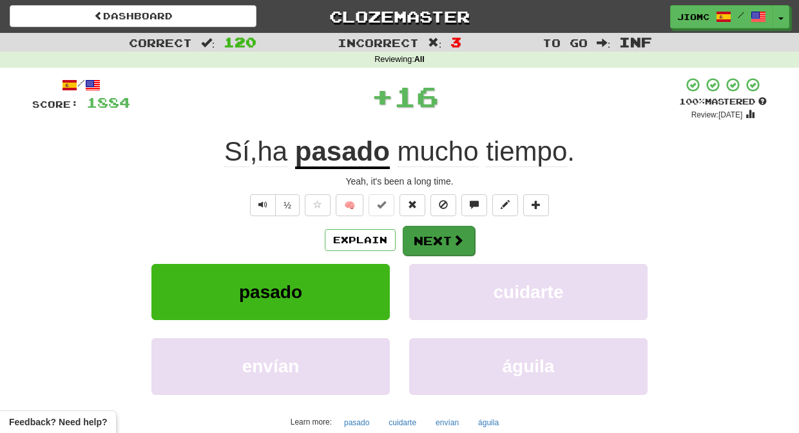
click at [425, 235] on button "Next" at bounding box center [439, 241] width 72 height 30
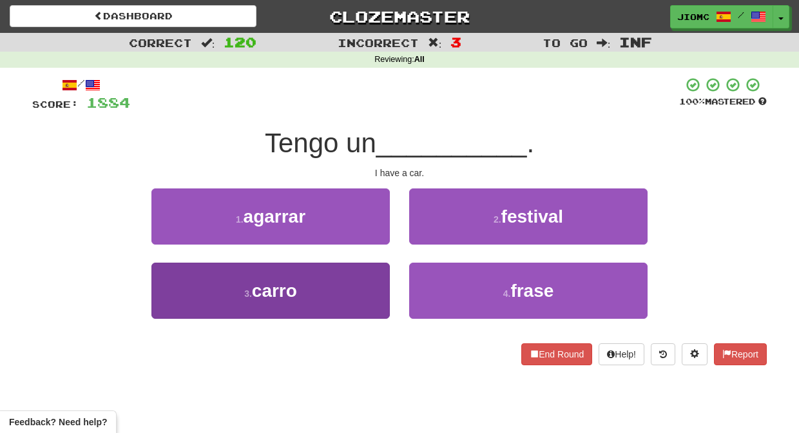
click at [377, 271] on button "3 . carro" at bounding box center [270, 290] width 238 height 56
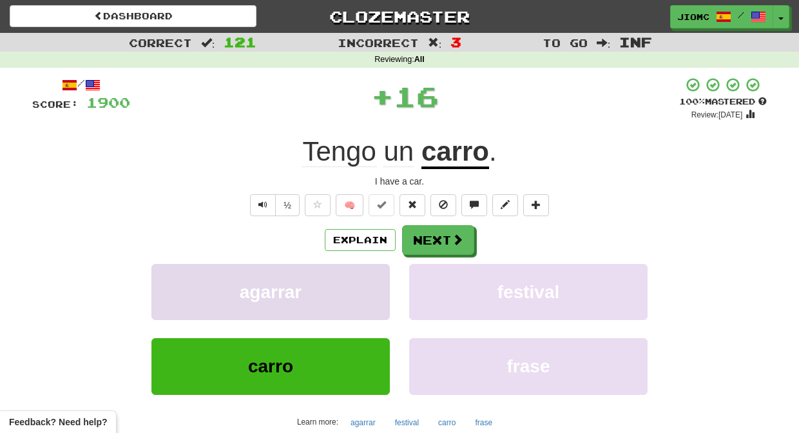
click at [375, 271] on button "agarrar" at bounding box center [270, 292] width 238 height 56
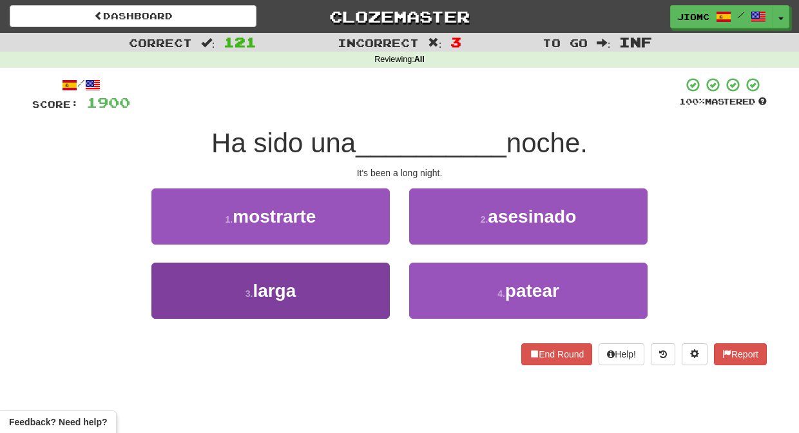
click at [380, 282] on button "3 . larga" at bounding box center [270, 290] width 238 height 56
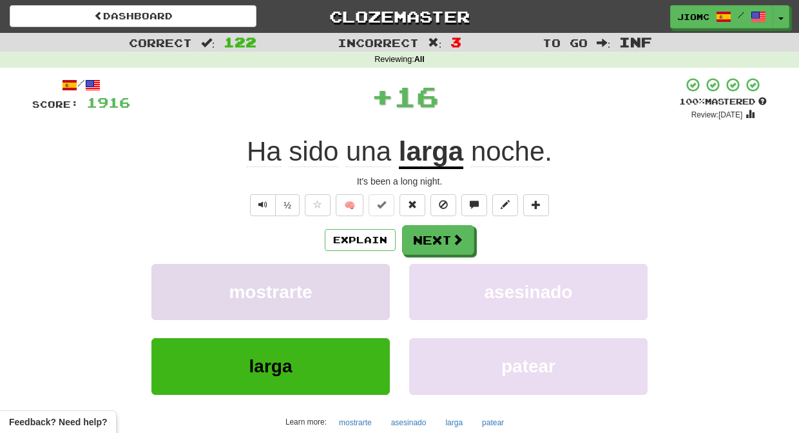
click at [381, 282] on button "mostrarte" at bounding box center [270, 292] width 238 height 56
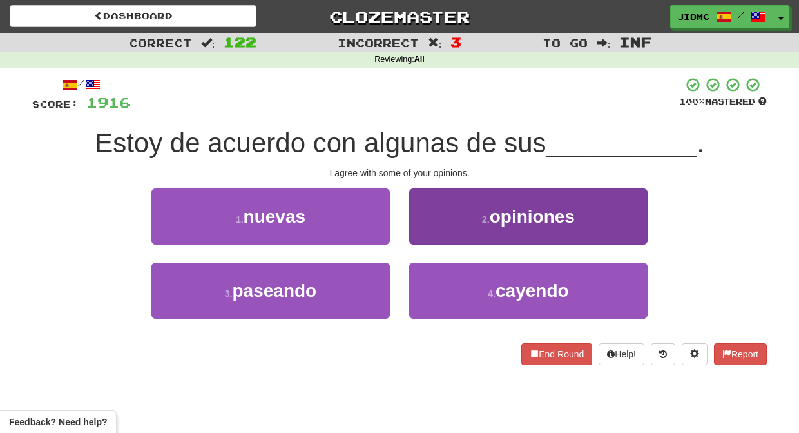
click at [440, 236] on button "2 . opiniones" at bounding box center [528, 216] width 238 height 56
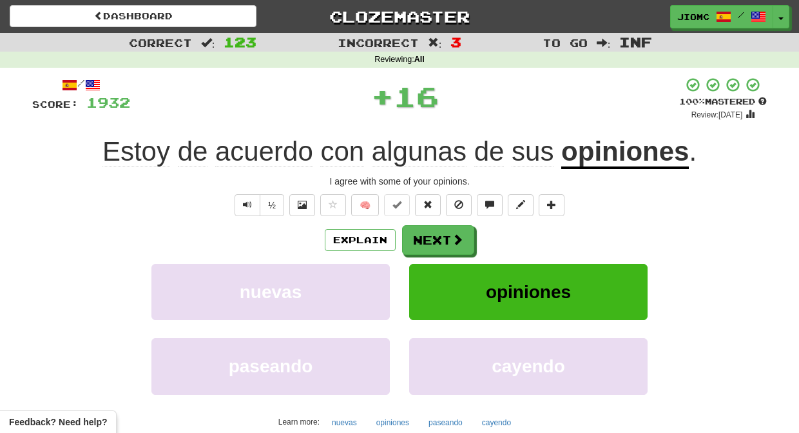
click at [437, 238] on button "Next" at bounding box center [438, 240] width 72 height 30
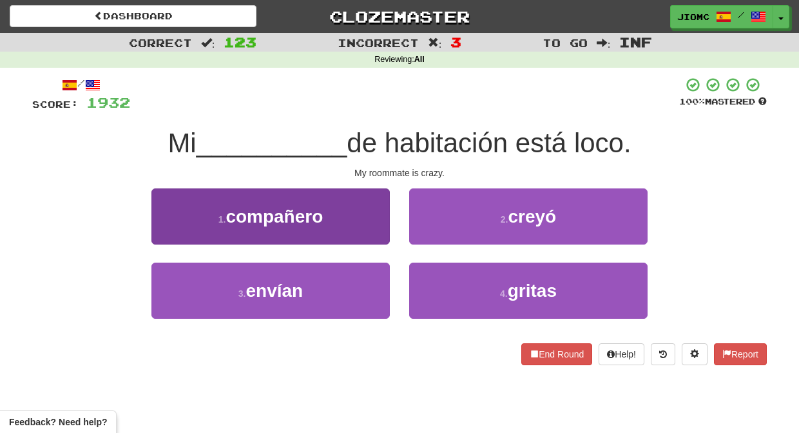
click at [364, 235] on button "1 . compañero" at bounding box center [270, 216] width 238 height 56
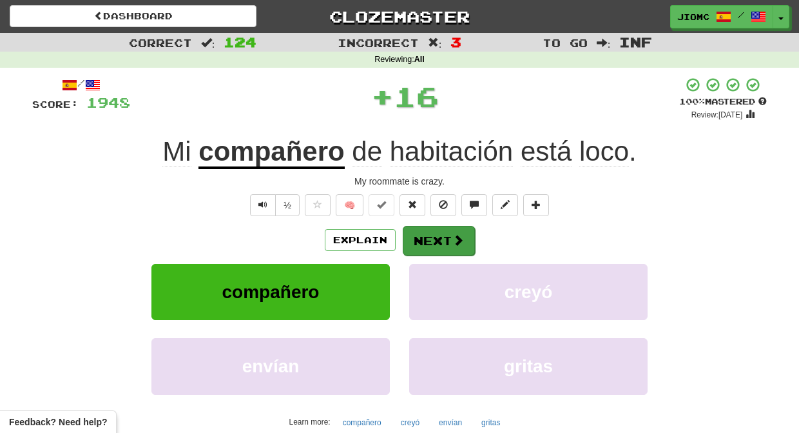
click at [423, 240] on button "Next" at bounding box center [439, 241] width 72 height 30
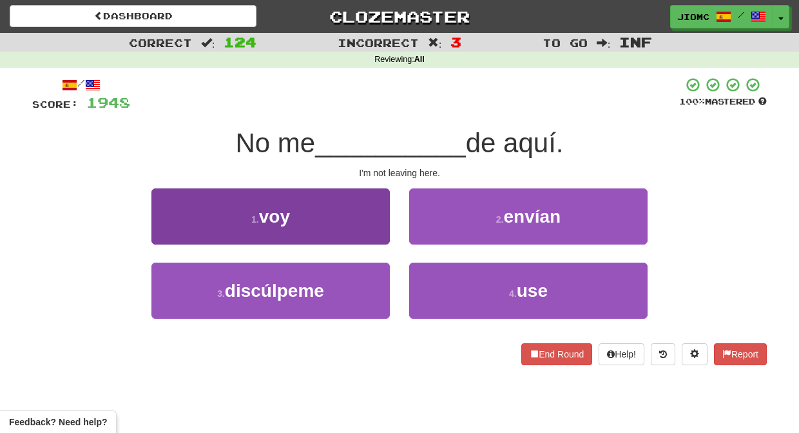
click at [369, 218] on button "1 . voy" at bounding box center [270, 216] width 238 height 56
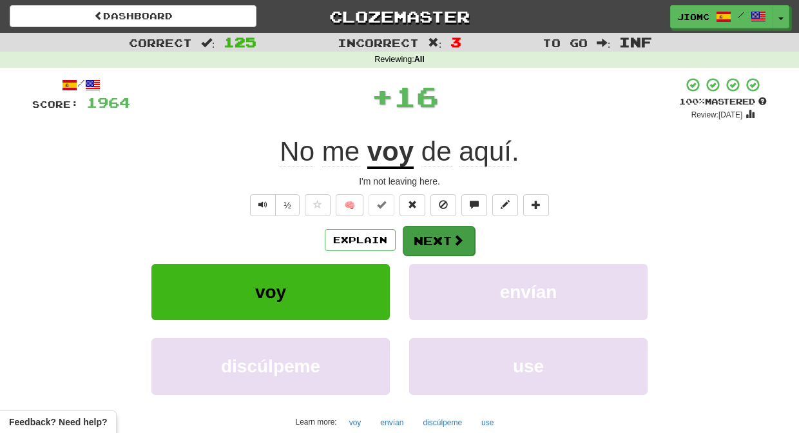
click at [418, 238] on button "Next" at bounding box center [439, 241] width 72 height 30
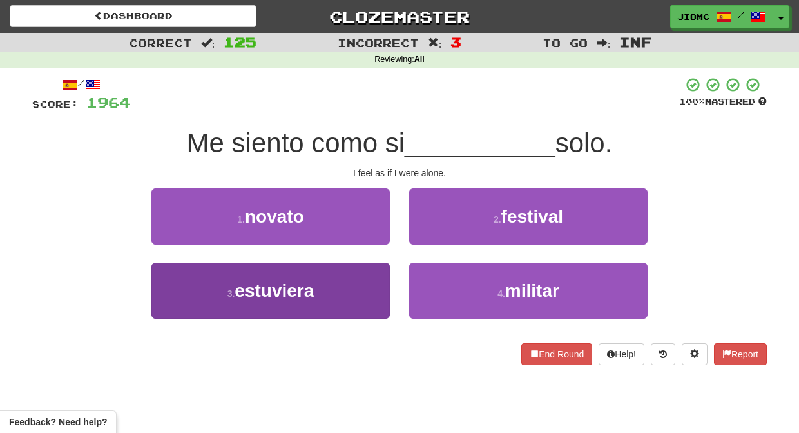
click at [382, 284] on button "3 . estuviera" at bounding box center [270, 290] width 238 height 56
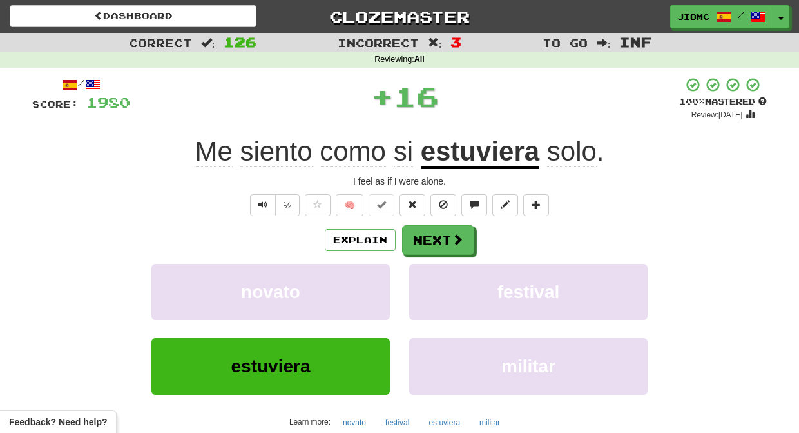
click at [382, 284] on button "novato" at bounding box center [270, 292] width 238 height 56
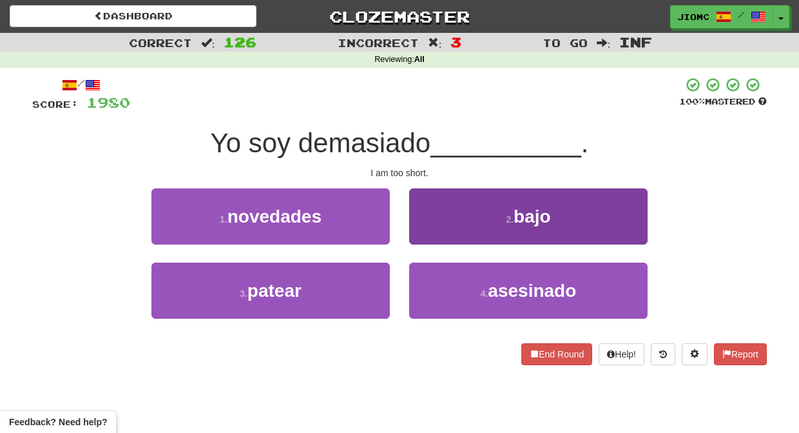
click at [435, 234] on button "2 . bajo" at bounding box center [528, 216] width 238 height 56
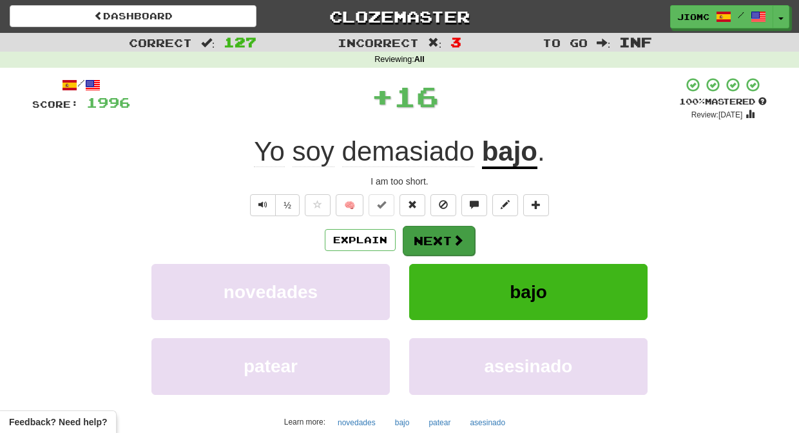
click at [431, 237] on button "Next" at bounding box center [439, 241] width 72 height 30
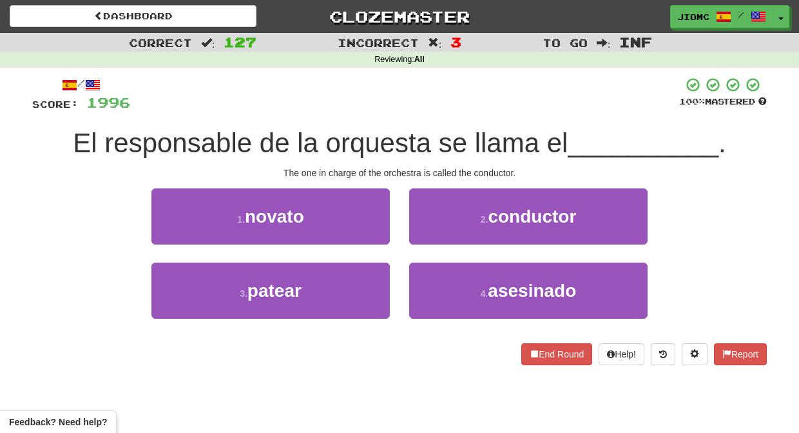
click at [430, 237] on button "2 . conductor" at bounding box center [528, 216] width 238 height 56
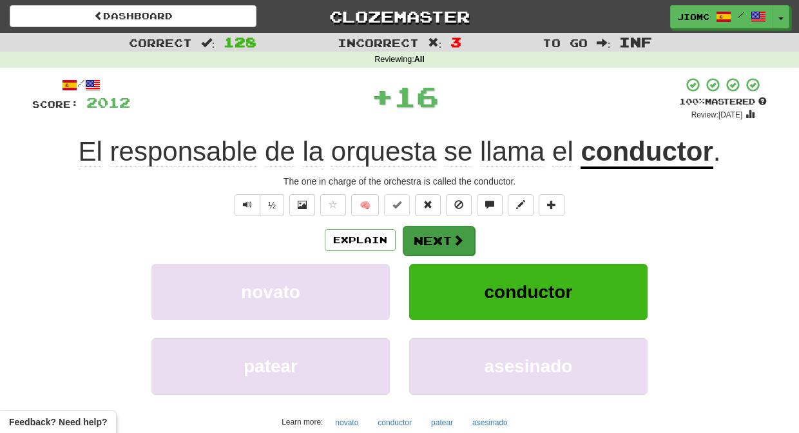
click at [429, 238] on button "Next" at bounding box center [439, 241] width 72 height 30
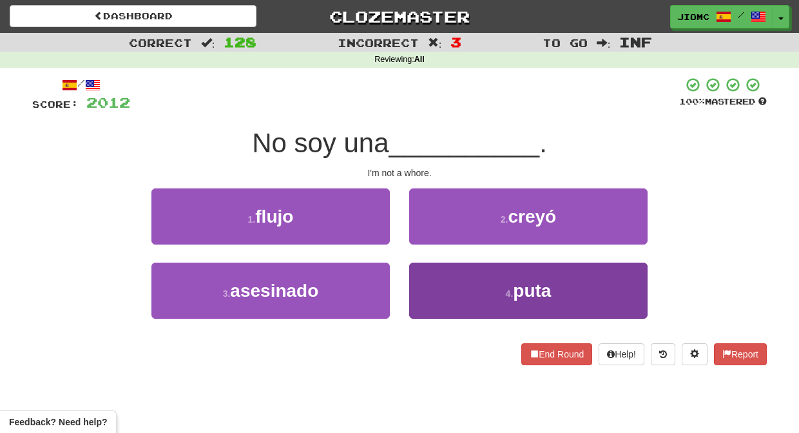
click at [425, 285] on button "4 . puta" at bounding box center [528, 290] width 238 height 56
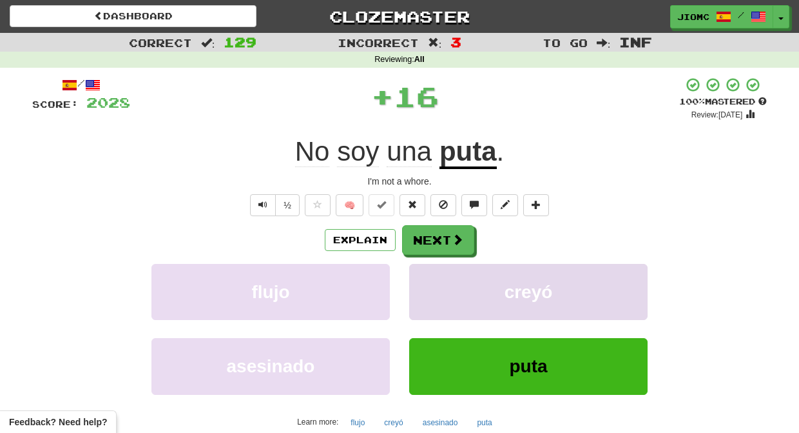
click at [427, 284] on button "creyó" at bounding box center [528, 292] width 238 height 56
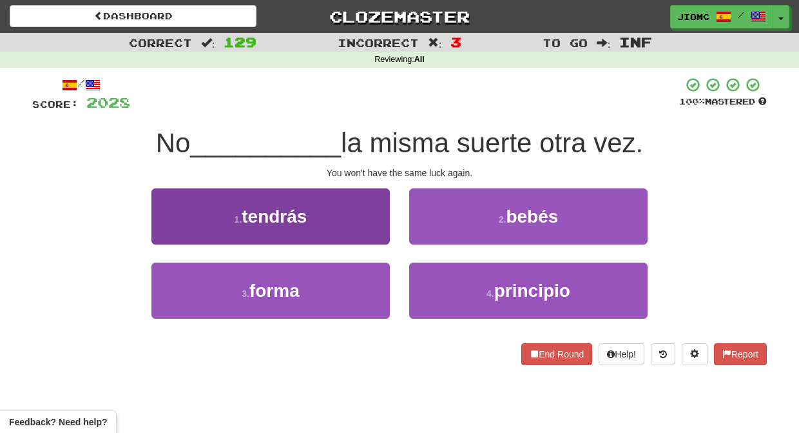
click at [368, 232] on button "1 . tendrás" at bounding box center [270, 216] width 238 height 56
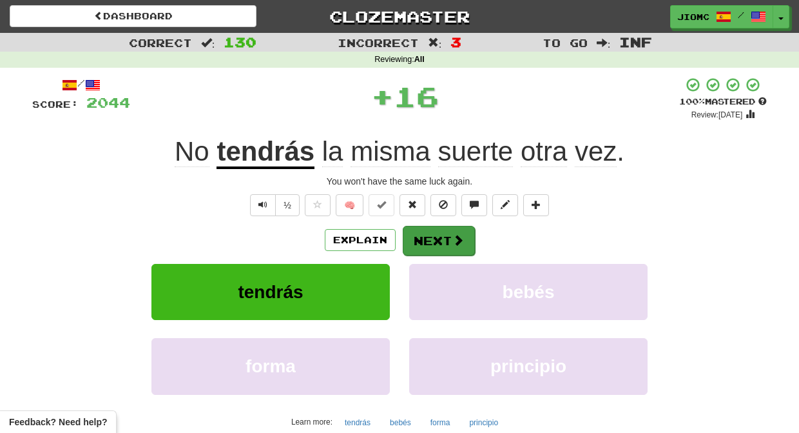
click at [423, 240] on button "Next" at bounding box center [439, 241] width 72 height 30
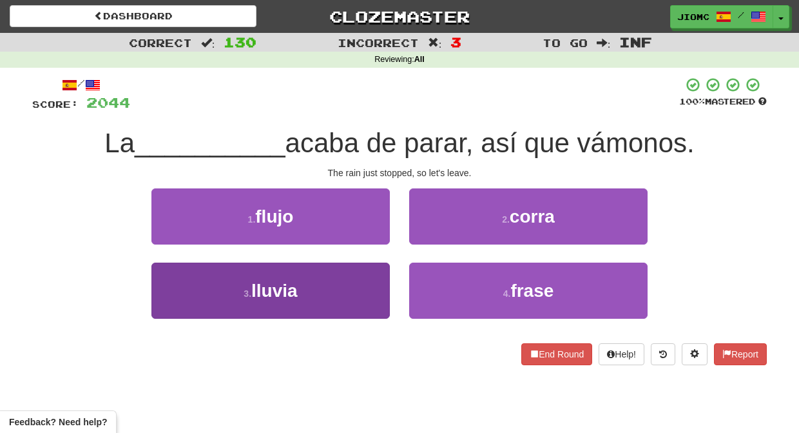
click at [371, 276] on button "3 . lluvia" at bounding box center [270, 290] width 238 height 56
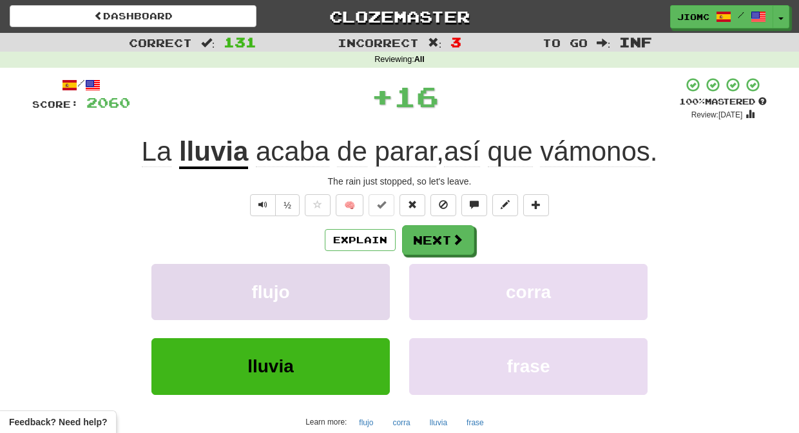
click at [373, 275] on button "flujo" at bounding box center [270, 292] width 238 height 56
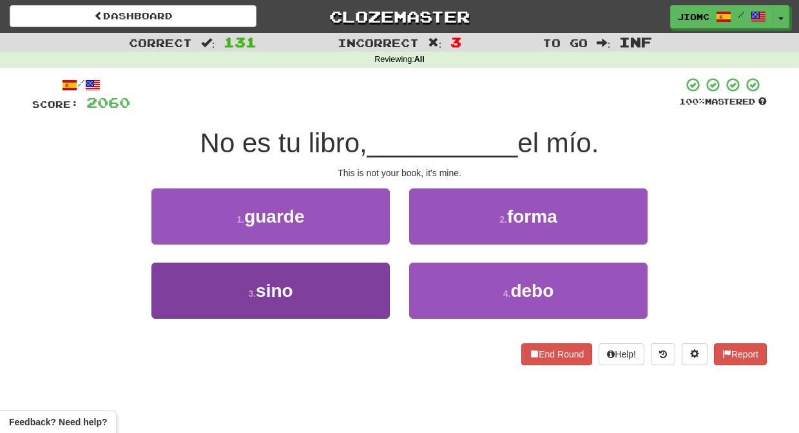
click at [365, 274] on button "3 . sino" at bounding box center [270, 290] width 238 height 56
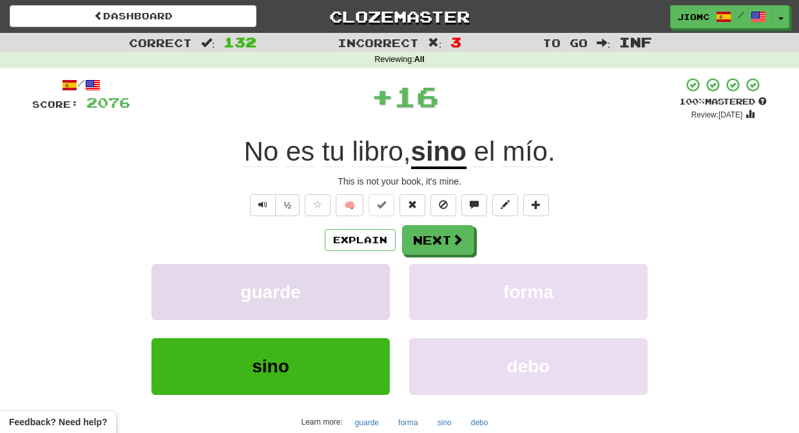
click at [370, 275] on button "guarde" at bounding box center [270, 292] width 238 height 56
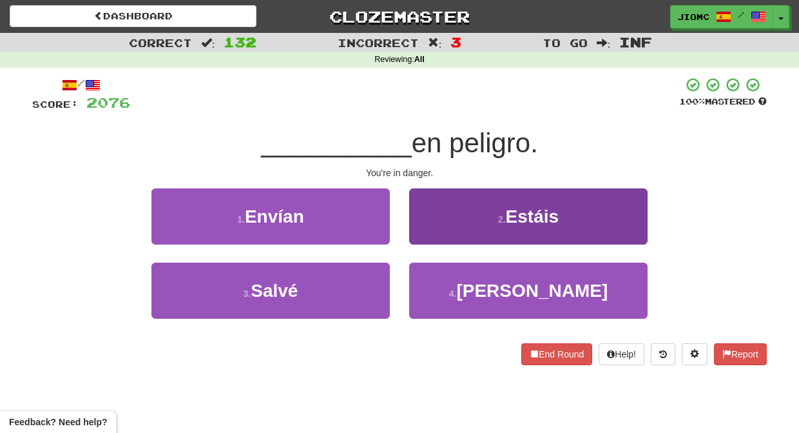
click at [415, 240] on button "2 . Estáis" at bounding box center [528, 216] width 238 height 56
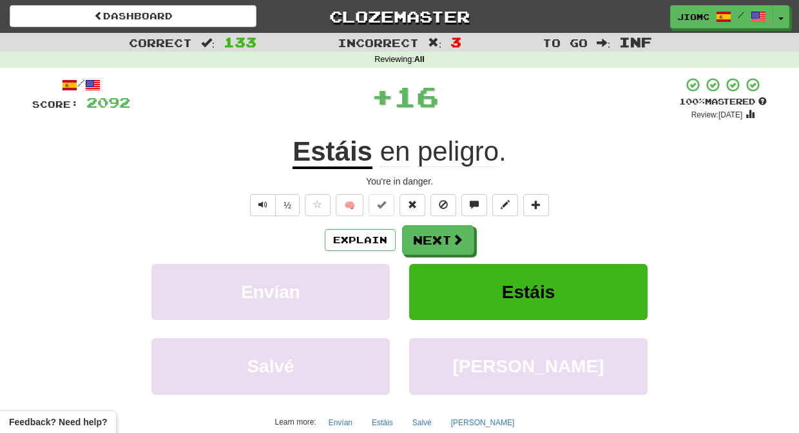
click at [415, 240] on button "Next" at bounding box center [438, 240] width 72 height 30
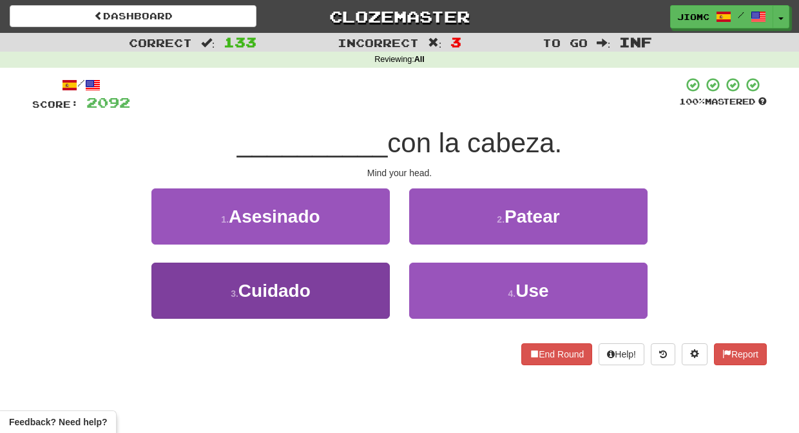
click at [379, 286] on button "3 . Cuidado" at bounding box center [270, 290] width 238 height 56
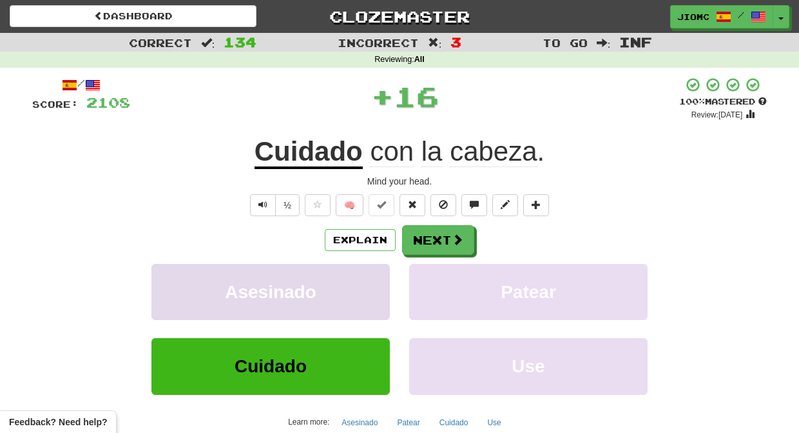
click at [380, 285] on button "Asesinado" at bounding box center [270, 292] width 238 height 56
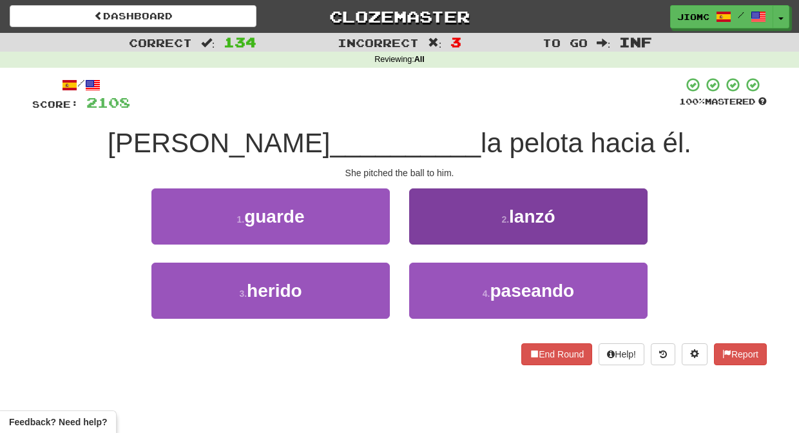
click at [423, 230] on button "2 . lanzó" at bounding box center [528, 216] width 238 height 56
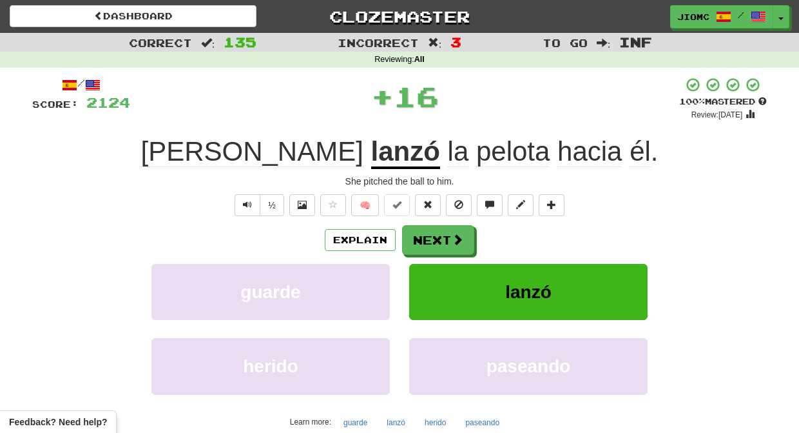
click at [423, 231] on button "Next" at bounding box center [438, 240] width 72 height 30
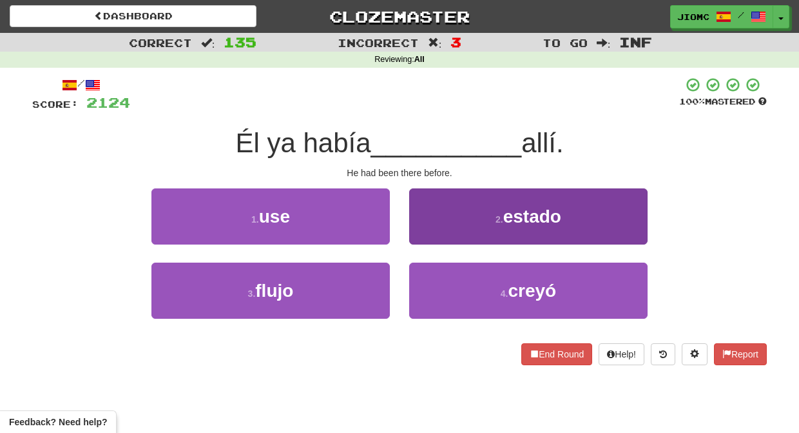
click at [431, 237] on button "2 . estado" at bounding box center [528, 216] width 238 height 56
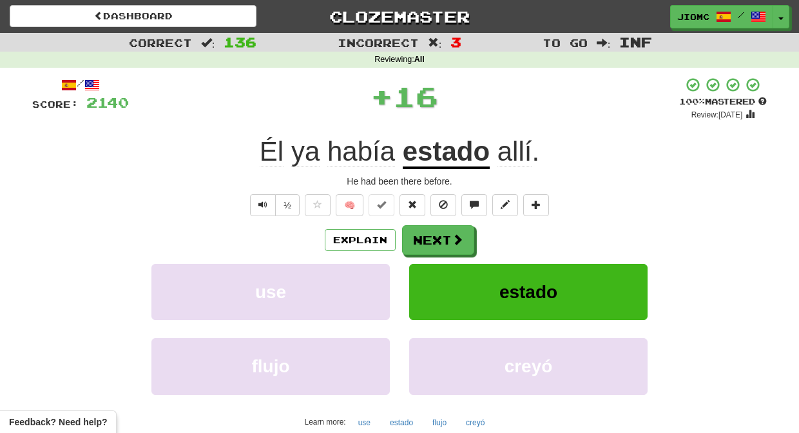
click at [431, 237] on button "Next" at bounding box center [438, 240] width 72 height 30
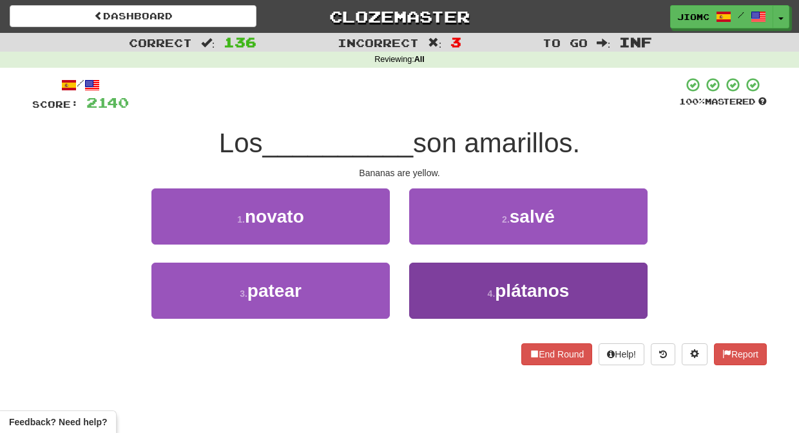
click at [432, 280] on button "4 . plátanos" at bounding box center [528, 290] width 238 height 56
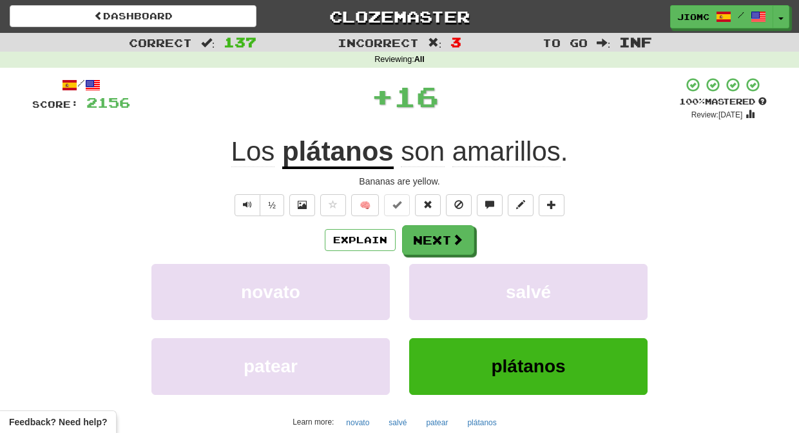
click at [432, 280] on button "salvé" at bounding box center [528, 292] width 238 height 56
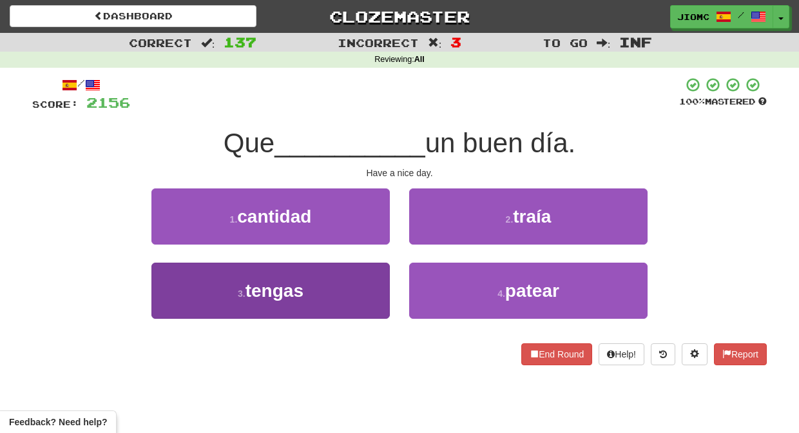
click at [359, 271] on button "3 . tengas" at bounding box center [270, 290] width 238 height 56
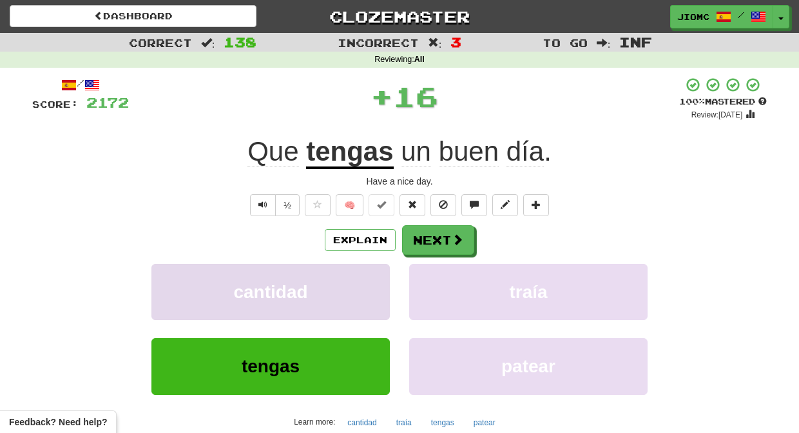
click at [360, 271] on button "cantidad" at bounding box center [270, 292] width 238 height 56
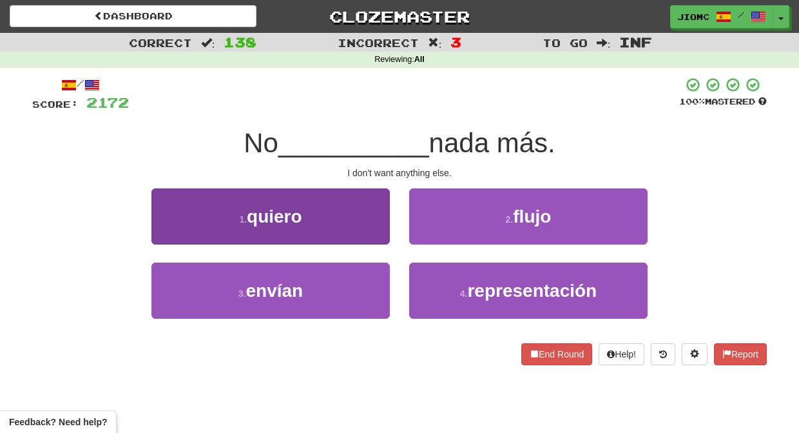
click at [367, 230] on button "1 . quiero" at bounding box center [270, 216] width 238 height 56
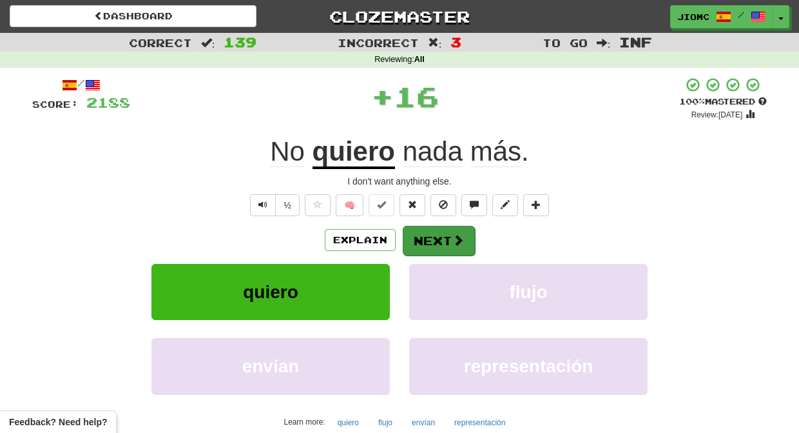
click at [416, 235] on button "Next" at bounding box center [439, 241] width 72 height 30
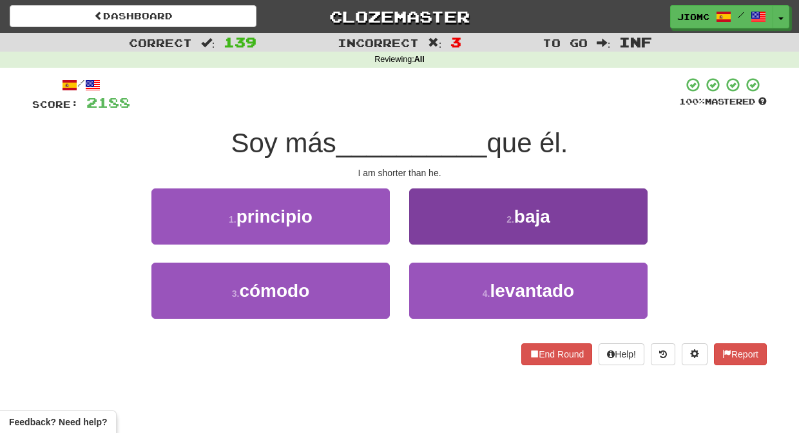
click at [414, 235] on button "2 . baja" at bounding box center [528, 216] width 238 height 56
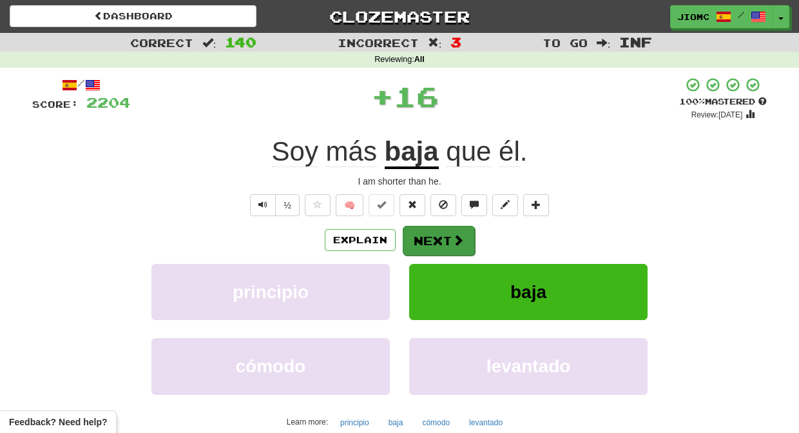
click at [420, 240] on button "Next" at bounding box center [439, 241] width 72 height 30
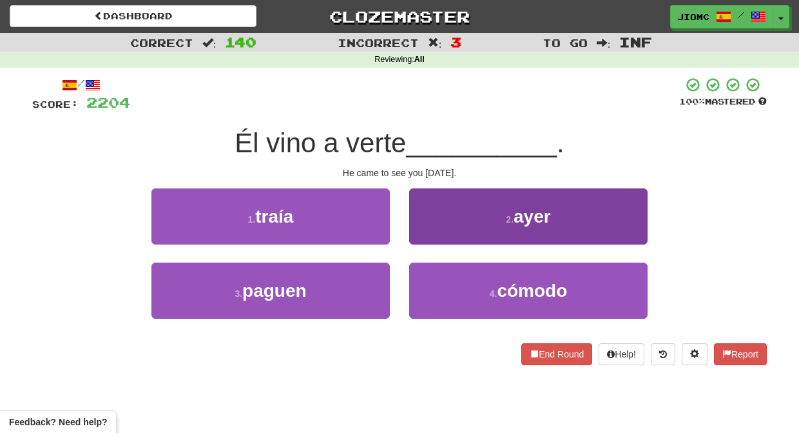
click at [415, 240] on button "2 . ayer" at bounding box center [528, 216] width 238 height 56
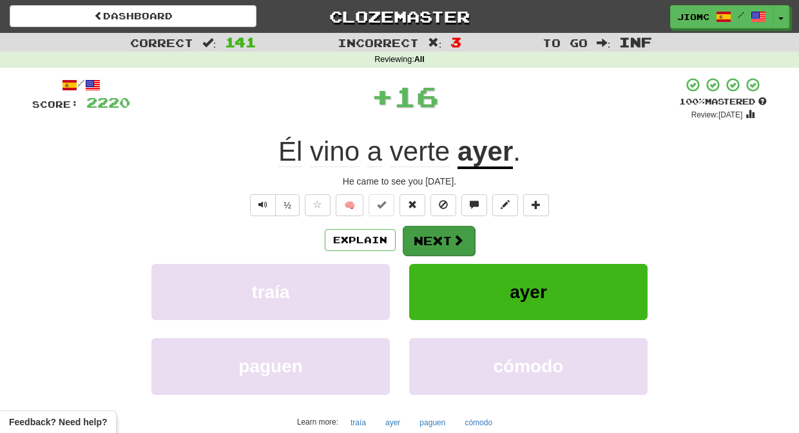
click at [414, 239] on button "Next" at bounding box center [439, 241] width 72 height 30
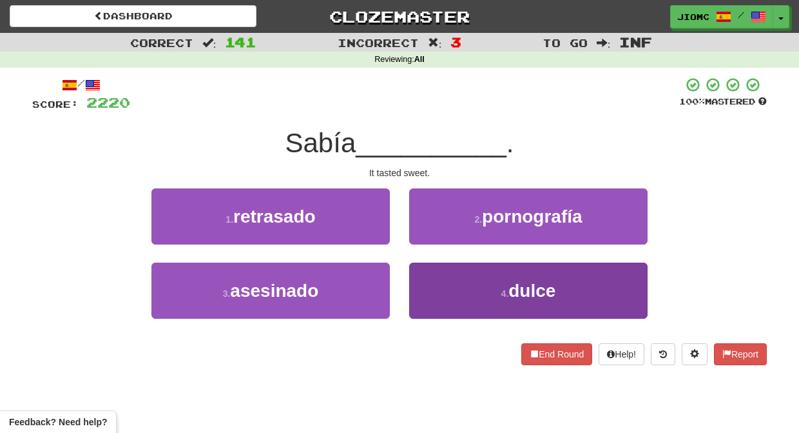
click at [419, 281] on button "4 . dulce" at bounding box center [528, 290] width 238 height 56
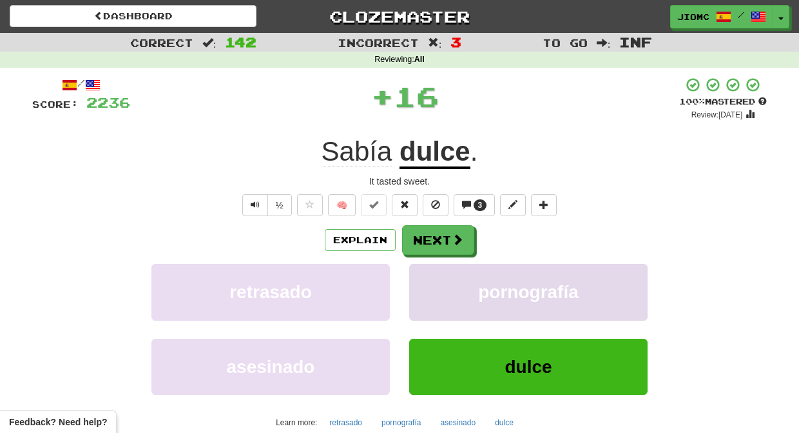
click at [416, 279] on button "pornografía" at bounding box center [528, 292] width 238 height 56
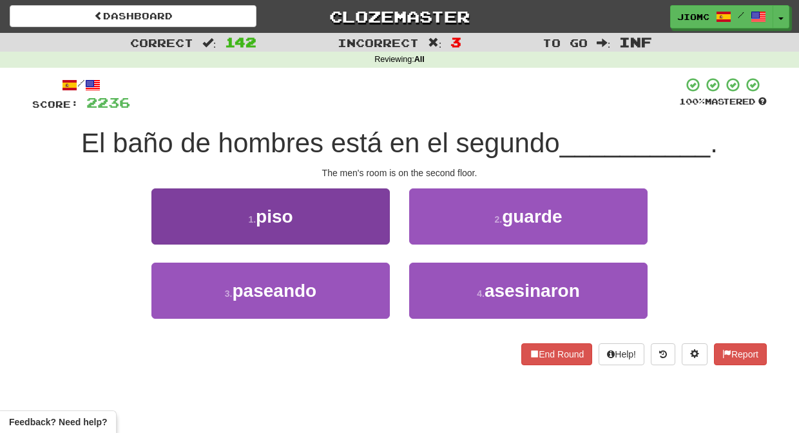
click at [371, 225] on button "1 . piso" at bounding box center [270, 216] width 238 height 56
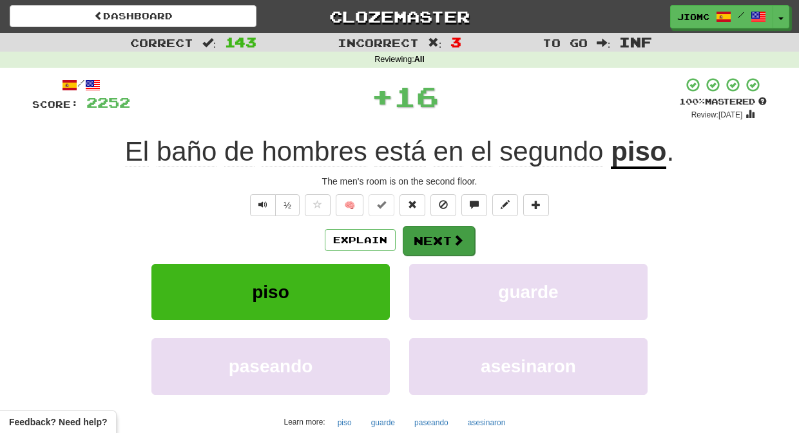
click at [422, 233] on button "Next" at bounding box center [439, 241] width 72 height 30
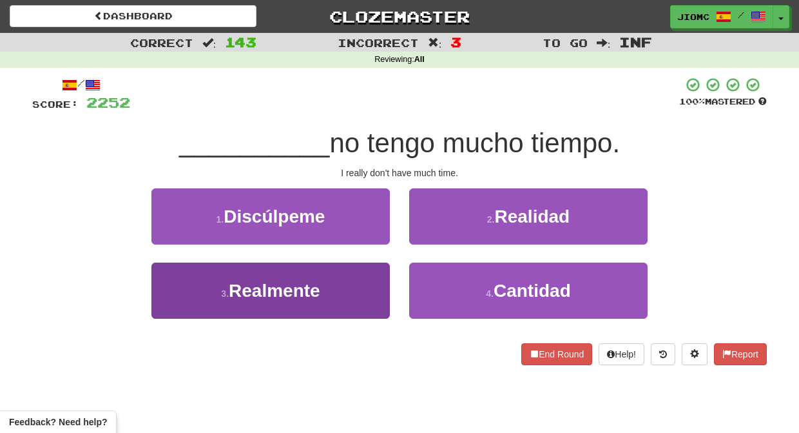
click at [362, 274] on button "3 . Realmente" at bounding box center [270, 290] width 238 height 56
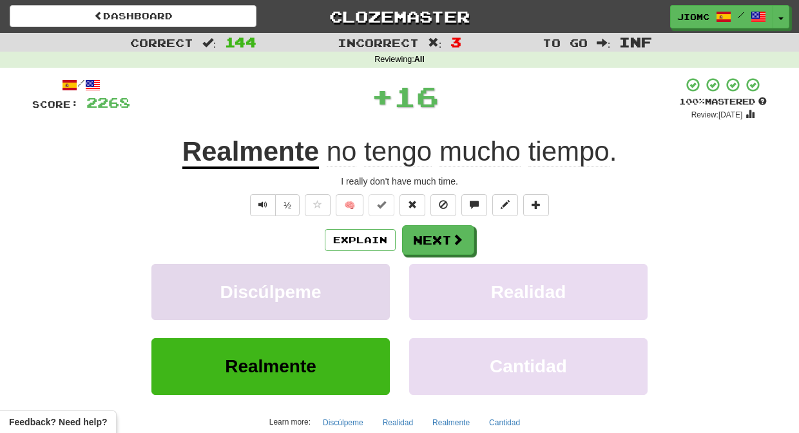
click at [362, 273] on button "Discúlpeme" at bounding box center [270, 292] width 238 height 56
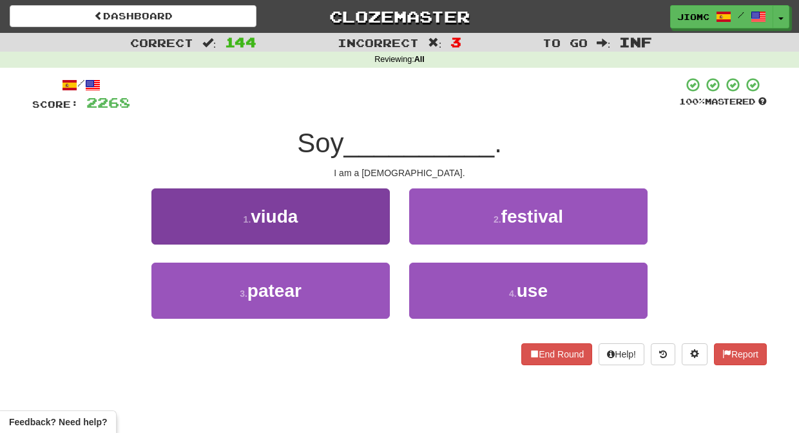
click at [373, 233] on button "1 . viuda" at bounding box center [270, 216] width 238 height 56
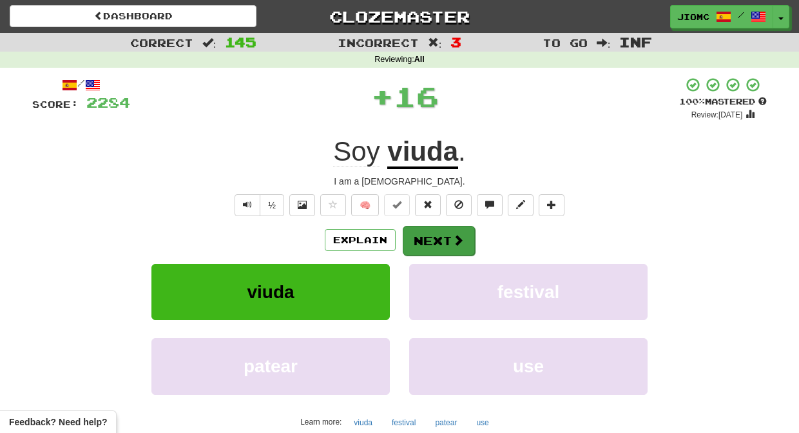
click at [422, 238] on button "Next" at bounding box center [439, 241] width 72 height 30
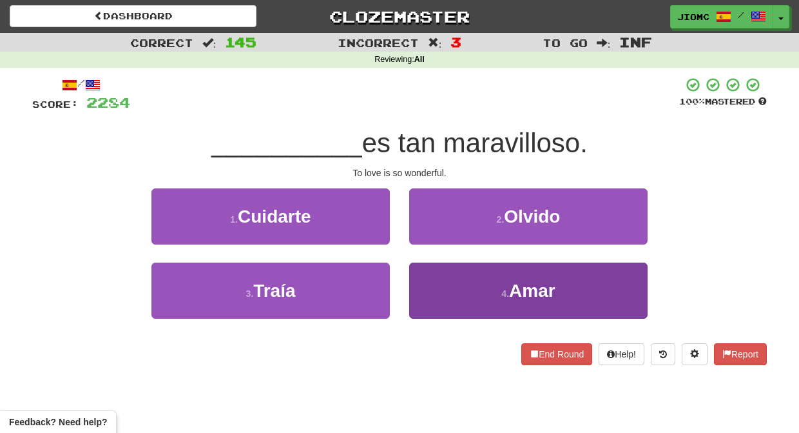
click at [423, 280] on button "4 . Amar" at bounding box center [528, 290] width 238 height 56
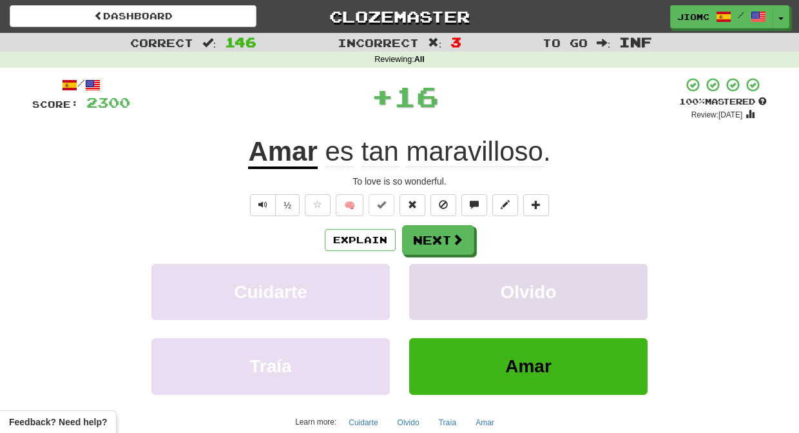
click at [423, 278] on button "Olvido" at bounding box center [528, 292] width 238 height 56
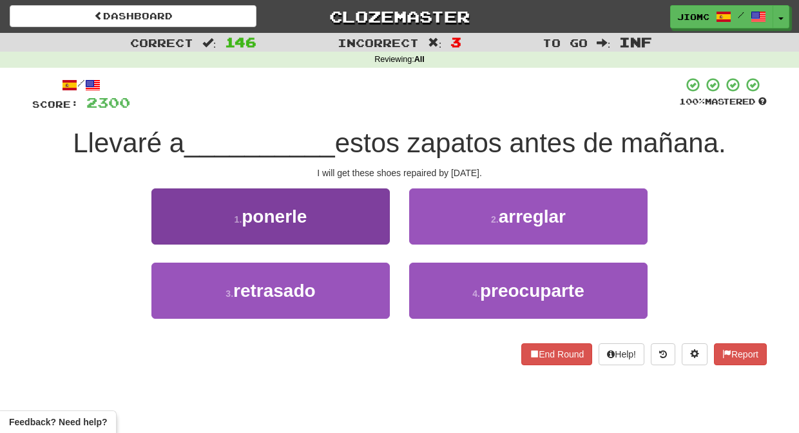
click at [363, 227] on button "1 . ponerle" at bounding box center [270, 216] width 238 height 56
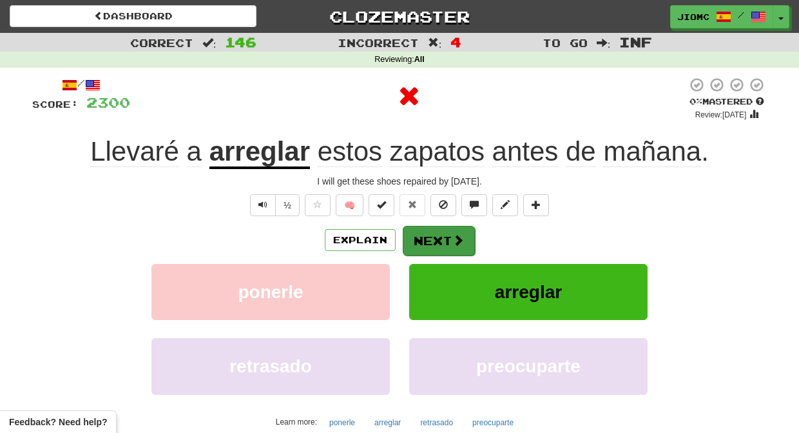
click at [427, 240] on button "Next" at bounding box center [439, 241] width 72 height 30
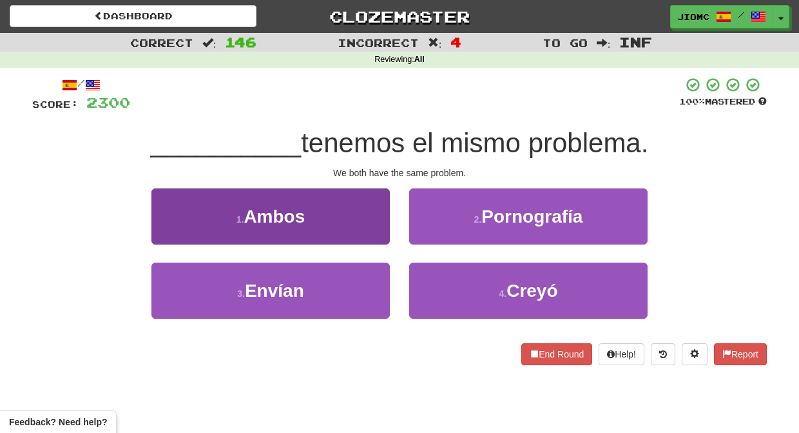
click at [357, 231] on button "1 . Ambos" at bounding box center [270, 216] width 238 height 56
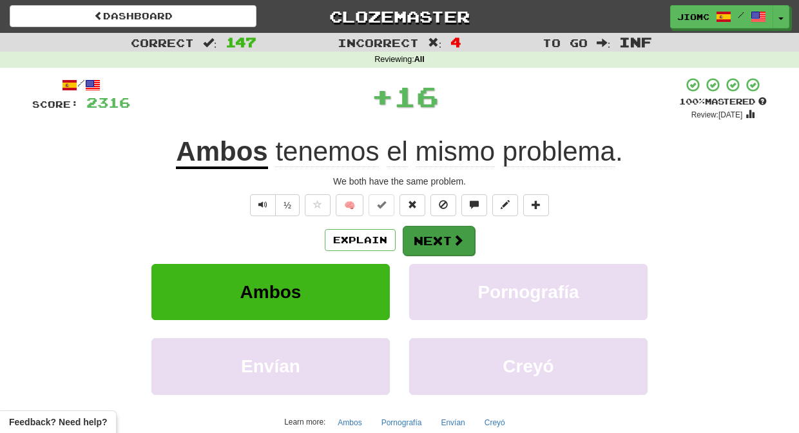
click at [423, 237] on button "Next" at bounding box center [439, 241] width 72 height 30
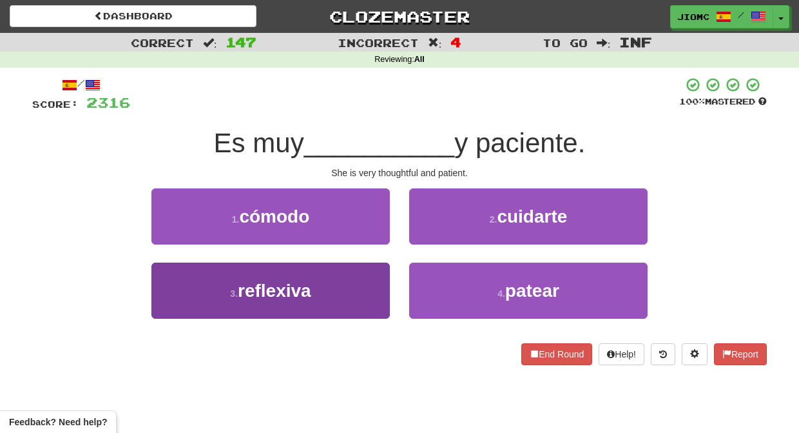
click at [362, 287] on button "3 . reflexiva" at bounding box center [270, 290] width 238 height 56
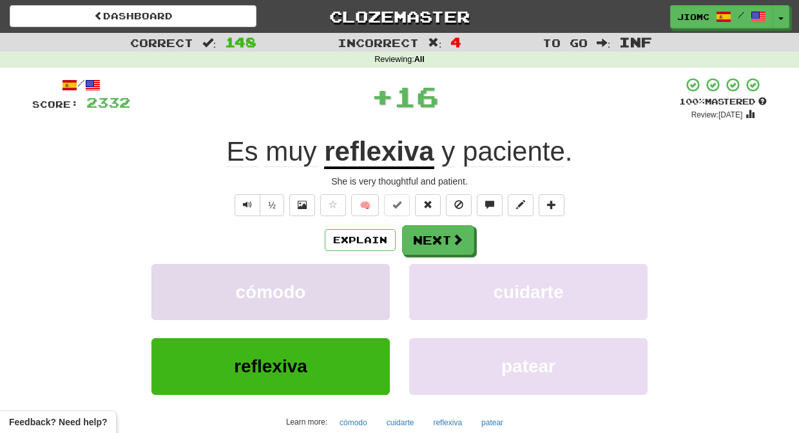
click at [365, 284] on button "cómodo" at bounding box center [270, 292] width 238 height 56
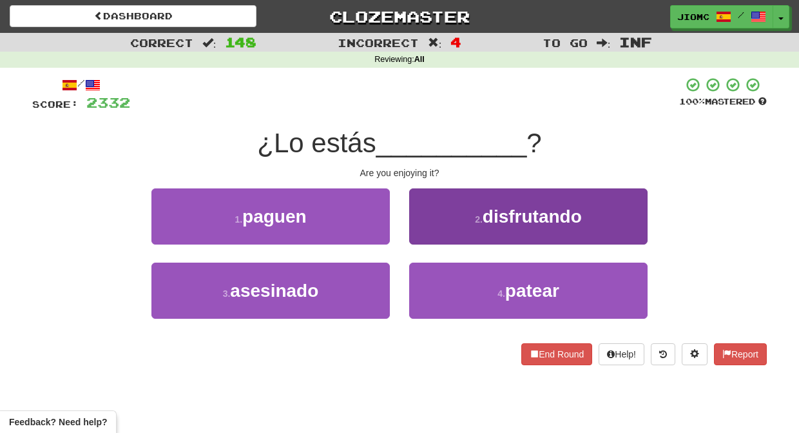
click at [438, 227] on button "2 . disfrutando" at bounding box center [528, 216] width 238 height 56
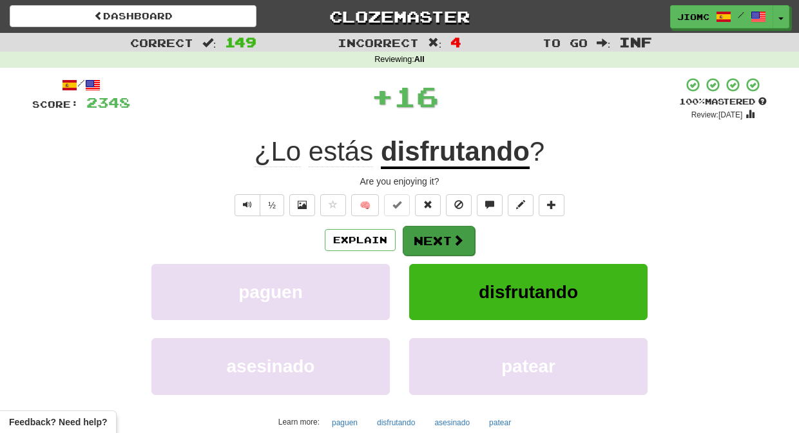
click at [433, 238] on button "Next" at bounding box center [439, 241] width 72 height 30
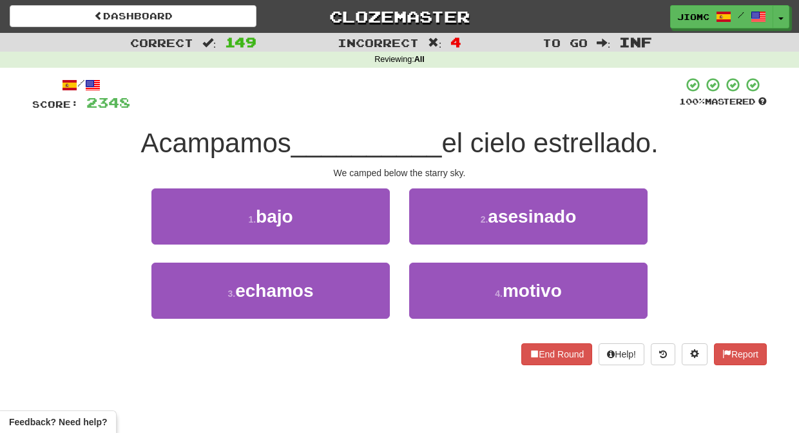
click at [393, 228] on div "1 . bajo" at bounding box center [271, 225] width 258 height 74
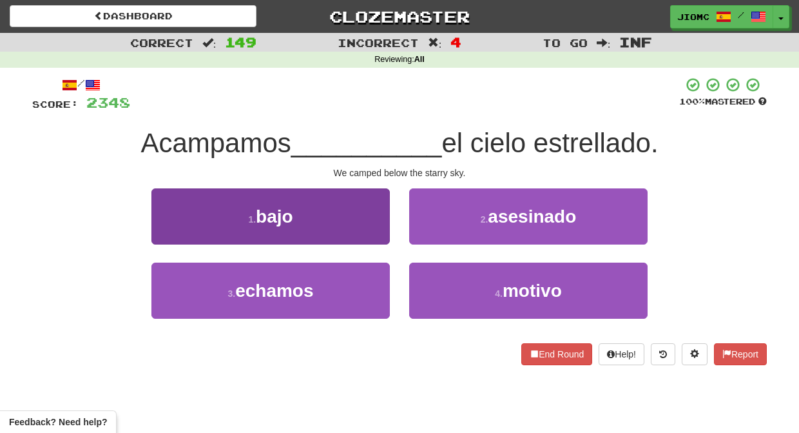
click at [377, 230] on button "1 . bajo" at bounding box center [270, 216] width 238 height 56
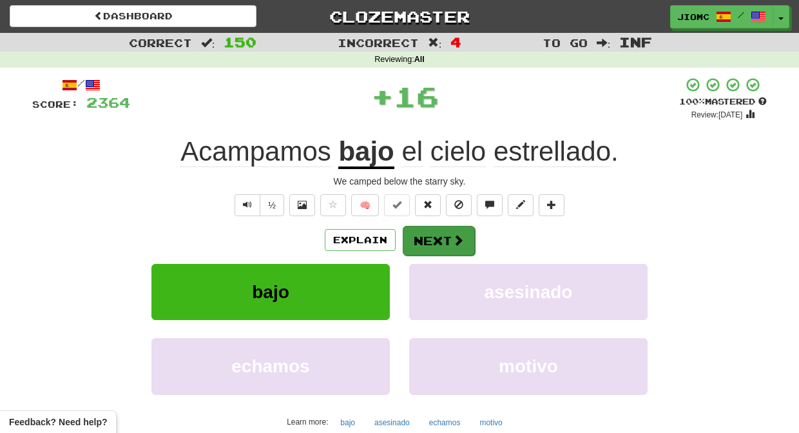
click at [424, 233] on button "Next" at bounding box center [439, 241] width 72 height 30
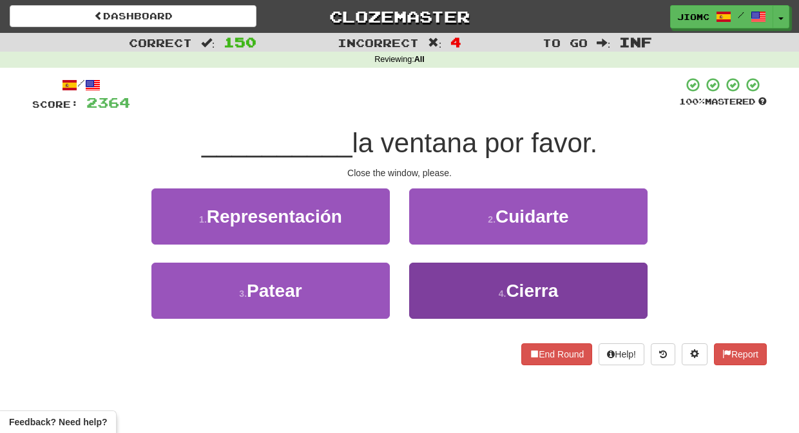
click at [429, 273] on button "4 . Cierra" at bounding box center [528, 290] width 238 height 56
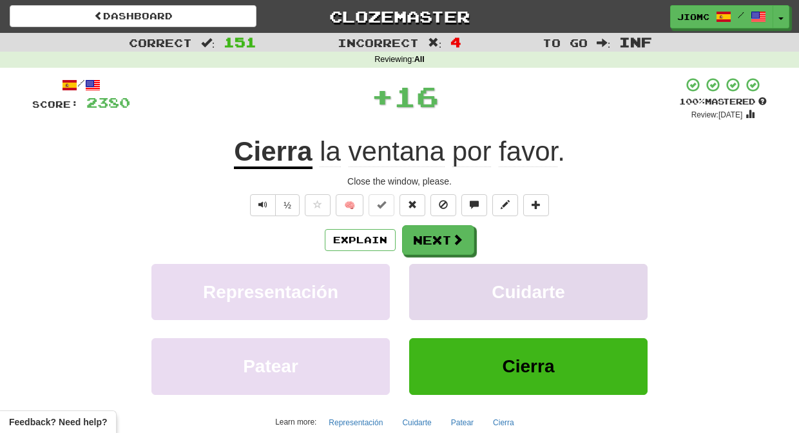
click at [426, 275] on button "Cuidarte" at bounding box center [528, 292] width 238 height 56
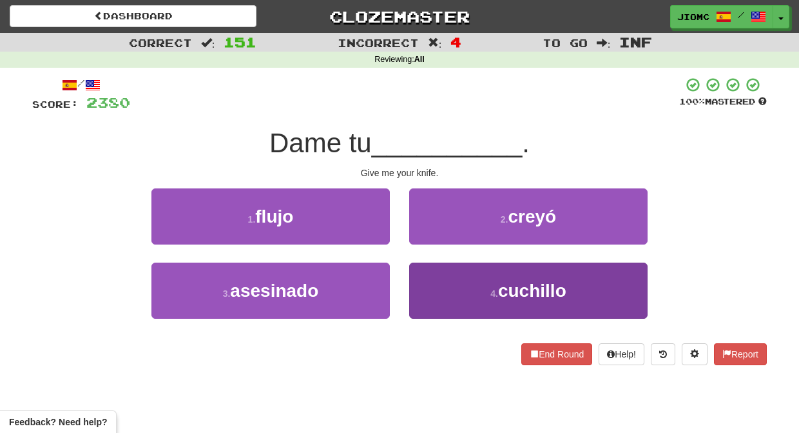
click at [425, 284] on button "4 . cuchillo" at bounding box center [528, 290] width 238 height 56
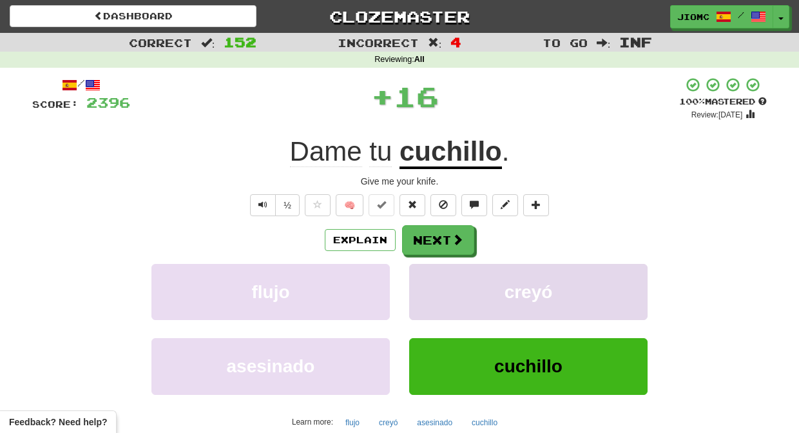
click at [425, 284] on button "creyó" at bounding box center [528, 292] width 238 height 56
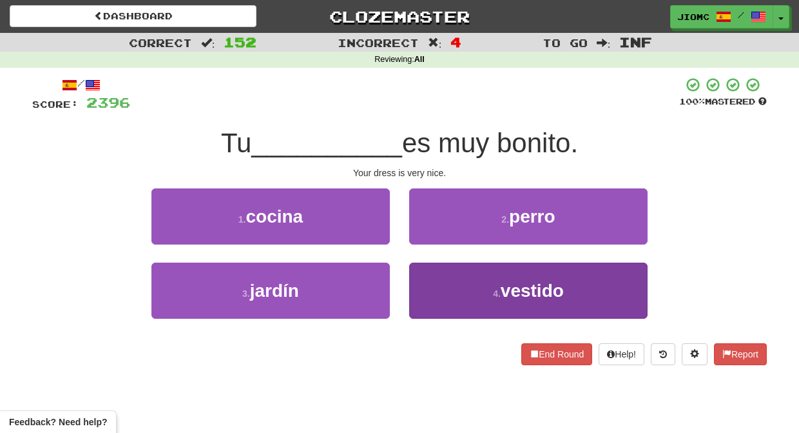
click at [424, 284] on button "4 . vestido" at bounding box center [528, 290] width 238 height 56
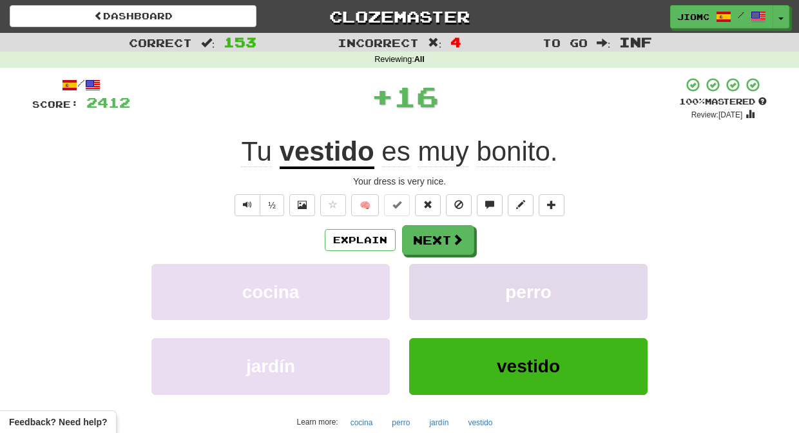
click at [424, 283] on button "perro" at bounding box center [528, 292] width 238 height 56
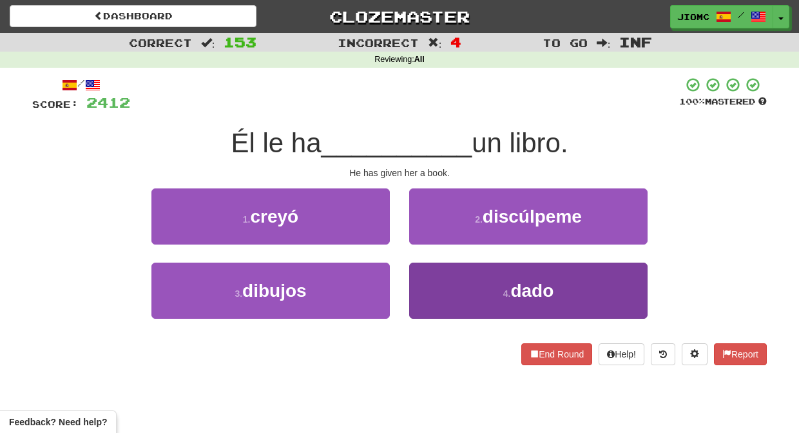
click at [428, 287] on button "4 . dado" at bounding box center [528, 290] width 238 height 56
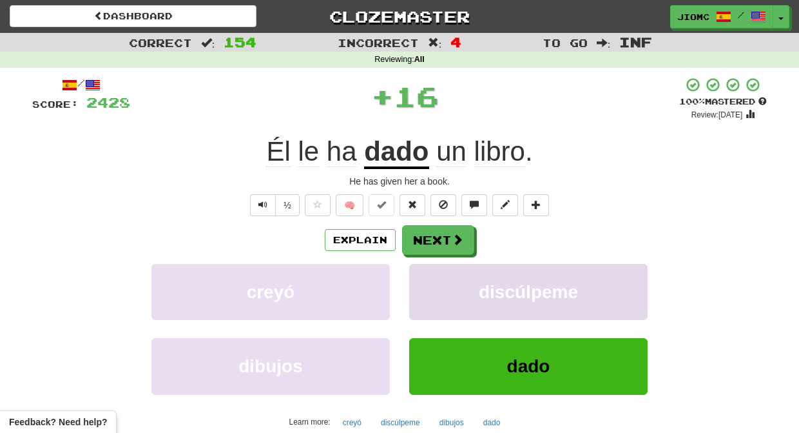
click at [429, 287] on button "discúlpeme" at bounding box center [528, 292] width 238 height 56
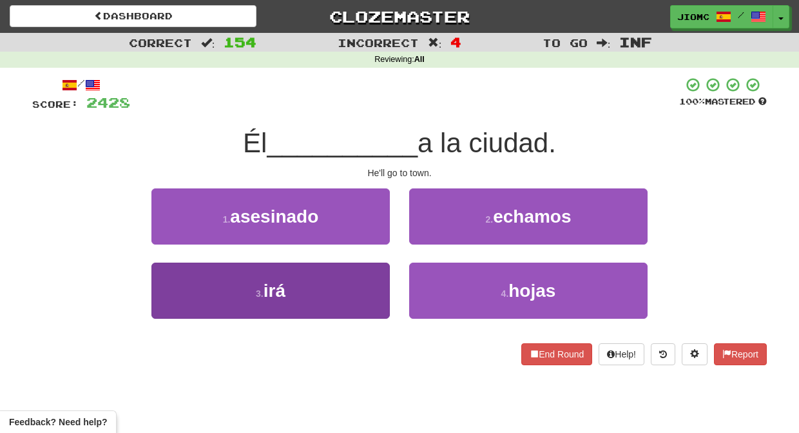
click at [378, 282] on button "3 . irá" at bounding box center [270, 290] width 238 height 56
click at [378, 244] on button "1 . asesinado" at bounding box center [270, 216] width 238 height 56
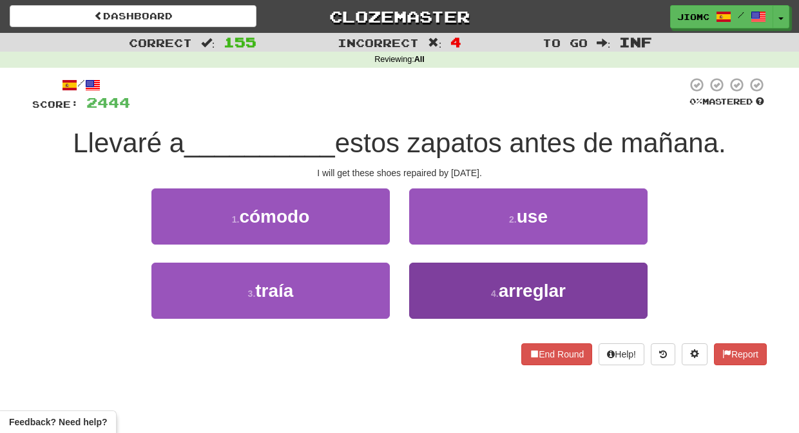
click at [451, 285] on button "4 . arreglar" at bounding box center [528, 290] width 238 height 56
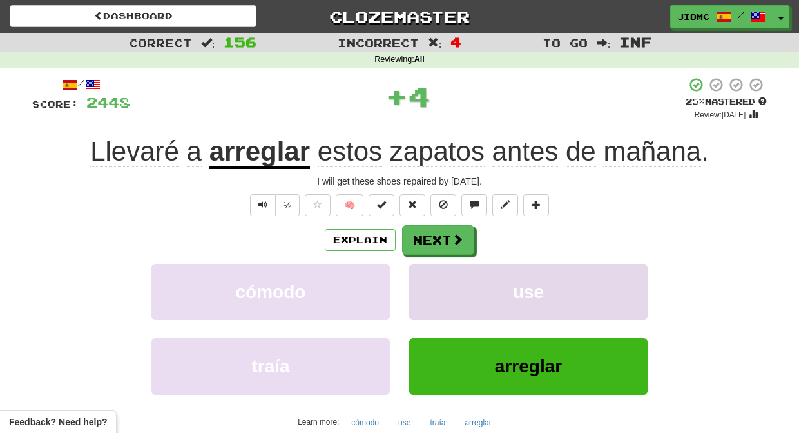
click at [448, 288] on button "use" at bounding box center [528, 292] width 238 height 56
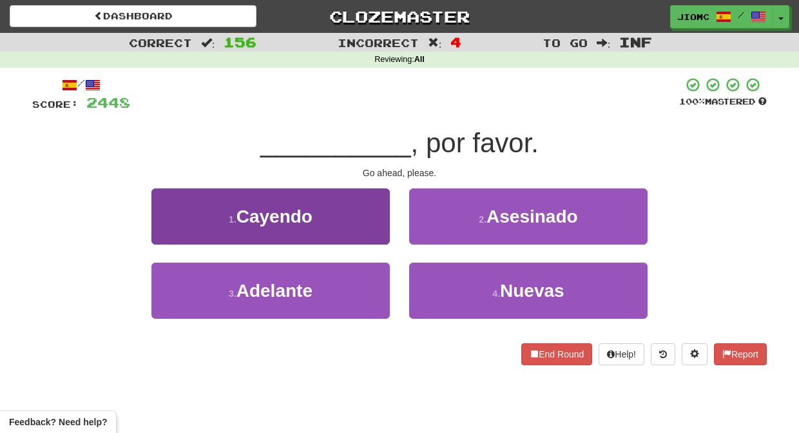
click at [378, 284] on button "3 . Adelante" at bounding box center [270, 290] width 238 height 56
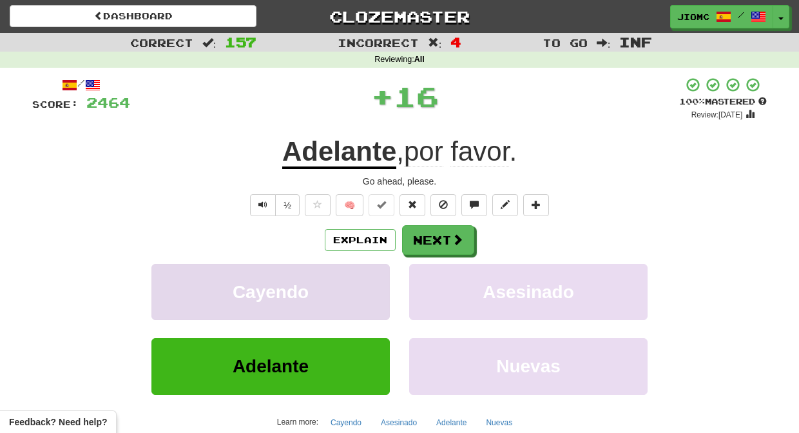
click at [380, 286] on button "Cayendo" at bounding box center [270, 292] width 238 height 56
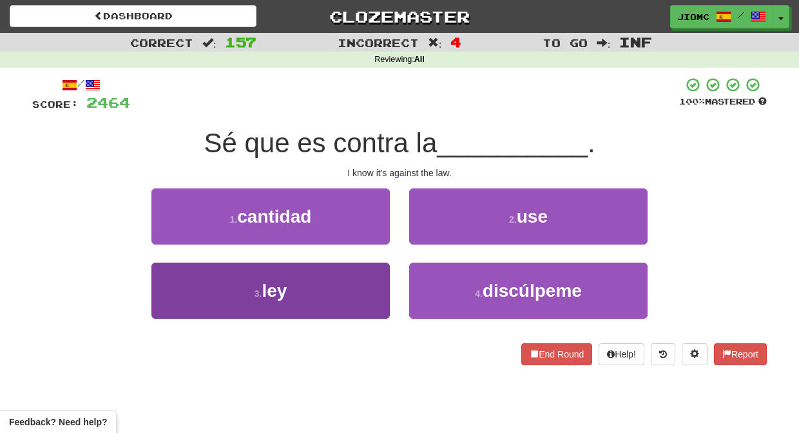
click at [379, 288] on button "3 . ley" at bounding box center [270, 290] width 238 height 56
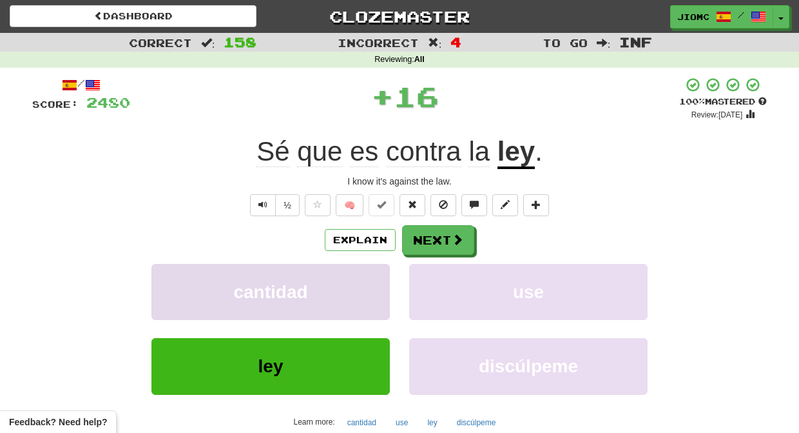
click at [380, 288] on button "cantidad" at bounding box center [270, 292] width 238 height 56
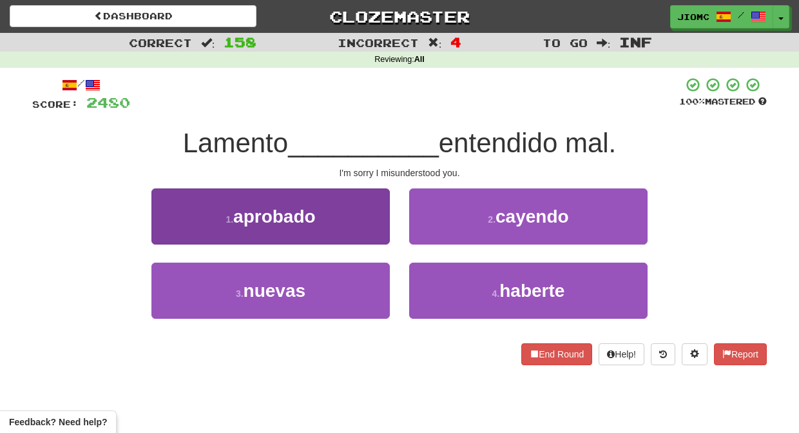
click at [382, 238] on button "1 . aprobado" at bounding box center [270, 216] width 238 height 56
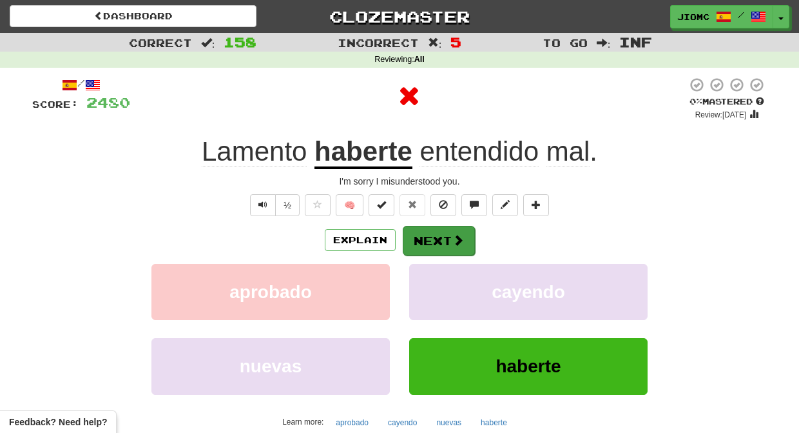
click at [422, 235] on button "Next" at bounding box center [439, 241] width 72 height 30
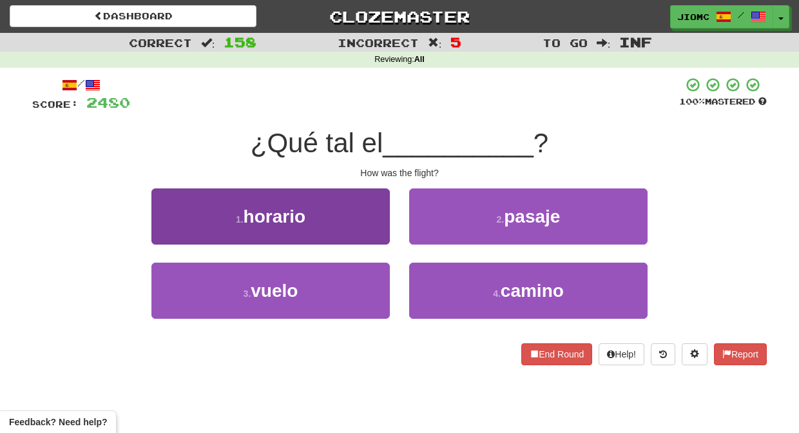
click at [385, 240] on button "1 . horario" at bounding box center [270, 216] width 238 height 56
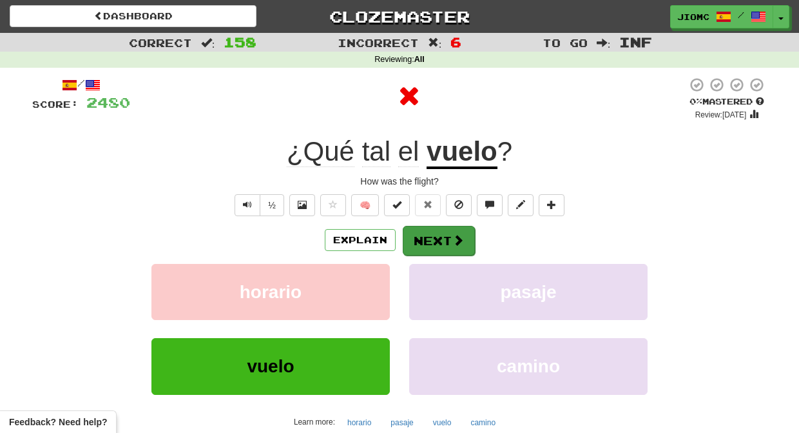
click at [421, 244] on button "Next" at bounding box center [439, 241] width 72 height 30
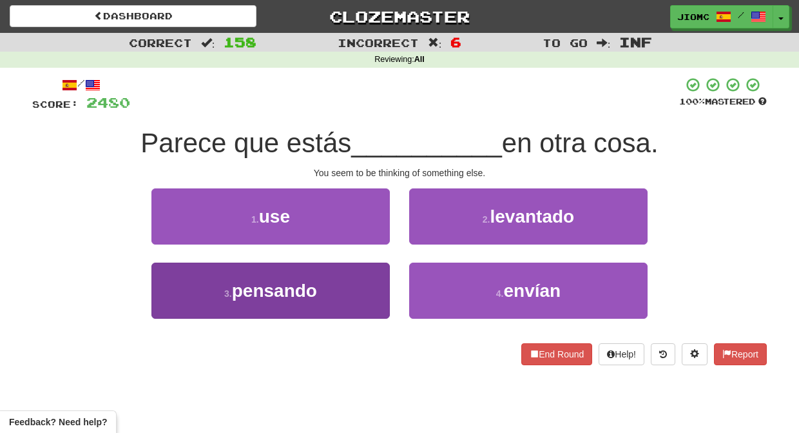
click at [364, 298] on button "3 . pensando" at bounding box center [270, 290] width 238 height 56
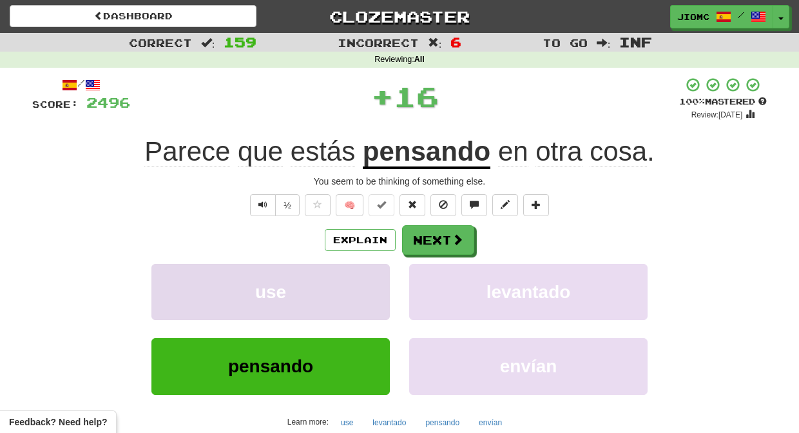
click at [366, 295] on button "use" at bounding box center [270, 292] width 238 height 56
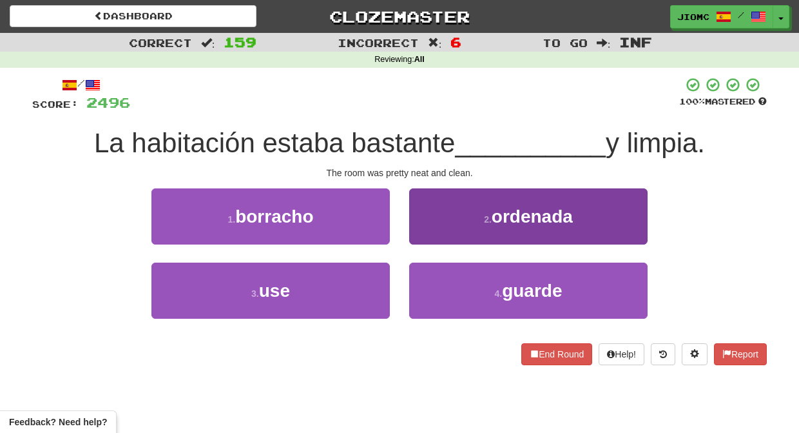
click at [413, 238] on button "2 . ordenada" at bounding box center [528, 216] width 238 height 56
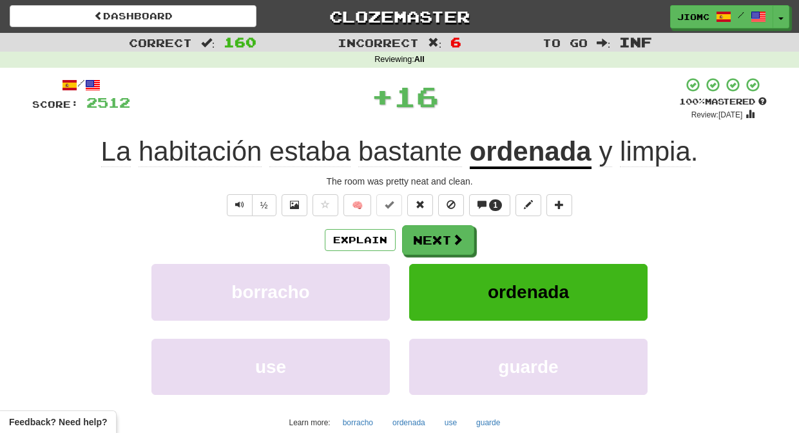
click at [414, 239] on button "Next" at bounding box center [438, 240] width 72 height 30
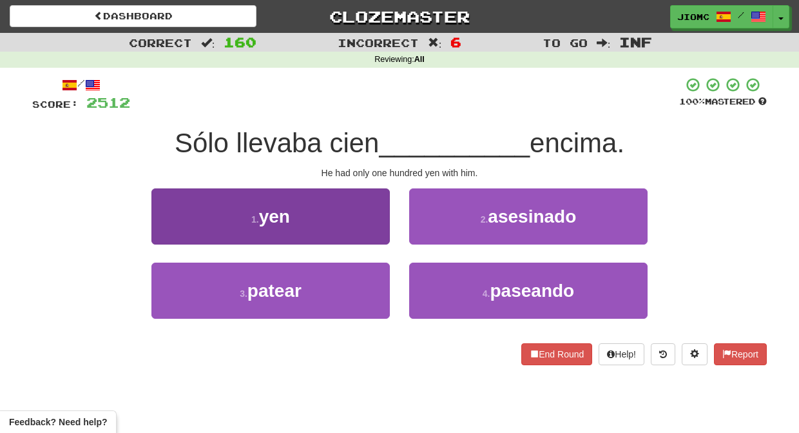
click at [380, 239] on button "1 . yen" at bounding box center [270, 216] width 238 height 56
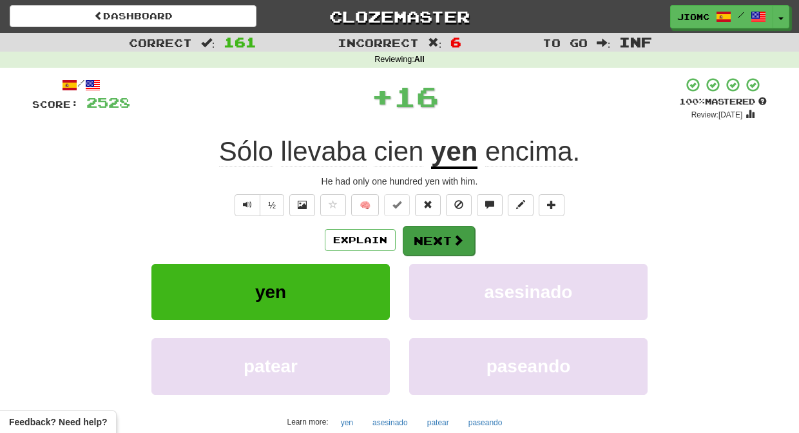
click at [419, 241] on button "Next" at bounding box center [439, 241] width 72 height 30
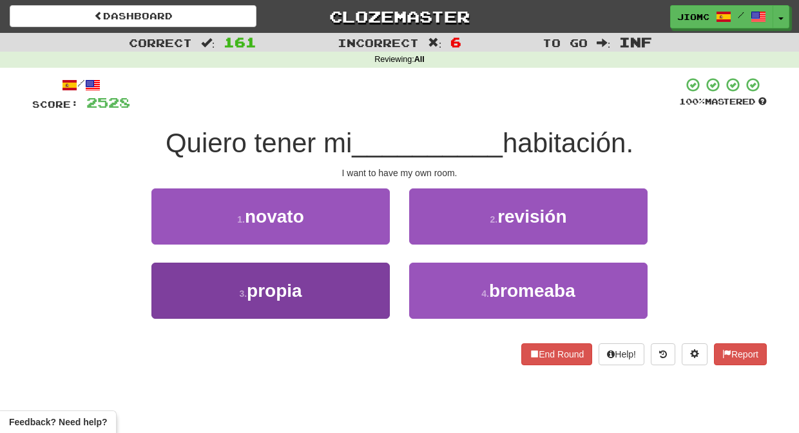
click at [378, 274] on button "3 . propia" at bounding box center [270, 290] width 238 height 56
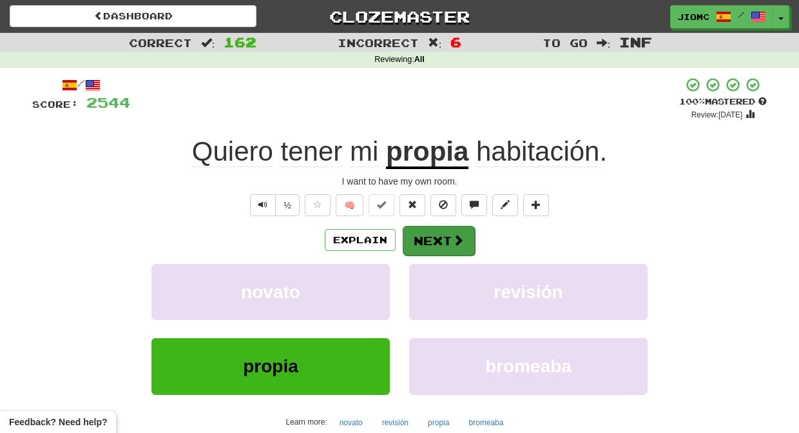
click at [431, 246] on button "Next" at bounding box center [439, 241] width 72 height 30
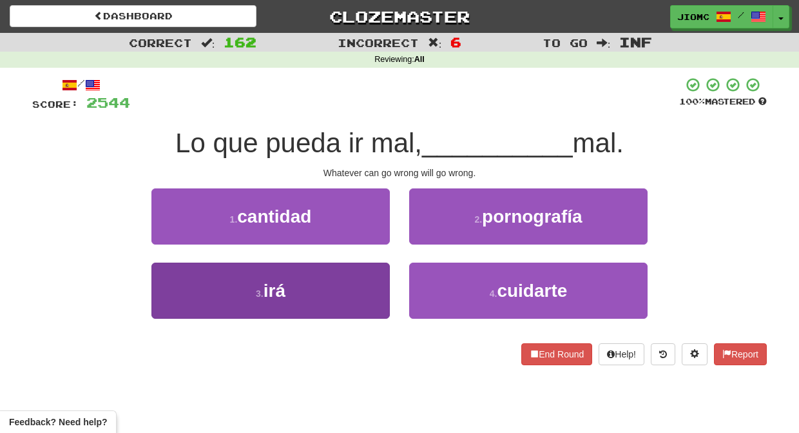
click at [357, 286] on button "3 . irá" at bounding box center [270, 290] width 238 height 56
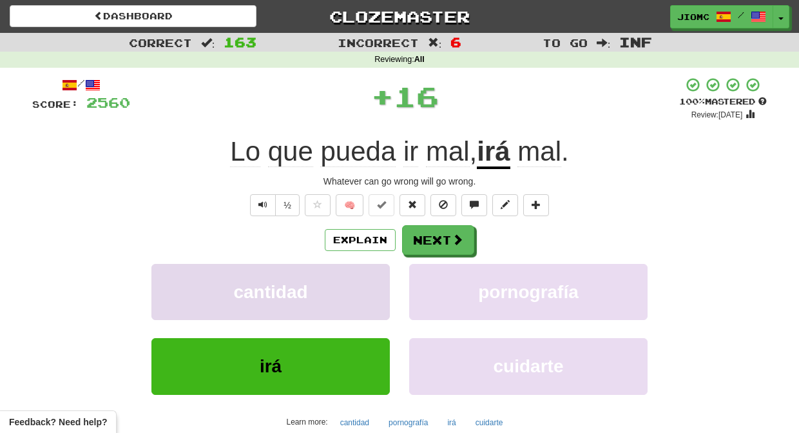
click at [358, 287] on button "cantidad" at bounding box center [270, 292] width 238 height 56
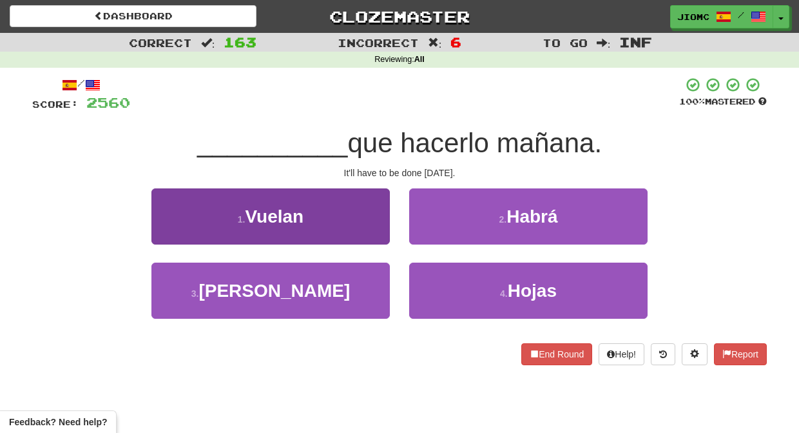
click at [367, 228] on button "1 . Vuelan" at bounding box center [270, 216] width 238 height 56
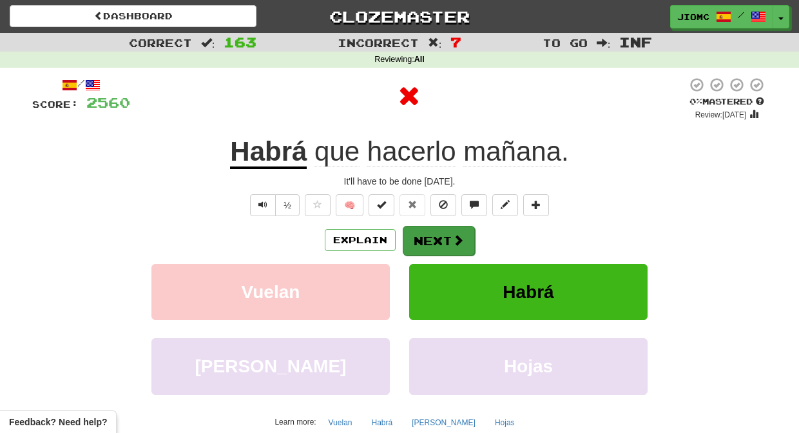
click at [428, 231] on button "Next" at bounding box center [439, 241] width 72 height 30
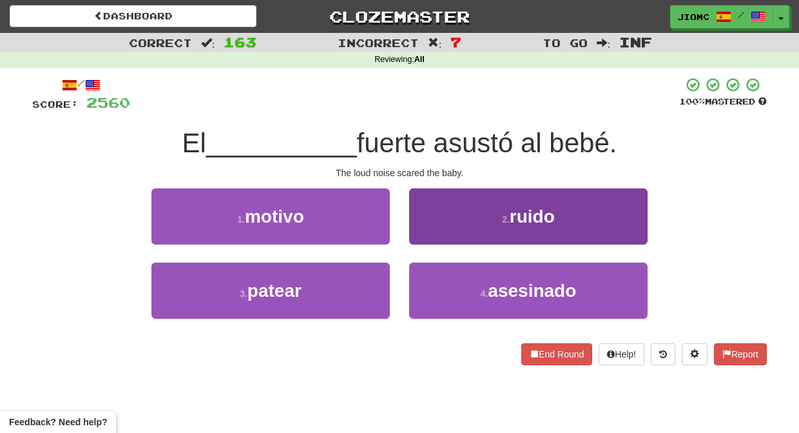
click at [417, 235] on button "2 . ruido" at bounding box center [528, 216] width 238 height 56
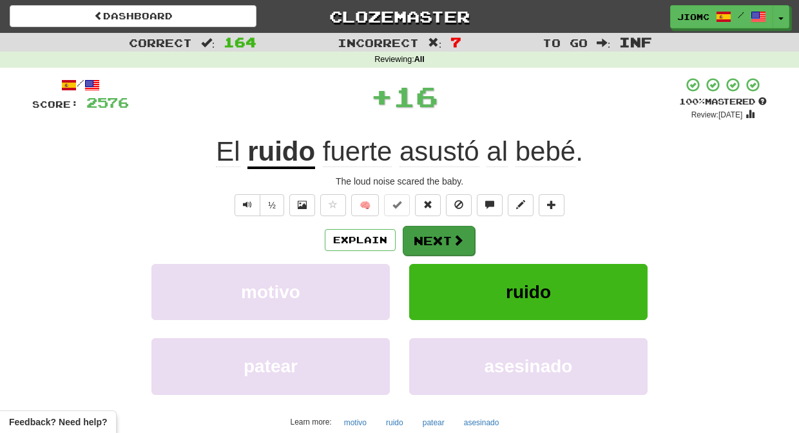
click at [416, 235] on button "Next" at bounding box center [439, 241] width 72 height 30
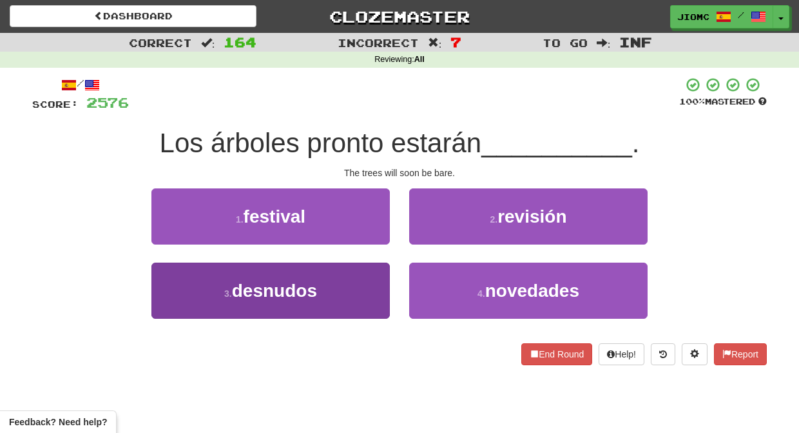
click at [384, 280] on button "3 . desnudos" at bounding box center [270, 290] width 238 height 56
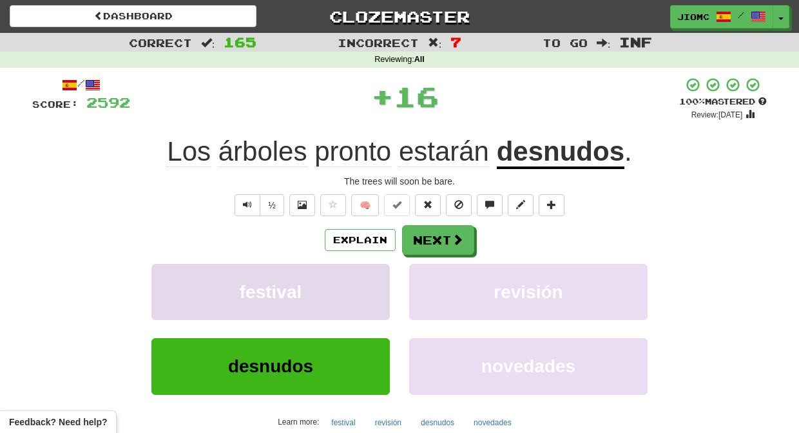
click at [383, 280] on button "festival" at bounding box center [270, 292] width 238 height 56
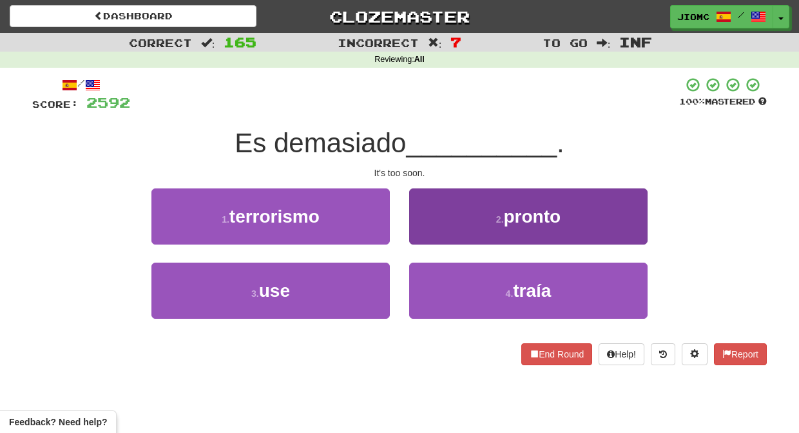
click at [437, 234] on button "2 . pronto" at bounding box center [528, 216] width 238 height 56
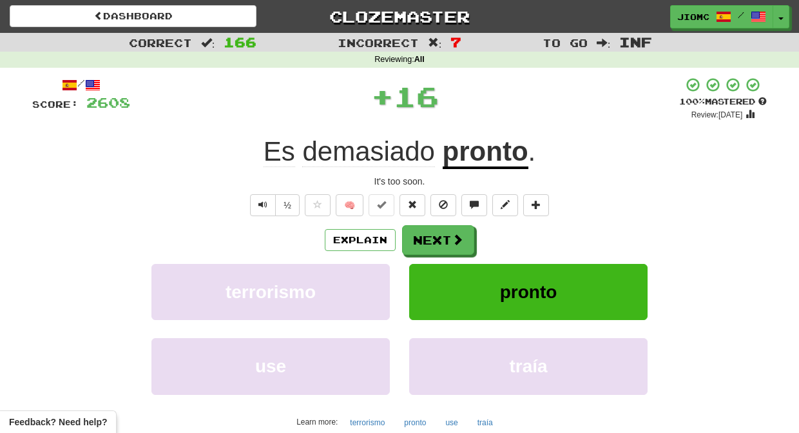
click at [436, 235] on button "Next" at bounding box center [438, 240] width 72 height 30
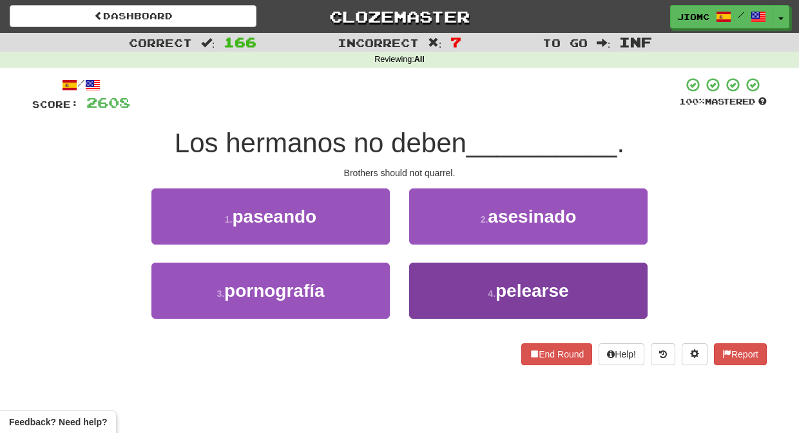
click at [431, 285] on button "4 . pelearse" at bounding box center [528, 290] width 238 height 56
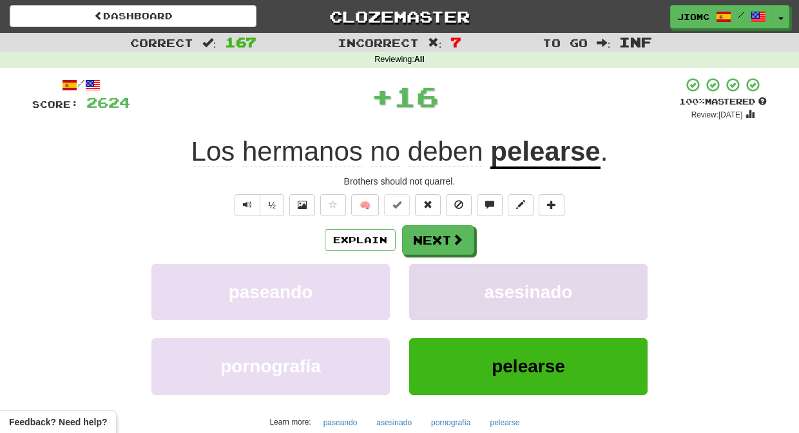
click at [432, 284] on button "asesinado" at bounding box center [528, 292] width 238 height 56
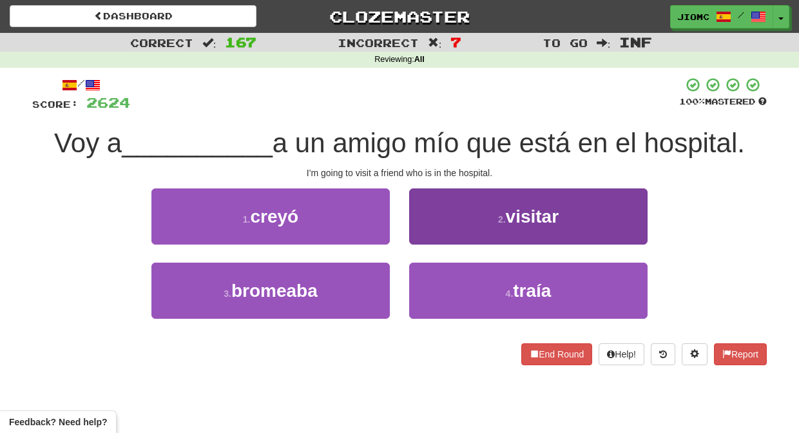
click at [429, 231] on button "2 . visitar" at bounding box center [528, 216] width 238 height 56
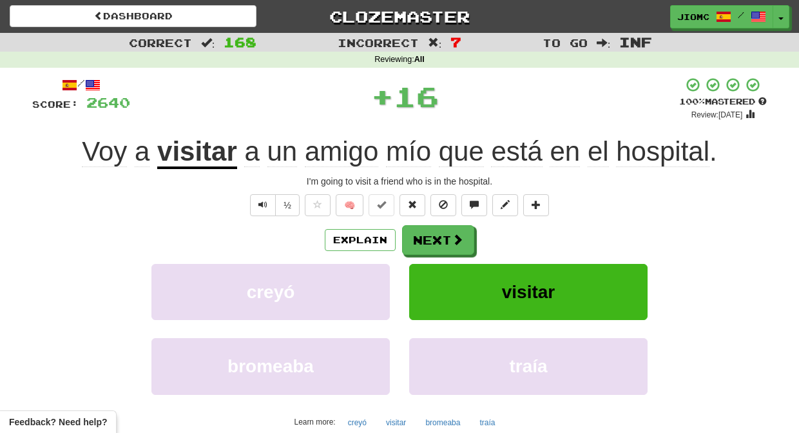
click at [429, 231] on button "Next" at bounding box center [438, 240] width 72 height 30
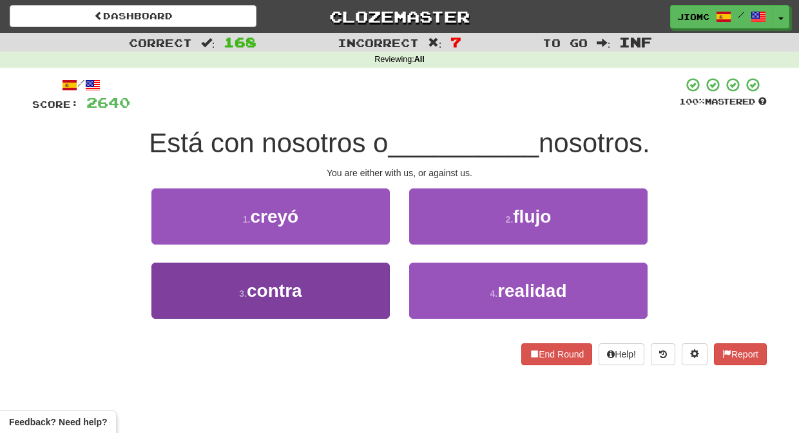
click at [375, 287] on button "3 . contra" at bounding box center [270, 290] width 238 height 56
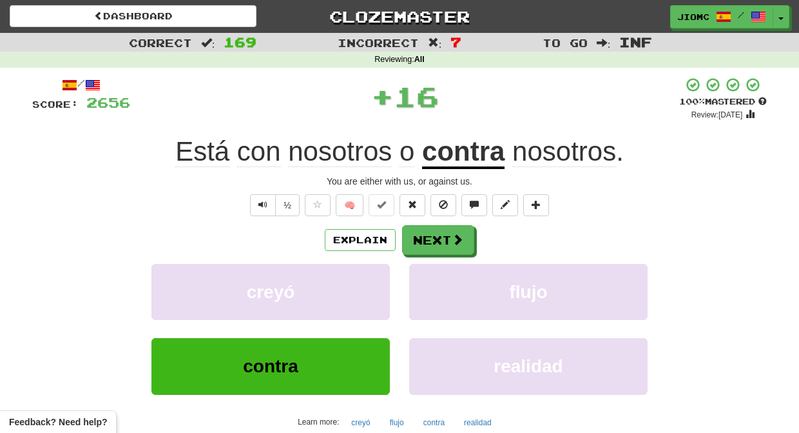
click at [375, 287] on button "creyó" at bounding box center [270, 292] width 238 height 56
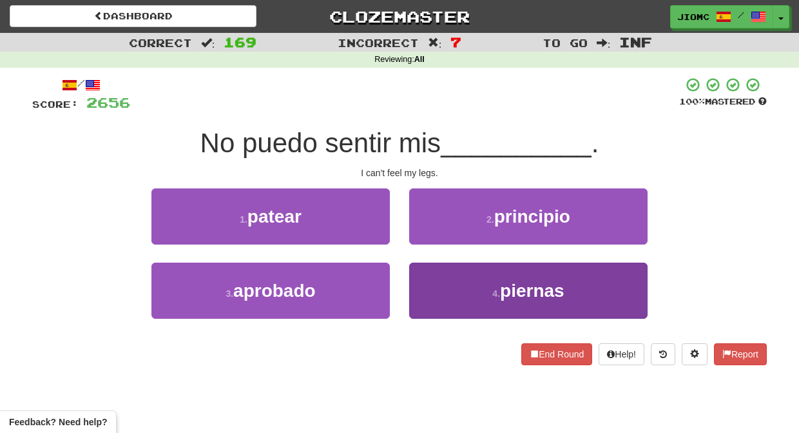
click at [434, 279] on button "4 . piernas" at bounding box center [528, 290] width 238 height 56
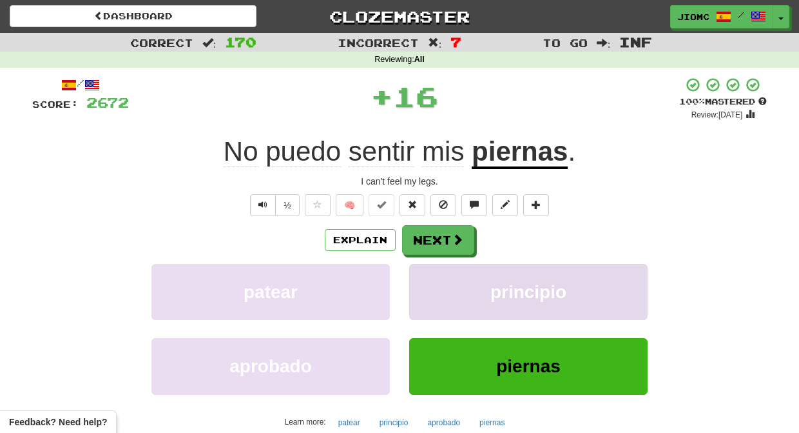
click at [434, 278] on button "principio" at bounding box center [528, 292] width 238 height 56
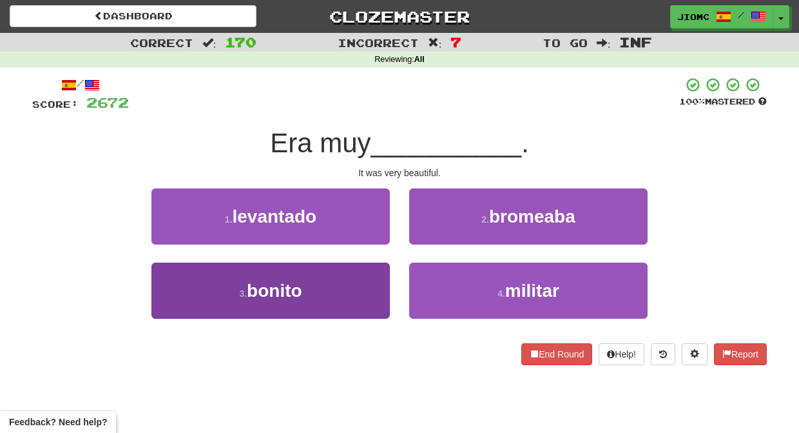
click at [361, 284] on button "3 . bonito" at bounding box center [270, 290] width 238 height 56
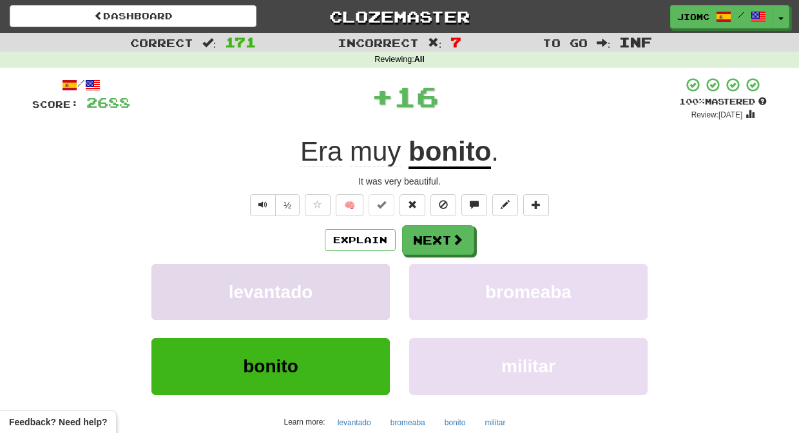
click at [362, 283] on button "levantado" at bounding box center [270, 292] width 238 height 56
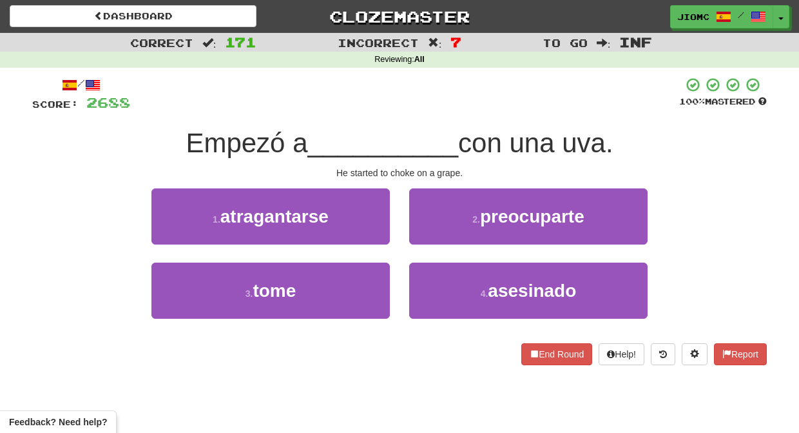
click at [378, 223] on button "1 . atragantarse" at bounding box center [270, 216] width 238 height 56
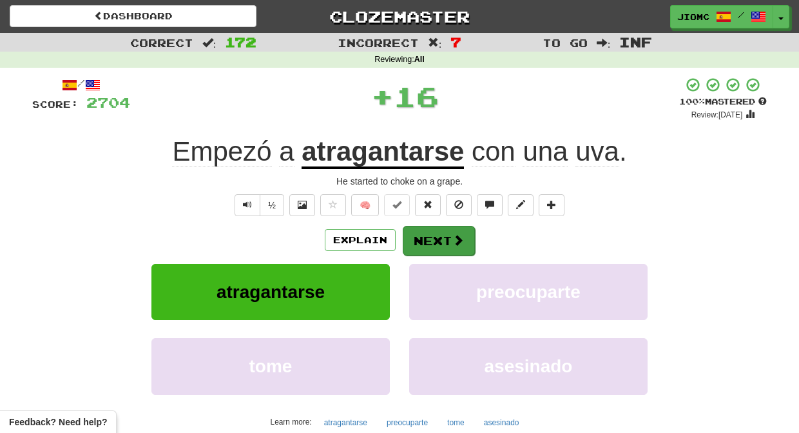
click at [425, 234] on button "Next" at bounding box center [439, 241] width 72 height 30
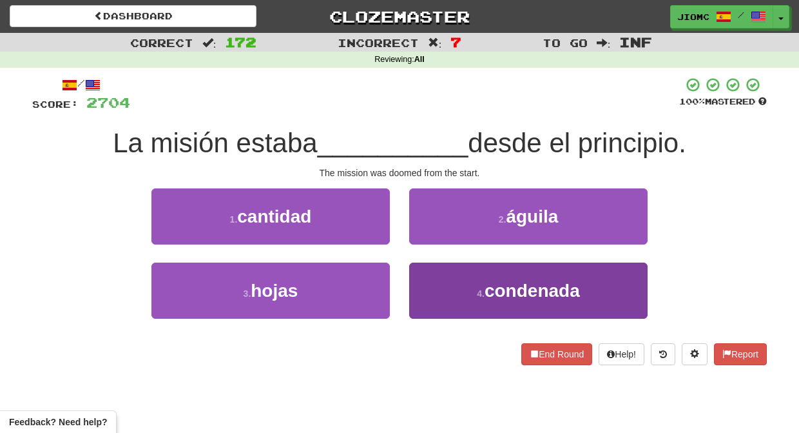
click at [442, 285] on button "4 . condenada" at bounding box center [528, 290] width 238 height 56
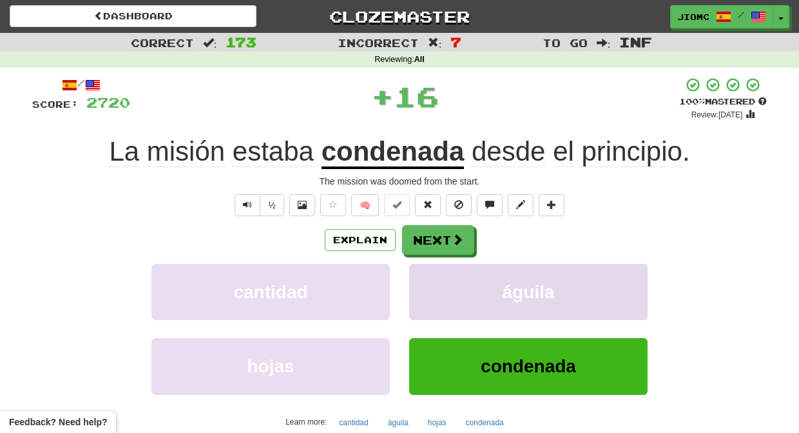
click at [440, 284] on button "águila" at bounding box center [528, 292] width 238 height 56
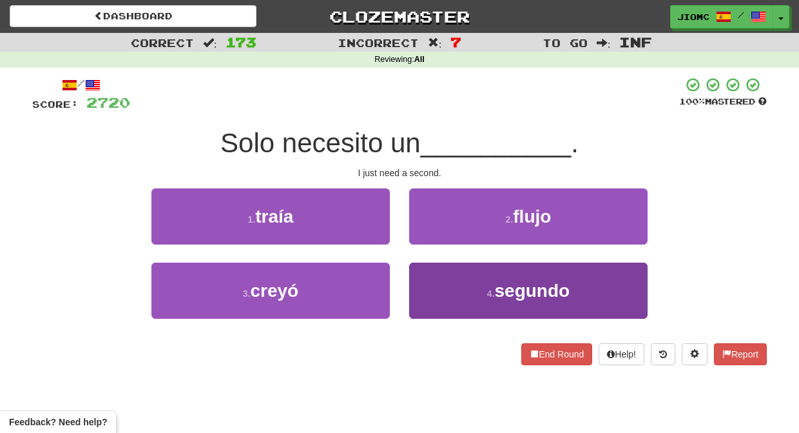
click at [436, 286] on button "4 . segundo" at bounding box center [528, 290] width 238 height 56
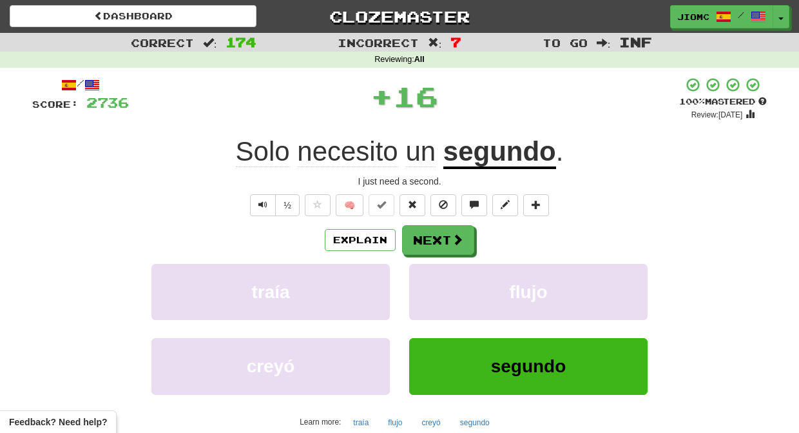
click at [436, 286] on button "flujo" at bounding box center [528, 292] width 238 height 56
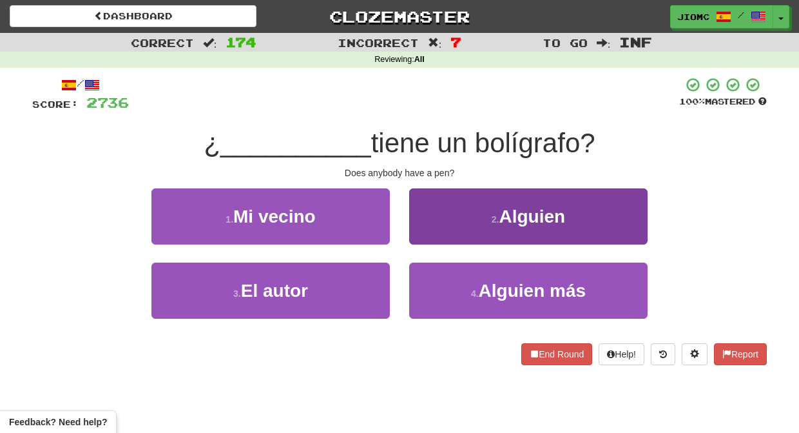
click at [424, 232] on button "2 . Alguien" at bounding box center [528, 216] width 238 height 56
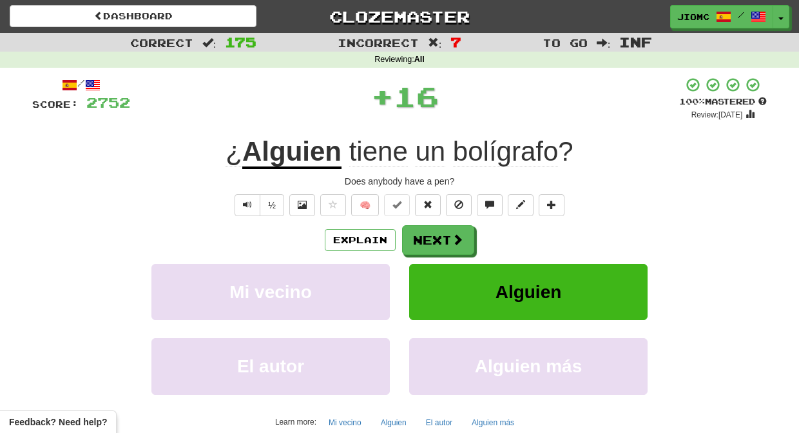
click at [424, 233] on button "Next" at bounding box center [438, 240] width 72 height 30
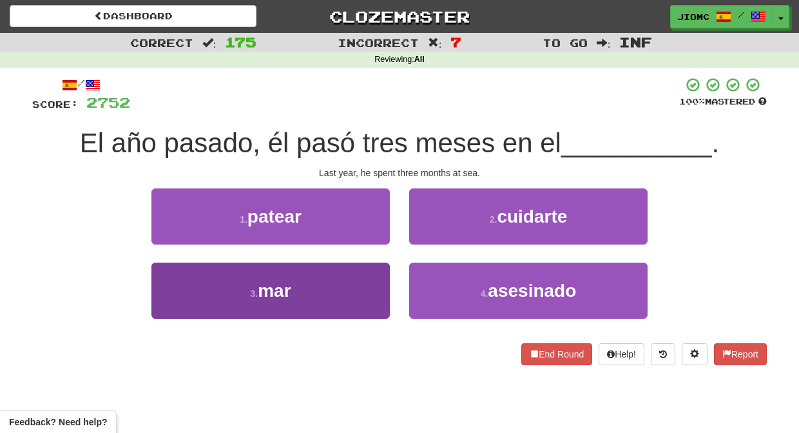
click at [363, 274] on button "3 . mar" at bounding box center [270, 290] width 238 height 56
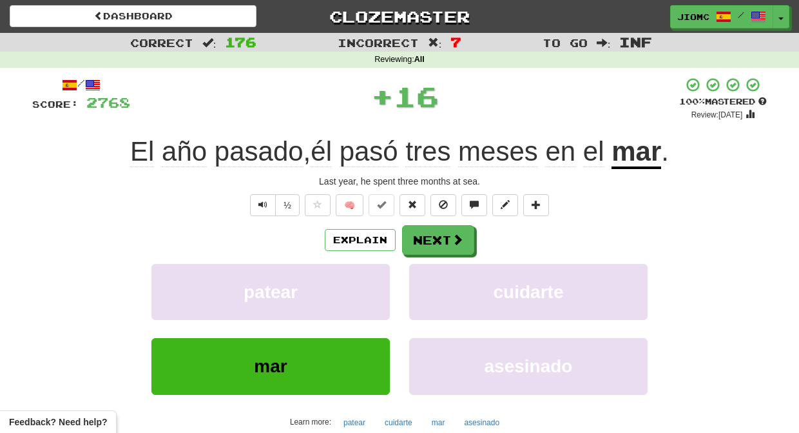
click at [363, 274] on button "patear" at bounding box center [270, 292] width 238 height 56
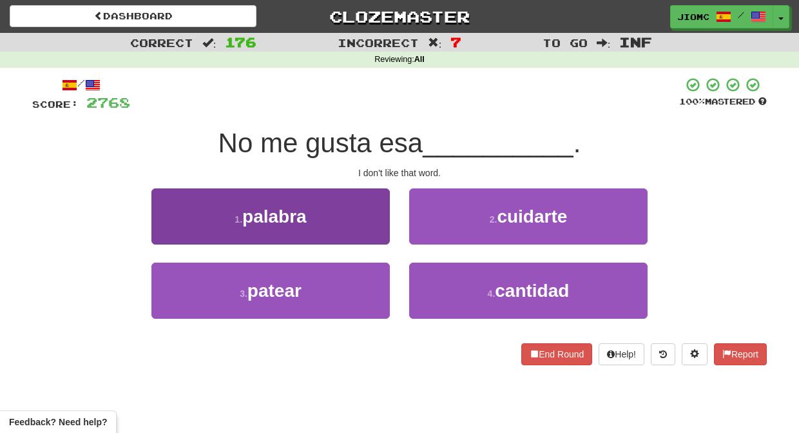
click at [369, 233] on button "1 . palabra" at bounding box center [270, 216] width 238 height 56
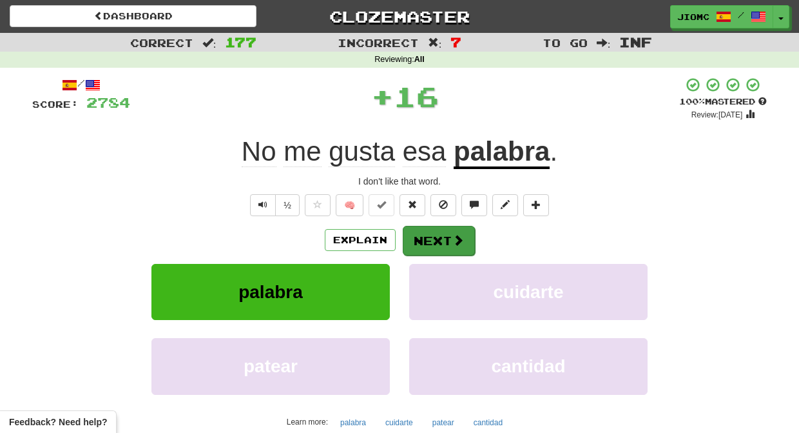
click at [421, 238] on button "Next" at bounding box center [439, 241] width 72 height 30
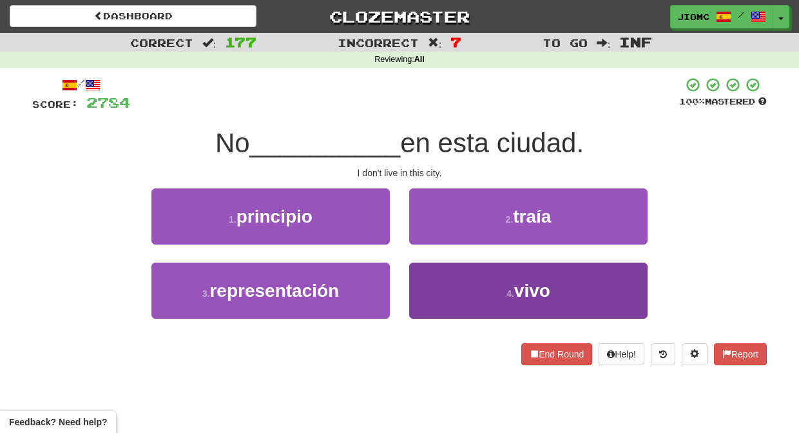
click at [433, 287] on button "4 . vivo" at bounding box center [528, 290] width 238 height 56
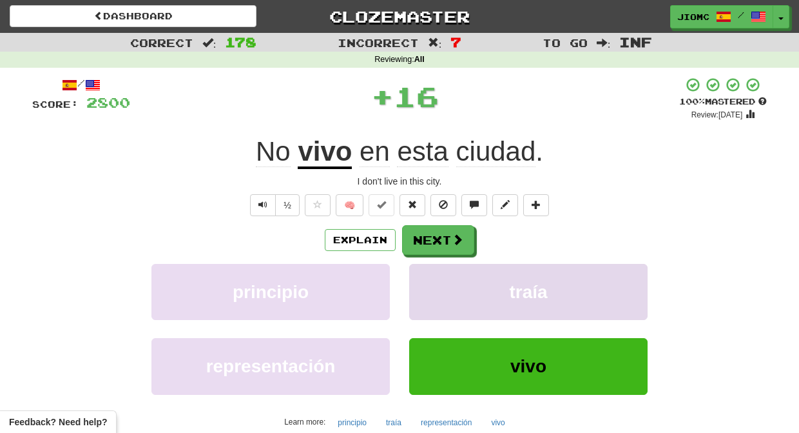
click at [433, 286] on button "traía" at bounding box center [528, 292] width 238 height 56
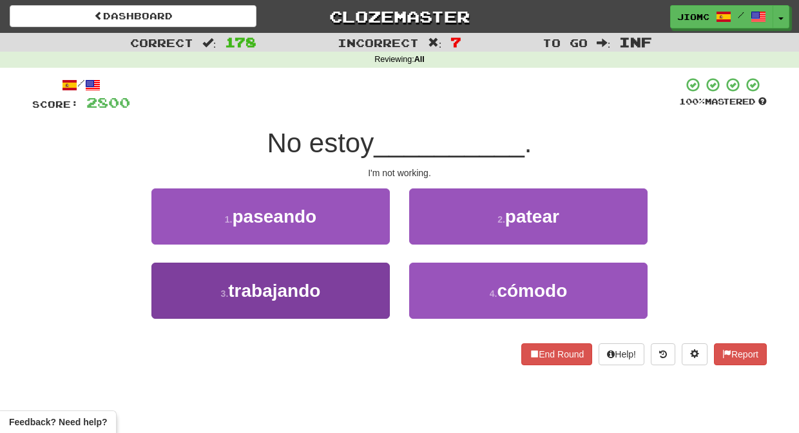
click at [369, 279] on button "3 . trabajando" at bounding box center [270, 290] width 238 height 56
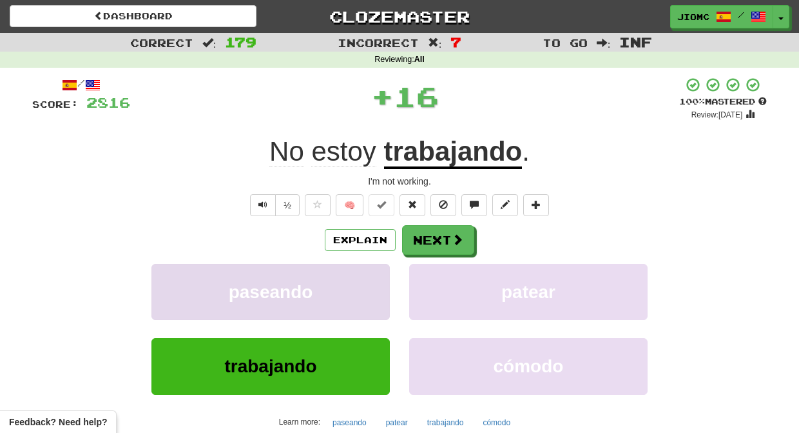
click at [371, 279] on button "paseando" at bounding box center [270, 292] width 238 height 56
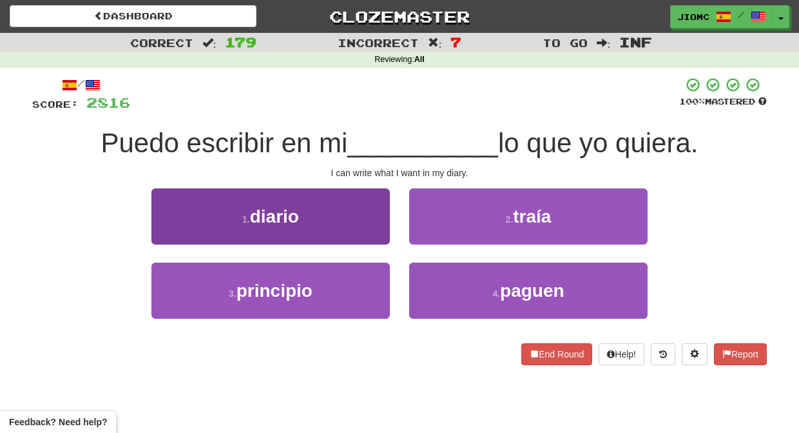
click at [376, 234] on button "1 . diario" at bounding box center [270, 216] width 238 height 56
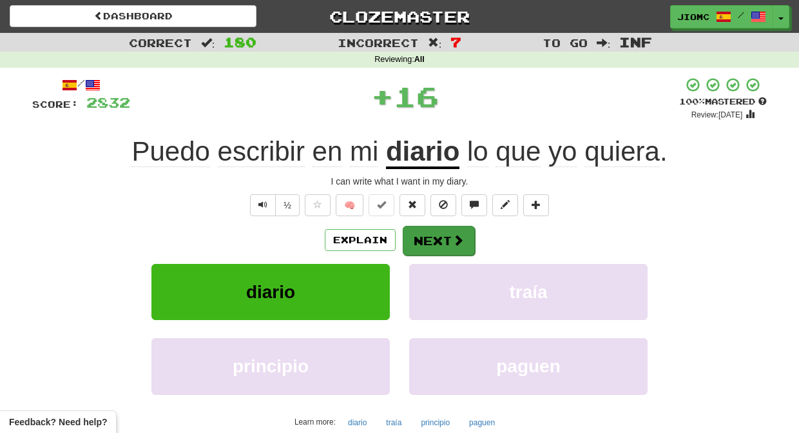
click at [422, 236] on button "Next" at bounding box center [439, 241] width 72 height 30
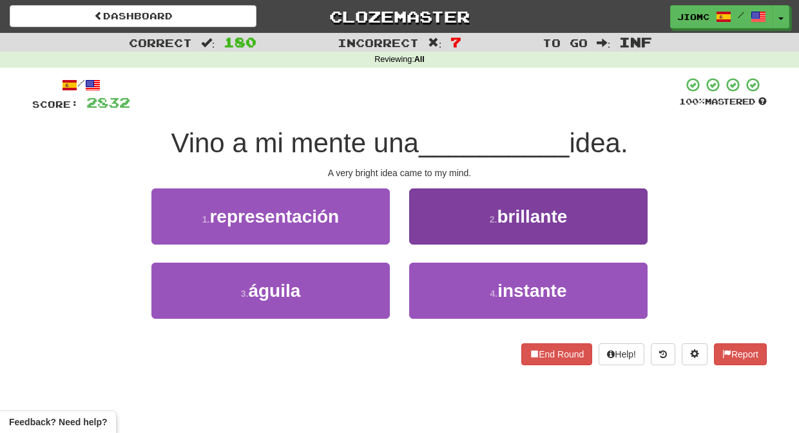
click at [414, 231] on button "2 . brillante" at bounding box center [528, 216] width 238 height 56
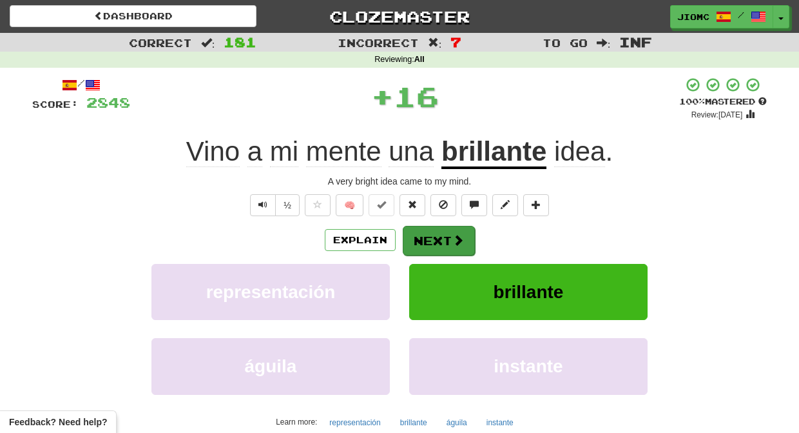
click at [423, 236] on button "Next" at bounding box center [439, 241] width 72 height 30
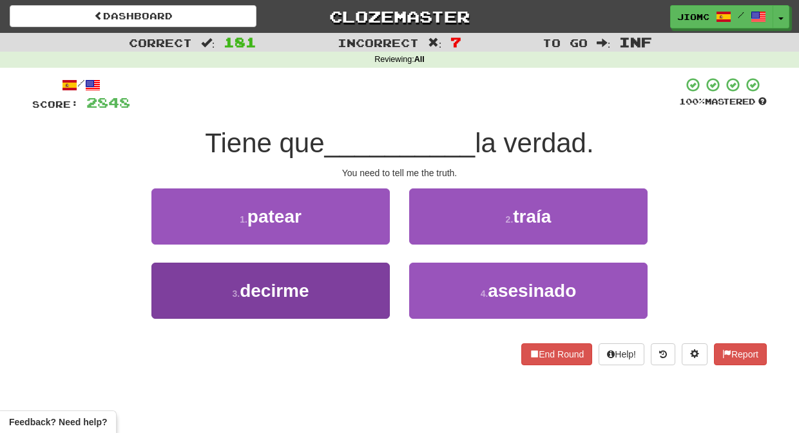
click at [364, 285] on button "3 . decirme" at bounding box center [270, 290] width 238 height 56
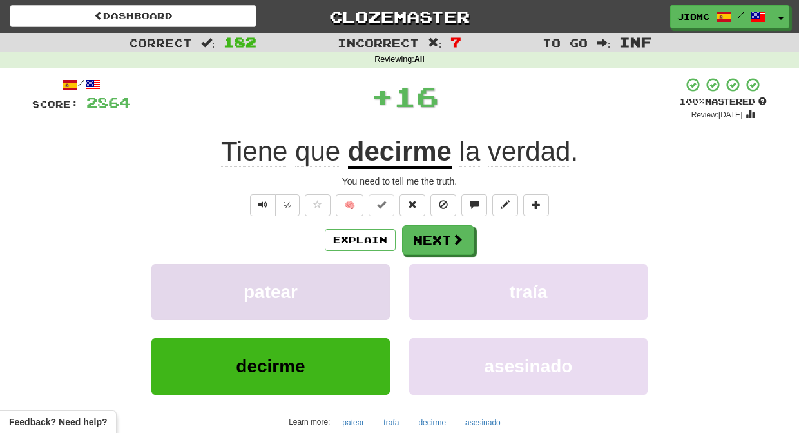
click at [367, 282] on button "patear" at bounding box center [270, 292] width 238 height 56
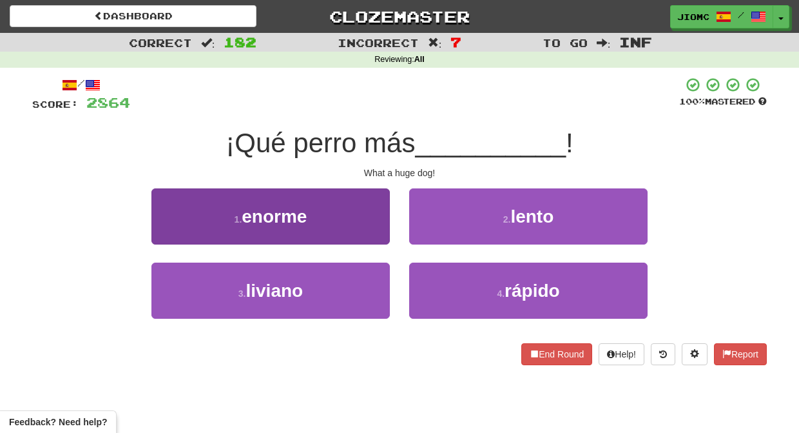
click at [375, 226] on button "1 . enorme" at bounding box center [270, 216] width 238 height 56
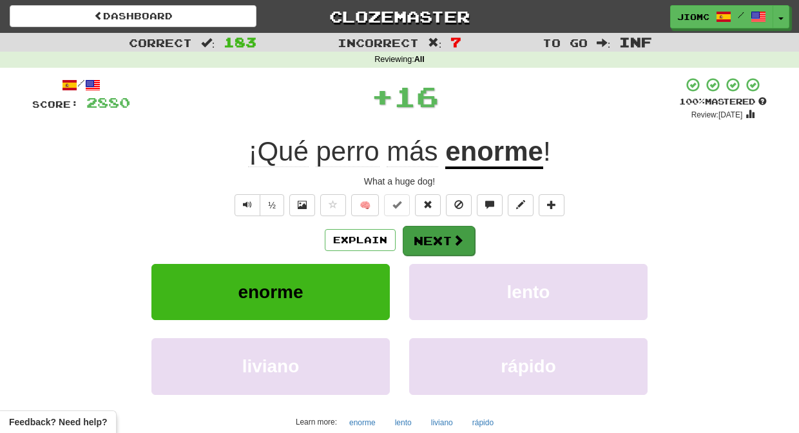
click at [422, 237] on button "Next" at bounding box center [439, 241] width 72 height 30
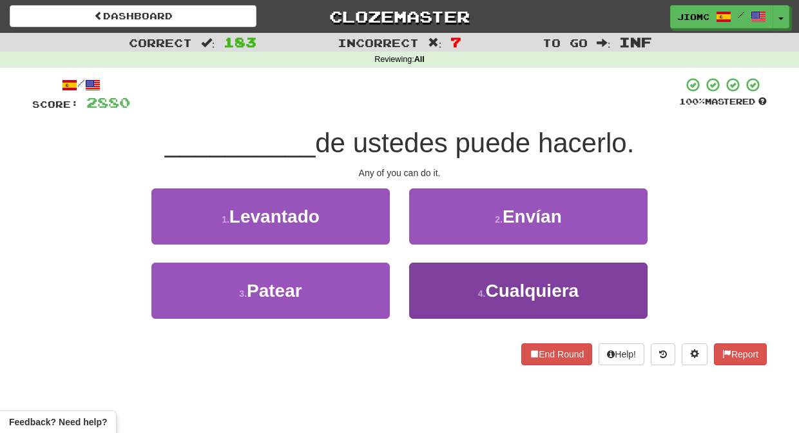
click at [423, 275] on button "4 . Cualquiera" at bounding box center [528, 290] width 238 height 56
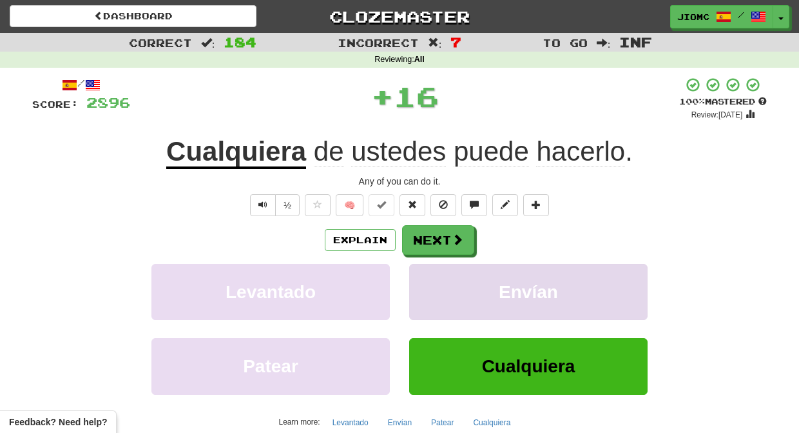
click at [422, 274] on button "Envían" at bounding box center [528, 292] width 238 height 56
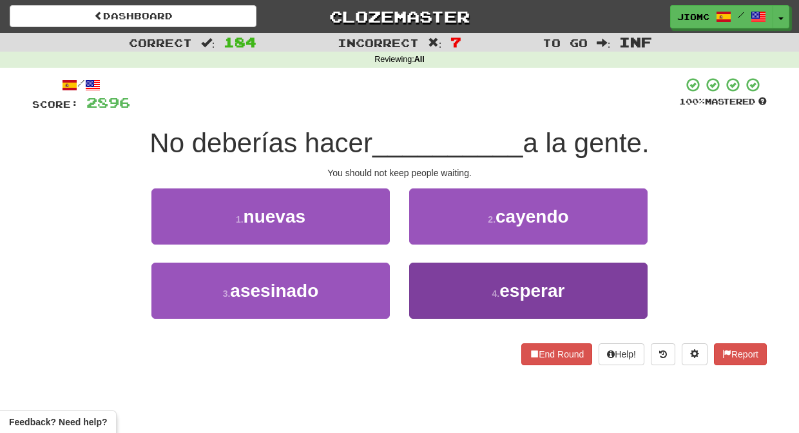
click at [423, 277] on button "4 . esperar" at bounding box center [528, 290] width 238 height 56
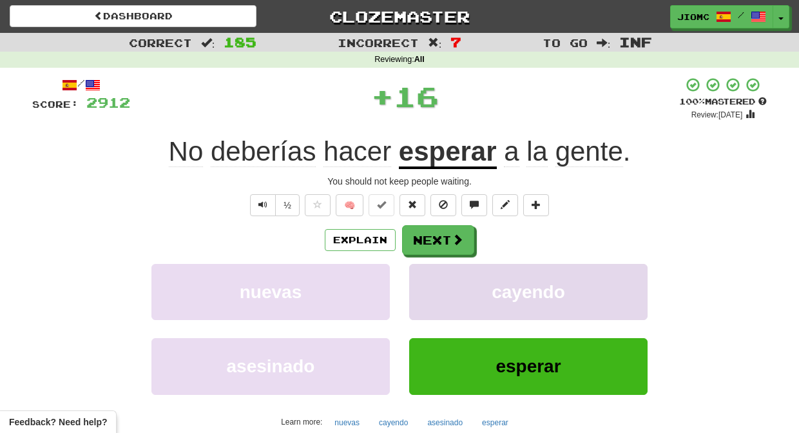
click at [424, 279] on button "cayendo" at bounding box center [528, 292] width 238 height 56
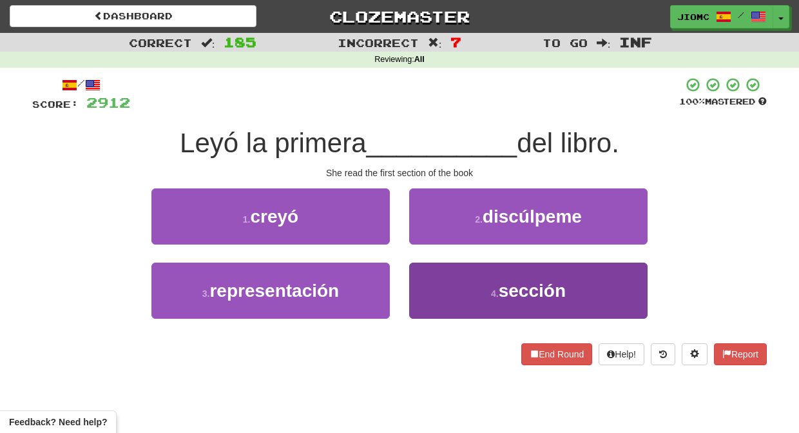
click at [423, 279] on button "4 . sección" at bounding box center [528, 290] width 238 height 56
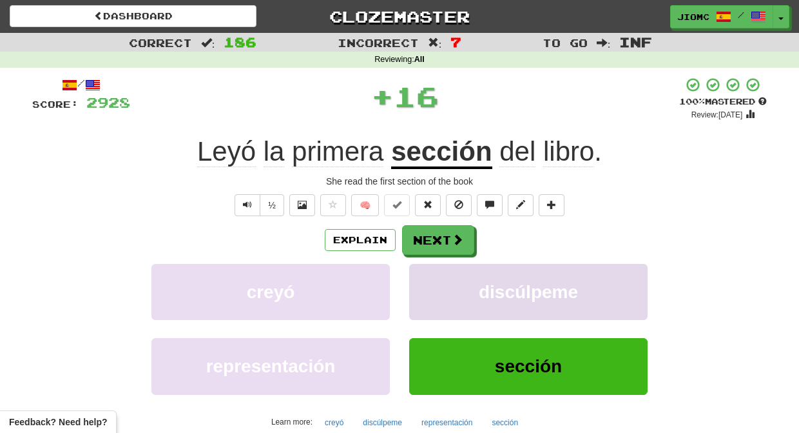
click at [424, 279] on button "discúlpeme" at bounding box center [528, 292] width 238 height 56
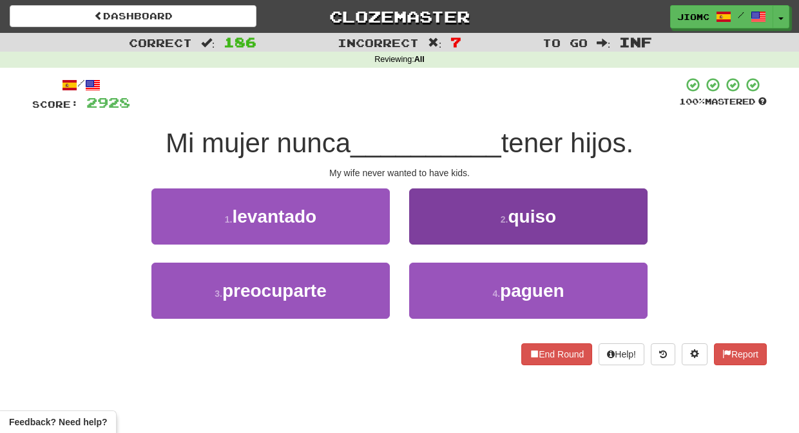
click at [431, 226] on button "2 . quiso" at bounding box center [528, 216] width 238 height 56
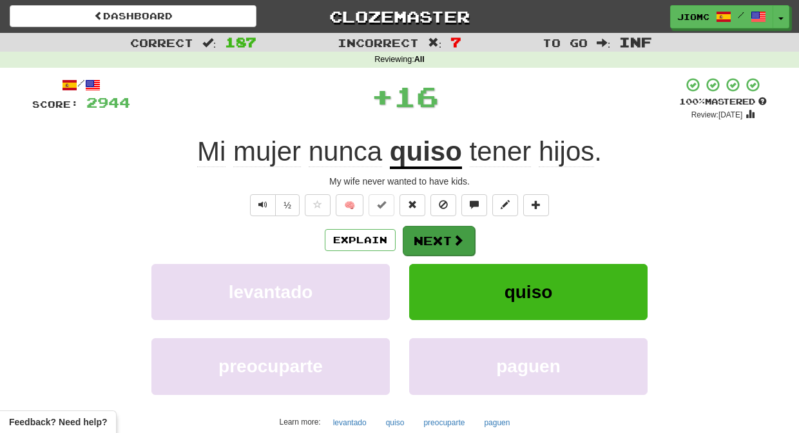
click at [434, 236] on button "Next" at bounding box center [439, 241] width 72 height 30
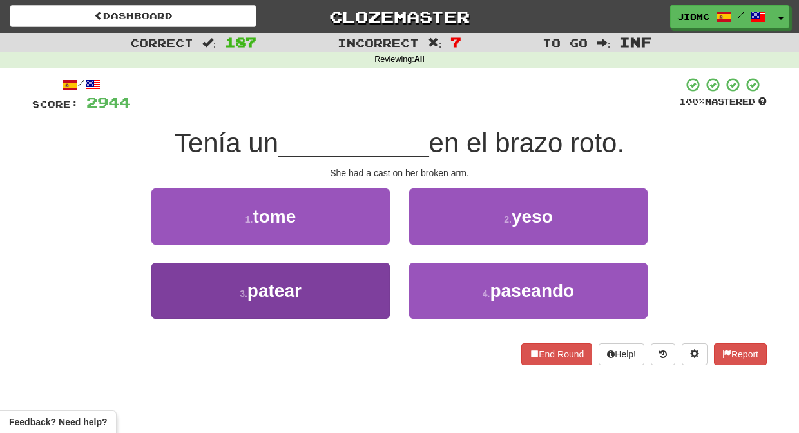
click at [372, 285] on button "3 . patear" at bounding box center [270, 290] width 238 height 56
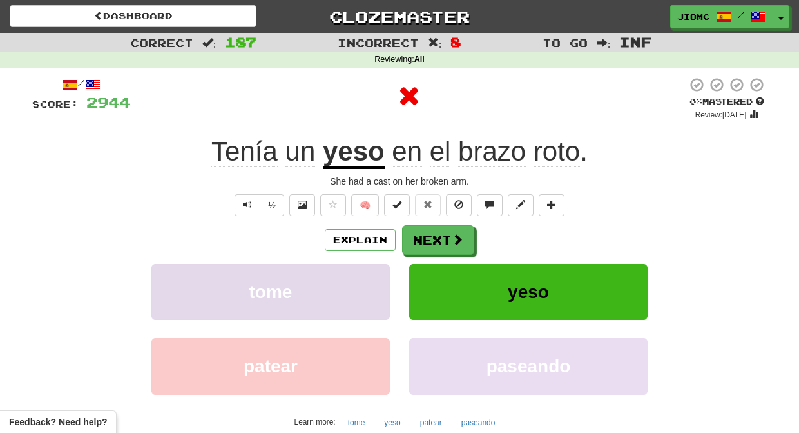
click at [372, 284] on button "tome" at bounding box center [270, 292] width 238 height 56
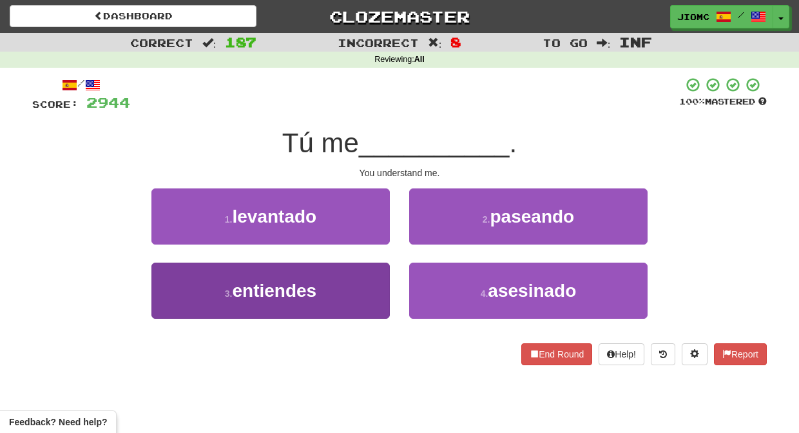
click at [370, 292] on button "3 . entiendes" at bounding box center [270, 290] width 238 height 56
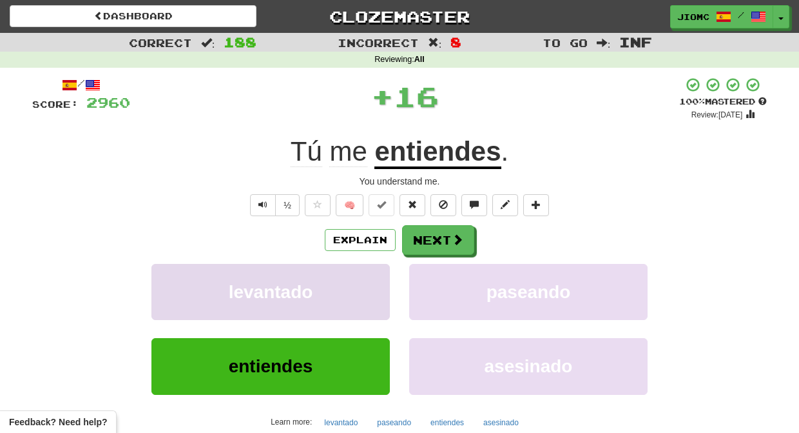
click at [372, 288] on button "levantado" at bounding box center [270, 292] width 238 height 56
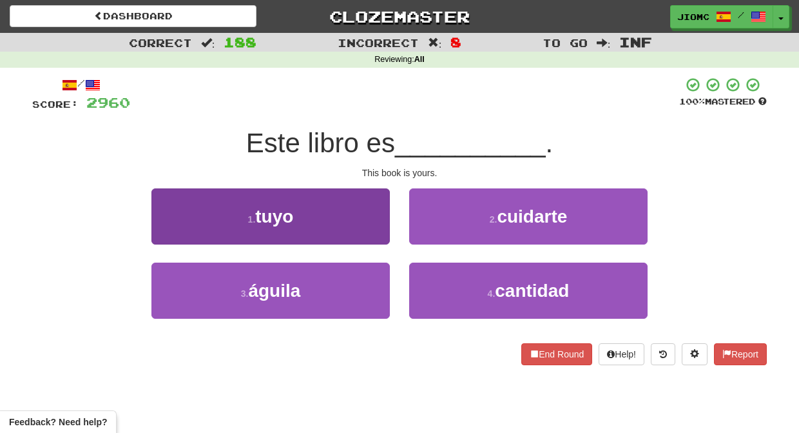
click at [369, 226] on button "1 . tuyo" at bounding box center [270, 216] width 238 height 56
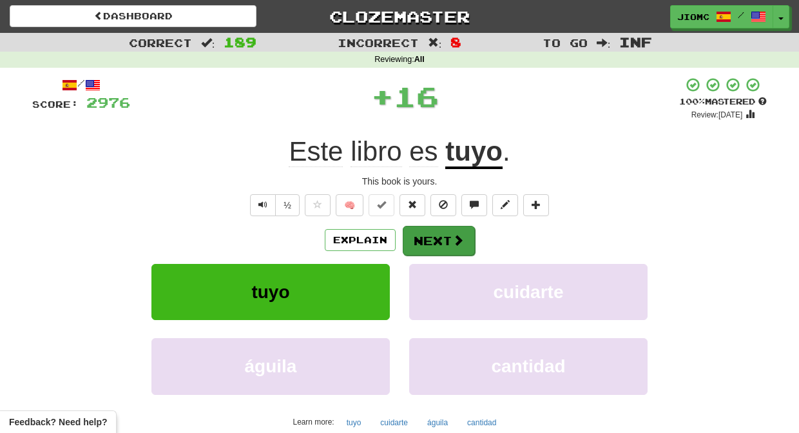
click at [434, 239] on button "Next" at bounding box center [439, 241] width 72 height 30
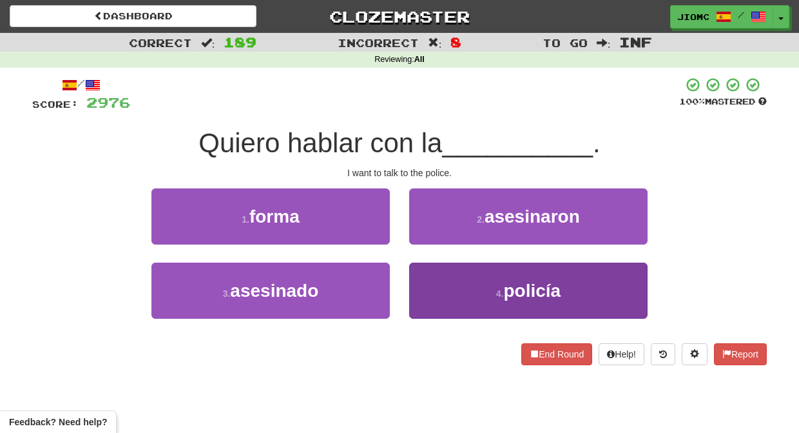
click at [434, 278] on button "4 . policía" at bounding box center [528, 290] width 238 height 56
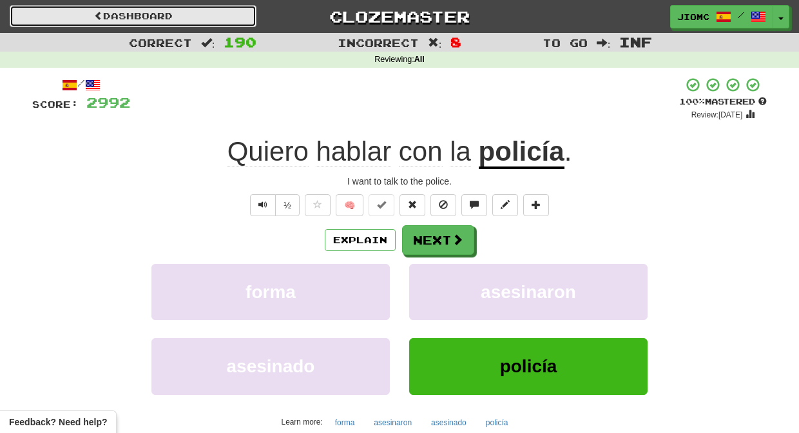
click at [208, 21] on link "Dashboard" at bounding box center [133, 16] width 247 height 22
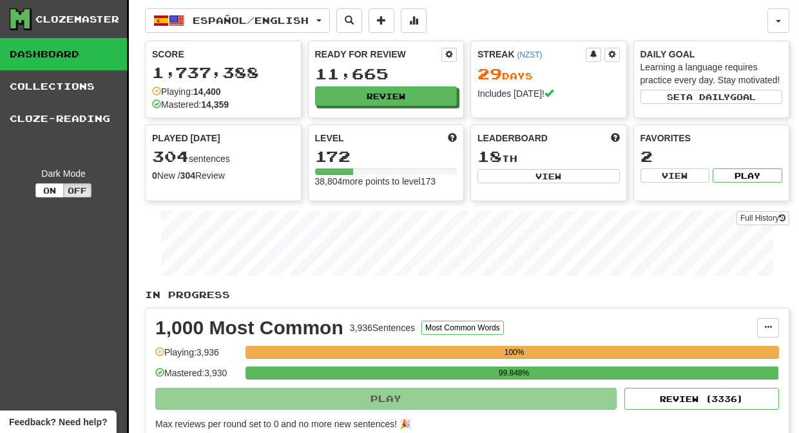
click at [341, 103] on button "Review" at bounding box center [386, 95] width 142 height 19
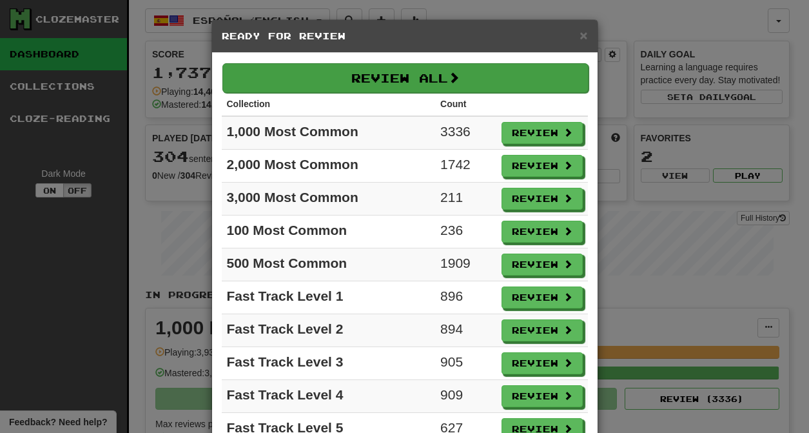
click at [346, 79] on button "Review All" at bounding box center [405, 78] width 366 height 30
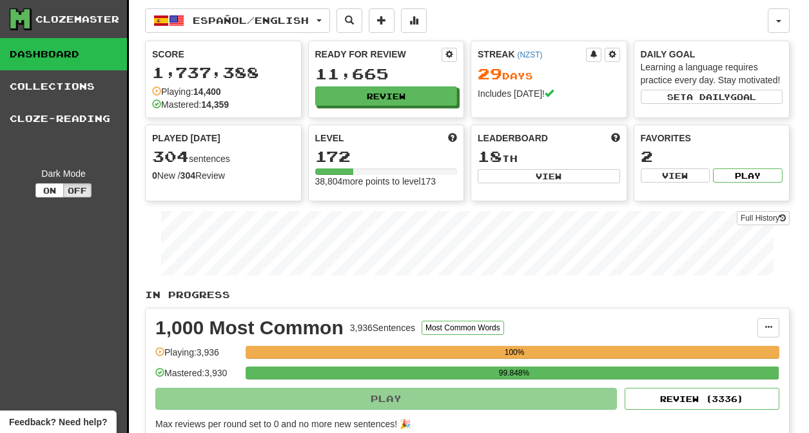
select select "********"
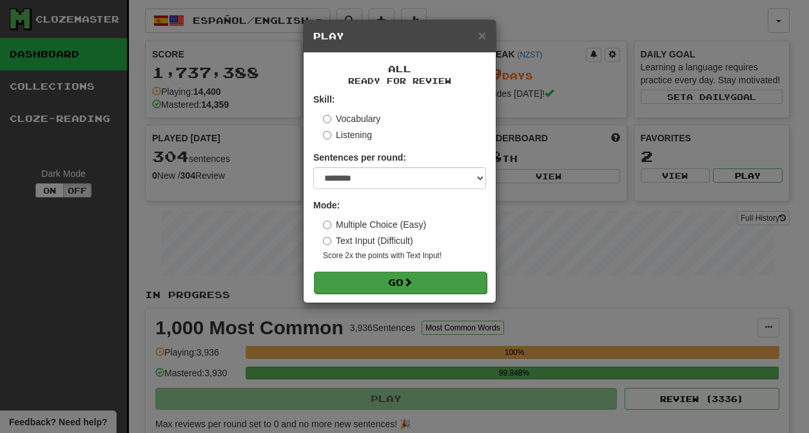
click at [427, 289] on button "Go" at bounding box center [400, 282] width 173 height 22
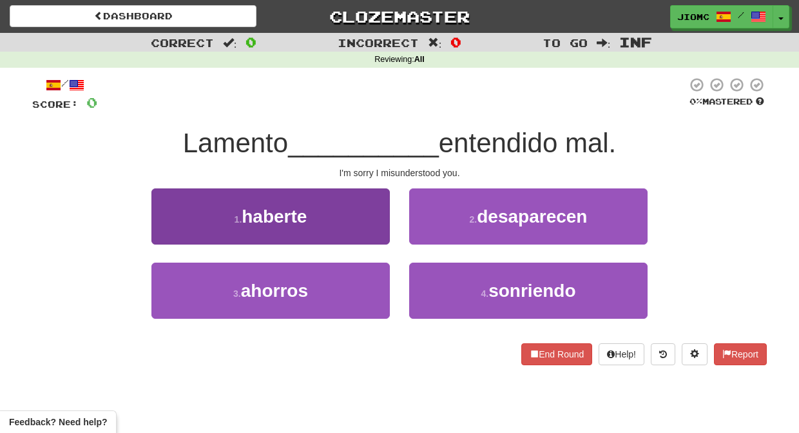
click at [373, 230] on button "1 . haberte" at bounding box center [270, 216] width 238 height 56
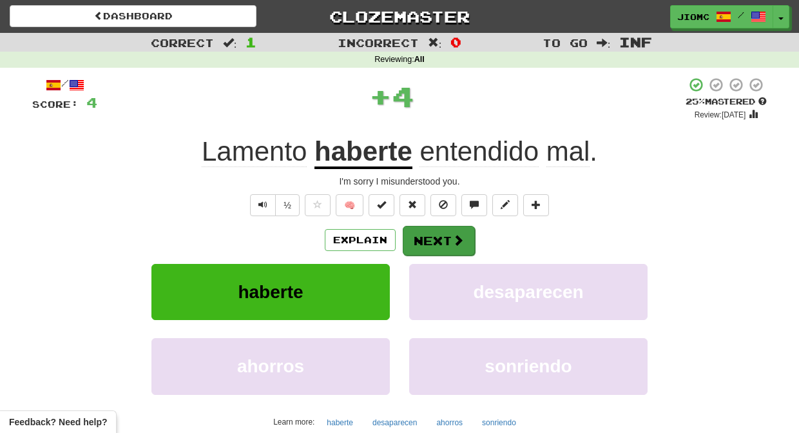
click at [425, 235] on button "Next" at bounding box center [439, 241] width 72 height 30
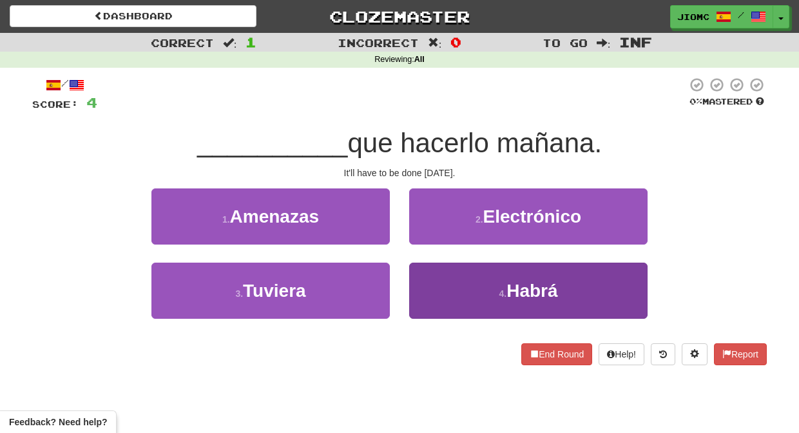
click at [412, 281] on button "4 . [DEMOGRAPHIC_DATA]" at bounding box center [528, 290] width 238 height 56
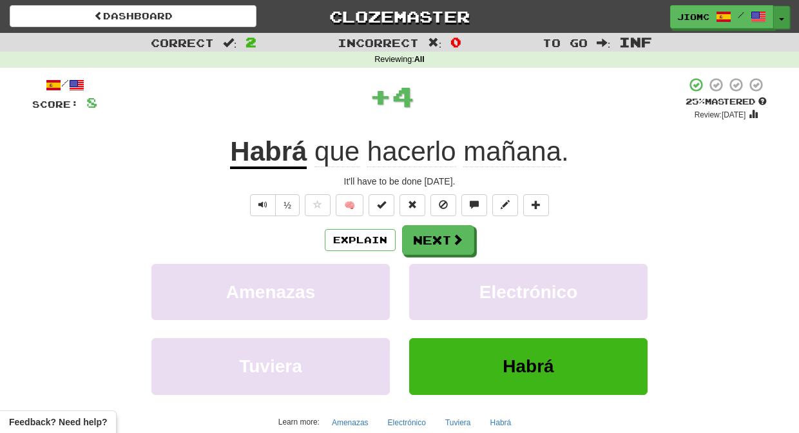
click at [781, 17] on button "Toggle Dropdown" at bounding box center [782, 17] width 17 height 23
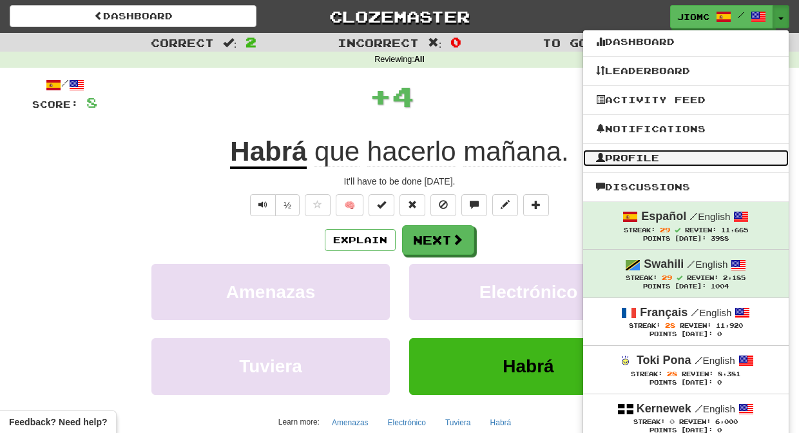
click at [637, 158] on link "Profile" at bounding box center [686, 158] width 206 height 17
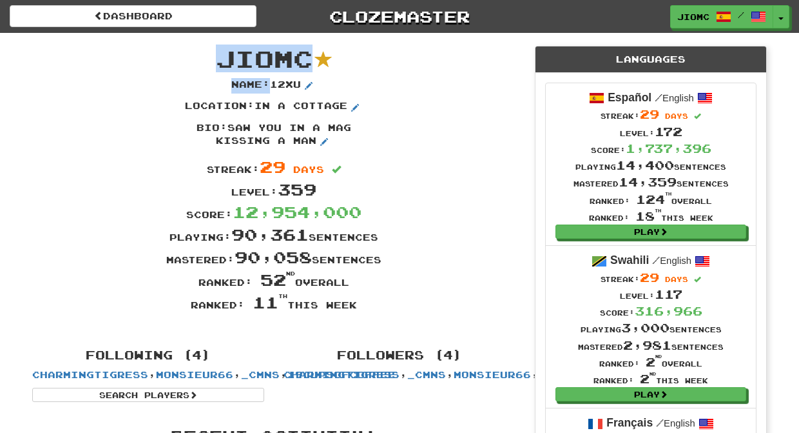
drag, startPoint x: 378, startPoint y: 304, endPoint x: 213, endPoint y: 50, distance: 302.9
click at [213, 50] on div "JioMc Name : 12xu Location : in a cottage Bio : saw you in a mag kissing a man …" at bounding box center [274, 184] width 503 height 303
click at [223, 61] on span "JioMc" at bounding box center [264, 58] width 97 height 28
drag, startPoint x: 219, startPoint y: 54, endPoint x: 375, endPoint y: 306, distance: 297.0
click at [375, 306] on div "JioMc Name : 12xu Location : in a cottage Bio : saw you in a mag kissing a man …" at bounding box center [274, 184] width 503 height 303
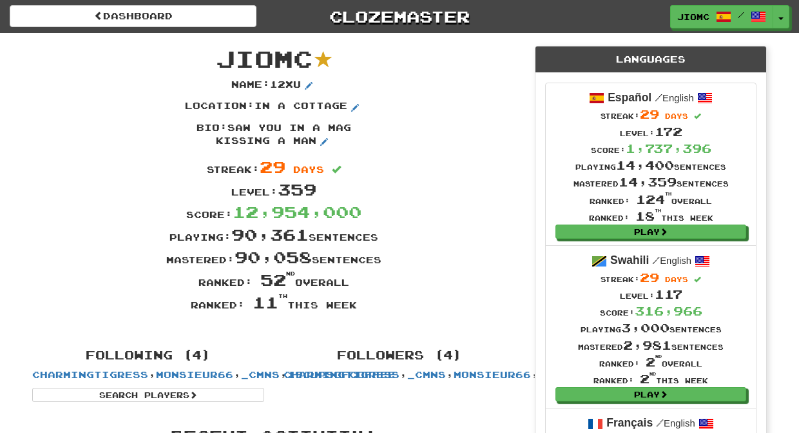
click at [377, 306] on div "Ranked: 11 th this week" at bounding box center [274, 302] width 503 height 23
click at [788, 14] on button "Toggle Dropdown" at bounding box center [782, 17] width 17 height 23
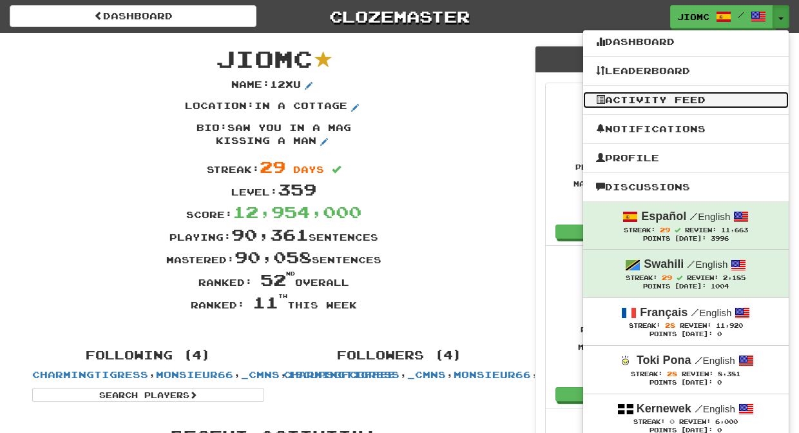
click at [703, 98] on link "Activity Feed" at bounding box center [686, 100] width 206 height 17
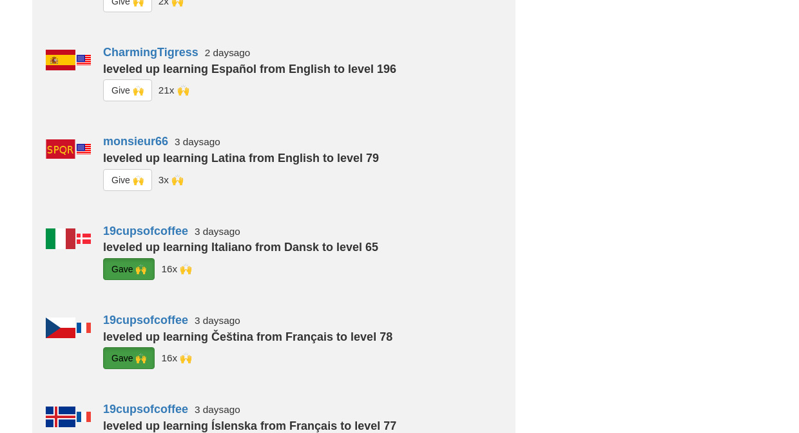
scroll to position [371, 0]
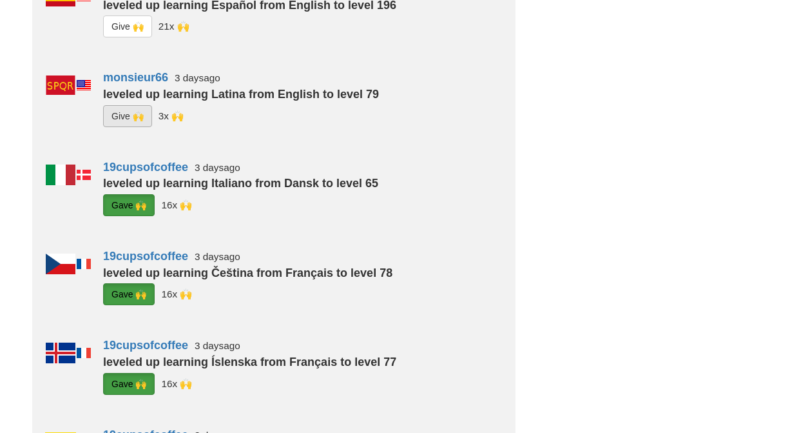
click at [132, 113] on button "G i ve 🙌" at bounding box center [127, 116] width 49 height 22
click at [128, 33] on button "G i ve 🙌" at bounding box center [127, 26] width 49 height 22
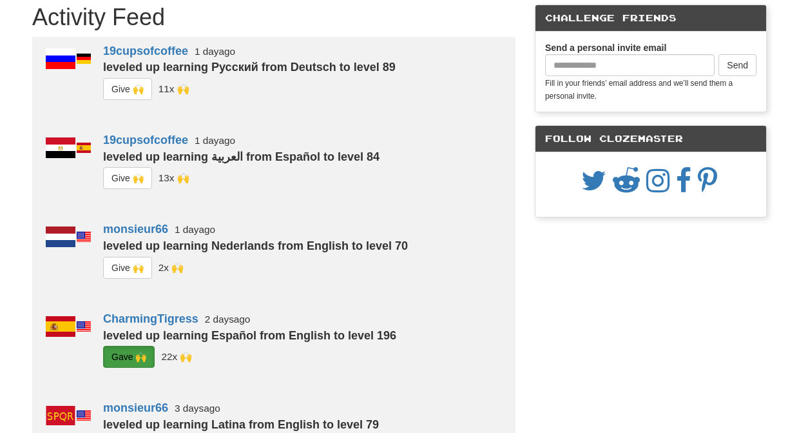
scroll to position [0, 0]
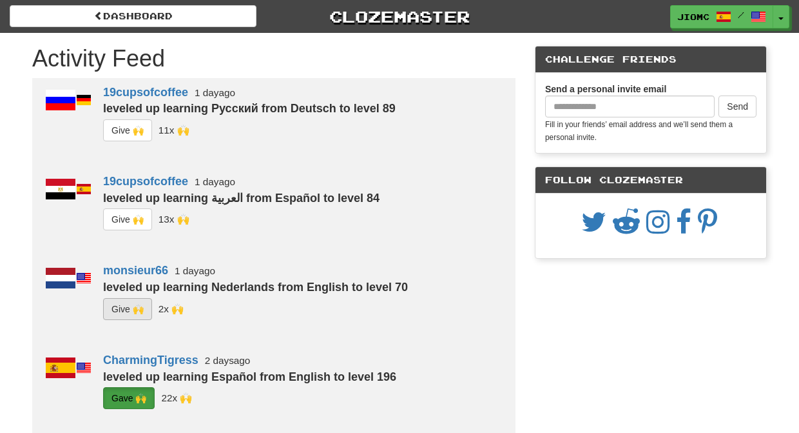
click at [123, 302] on button "G i ve 🙌" at bounding box center [127, 309] width 49 height 22
click at [133, 218] on button "G i ve 🙌" at bounding box center [127, 219] width 49 height 22
click at [128, 124] on button "G i ve 🙌" at bounding box center [127, 130] width 49 height 22
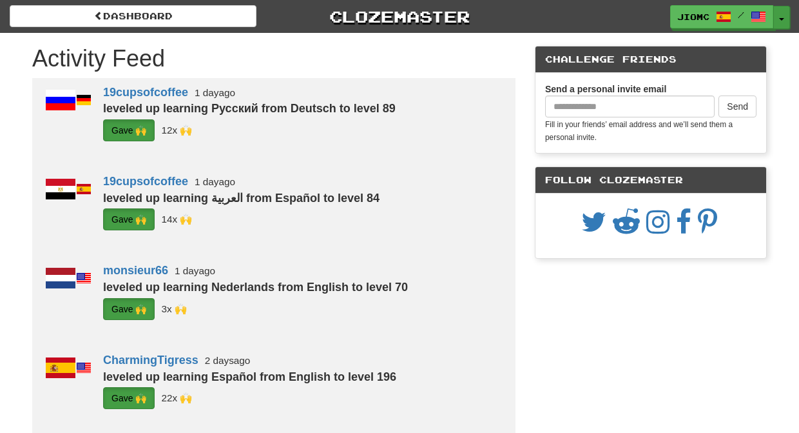
click at [786, 11] on button "Toggle Dropdown" at bounding box center [782, 17] width 17 height 23
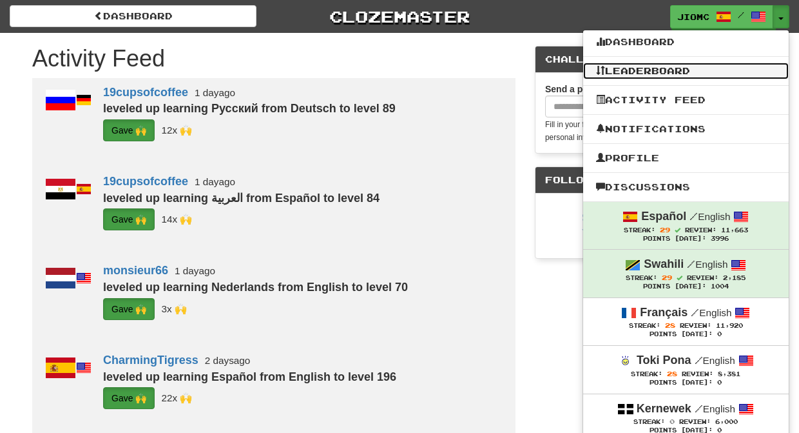
click at [645, 66] on link "Leaderboard" at bounding box center [686, 71] width 206 height 17
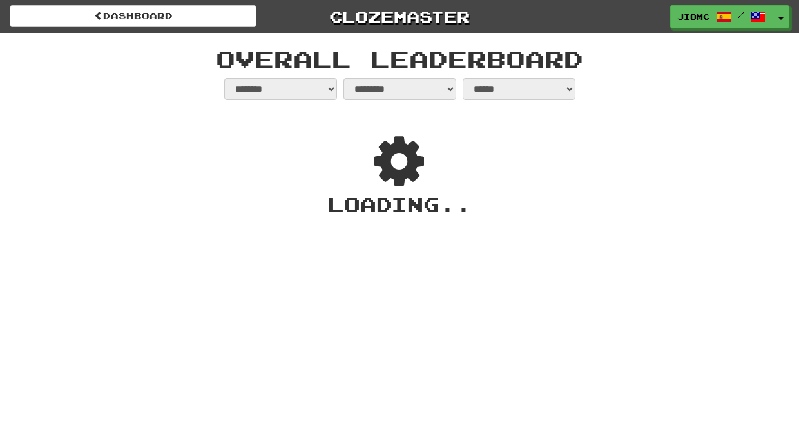
select select "**********"
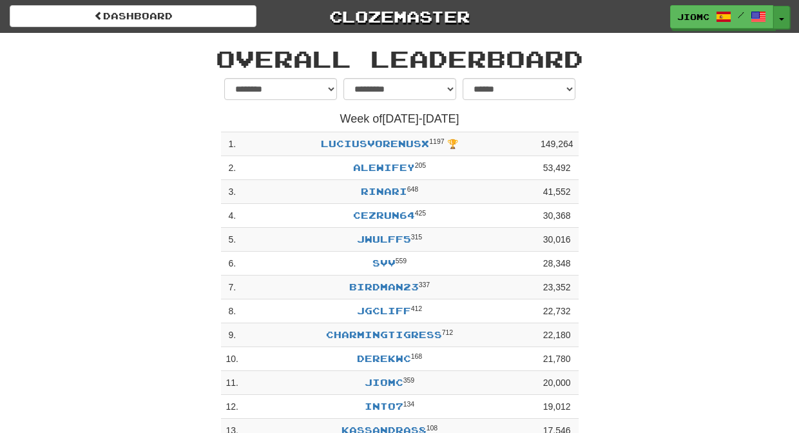
click at [781, 14] on button "Toggle Dropdown" at bounding box center [782, 17] width 17 height 23
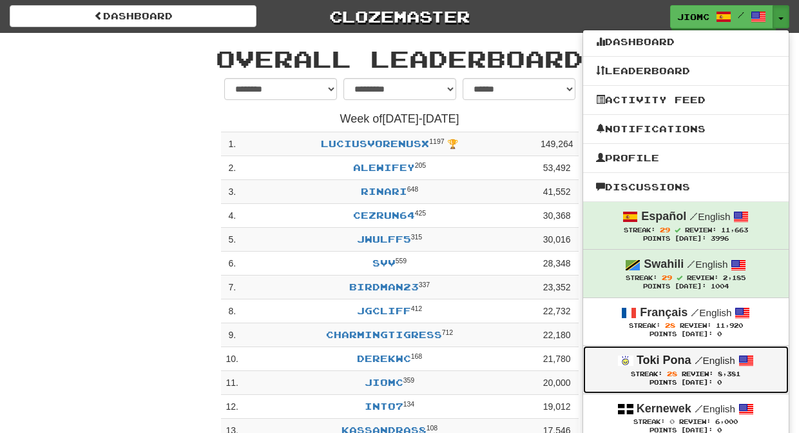
click at [671, 375] on span "28" at bounding box center [672, 373] width 10 height 8
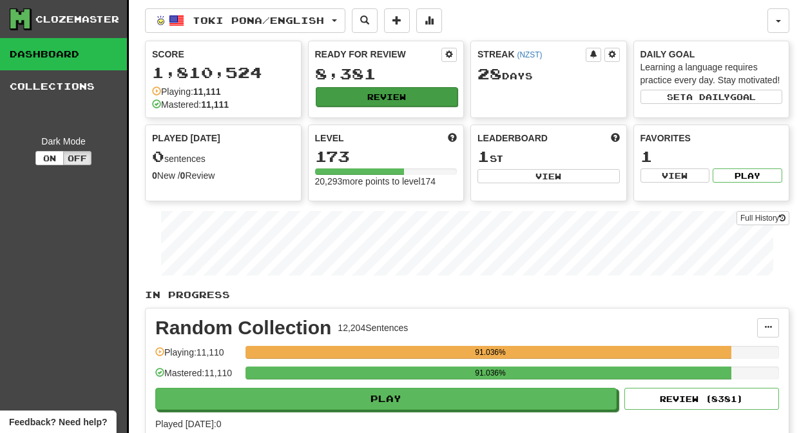
click at [372, 97] on button "Review" at bounding box center [387, 96] width 142 height 19
select select "********"
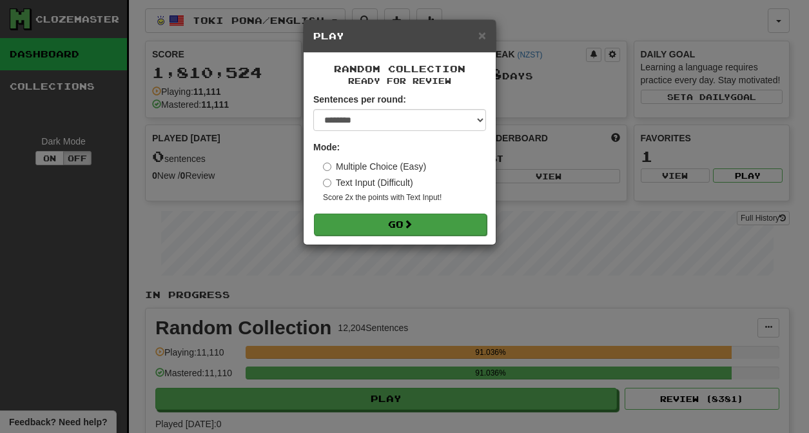
click at [423, 224] on button "Go" at bounding box center [400, 224] width 173 height 22
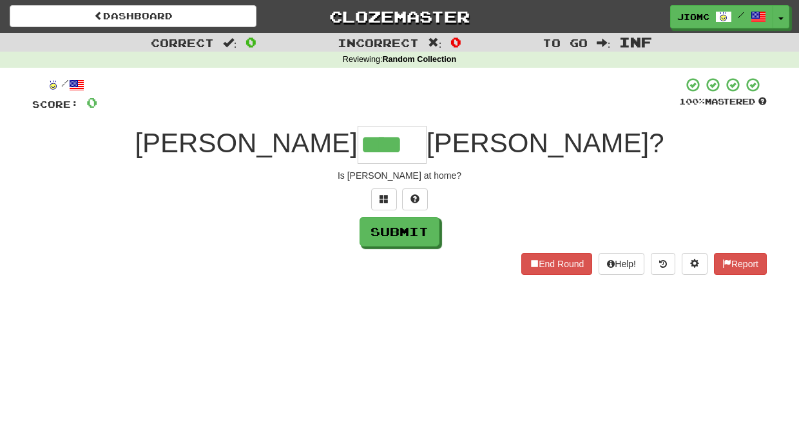
type input "****"
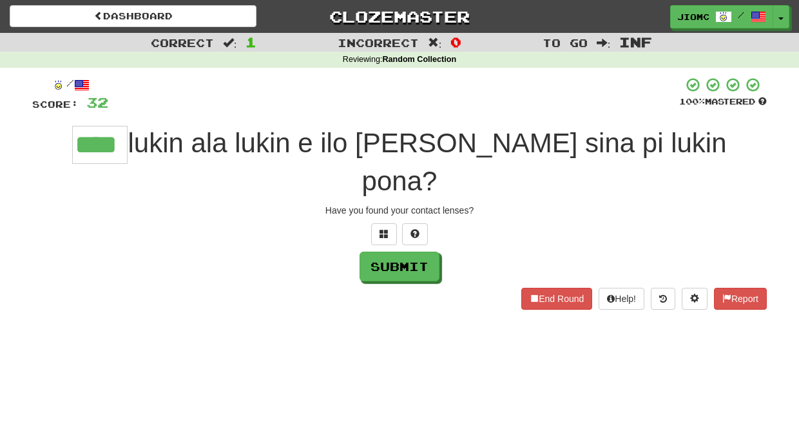
type input "****"
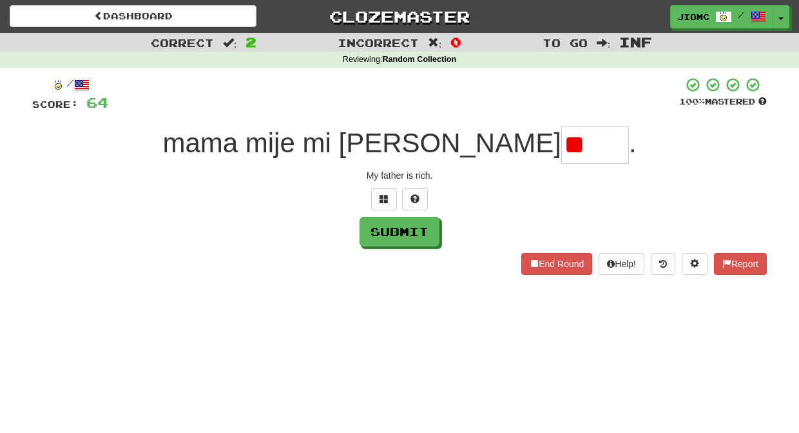
type input "*"
type input "****"
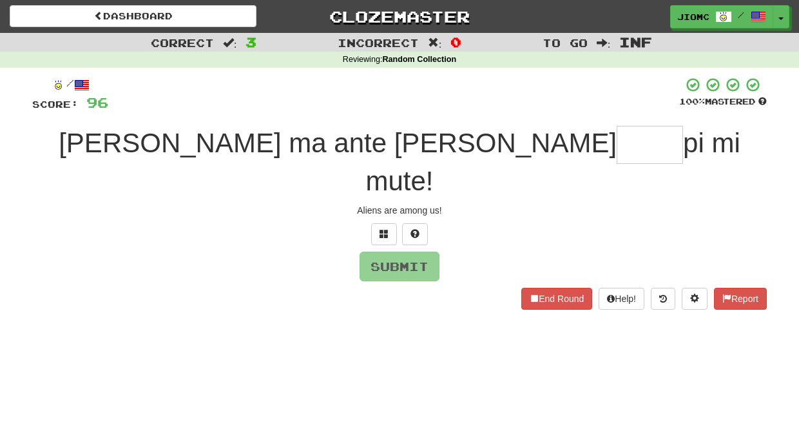
type input "*"
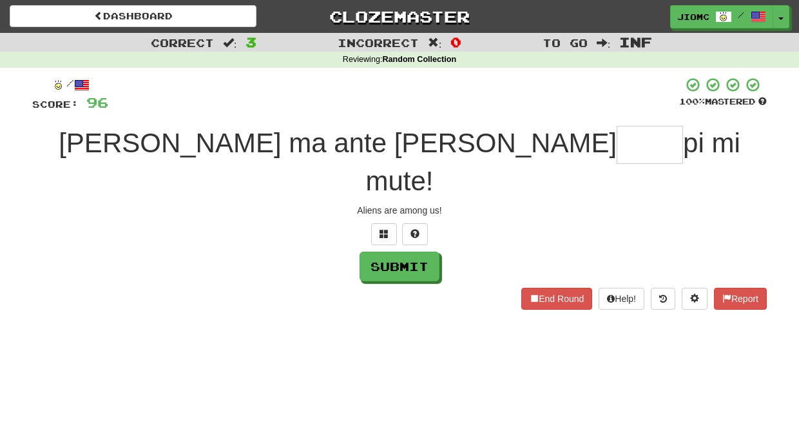
type input "*"
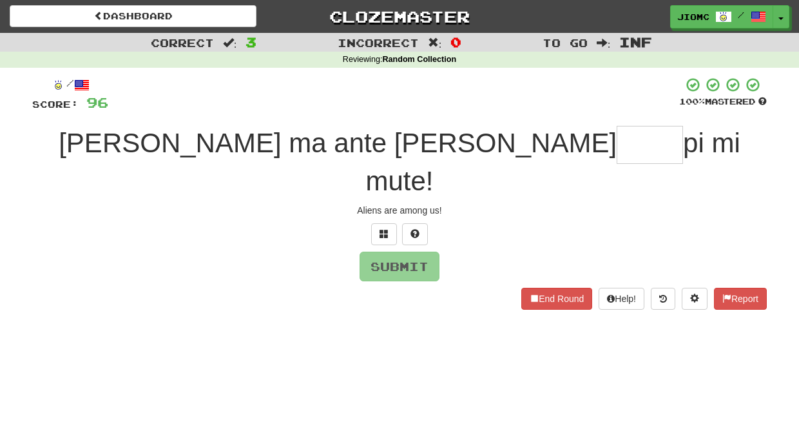
type input "*"
type input "****"
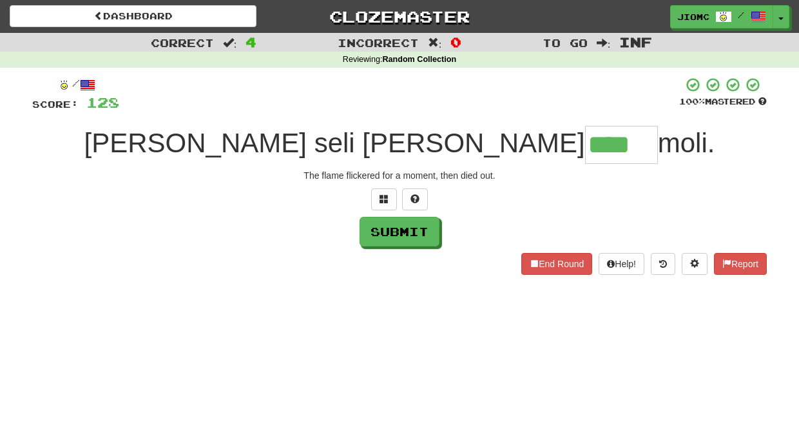
type input "****"
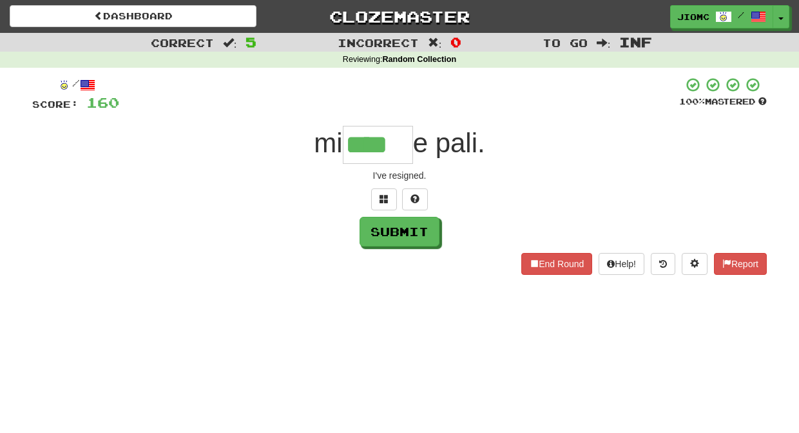
type input "****"
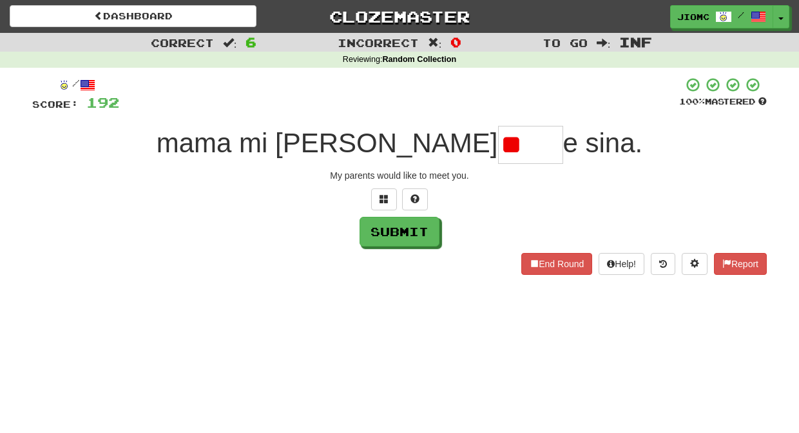
type input "*"
type input "****"
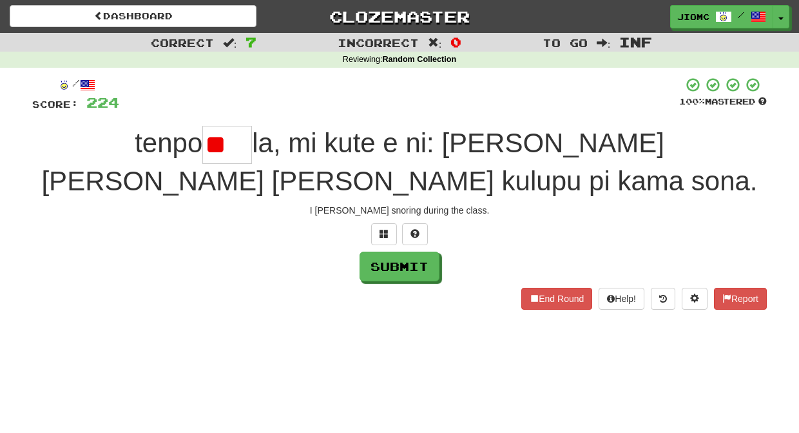
type input "*"
type input "****"
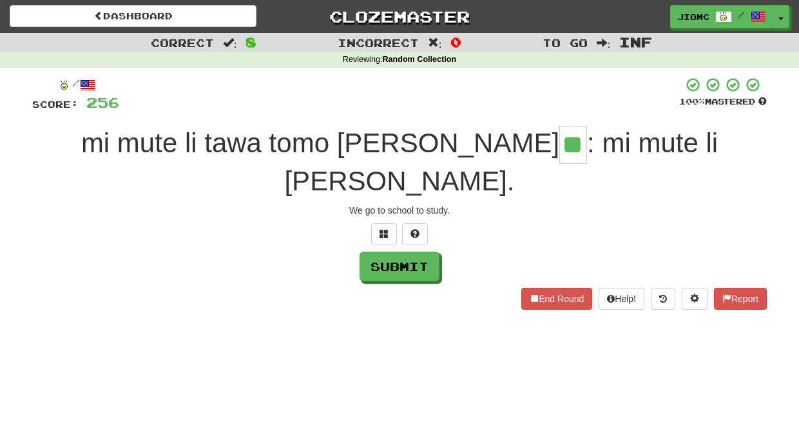
type input "**"
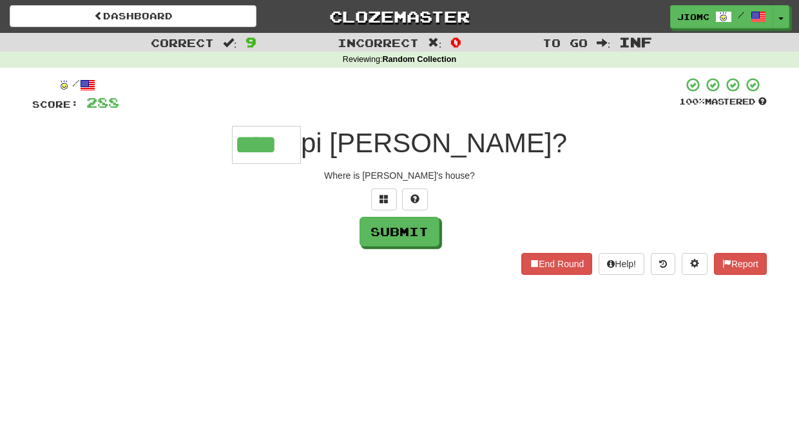
type input "****"
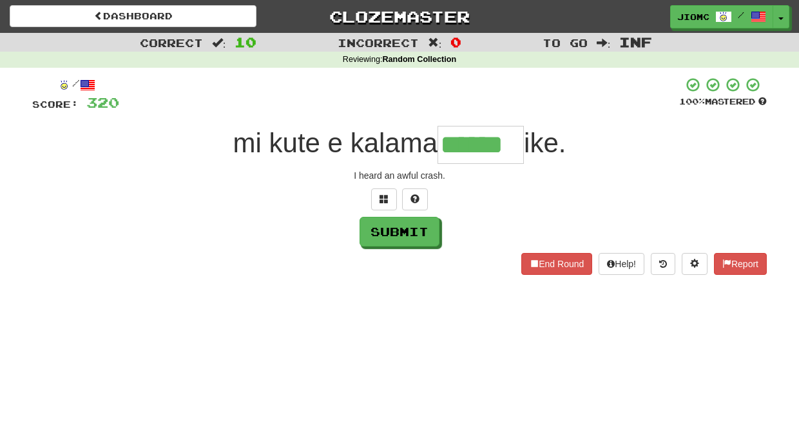
type input "******"
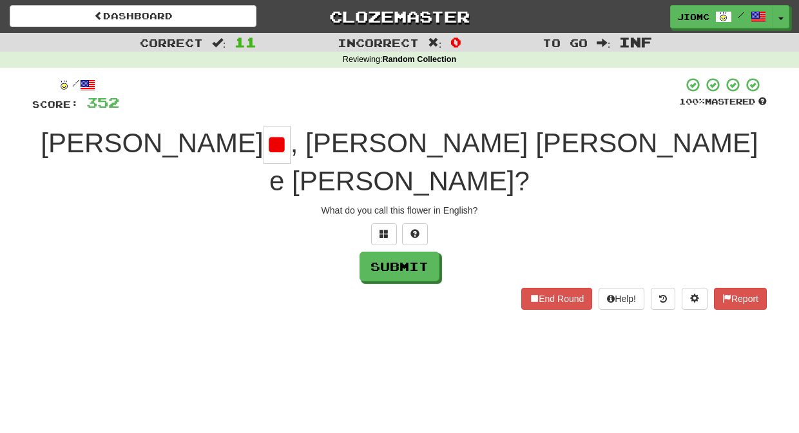
type input "*"
type input "**"
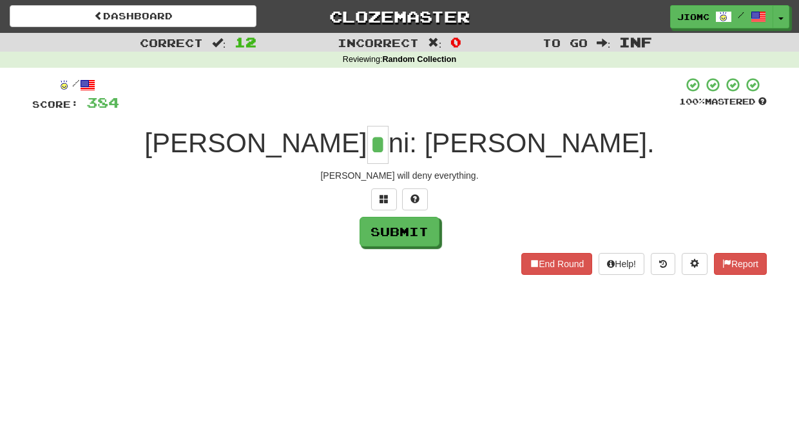
type input "*"
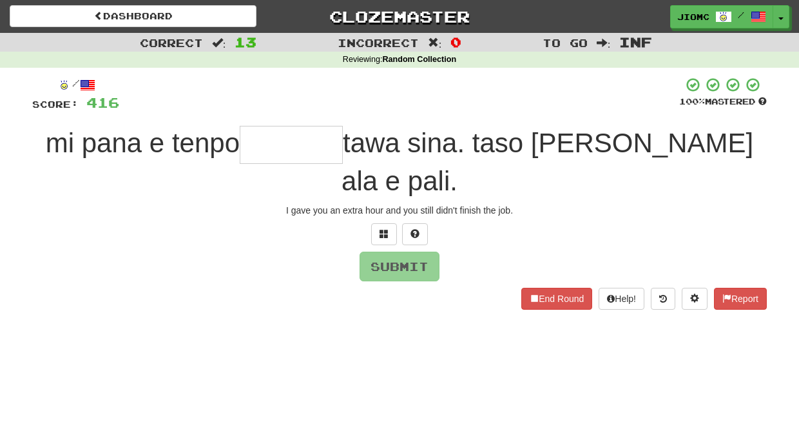
type input "*"
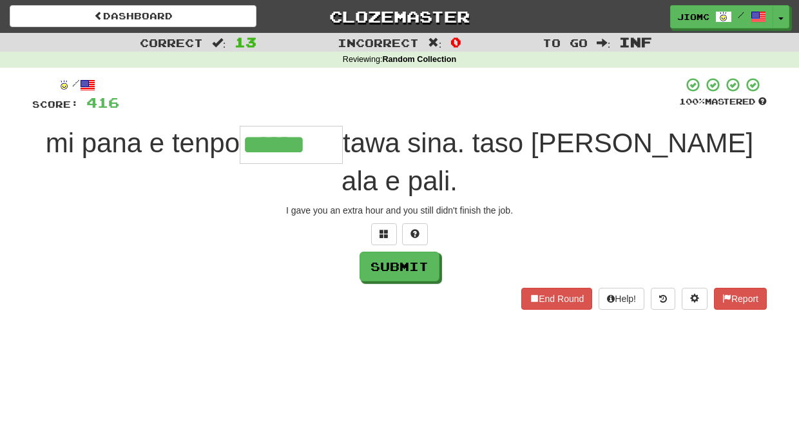
type input "******"
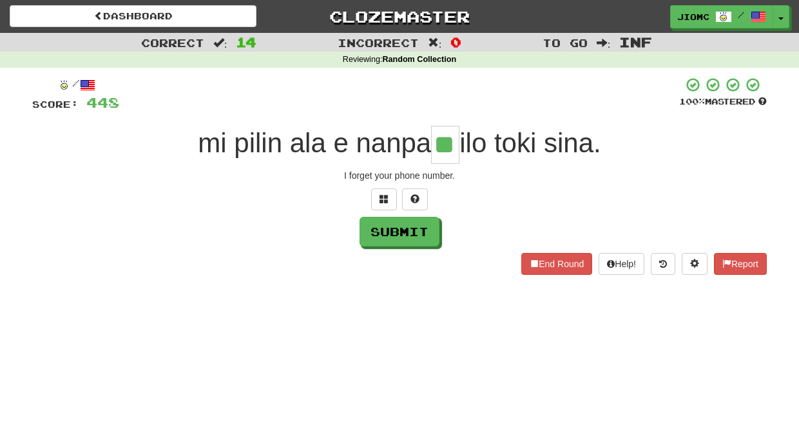
type input "**"
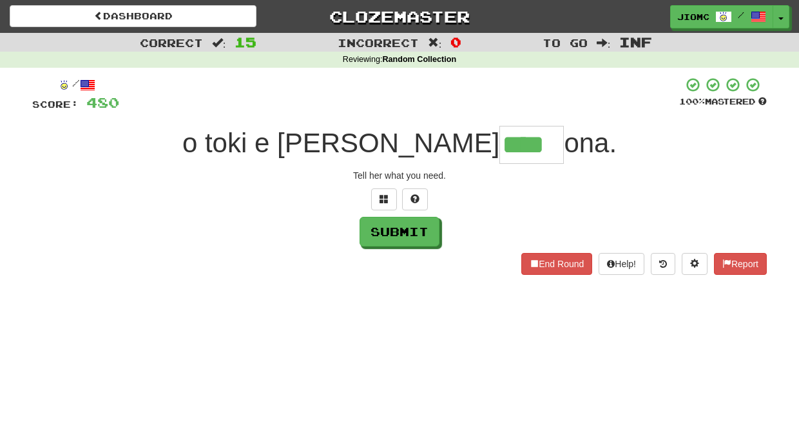
type input "****"
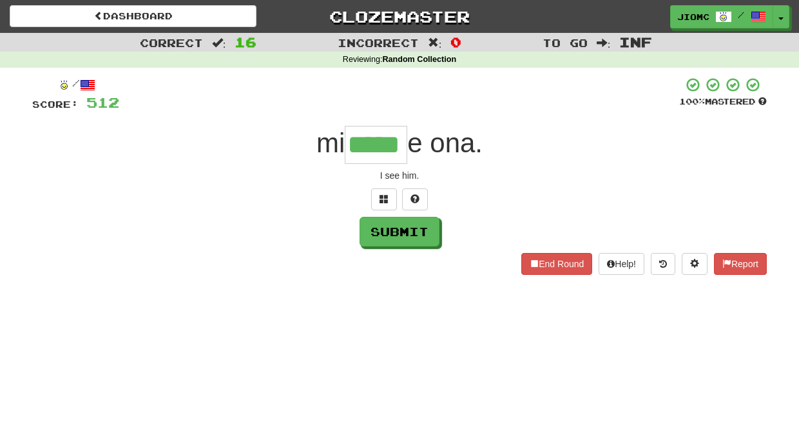
type input "*****"
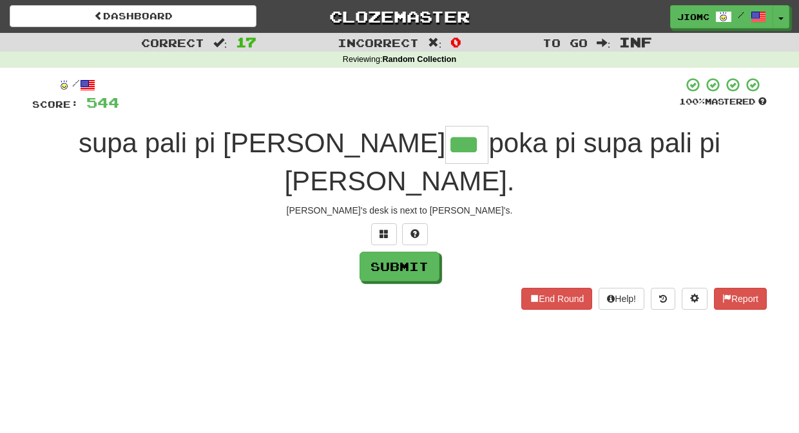
type input "***"
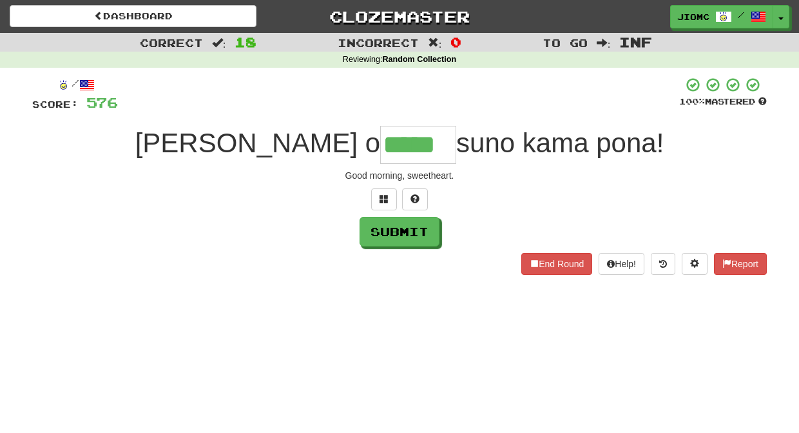
type input "*****"
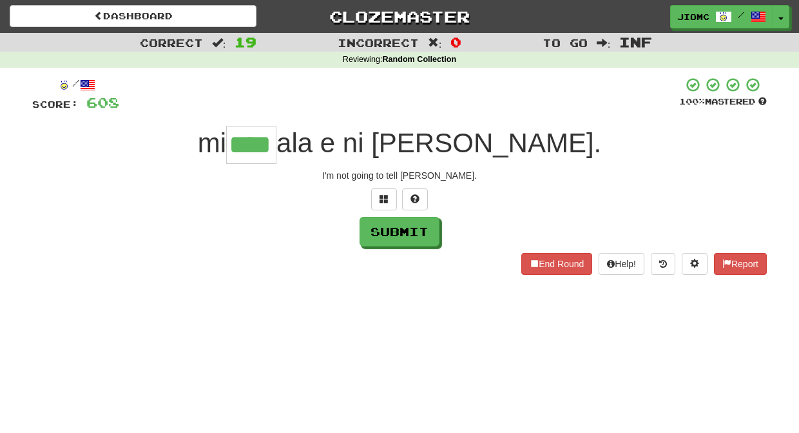
type input "****"
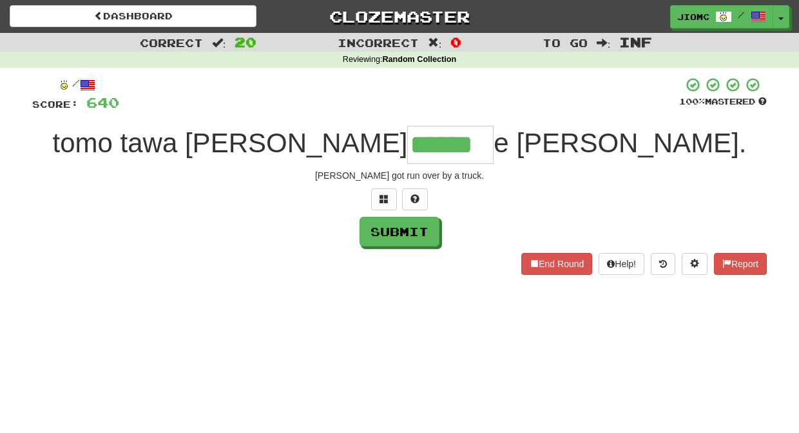
type input "******"
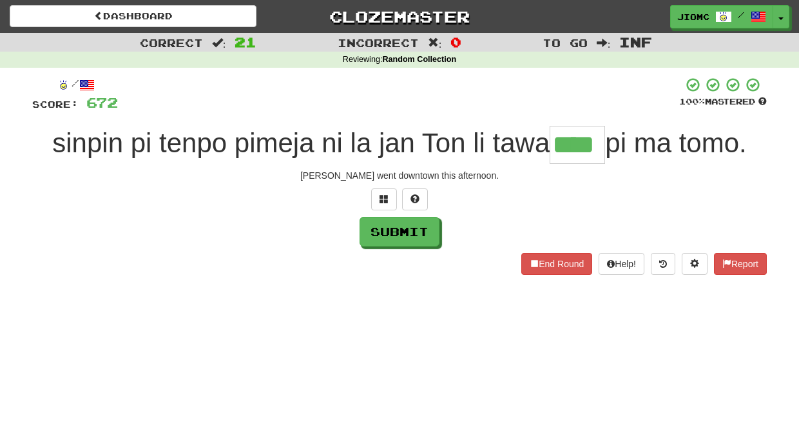
type input "****"
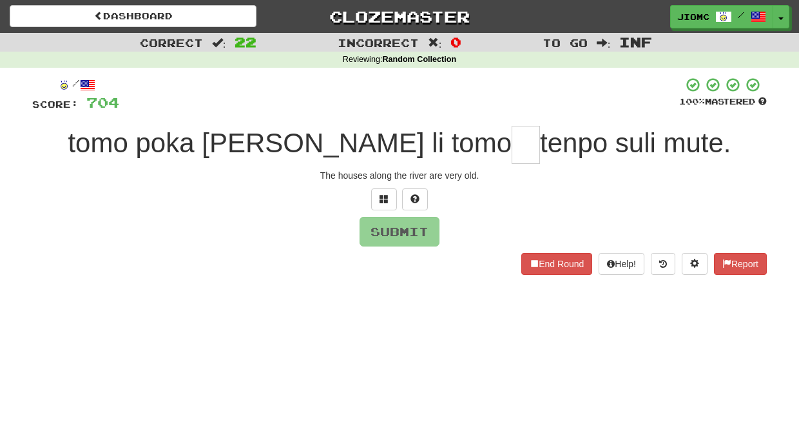
type input "*"
type input "**"
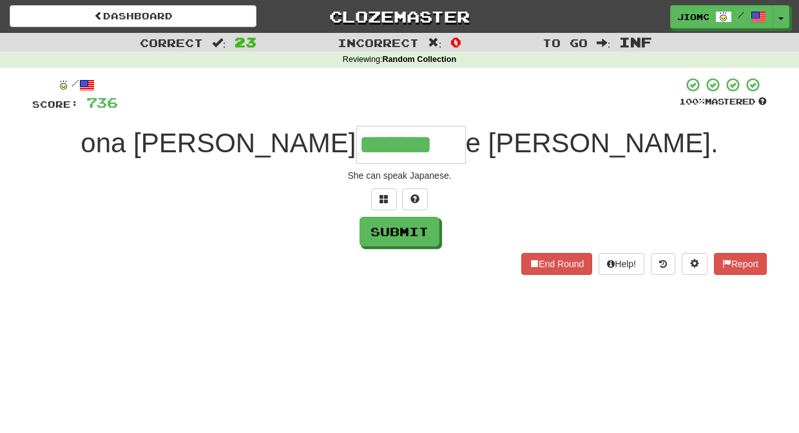
type input "*******"
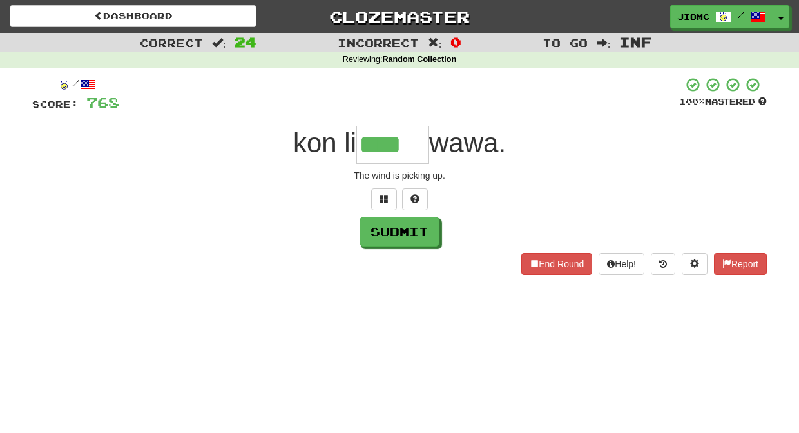
type input "****"
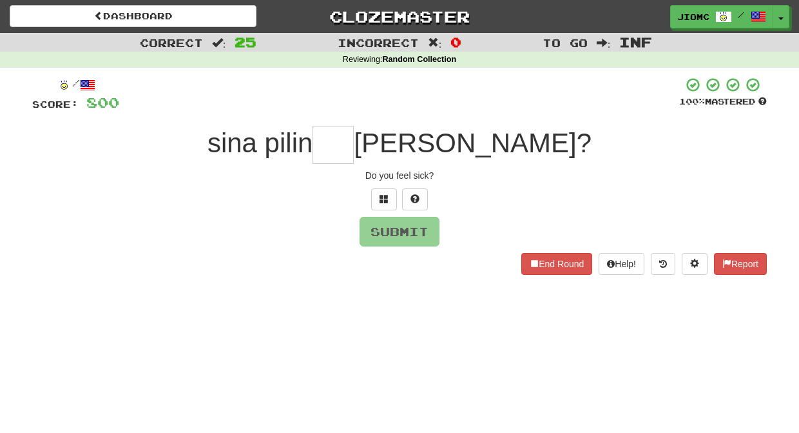
type input "*"
type input "***"
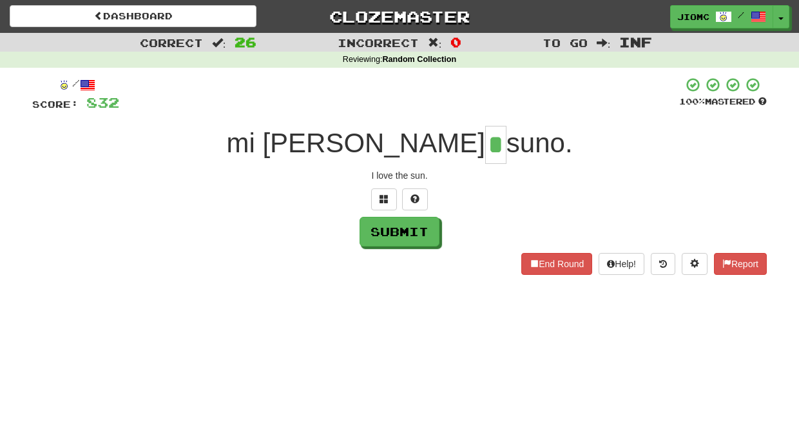
type input "*"
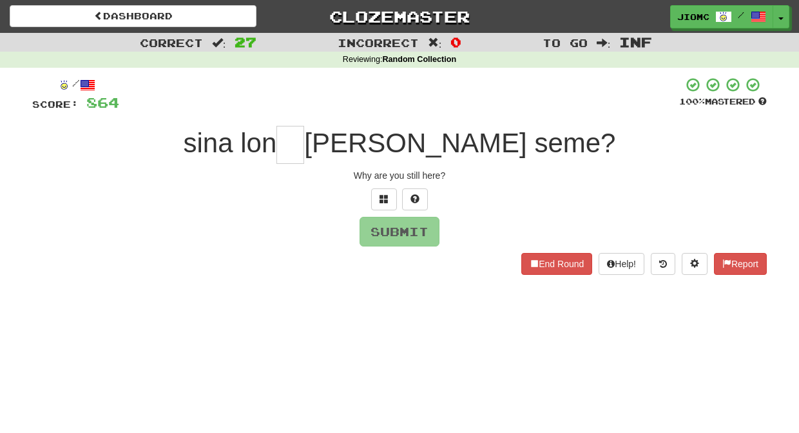
type input "*"
type input "**"
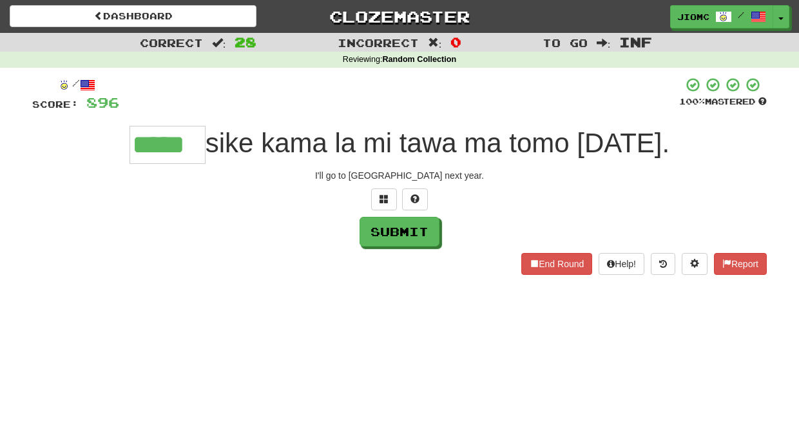
type input "*****"
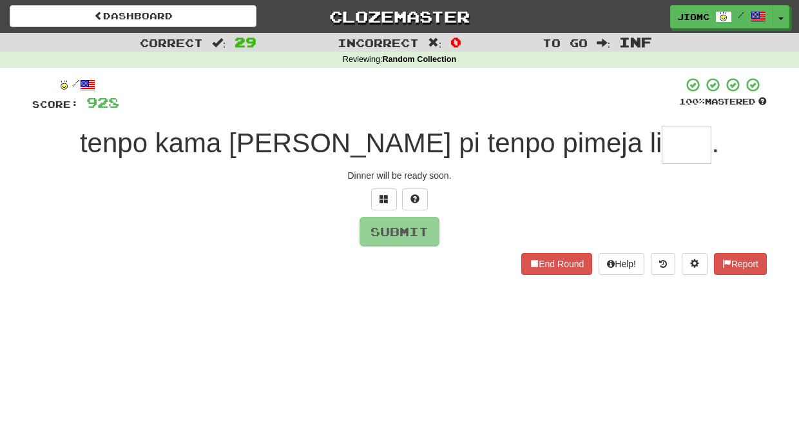
type input "*"
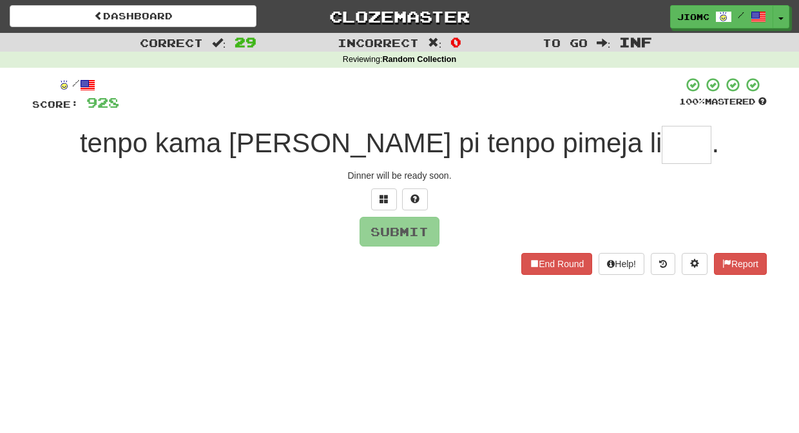
type input "*"
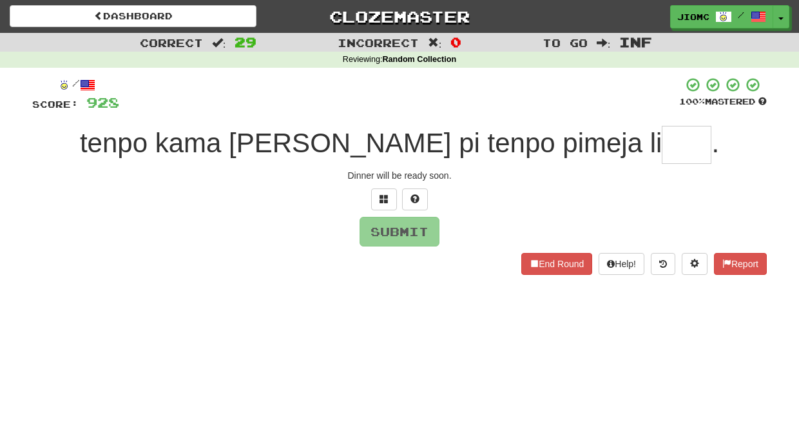
type input "*"
type input "****"
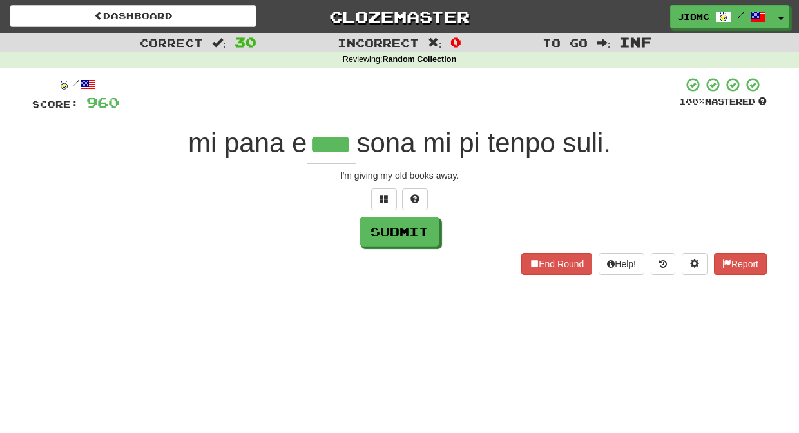
type input "****"
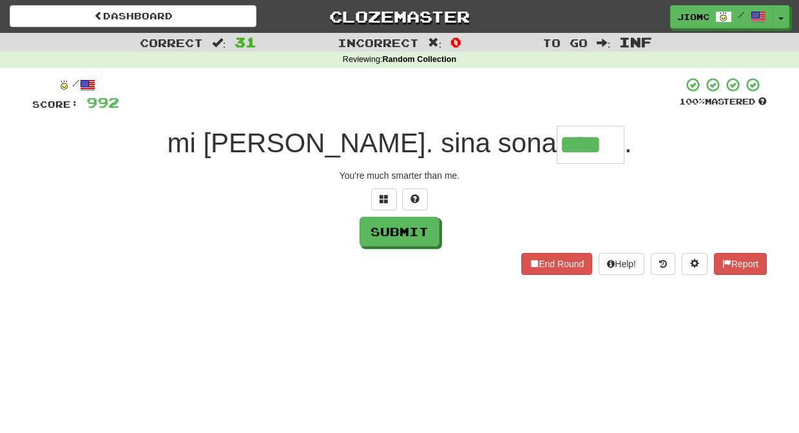
type input "****"
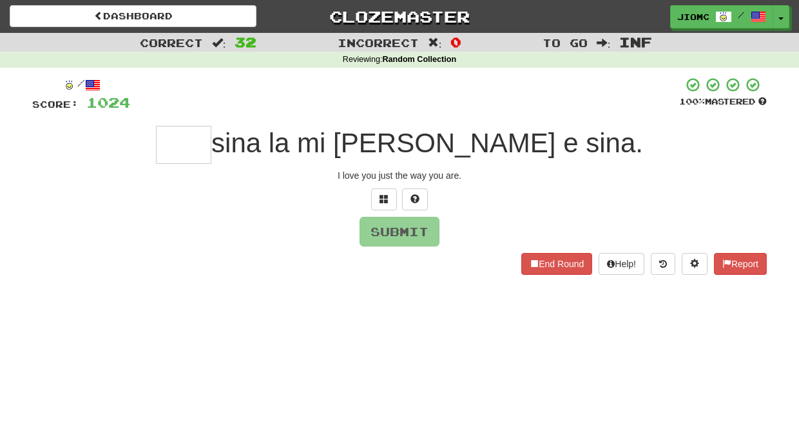
type input "*"
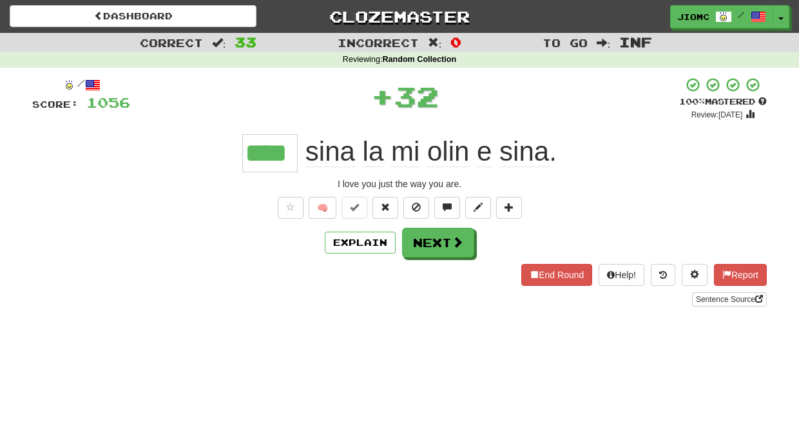
type input "****"
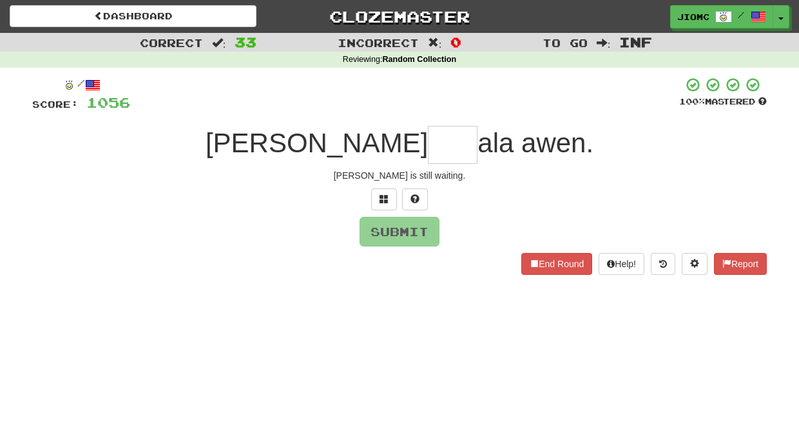
type input "*"
type input "****"
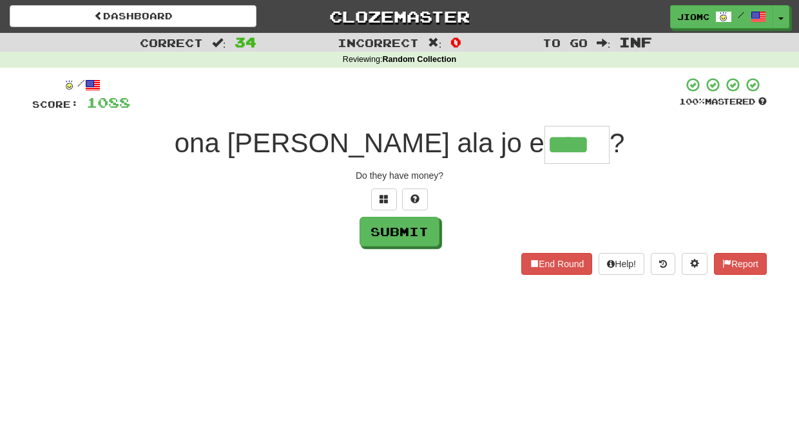
type input "****"
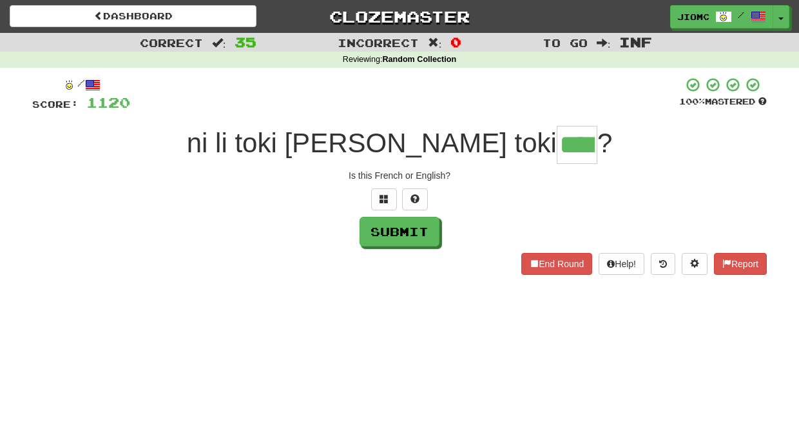
type input "****"
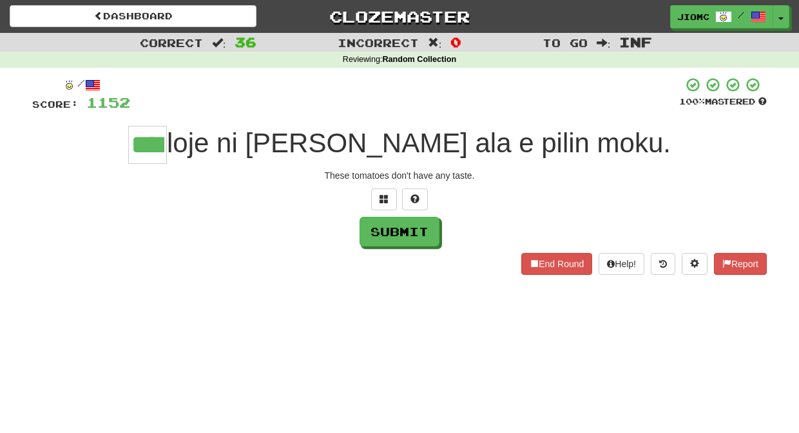
type input "****"
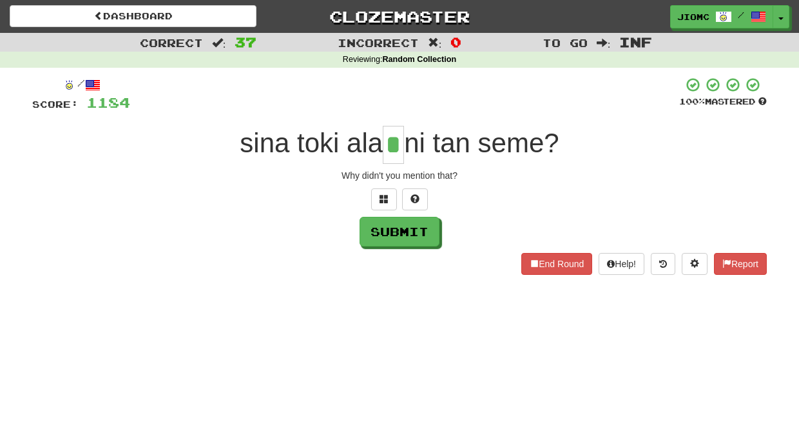
type input "*"
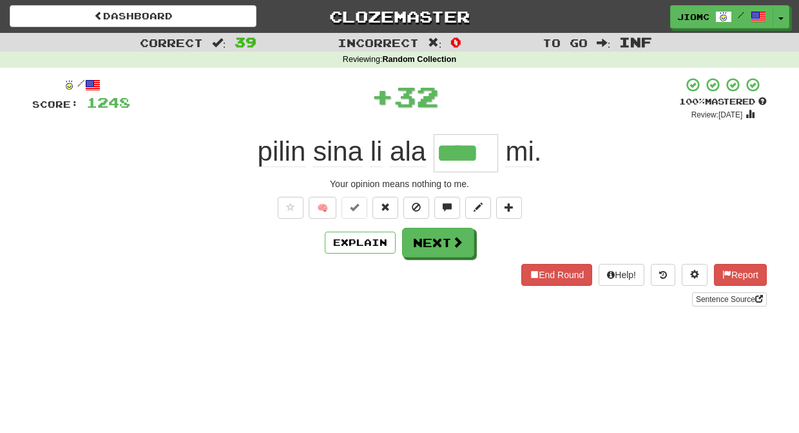
type input "****"
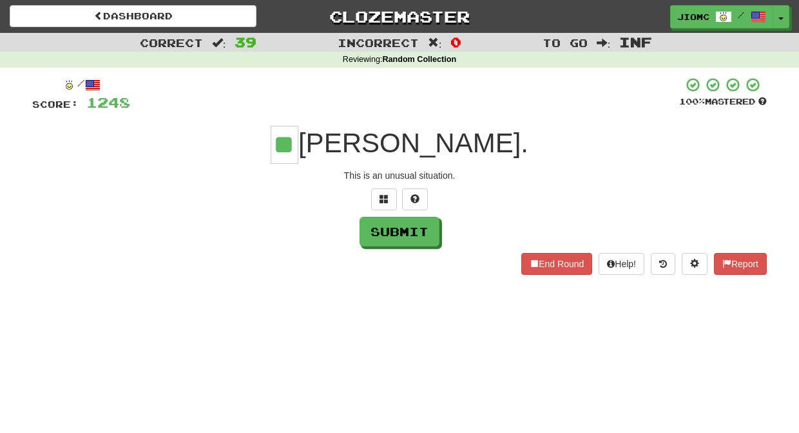
type input "**"
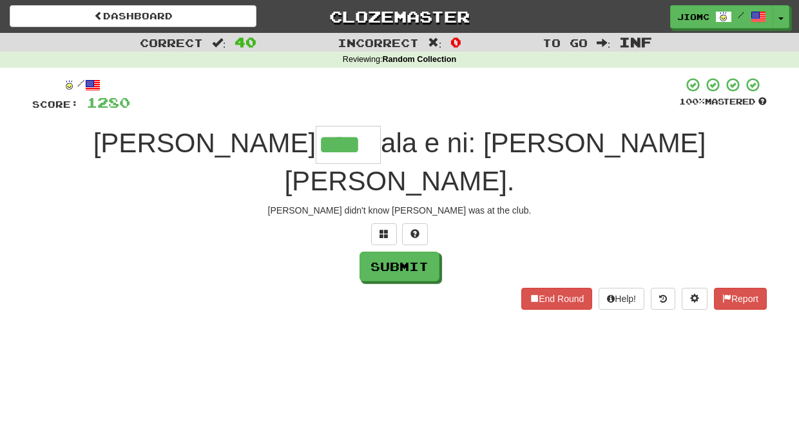
type input "****"
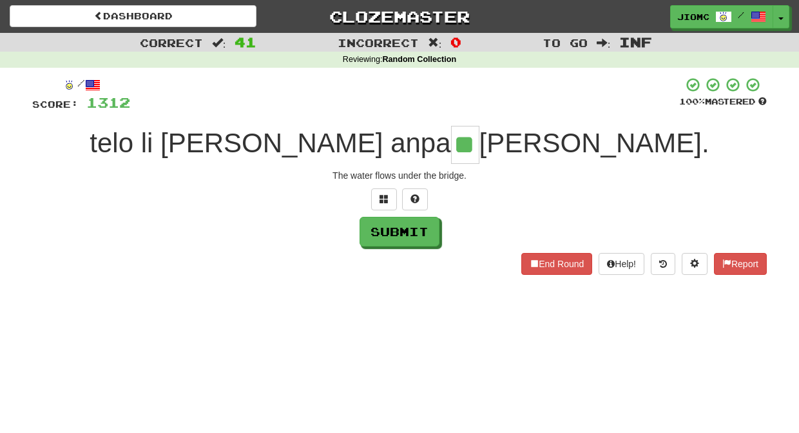
type input "**"
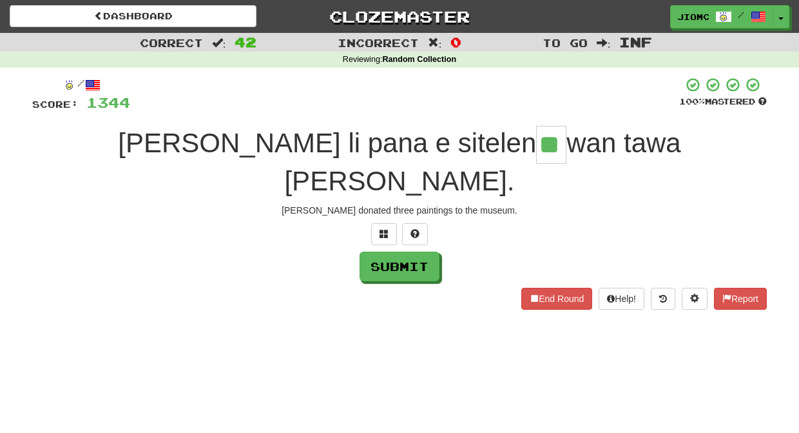
type input "**"
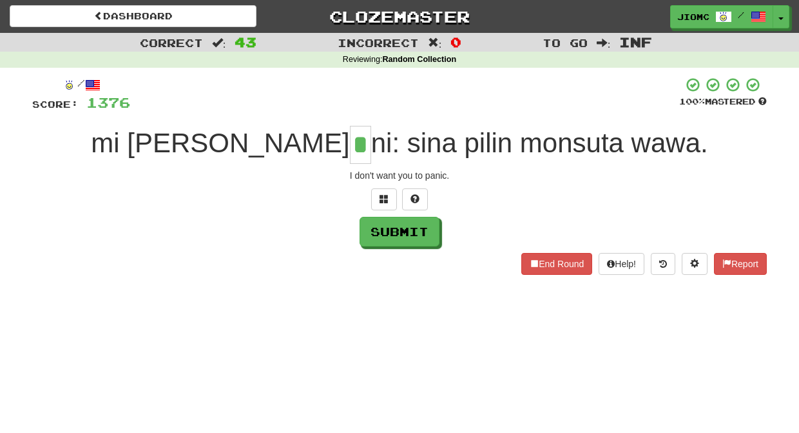
type input "*"
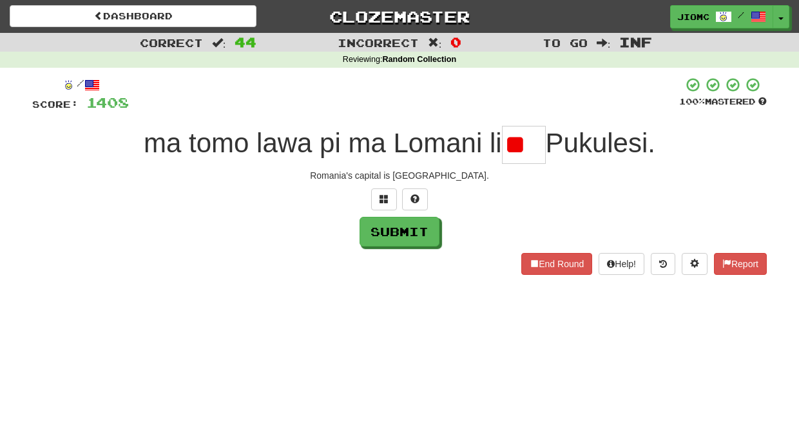
type input "*"
type input "**"
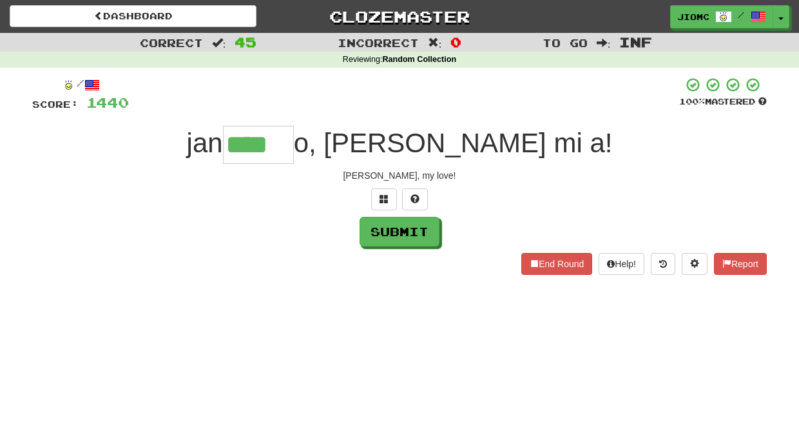
type input "****"
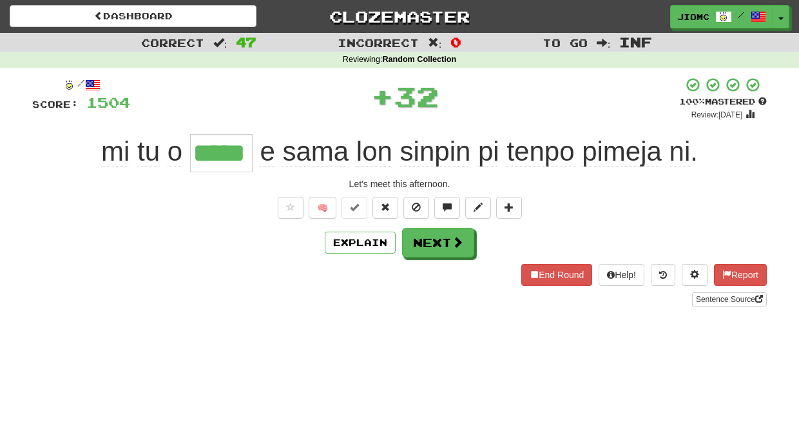
type input "*****"
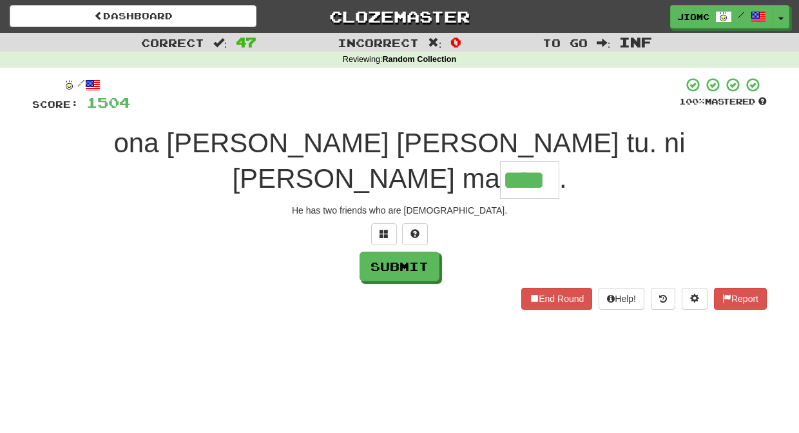
type input "****"
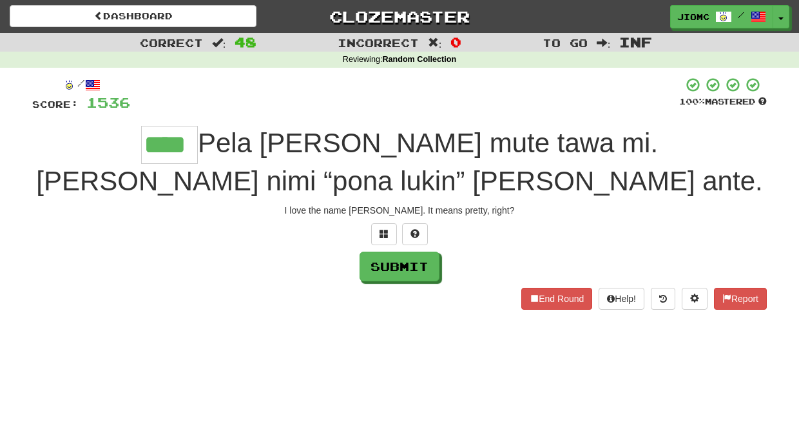
type input "****"
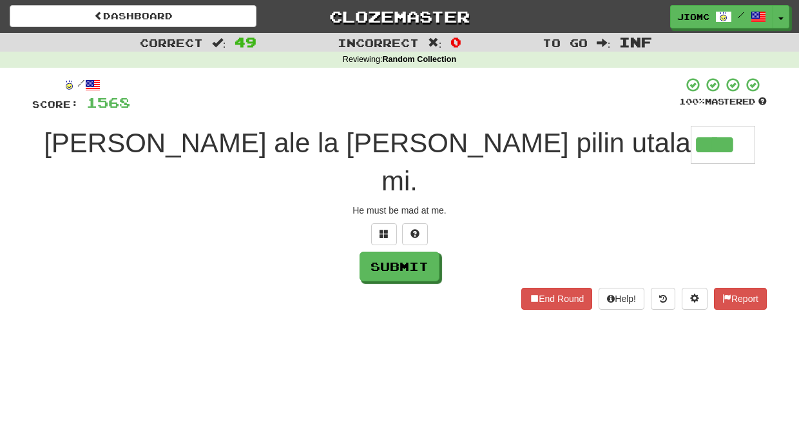
type input "****"
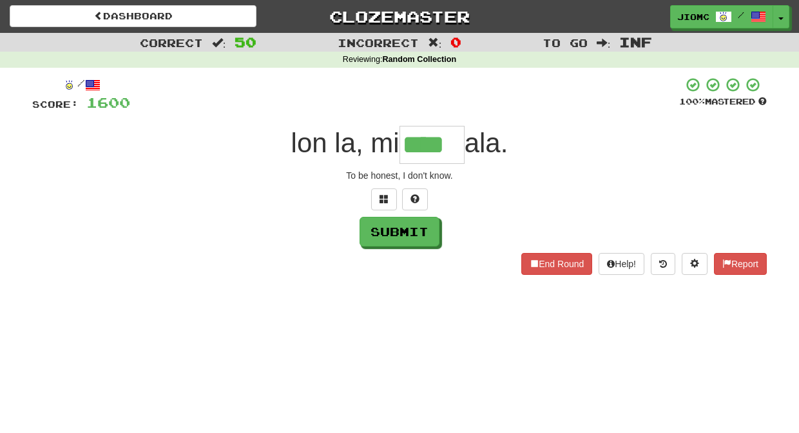
type input "****"
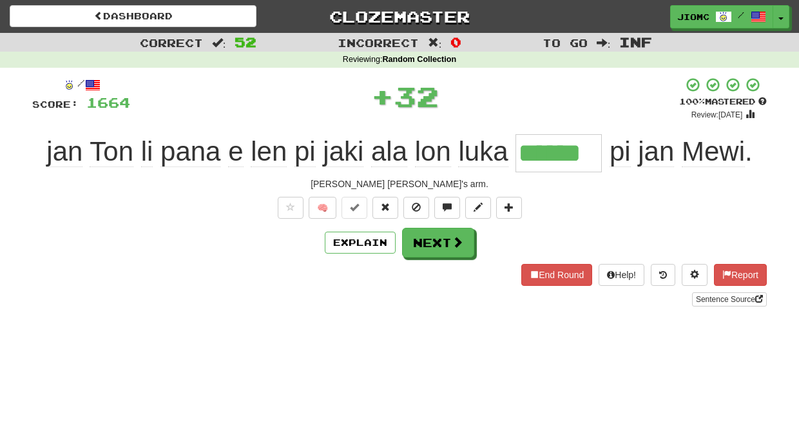
type input "******"
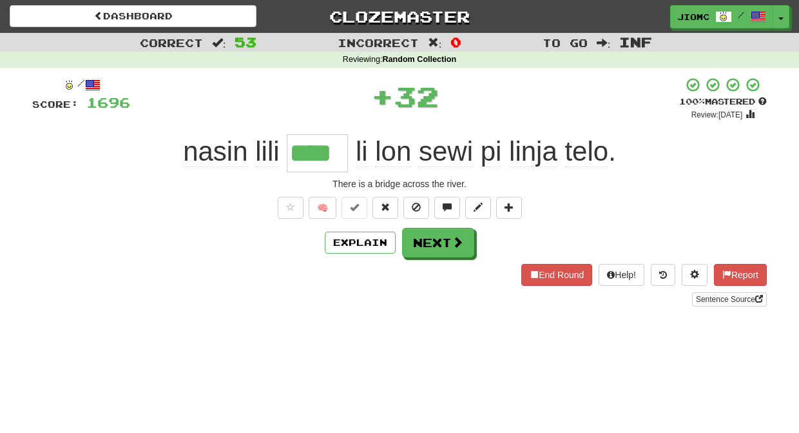
type input "****"
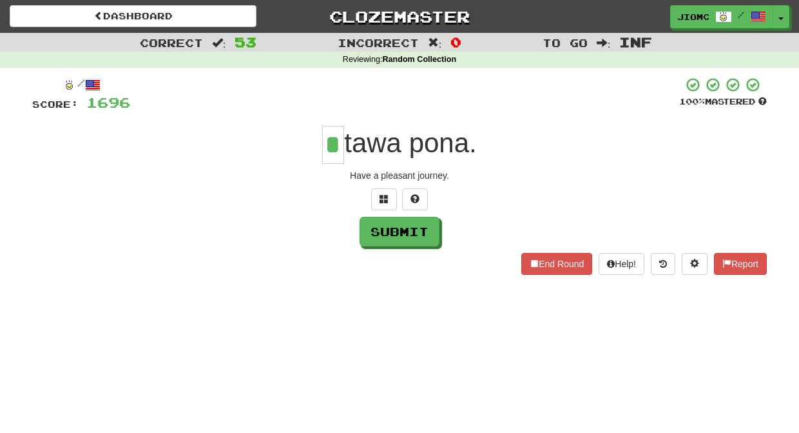
type input "*"
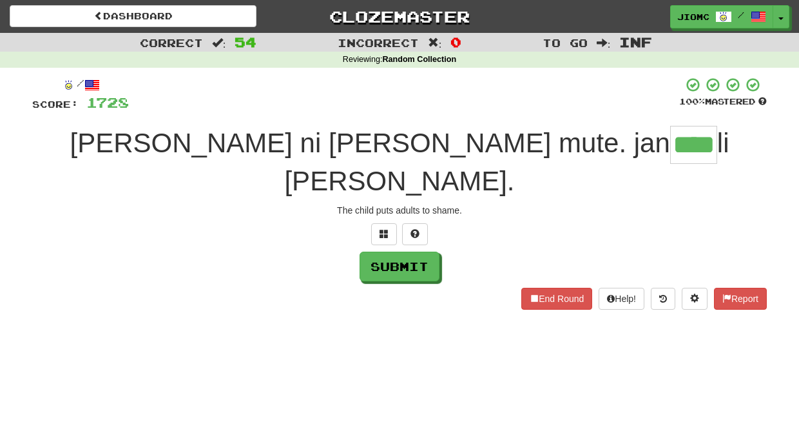
type input "****"
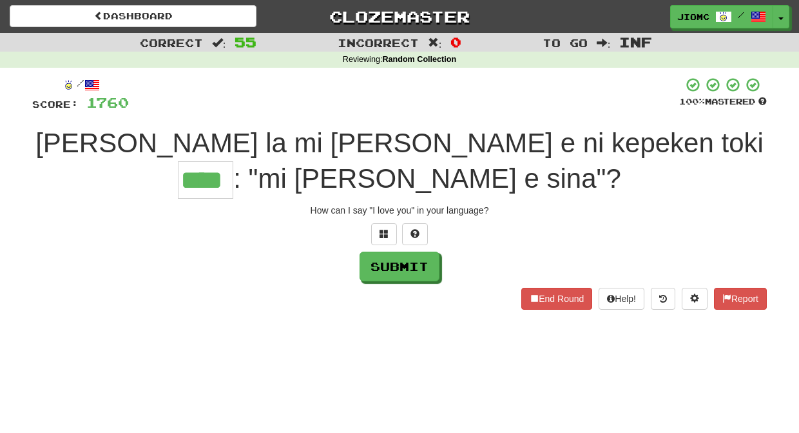
type input "****"
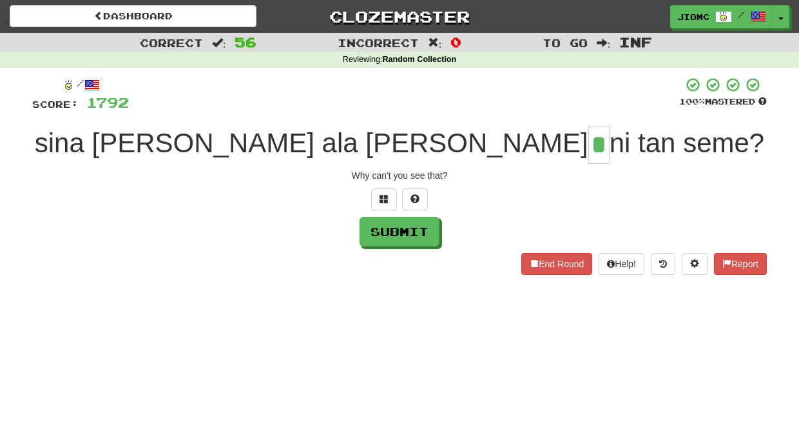
type input "*"
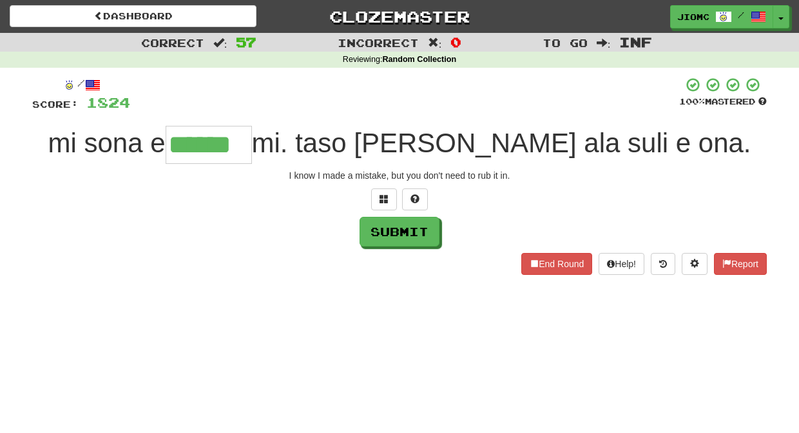
type input "******"
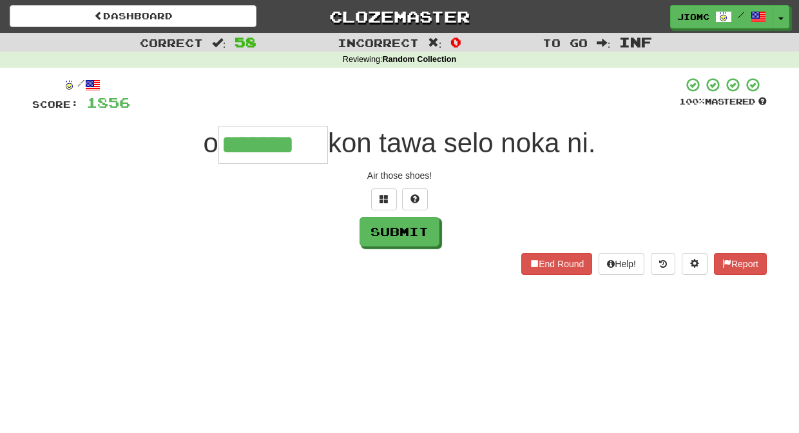
type input "*******"
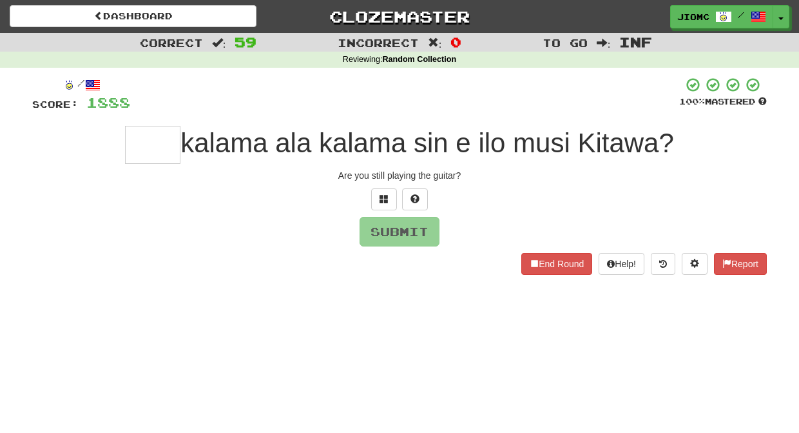
type input "*"
type input "****"
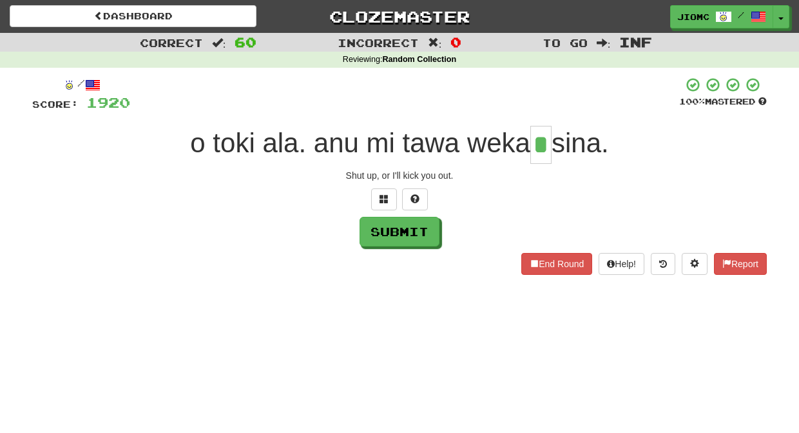
type input "*"
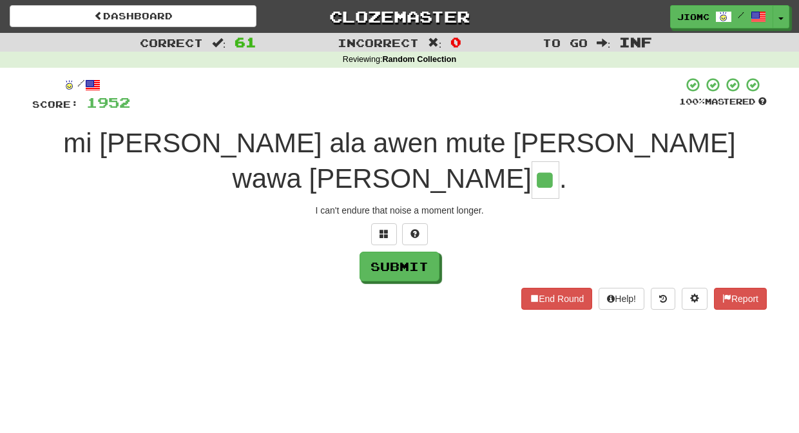
type input "**"
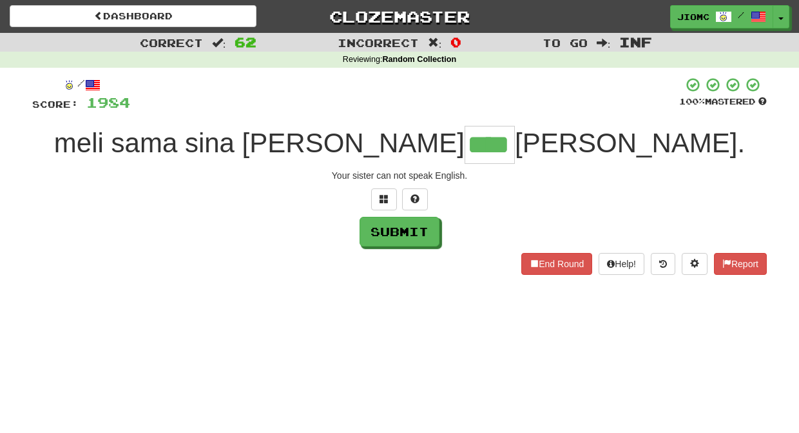
type input "****"
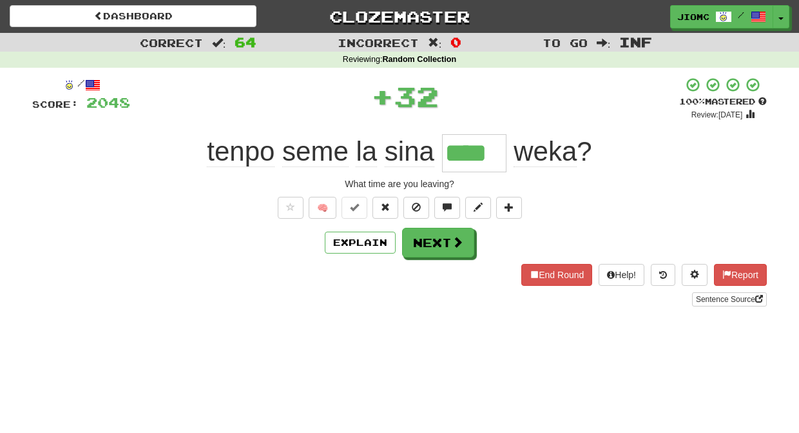
type input "****"
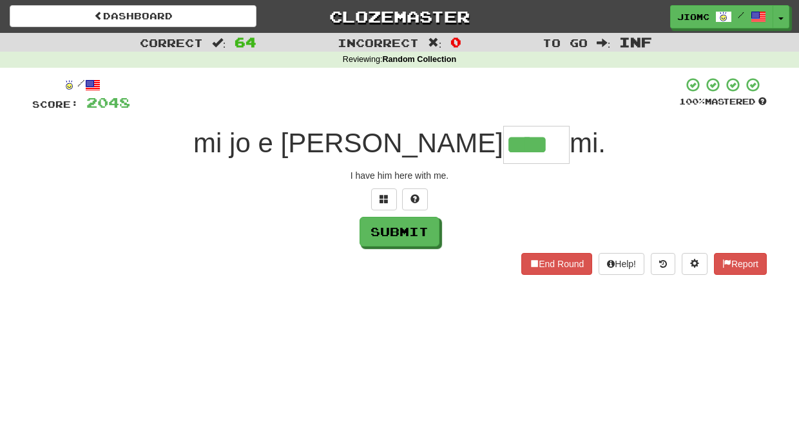
type input "****"
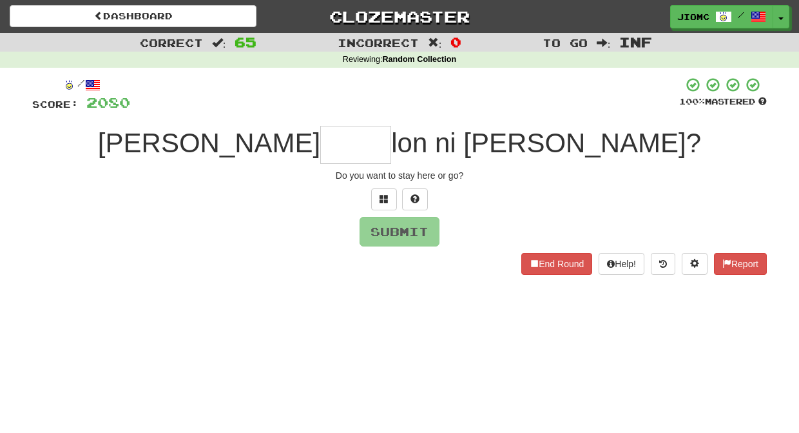
type input "*"
type input "****"
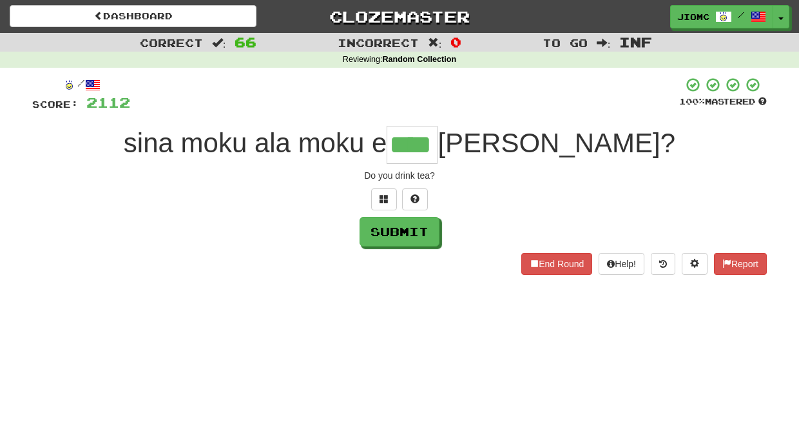
type input "****"
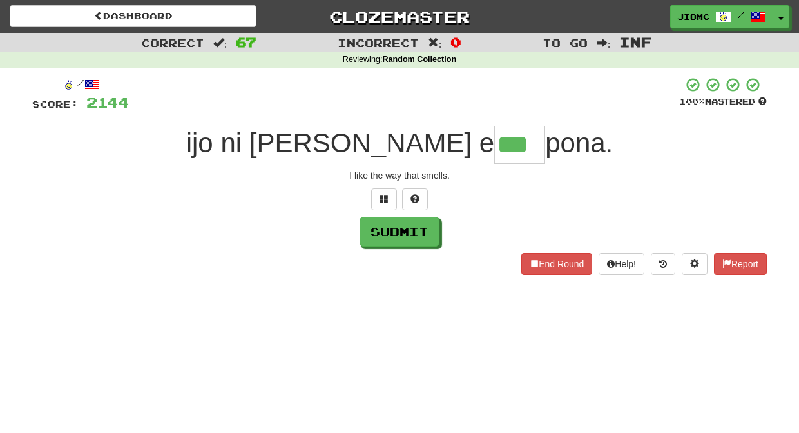
type input "***"
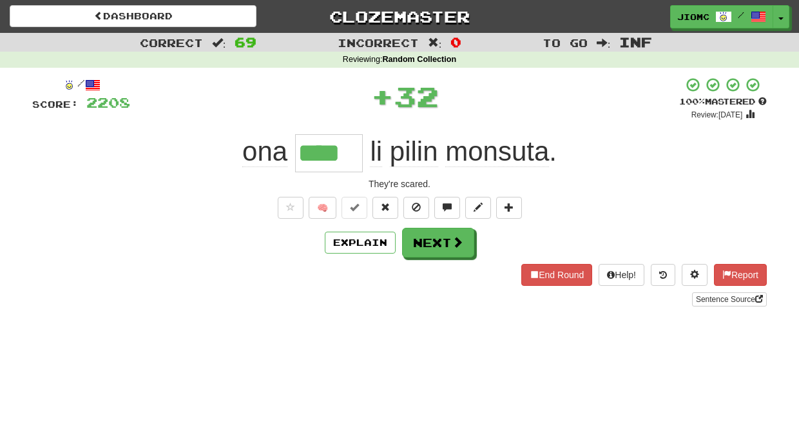
type input "****"
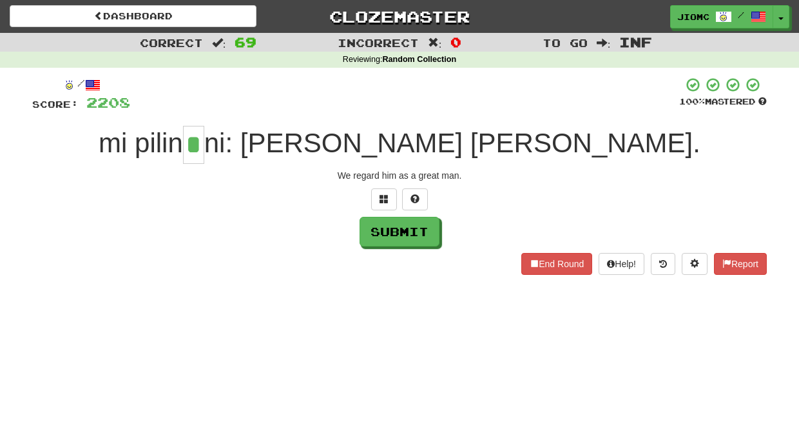
type input "*"
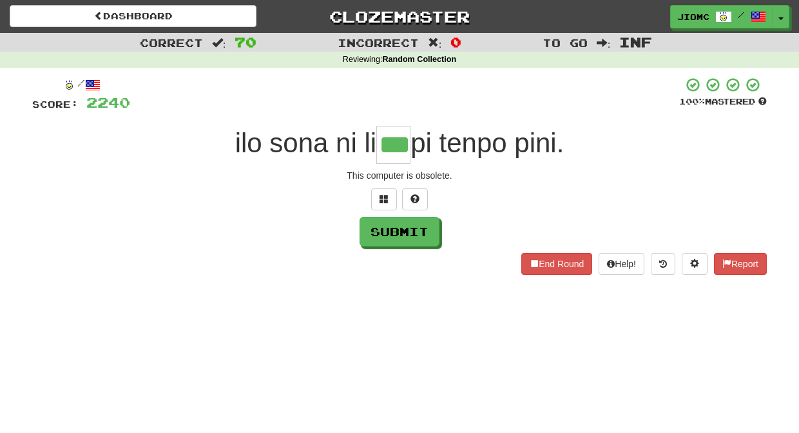
type input "***"
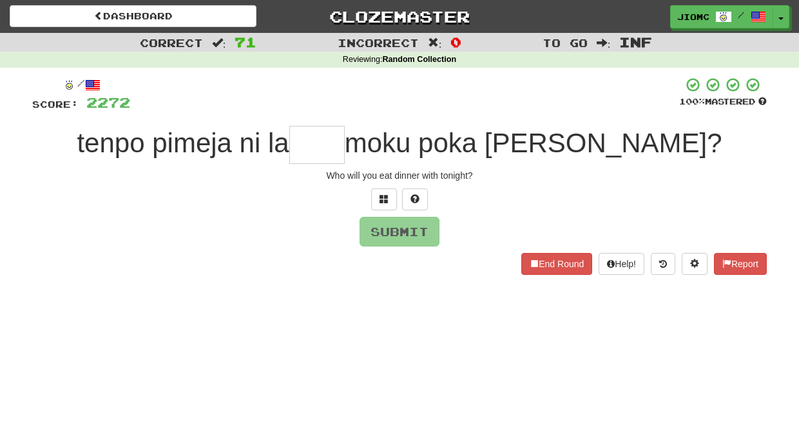
type input "*"
type input "****"
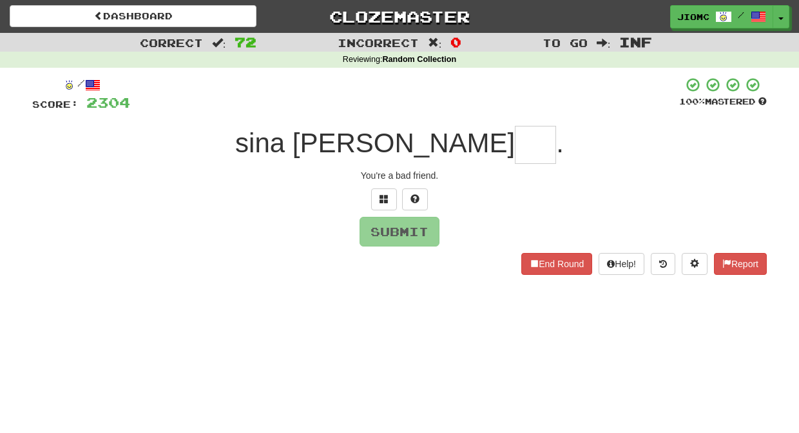
type input "*"
type input "***"
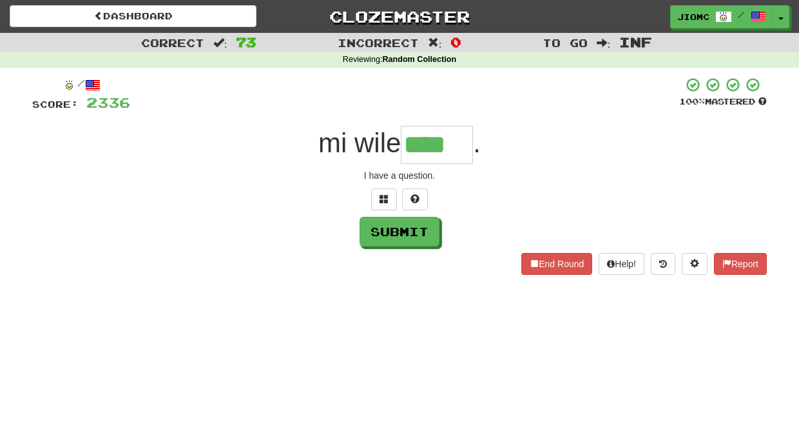
type input "****"
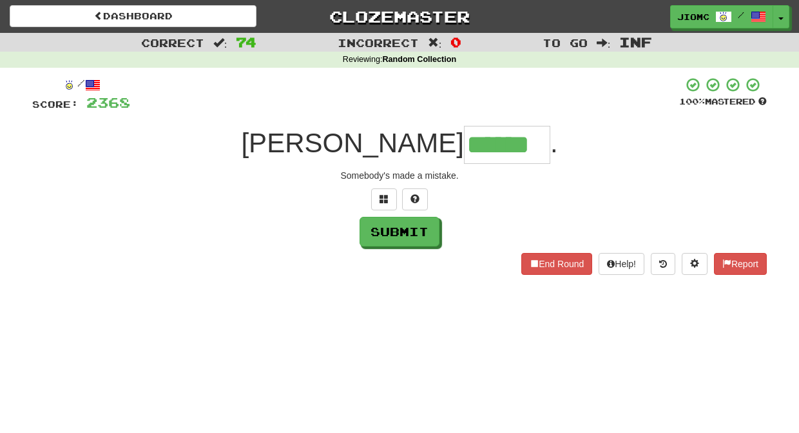
type input "******"
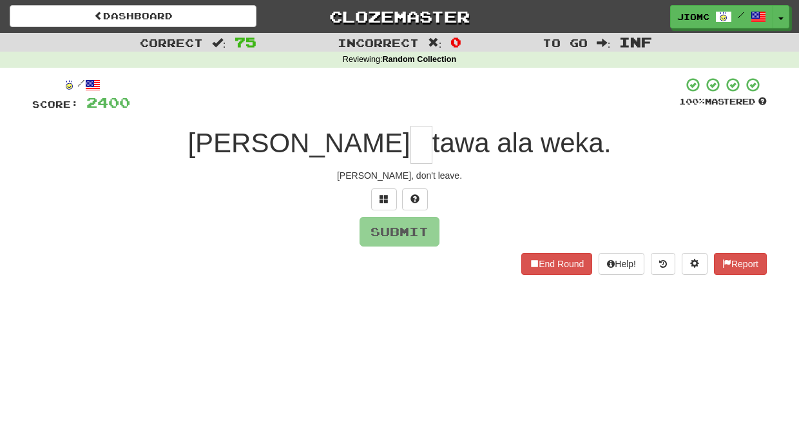
type input "*"
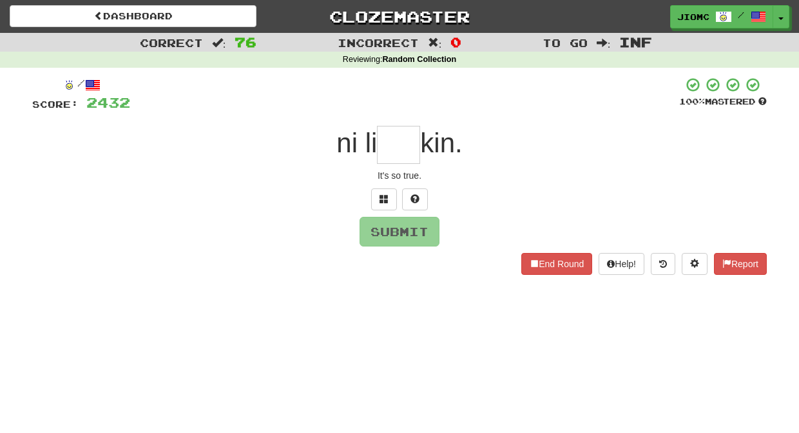
type input "*"
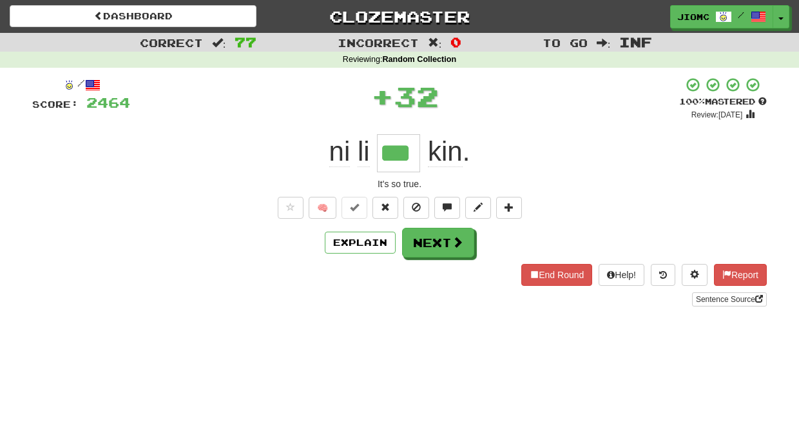
type input "***"
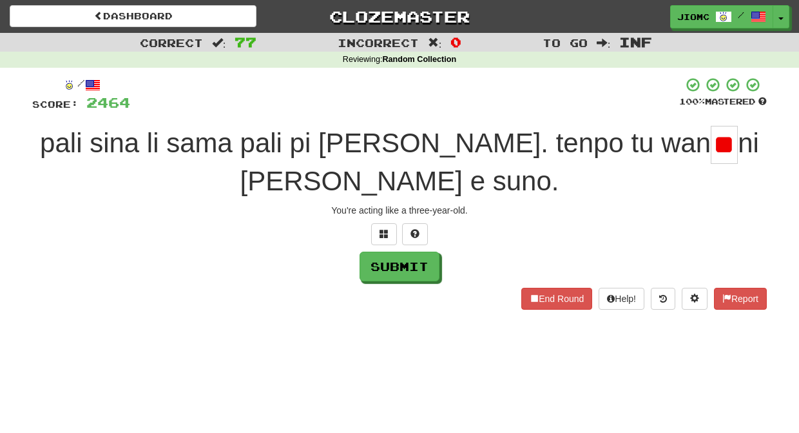
type input "*"
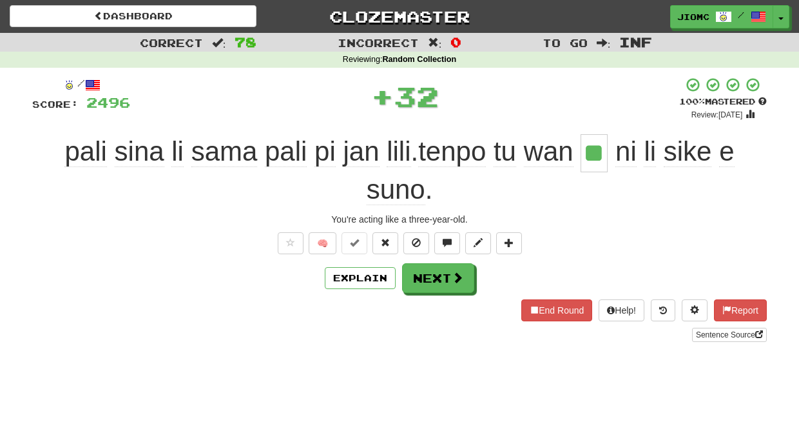
type input "**"
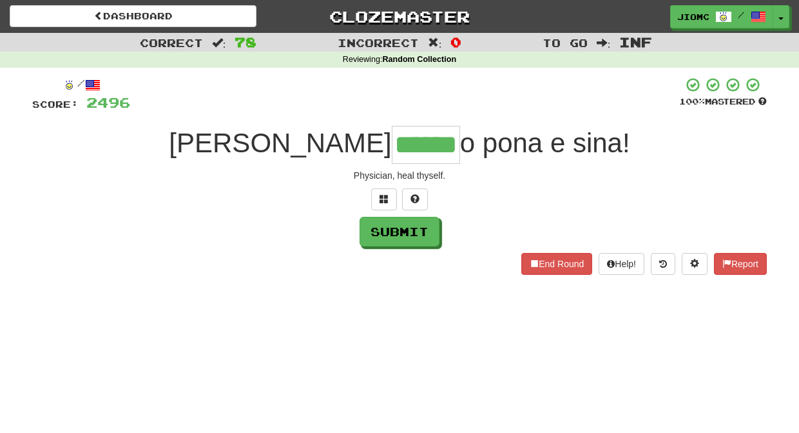
type input "******"
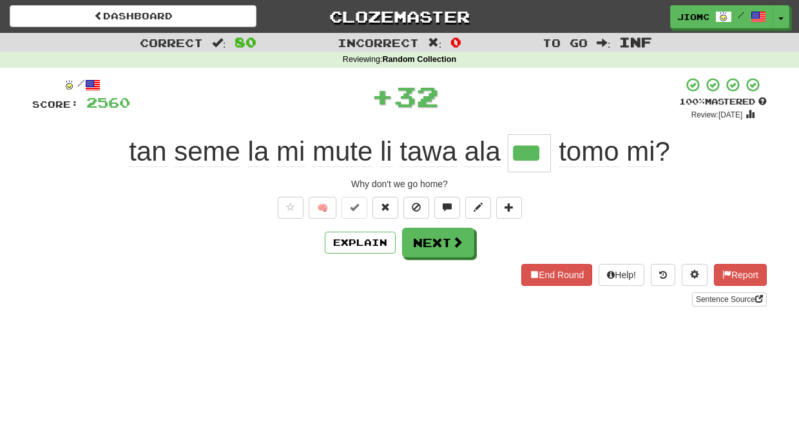
type input "***"
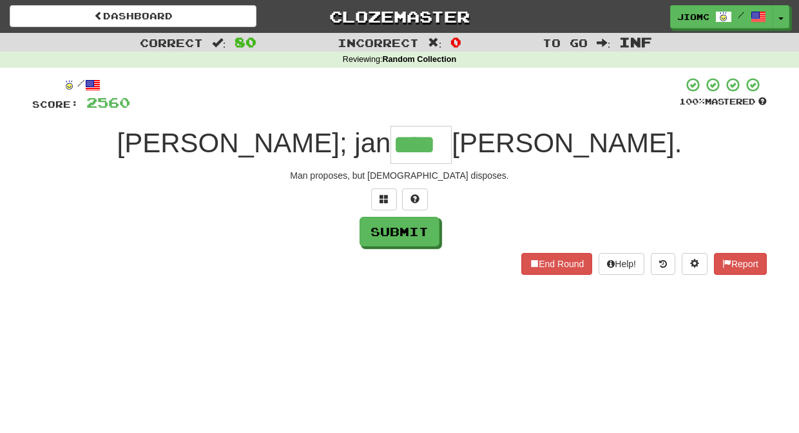
type input "****"
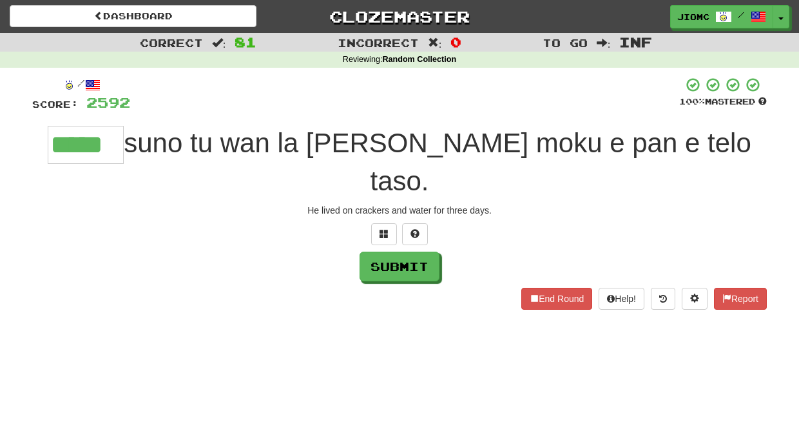
type input "*****"
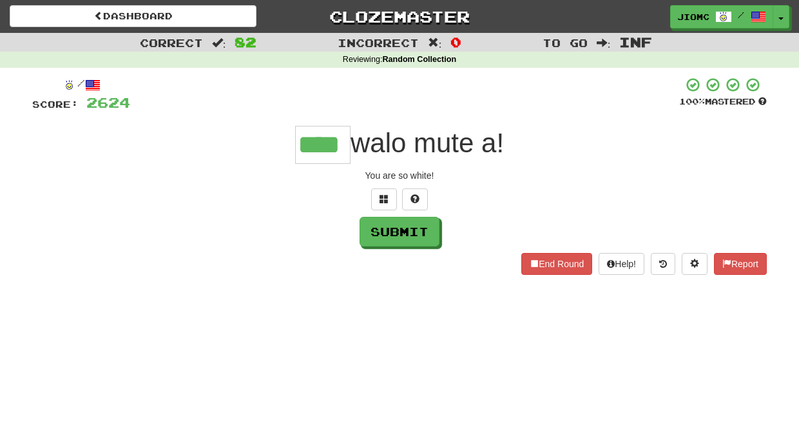
type input "****"
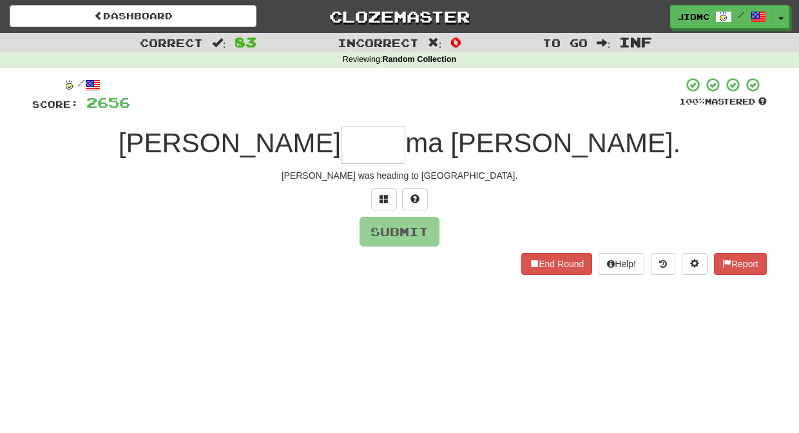
type input "*"
type input "****"
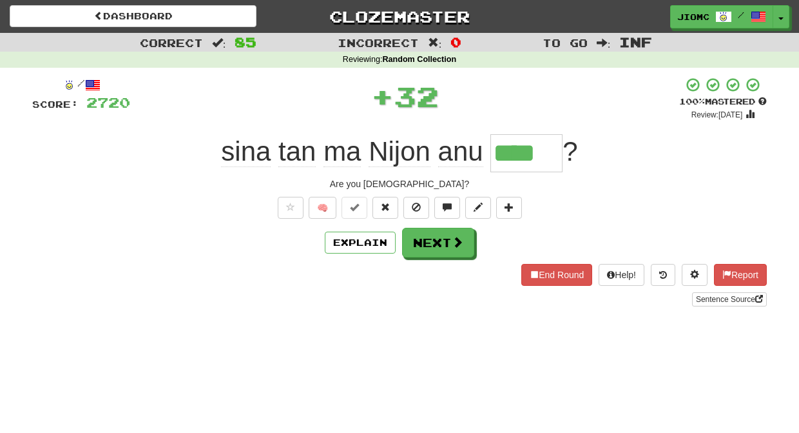
type input "****"
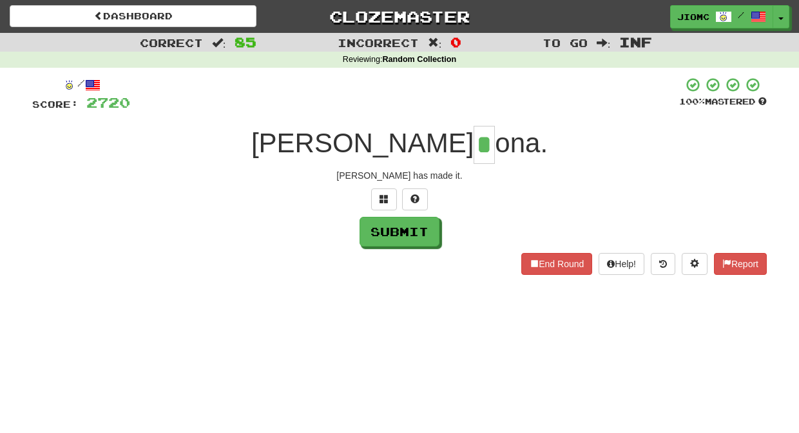
type input "*"
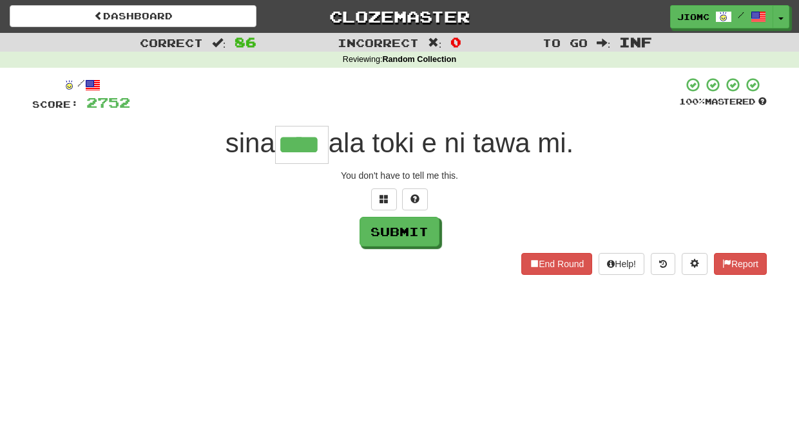
type input "****"
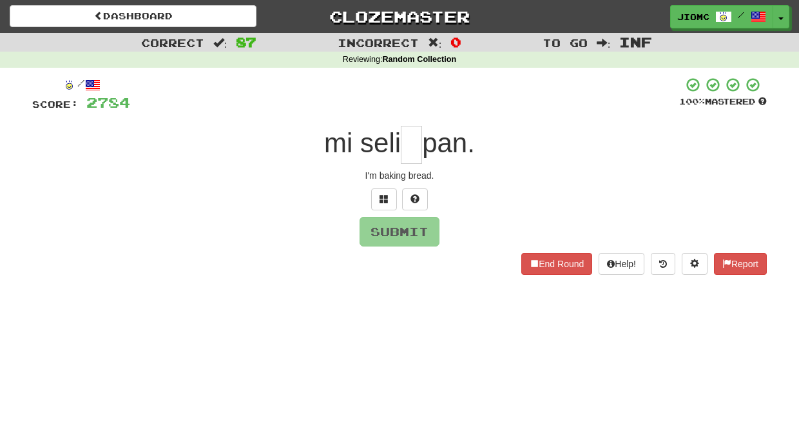
type input "*"
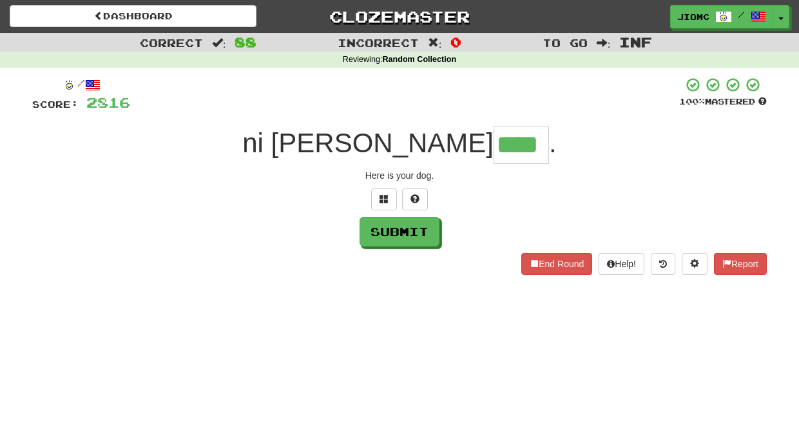
type input "****"
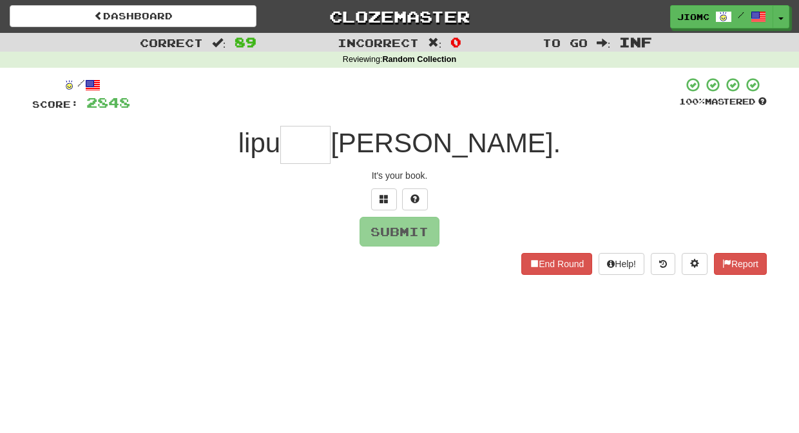
type input "*"
type input "****"
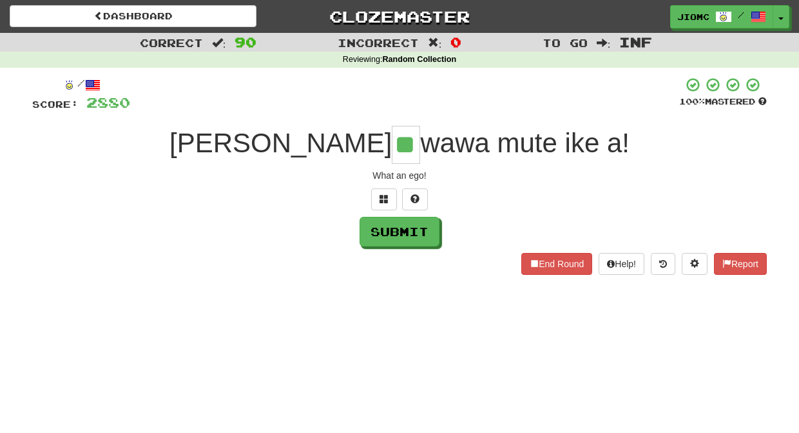
type input "**"
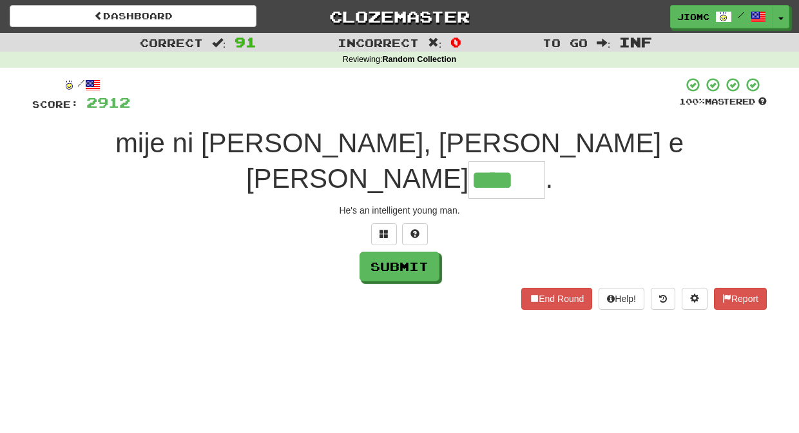
type input "****"
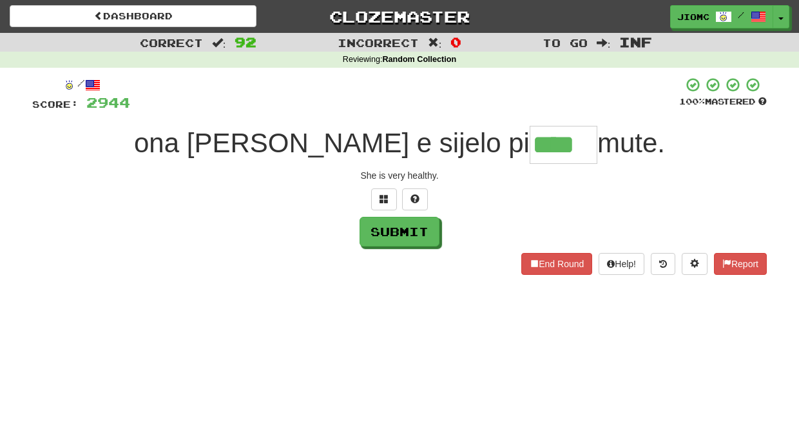
type input "****"
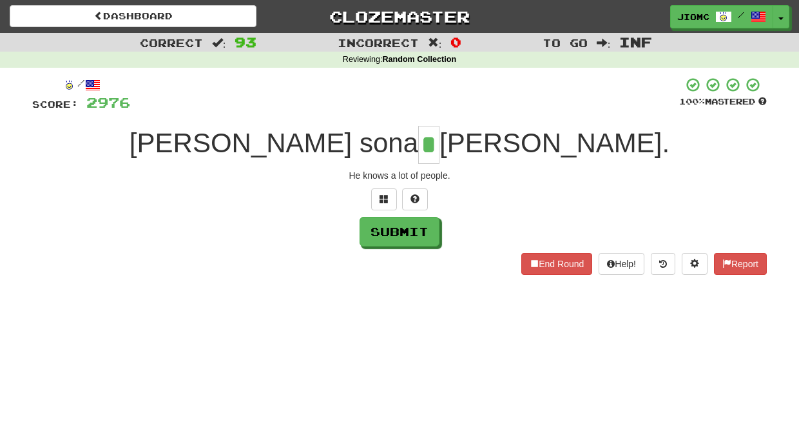
type input "*"
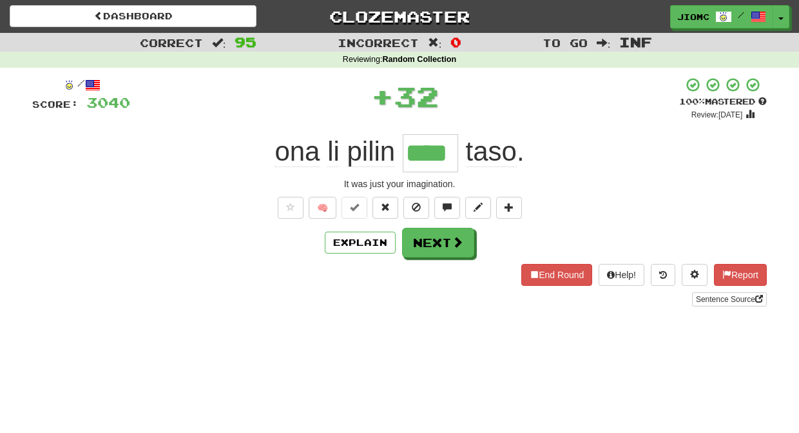
type input "****"
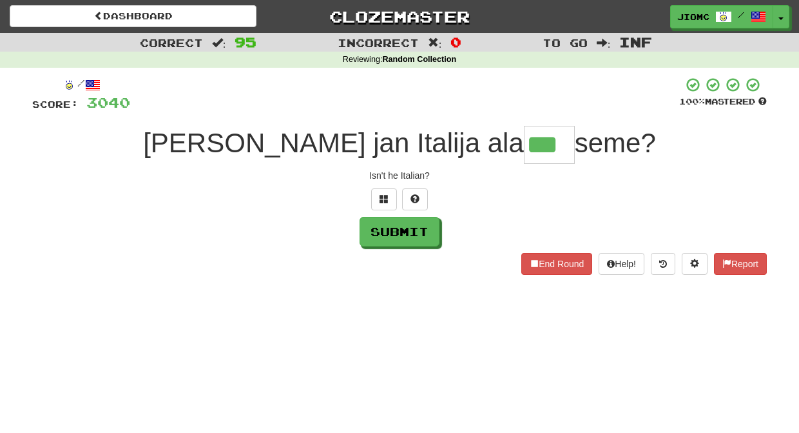
type input "***"
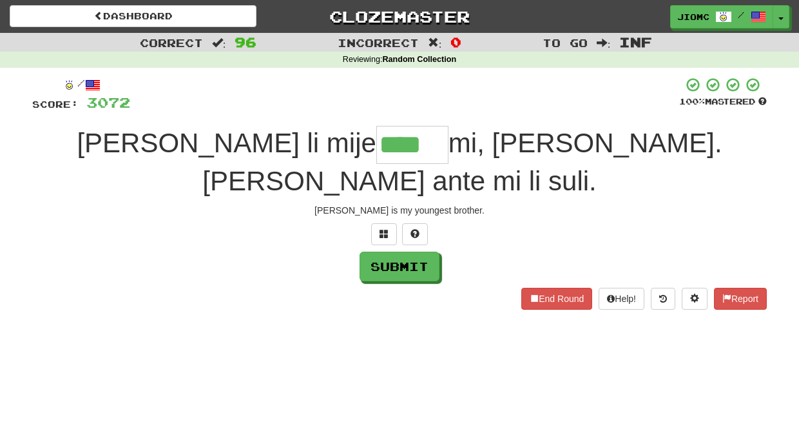
type input "****"
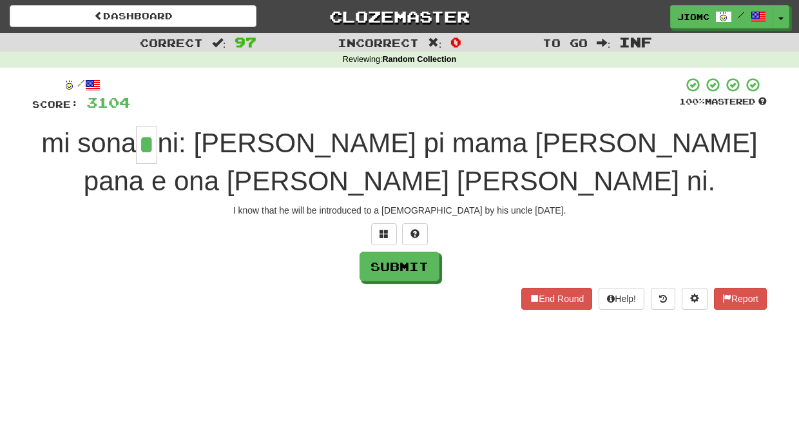
type input "*"
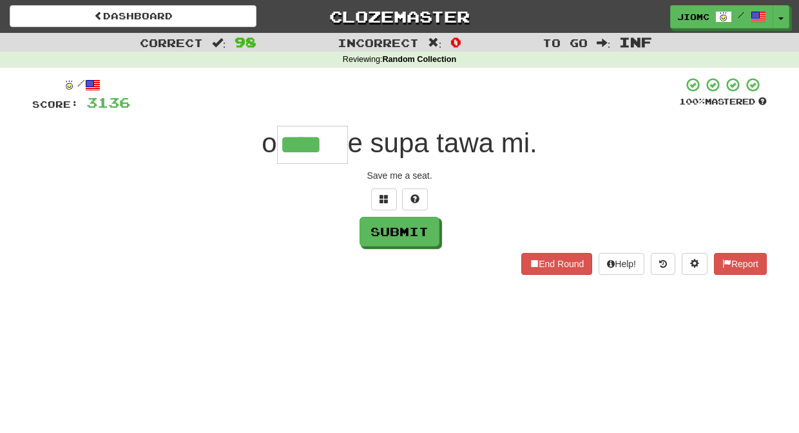
type input "****"
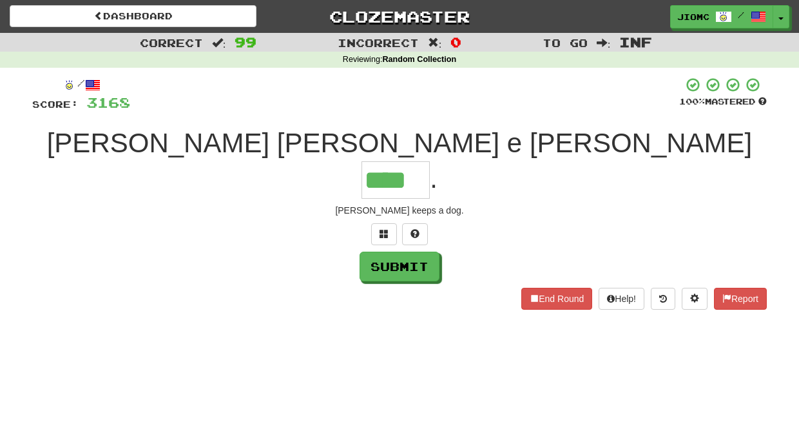
type input "****"
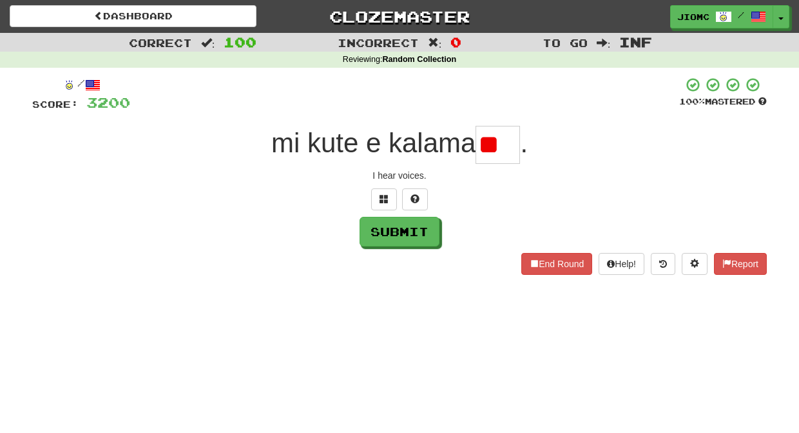
type input "*"
type input "***"
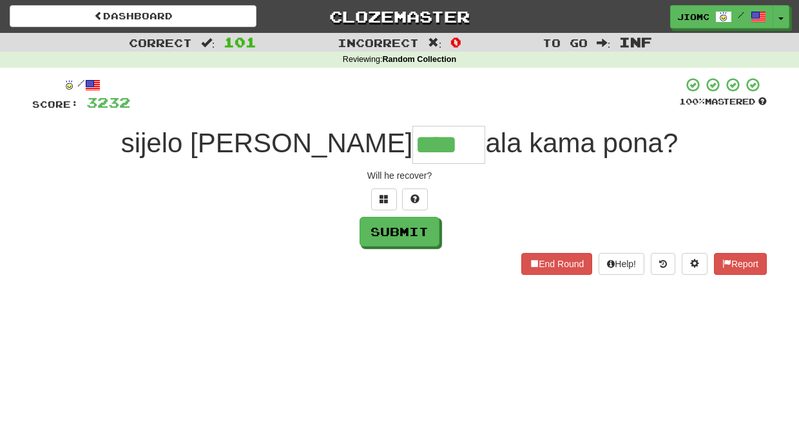
type input "****"
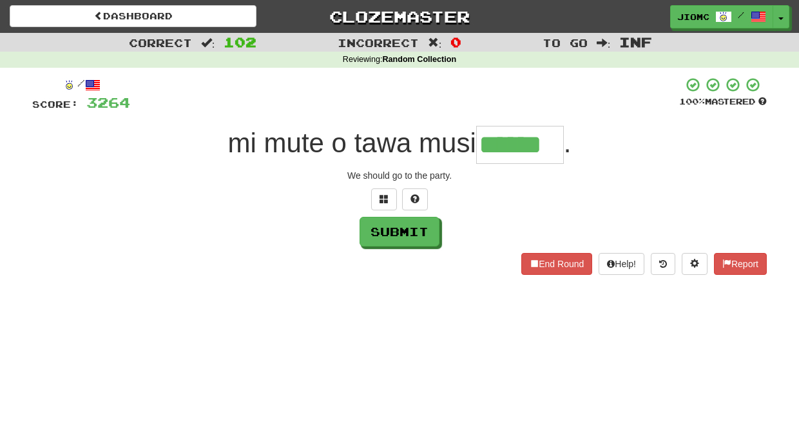
type input "******"
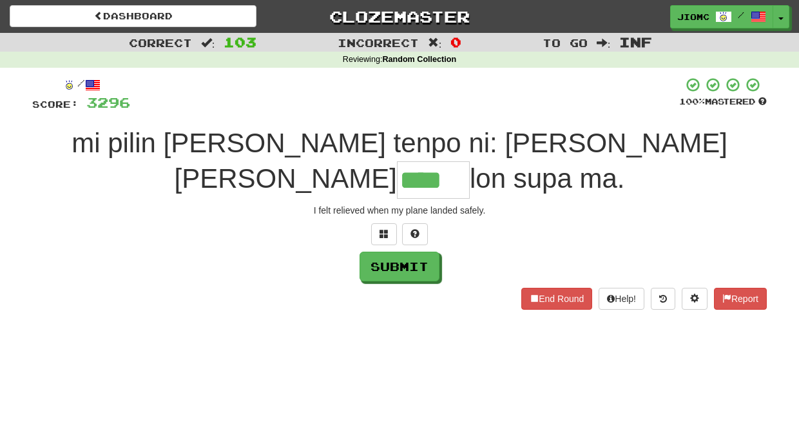
type input "****"
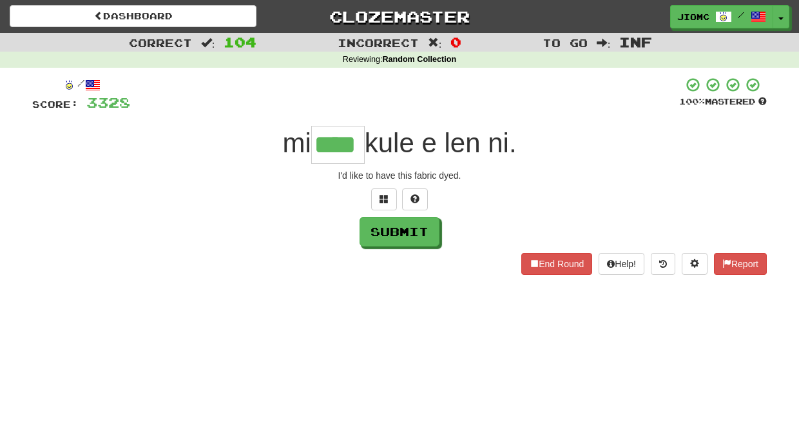
type input "****"
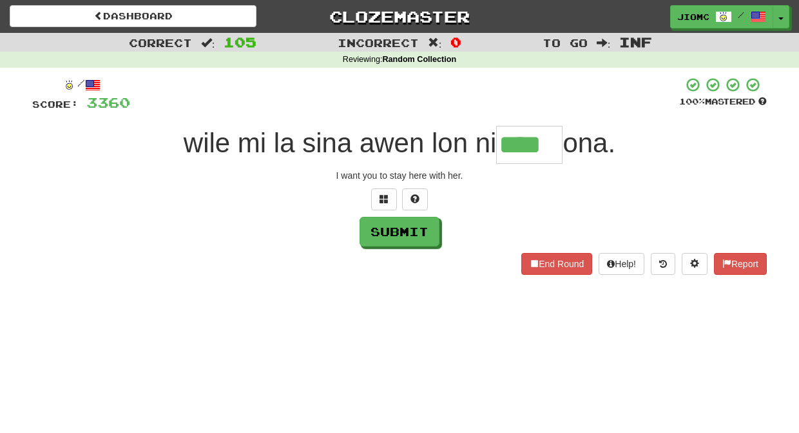
type input "****"
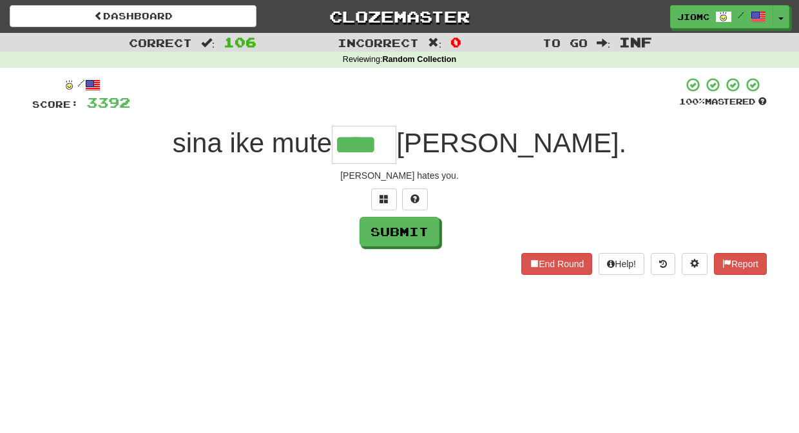
type input "****"
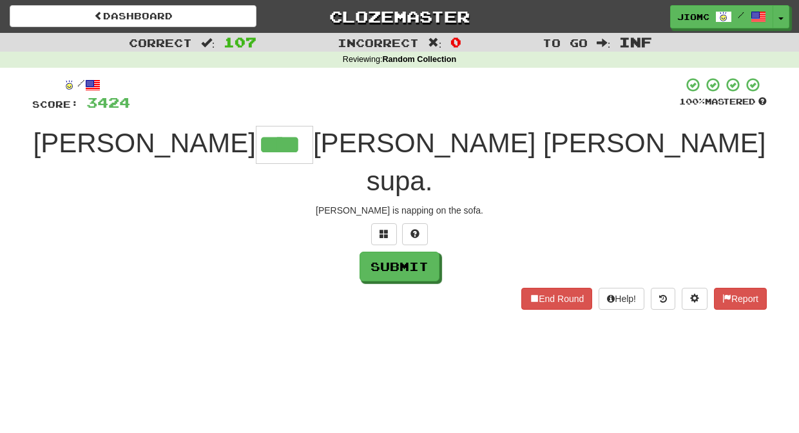
type input "****"
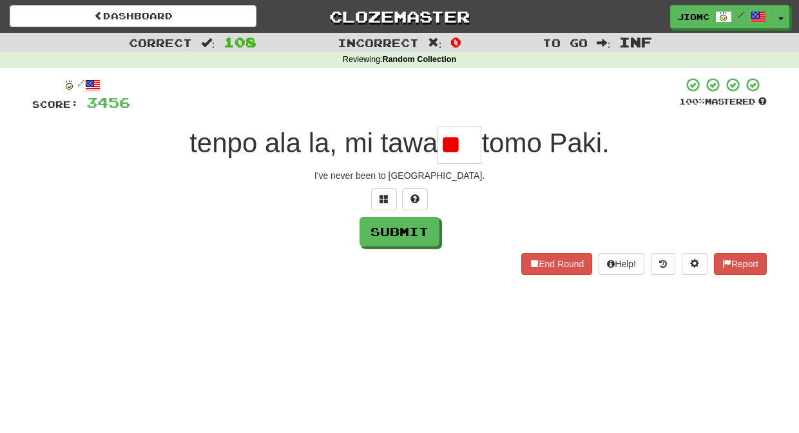
type input "*"
type input "**"
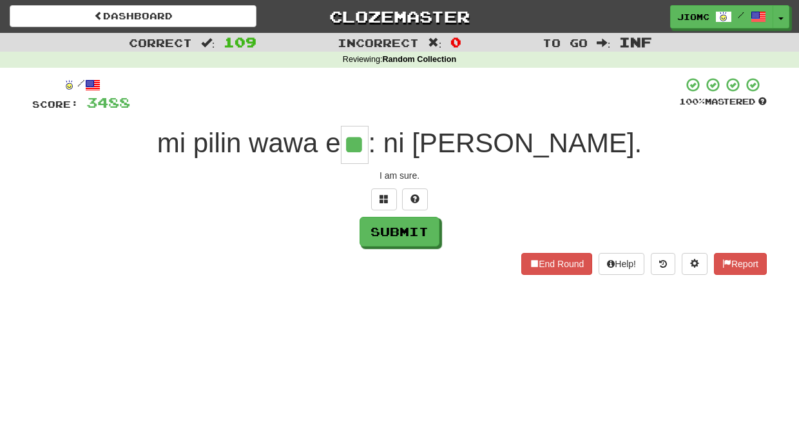
type input "**"
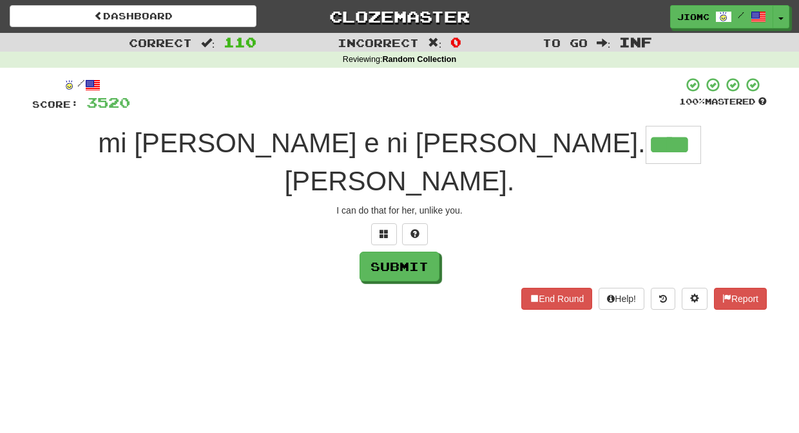
type input "****"
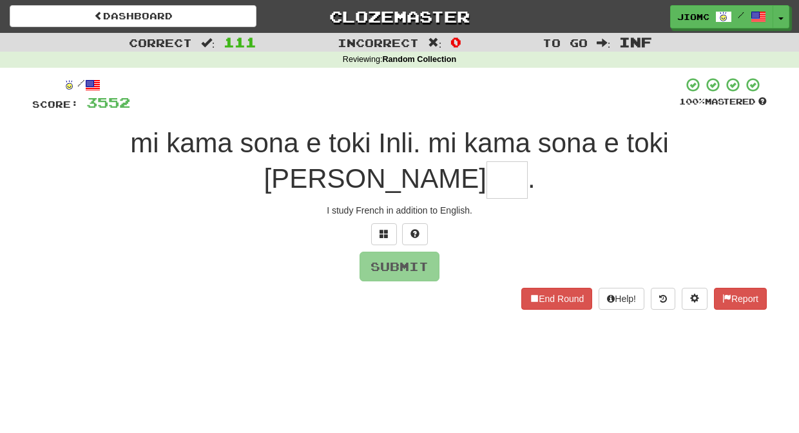
type input "*"
type input "***"
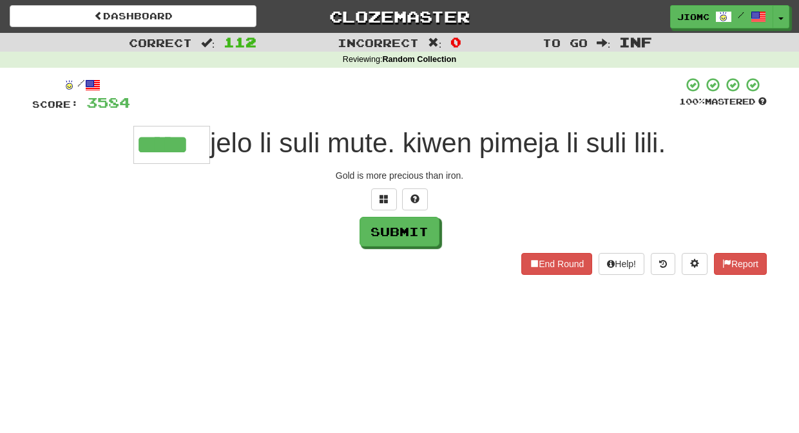
type input "*****"
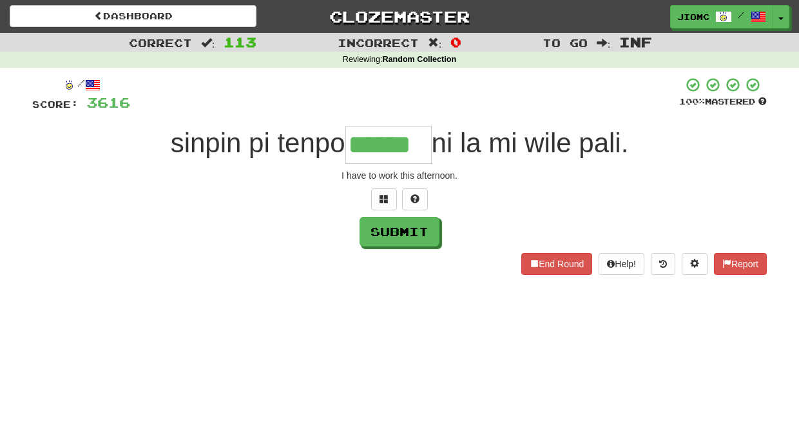
type input "******"
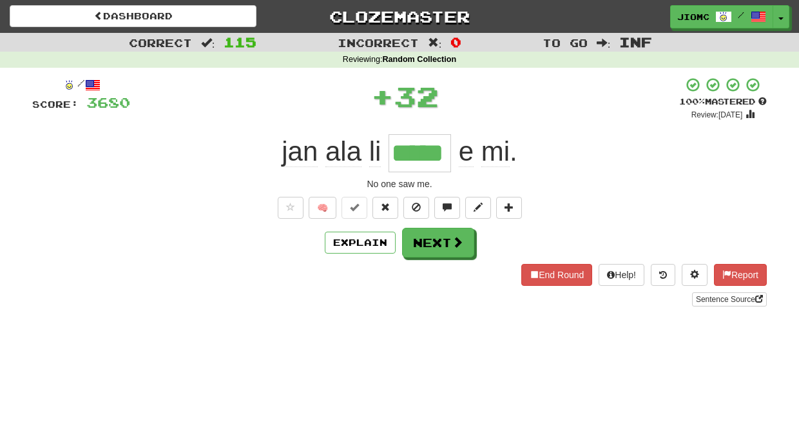
type input "*****"
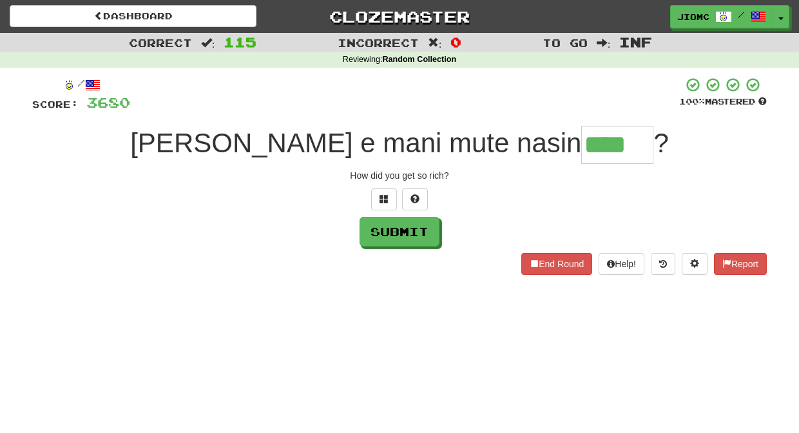
type input "****"
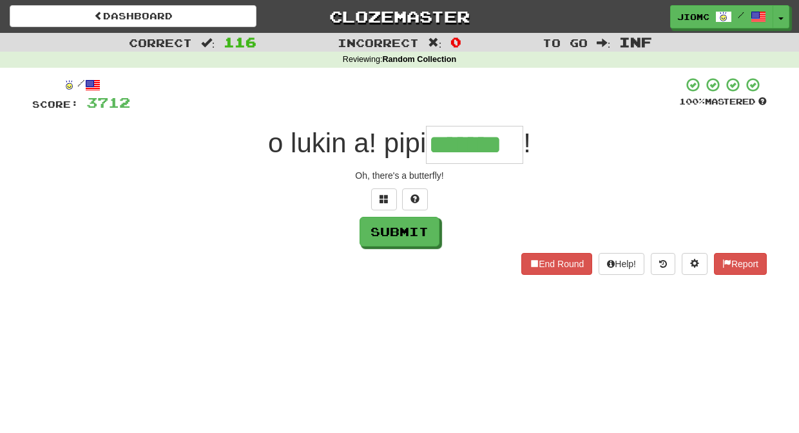
type input "*******"
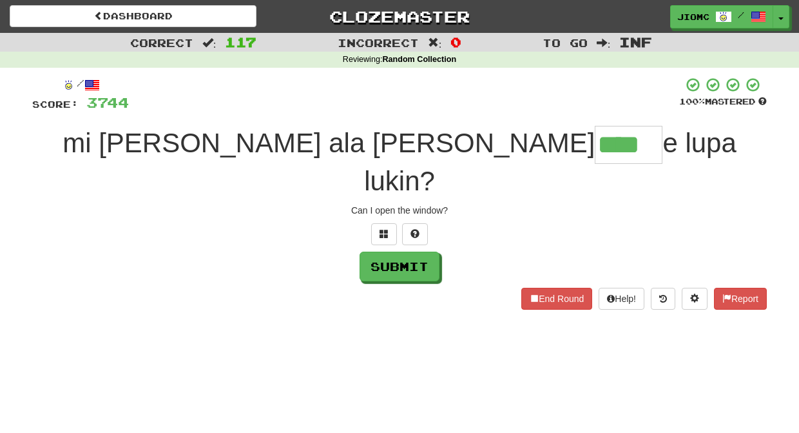
type input "****"
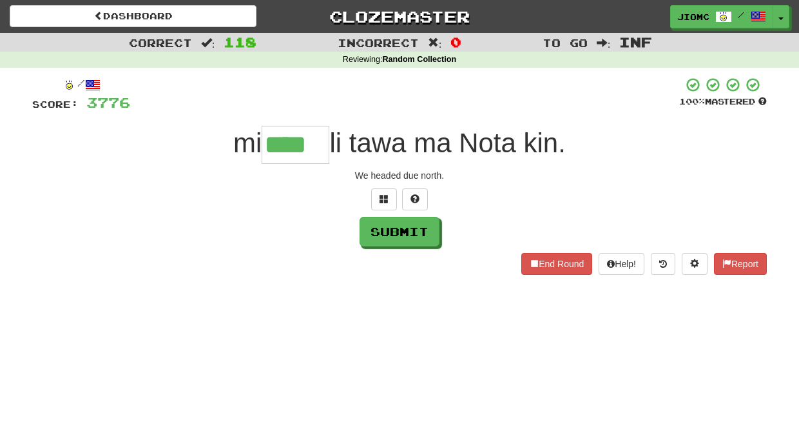
type input "****"
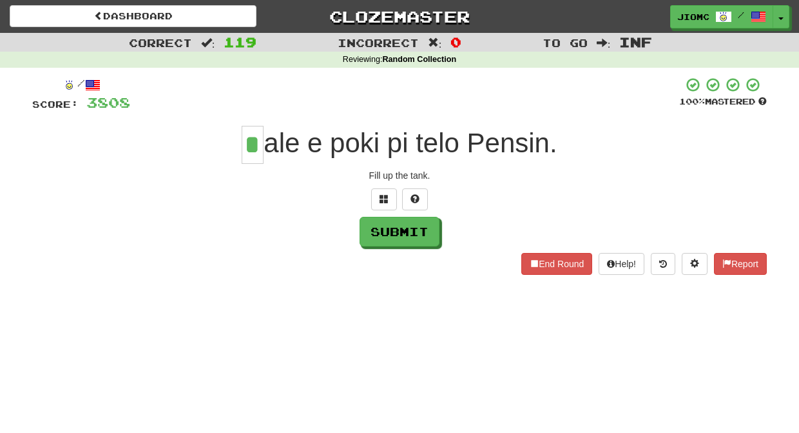
type input "*"
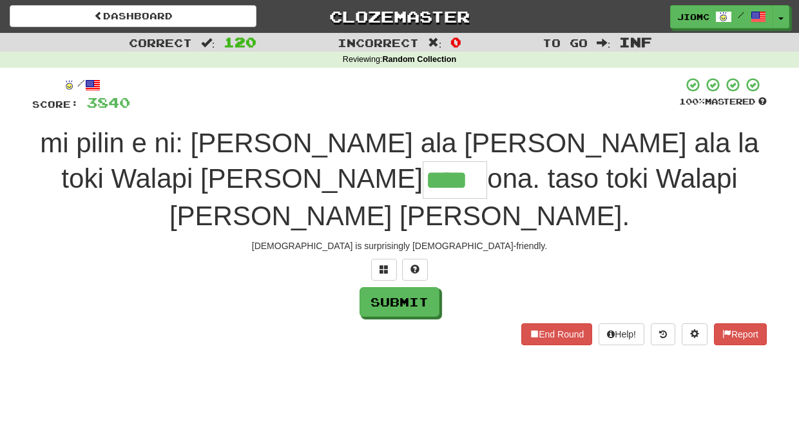
type input "****"
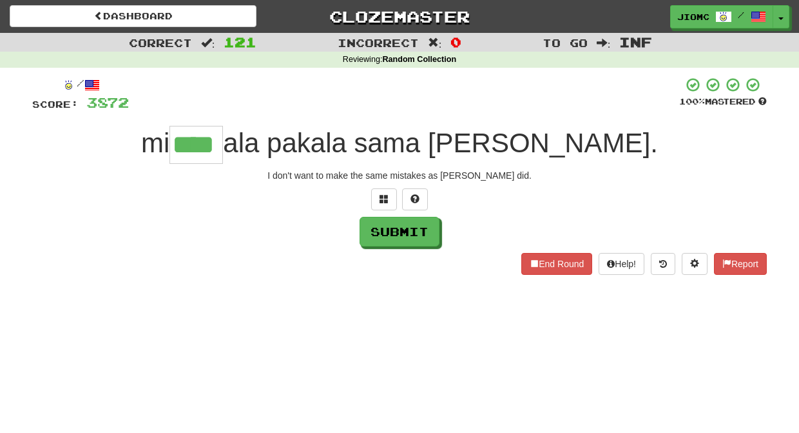
type input "****"
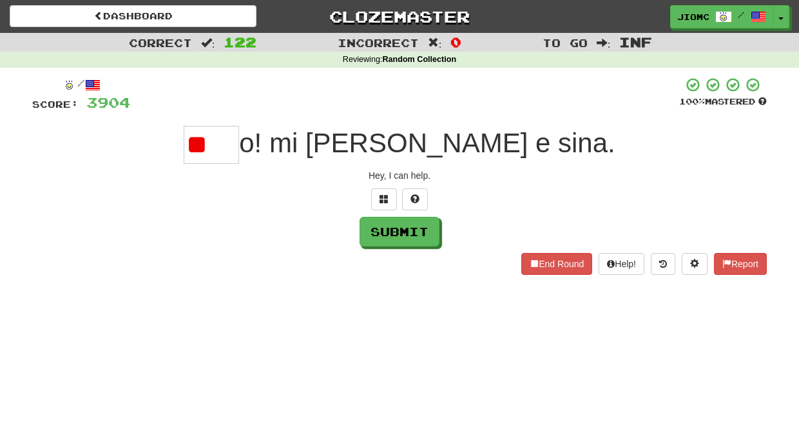
type input "*"
type input "****"
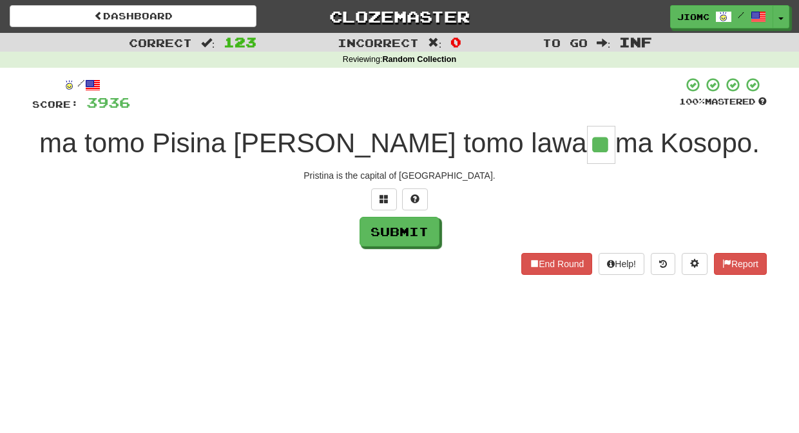
type input "**"
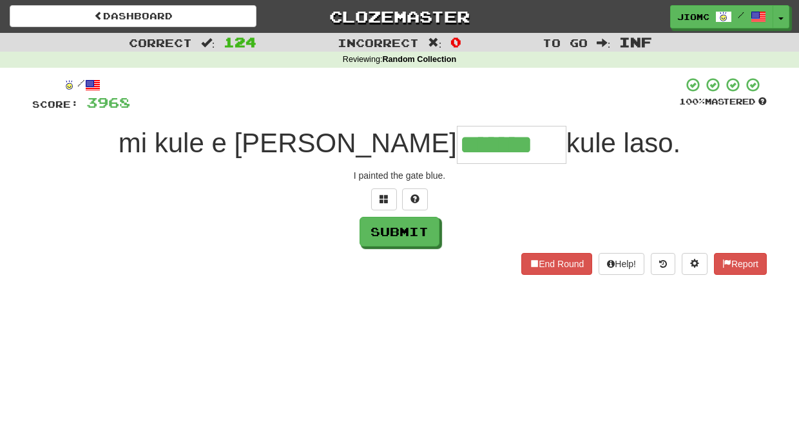
type input "*******"
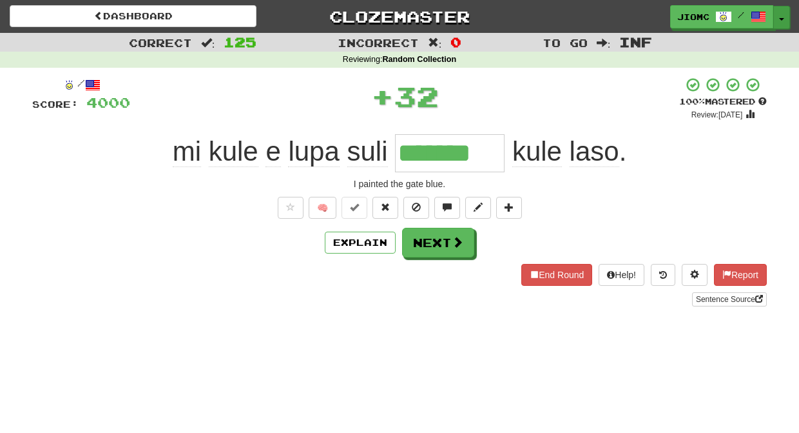
click at [780, 19] on span "button" at bounding box center [781, 19] width 5 height 3
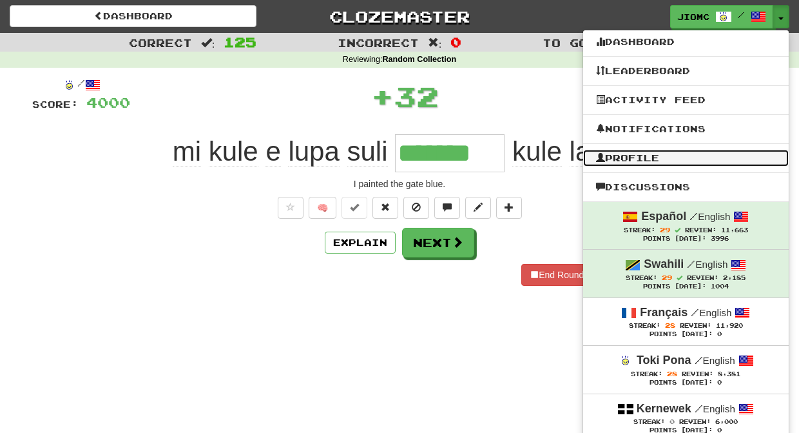
click at [682, 157] on link "Profile" at bounding box center [686, 158] width 206 height 17
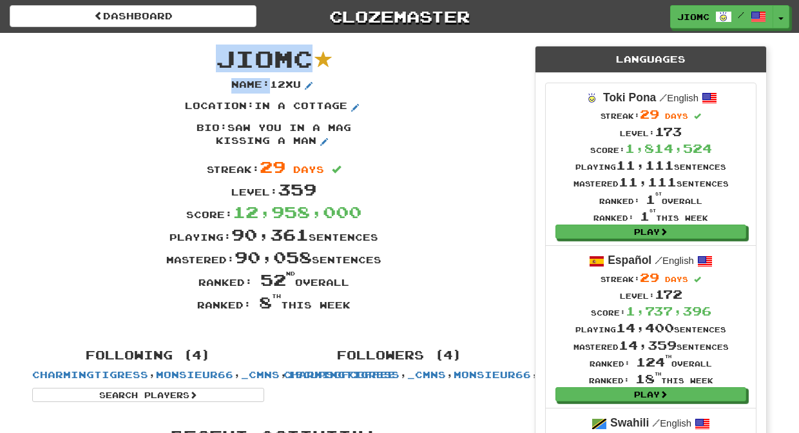
drag, startPoint x: 369, startPoint y: 308, endPoint x: 224, endPoint y: 48, distance: 298.1
click at [224, 48] on div "JioMc Name : 12xu Location : in a cottage Bio : saw you in a mag kissing a man …" at bounding box center [274, 184] width 503 height 303
click at [224, 48] on span "JioMc" at bounding box center [264, 58] width 97 height 28
drag, startPoint x: 221, startPoint y: 46, endPoint x: 381, endPoint y: 304, distance: 303.9
click at [381, 304] on div "JioMc Name : 12xu Location : in a cottage Bio : saw you in a mag kissing a man …" at bounding box center [274, 184] width 503 height 303
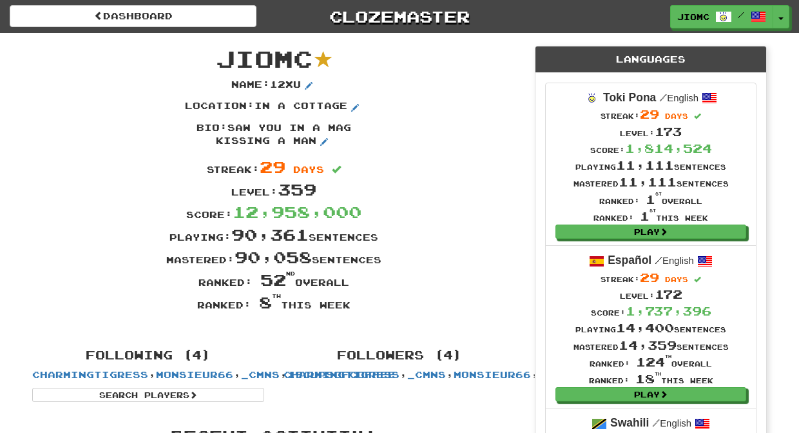
click at [382, 304] on div "Ranked: 8 th this week" at bounding box center [274, 302] width 503 height 23
click at [781, 12] on button "Toggle Dropdown" at bounding box center [782, 17] width 17 height 23
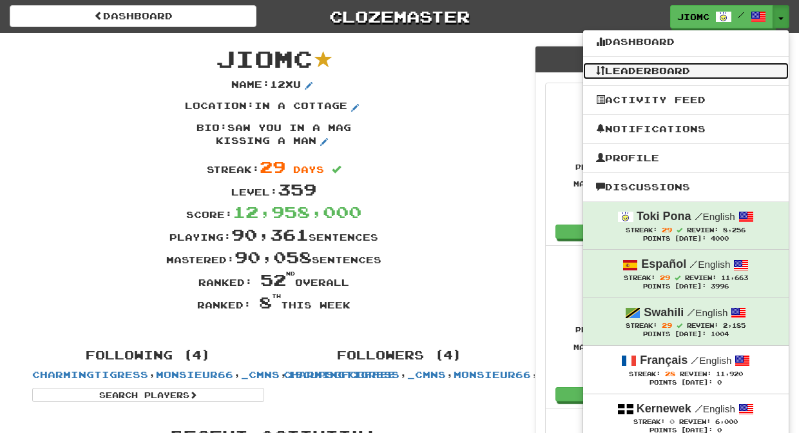
click at [661, 70] on link "Leaderboard" at bounding box center [686, 71] width 206 height 17
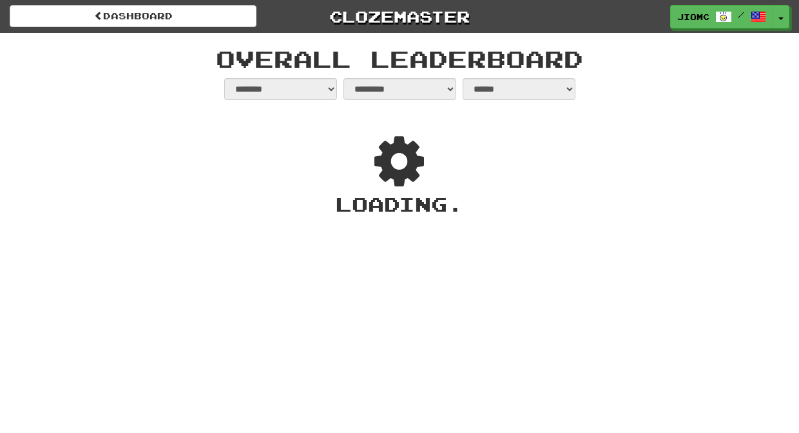
select select "**********"
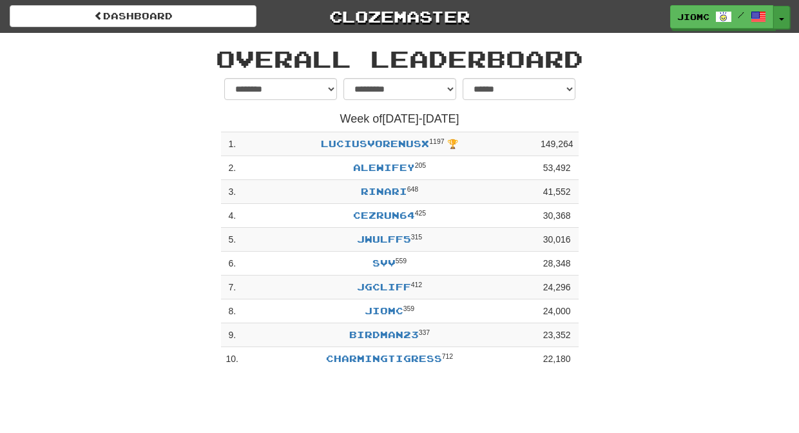
click at [782, 17] on button "Toggle Dropdown" at bounding box center [782, 17] width 17 height 23
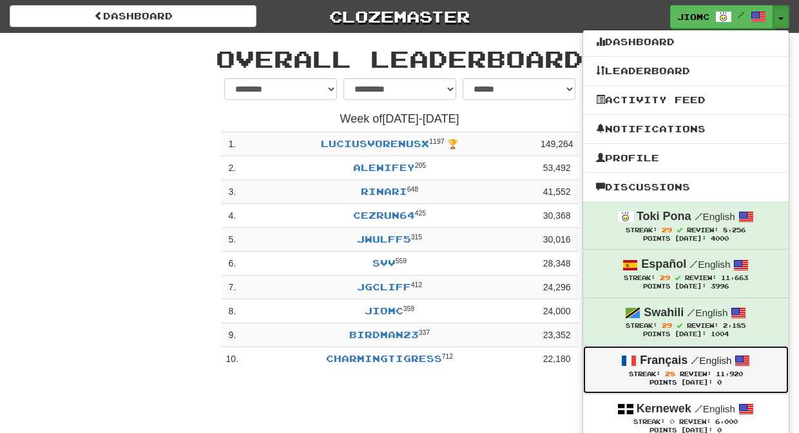
click at [693, 365] on span "/" at bounding box center [695, 360] width 8 height 12
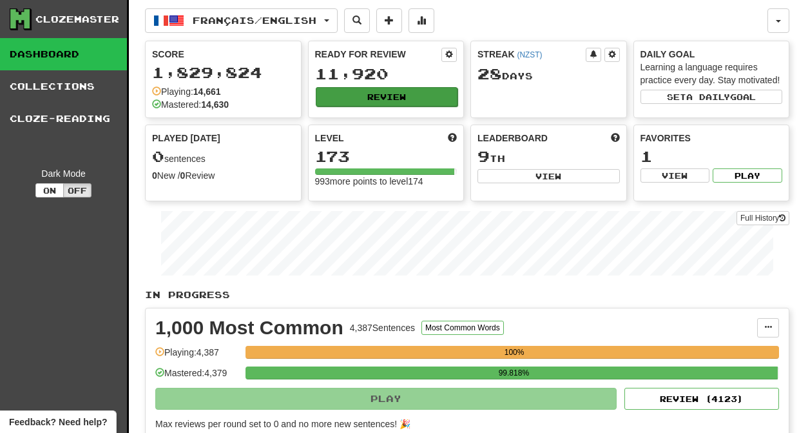
click at [375, 97] on button "Review" at bounding box center [387, 96] width 142 height 19
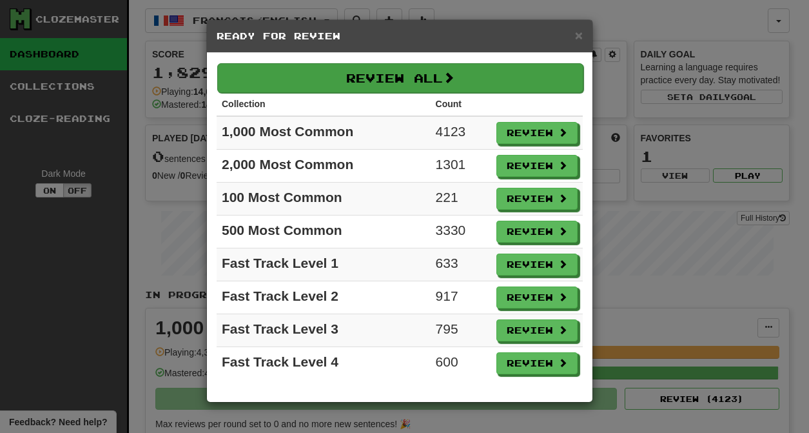
click at [390, 77] on button "Review All" at bounding box center [400, 78] width 366 height 30
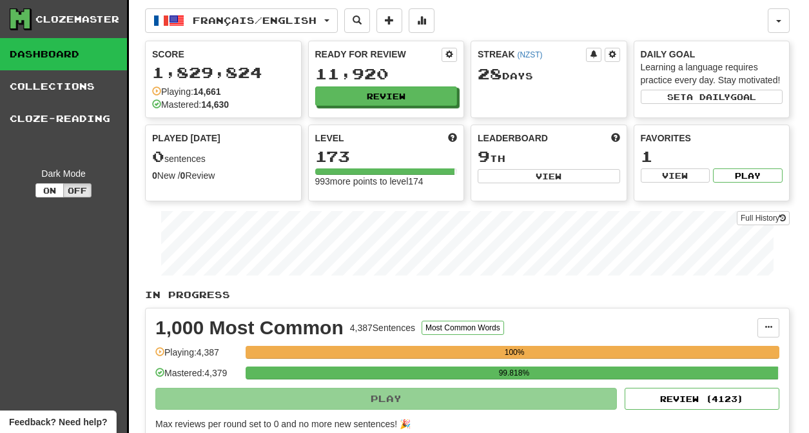
select select "********"
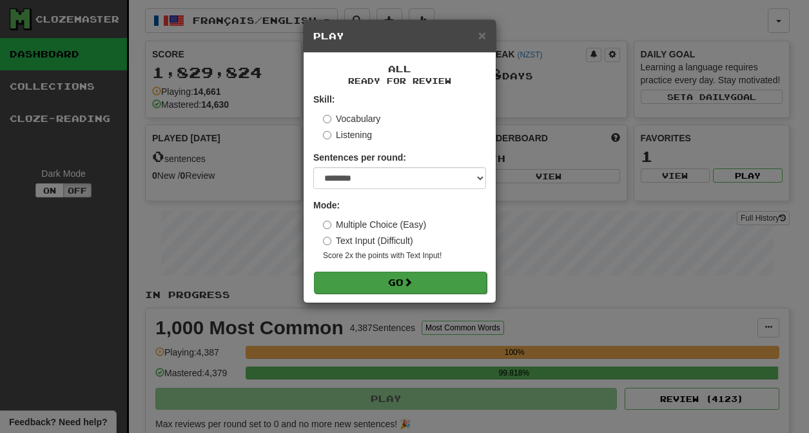
click at [413, 286] on span at bounding box center [408, 281] width 9 height 9
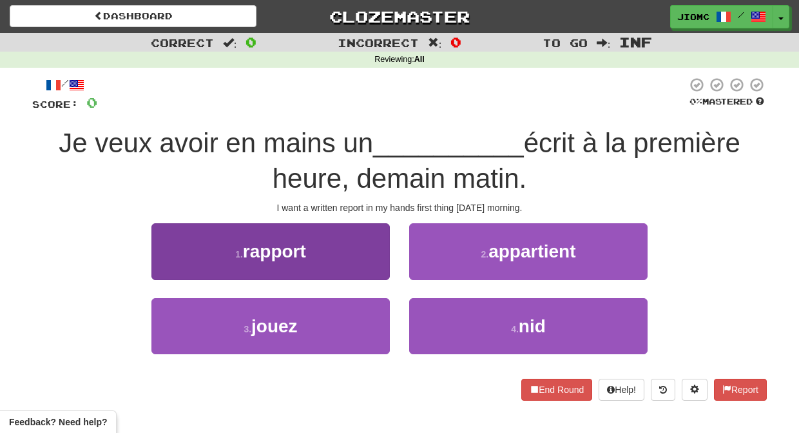
click at [367, 266] on button "1 . rapport" at bounding box center [270, 251] width 238 height 56
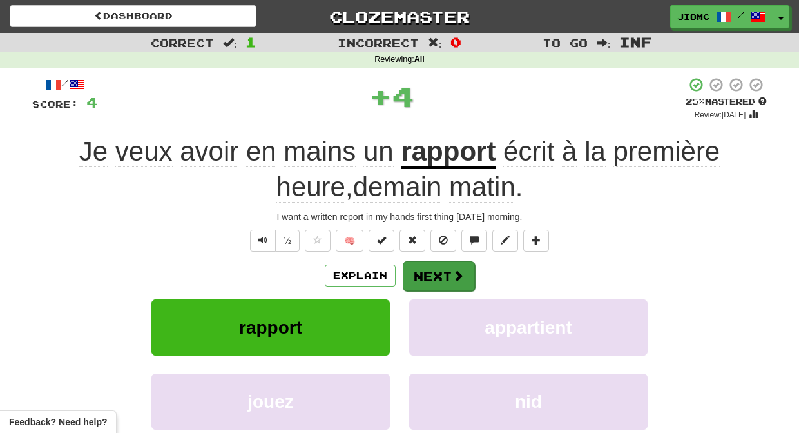
click at [436, 277] on button "Next" at bounding box center [439, 276] width 72 height 30
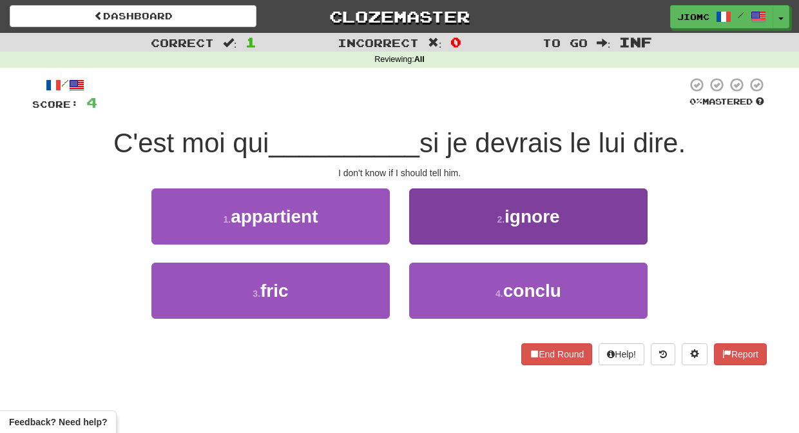
click at [424, 235] on button "2 . ignore" at bounding box center [528, 216] width 238 height 56
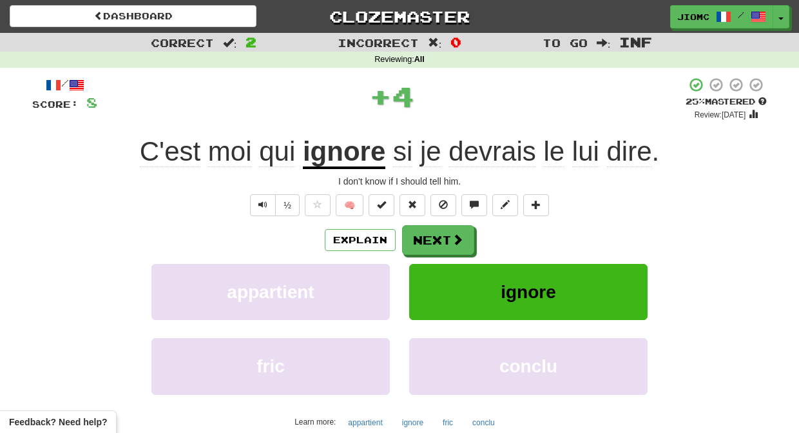
click at [423, 238] on button "Next" at bounding box center [438, 240] width 72 height 30
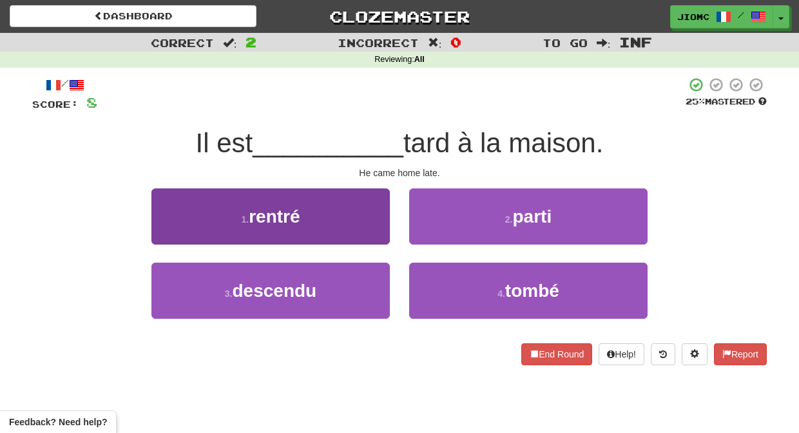
click at [375, 229] on button "1 . rentré" at bounding box center [270, 216] width 238 height 56
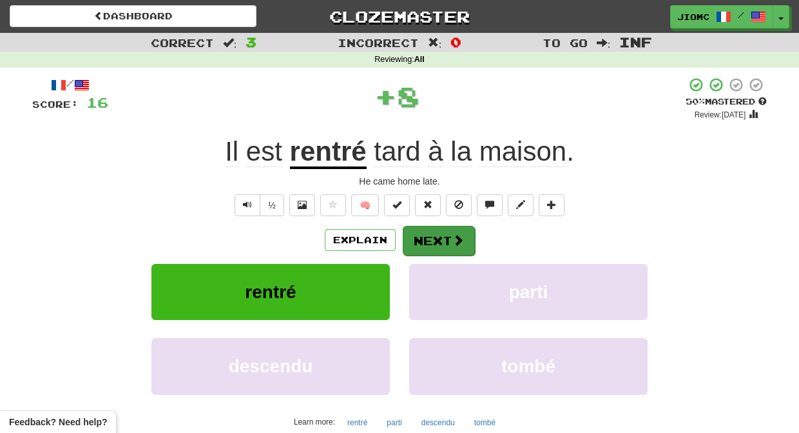
click at [434, 231] on button "Next" at bounding box center [439, 241] width 72 height 30
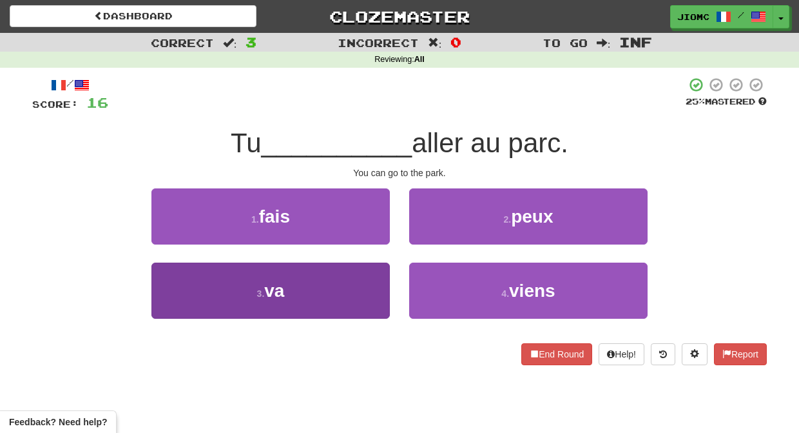
click at [372, 284] on button "3 . va" at bounding box center [270, 290] width 238 height 56
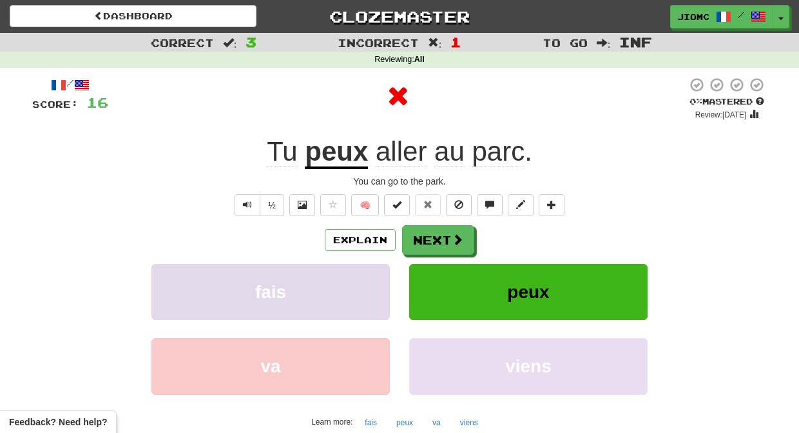
click at [373, 282] on button "fais" at bounding box center [270, 292] width 238 height 56
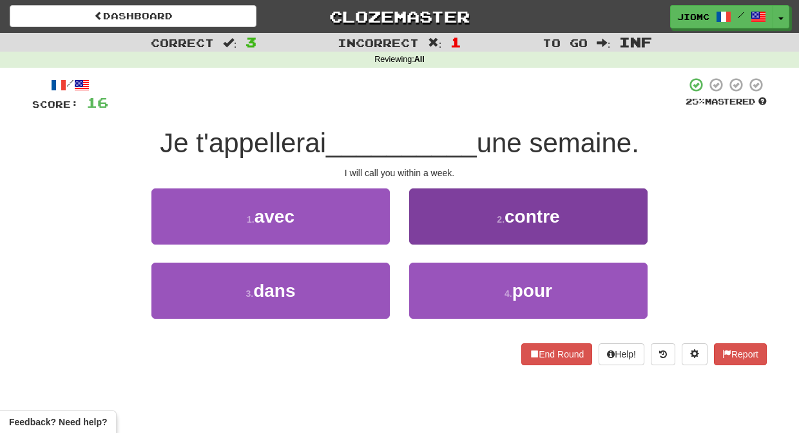
click at [422, 233] on button "2 . contre" at bounding box center [528, 216] width 238 height 56
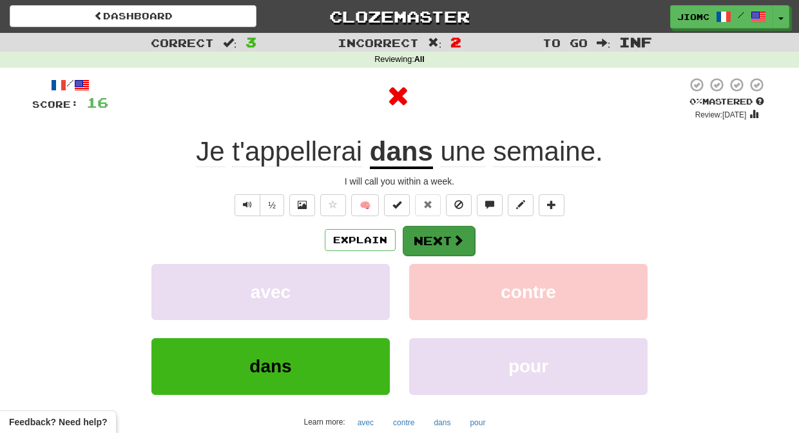
click at [422, 235] on button "Next" at bounding box center [439, 241] width 72 height 30
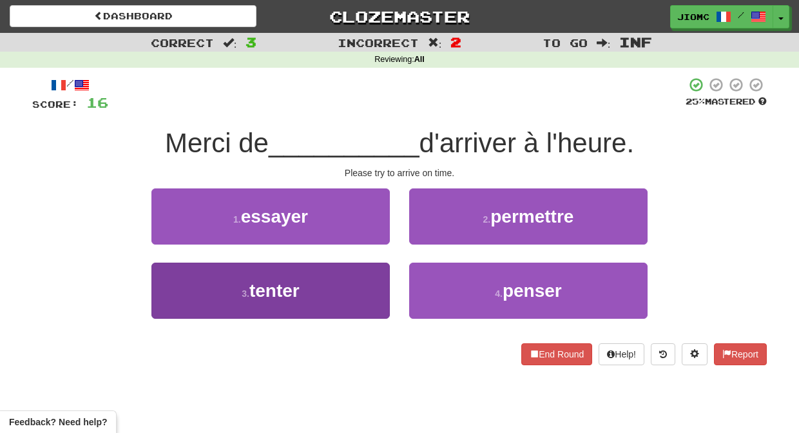
click at [370, 268] on button "3 . tenter" at bounding box center [270, 290] width 238 height 56
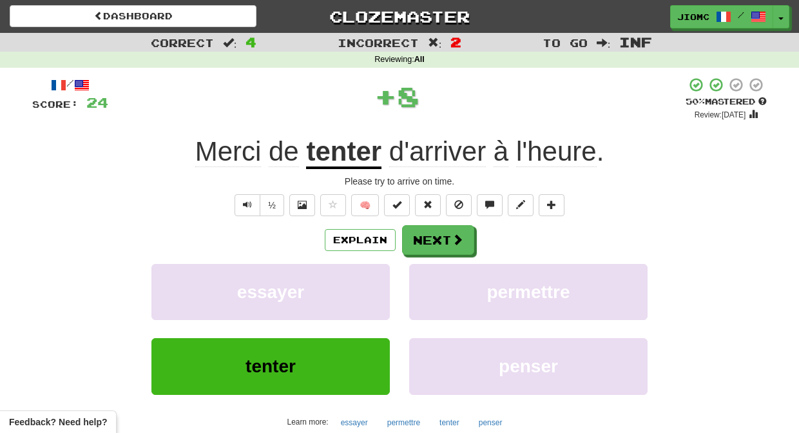
click at [370, 268] on button "essayer" at bounding box center [270, 292] width 238 height 56
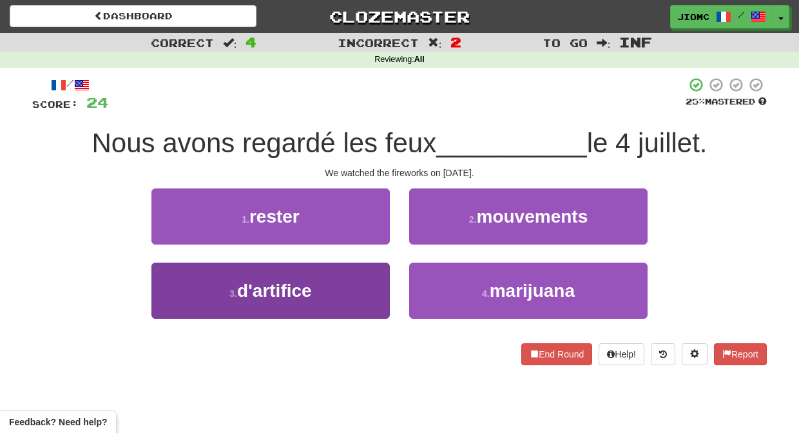
click at [377, 277] on button "3 . d'artifice" at bounding box center [270, 290] width 238 height 56
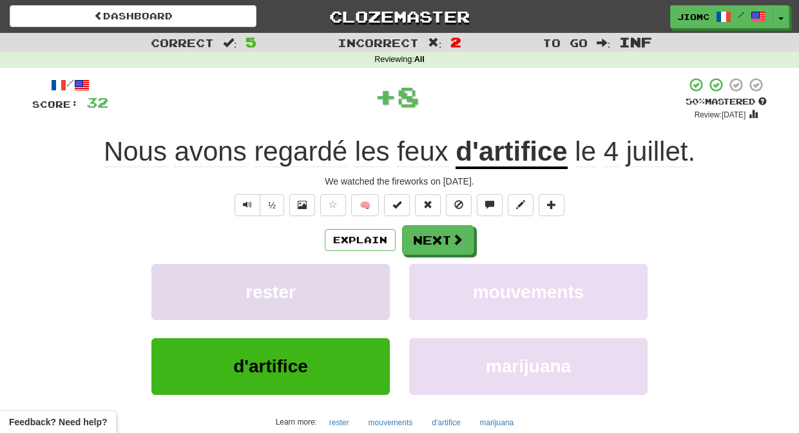
click at [376, 277] on button "rester" at bounding box center [270, 292] width 238 height 56
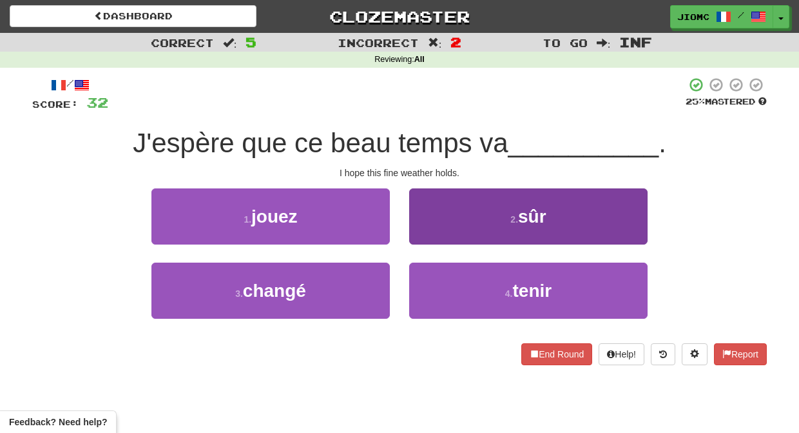
click at [424, 238] on button "2 . sûr" at bounding box center [528, 216] width 238 height 56
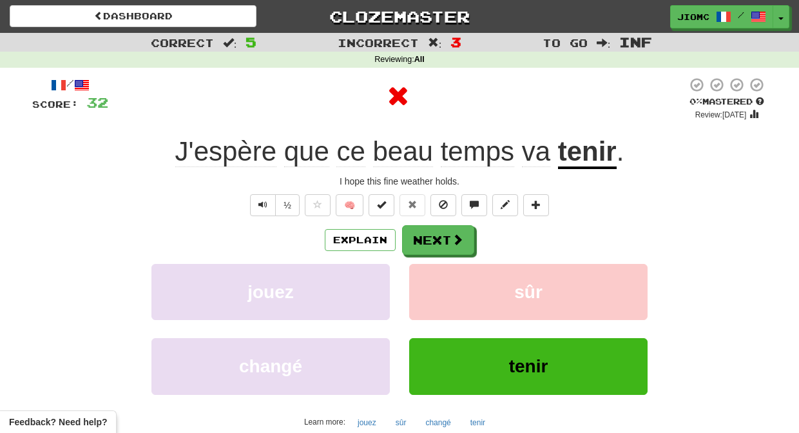
click at [424, 238] on button "Next" at bounding box center [438, 240] width 72 height 30
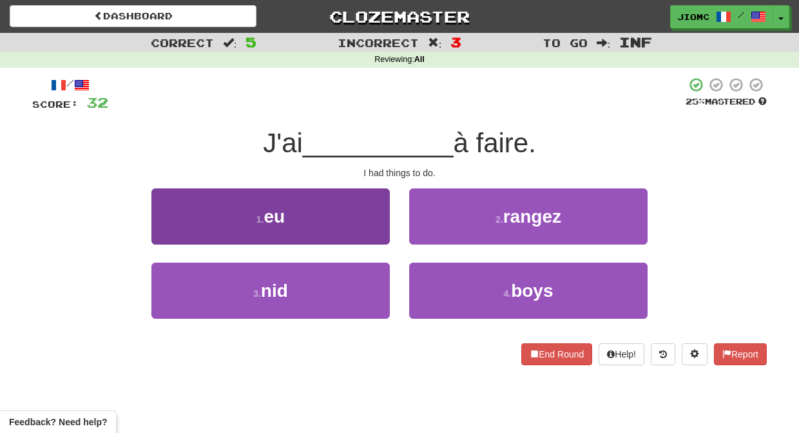
click at [370, 235] on button "1 . eu" at bounding box center [270, 216] width 238 height 56
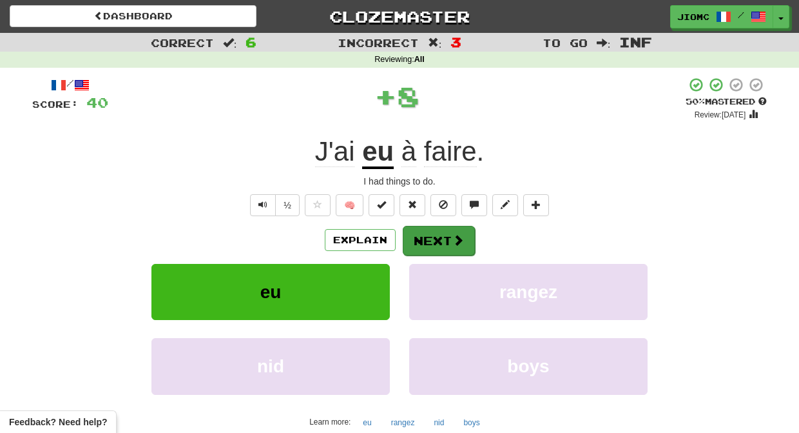
click at [425, 234] on button "Next" at bounding box center [439, 241] width 72 height 30
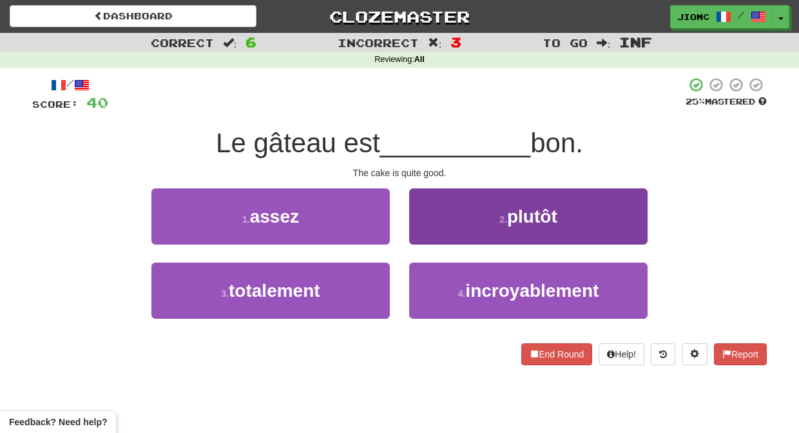
click at [429, 235] on button "2 . plutôt" at bounding box center [528, 216] width 238 height 56
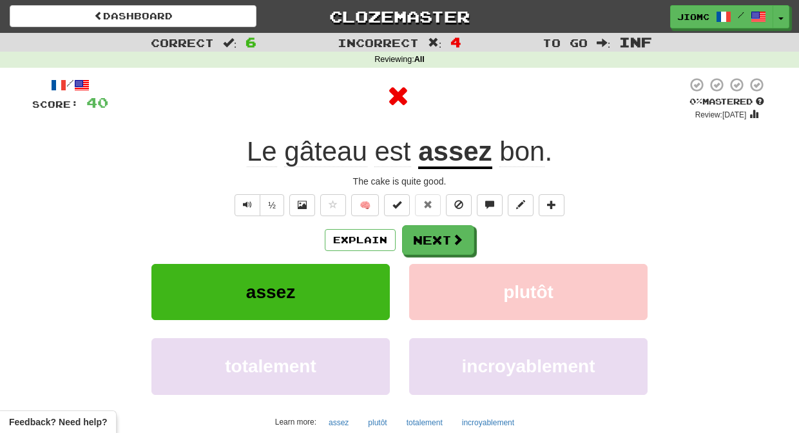
click at [429, 235] on button "Next" at bounding box center [438, 240] width 72 height 30
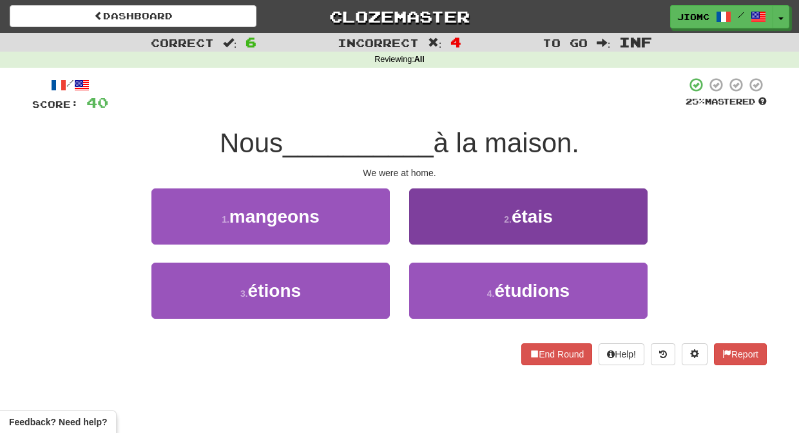
click at [430, 233] on button "2 . étais" at bounding box center [528, 216] width 238 height 56
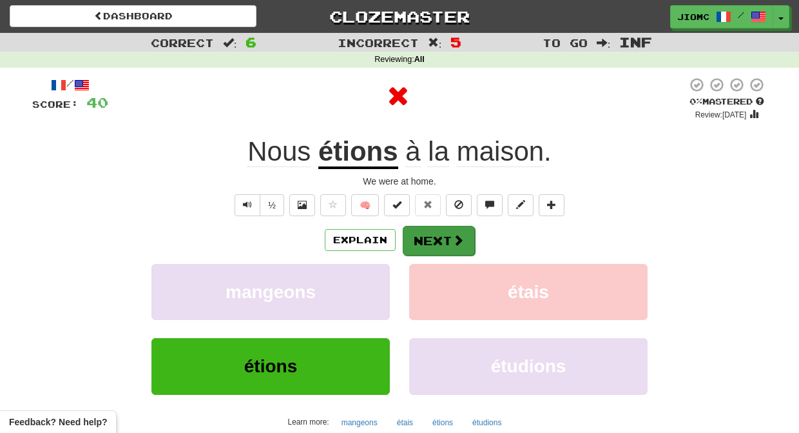
click at [431, 235] on button "Next" at bounding box center [439, 241] width 72 height 30
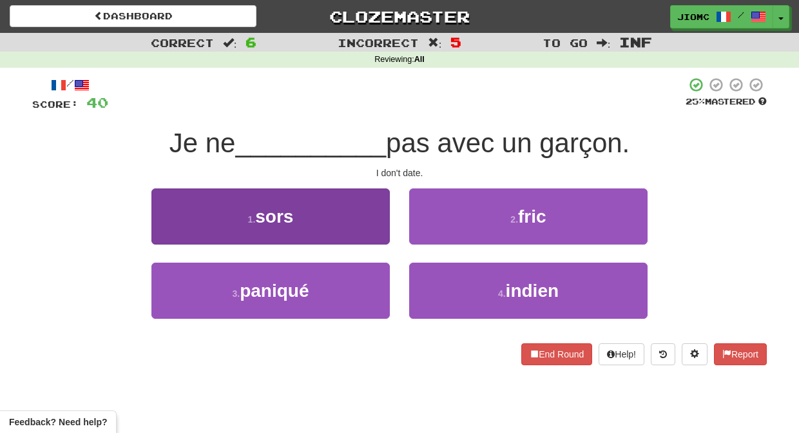
click at [376, 240] on button "1 . sors" at bounding box center [270, 216] width 238 height 56
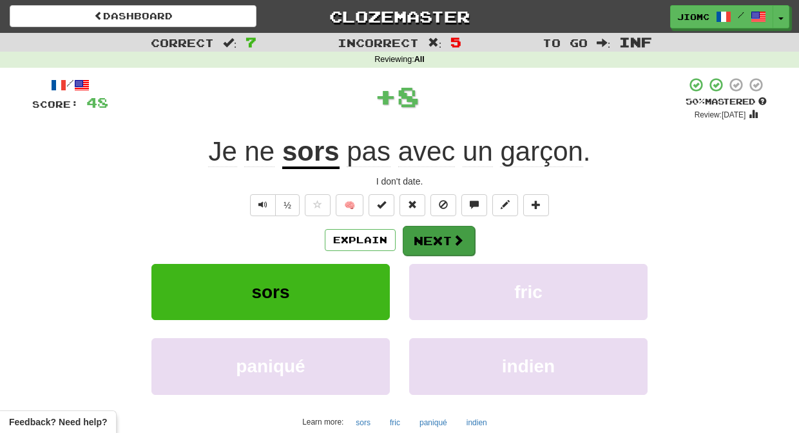
click at [429, 242] on button "Next" at bounding box center [439, 241] width 72 height 30
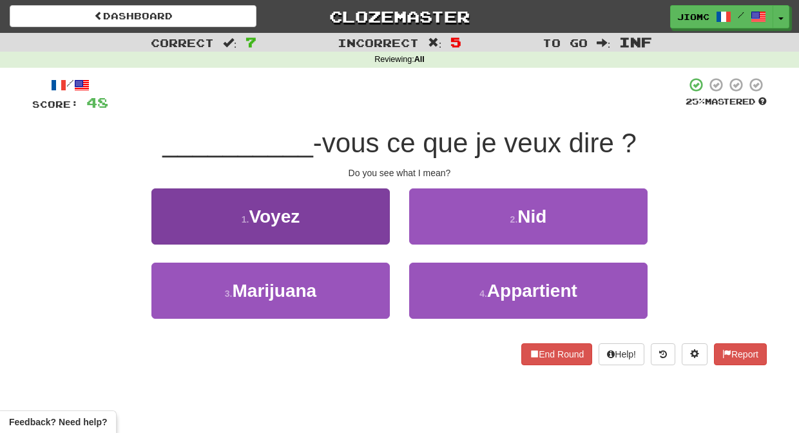
click at [373, 237] on button "1 . Voyez" at bounding box center [270, 216] width 238 height 56
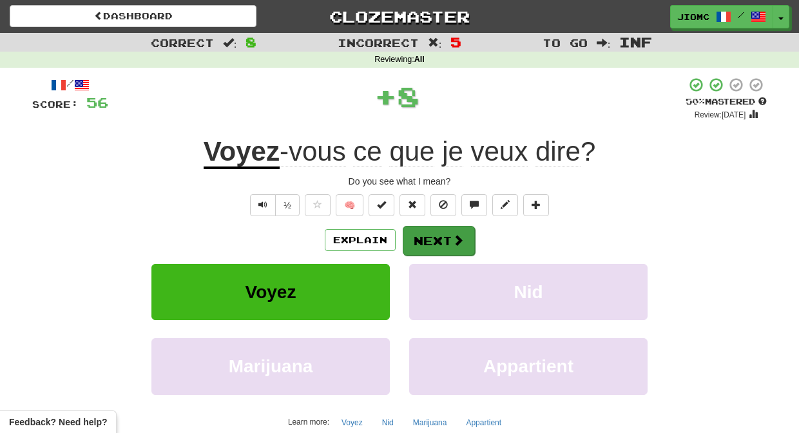
click at [425, 234] on button "Next" at bounding box center [439, 241] width 72 height 30
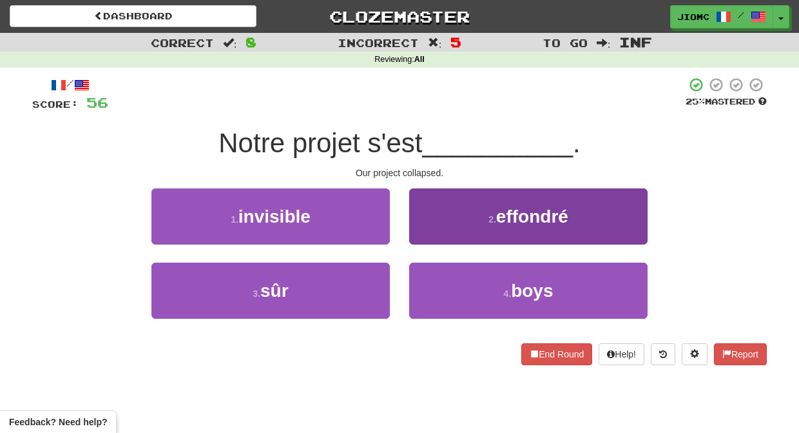
click at [424, 237] on button "2 . effondré" at bounding box center [528, 216] width 238 height 56
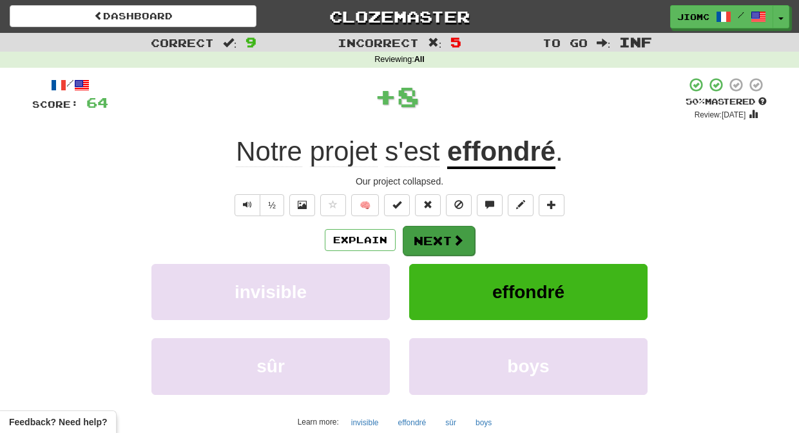
click at [423, 237] on button "Next" at bounding box center [439, 241] width 72 height 30
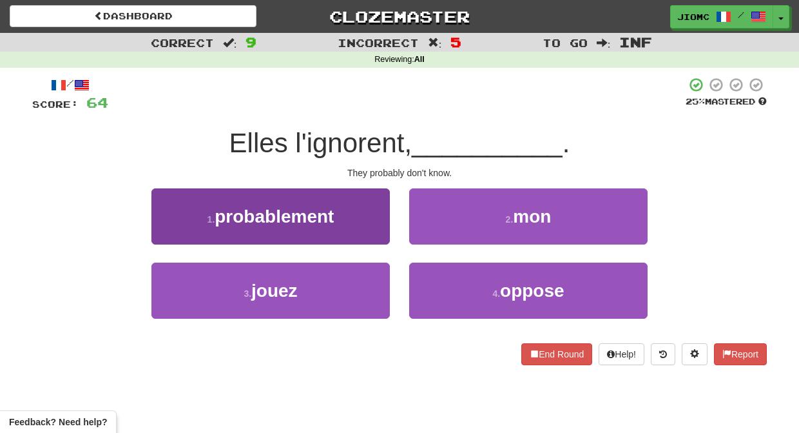
click at [363, 231] on button "1 . probablement" at bounding box center [270, 216] width 238 height 56
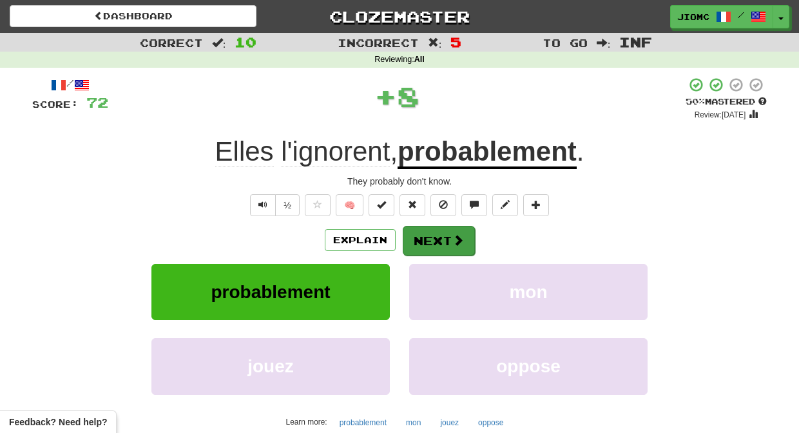
click at [431, 238] on button "Next" at bounding box center [439, 241] width 72 height 30
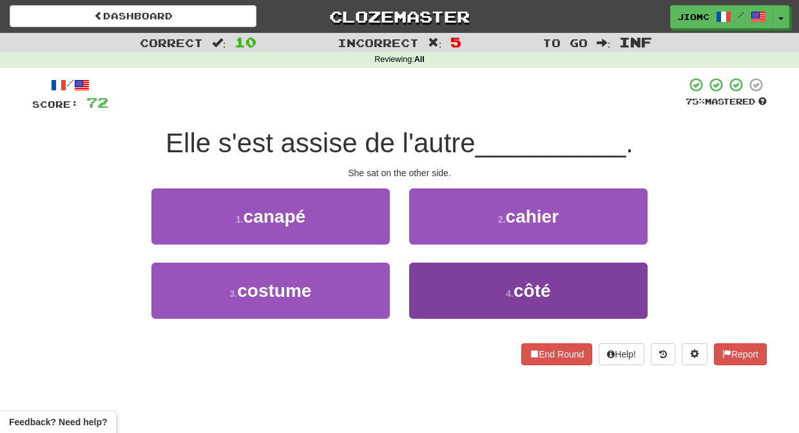
click at [436, 274] on button "4 . côté" at bounding box center [528, 290] width 238 height 56
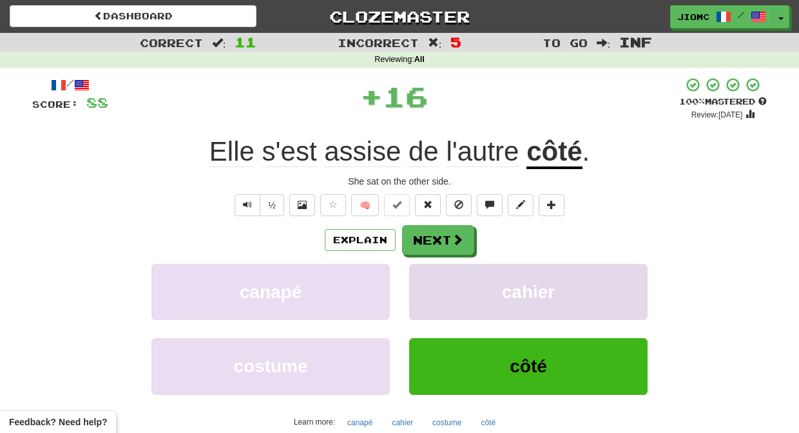
click at [436, 273] on button "cahier" at bounding box center [528, 292] width 238 height 56
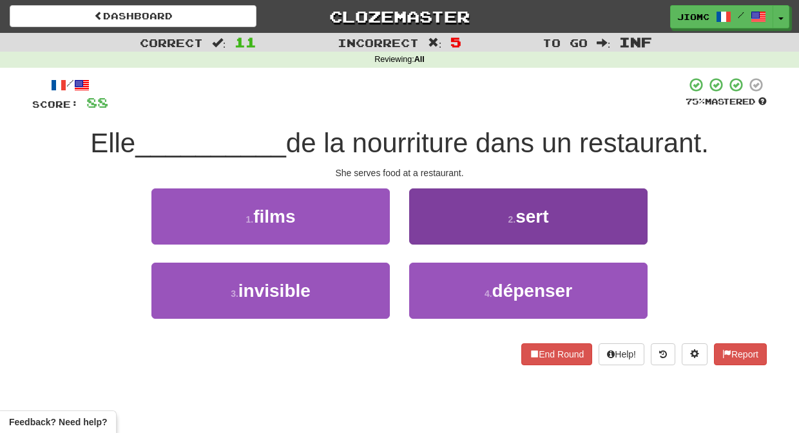
click at [442, 220] on button "2 . sert" at bounding box center [528, 216] width 238 height 56
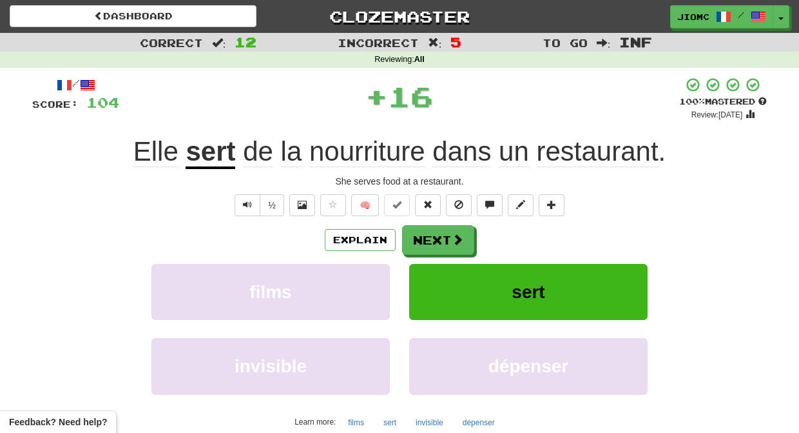
click at [434, 229] on button "Next" at bounding box center [438, 240] width 72 height 30
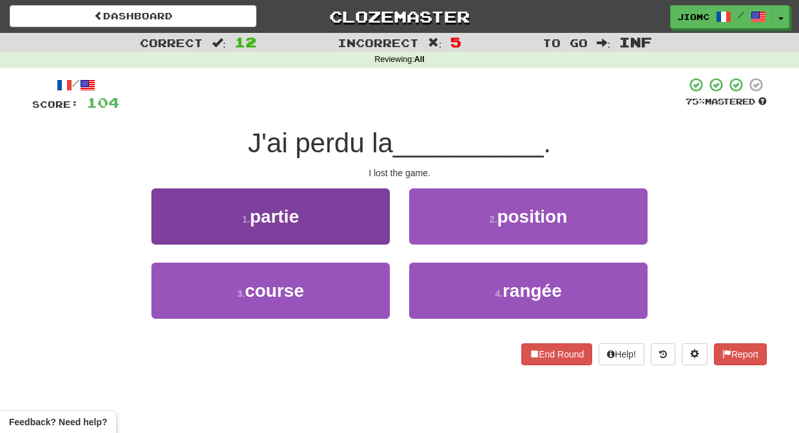
click at [379, 233] on button "1 . partie" at bounding box center [270, 216] width 238 height 56
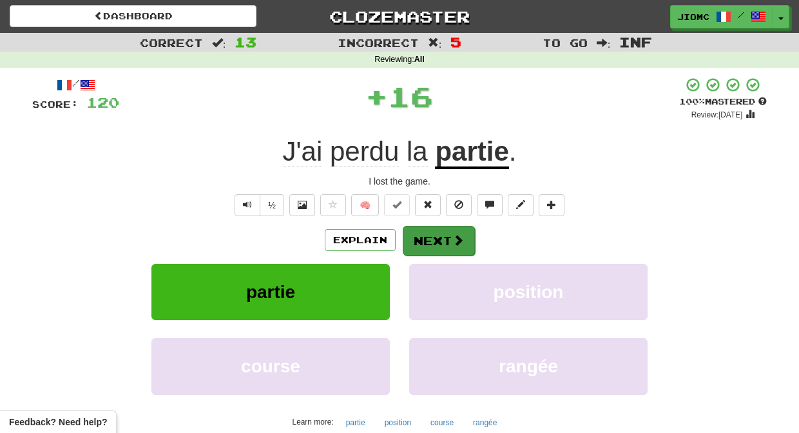
click at [425, 234] on button "Next" at bounding box center [439, 241] width 72 height 30
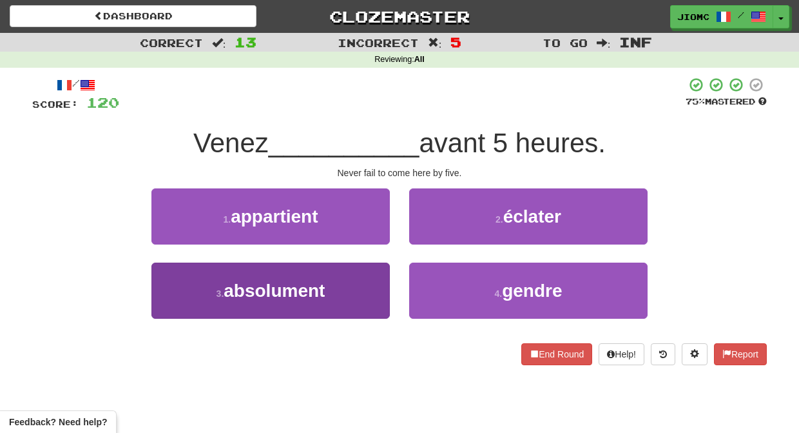
click at [374, 270] on button "3 . absolument" at bounding box center [270, 290] width 238 height 56
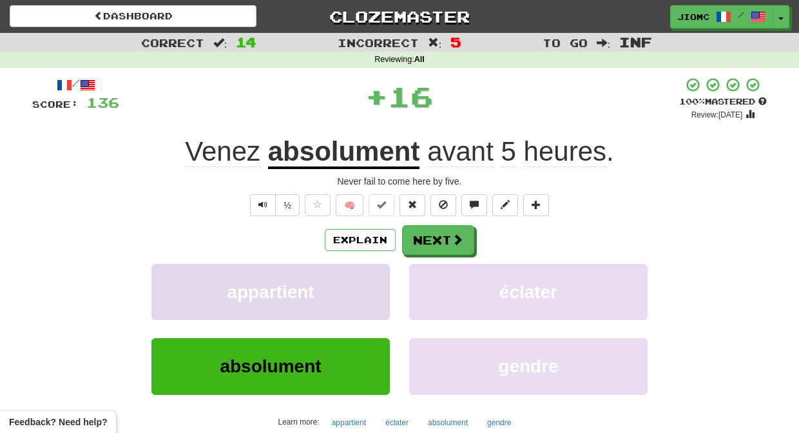
click at [373, 269] on button "appartient" at bounding box center [270, 292] width 238 height 56
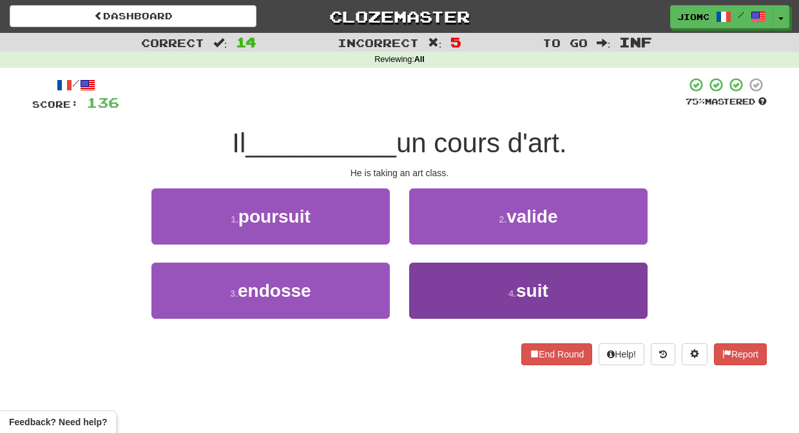
click at [424, 273] on button "4 . suit" at bounding box center [528, 290] width 238 height 56
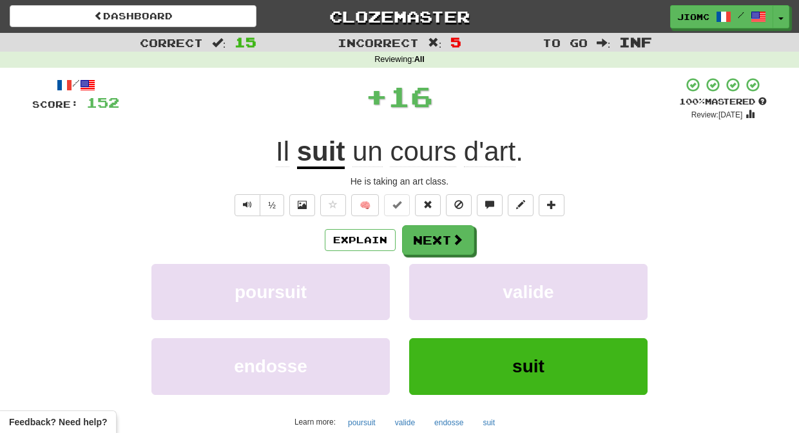
click at [424, 273] on button "valide" at bounding box center [528, 292] width 238 height 56
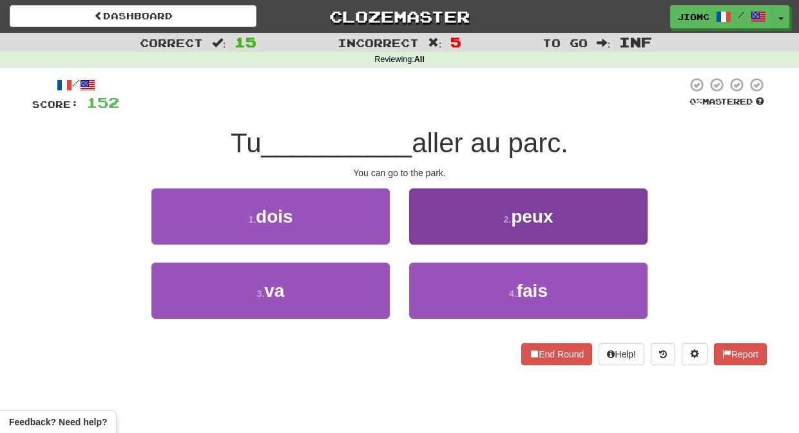
click at [438, 229] on button "2 . peux" at bounding box center [528, 216] width 238 height 56
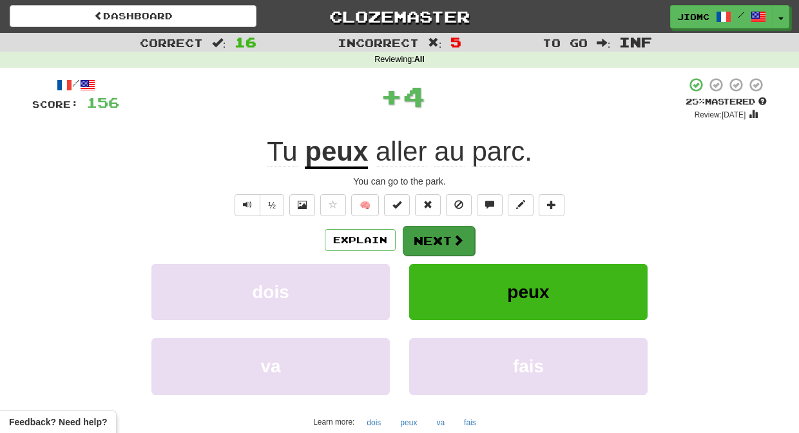
click at [429, 232] on button "Next" at bounding box center [439, 241] width 72 height 30
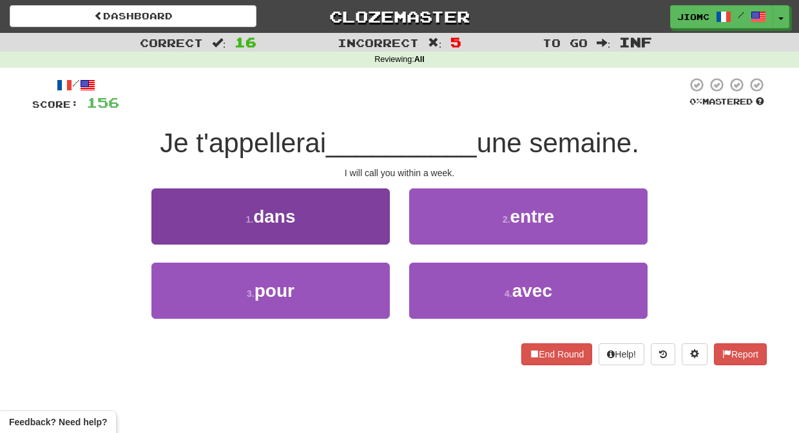
click at [381, 230] on button "1 . dans" at bounding box center [270, 216] width 238 height 56
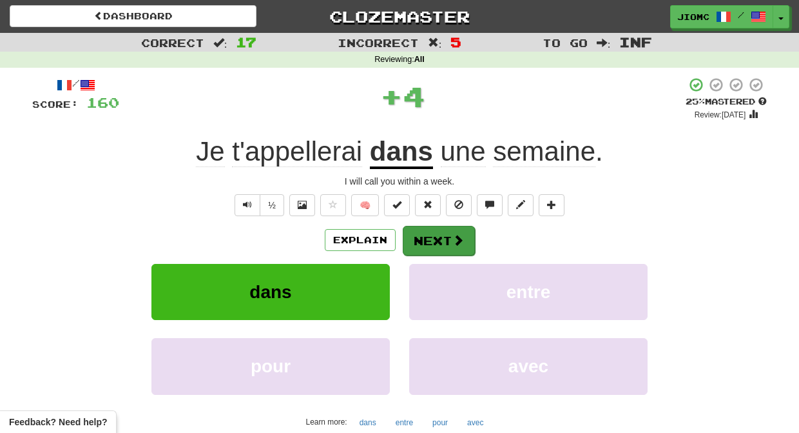
click at [425, 235] on button "Next" at bounding box center [439, 241] width 72 height 30
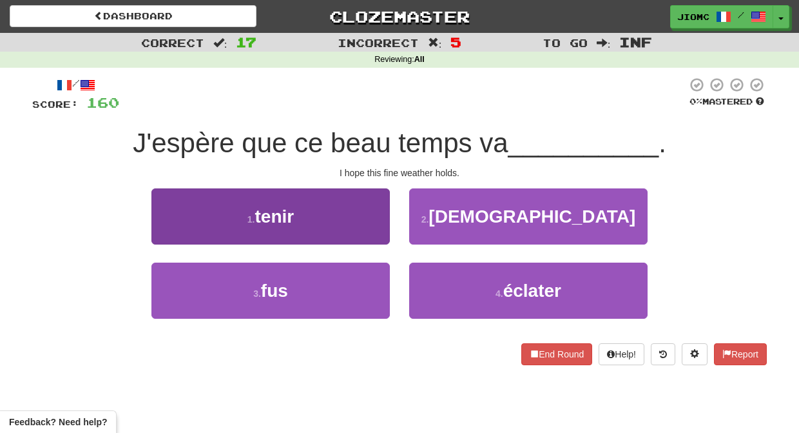
click at [367, 236] on button "1 . tenir" at bounding box center [270, 216] width 238 height 56
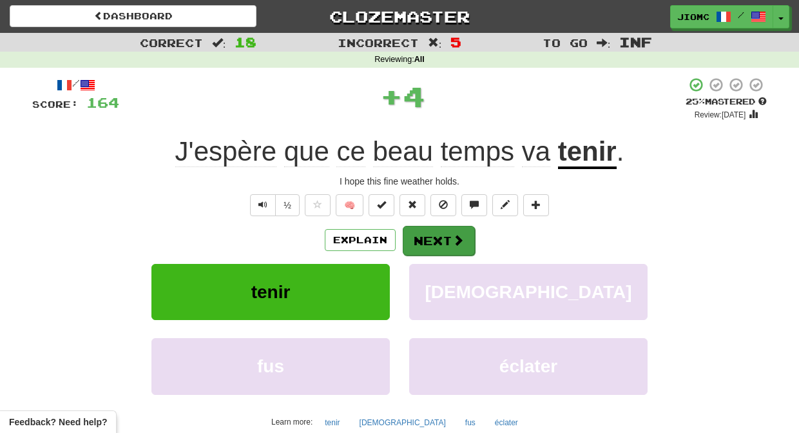
click at [434, 237] on button "Next" at bounding box center [439, 241] width 72 height 30
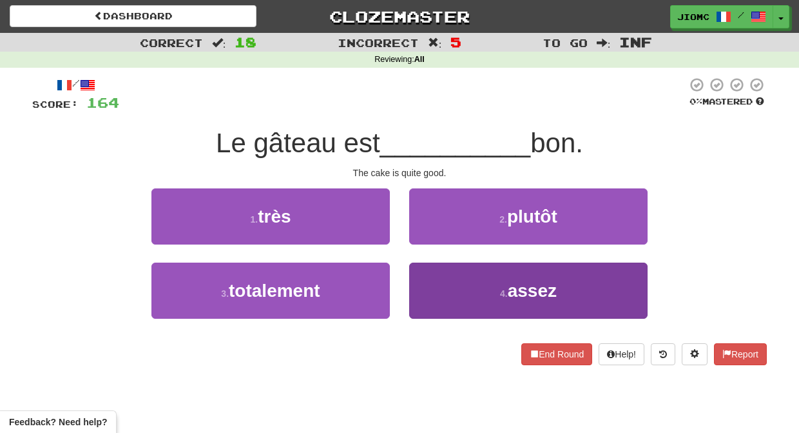
click at [434, 270] on button "4 . assez" at bounding box center [528, 290] width 238 height 56
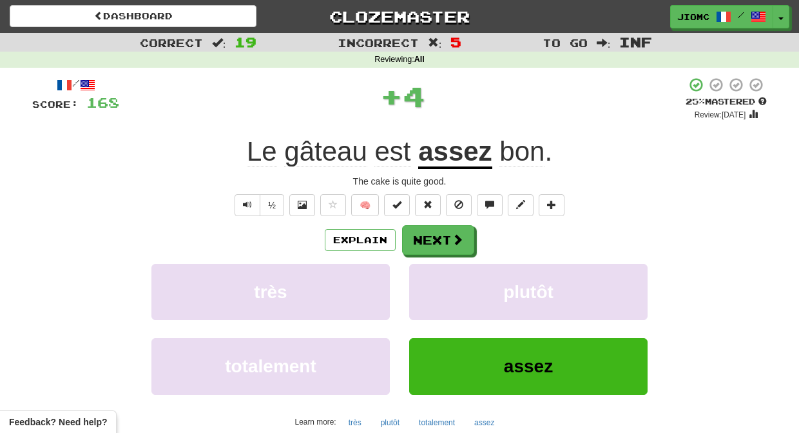
click at [434, 270] on button "plutôt" at bounding box center [528, 292] width 238 height 56
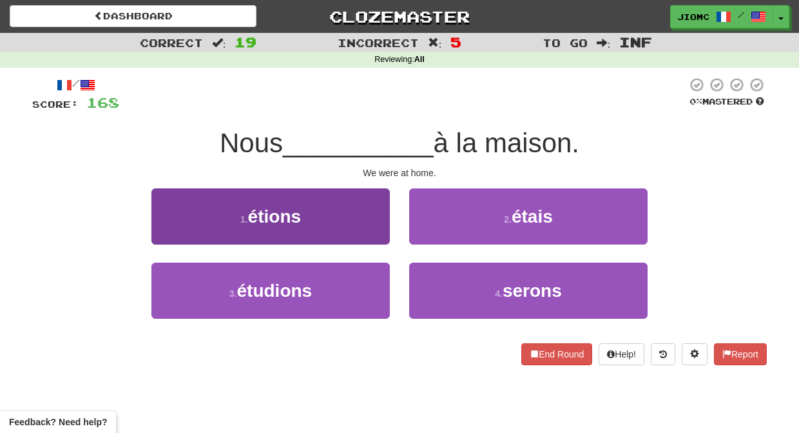
click at [369, 239] on button "1 . étions" at bounding box center [270, 216] width 238 height 56
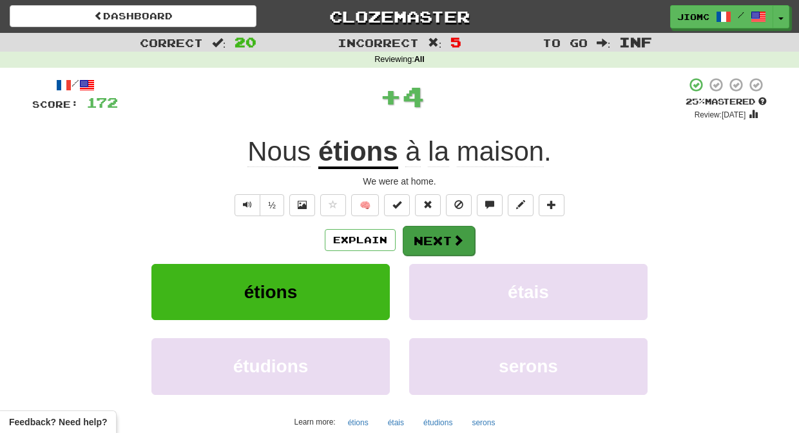
click at [429, 231] on button "Next" at bounding box center [439, 241] width 72 height 30
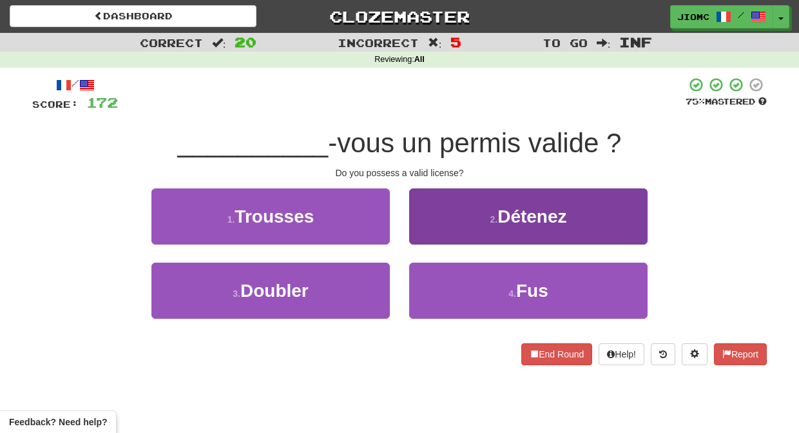
click at [434, 229] on button "2 . Détenez" at bounding box center [528, 216] width 238 height 56
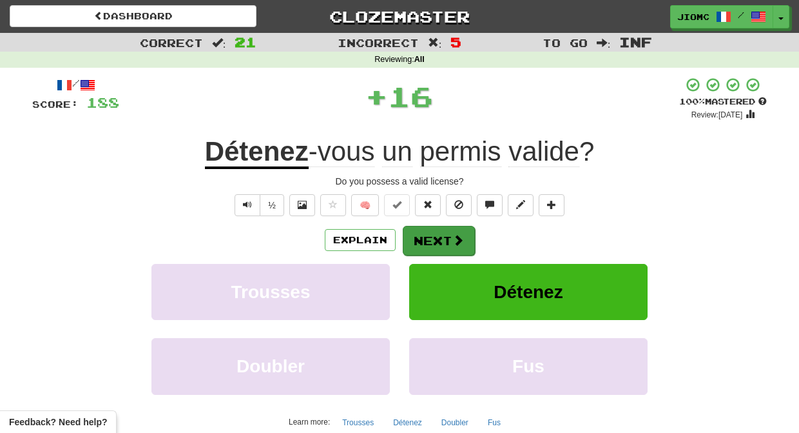
click at [431, 232] on button "Next" at bounding box center [439, 241] width 72 height 30
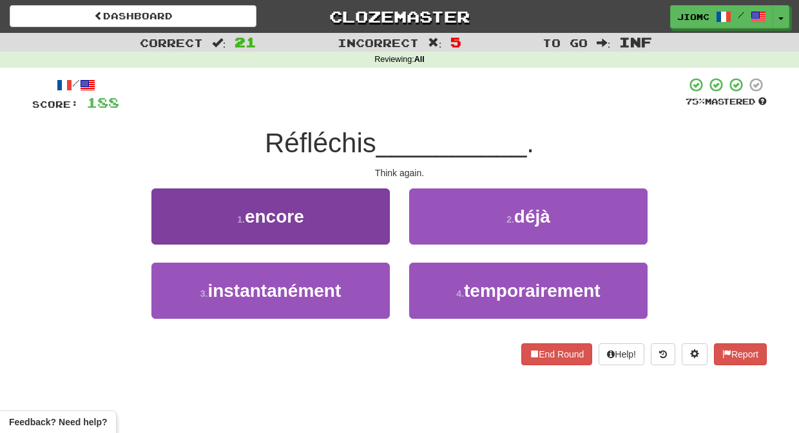
click at [375, 224] on button "1 . encore" at bounding box center [270, 216] width 238 height 56
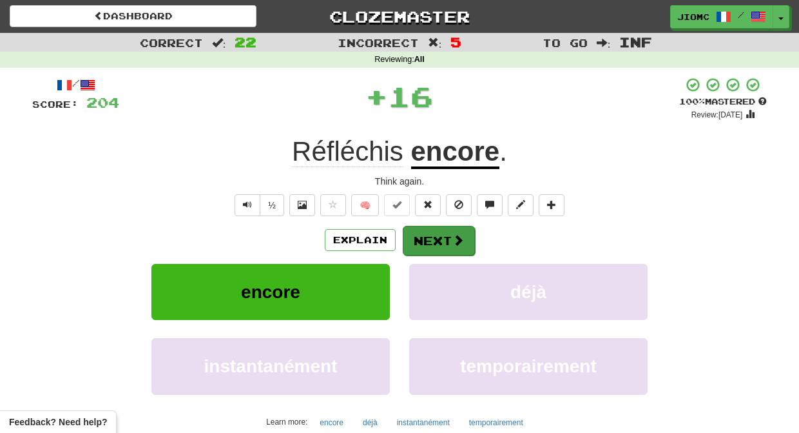
click at [436, 230] on button "Next" at bounding box center [439, 241] width 72 height 30
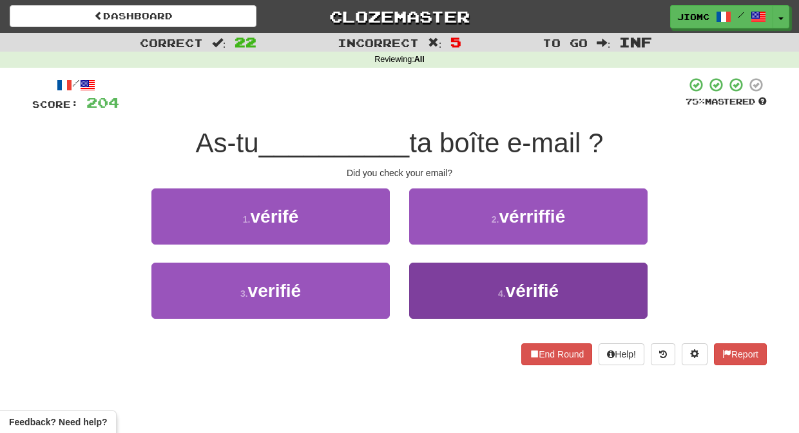
click at [433, 279] on button "4 . vérifié" at bounding box center [528, 290] width 238 height 56
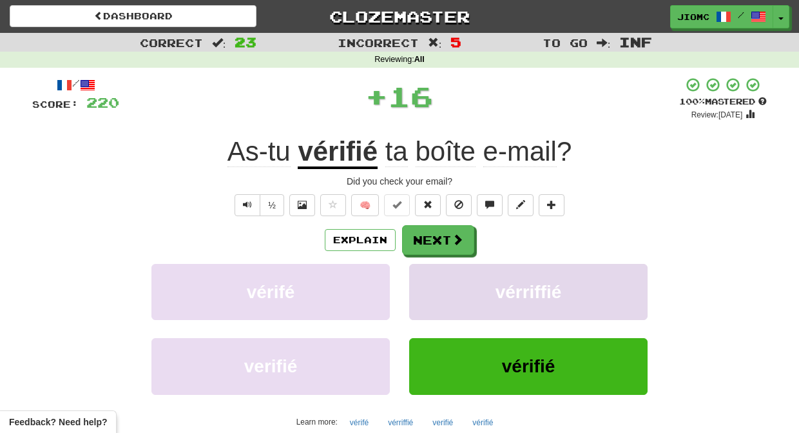
click at [433, 280] on button "vérriffié" at bounding box center [528, 292] width 238 height 56
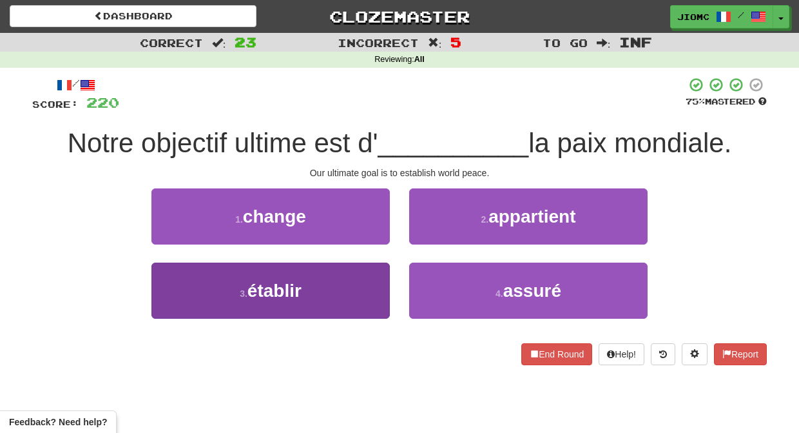
click at [365, 274] on button "3 . établir" at bounding box center [270, 290] width 238 height 56
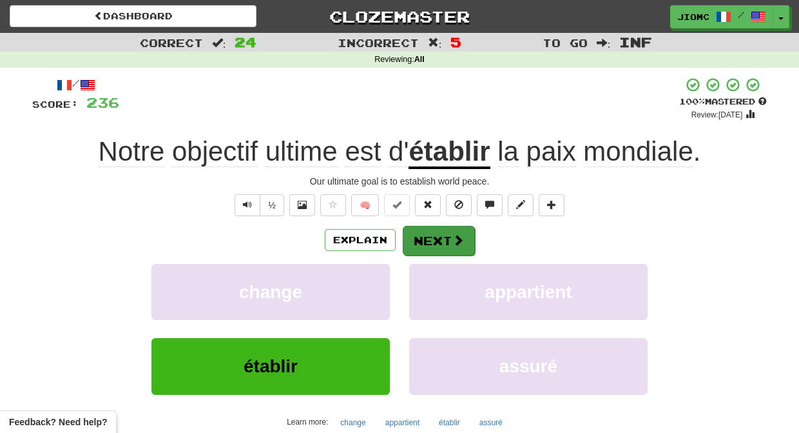
click at [436, 240] on button "Next" at bounding box center [439, 241] width 72 height 30
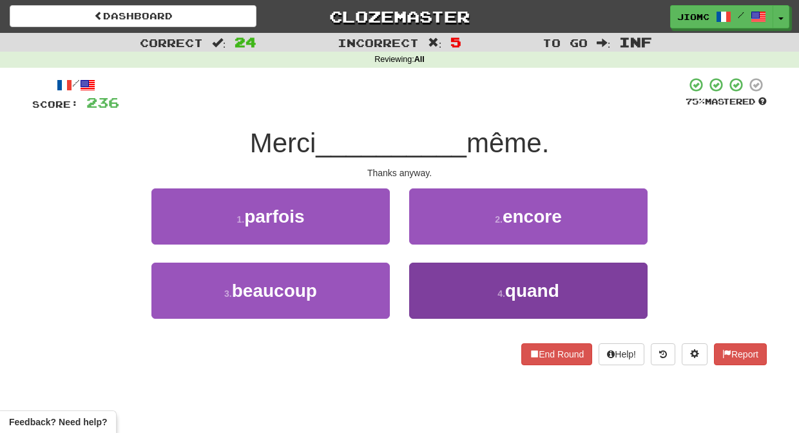
click at [427, 278] on button "4 . quand" at bounding box center [528, 290] width 238 height 56
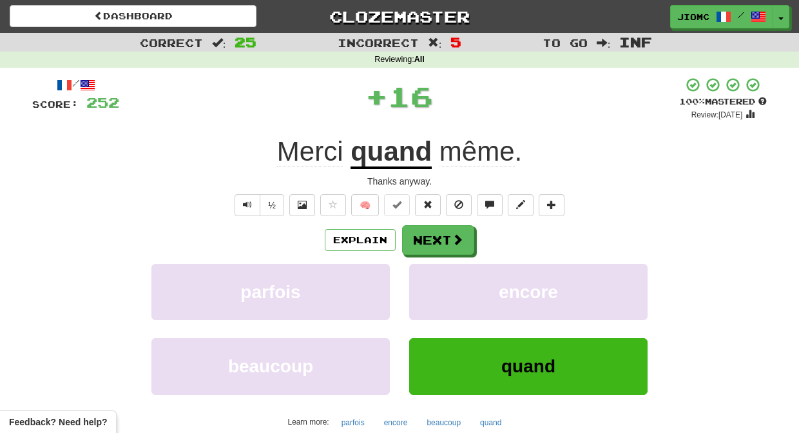
click at [427, 278] on button "encore" at bounding box center [528, 292] width 238 height 56
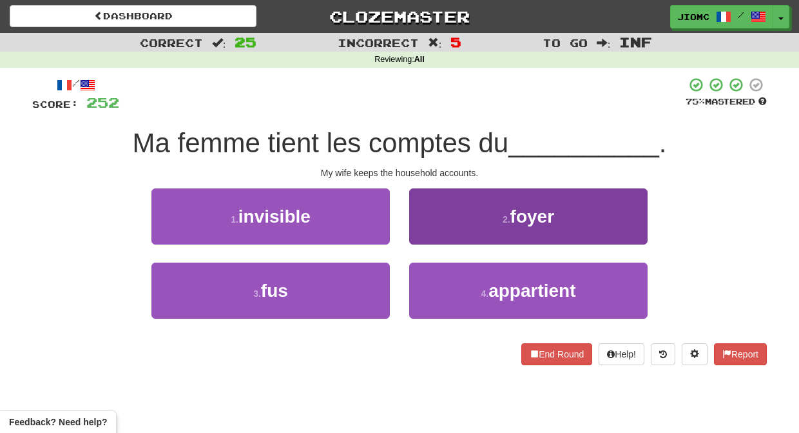
click at [431, 232] on button "2 . foyer" at bounding box center [528, 216] width 238 height 56
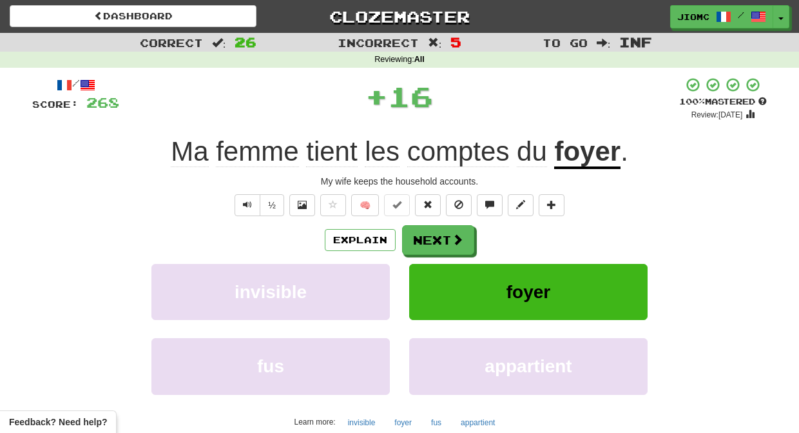
click at [431, 233] on button "Next" at bounding box center [438, 240] width 72 height 30
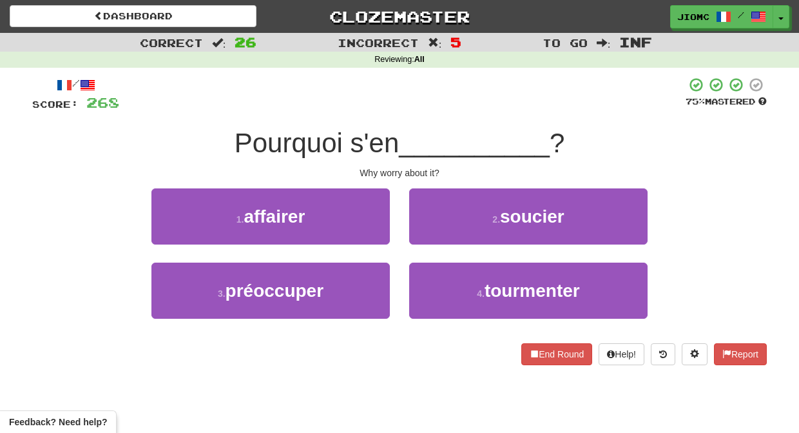
click at [431, 233] on button "2 . soucier" at bounding box center [528, 216] width 238 height 56
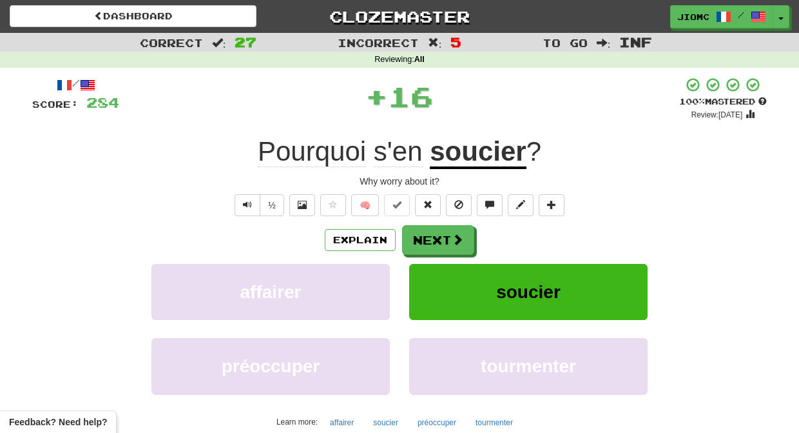
click at [431, 233] on button "Next" at bounding box center [438, 240] width 72 height 30
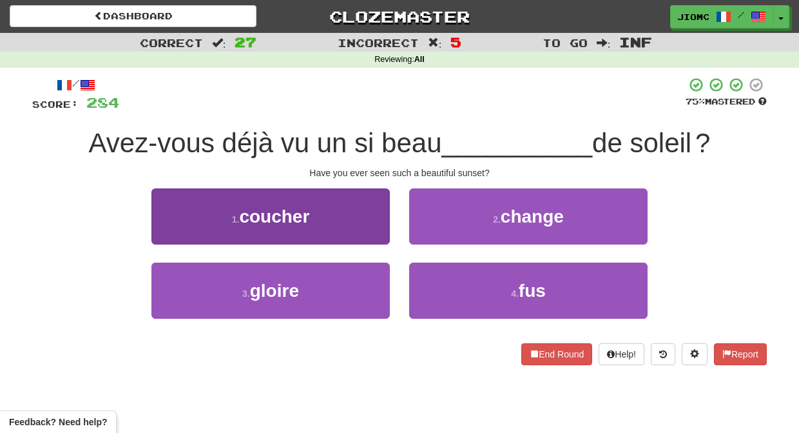
click at [369, 219] on button "1 . coucher" at bounding box center [270, 216] width 238 height 56
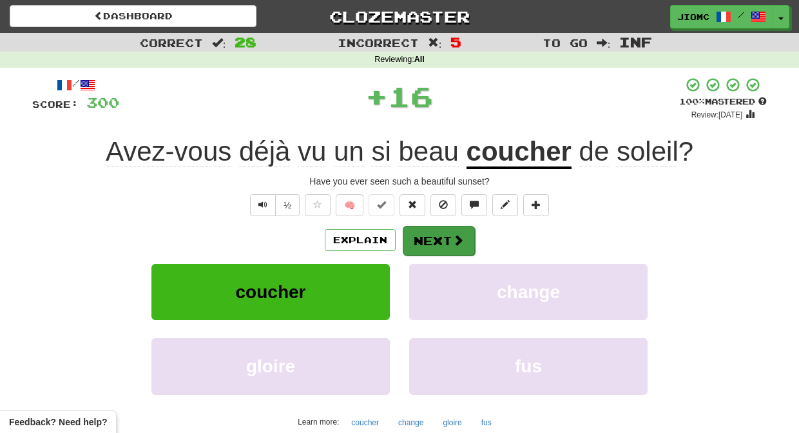
click at [443, 233] on button "Next" at bounding box center [439, 241] width 72 height 30
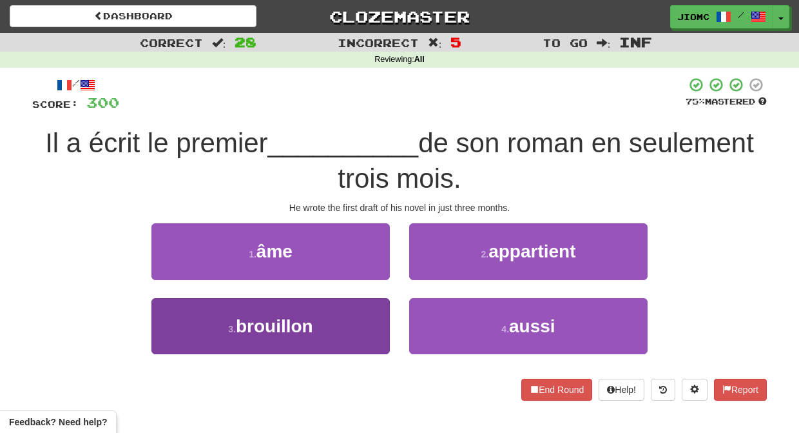
click at [362, 322] on button "3 . brouillon" at bounding box center [270, 326] width 238 height 56
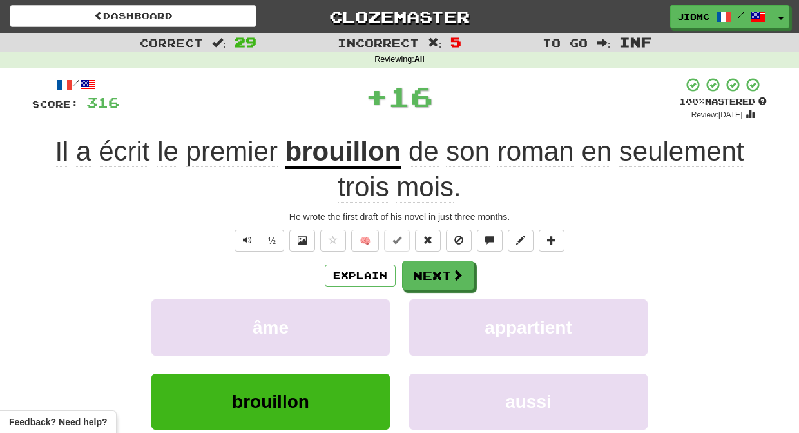
click at [362, 322] on button "âme" at bounding box center [270, 327] width 238 height 56
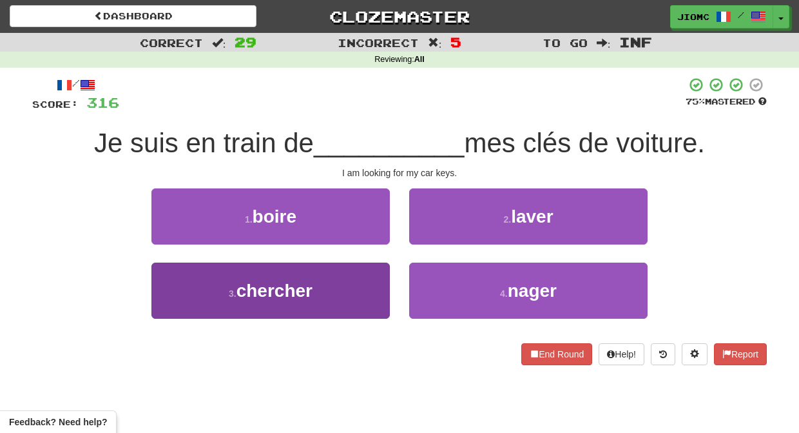
click at [362, 287] on button "3 . chercher" at bounding box center [270, 290] width 238 height 56
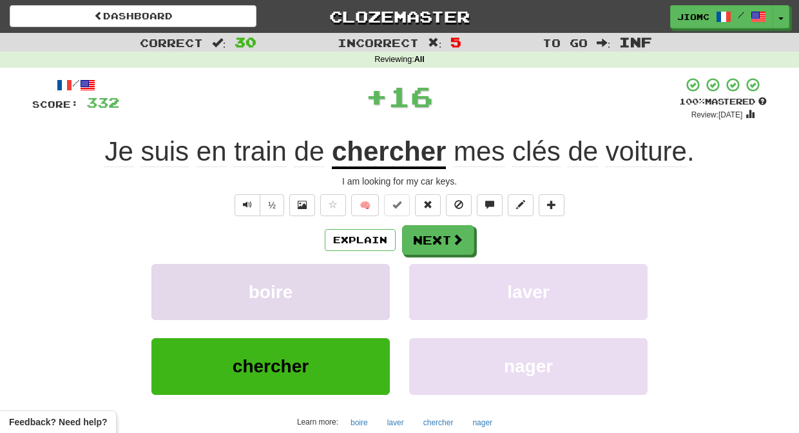
click at [365, 284] on button "boire" at bounding box center [270, 292] width 238 height 56
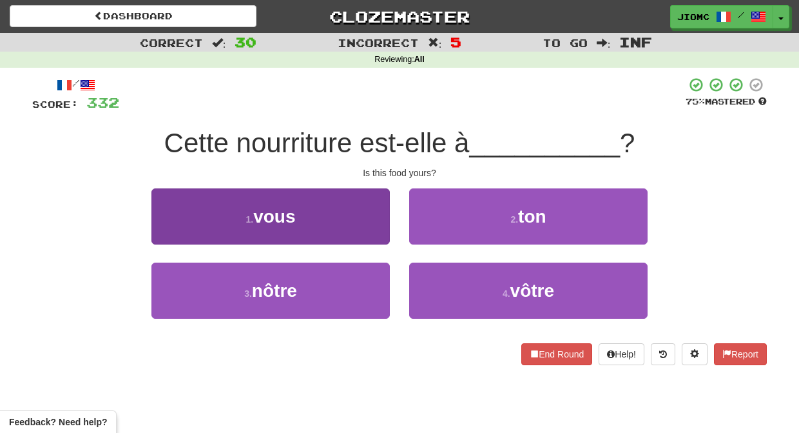
click at [374, 233] on button "1 . vous" at bounding box center [270, 216] width 238 height 56
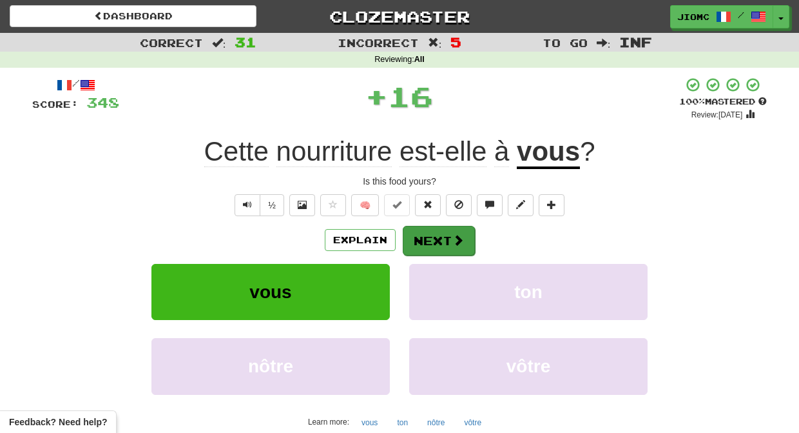
click at [428, 234] on button "Next" at bounding box center [439, 241] width 72 height 30
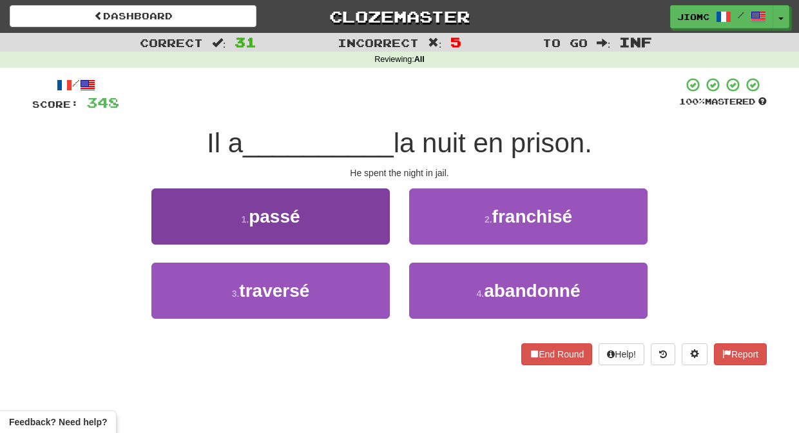
click at [360, 231] on button "1 . passé" at bounding box center [270, 216] width 238 height 56
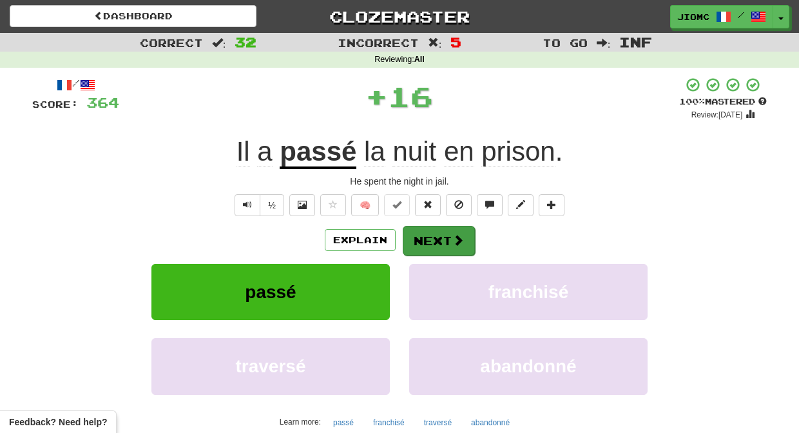
click at [430, 241] on button "Next" at bounding box center [439, 241] width 72 height 30
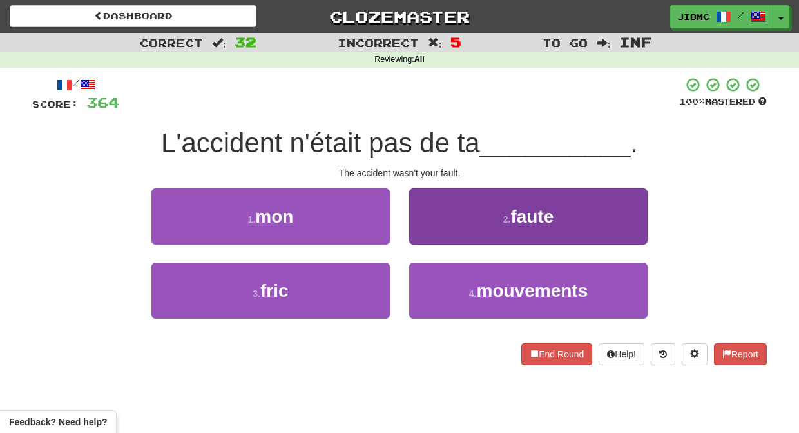
click at [429, 235] on button "2 . faute" at bounding box center [528, 216] width 238 height 56
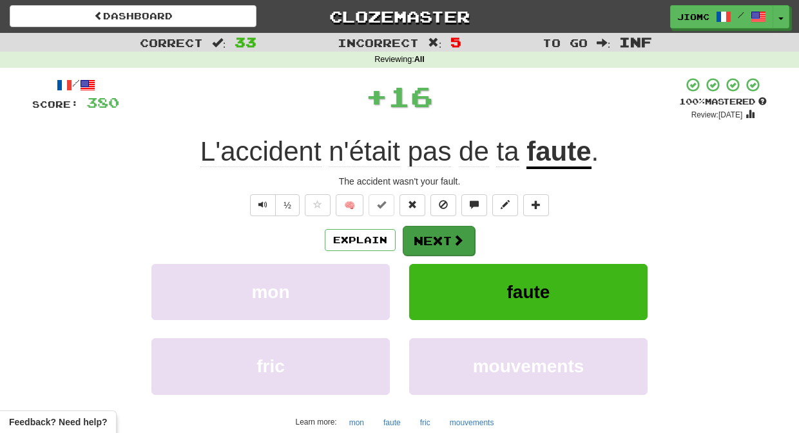
click at [429, 235] on button "Next" at bounding box center [439, 241] width 72 height 30
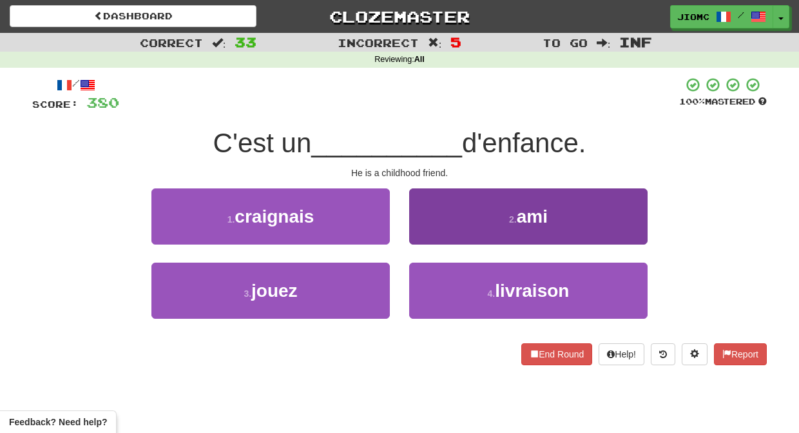
click at [439, 236] on button "2 . ami" at bounding box center [528, 216] width 238 height 56
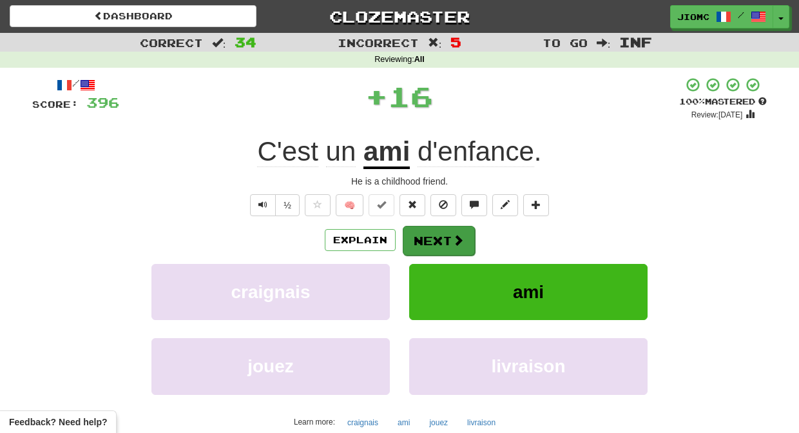
click at [439, 235] on button "Next" at bounding box center [439, 241] width 72 height 30
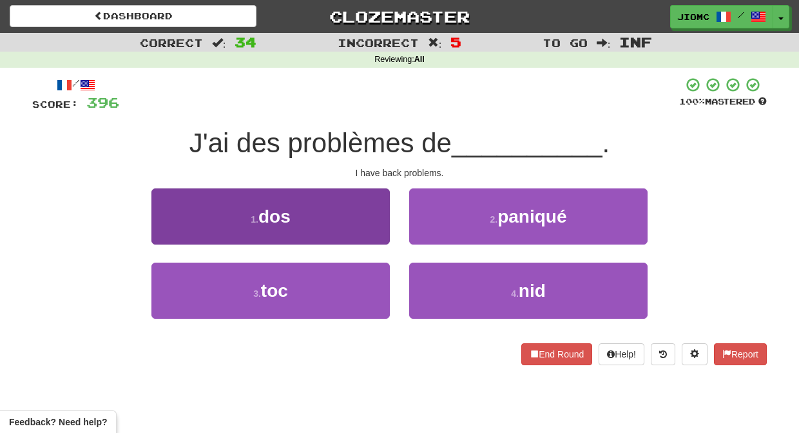
click at [367, 233] on button "1 . dos" at bounding box center [270, 216] width 238 height 56
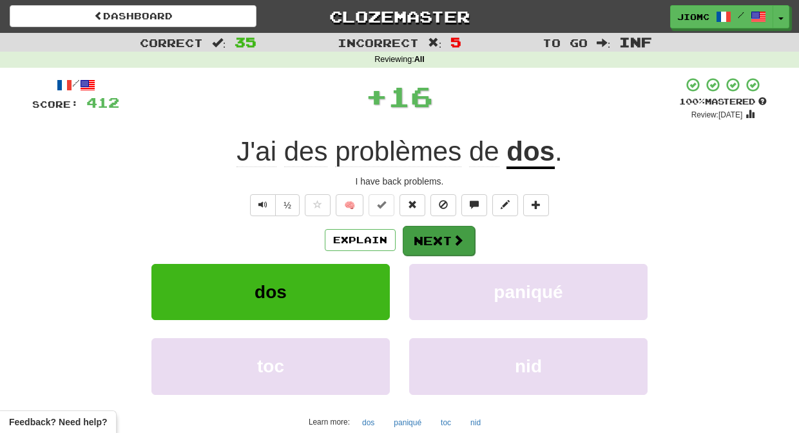
click at [432, 236] on button "Next" at bounding box center [439, 241] width 72 height 30
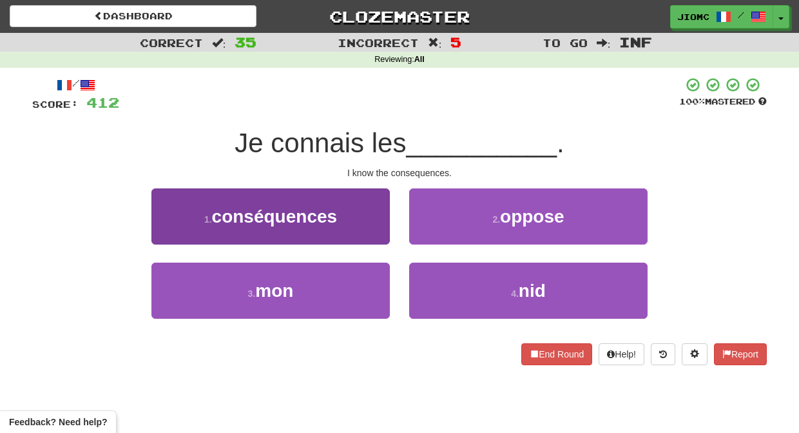
click at [365, 232] on button "1 . conséquences" at bounding box center [270, 216] width 238 height 56
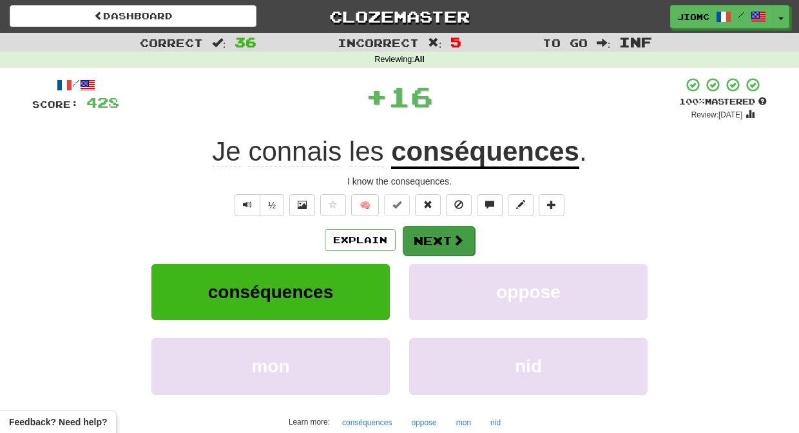
click at [427, 235] on button "Next" at bounding box center [439, 241] width 72 height 30
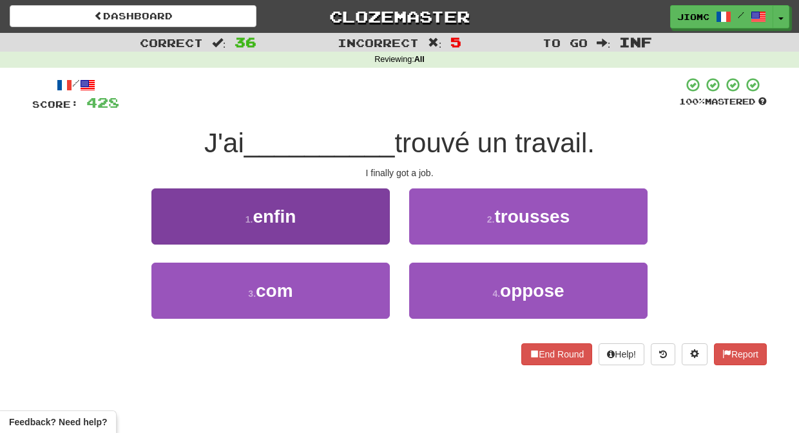
click at [365, 231] on button "1 . enfin" at bounding box center [270, 216] width 238 height 56
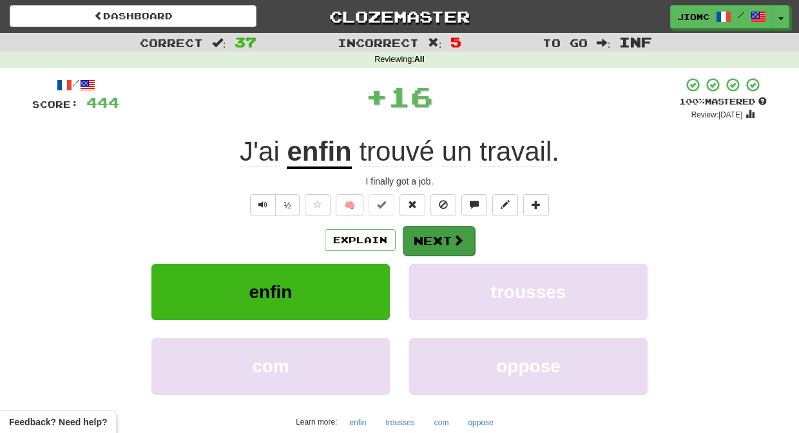
click at [420, 242] on button "Next" at bounding box center [439, 241] width 72 height 30
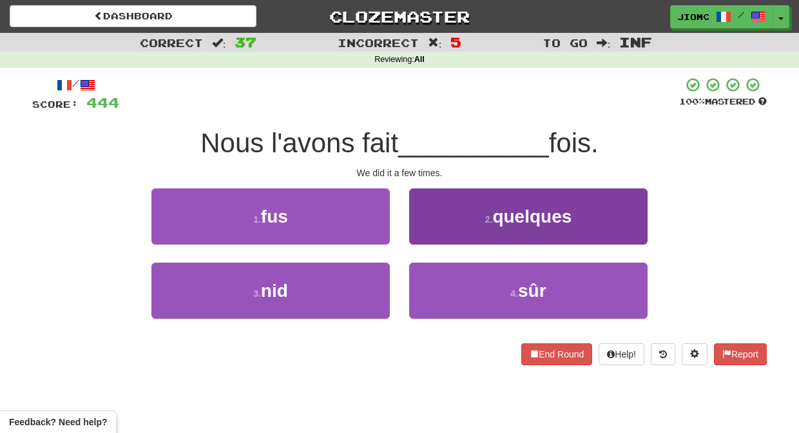
click at [431, 232] on button "2 . quelques" at bounding box center [528, 216] width 238 height 56
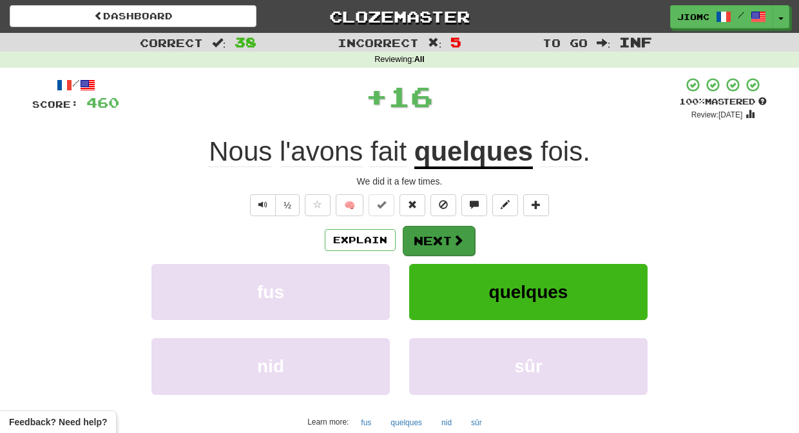
click at [425, 235] on button "Next" at bounding box center [439, 241] width 72 height 30
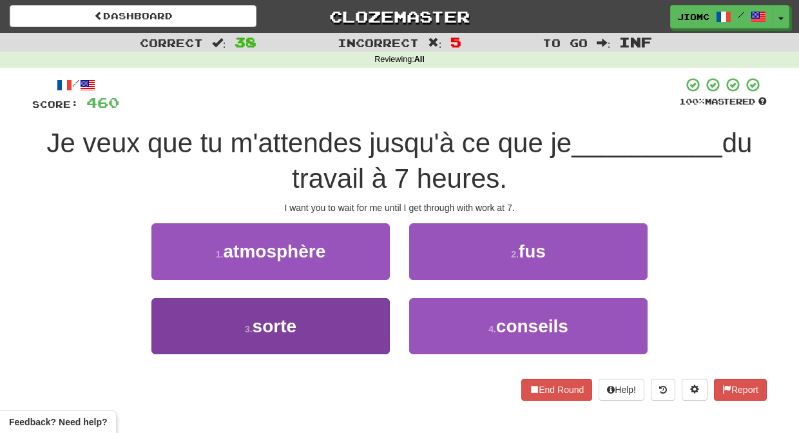
click at [364, 311] on button "3 . sorte" at bounding box center [270, 326] width 238 height 56
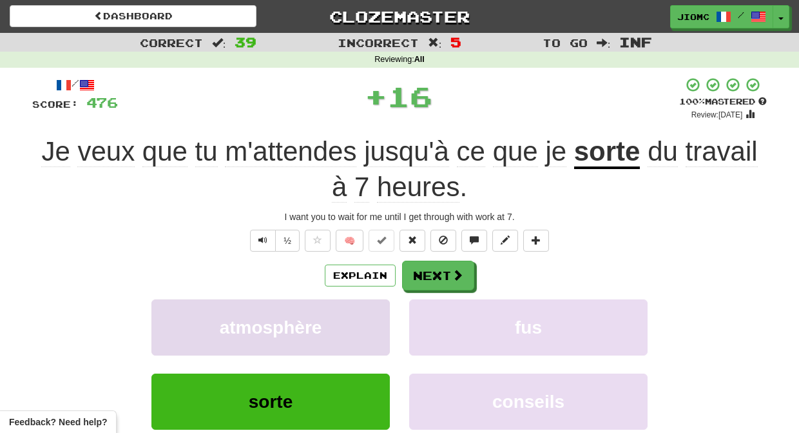
click at [365, 311] on button "atmosphère" at bounding box center [270, 327] width 238 height 56
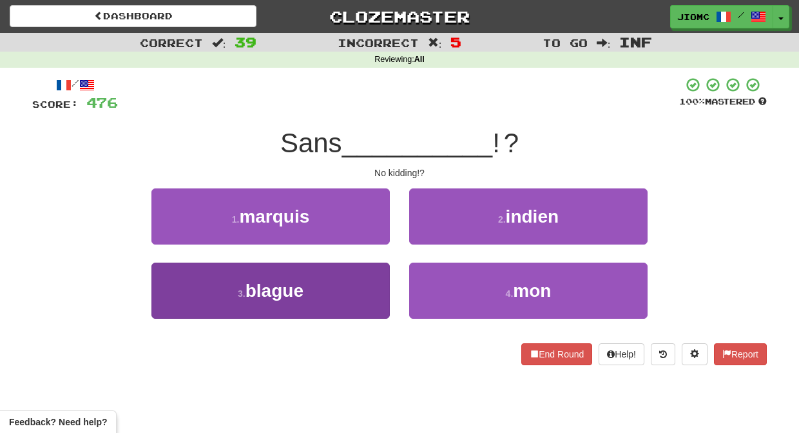
click at [367, 286] on button "3 . blague" at bounding box center [270, 290] width 238 height 56
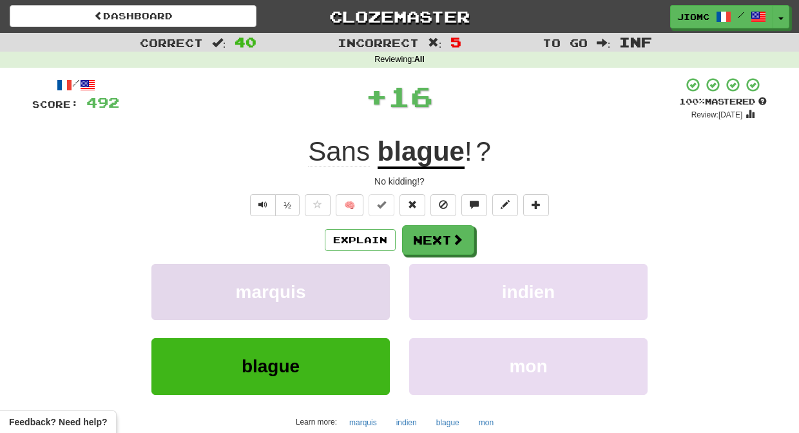
click at [365, 286] on button "marquis" at bounding box center [270, 292] width 238 height 56
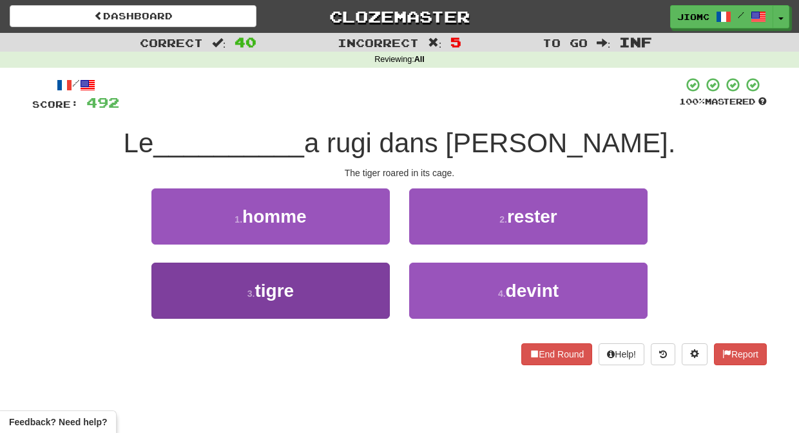
click at [369, 284] on button "3 . tigre" at bounding box center [270, 290] width 238 height 56
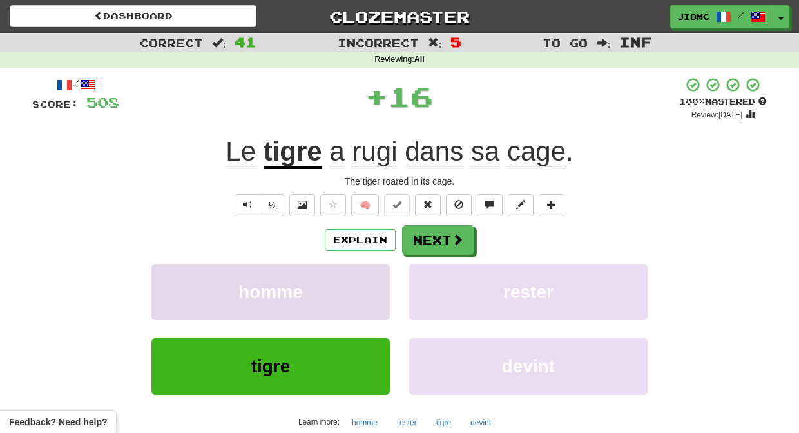
click at [367, 282] on button "homme" at bounding box center [270, 292] width 238 height 56
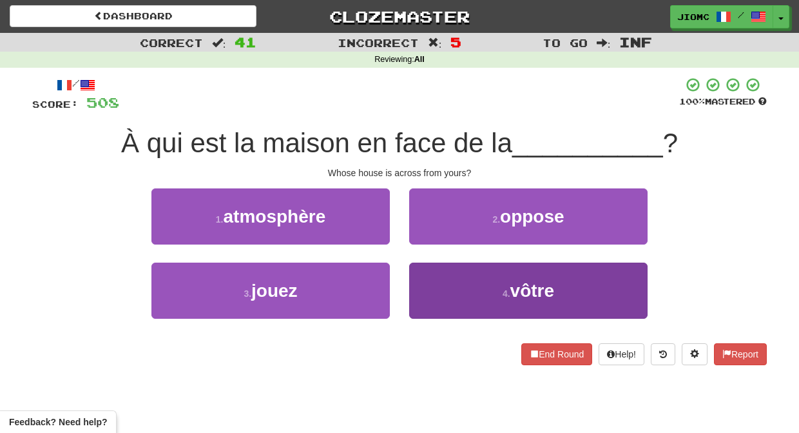
click at [431, 283] on button "4 . vôtre" at bounding box center [528, 290] width 238 height 56
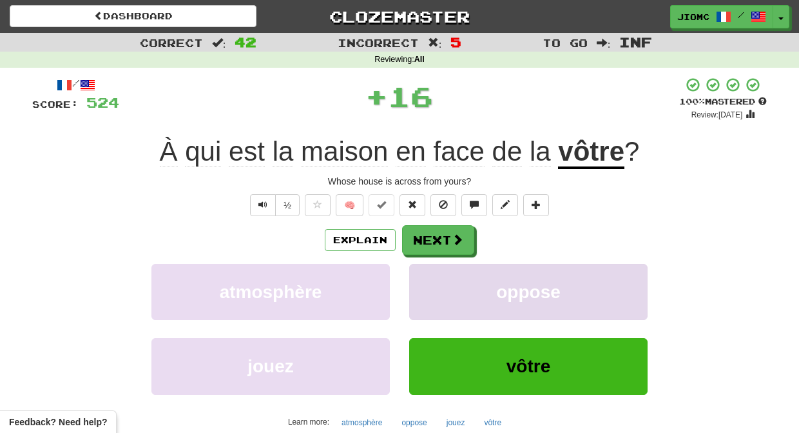
click at [430, 284] on button "oppose" at bounding box center [528, 292] width 238 height 56
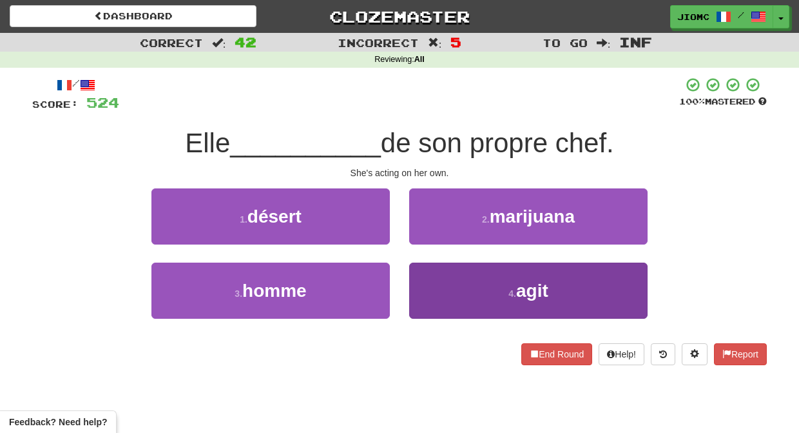
click at [429, 283] on button "4 . agit" at bounding box center [528, 290] width 238 height 56
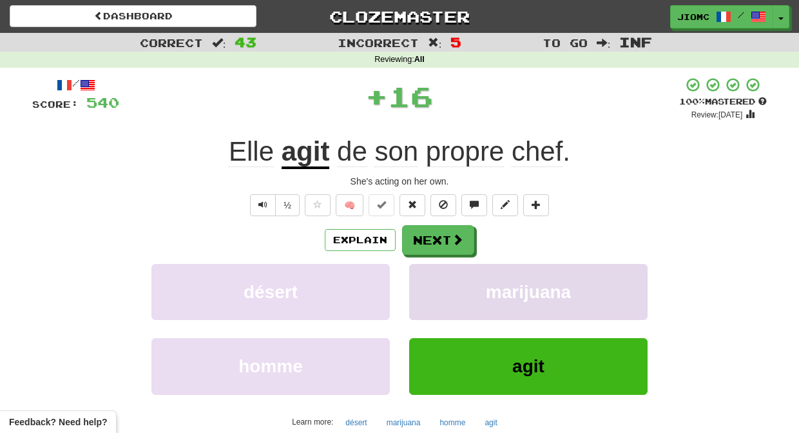
click at [427, 284] on button "marijuana" at bounding box center [528, 292] width 238 height 56
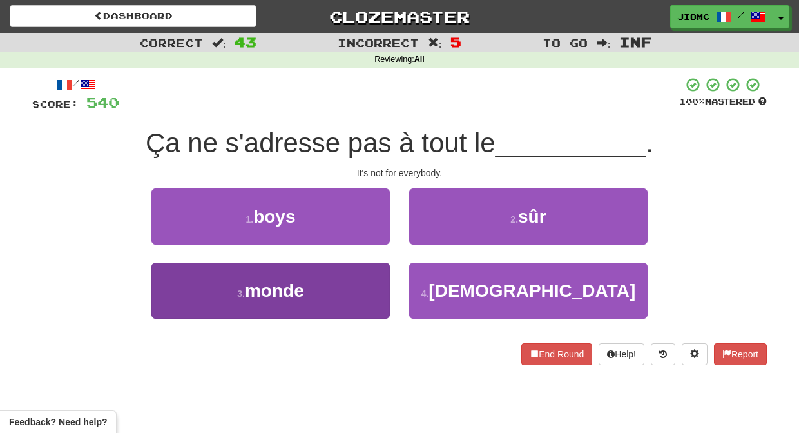
click at [355, 277] on button "3 . monde" at bounding box center [270, 290] width 238 height 56
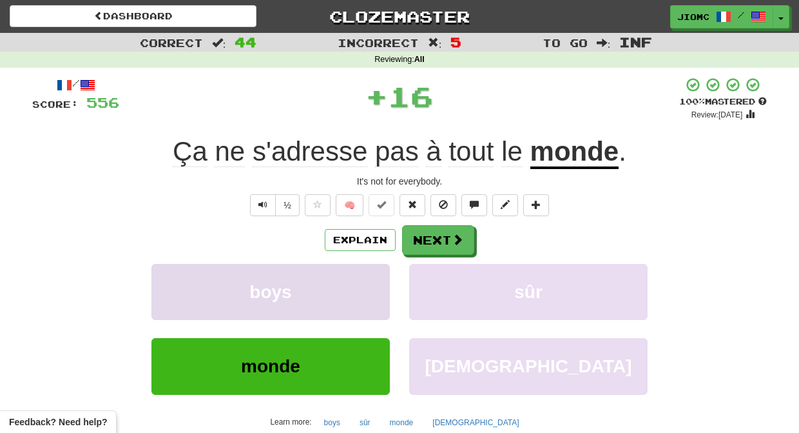
click at [356, 275] on button "boys" at bounding box center [270, 292] width 238 height 56
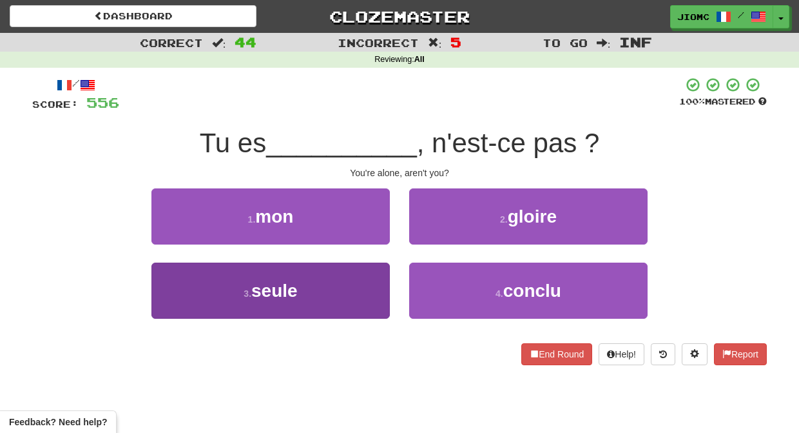
click at [359, 276] on button "3 . seule" at bounding box center [270, 290] width 238 height 56
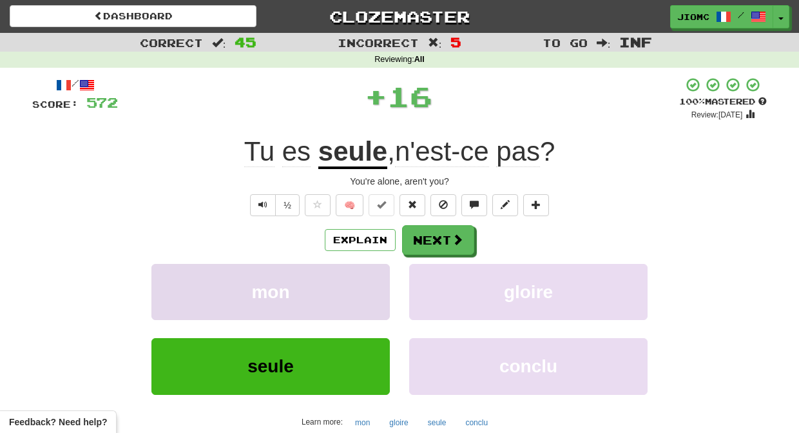
click at [360, 277] on button "mon" at bounding box center [270, 292] width 238 height 56
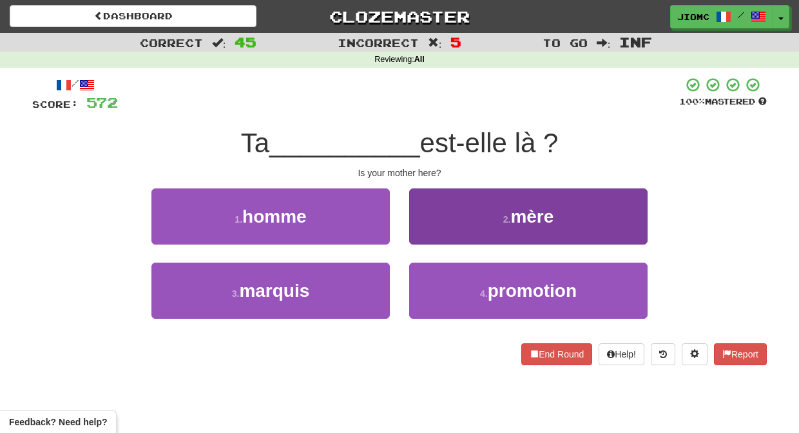
click at [432, 233] on button "2 . mère" at bounding box center [528, 216] width 238 height 56
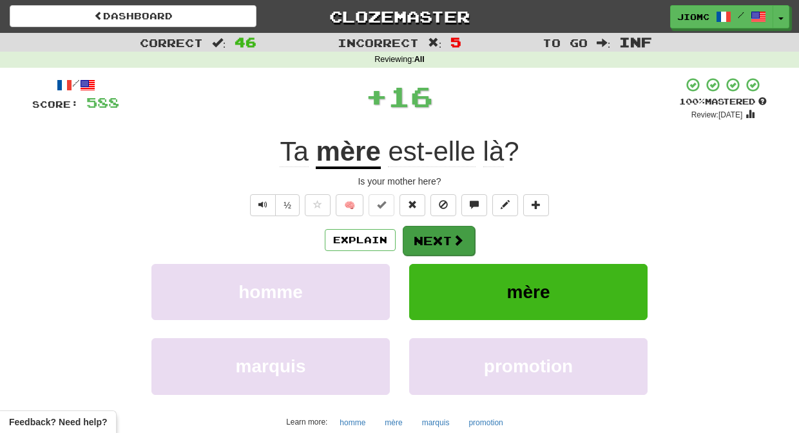
click at [432, 236] on button "Next" at bounding box center [439, 241] width 72 height 30
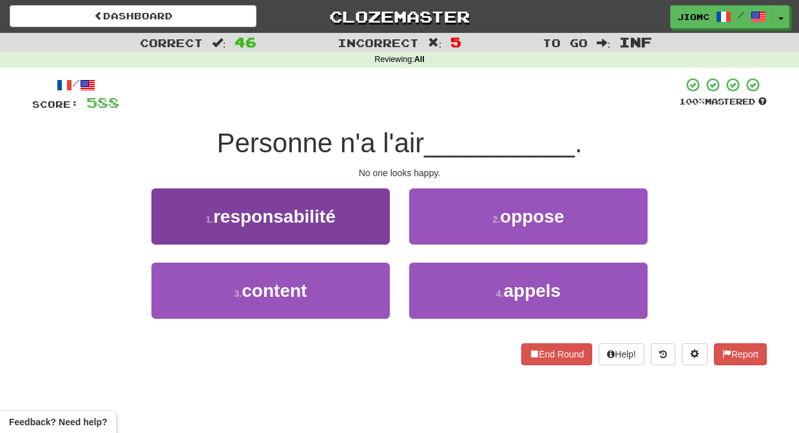
click at [356, 283] on button "3 . content" at bounding box center [270, 290] width 238 height 56
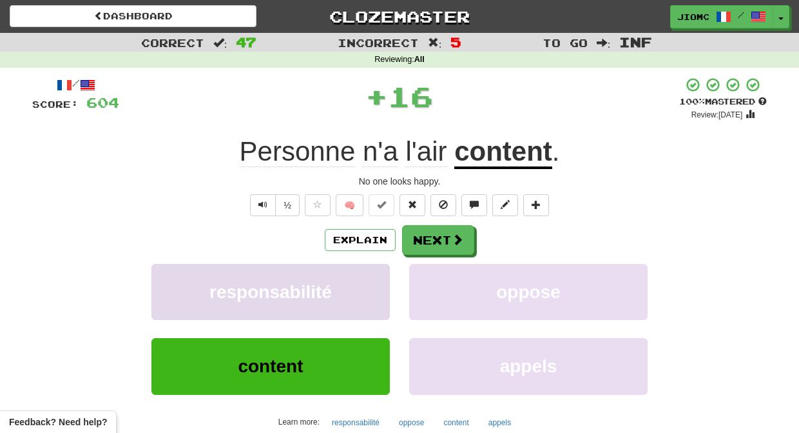
click at [357, 277] on button "responsabilité" at bounding box center [270, 292] width 238 height 56
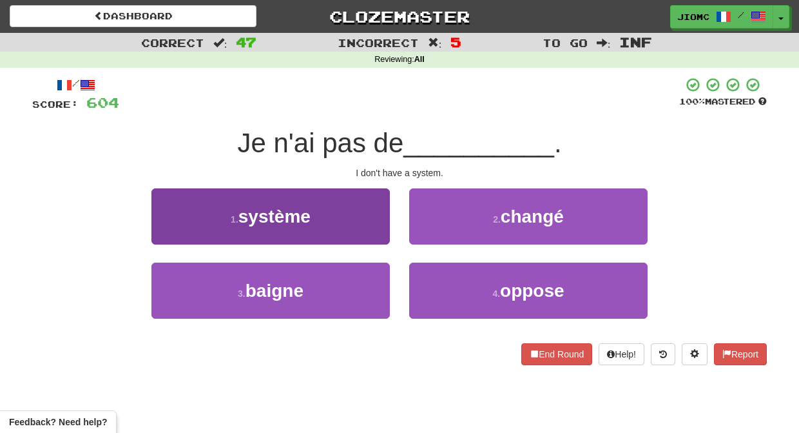
click at [376, 227] on button "1 . système" at bounding box center [270, 216] width 238 height 56
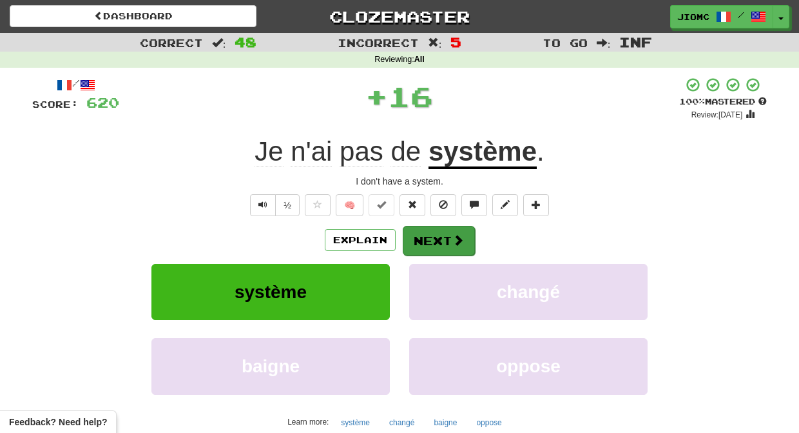
click at [425, 234] on button "Next" at bounding box center [439, 241] width 72 height 30
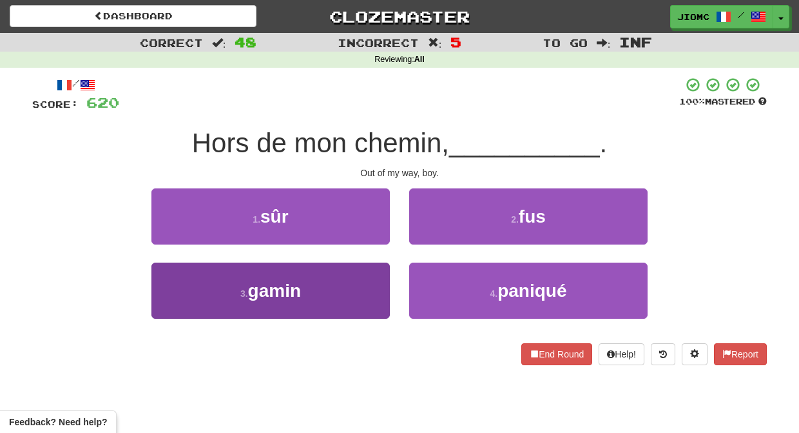
click at [363, 286] on button "3 . gamin" at bounding box center [270, 290] width 238 height 56
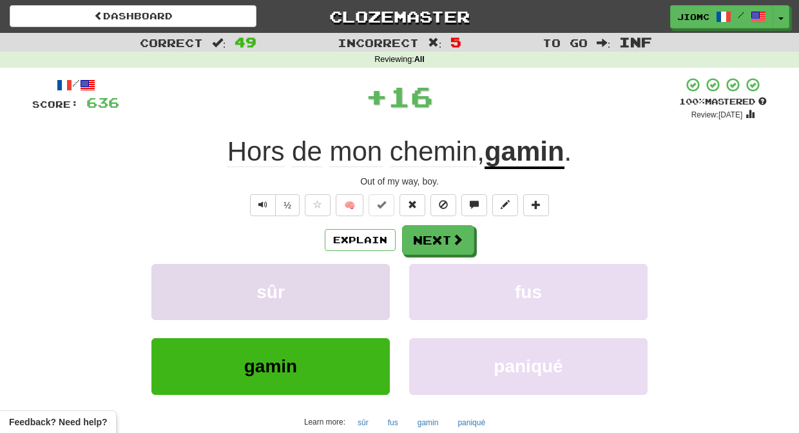
click at [364, 282] on button "sûr" at bounding box center [270, 292] width 238 height 56
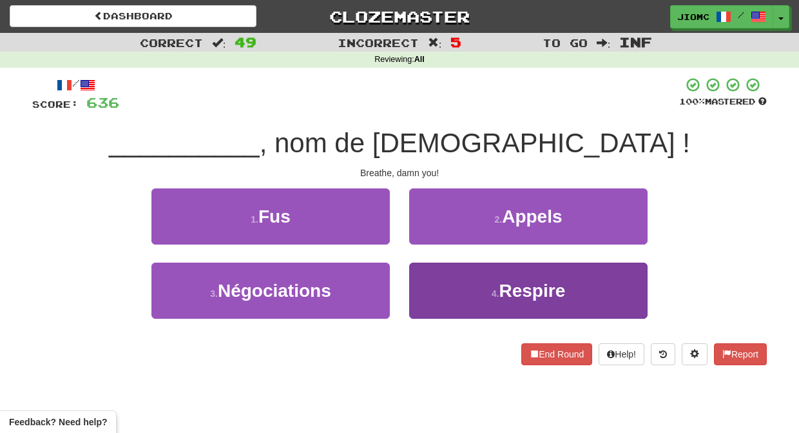
click at [422, 284] on button "4 . Respire" at bounding box center [528, 290] width 238 height 56
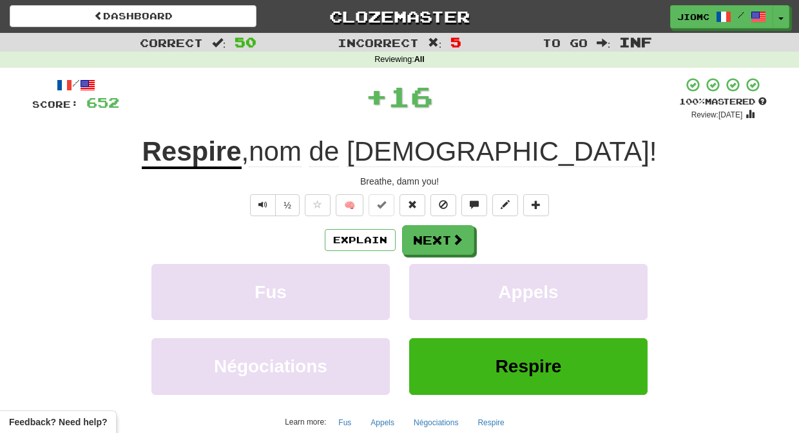
click at [422, 284] on button "Appels" at bounding box center [528, 292] width 238 height 56
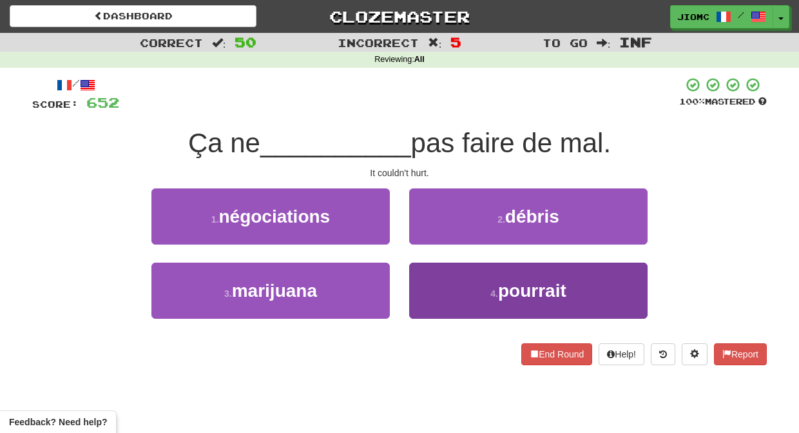
click at [422, 286] on button "4 . pourrait" at bounding box center [528, 290] width 238 height 56
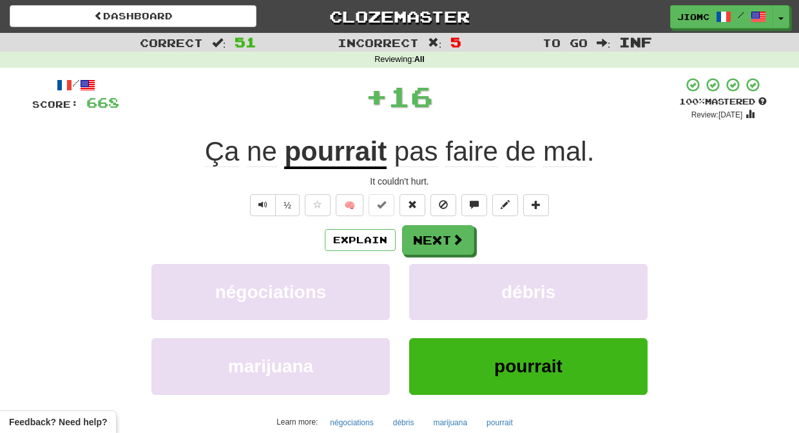
click at [422, 286] on button "débris" at bounding box center [528, 292] width 238 height 56
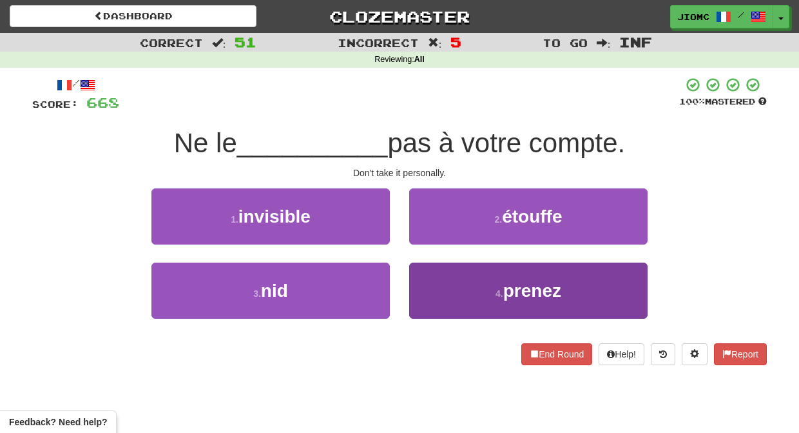
click at [432, 289] on button "4 . prenez" at bounding box center [528, 290] width 238 height 56
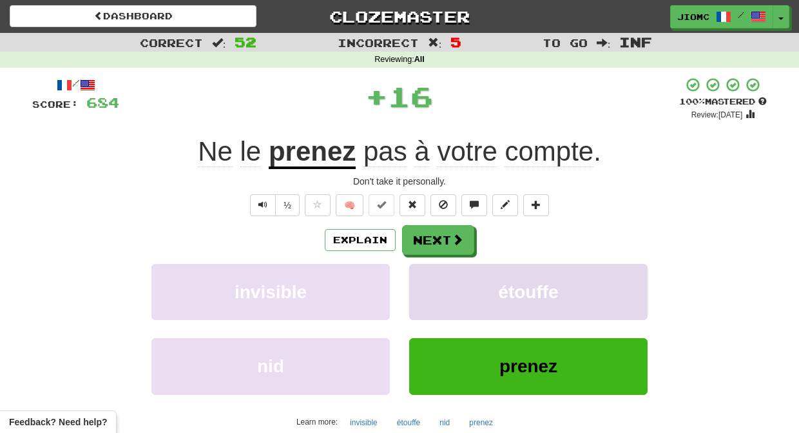
click at [431, 289] on button "étouffe" at bounding box center [528, 292] width 238 height 56
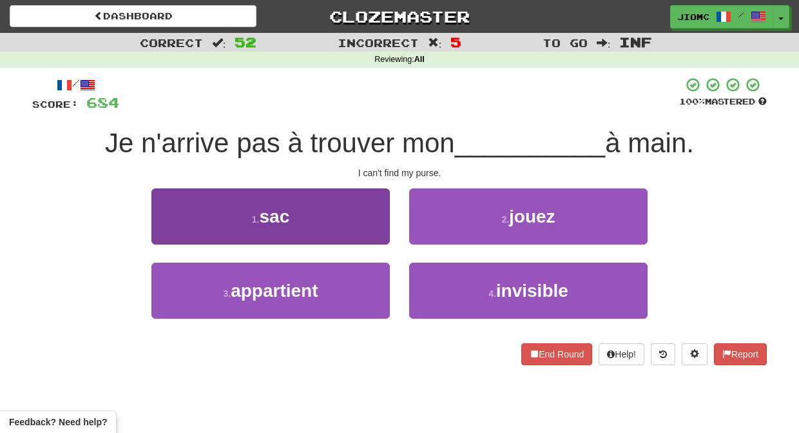
click at [351, 230] on button "1 . sac" at bounding box center [270, 216] width 238 height 56
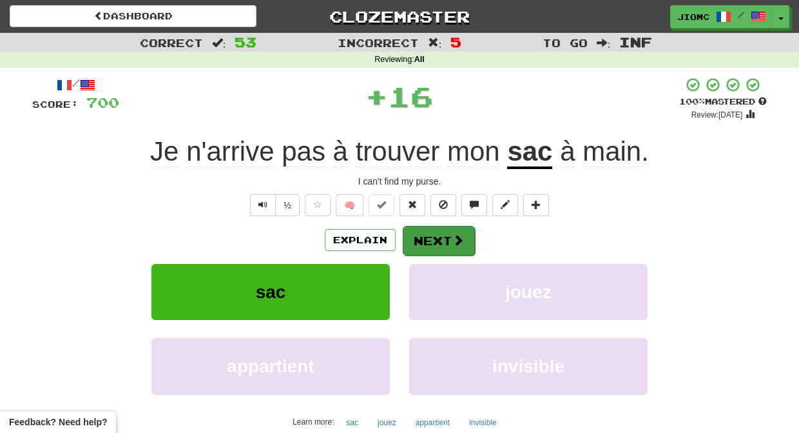
click at [418, 235] on button "Next" at bounding box center [439, 241] width 72 height 30
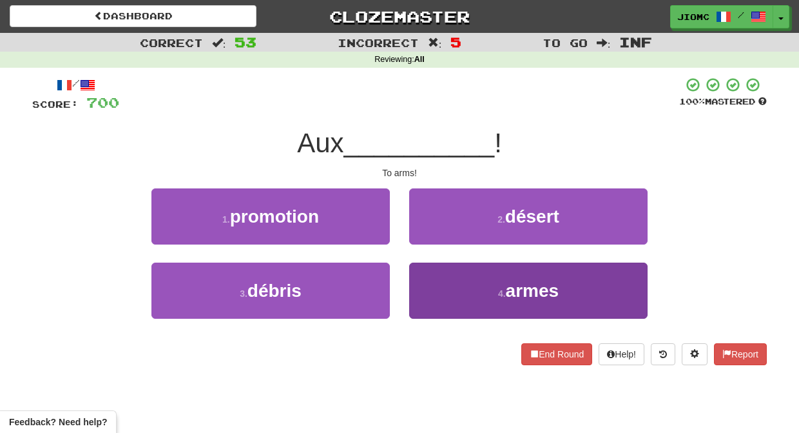
click at [431, 266] on button "4 . armes" at bounding box center [528, 290] width 238 height 56
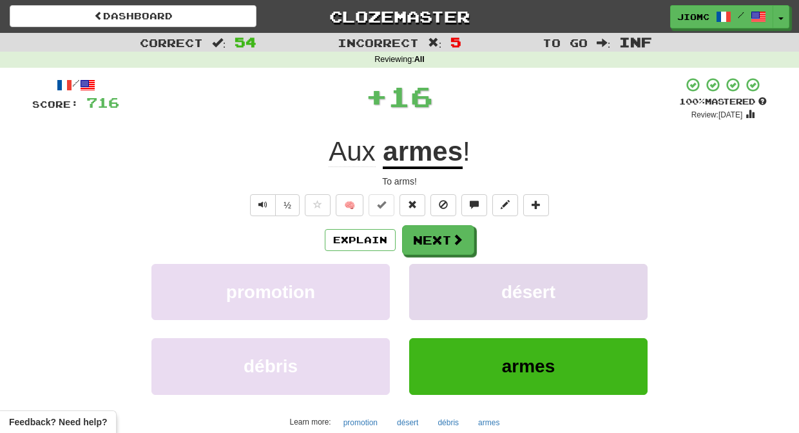
click at [431, 267] on button "désert" at bounding box center [528, 292] width 238 height 56
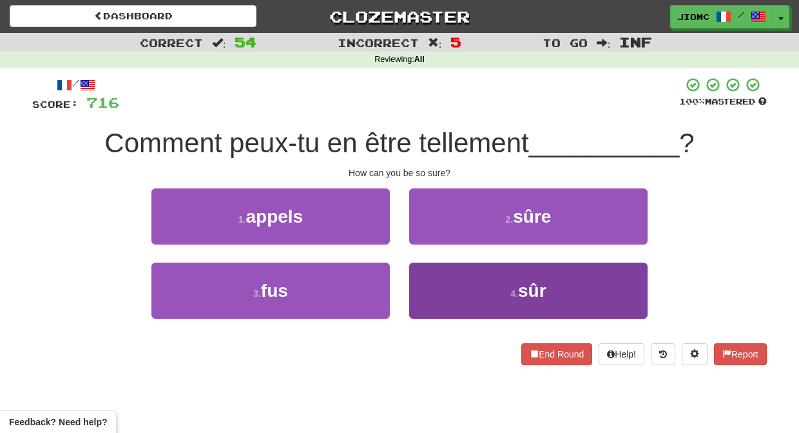
click at [435, 280] on button "4 . sûr" at bounding box center [528, 290] width 238 height 56
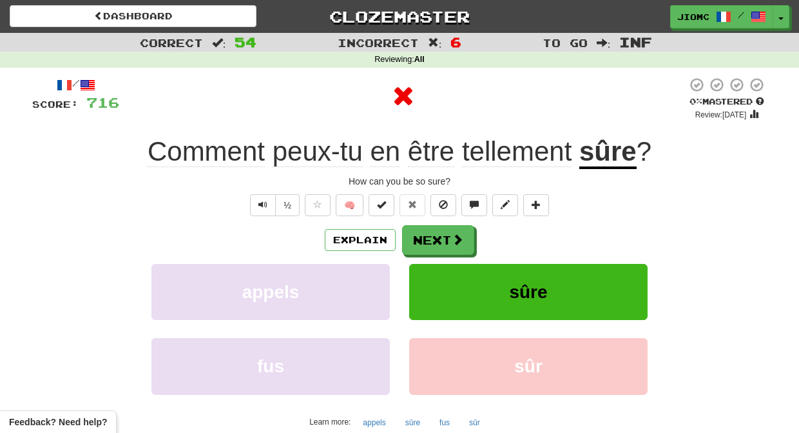
click at [434, 282] on button "sûre" at bounding box center [528, 292] width 238 height 56
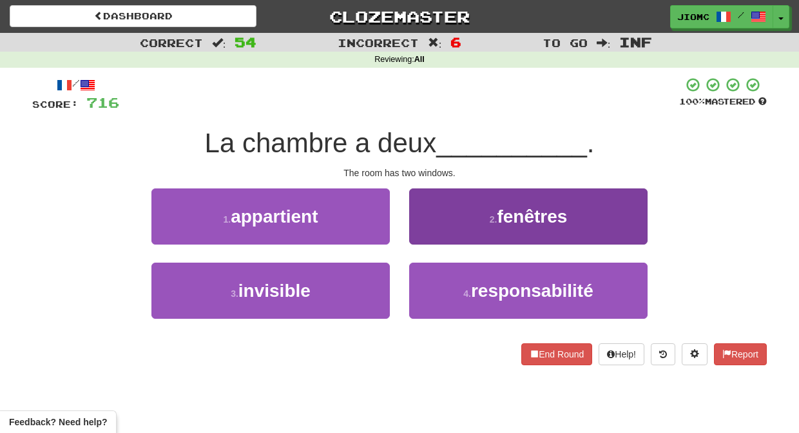
click at [423, 226] on button "2 . fenêtres" at bounding box center [528, 216] width 238 height 56
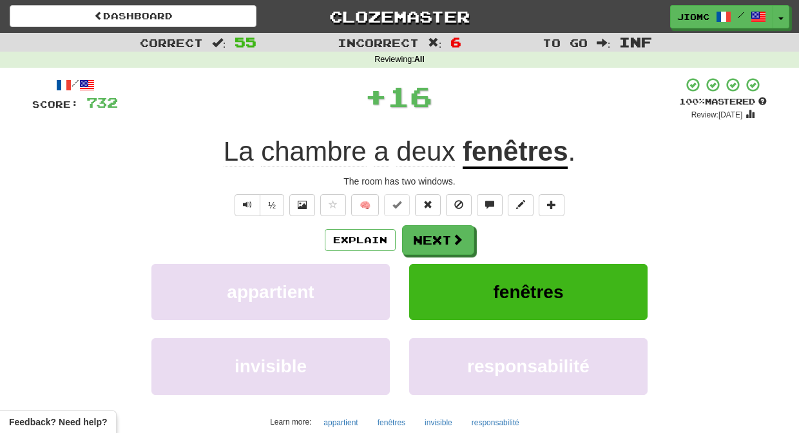
click at [423, 230] on button "Next" at bounding box center [438, 240] width 72 height 30
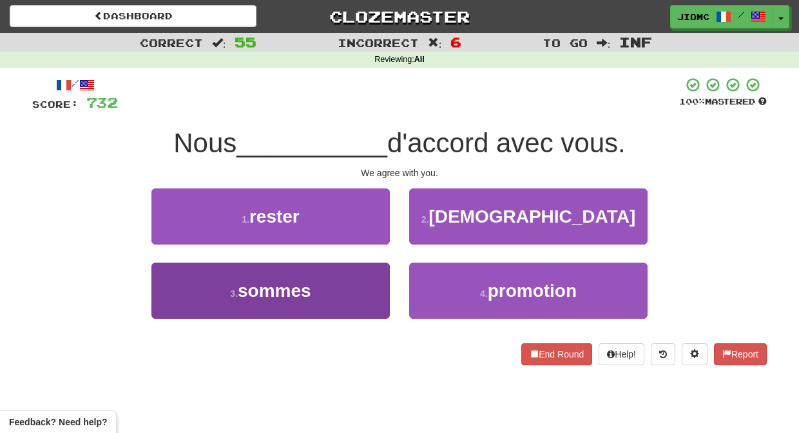
click at [357, 273] on button "3 . sommes" at bounding box center [270, 290] width 238 height 56
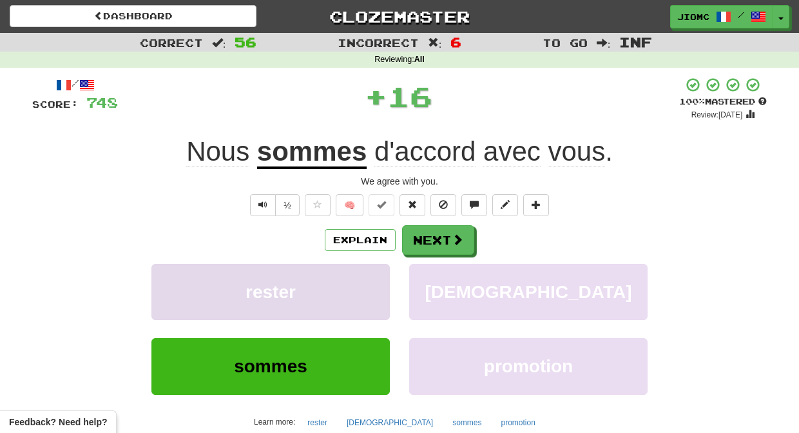
click at [362, 271] on button "rester" at bounding box center [270, 292] width 238 height 56
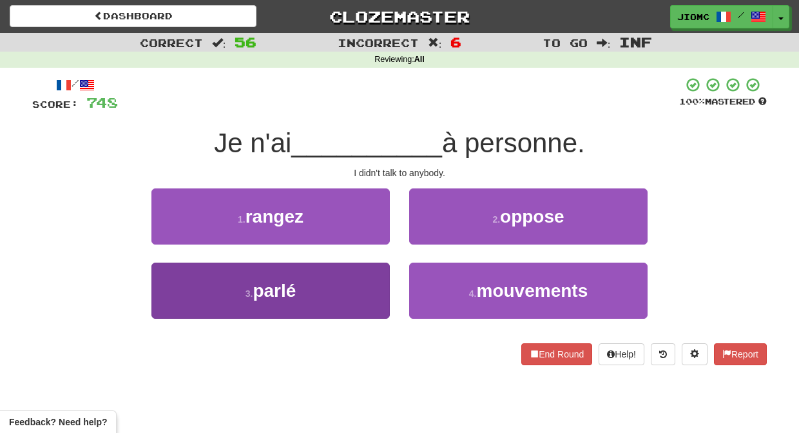
click at [375, 285] on button "3 . parlé" at bounding box center [270, 290] width 238 height 56
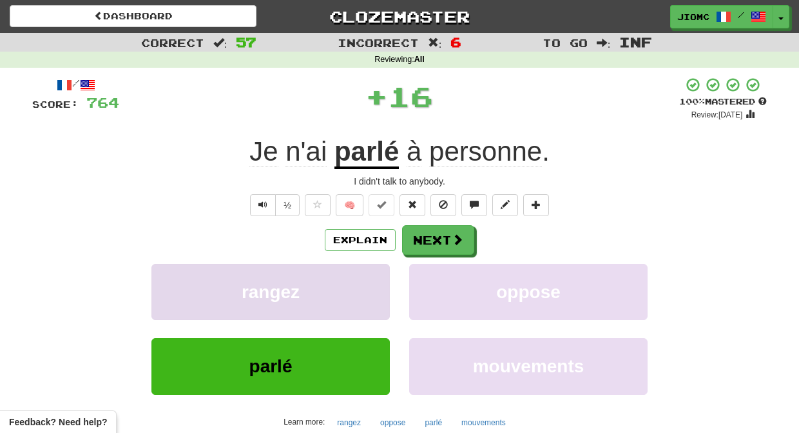
click at [375, 283] on button "rangez" at bounding box center [270, 292] width 238 height 56
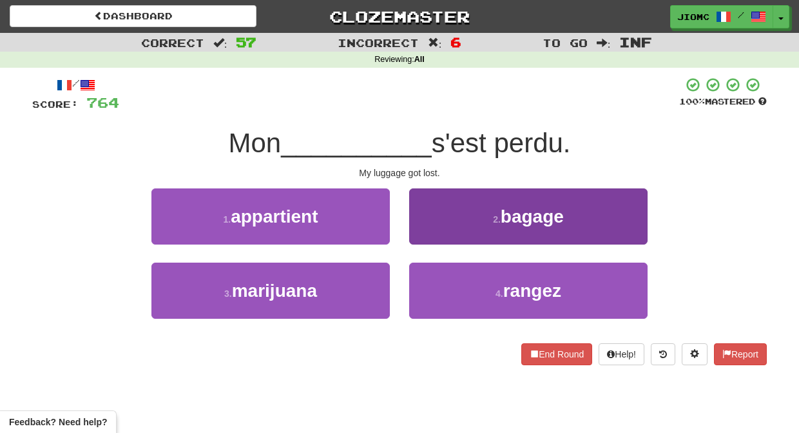
click at [422, 233] on button "2 . bagage" at bounding box center [528, 216] width 238 height 56
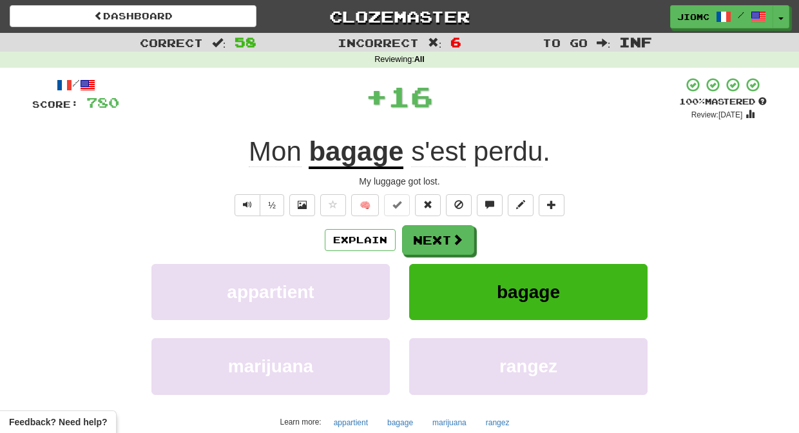
click at [422, 233] on button "Next" at bounding box center [438, 240] width 72 height 30
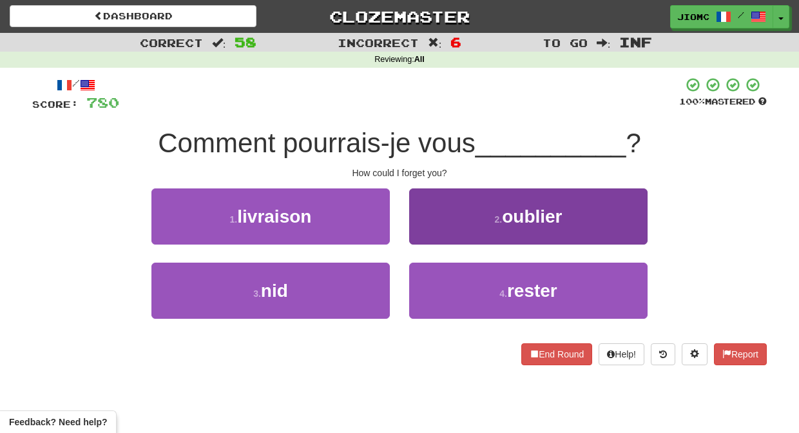
click at [428, 235] on button "2 . oublier" at bounding box center [528, 216] width 238 height 56
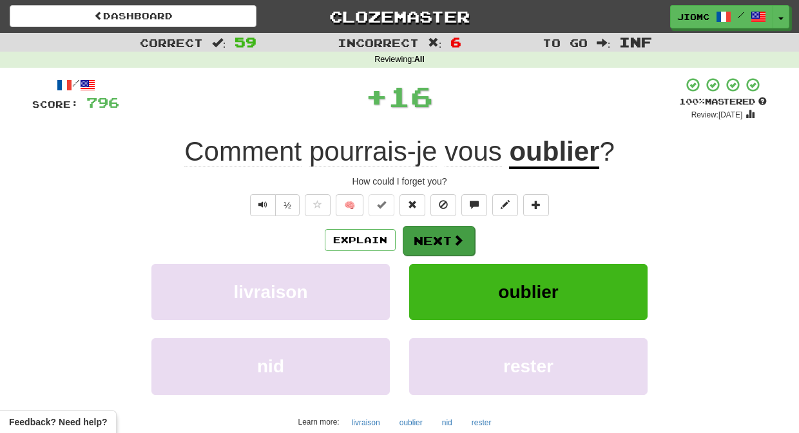
click at [427, 235] on button "Next" at bounding box center [439, 241] width 72 height 30
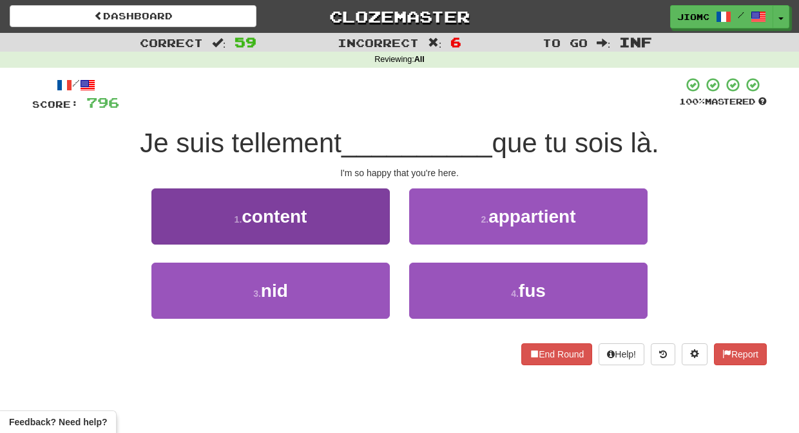
click at [367, 230] on button "1 . content" at bounding box center [270, 216] width 238 height 56
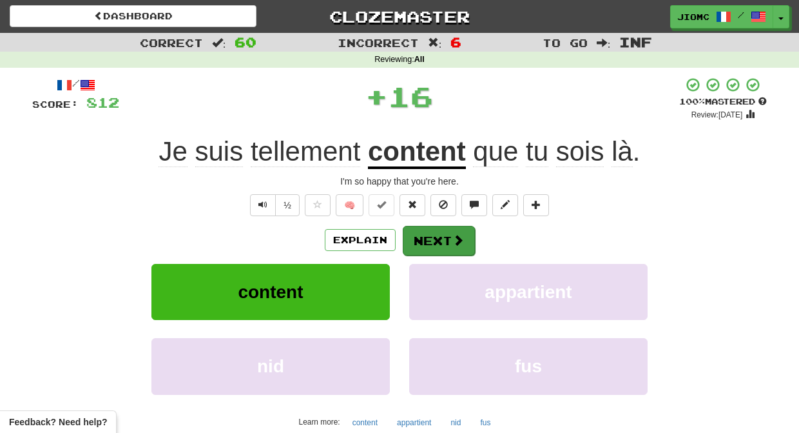
click at [408, 235] on button "Next" at bounding box center [439, 241] width 72 height 30
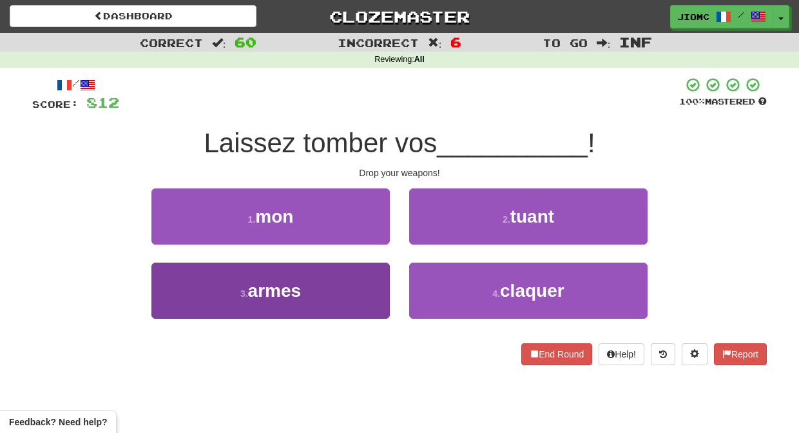
click at [376, 282] on button "3 . armes" at bounding box center [270, 290] width 238 height 56
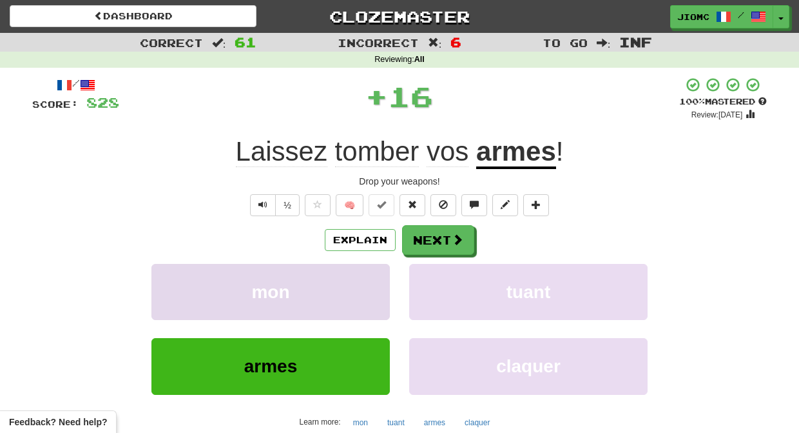
click at [376, 281] on button "mon" at bounding box center [270, 292] width 238 height 56
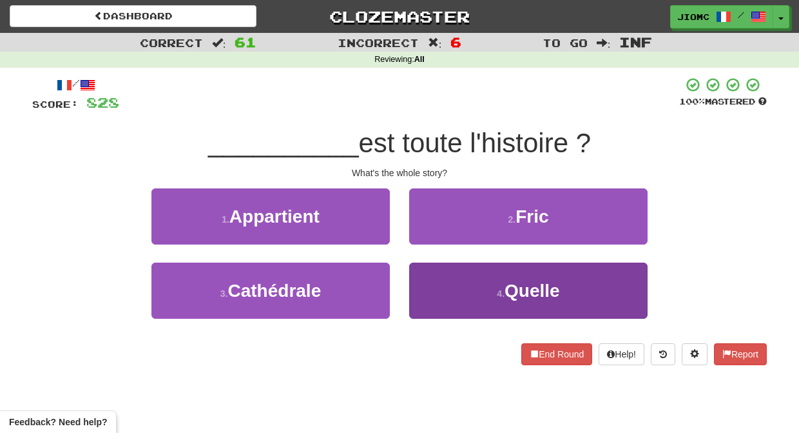
click at [434, 273] on button "4 . Quelle" at bounding box center [528, 290] width 238 height 56
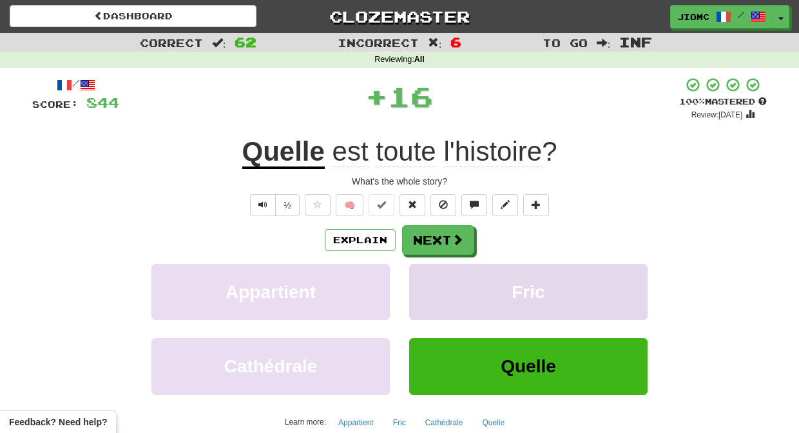
click at [431, 274] on button "Fric" at bounding box center [528, 292] width 238 height 56
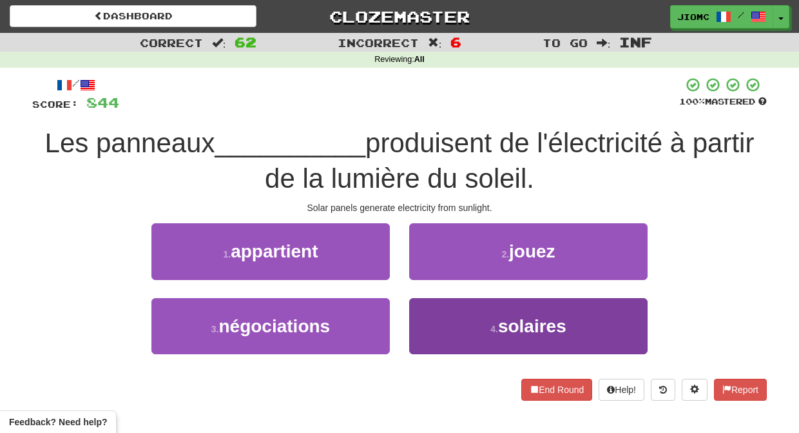
click at [429, 309] on button "4 . solaires" at bounding box center [528, 326] width 238 height 56
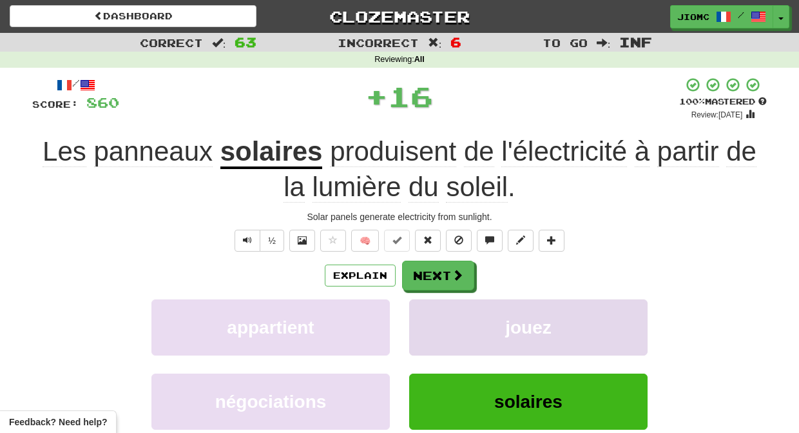
click at [429, 308] on button "jouez" at bounding box center [528, 327] width 238 height 56
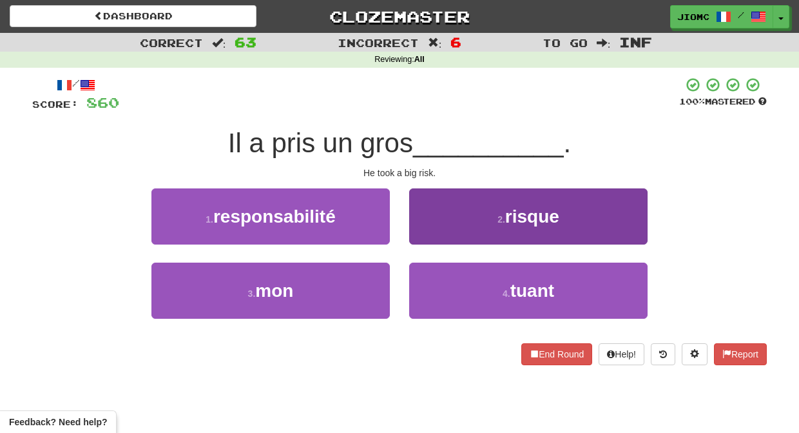
click at [423, 229] on button "2 . risque" at bounding box center [528, 216] width 238 height 56
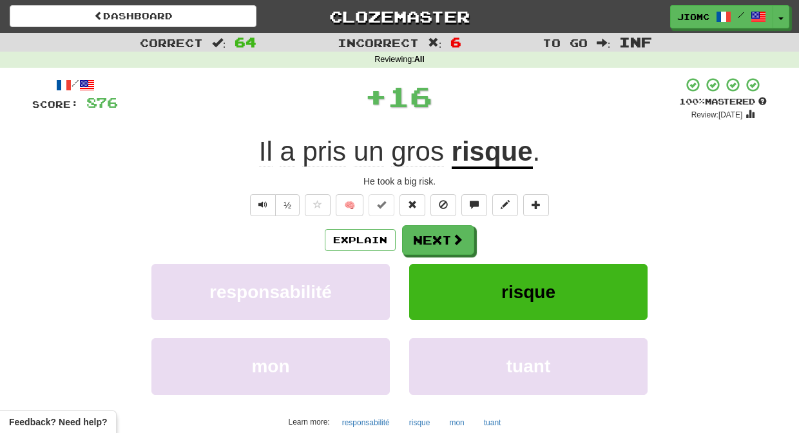
click at [425, 231] on button "Next" at bounding box center [438, 240] width 72 height 30
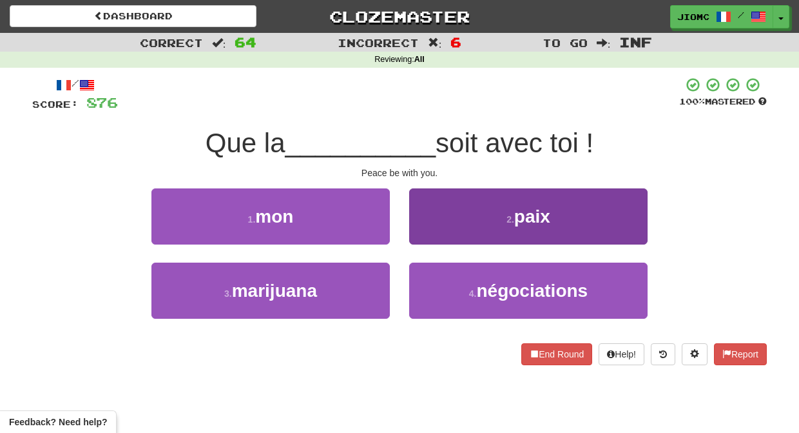
click at [425, 235] on button "2 . paix" at bounding box center [528, 216] width 238 height 56
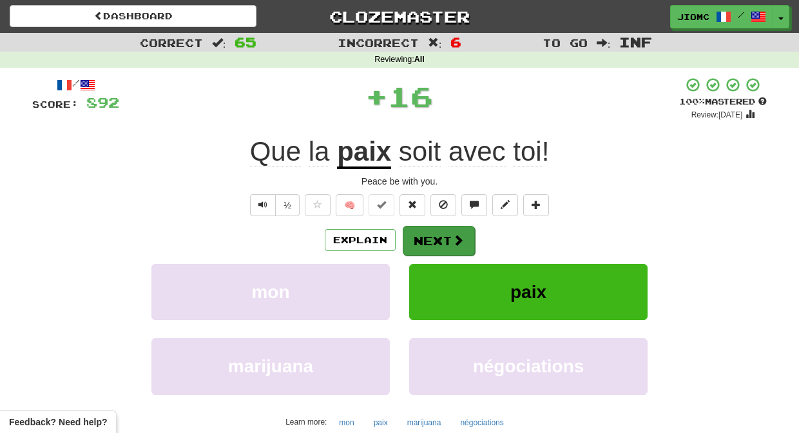
click at [428, 239] on button "Next" at bounding box center [439, 241] width 72 height 30
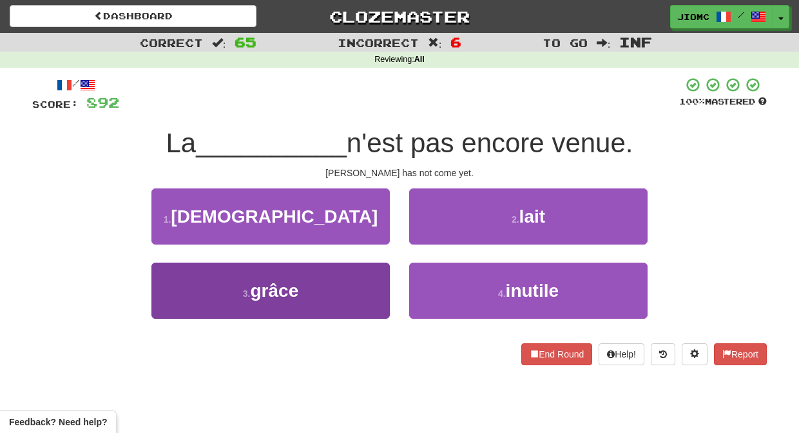
click at [371, 282] on button "3 . grâce" at bounding box center [270, 290] width 238 height 56
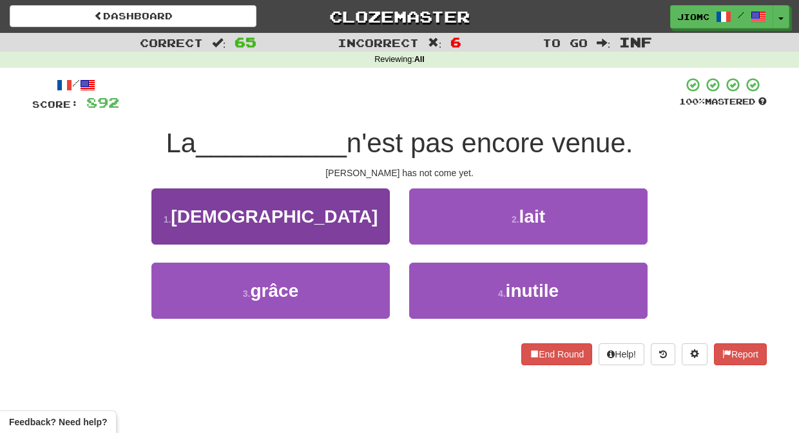
click at [371, 244] on button "1 . rabbin" at bounding box center [270, 216] width 238 height 56
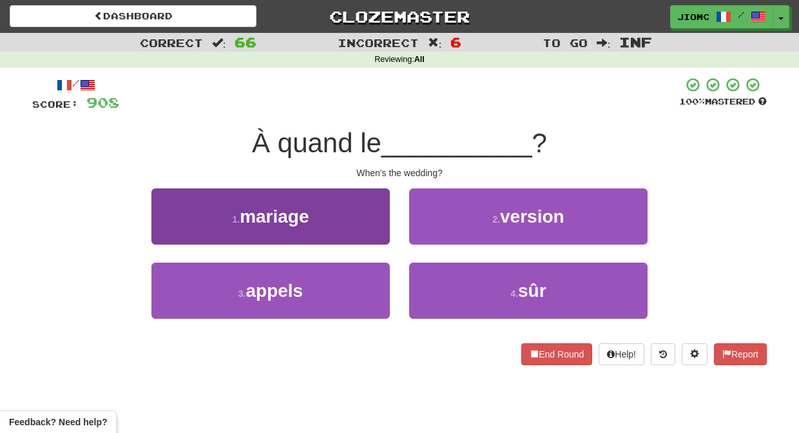
click at [367, 238] on button "1 . mariage" at bounding box center [270, 216] width 238 height 56
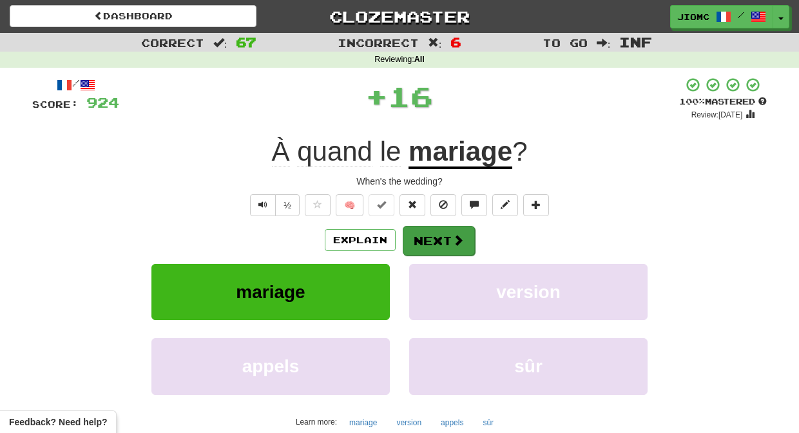
click at [425, 239] on button "Next" at bounding box center [439, 241] width 72 height 30
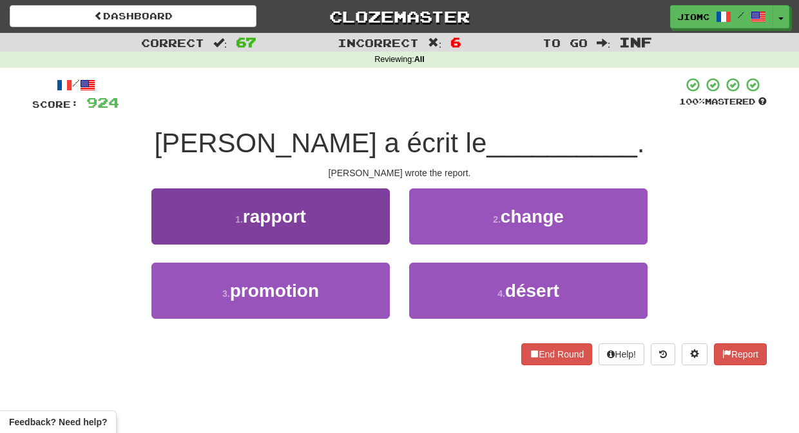
click at [361, 231] on button "1 . rapport" at bounding box center [270, 216] width 238 height 56
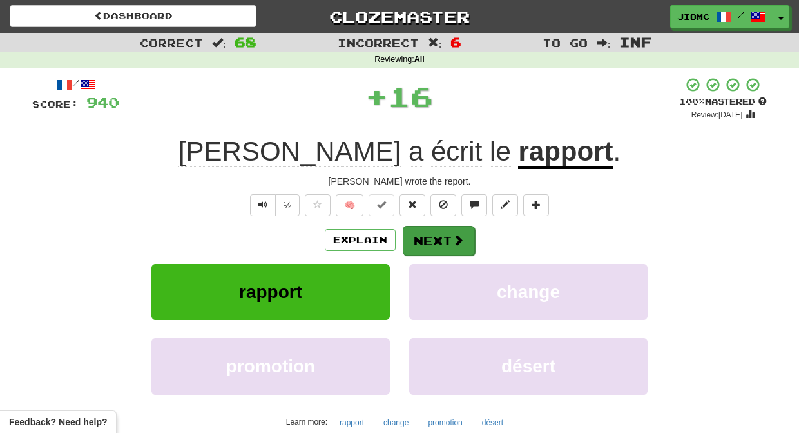
click at [418, 241] on button "Next" at bounding box center [439, 241] width 72 height 30
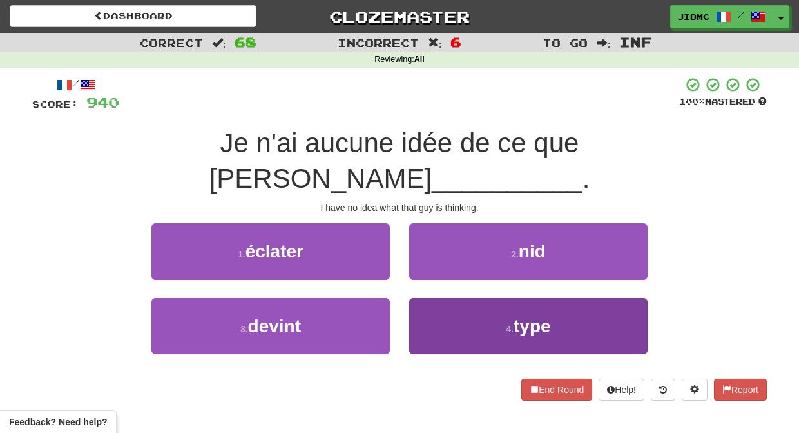
click at [427, 298] on button "4 . type" at bounding box center [528, 326] width 238 height 56
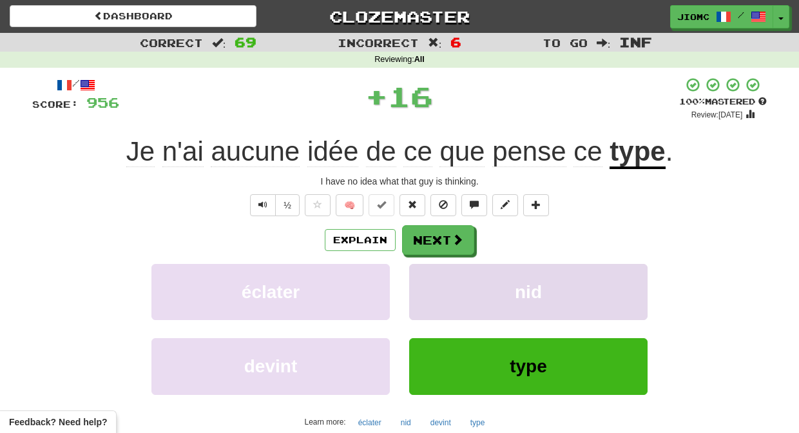
click at [428, 277] on button "nid" at bounding box center [528, 292] width 238 height 56
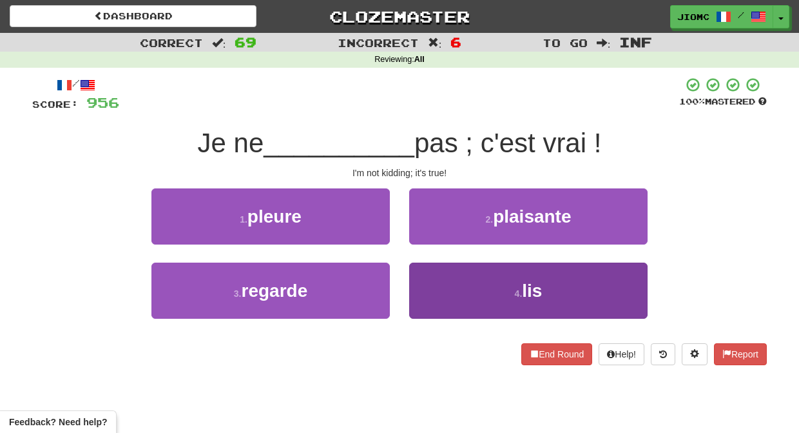
click at [440, 278] on button "4 . lis" at bounding box center [528, 290] width 238 height 56
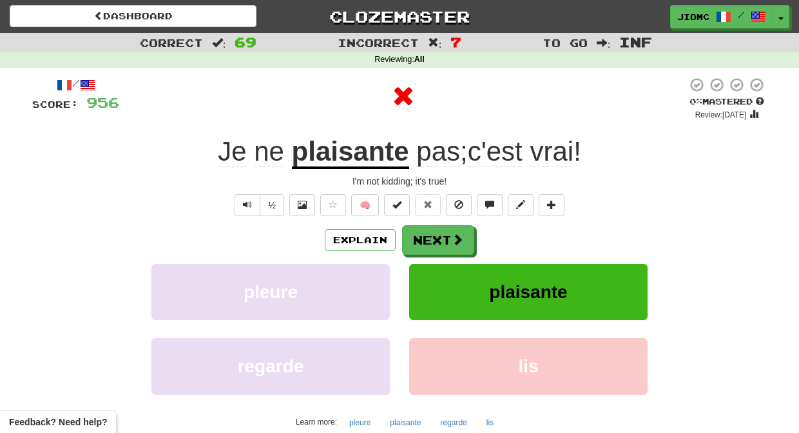
click at [436, 280] on button "plaisante" at bounding box center [528, 292] width 238 height 56
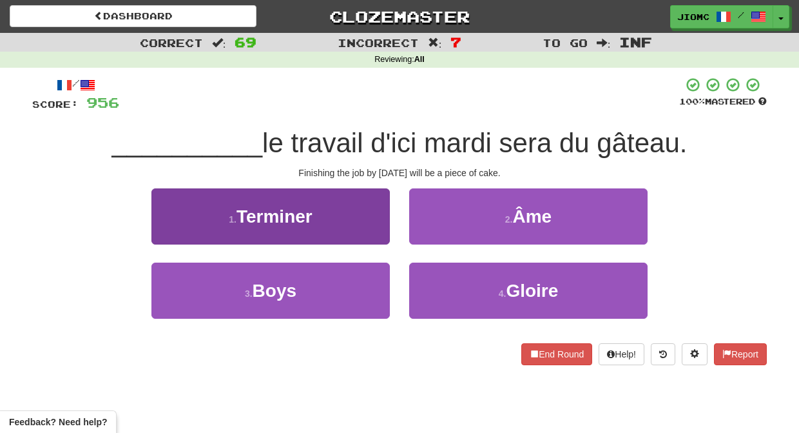
click at [363, 228] on button "1 . Terminer" at bounding box center [270, 216] width 238 height 56
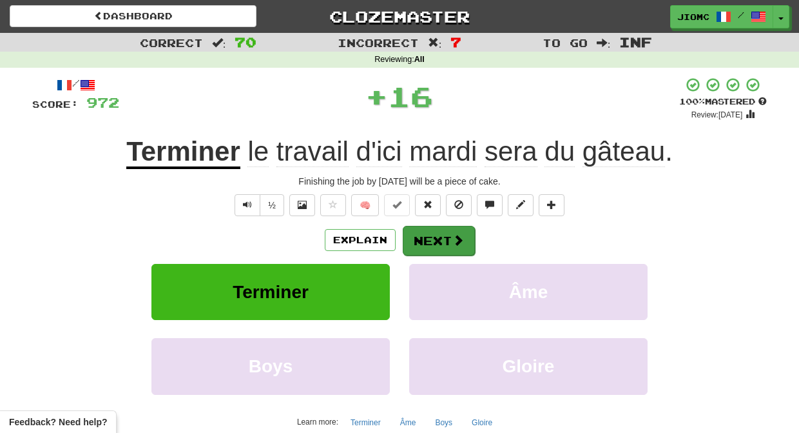
click at [420, 237] on button "Next" at bounding box center [439, 241] width 72 height 30
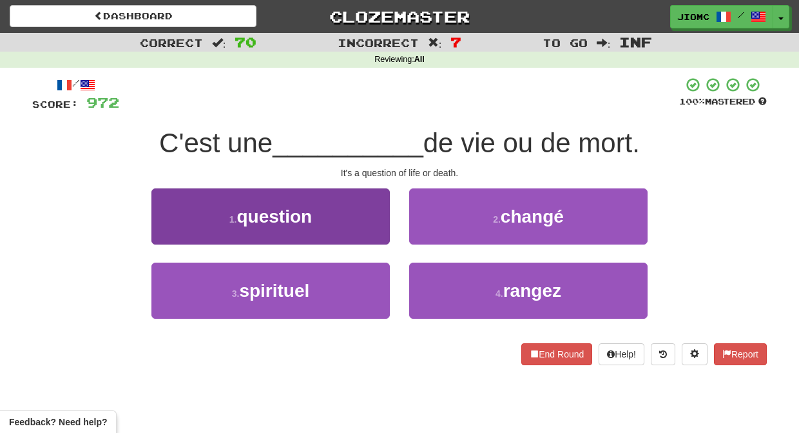
click at [364, 229] on button "1 . question" at bounding box center [270, 216] width 238 height 56
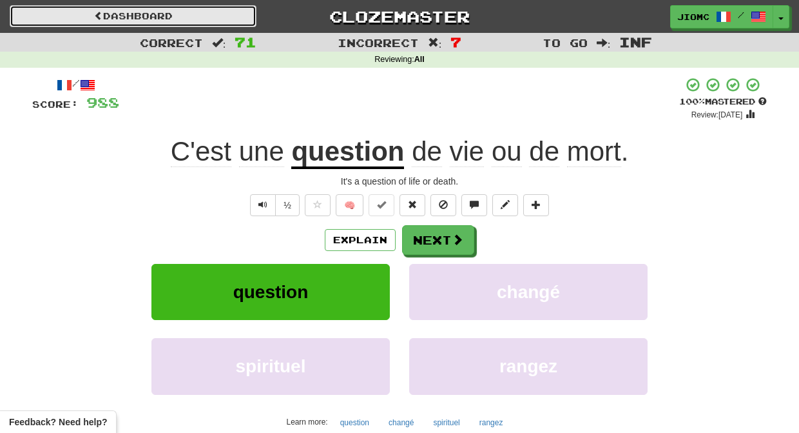
click at [191, 15] on link "Dashboard" at bounding box center [133, 16] width 247 height 22
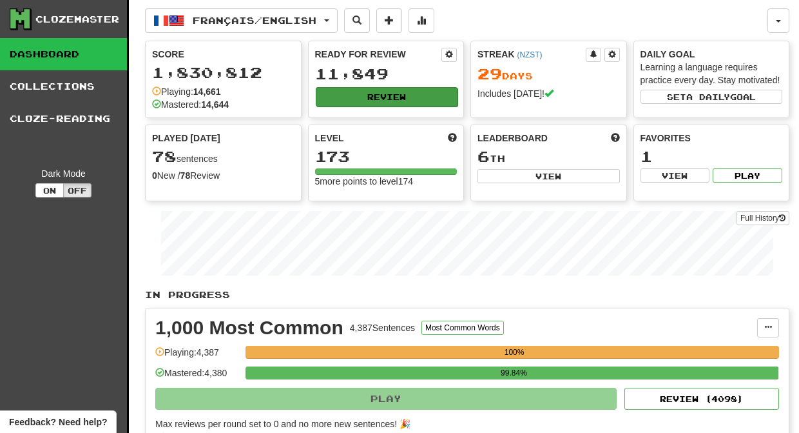
click at [340, 98] on button "Review" at bounding box center [387, 96] width 142 height 19
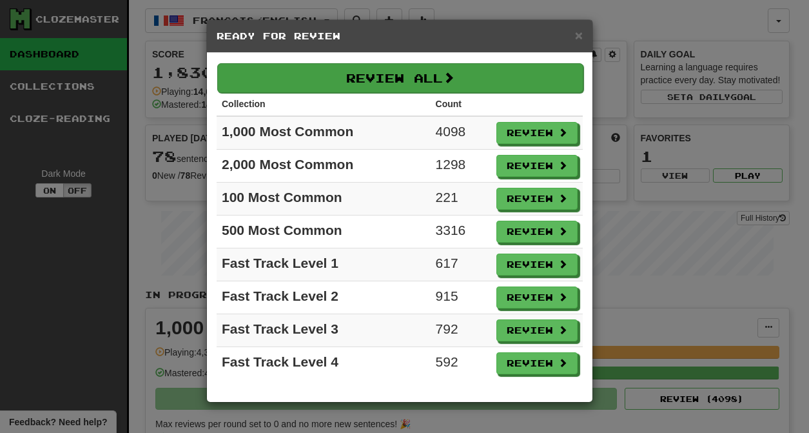
click at [342, 81] on button "Review All" at bounding box center [400, 78] width 366 height 30
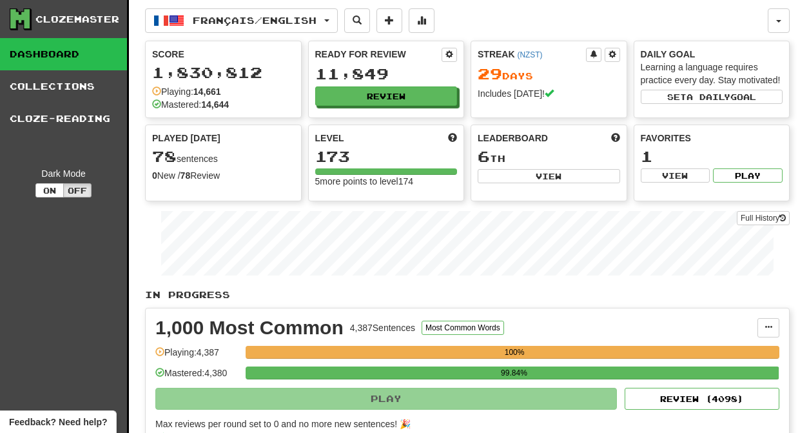
select select "********"
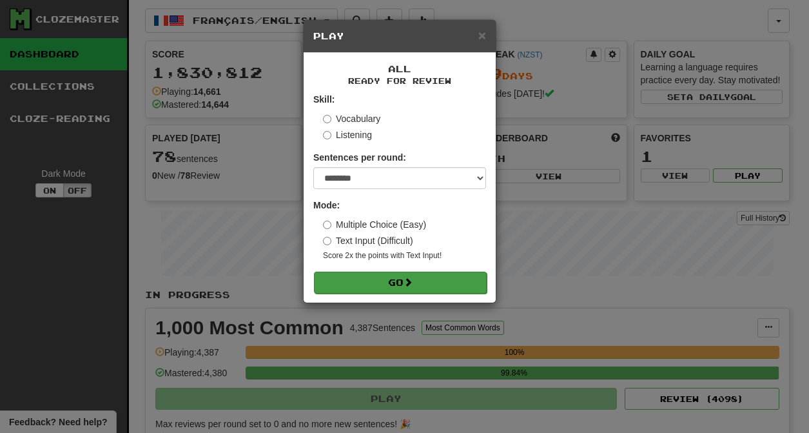
click at [365, 280] on button "Go" at bounding box center [400, 282] width 173 height 22
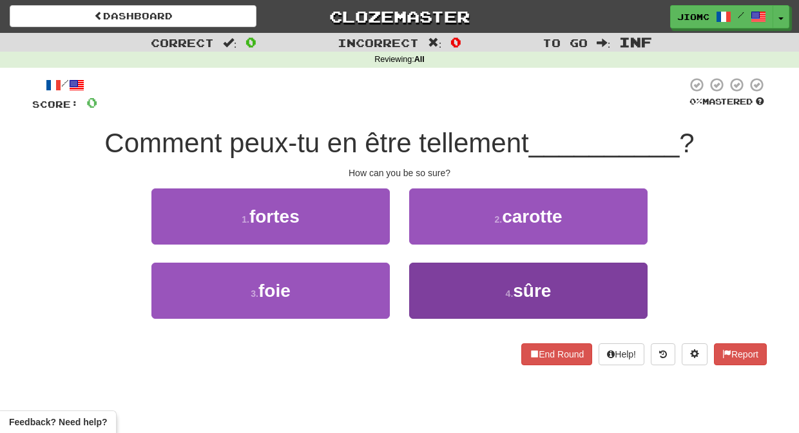
click at [442, 295] on button "4 . sûre" at bounding box center [528, 290] width 238 height 56
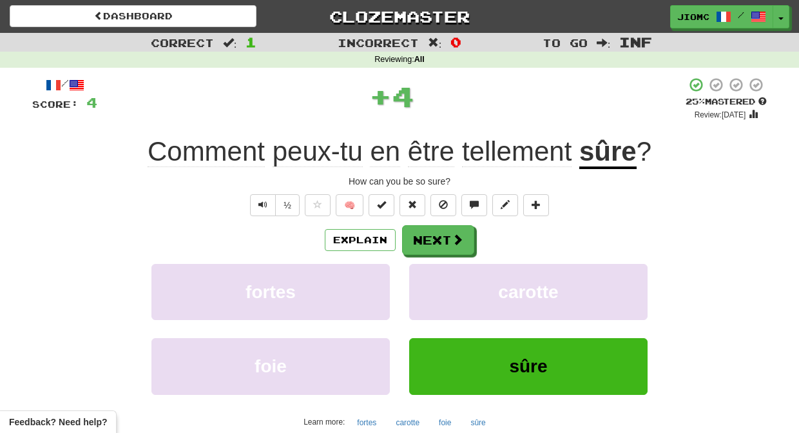
click at [442, 295] on button "carotte" at bounding box center [528, 292] width 238 height 56
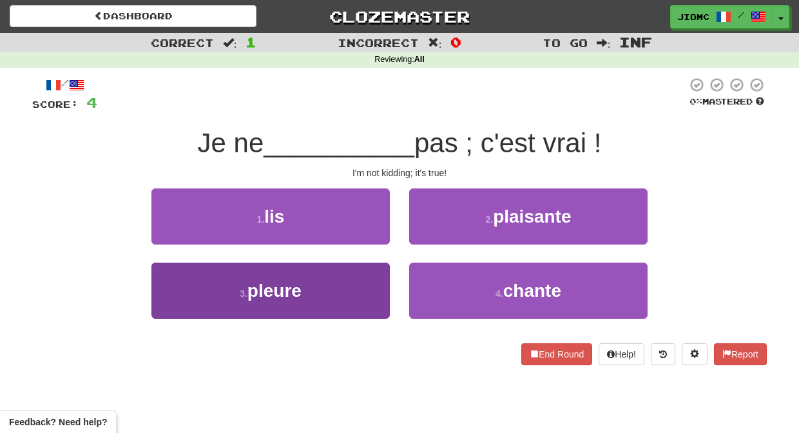
click at [356, 290] on button "3 . pleure" at bounding box center [270, 290] width 238 height 56
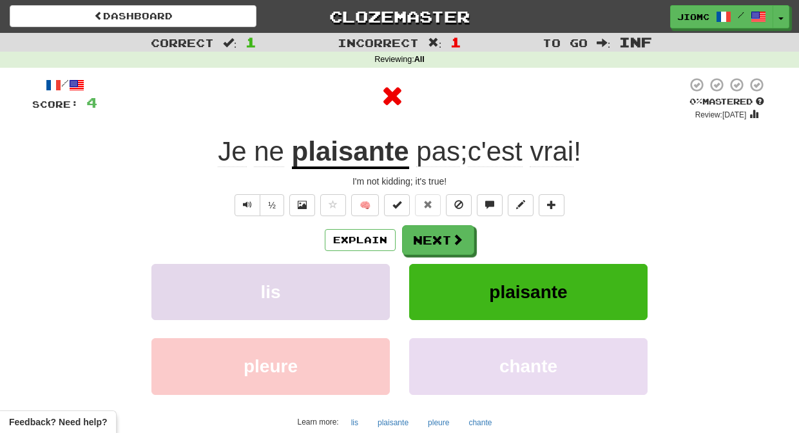
click at [356, 288] on button "lis" at bounding box center [270, 292] width 238 height 56
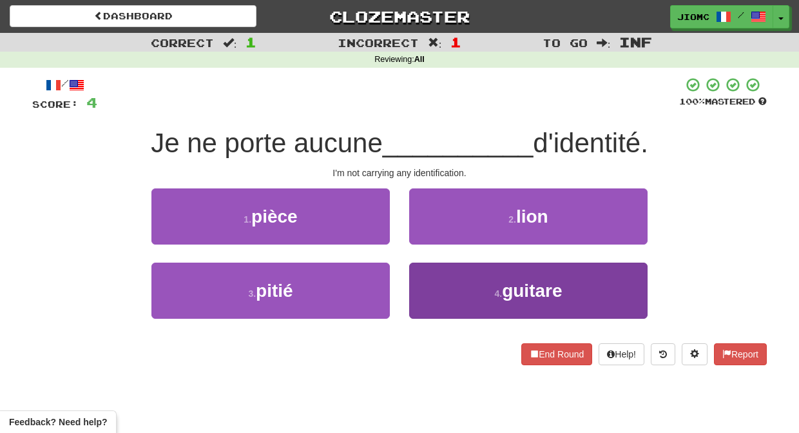
click at [423, 287] on button "4 . guitare" at bounding box center [528, 290] width 238 height 56
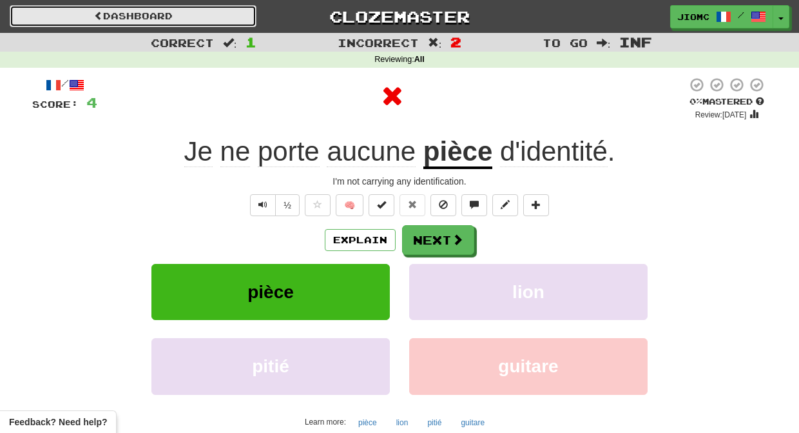
click at [209, 14] on link "Dashboard" at bounding box center [133, 16] width 247 height 22
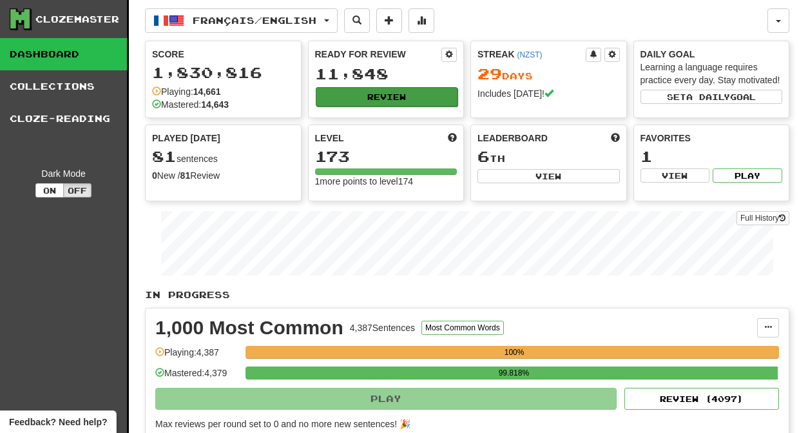
click at [357, 96] on button "Review" at bounding box center [387, 96] width 142 height 19
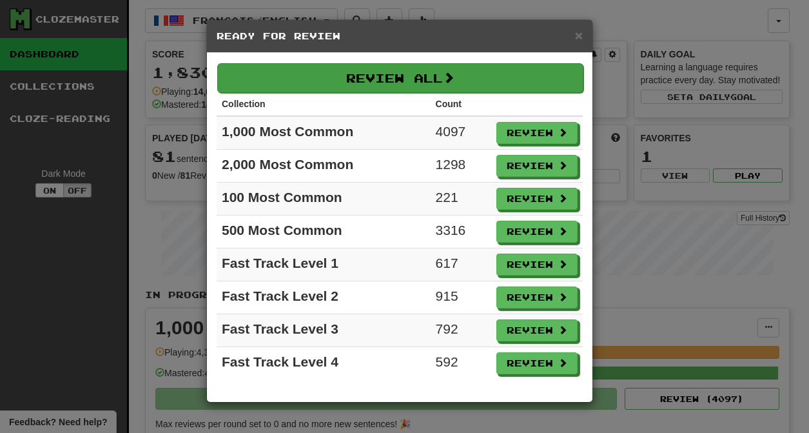
click at [356, 77] on button "Review All" at bounding box center [400, 78] width 366 height 30
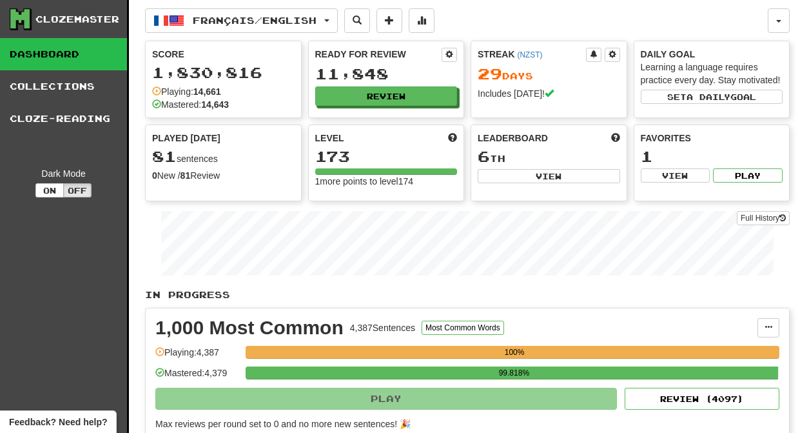
select select "********"
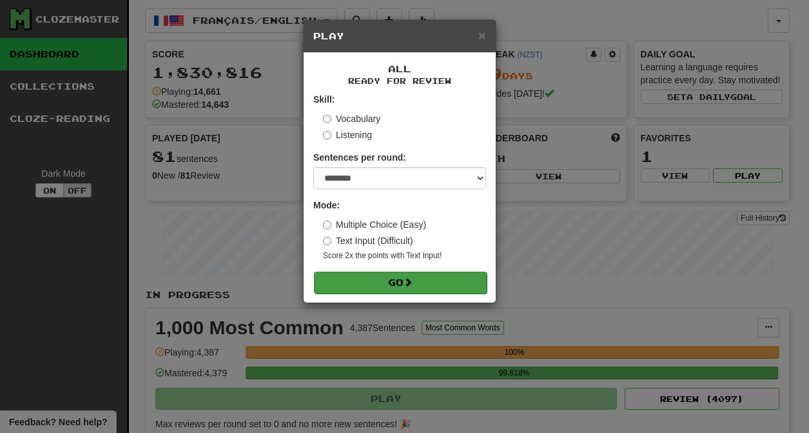
click at [416, 284] on button "Go" at bounding box center [400, 282] width 173 height 22
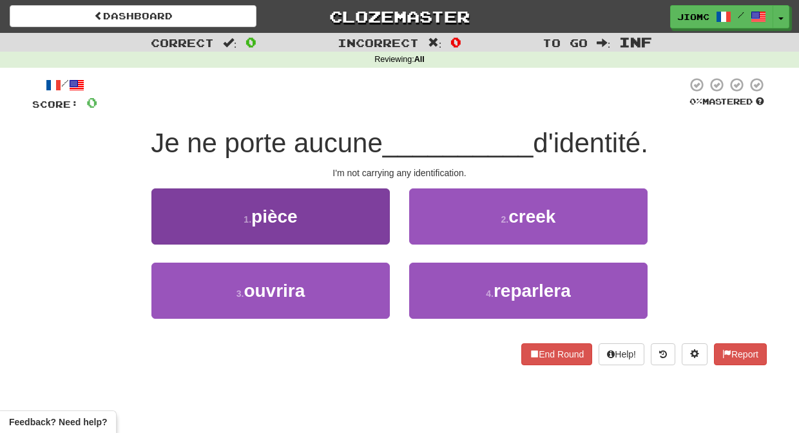
click at [365, 226] on button "1 . pièce" at bounding box center [270, 216] width 238 height 56
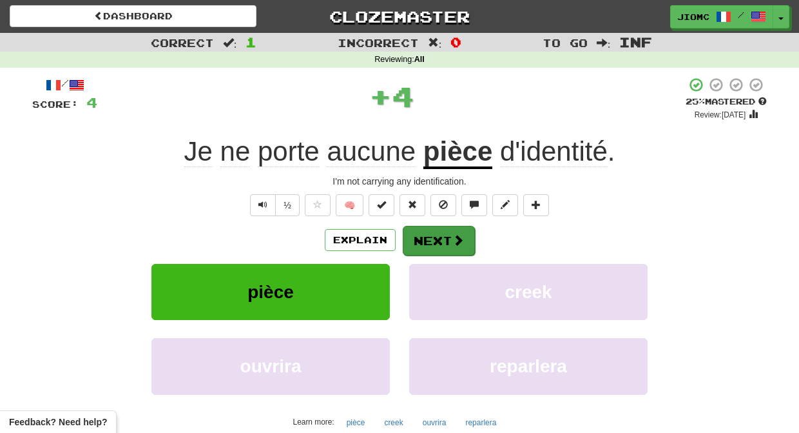
click at [426, 235] on button "Next" at bounding box center [439, 241] width 72 height 30
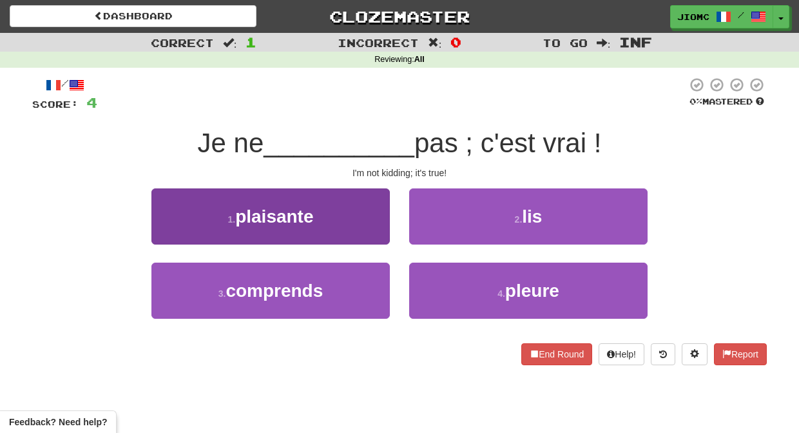
click at [362, 230] on button "1 . plaisante" at bounding box center [270, 216] width 238 height 56
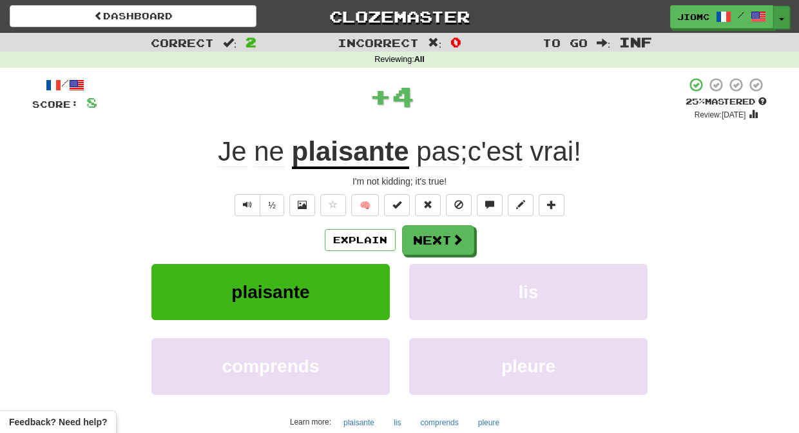
click at [783, 24] on button "Toggle Dropdown" at bounding box center [782, 17] width 17 height 23
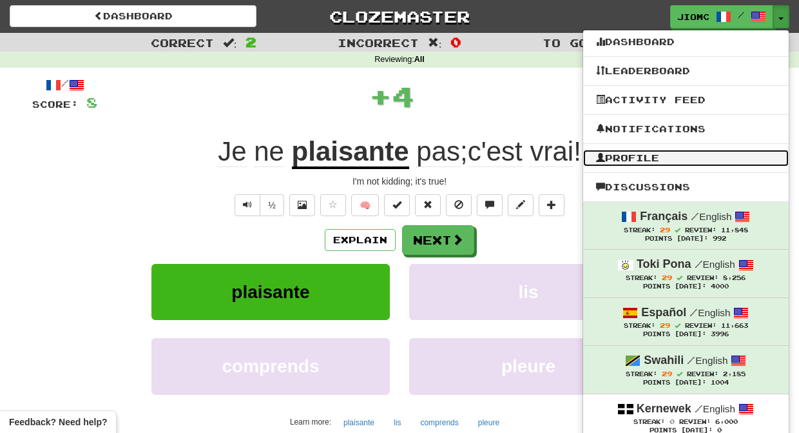
click at [696, 154] on link "Profile" at bounding box center [686, 158] width 206 height 17
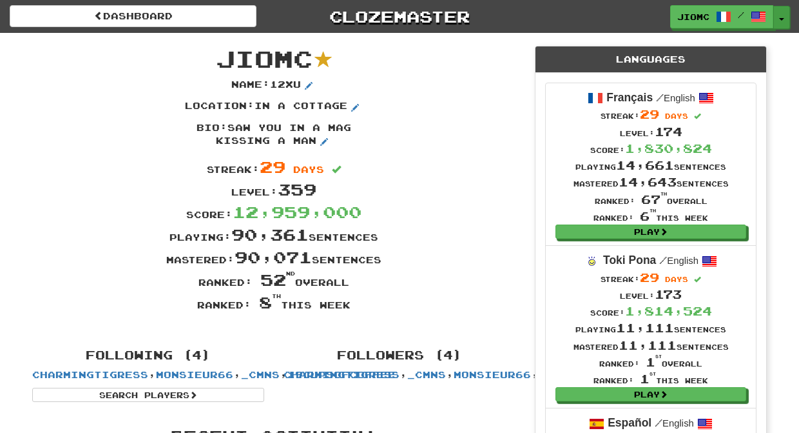
click at [779, 18] on button "Toggle Dropdown" at bounding box center [782, 17] width 17 height 23
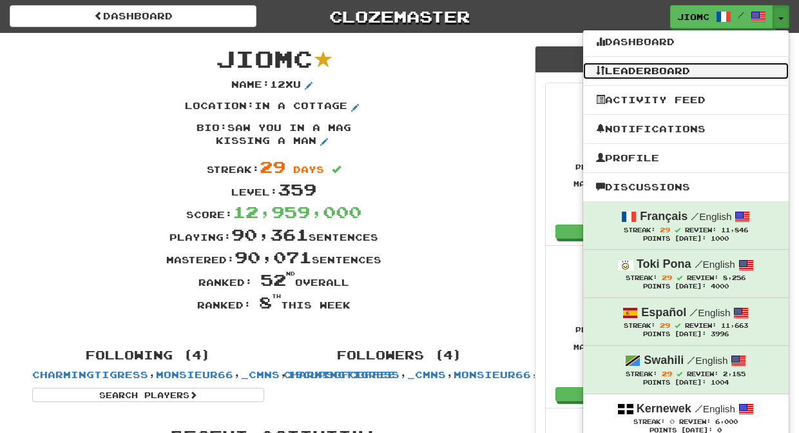
click at [712, 73] on link "Leaderboard" at bounding box center [686, 71] width 206 height 17
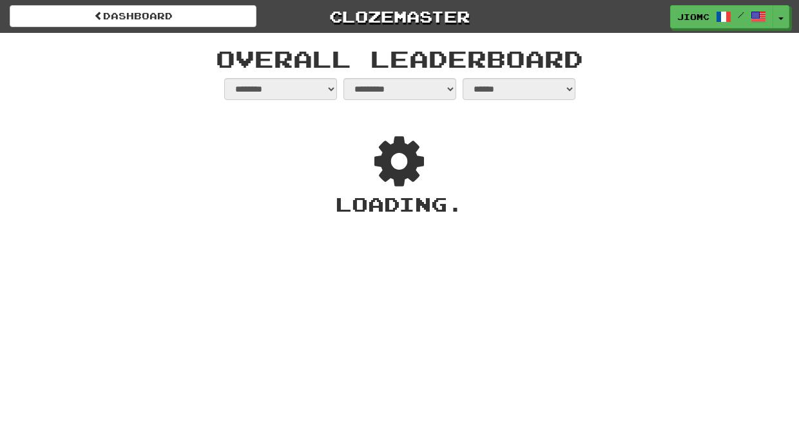
select select "**********"
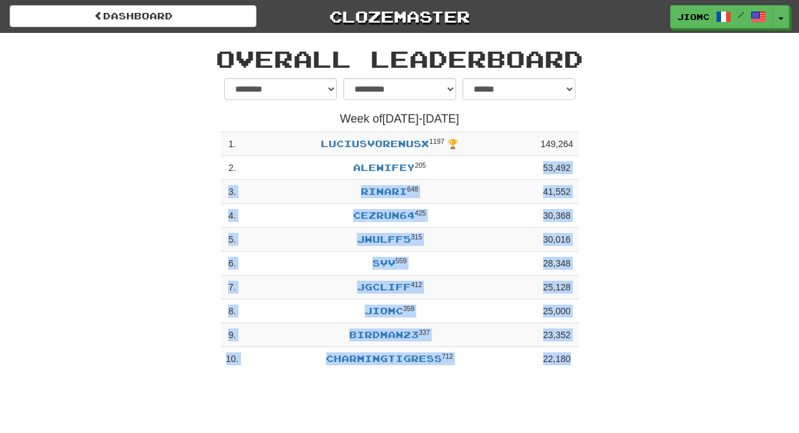
drag, startPoint x: 601, startPoint y: 344, endPoint x: 521, endPoint y: 166, distance: 195.6
click at [521, 166] on div "**********" at bounding box center [400, 227] width 754 height 299
click at [635, 155] on div "**********" at bounding box center [400, 227] width 754 height 299
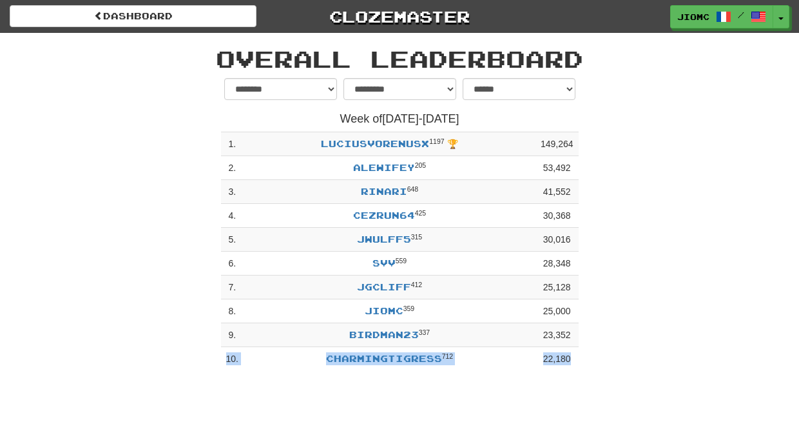
drag, startPoint x: 619, startPoint y: 139, endPoint x: 581, endPoint y: 337, distance: 202.0
click at [581, 337] on div "**********" at bounding box center [400, 227] width 754 height 299
click at [617, 329] on div "**********" at bounding box center [400, 227] width 754 height 299
click at [783, 15] on button "Toggle Dropdown" at bounding box center [782, 17] width 17 height 23
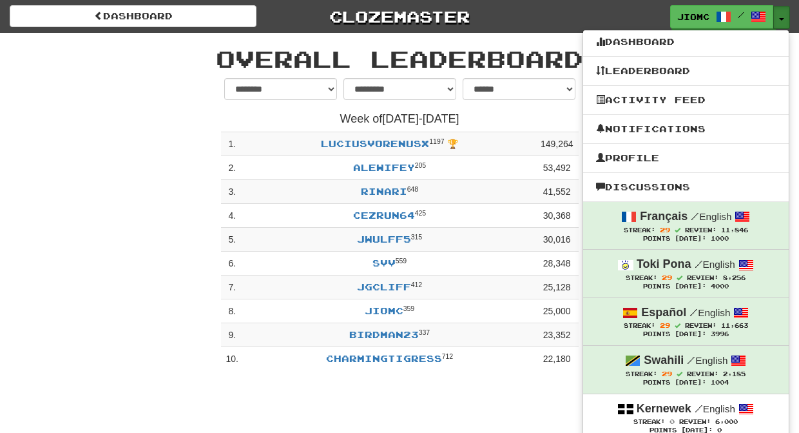
click at [783, 15] on button "Toggle Dropdown" at bounding box center [782, 17] width 17 height 23
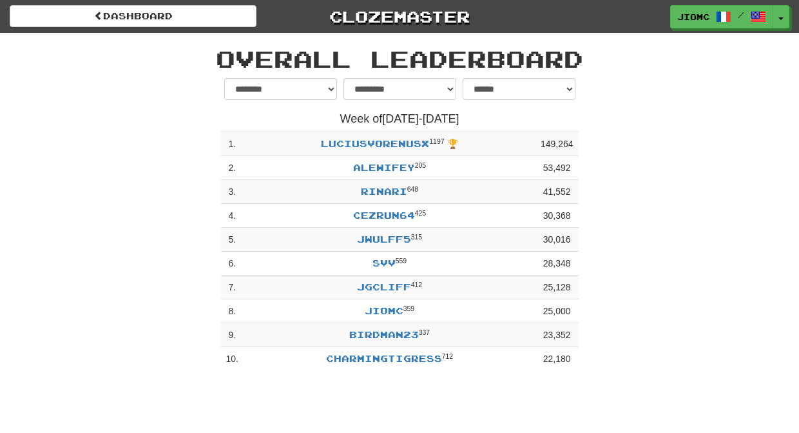
click at [608, 90] on div "**********" at bounding box center [400, 227] width 754 height 299
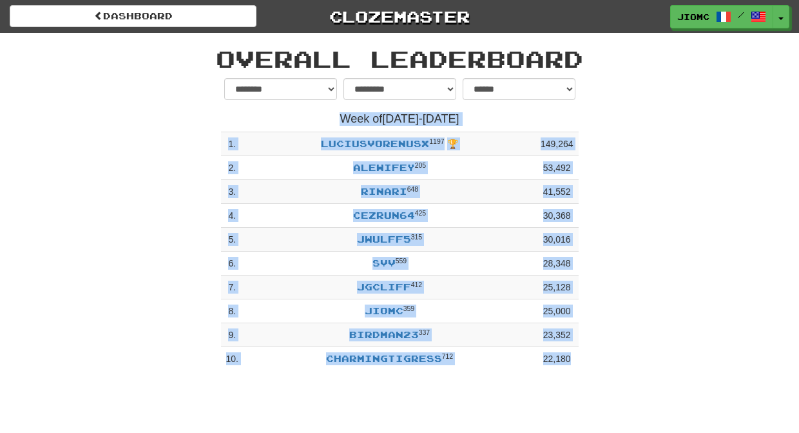
drag, startPoint x: 219, startPoint y: 54, endPoint x: 616, endPoint y: 376, distance: 511.8
click at [616, 378] on div "dashboard Clozemaster JioMc / Toggle Dropdown Dashboard Leaderboard Activity Fe…" at bounding box center [399, 216] width 799 height 433
click at [616, 376] on div "**********" at bounding box center [400, 227] width 754 height 299
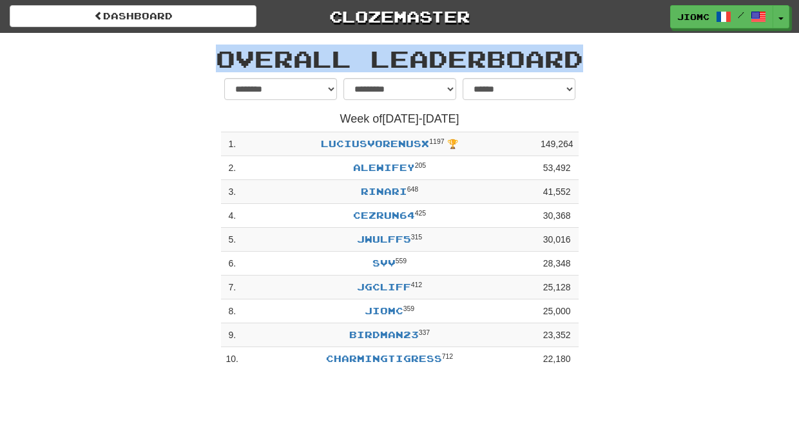
drag, startPoint x: 628, startPoint y: 380, endPoint x: 206, endPoint y: 43, distance: 540.8
click at [206, 43] on div "dashboard Clozemaster JioMc / Toggle Dropdown Dashboard Leaderboard Activity Fe…" at bounding box center [399, 216] width 799 height 433
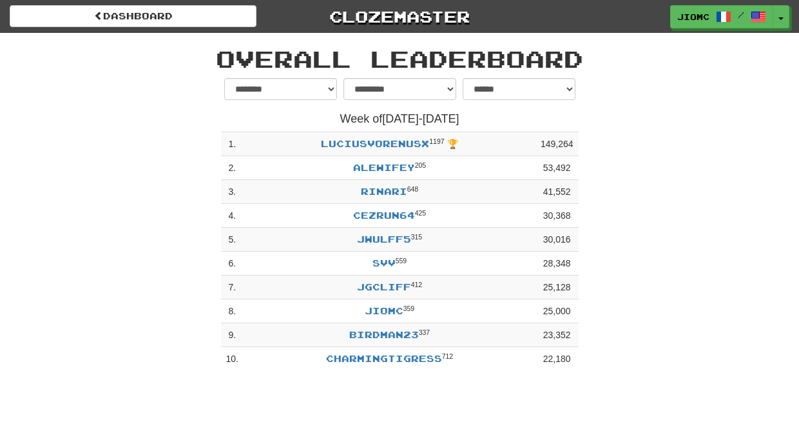
click at [208, 43] on div "Overall Leaderboard" at bounding box center [400, 55] width 754 height 45
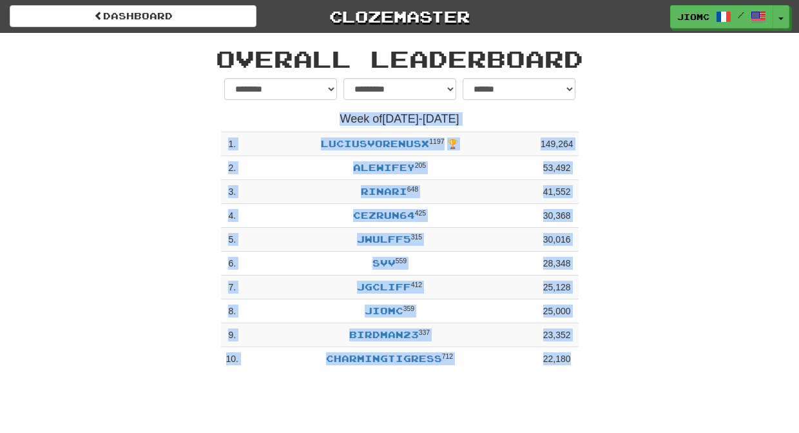
drag, startPoint x: 219, startPoint y: 52, endPoint x: 619, endPoint y: 364, distance: 507.6
click at [613, 361] on div "**********" at bounding box center [400, 205] width 754 height 344
click at [619, 364] on div "**********" at bounding box center [400, 227] width 754 height 299
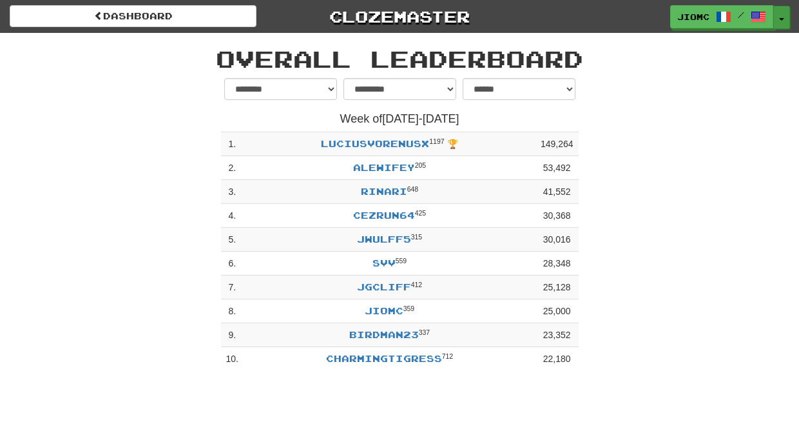
click at [779, 12] on button "Toggle Dropdown" at bounding box center [782, 17] width 17 height 23
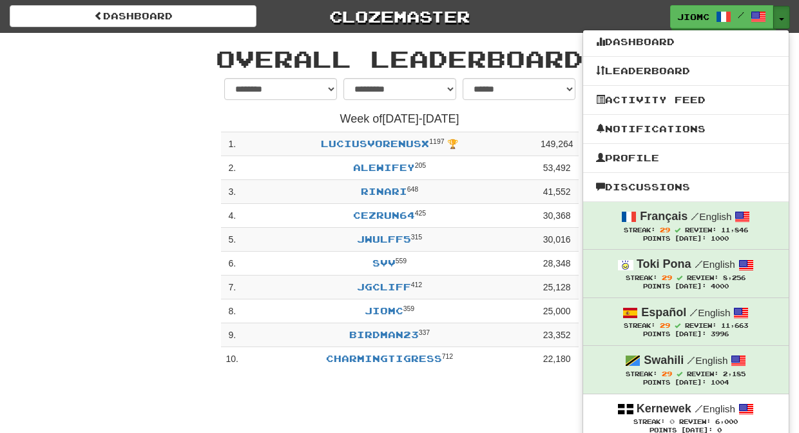
click at [781, 12] on button "Toggle Dropdown" at bounding box center [782, 17] width 17 height 23
